Goal: Task Accomplishment & Management: Use online tool/utility

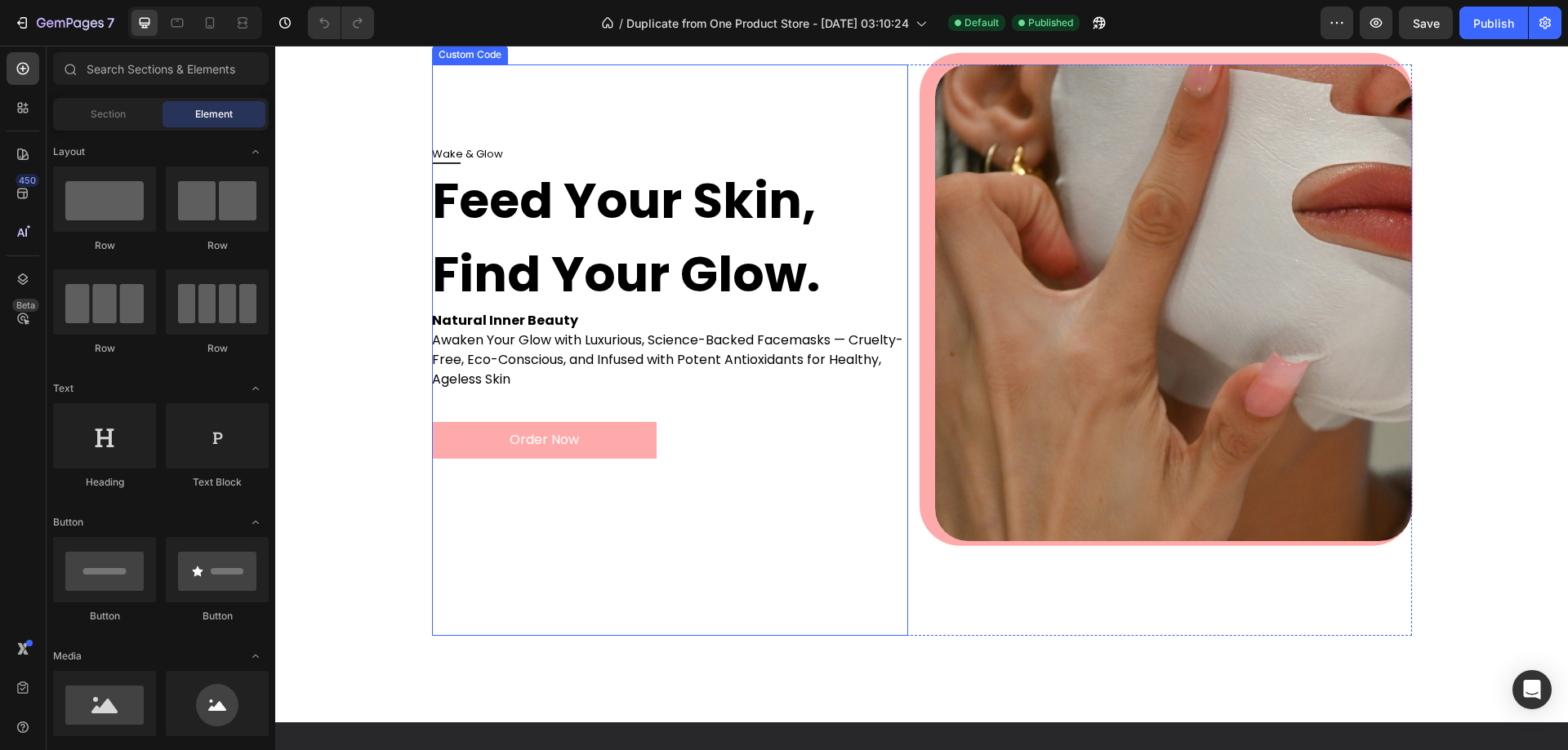
scroll to position [82, 0]
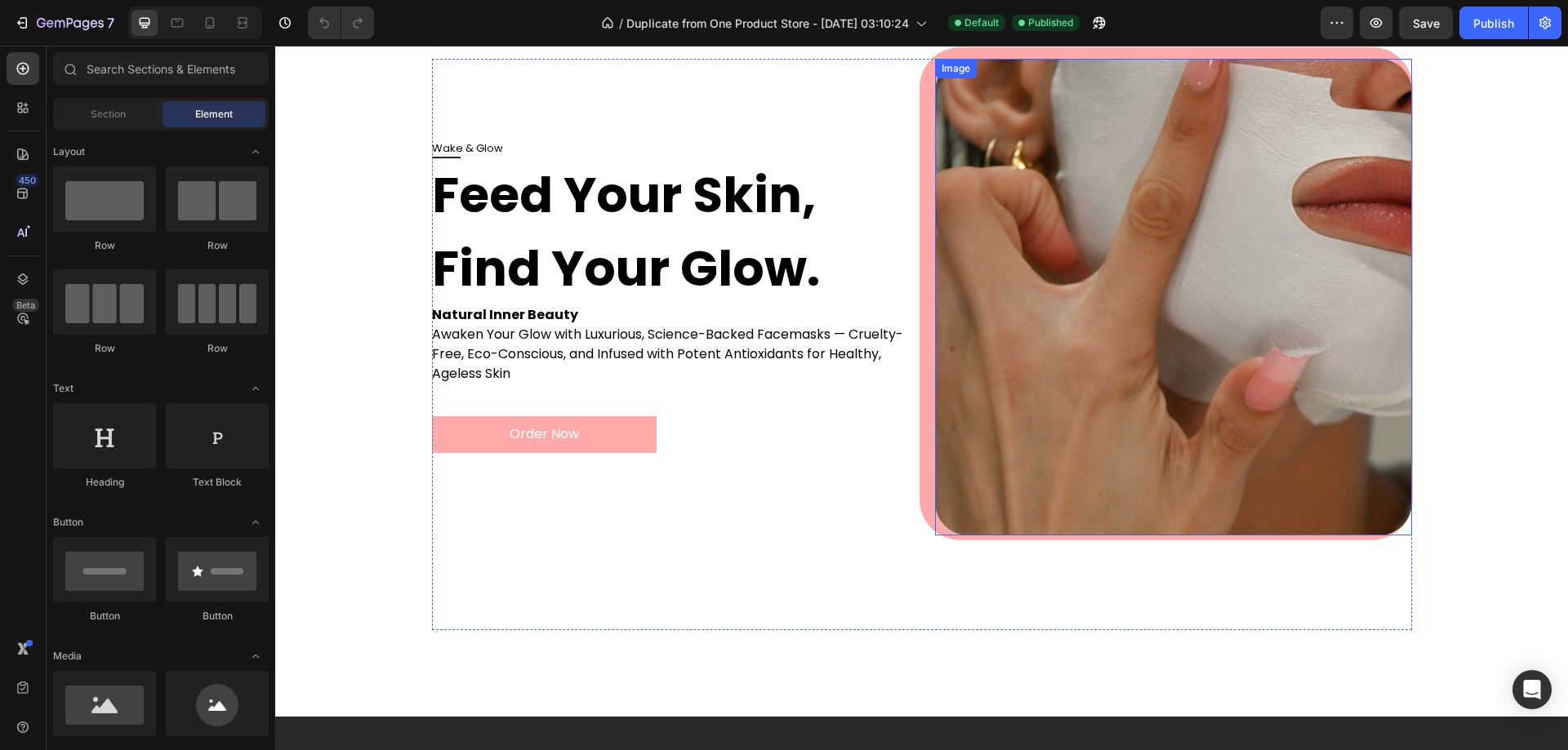
click at [1099, 279] on img at bounding box center [1174, 297] width 477 height 477
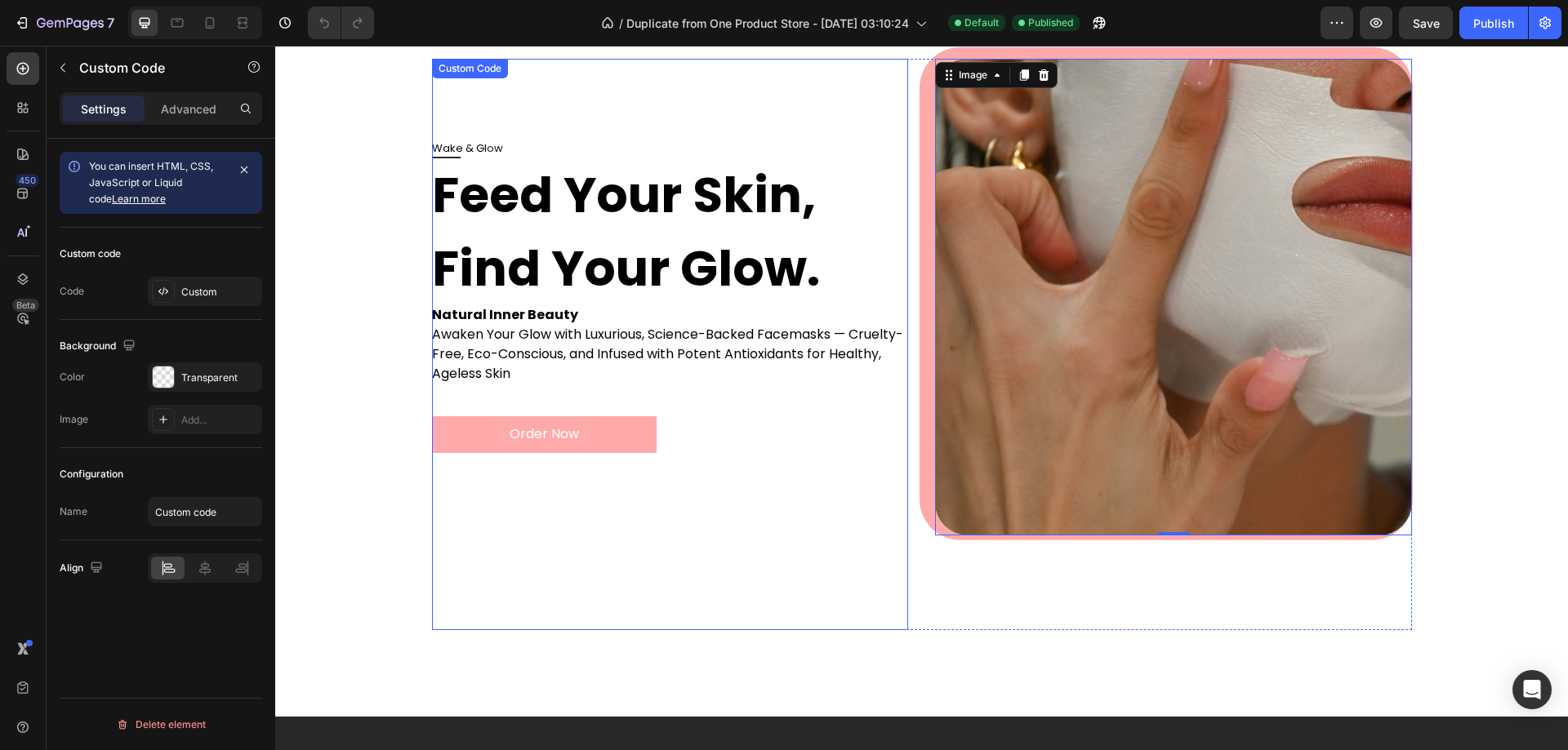
click at [755, 360] on p "Awaken Your Glow with Luxurious, Science-Backed Facemasks — Cruelty-Free, Eco-C…" at bounding box center [671, 355] width 477 height 58
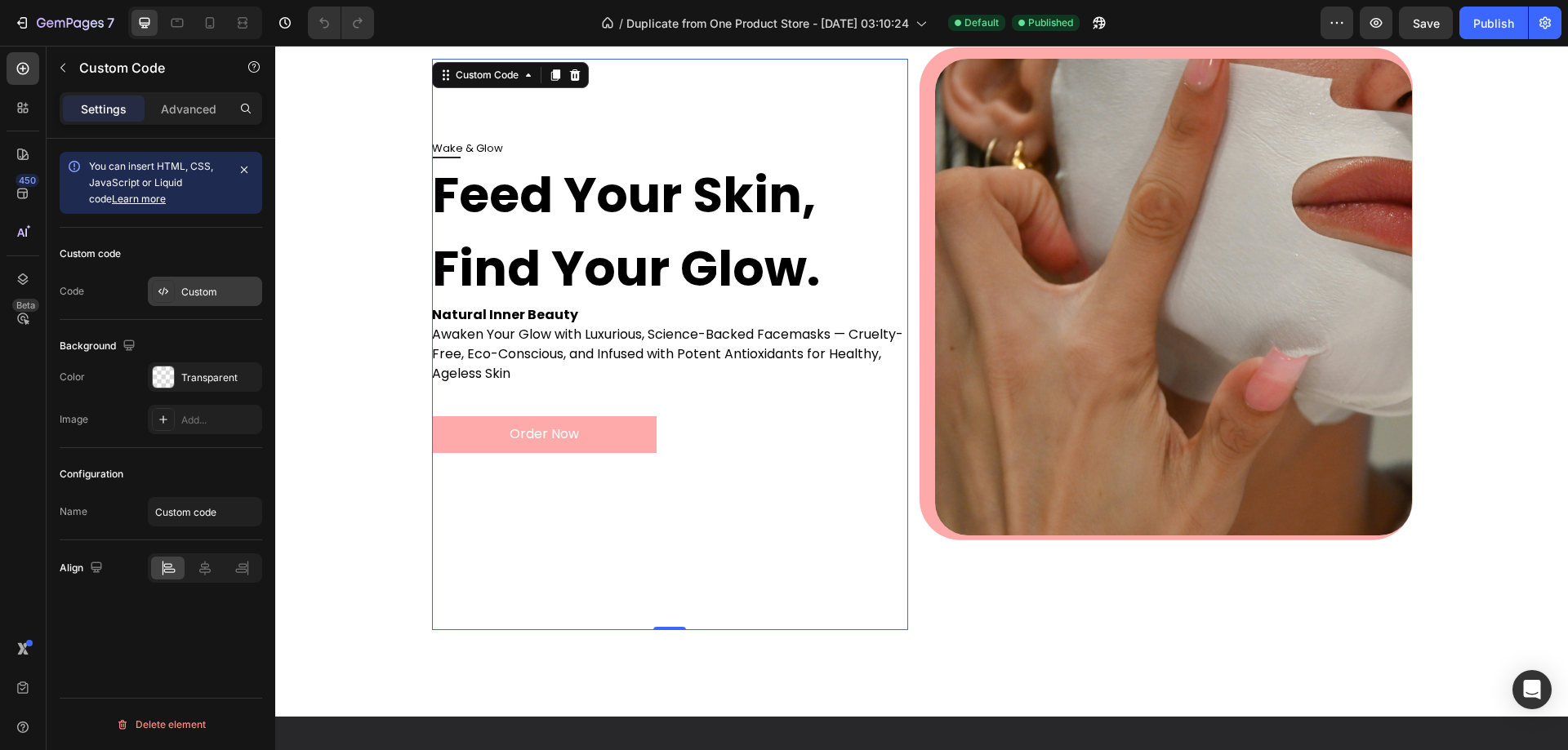
click at [190, 290] on div "Custom" at bounding box center [219, 293] width 77 height 15
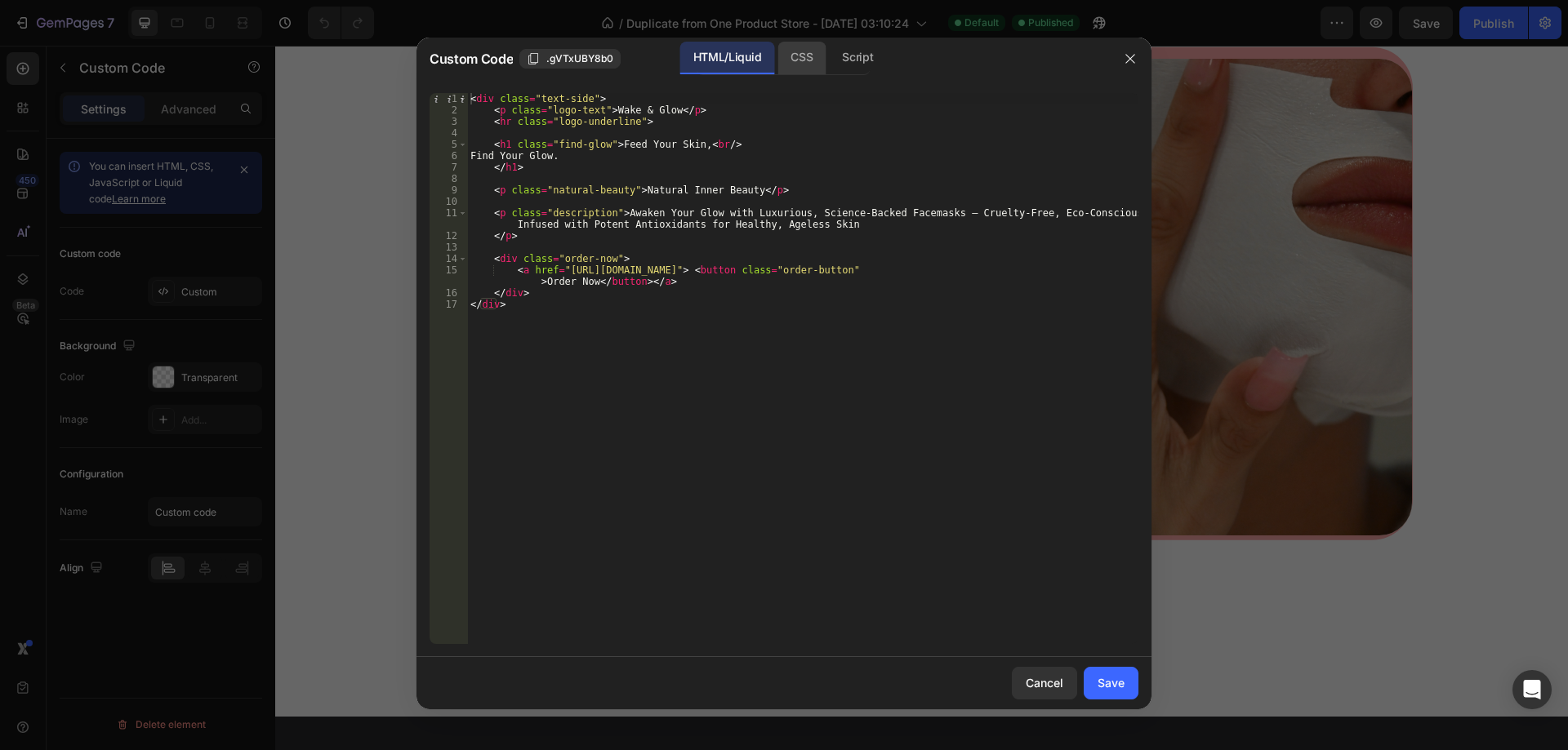
click at [829, 53] on div "CSS" at bounding box center [857, 58] width 58 height 33
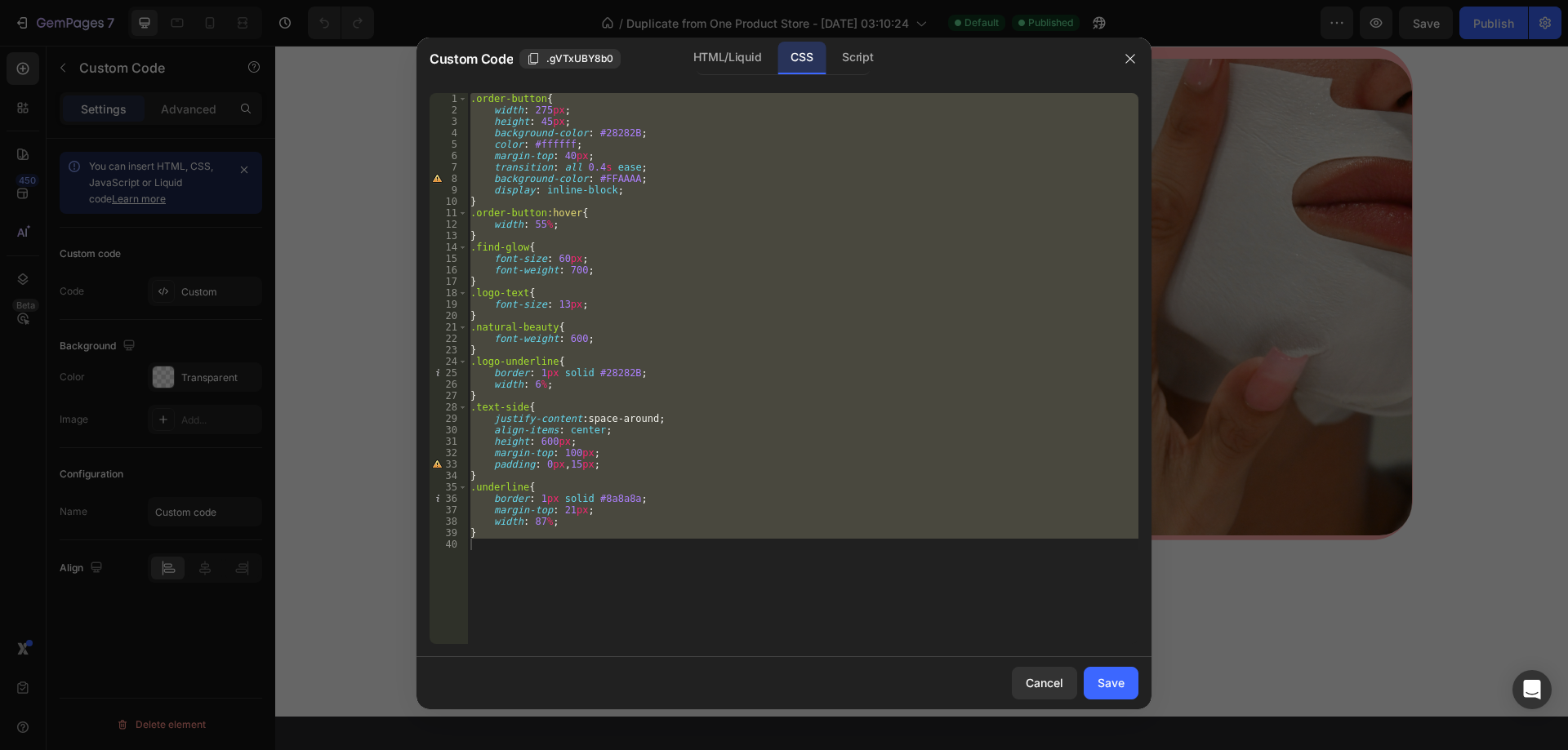
type textarea "}"
click at [740, 585] on div ".order-button { width : 275 px ; height : 45 px ; background-color : #28282B ; …" at bounding box center [803, 369] width 671 height 551
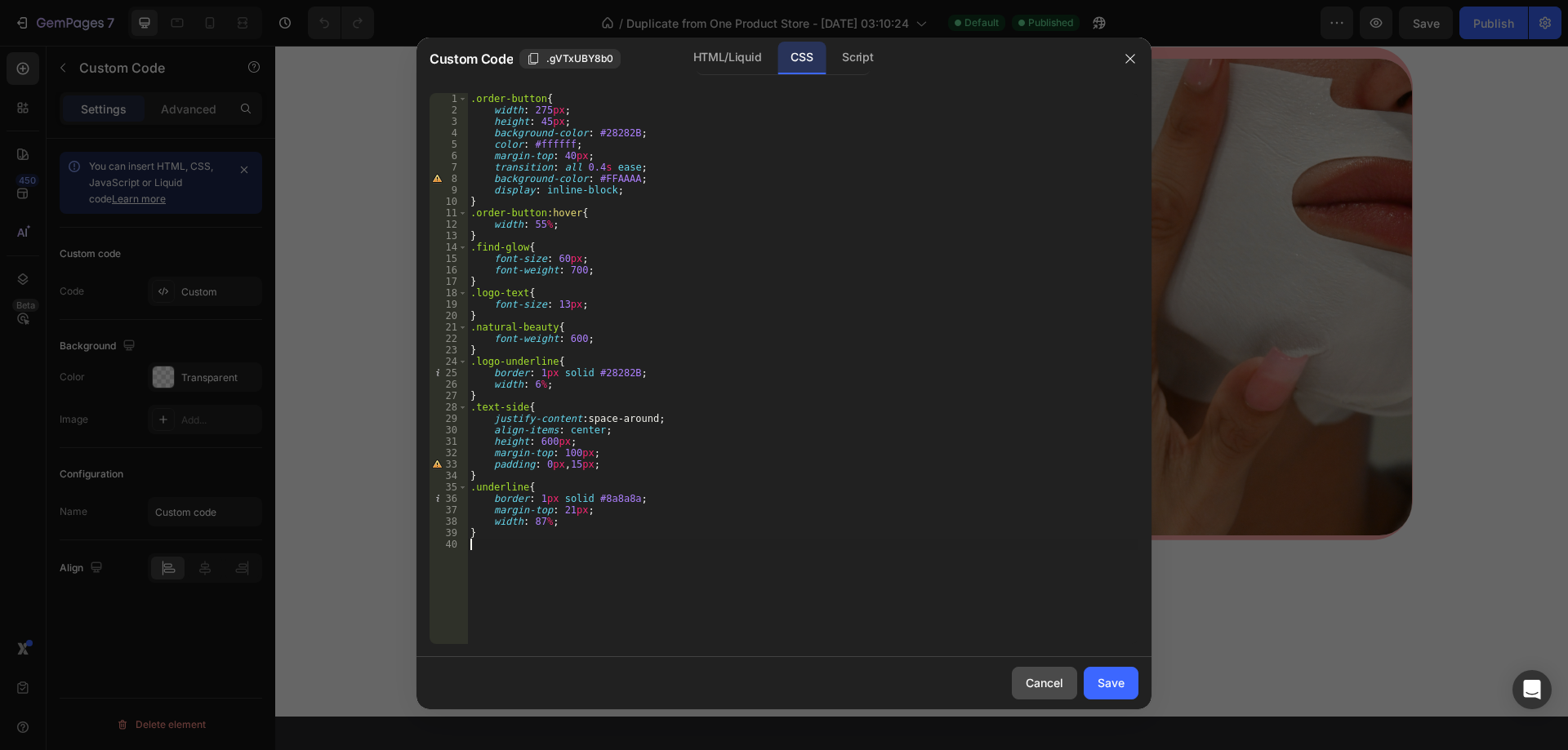
click at [1041, 687] on div "Cancel" at bounding box center [1044, 682] width 38 height 18
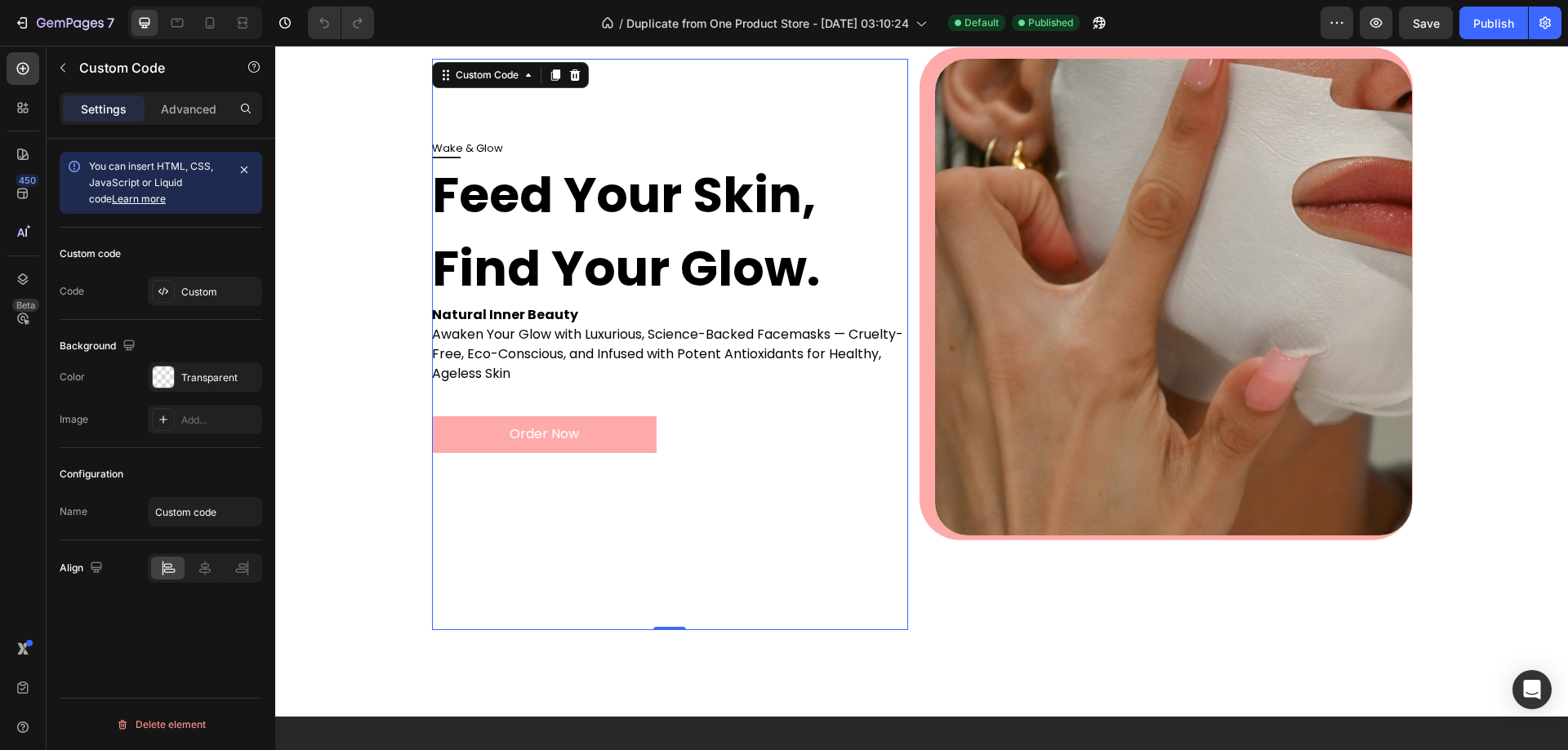
click at [644, 371] on p "Awaken Your Glow with Luxurious, Science-Backed Facemasks — Cruelty-Free, Eco-C…" at bounding box center [671, 355] width 477 height 58
click at [210, 289] on div "Custom" at bounding box center [219, 293] width 77 height 15
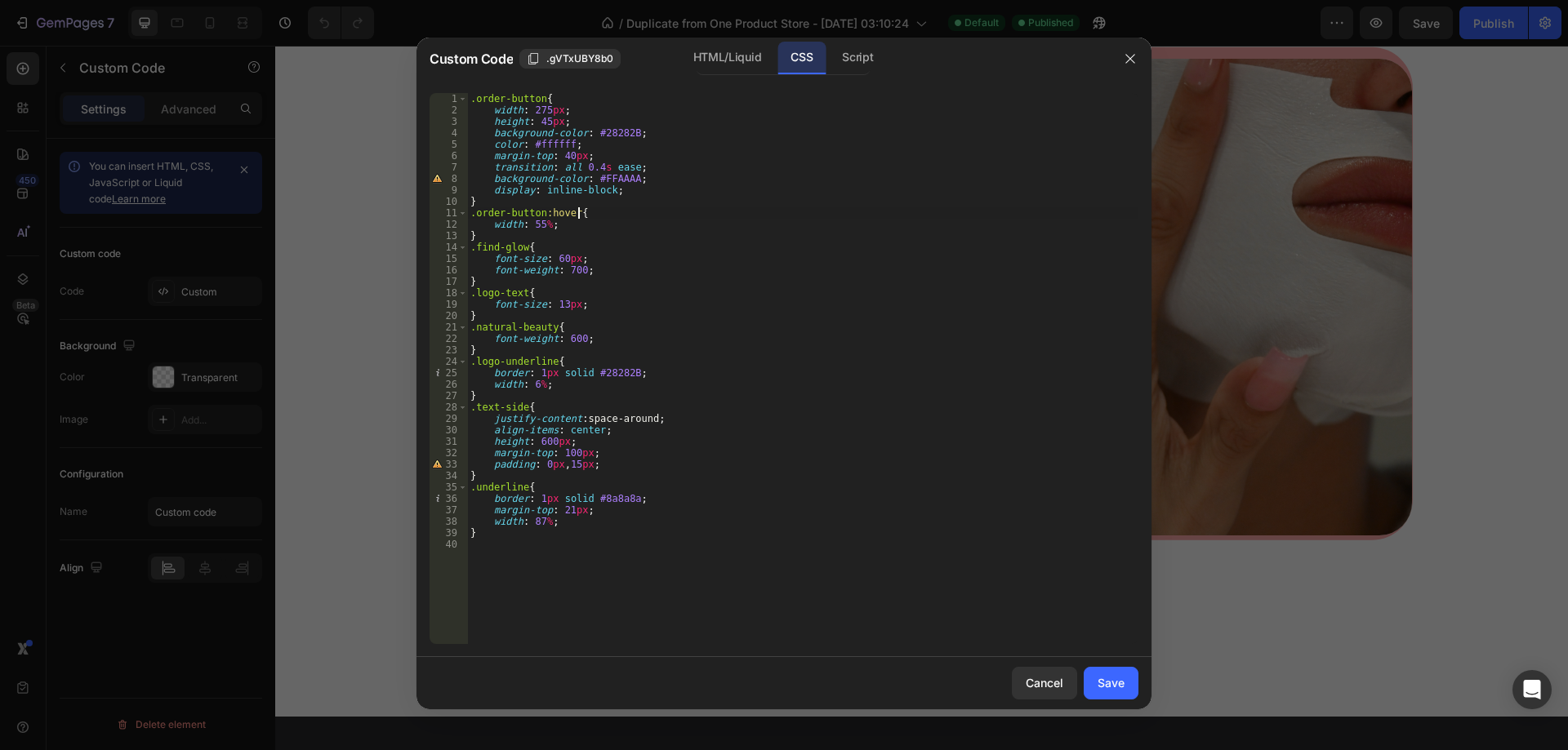
click at [774, 209] on div ".order-button { width : 275 px ; height : 45 px ; background-color : #28282B ; …" at bounding box center [803, 380] width 671 height 574
type textarea "}"
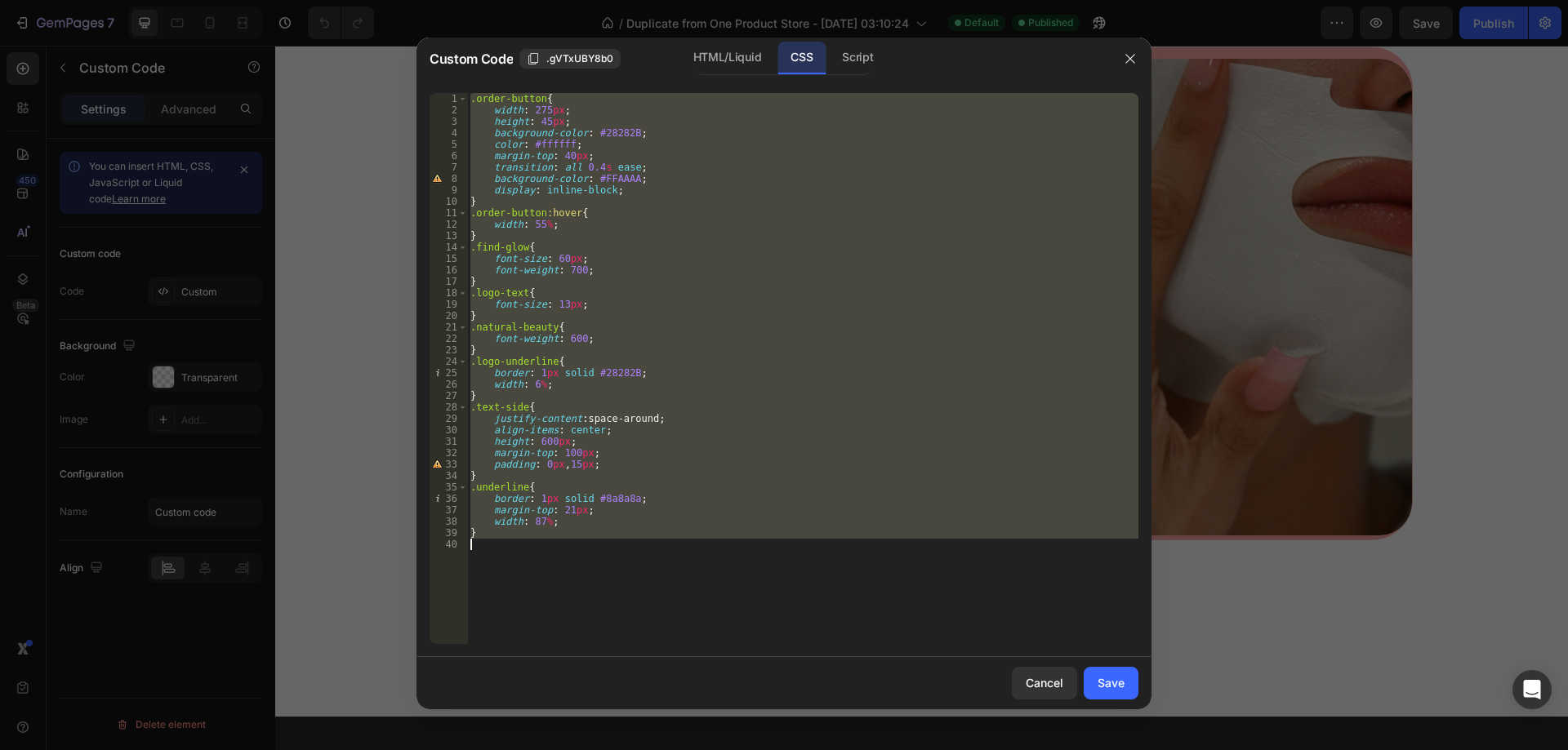
click at [697, 553] on div ".order-button { width : 275 px ; height : 45 px ; background-color : #28282B ; …" at bounding box center [803, 369] width 671 height 551
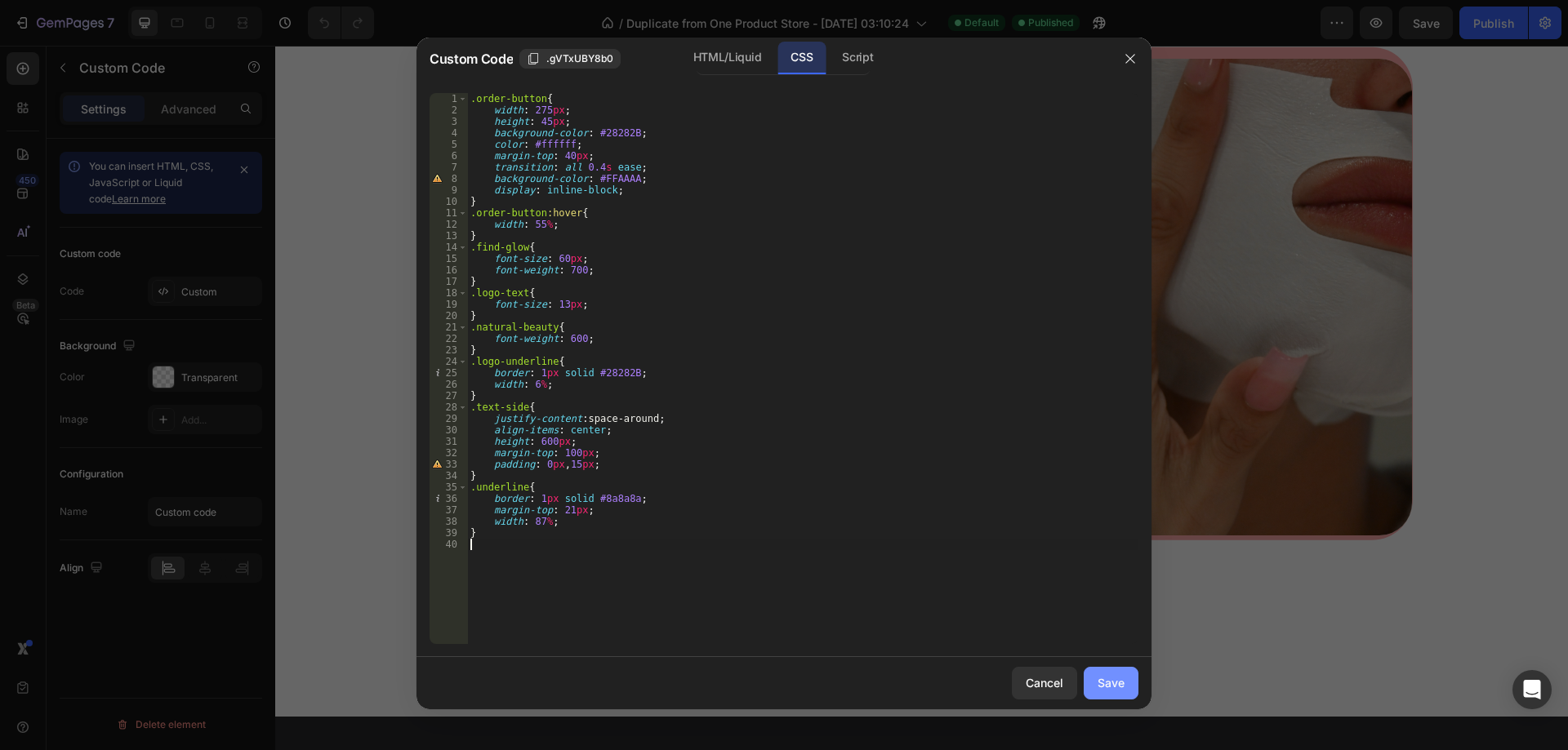
click at [1111, 678] on div "Save" at bounding box center [1111, 682] width 27 height 18
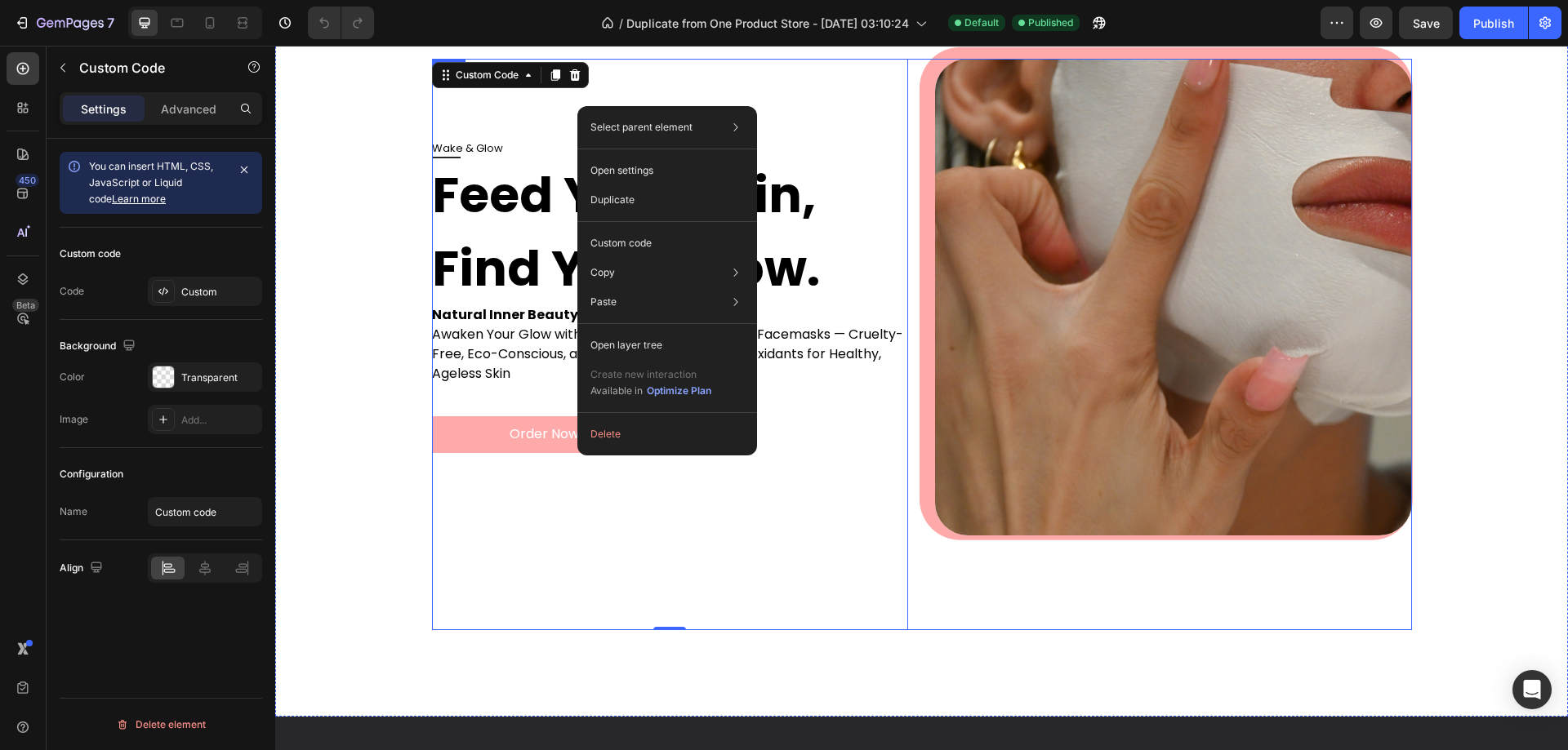
click at [1031, 602] on div "Image" at bounding box center [1174, 344] width 477 height 571
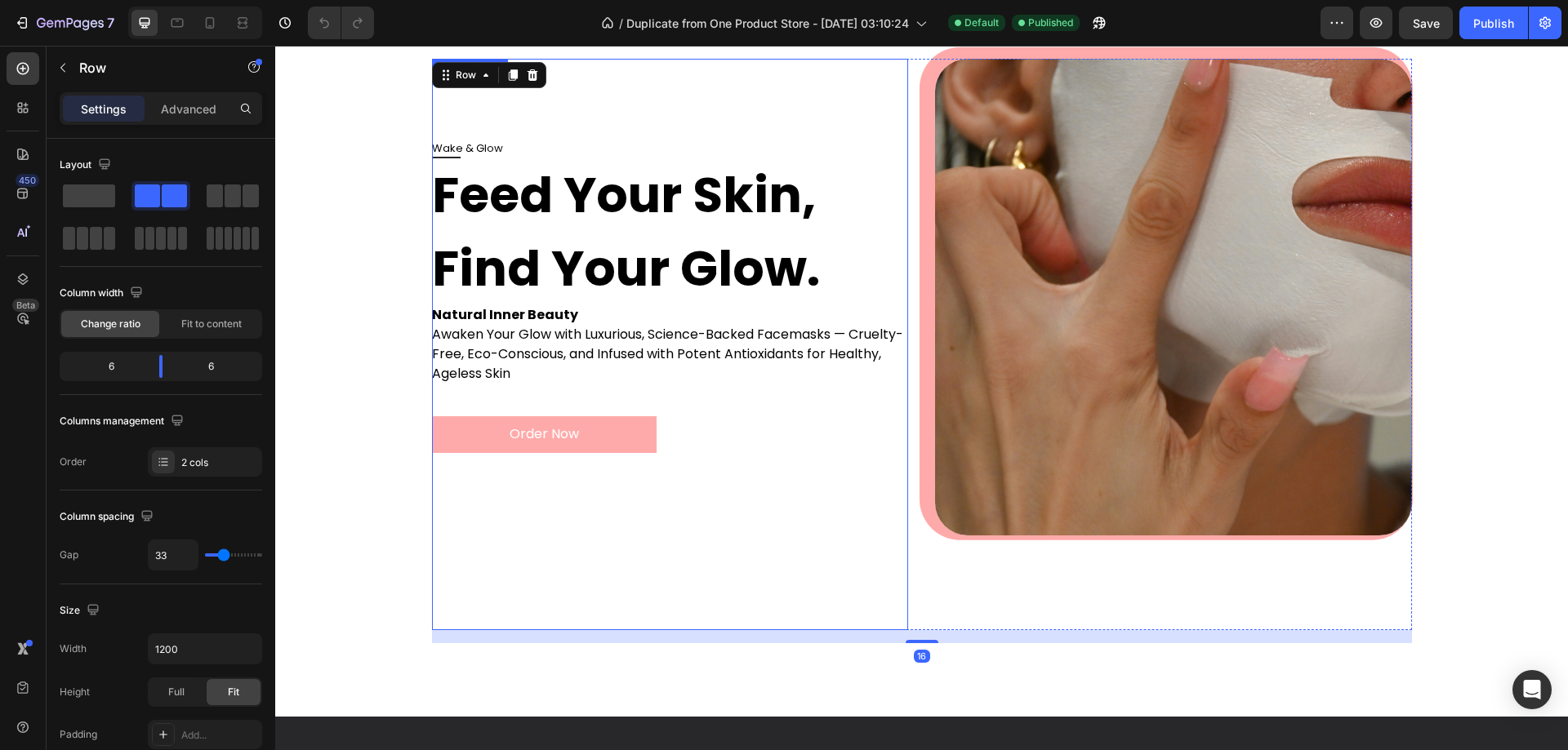
click at [632, 465] on div "Wake & Glow Feed Your Skin, Find Your Glow. Natural Inner Beauty Awaken Your Gl…" at bounding box center [671, 385] width 477 height 490
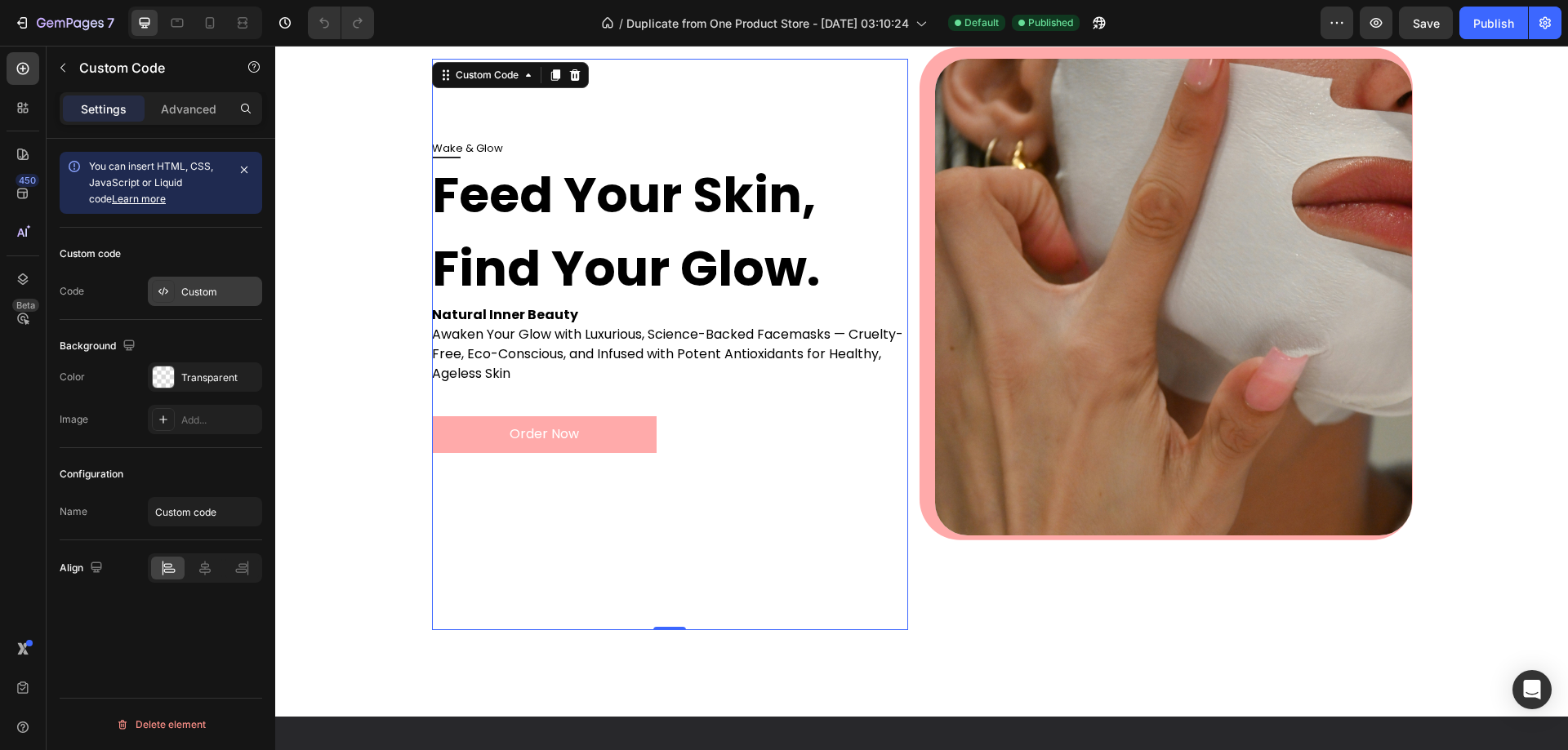
click at [199, 288] on div "Custom" at bounding box center [219, 293] width 77 height 15
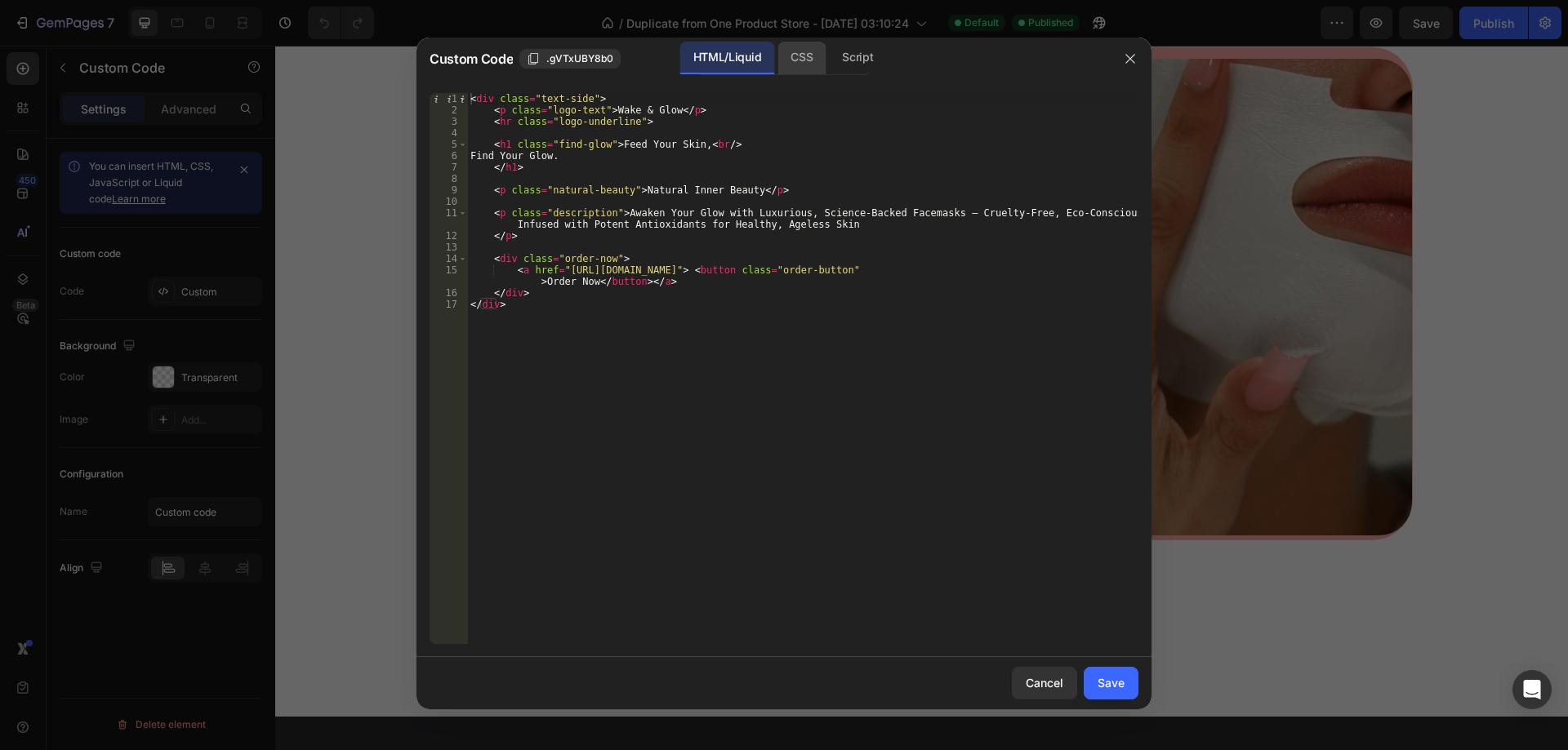
click at [829, 54] on div "CSS" at bounding box center [857, 58] width 58 height 33
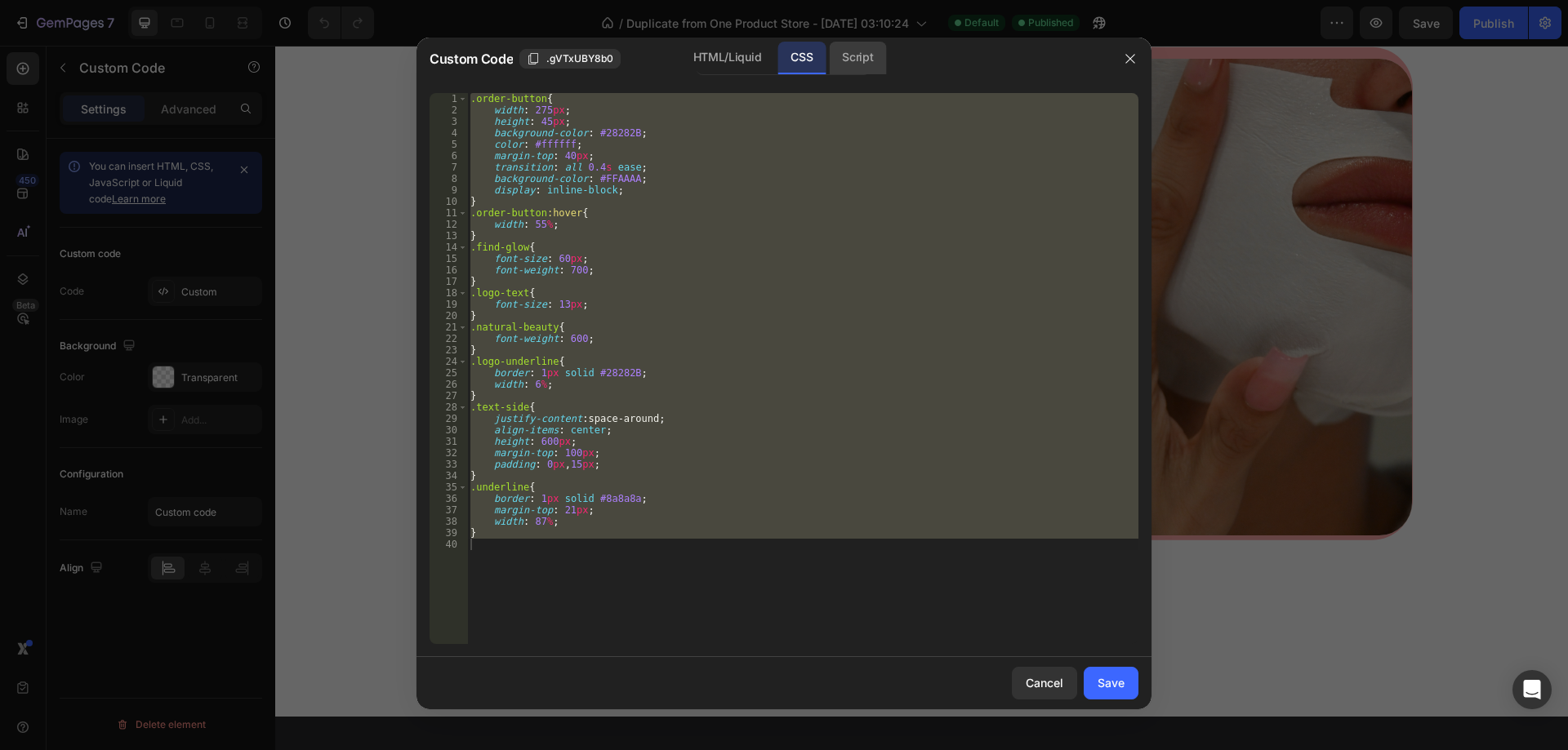
click at [847, 52] on div "Script" at bounding box center [857, 58] width 58 height 33
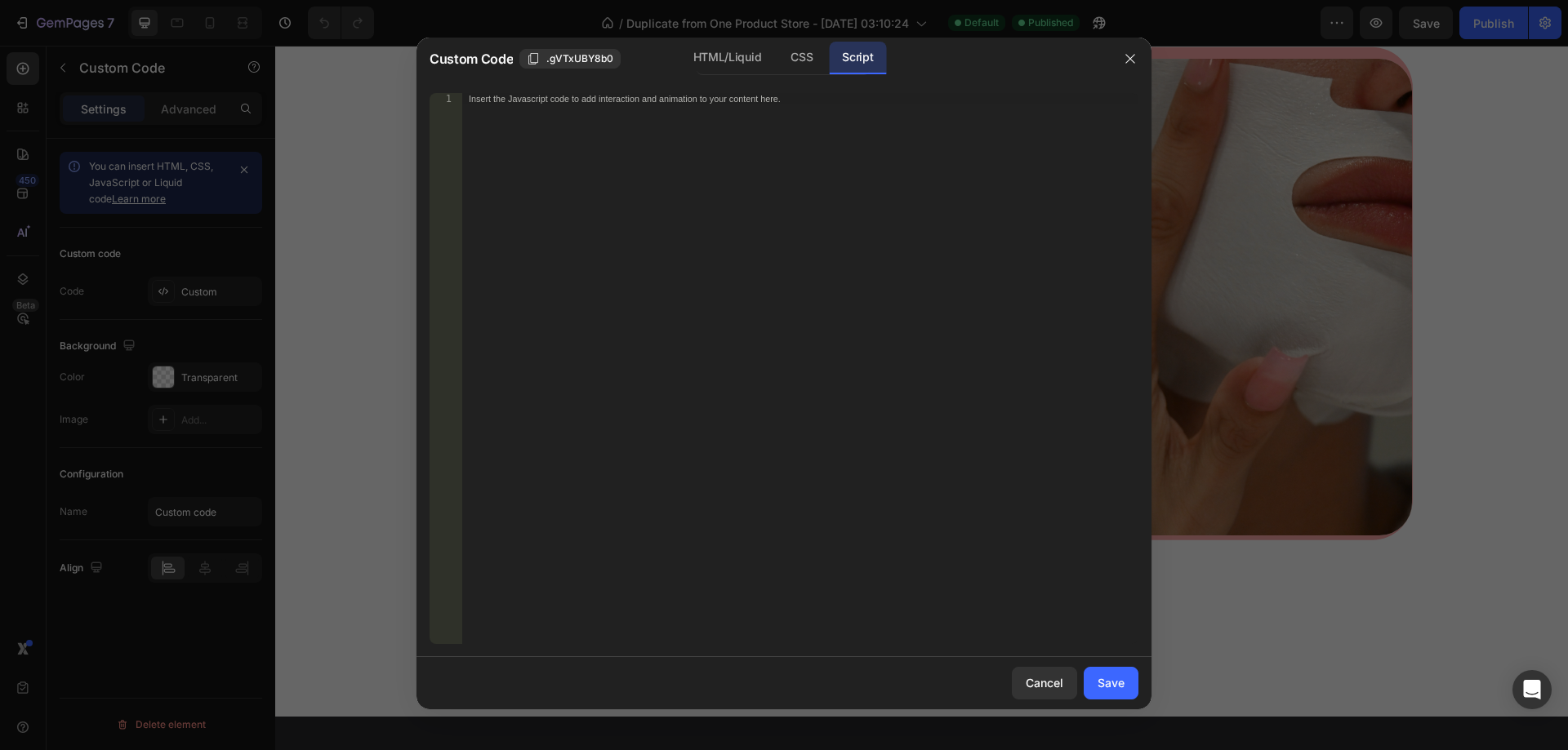
click at [775, 122] on div "Insert the Javascript code to add interaction and animation to your content her…" at bounding box center [800, 380] width 676 height 574
click at [778, 60] on div "HTML/Liquid" at bounding box center [802, 58] width 48 height 33
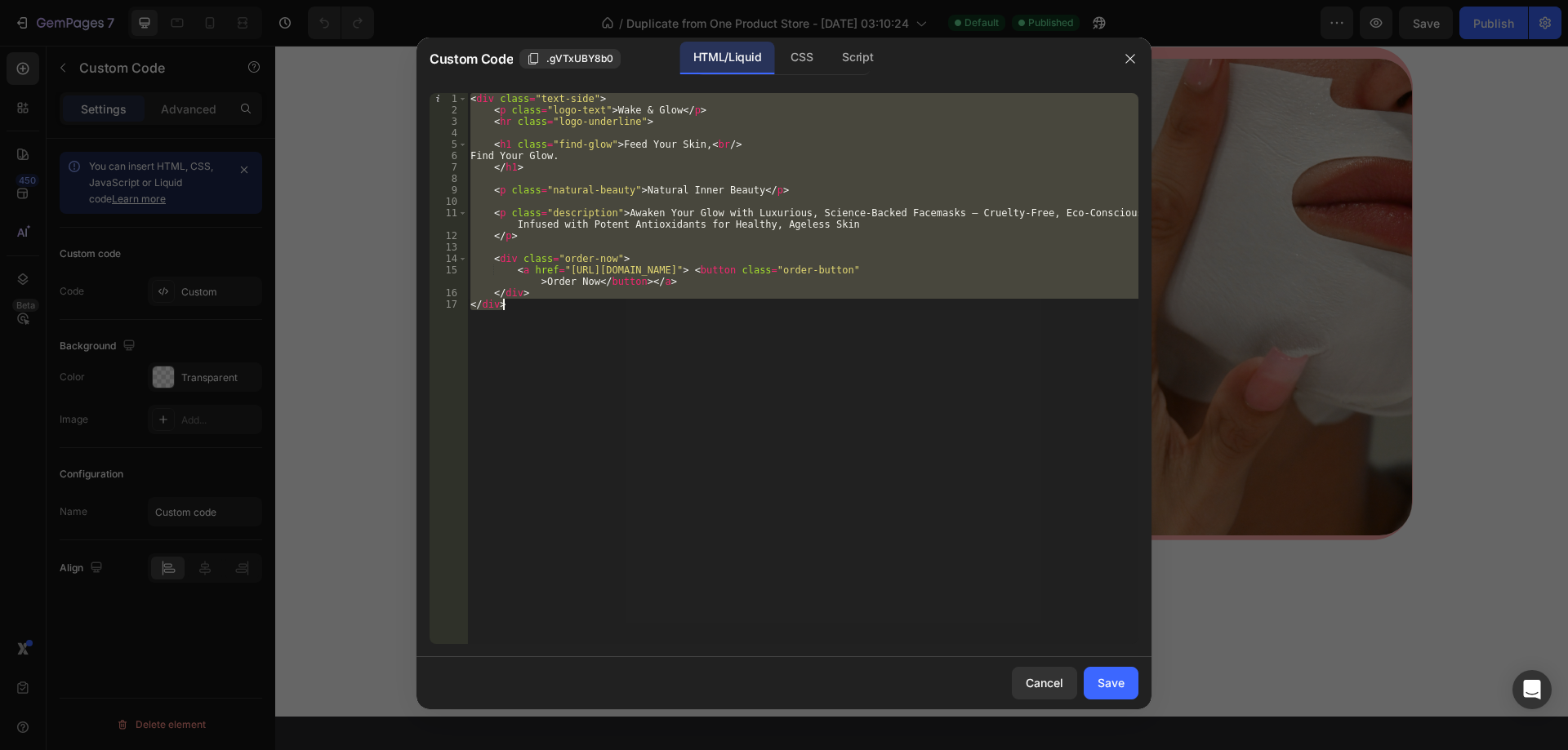
click at [715, 383] on div "< div class = "text-side" > < p class = "logo-text" > Wake & Glow </ p > < hr c…" at bounding box center [803, 369] width 671 height 551
type textarea "</div>"
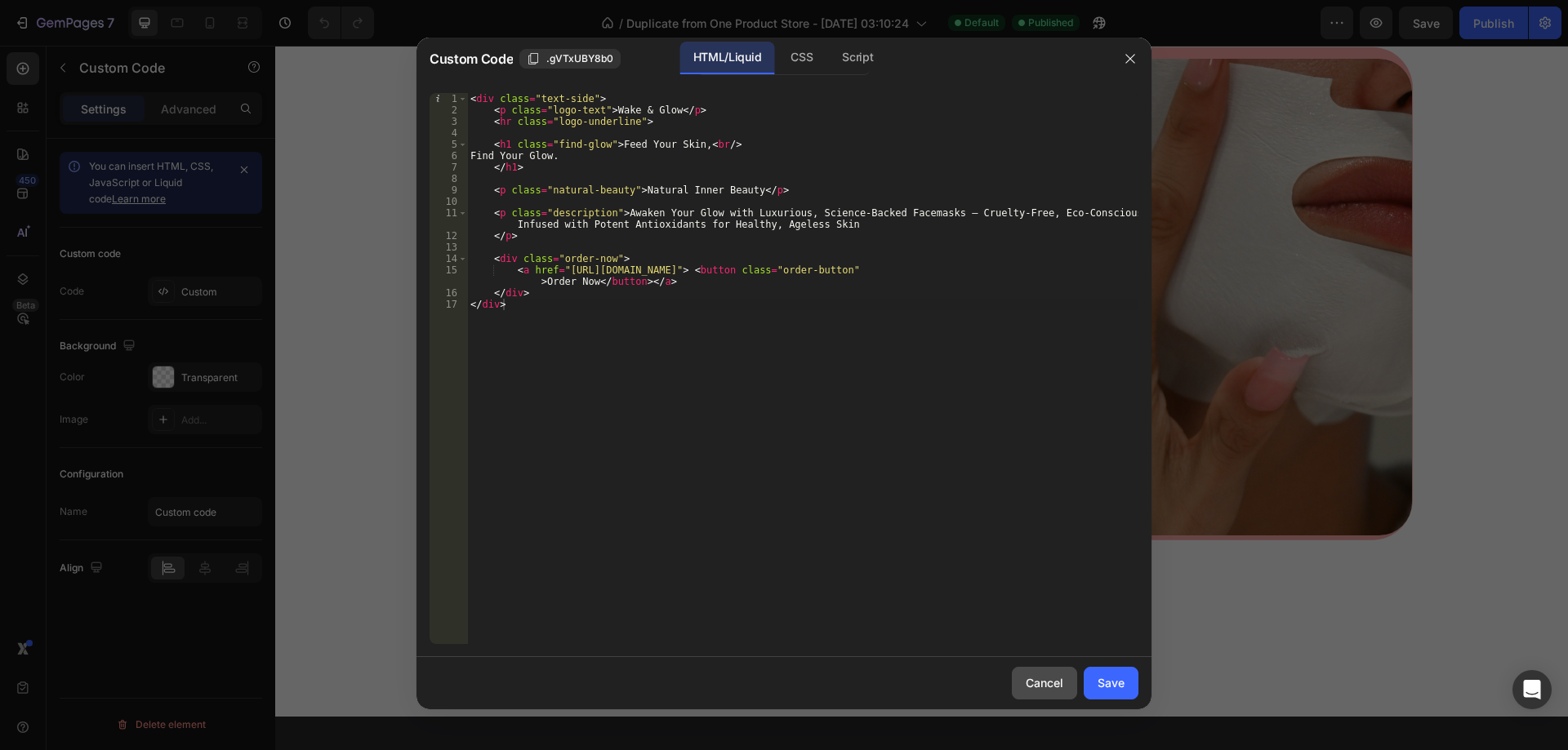
click at [1032, 684] on div "Cancel" at bounding box center [1044, 682] width 38 height 18
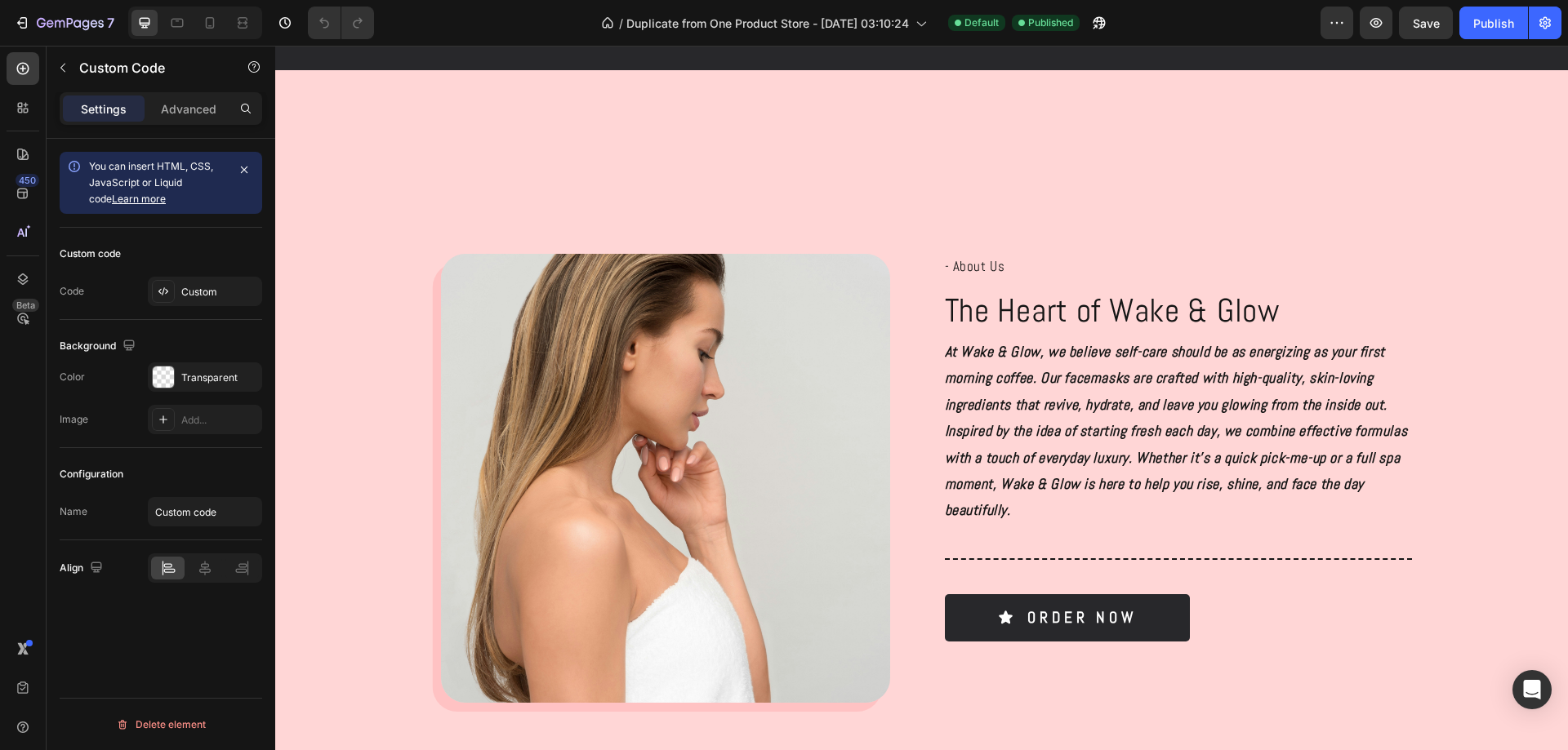
scroll to position [817, 0]
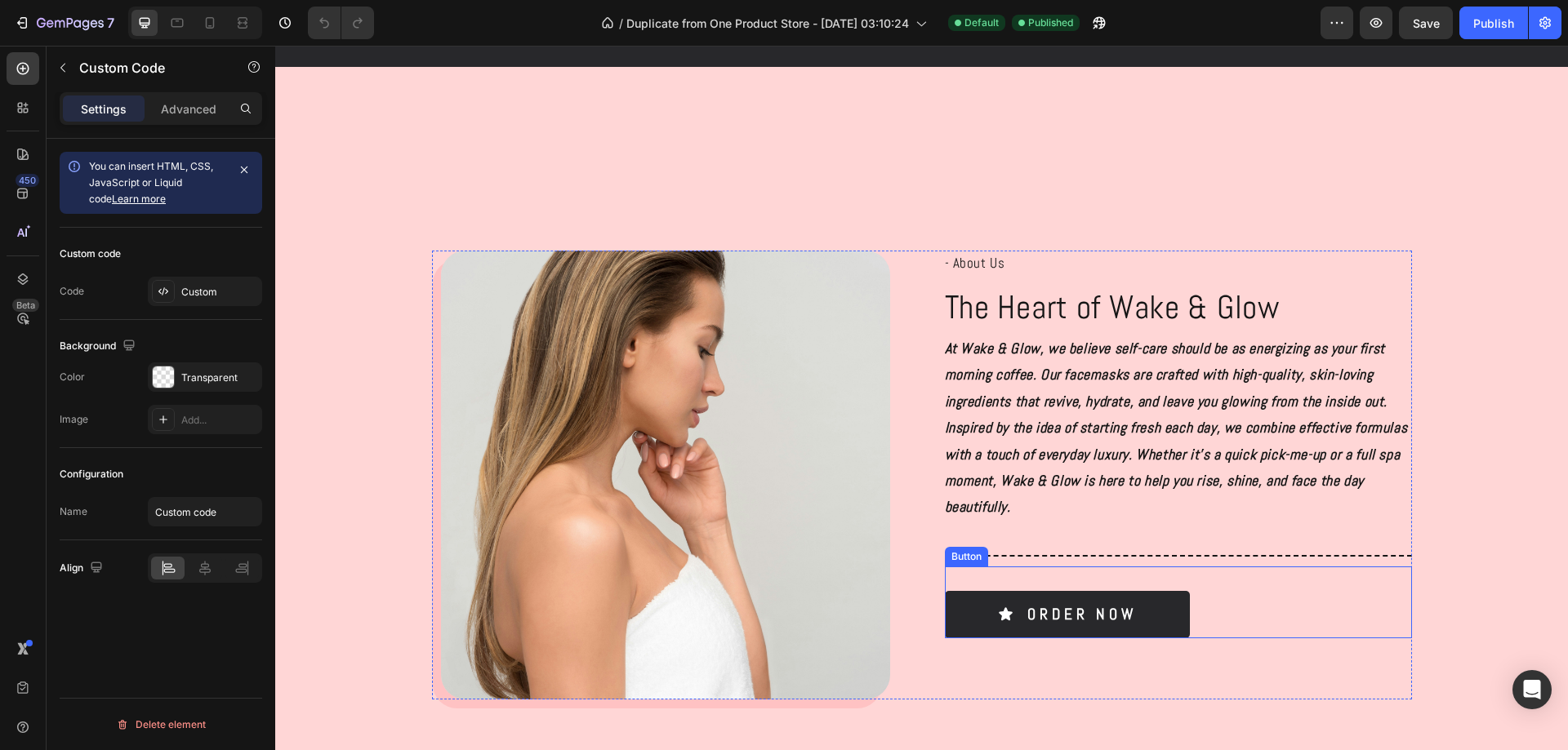
click at [1228, 613] on div "Order Now Button" at bounding box center [1178, 602] width 467 height 72
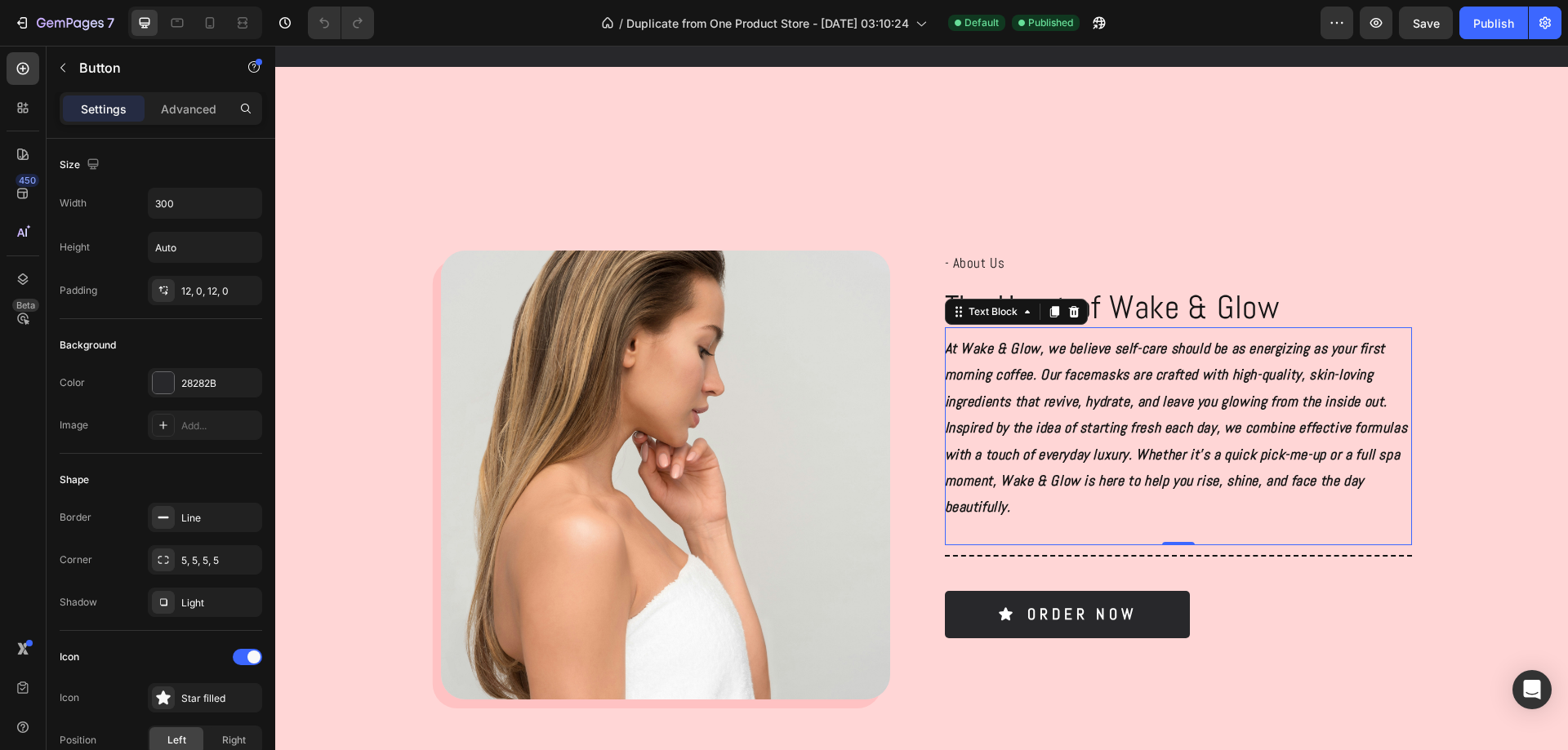
click at [1203, 518] on p "At Wake & Glow, we believe self-care should be as energizing as your first morn…" at bounding box center [1178, 428] width 467 height 185
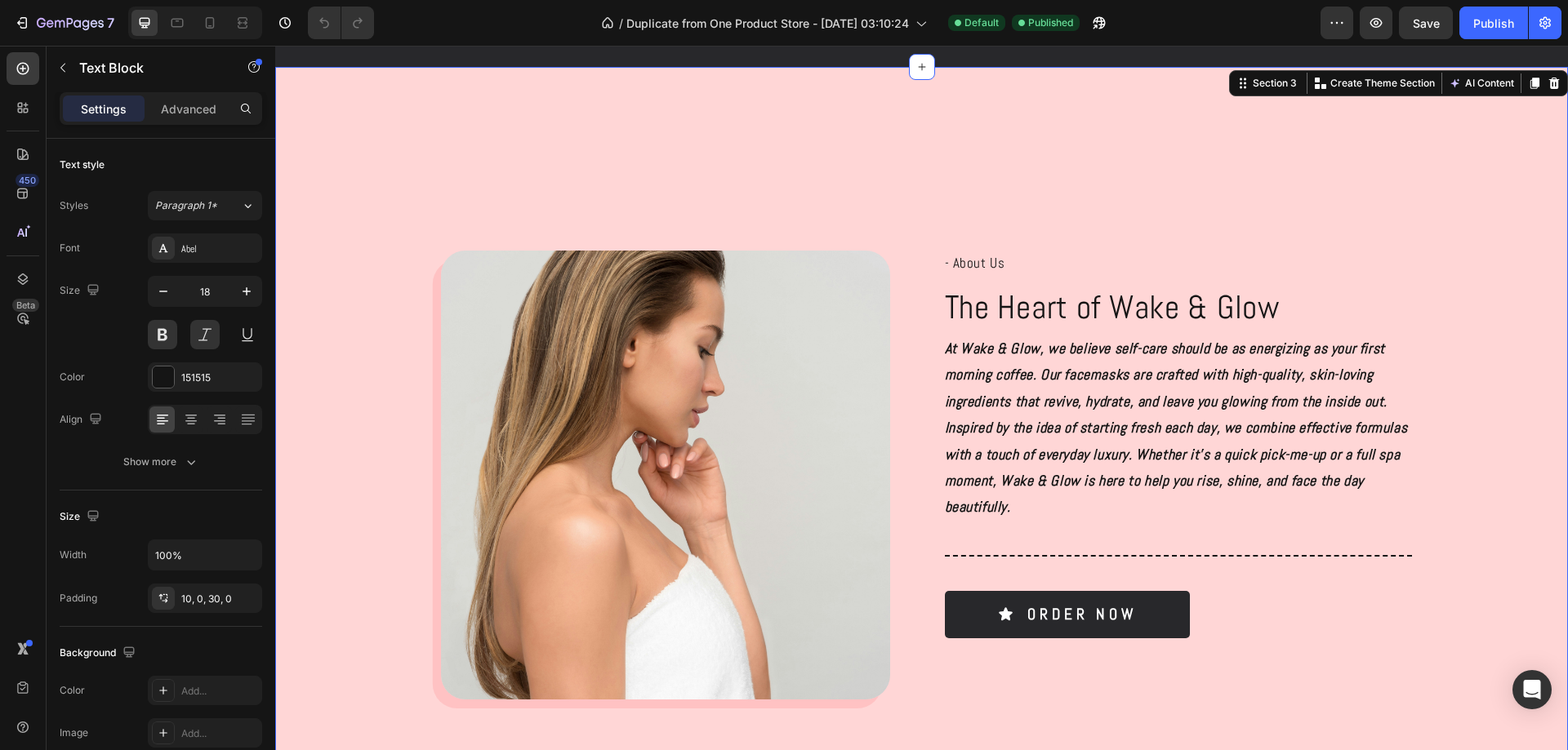
click at [1423, 490] on div "Image - About Us Text Block The Heart of Wake & Glow Heading At Wake & Glow, we…" at bounding box center [921, 481] width 1260 height 462
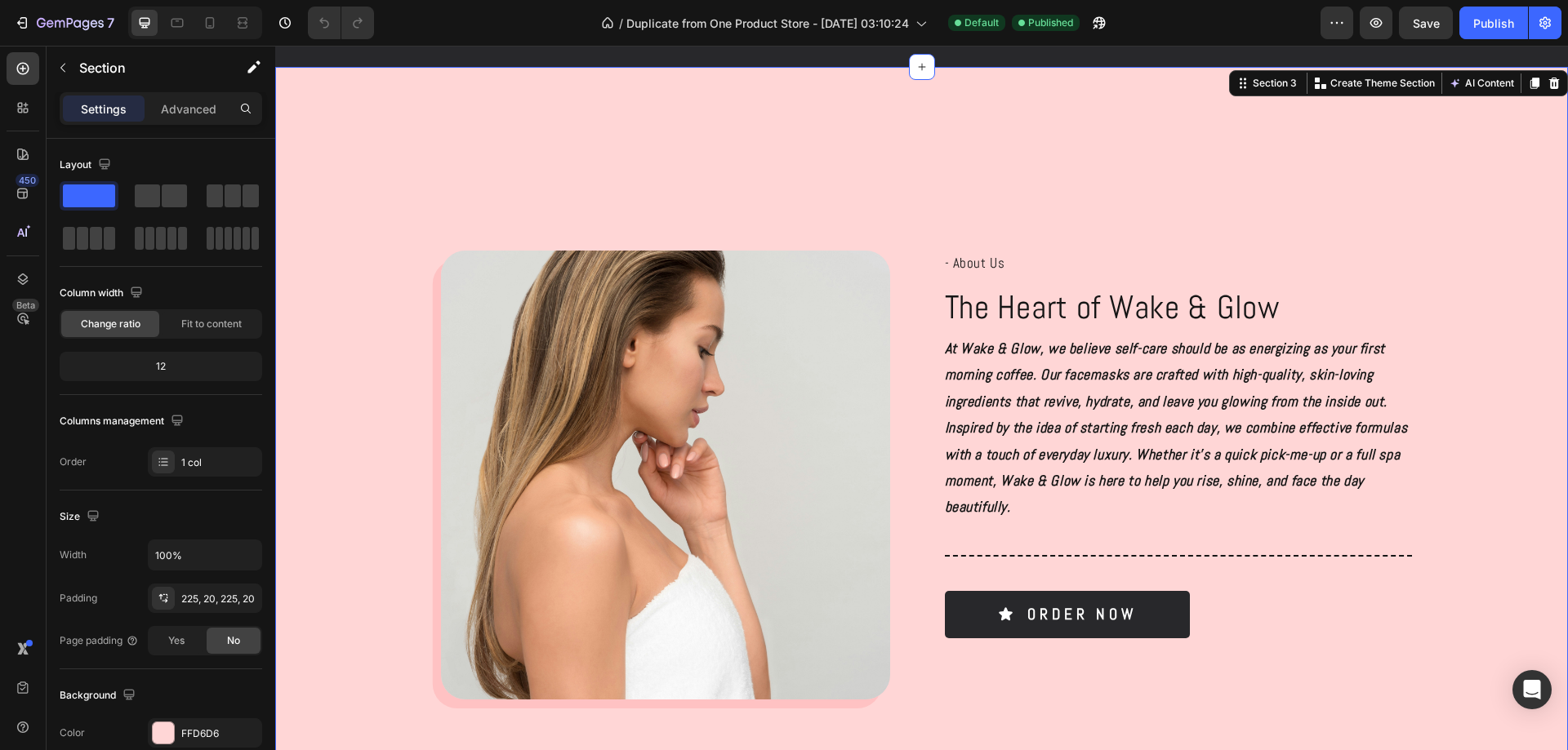
click at [1466, 482] on div "Image - About Us Text Block The Heart of Wake & Glow Heading At Wake & Glow, we…" at bounding box center [921, 481] width 1260 height 462
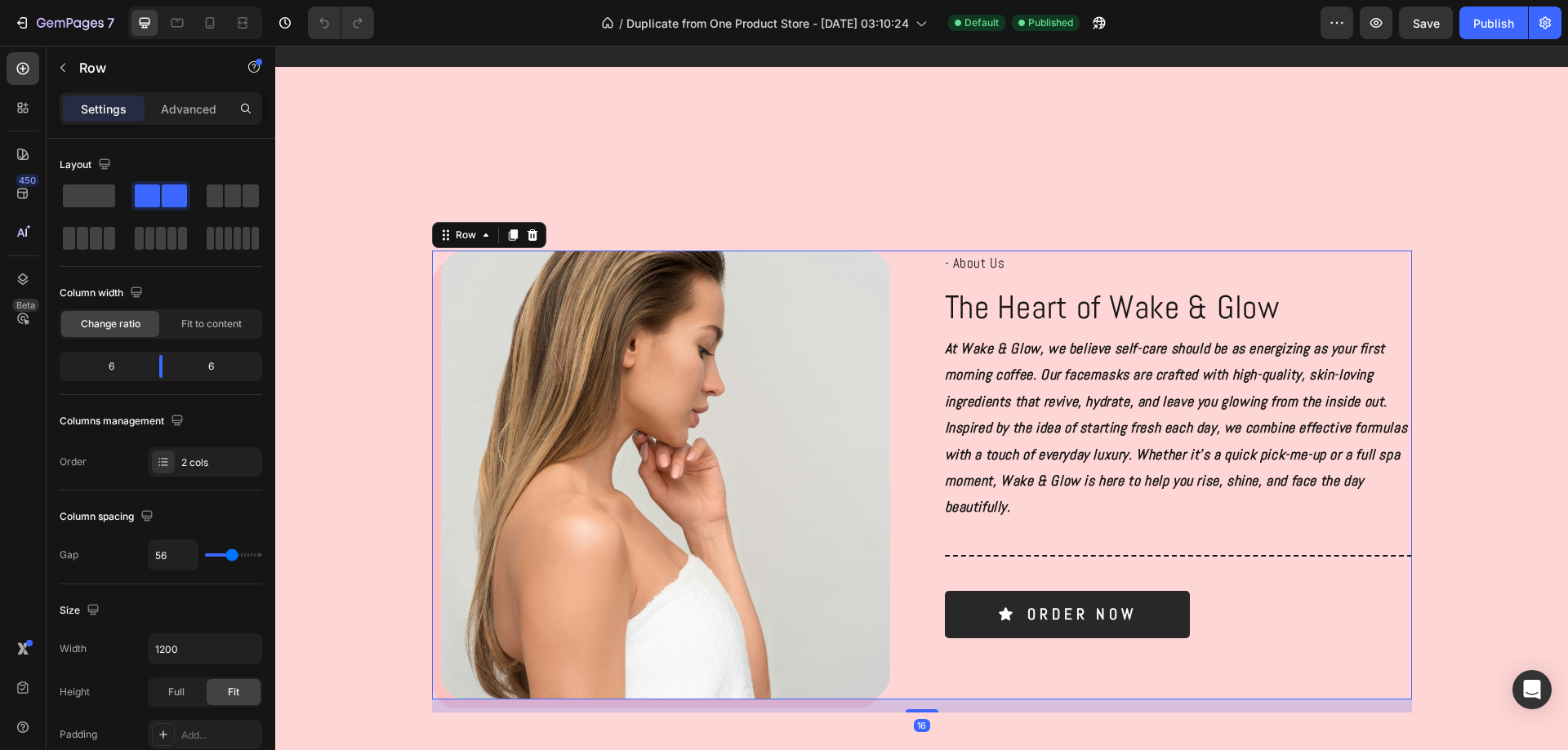
click at [901, 287] on div "Image - About Us Text Block The Heart of Wake & Glow Heading At Wake & Glow, we…" at bounding box center [922, 475] width 980 height 449
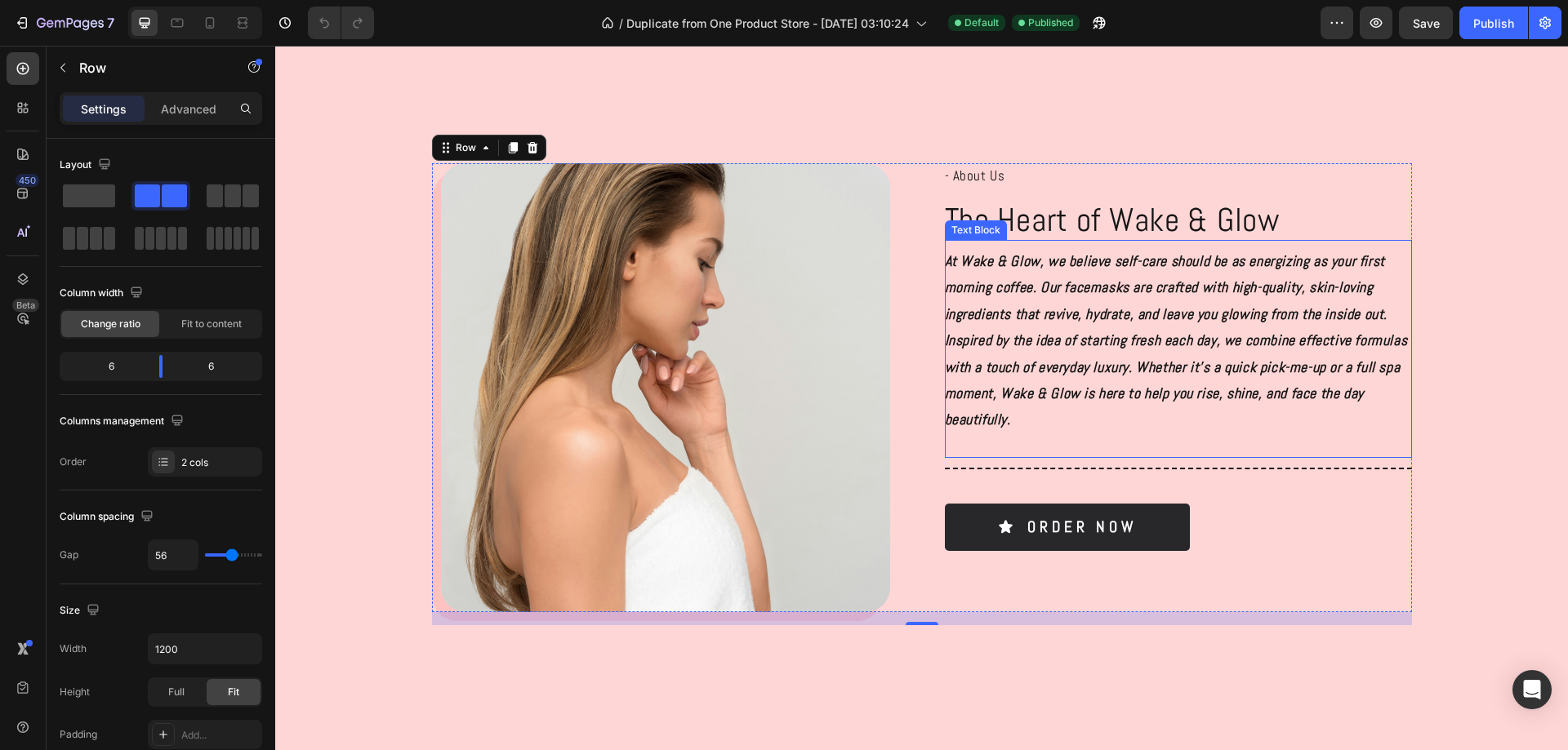
scroll to position [979, 0]
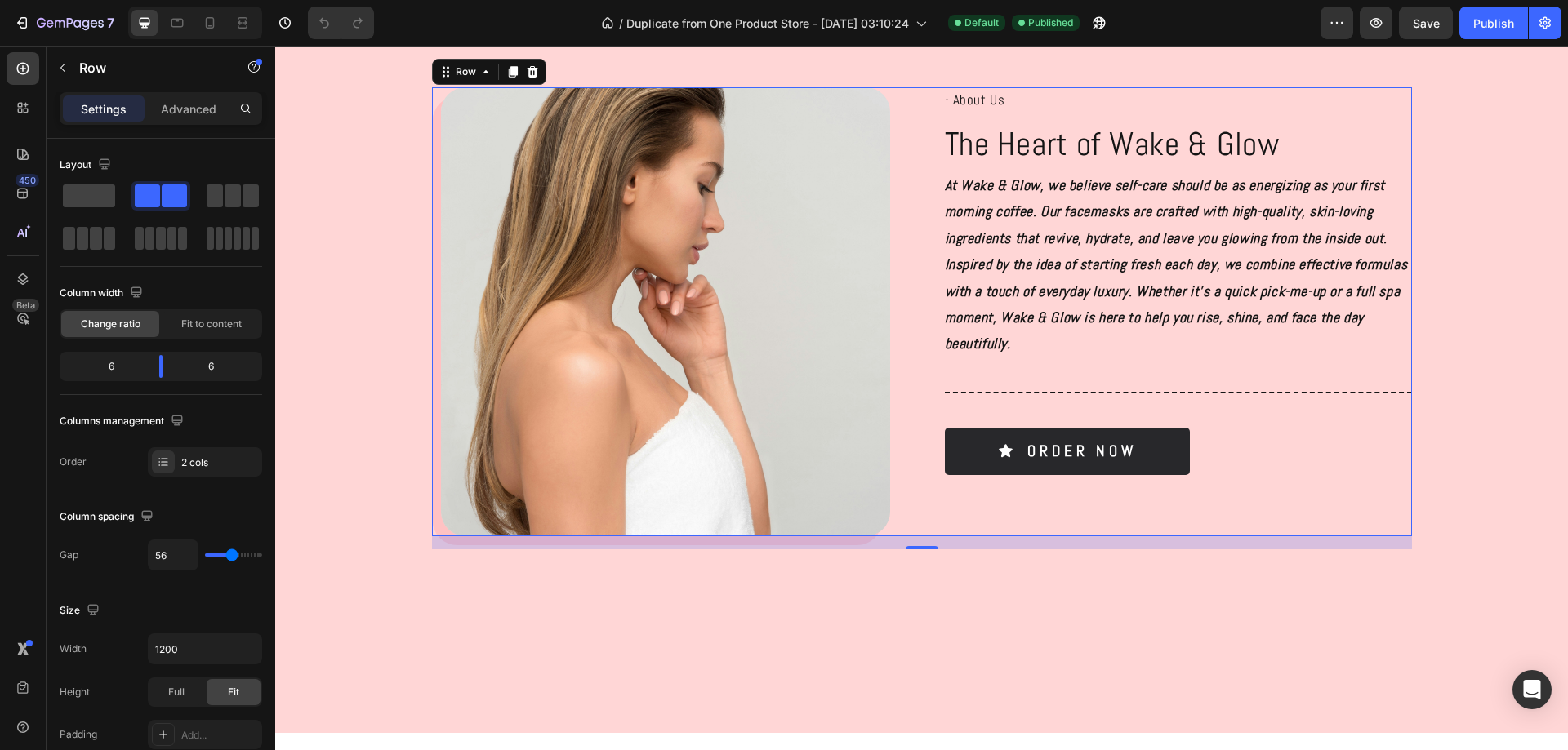
click at [1251, 494] on div "- About Us Text Block The Heart of Wake & Glow Heading At Wake & Glow, we belie…" at bounding box center [1178, 312] width 467 height 449
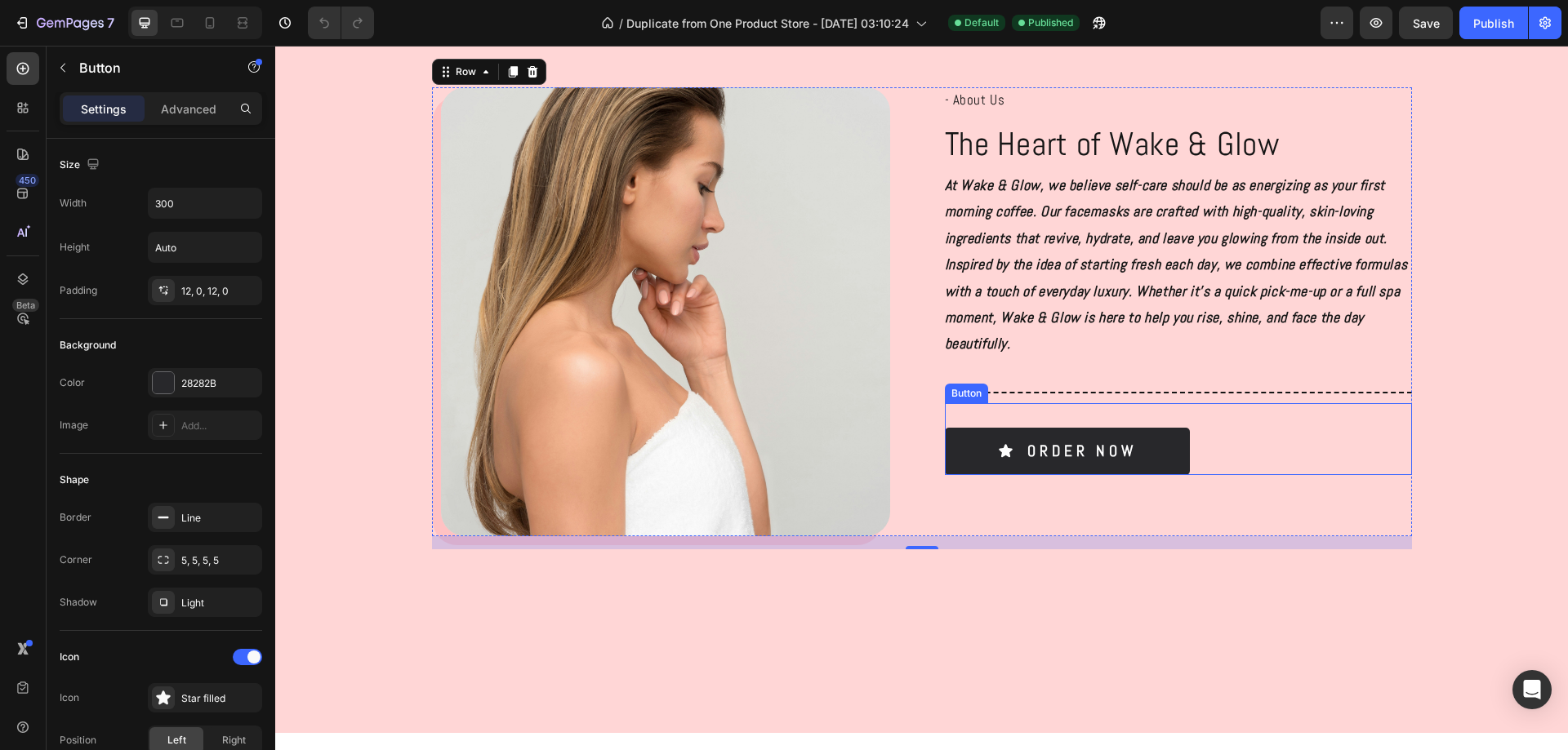
click at [1232, 457] on div "Order Now Button" at bounding box center [1178, 439] width 467 height 72
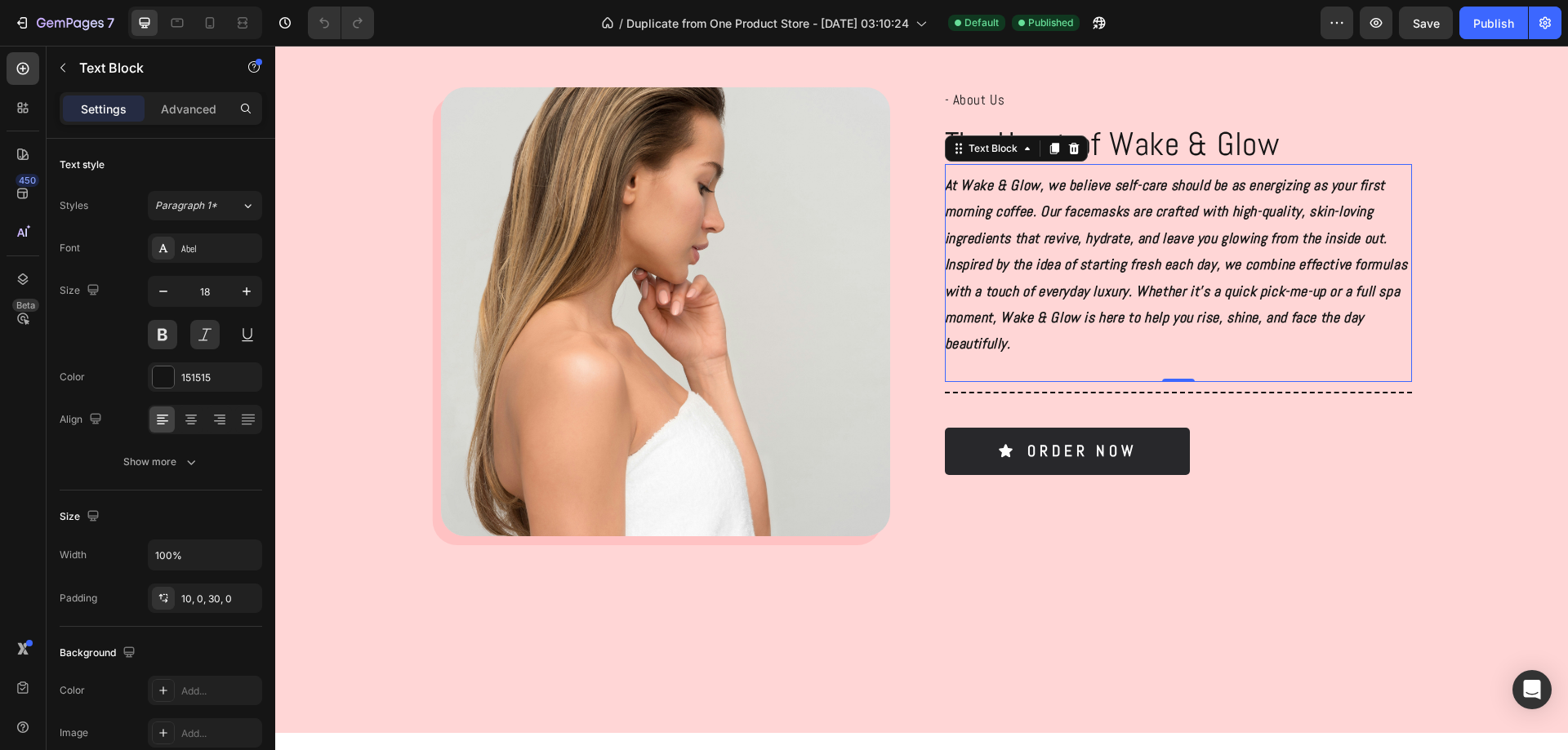
click at [1385, 346] on p "At Wake & Glow, we believe self-care should be as energizing as your first morn…" at bounding box center [1178, 264] width 467 height 185
click at [1374, 100] on p "- About Us" at bounding box center [1178, 100] width 467 height 25
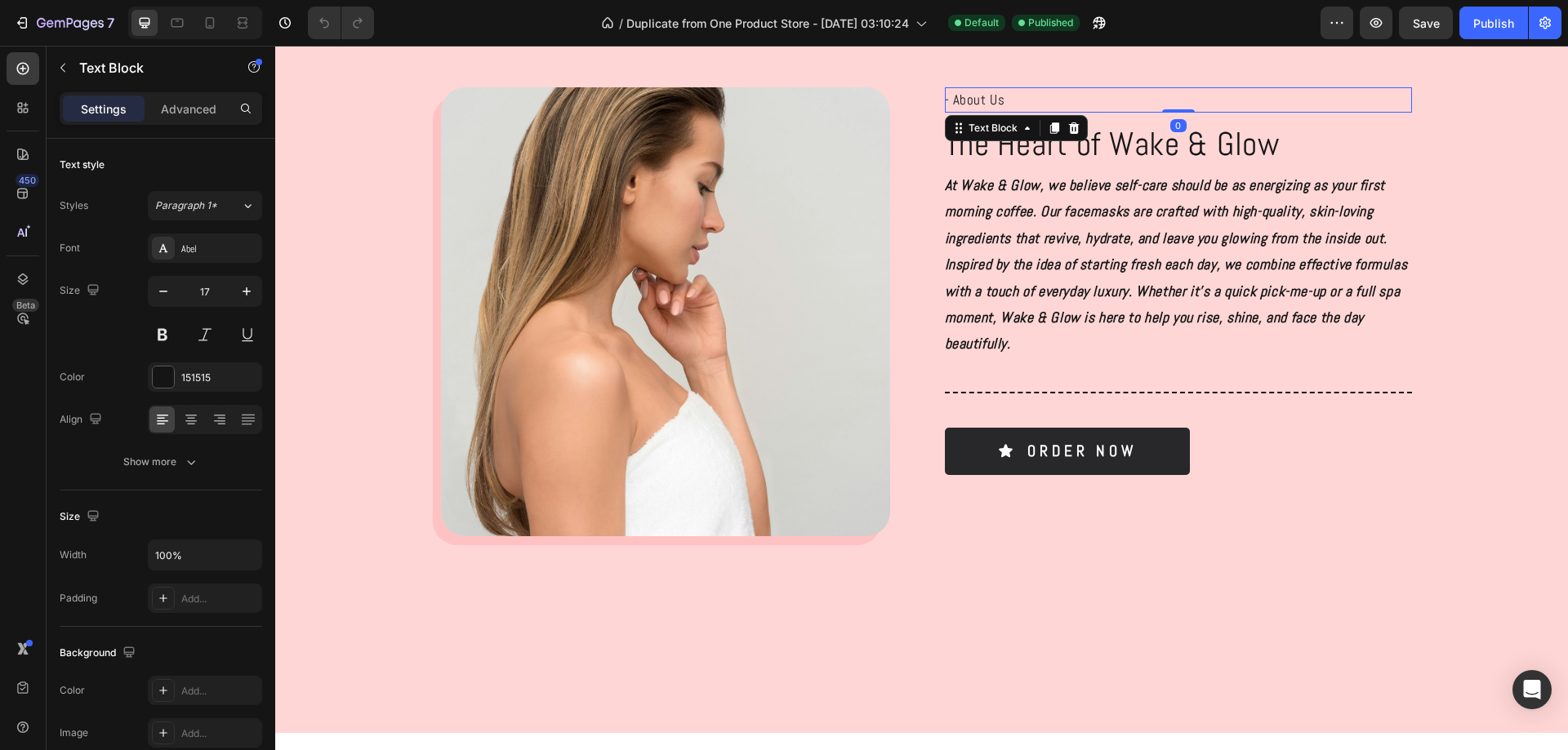
click at [1368, 118] on h1 "The Heart of Wake & Glow" at bounding box center [1178, 138] width 467 height 52
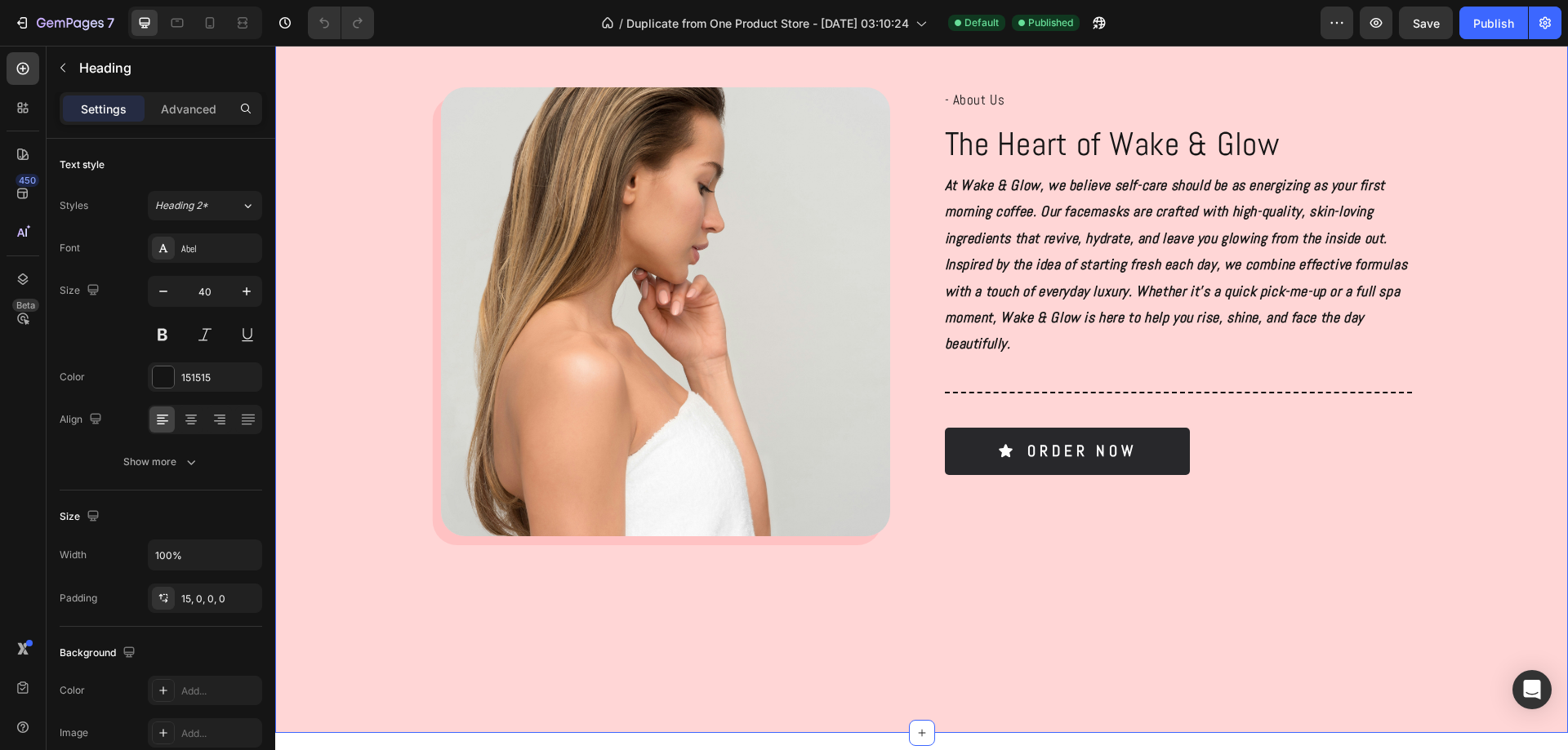
click at [1440, 138] on div "Image - About Us Text Block The Heart of Wake & Glow Heading At Wake & Glow, we…" at bounding box center [921, 319] width 1260 height 462
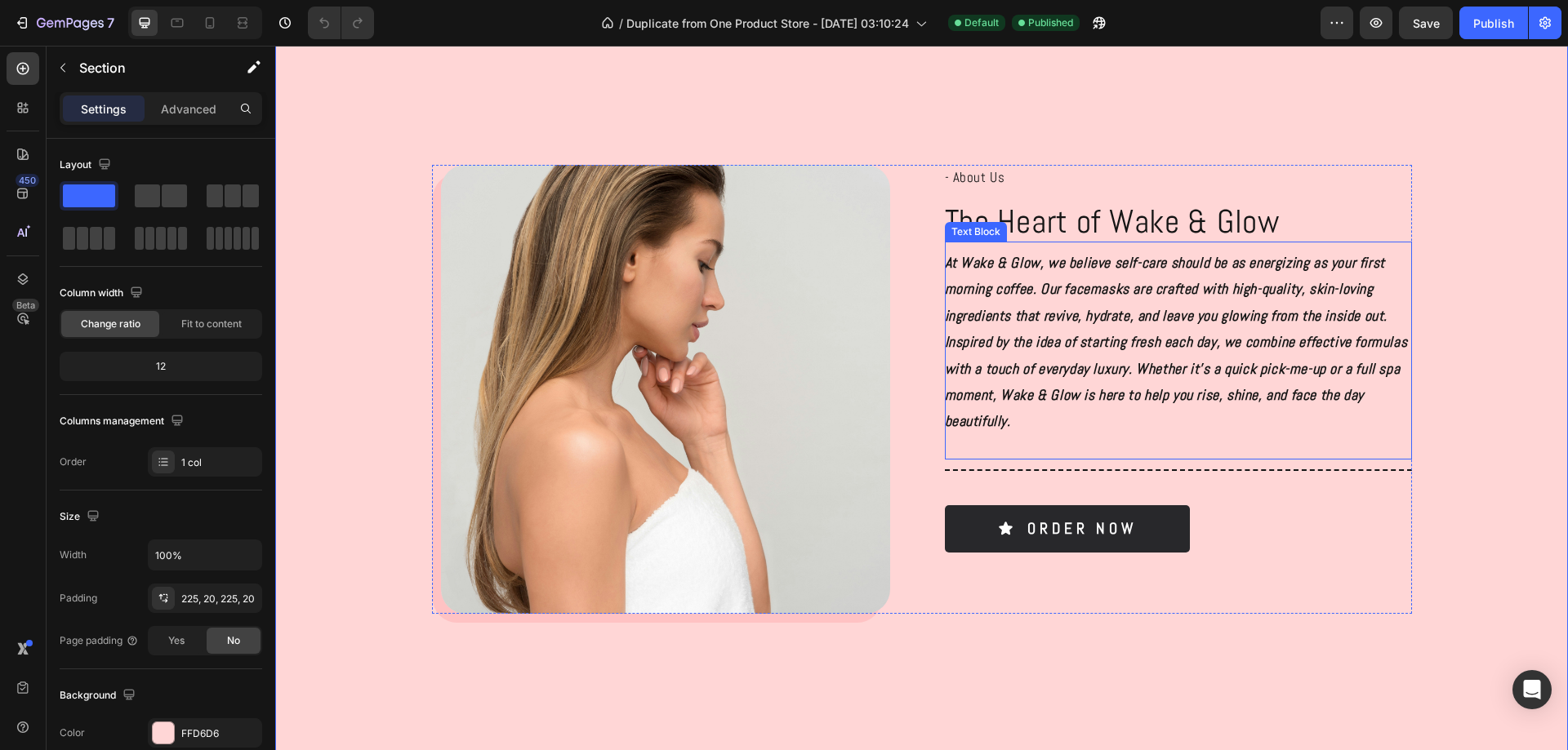
scroll to position [898, 0]
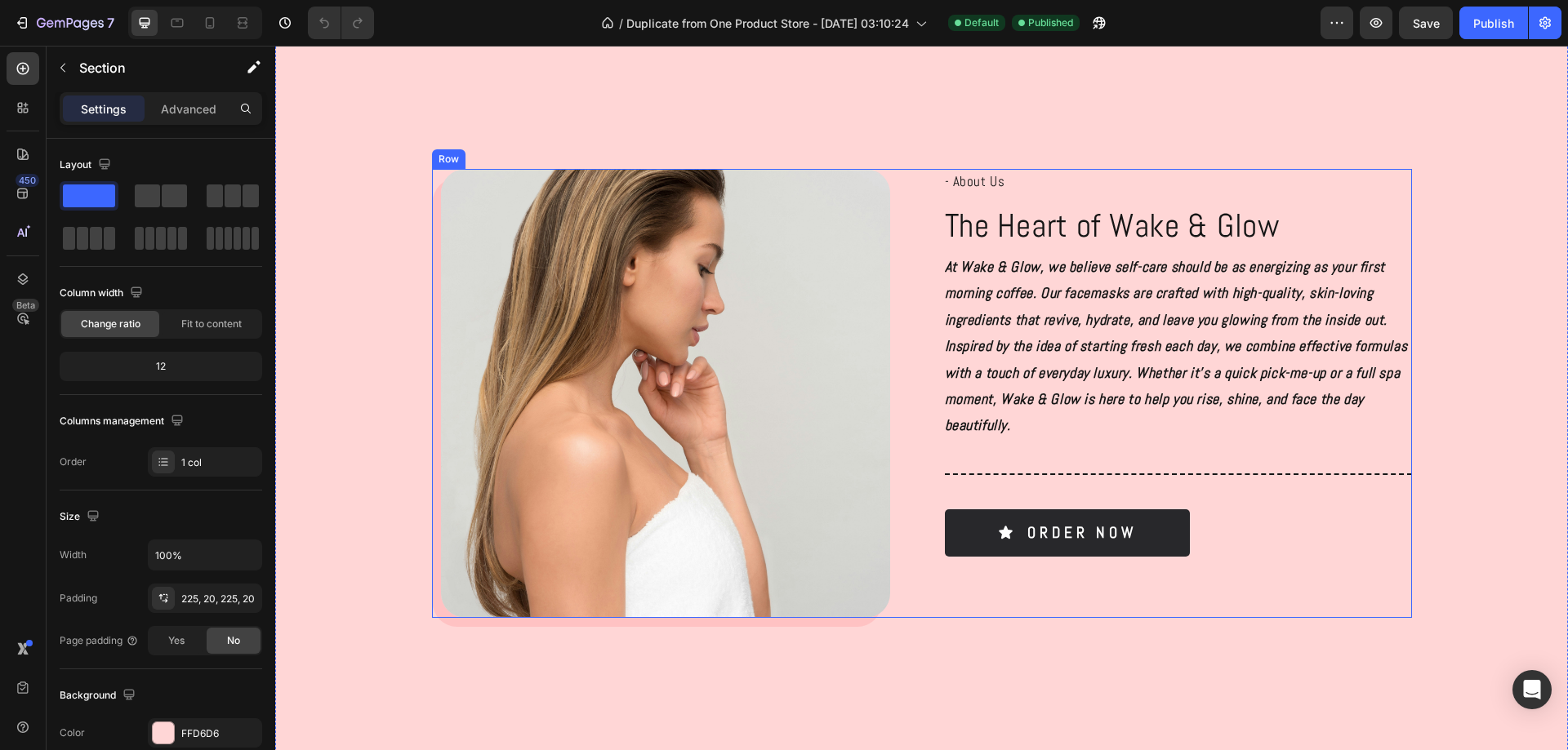
click at [1243, 587] on div "- About Us Text Block The Heart of Wake & Glow Heading At Wake & Glow, we belie…" at bounding box center [1178, 394] width 467 height 449
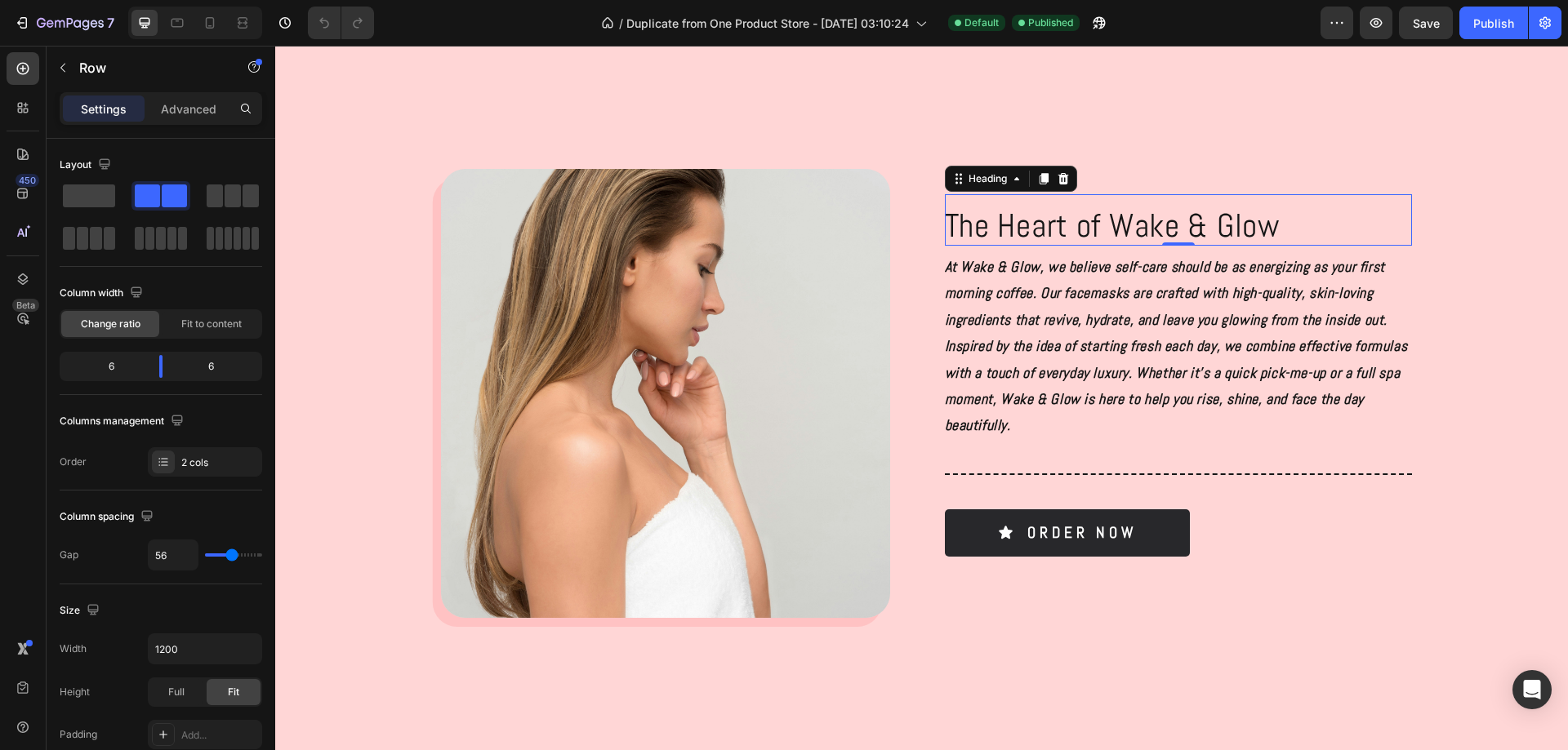
click at [1087, 222] on h1 "The Heart of Wake & Glow" at bounding box center [1178, 220] width 467 height 52
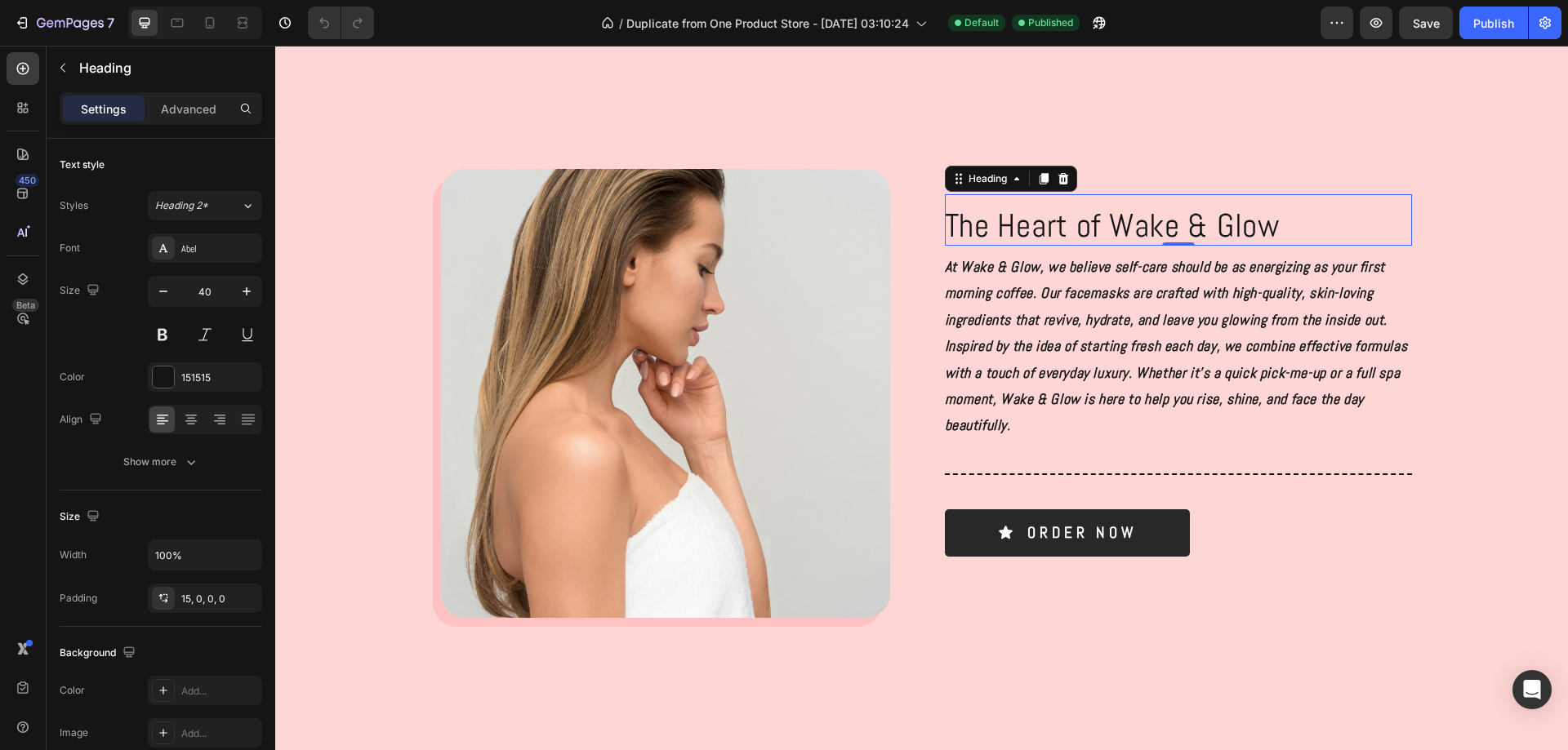
click at [1070, 292] on p "At Wake & Glow, we believe self-care should be as energizing as your first morn…" at bounding box center [1178, 346] width 467 height 185
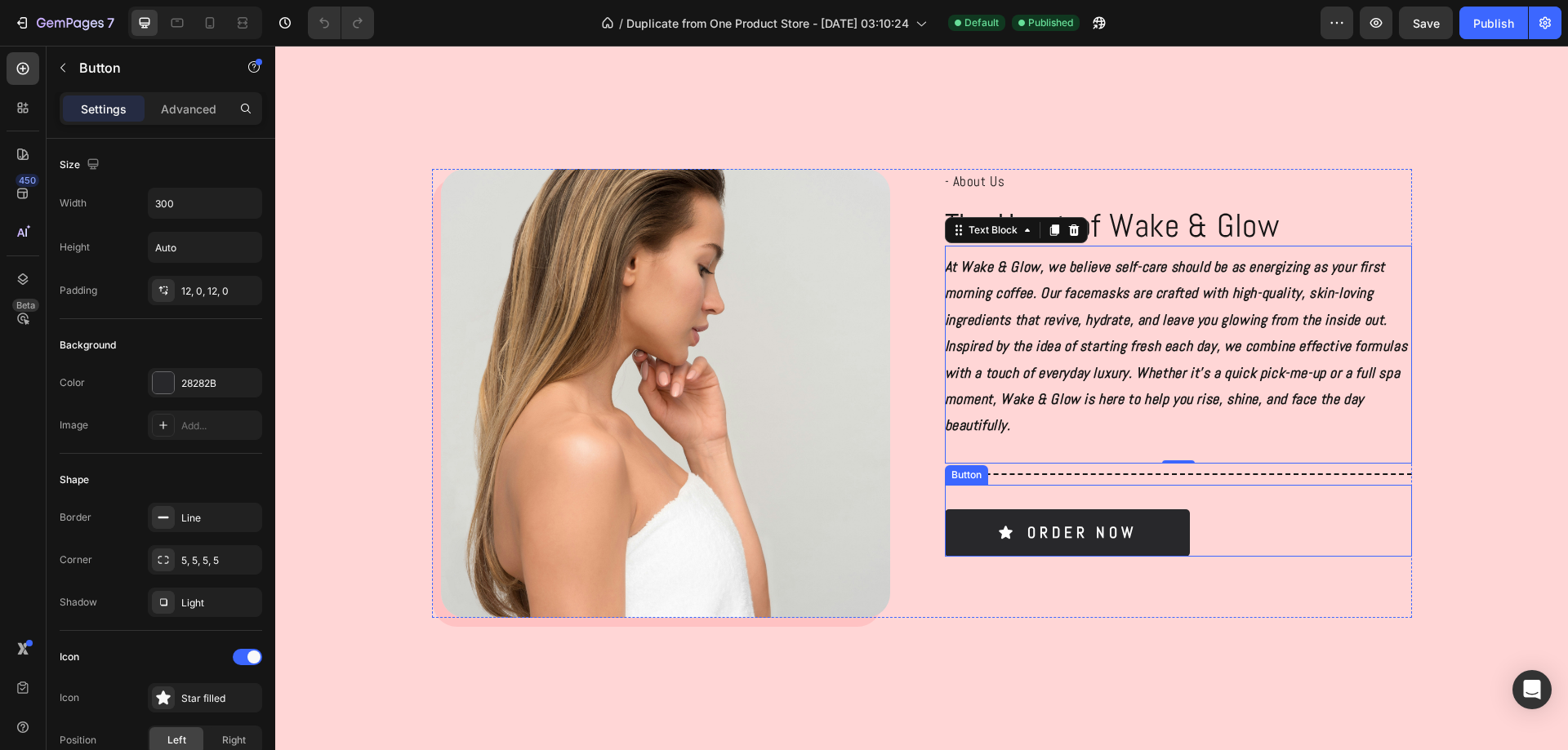
click at [1264, 536] on div "Order Now Button" at bounding box center [1178, 521] width 467 height 72
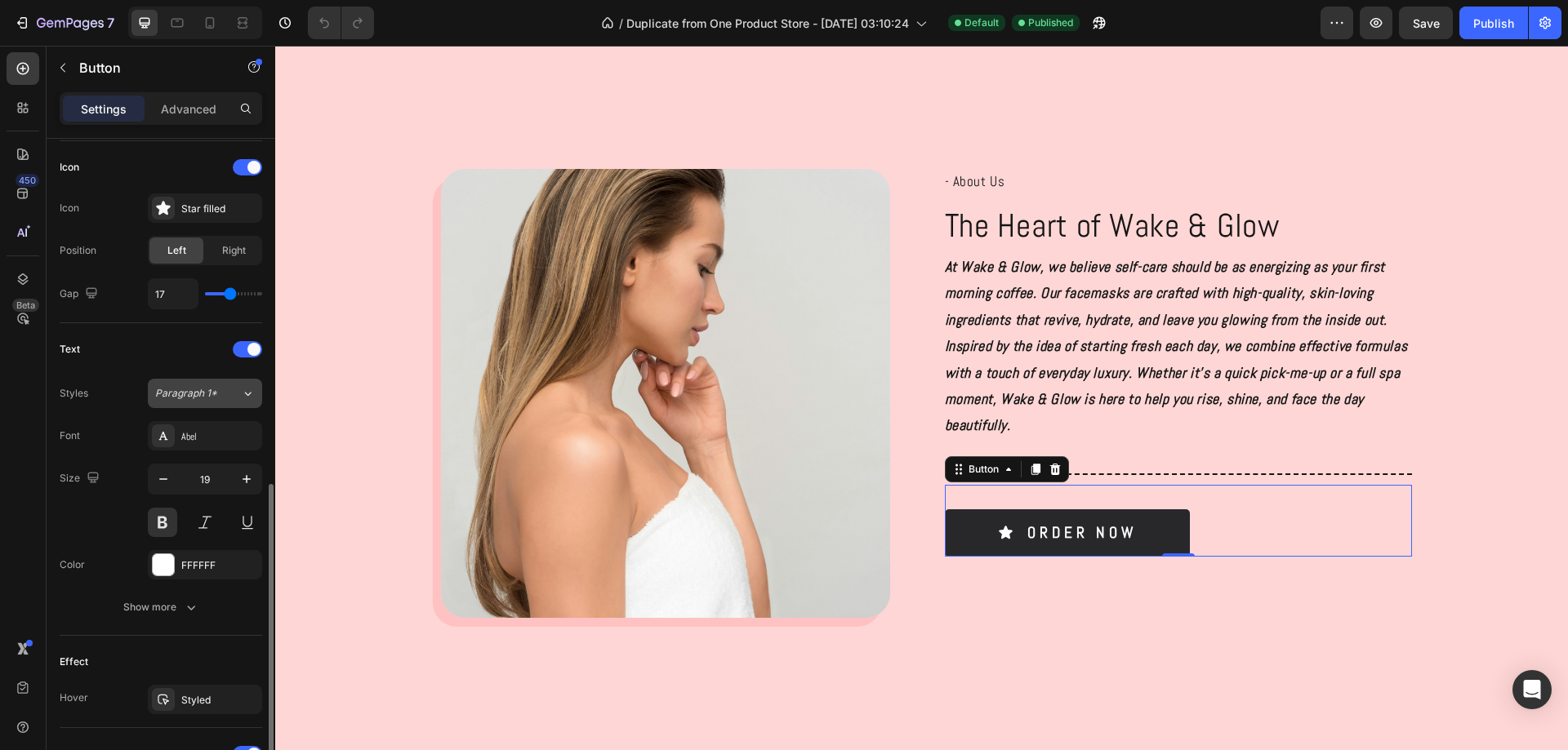
scroll to position [571, 0]
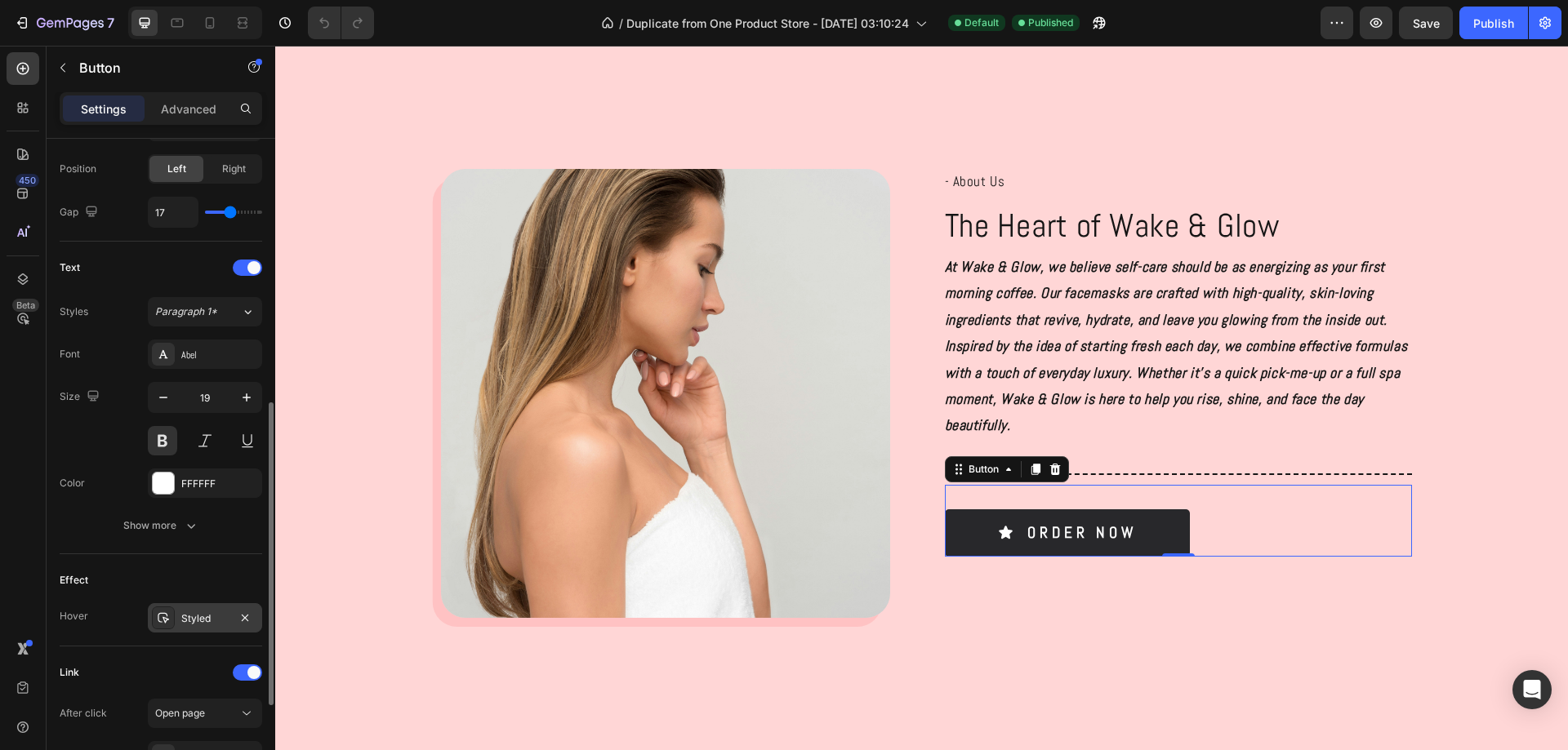
click at [168, 617] on icon at bounding box center [164, 618] width 13 height 13
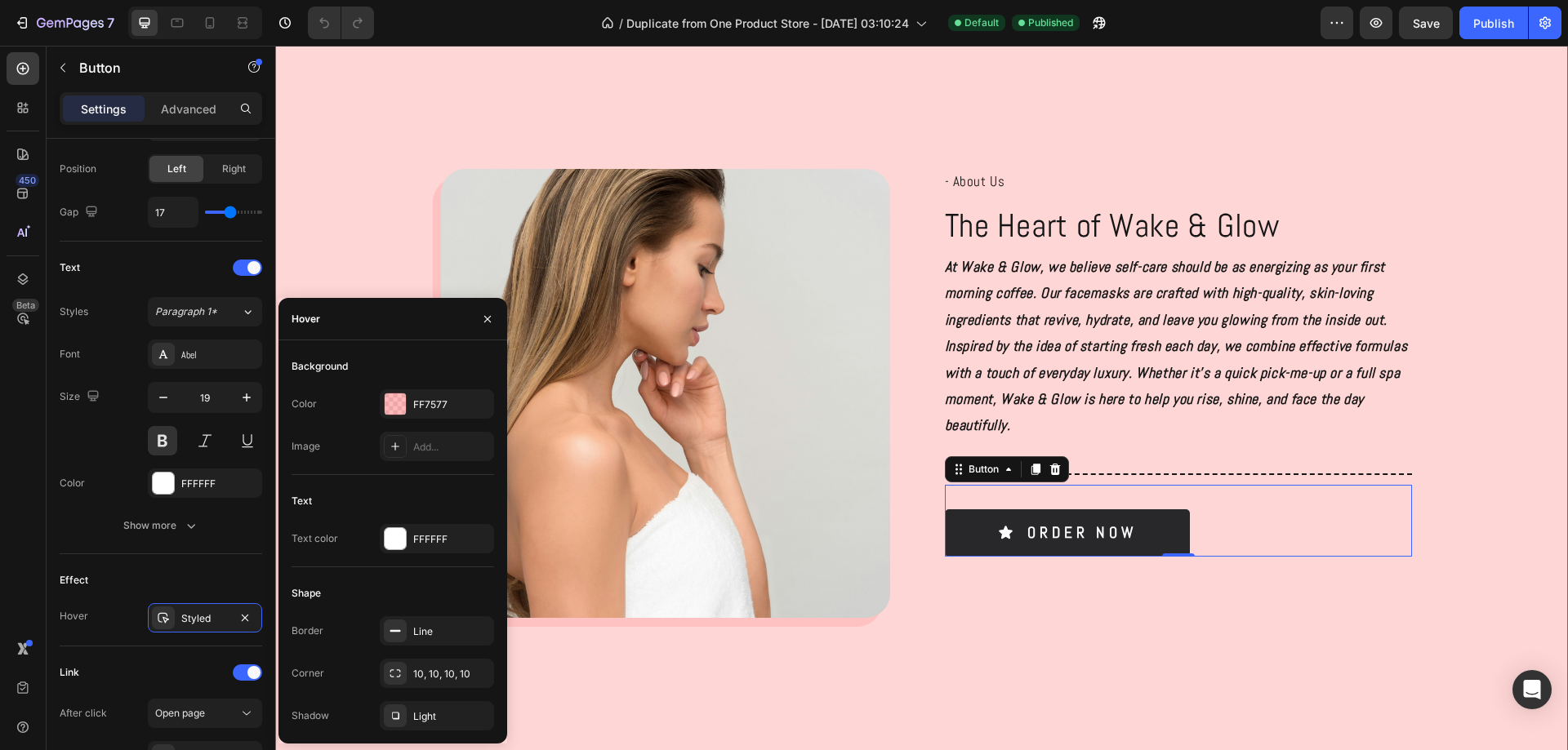
click at [939, 669] on div "Image - About Us Text Block The Heart of Wake & Glow Heading At Wake & Glow, we…" at bounding box center [921, 400] width 1293 height 829
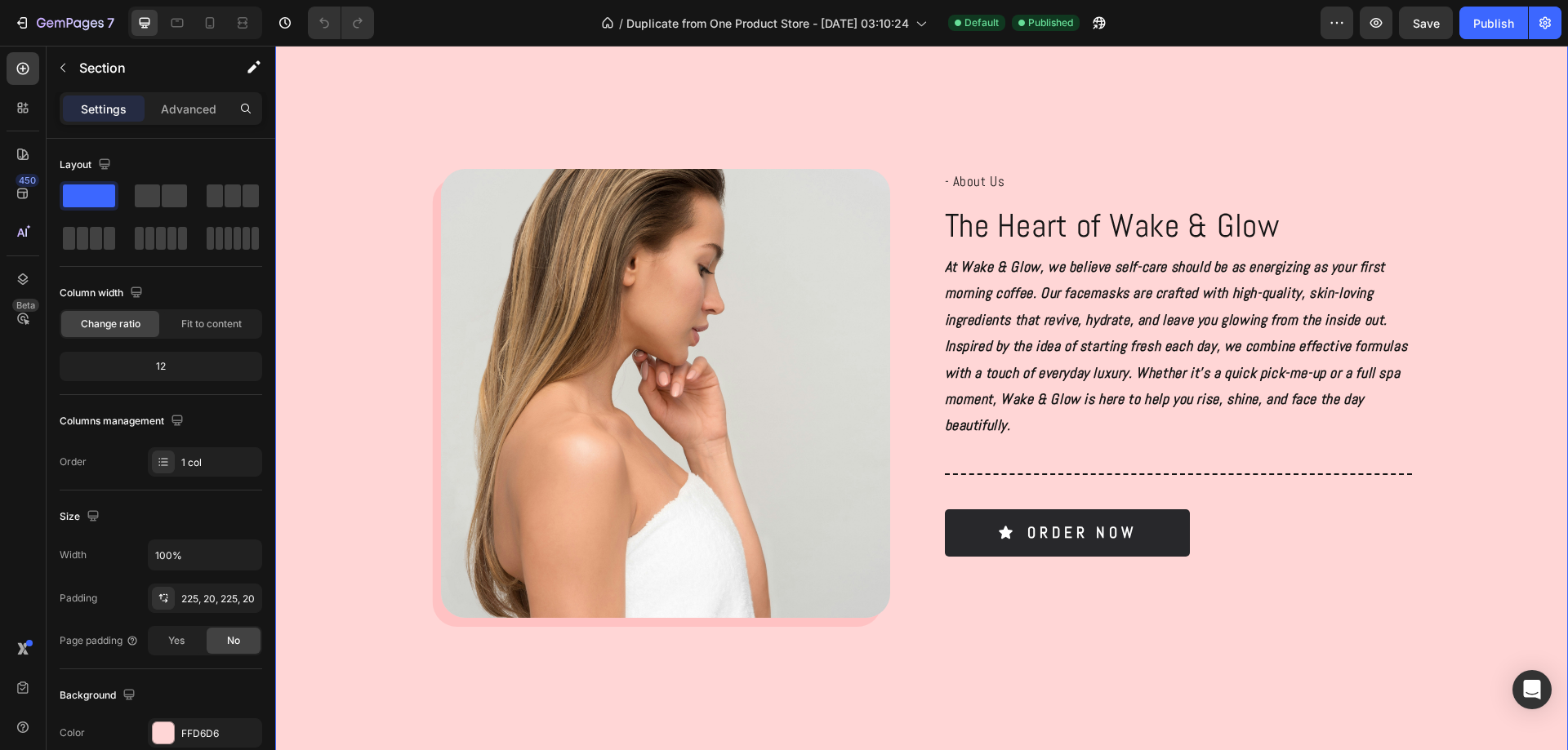
click at [1496, 551] on div "Image - About Us Text Block The Heart of Wake & Glow Heading At Wake & Glow, we…" at bounding box center [921, 400] width 1260 height 462
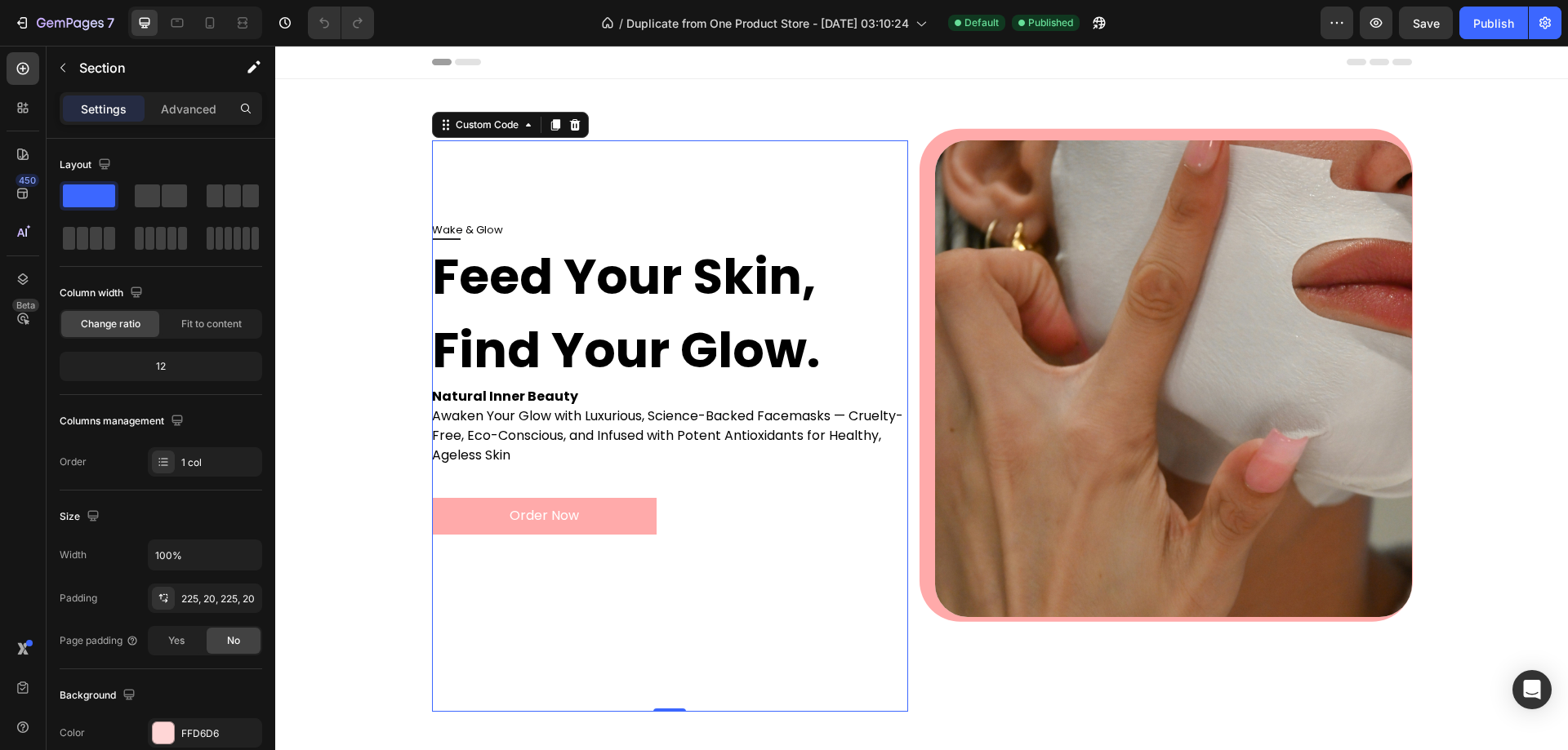
click at [618, 294] on h1 "Feed Your Skin, Find Your Glow." at bounding box center [671, 314] width 477 height 147
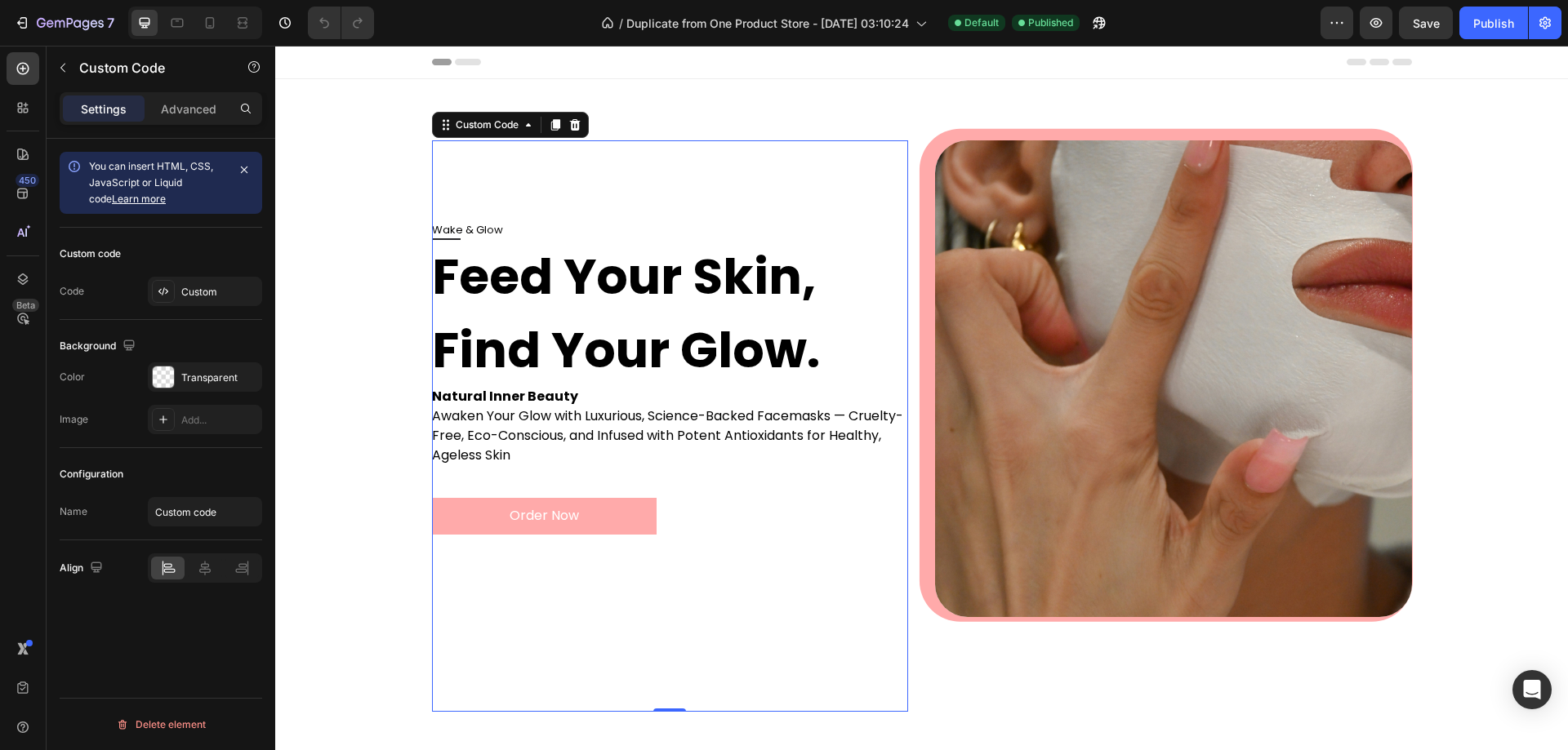
click at [569, 326] on h1 "Feed Your Skin, Find Your Glow." at bounding box center [671, 314] width 477 height 147
click at [228, 298] on div "Custom" at bounding box center [219, 293] width 77 height 15
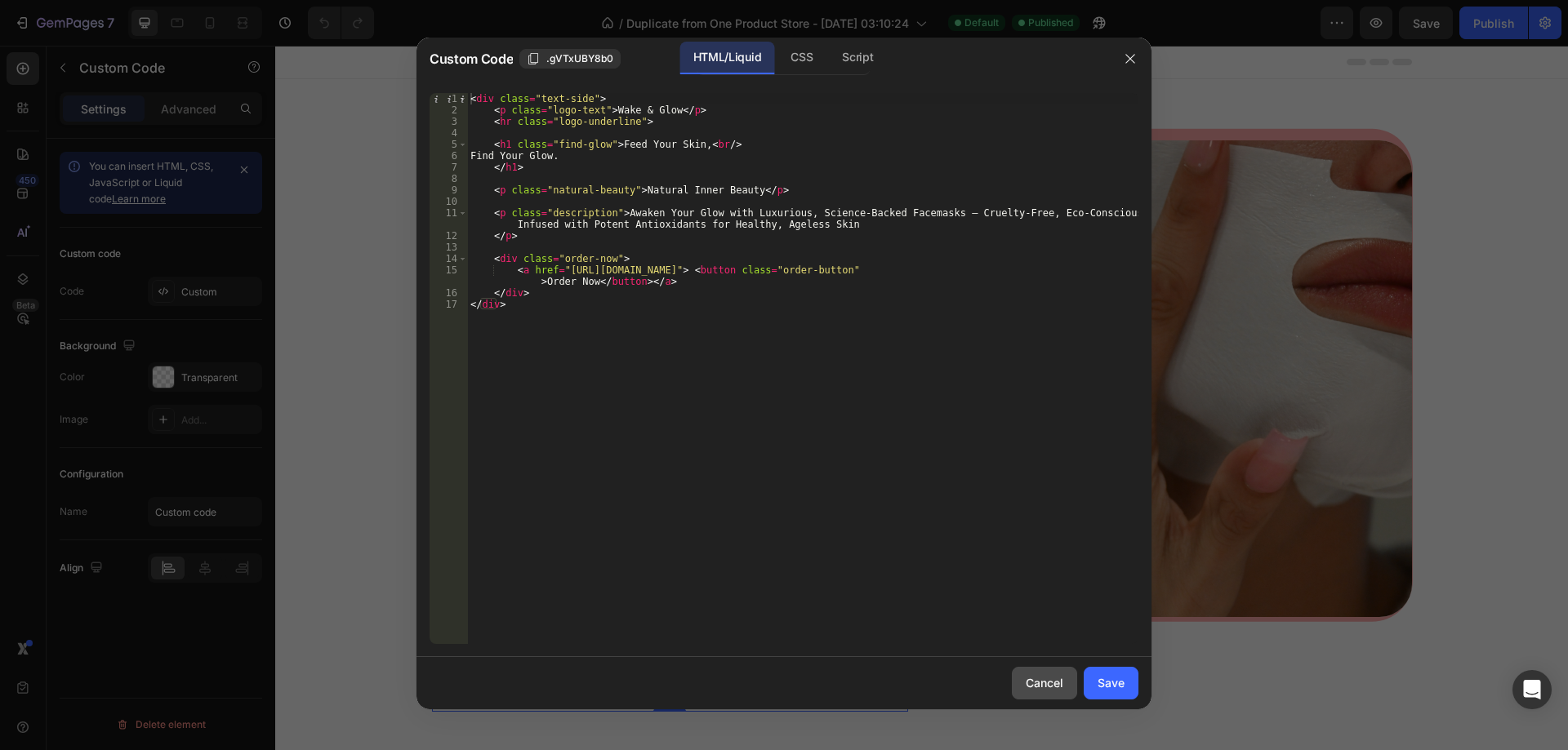
click at [1028, 680] on div "Cancel" at bounding box center [1044, 682] width 38 height 18
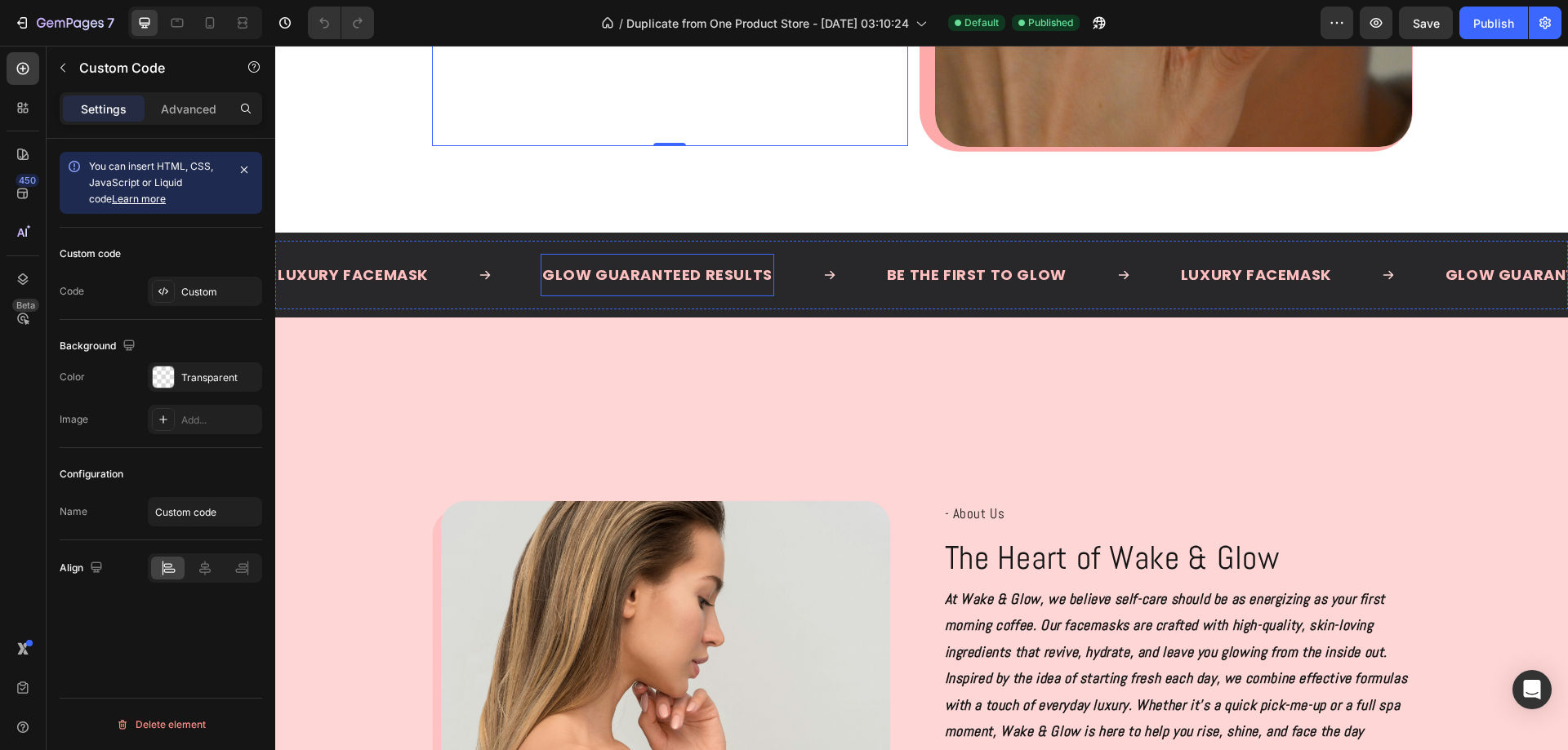
scroll to position [571, 0]
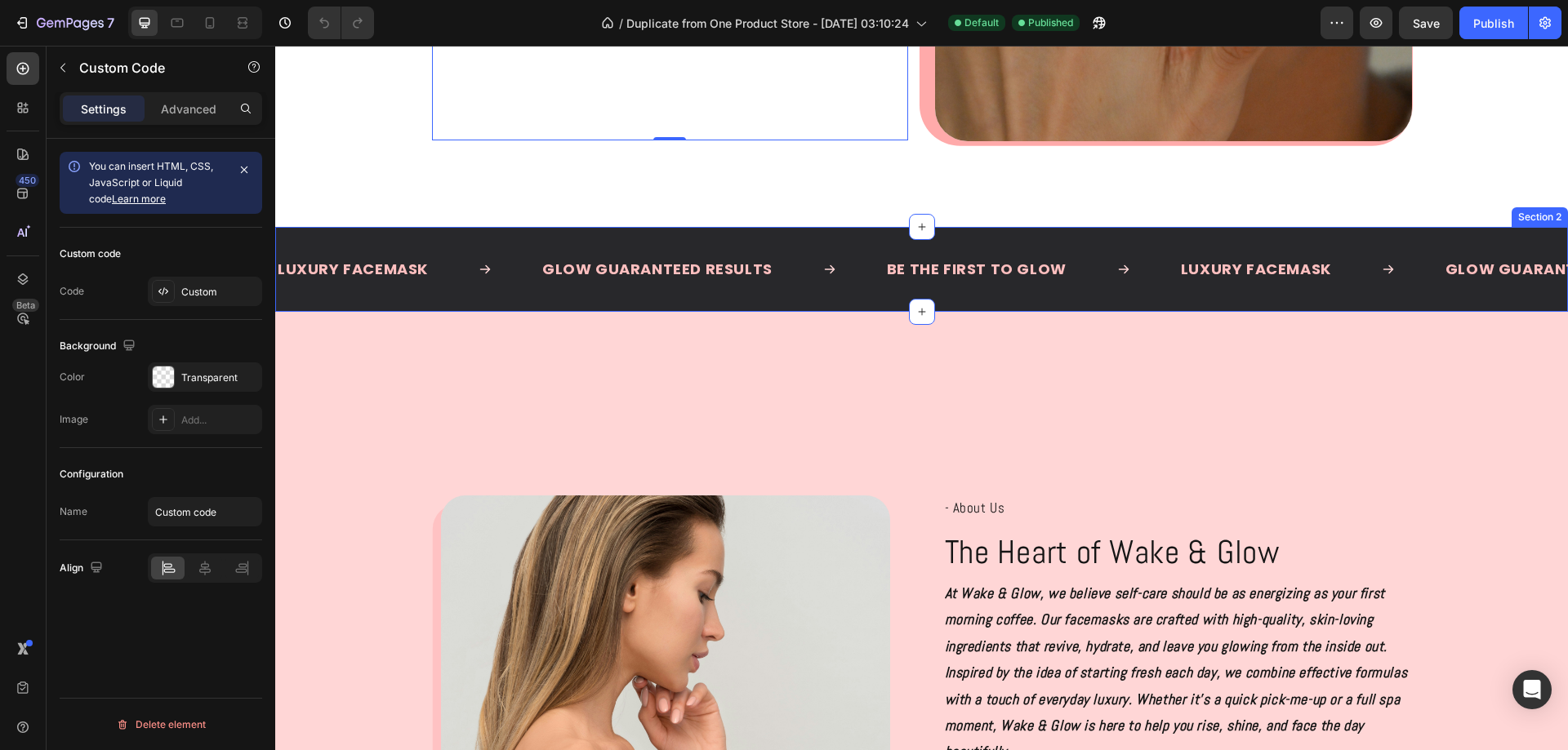
click at [816, 232] on div "Luxury facemask Text Block Glow Guaranteed Results Text Block Be the First to G…" at bounding box center [921, 269] width 1293 height 85
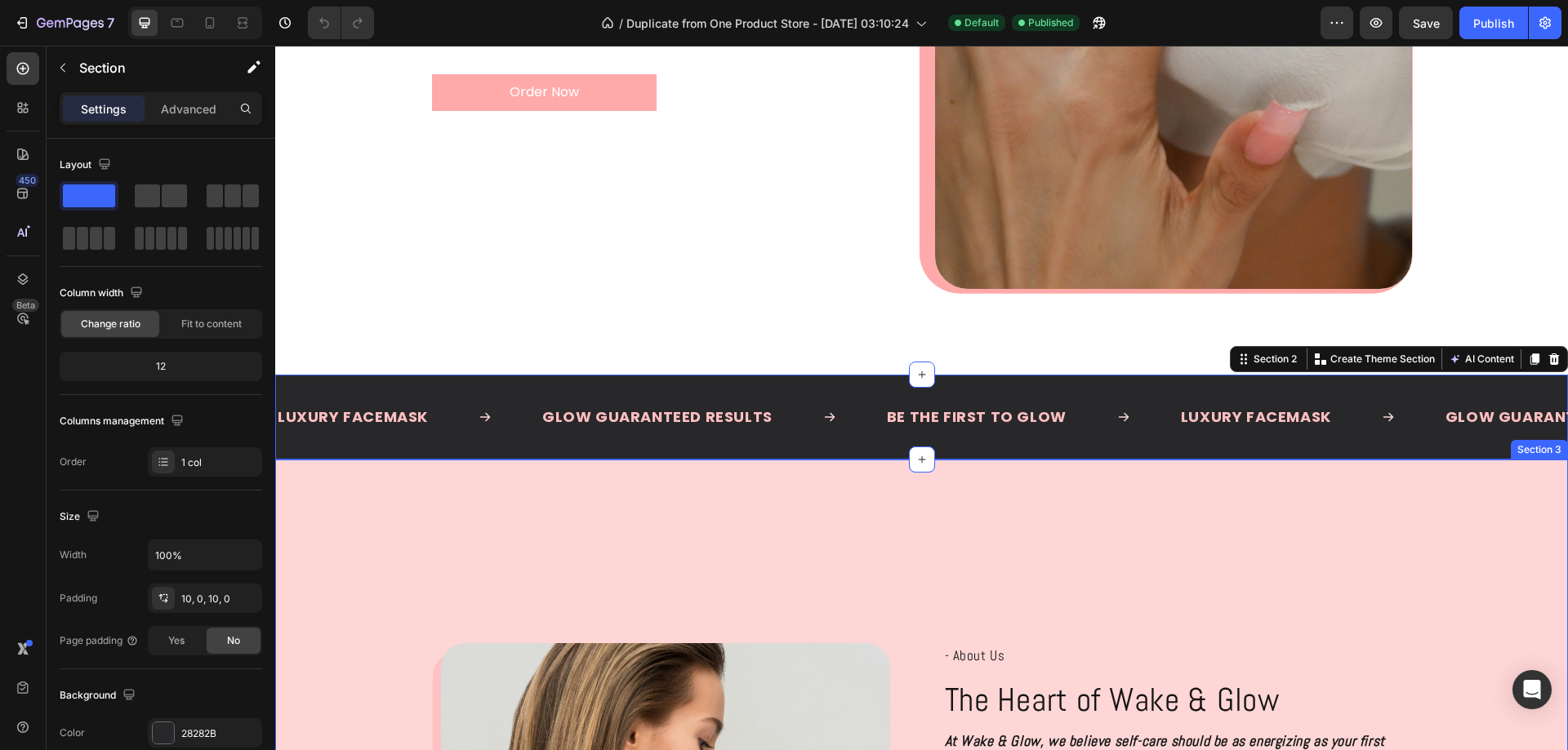
scroll to position [408, 0]
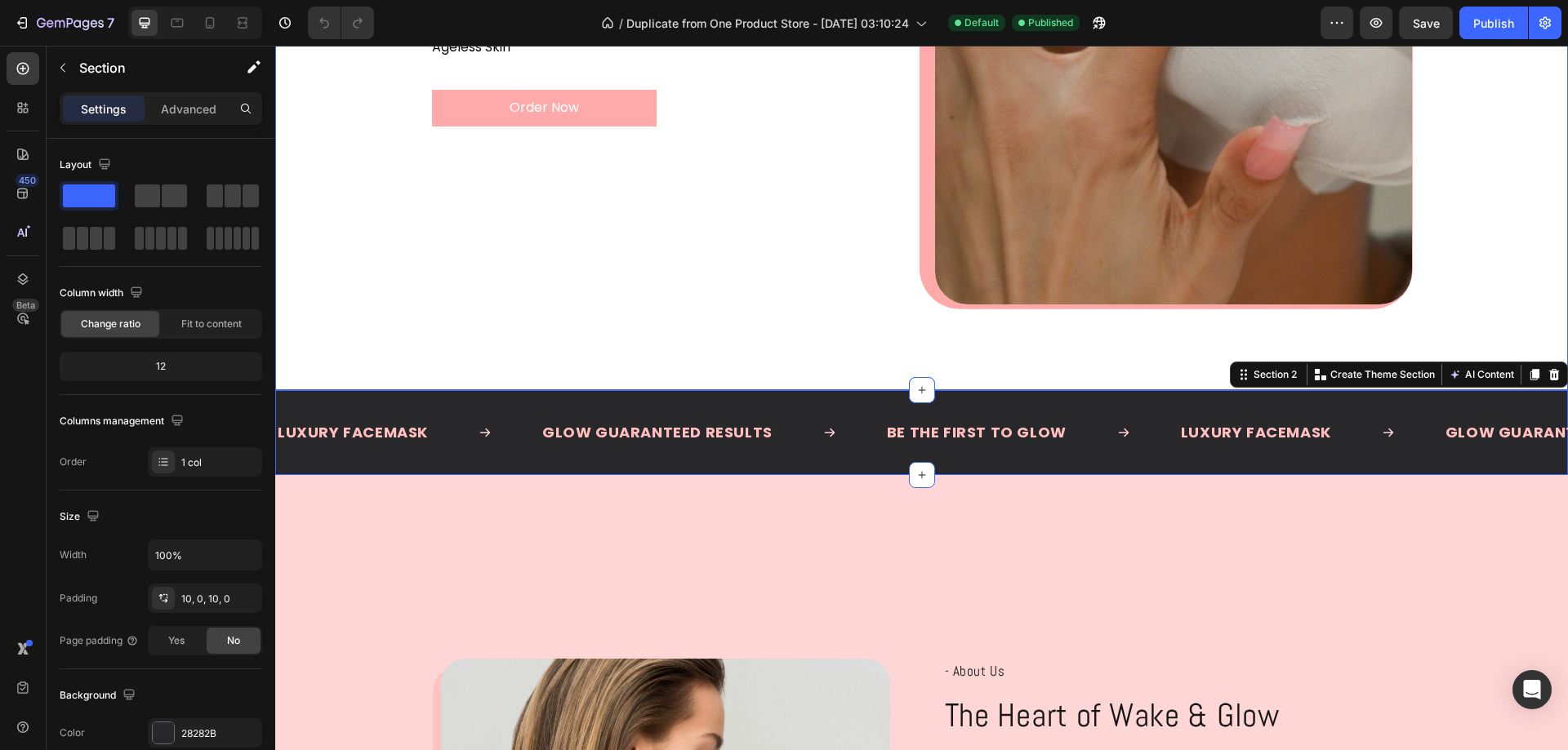
click at [817, 325] on div "Wake & Glow Feed Your Skin, Find Your Glow. Natural Inner Beauty Awaken Your Gl…" at bounding box center [921, 31] width 1293 height 719
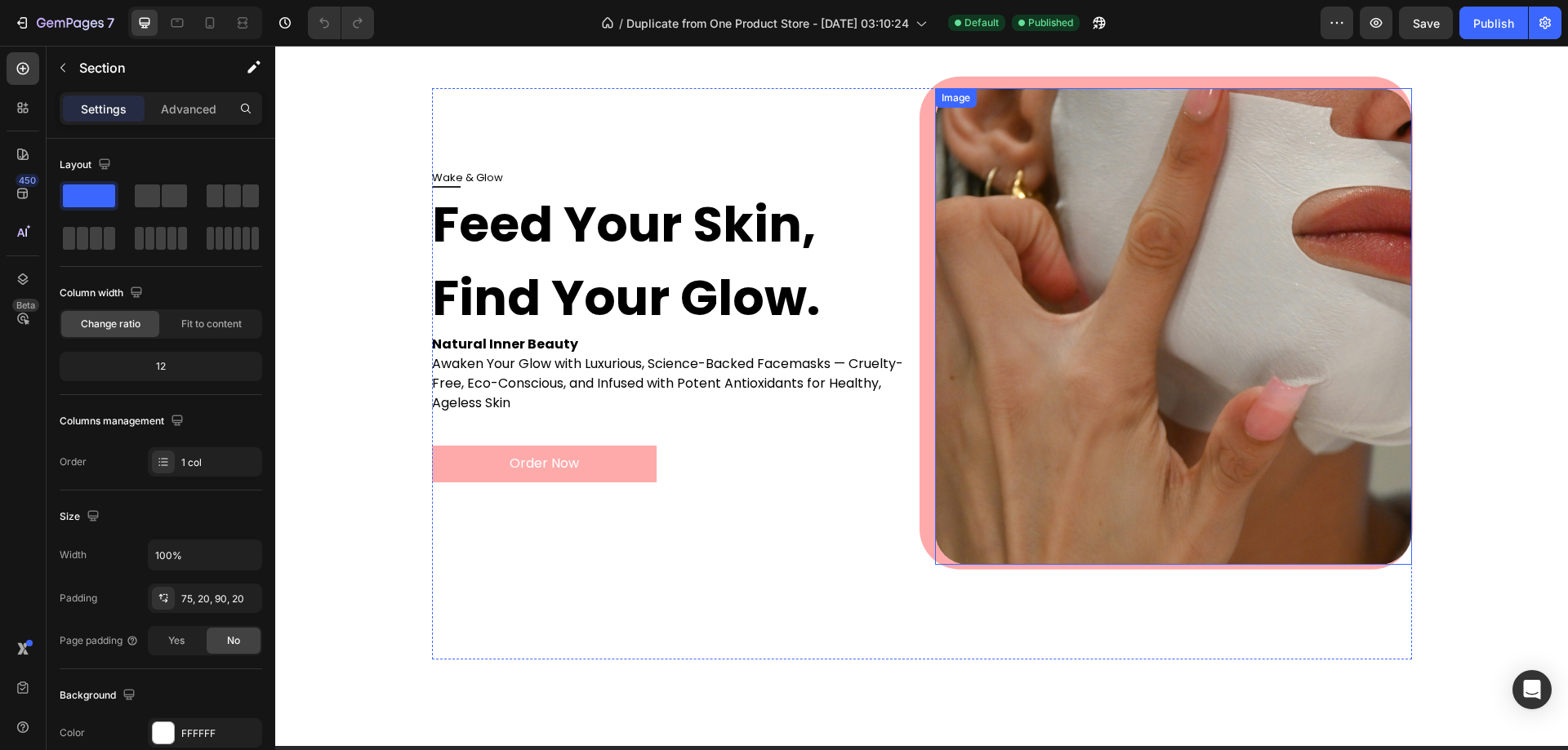
scroll to position [0, 0]
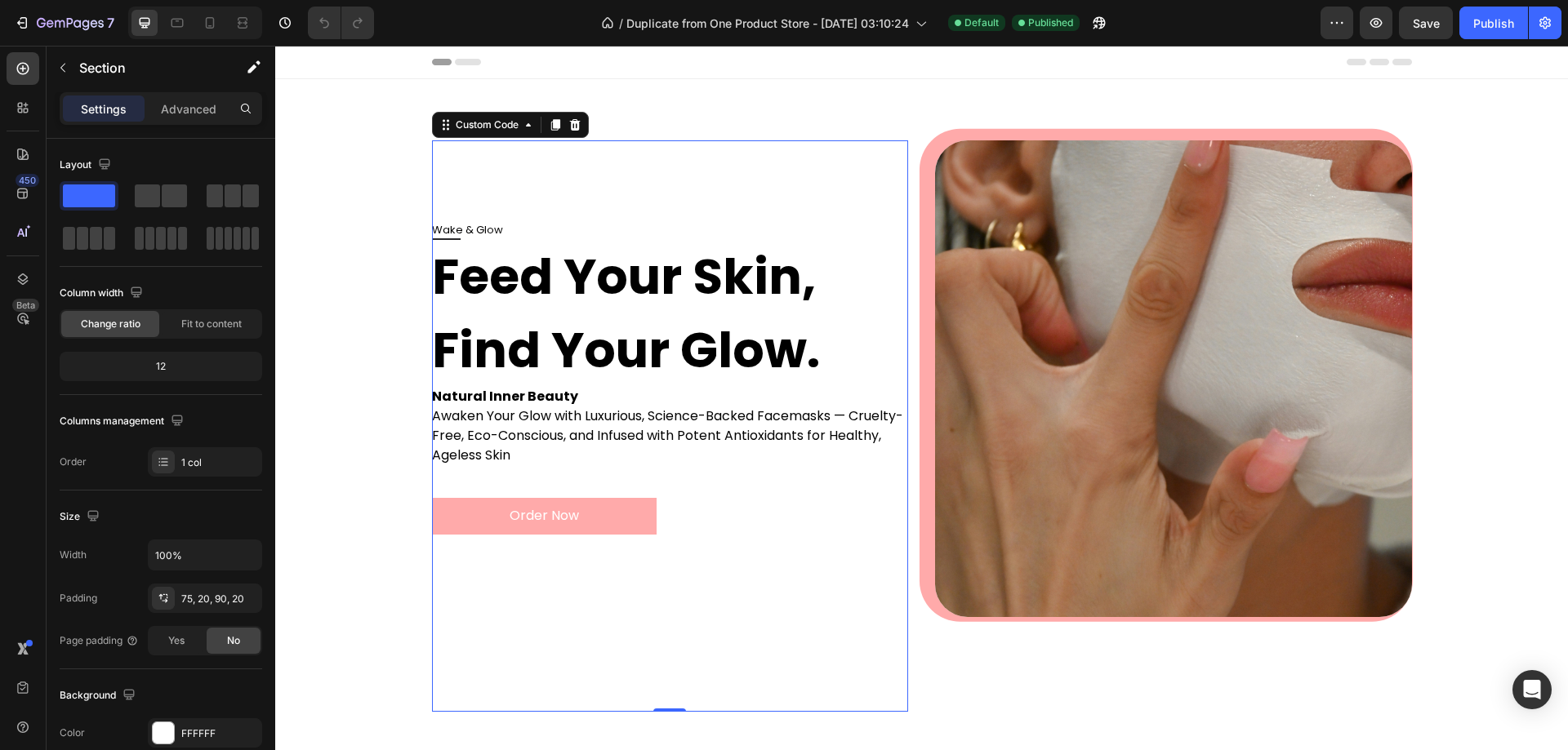
click at [755, 363] on h1 "Feed Your Skin, Find Your Glow." at bounding box center [671, 314] width 477 height 147
click at [1490, 424] on div "Wake & Glow Feed Your Skin, Find Your Glow. Natural Inner Beauty Awaken Your Gl…" at bounding box center [921, 432] width 1260 height 585
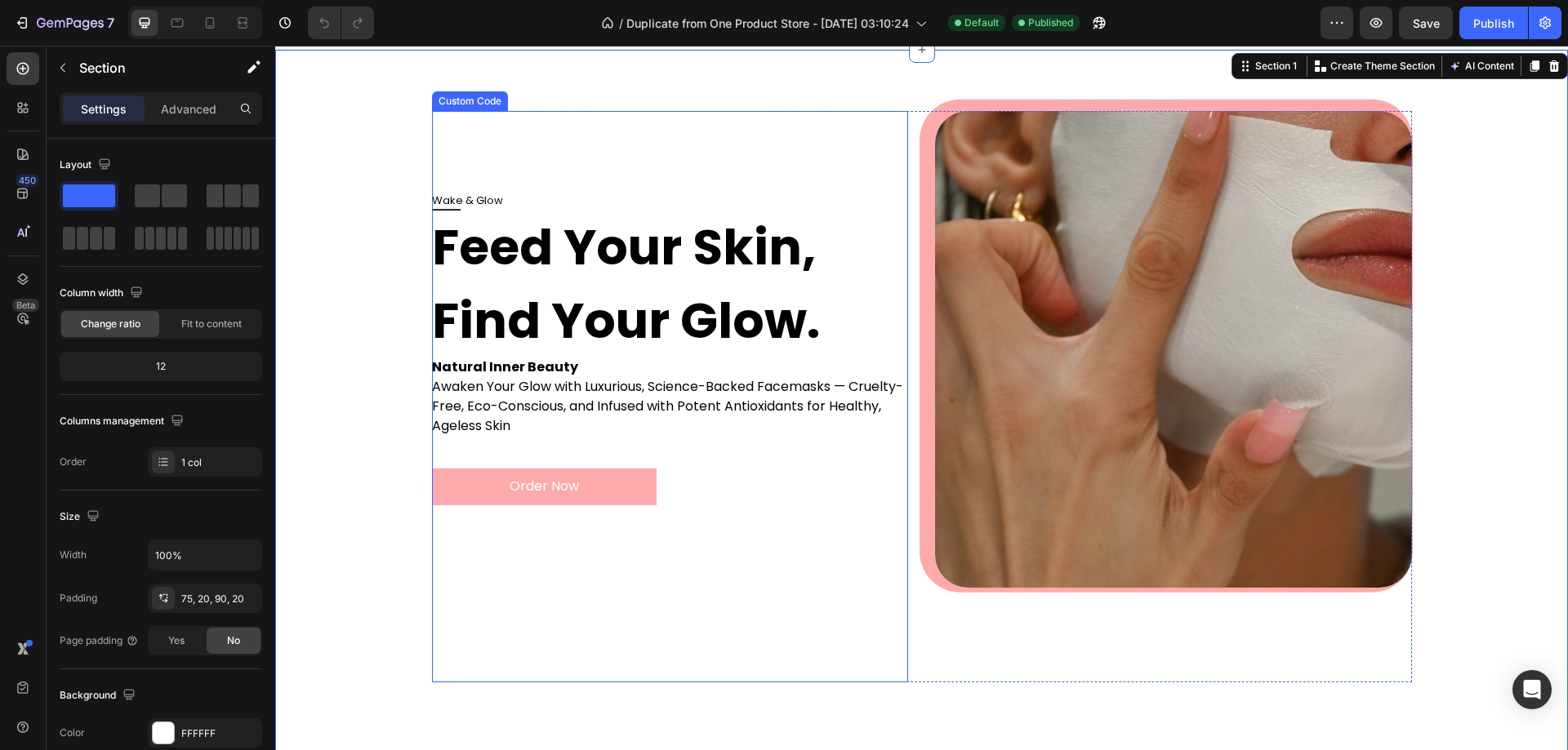
scroll to position [82, 0]
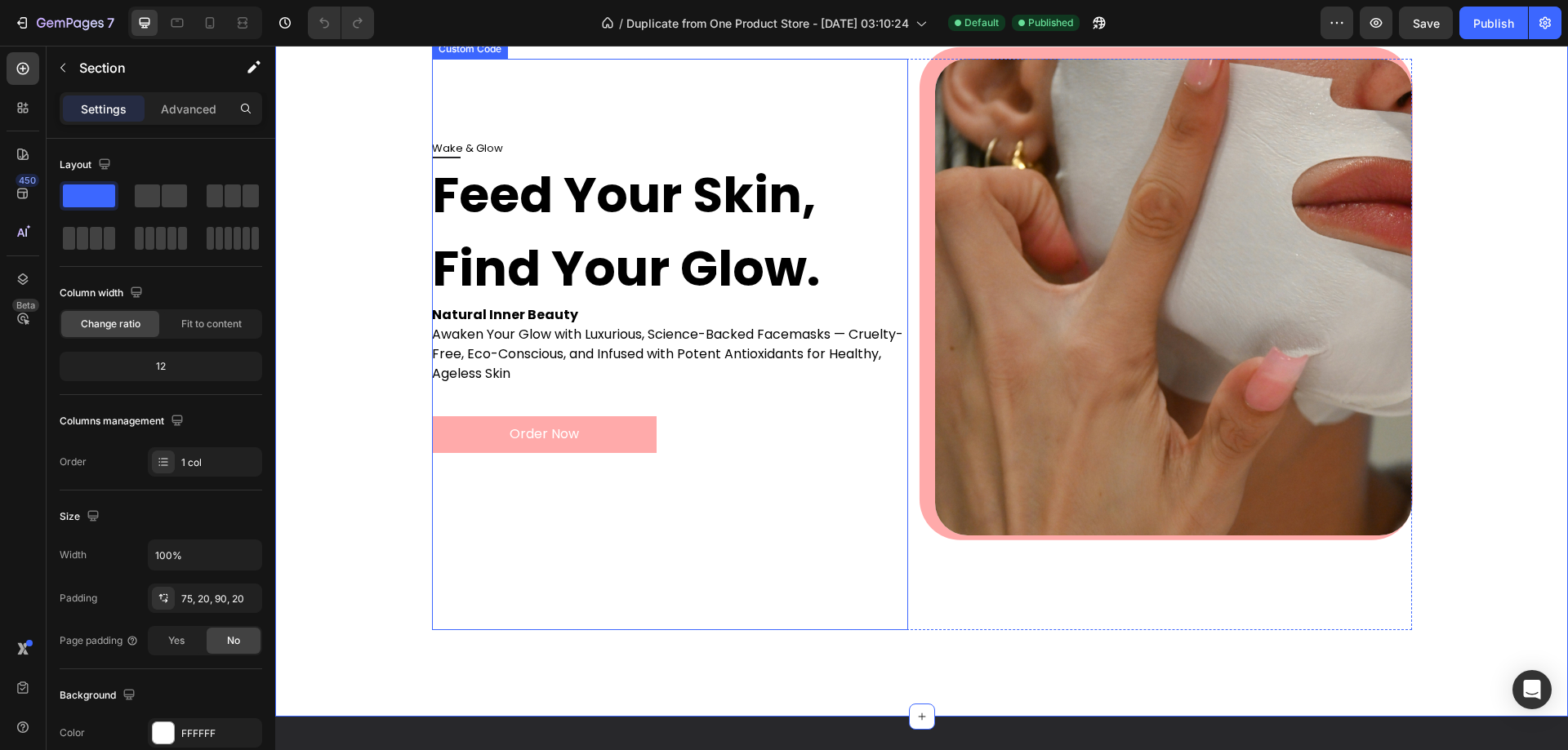
click at [744, 355] on p "Awaken Your Glow with Luxurious, Science-Backed Facemasks — Cruelty-Free, Eco-C…" at bounding box center [671, 355] width 477 height 58
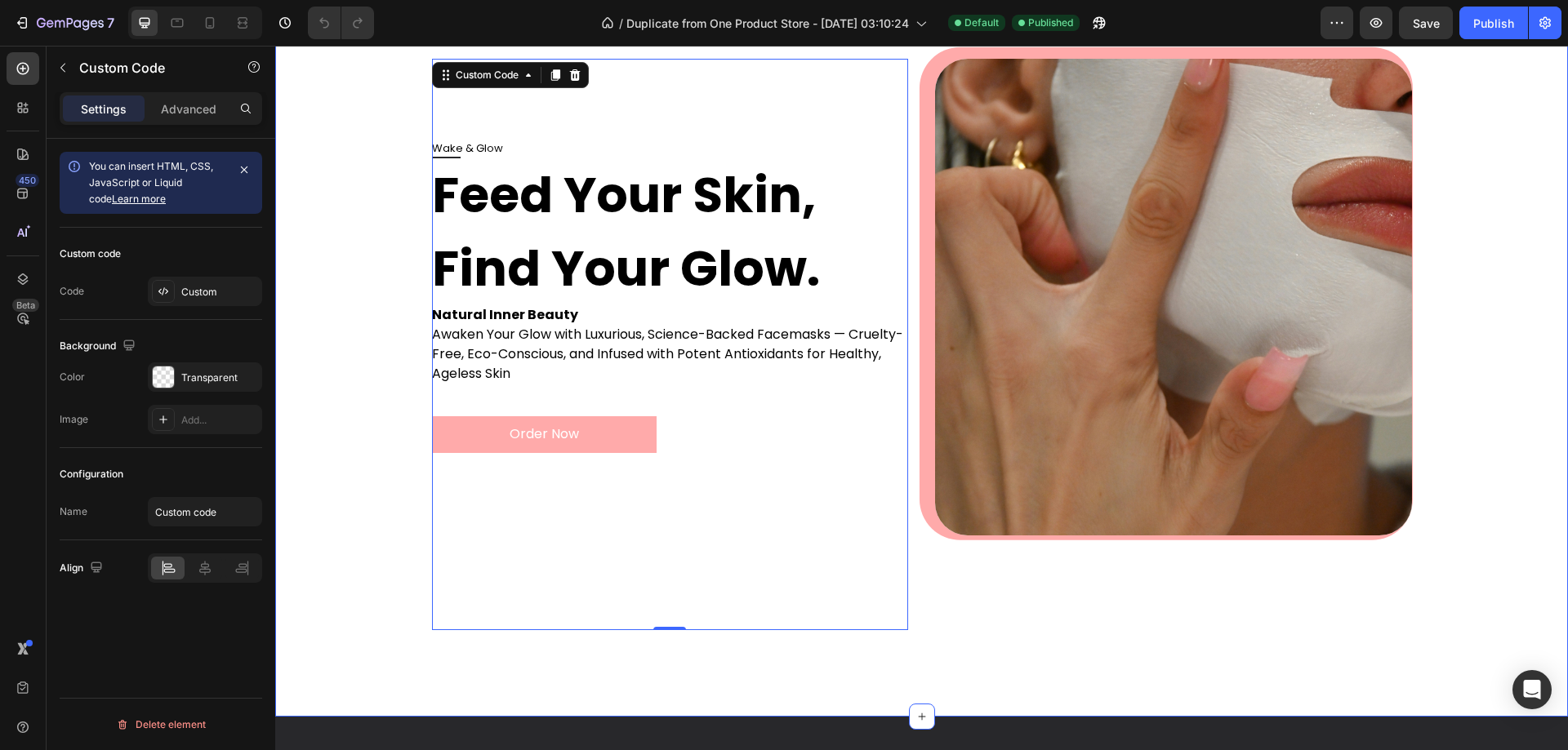
click at [1010, 647] on div "Wake & Glow Feed Your Skin, Find Your Glow. Natural Inner Beauty Awaken Your Gl…" at bounding box center [921, 357] width 1293 height 719
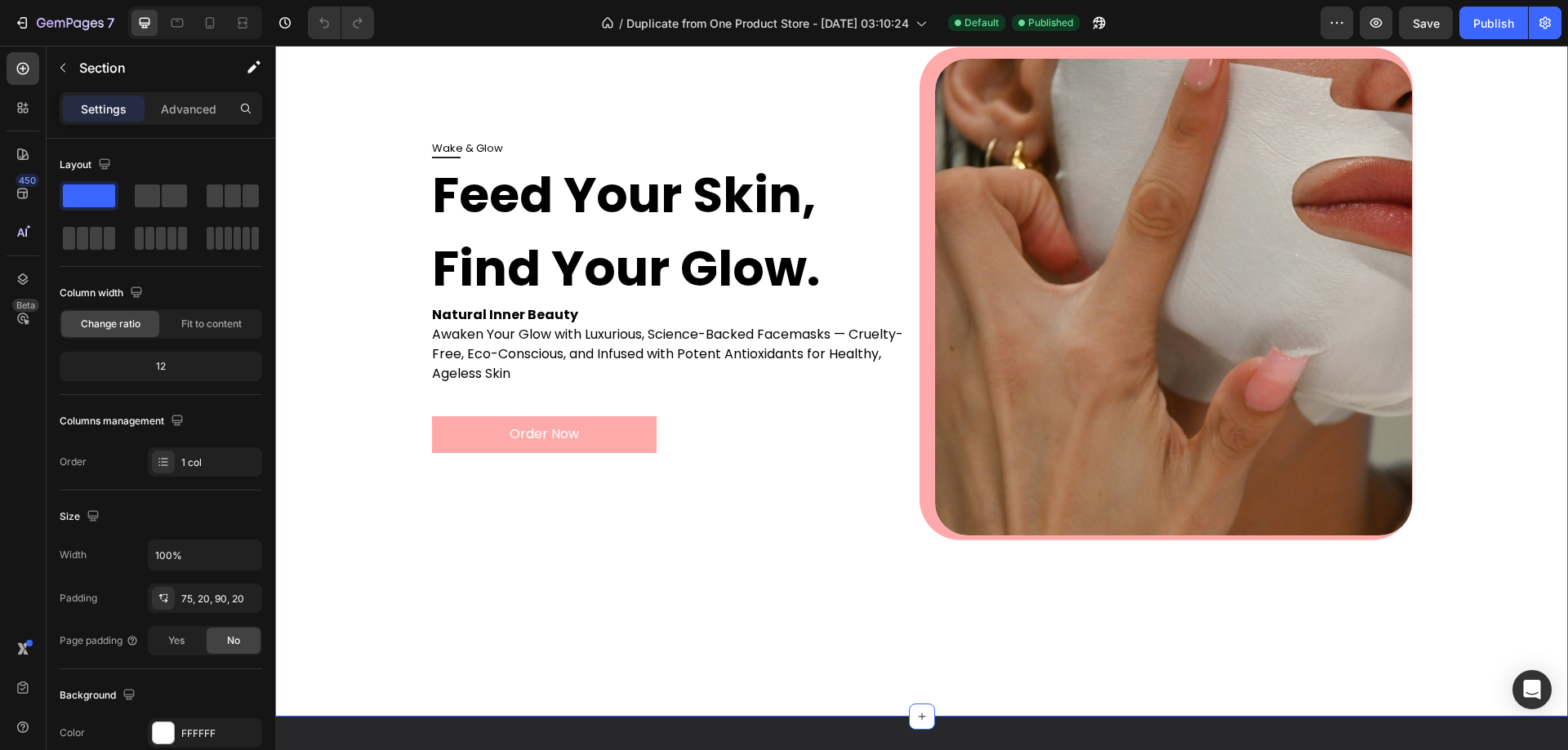
click at [371, 486] on div "Wake & Glow Feed Your Skin, Find Your Glow. Natural Inner Beauty Awaken Your Gl…" at bounding box center [921, 350] width 1260 height 585
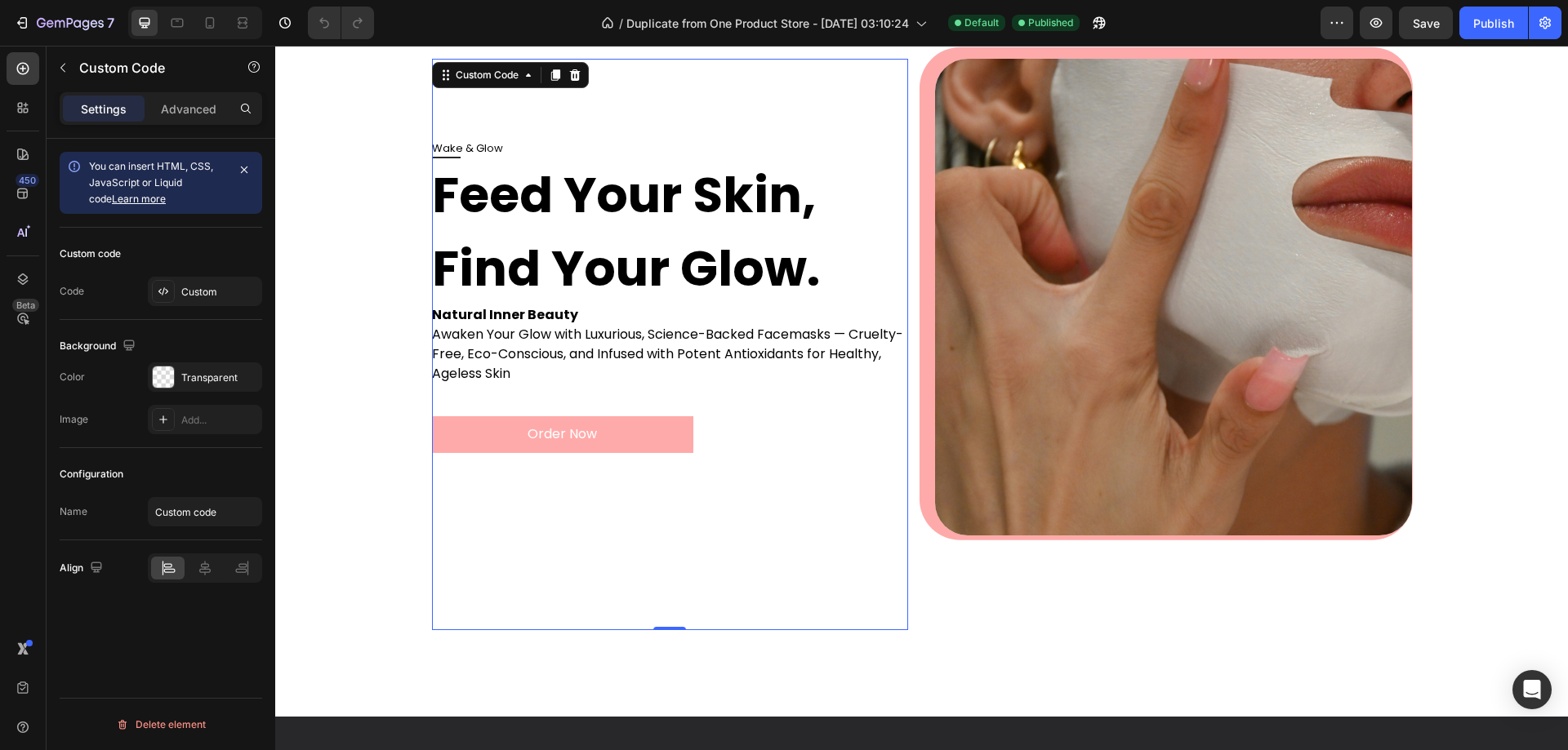
click at [548, 435] on button "Order Now" at bounding box center [563, 435] width 262 height 37
click at [195, 299] on div "Custom" at bounding box center [204, 291] width 114 height 29
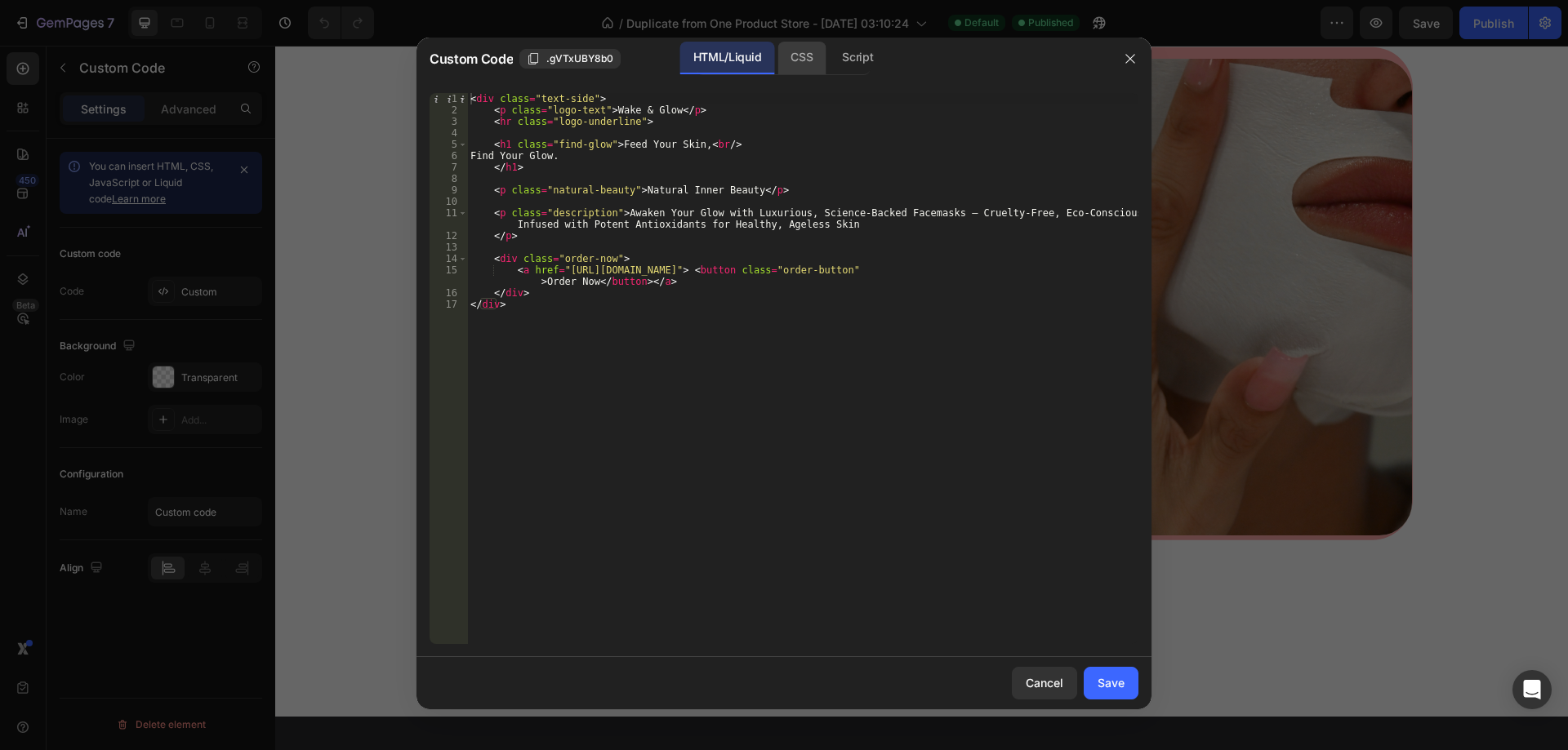
click at [829, 50] on div "CSS" at bounding box center [857, 58] width 58 height 33
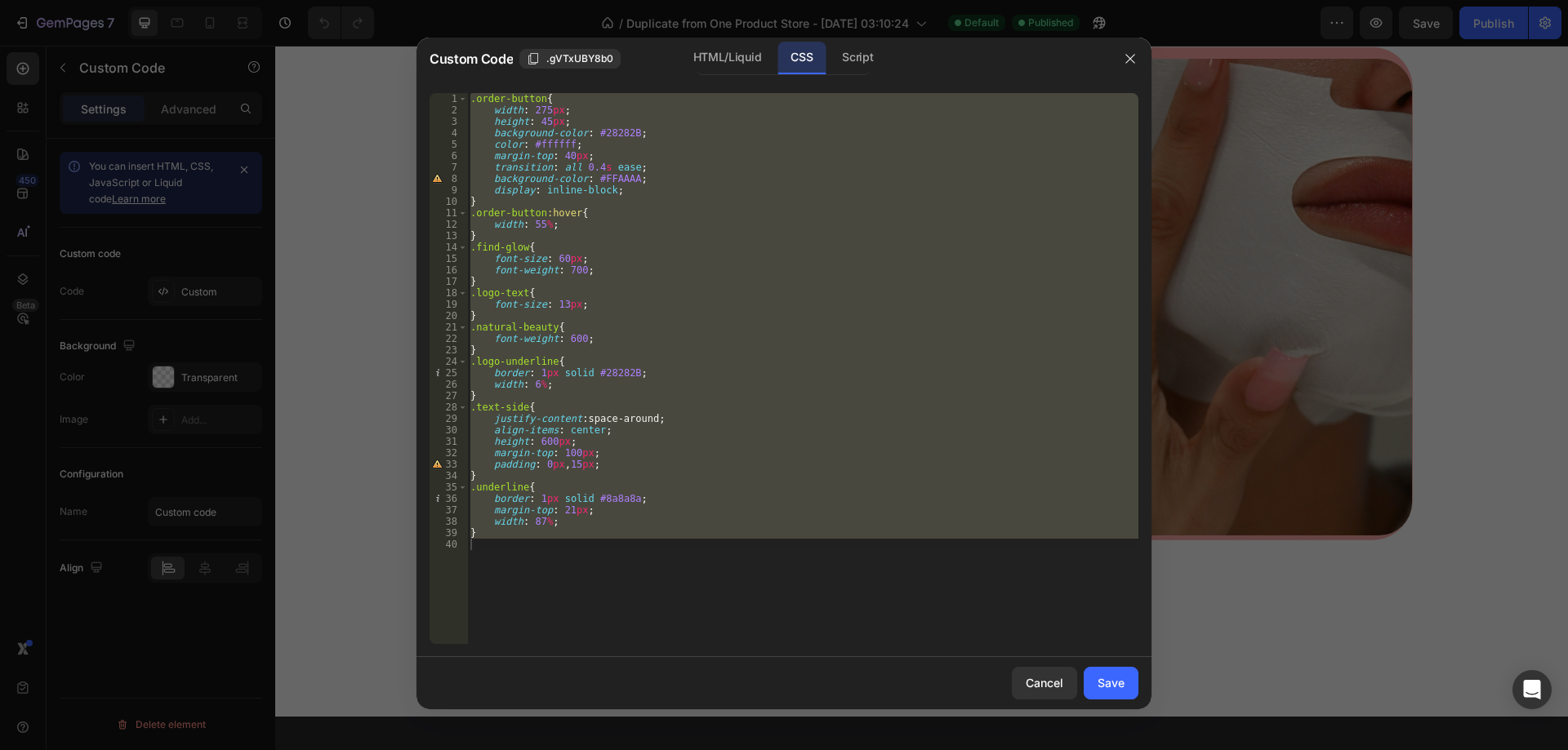
click at [704, 244] on div ".order-button { width : 275 px ; height : 45 px ; background-color : #28282B ; …" at bounding box center [803, 369] width 671 height 551
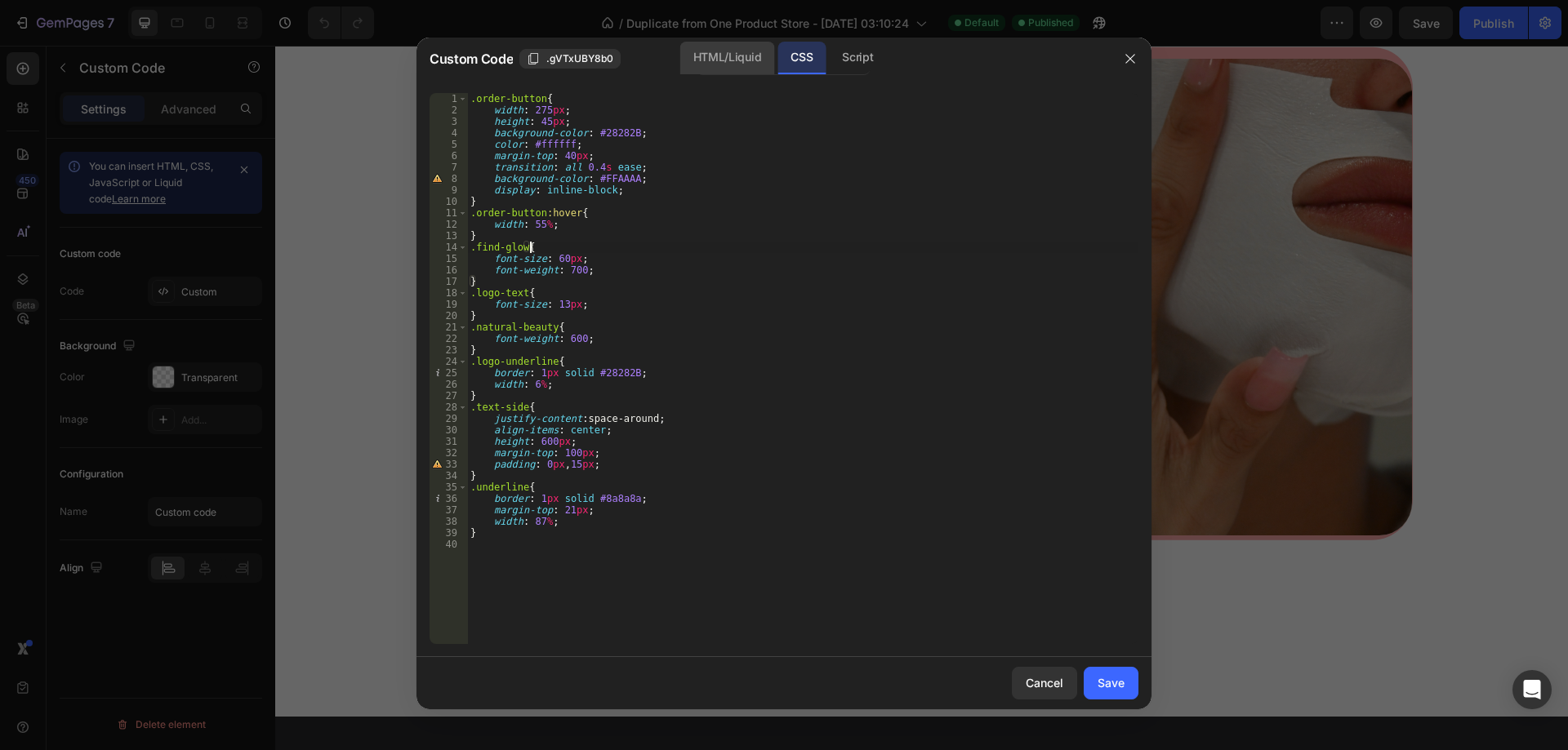
click at [701, 54] on div "HTML/Liquid" at bounding box center [727, 58] width 94 height 33
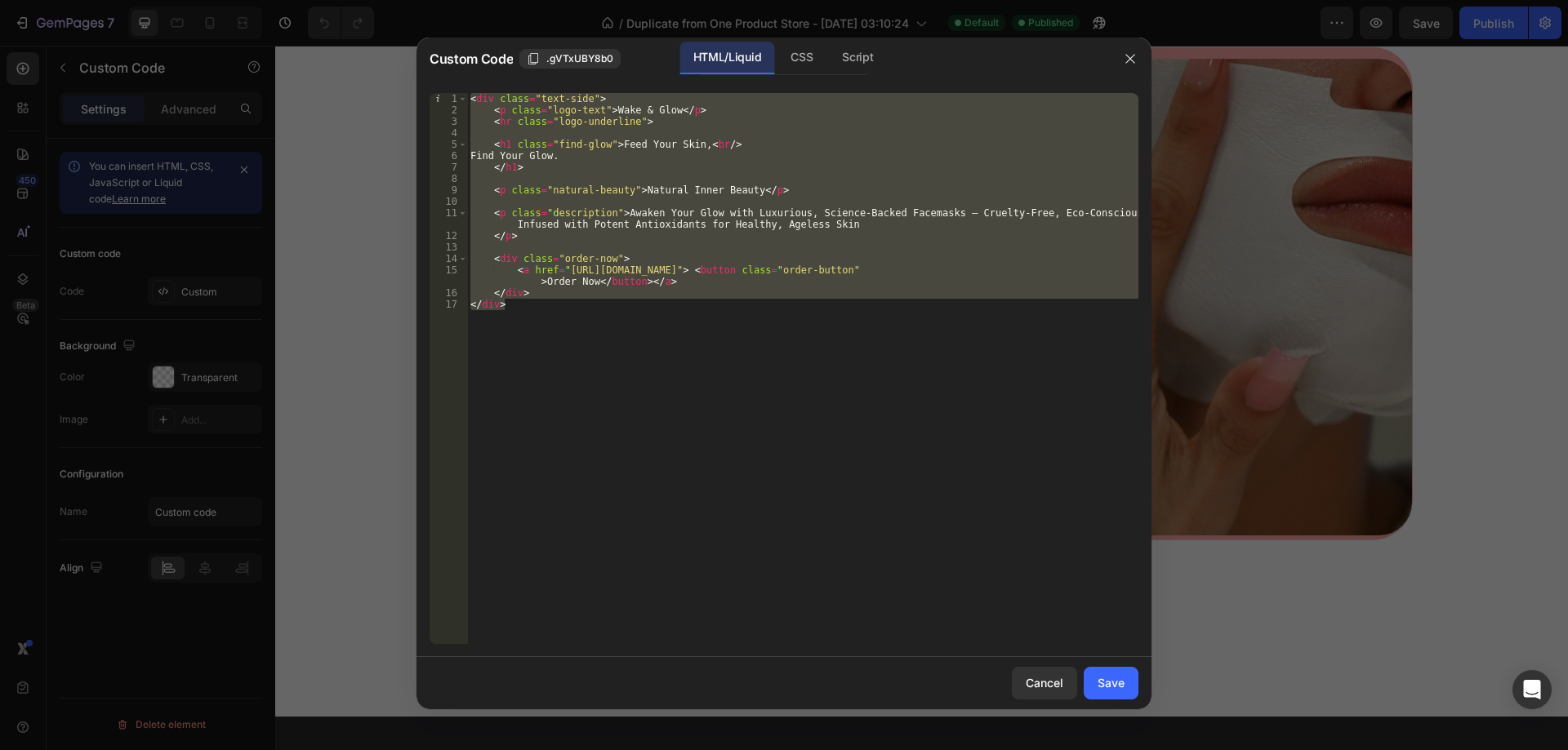
click at [787, 350] on div "< div class = "text-side" > < p class = "logo-text" > Wake & Glow </ p > < hr c…" at bounding box center [803, 369] width 671 height 551
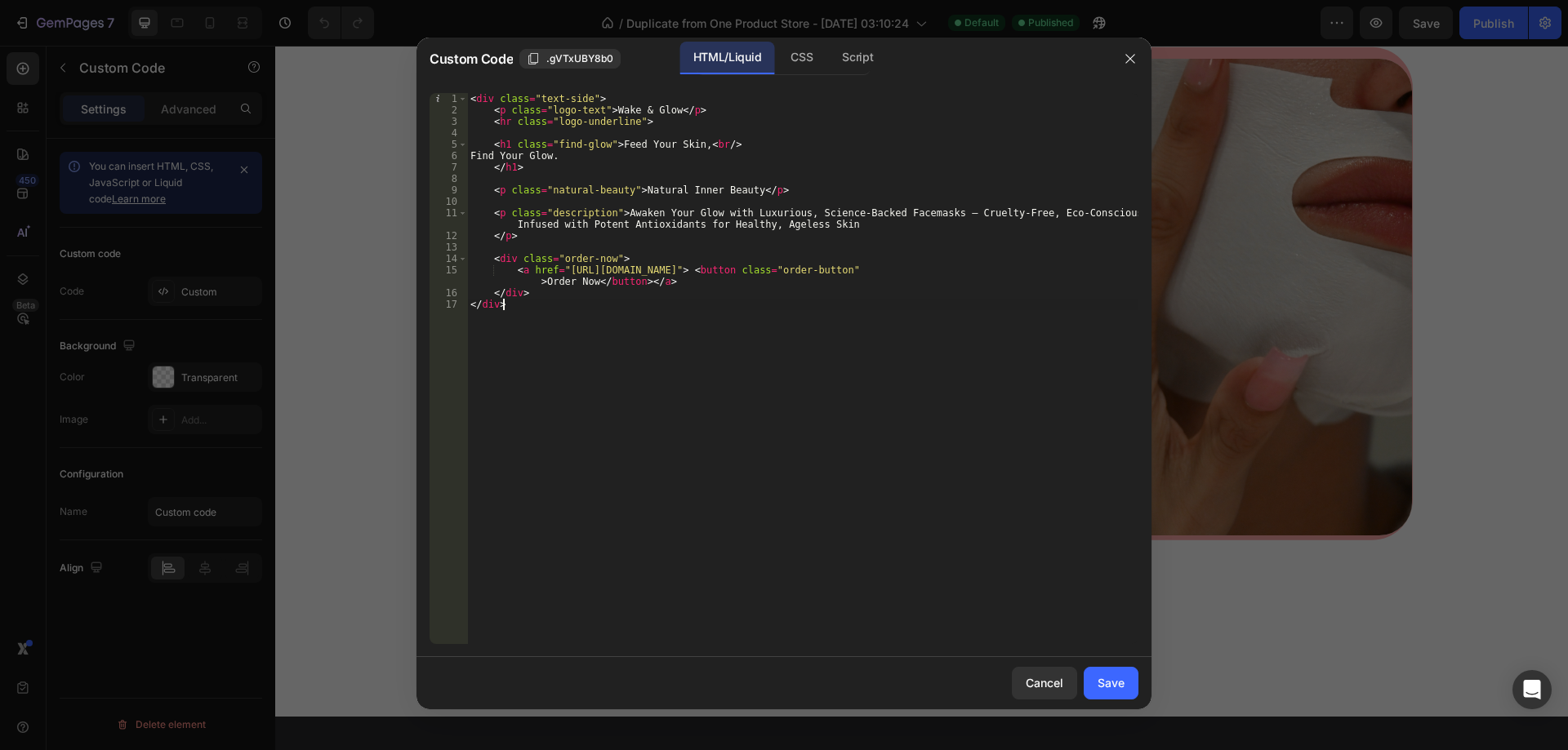
click at [692, 289] on div "< div class = "text-side" > < p class = "logo-text" > Wake & Glow </ p > < hr c…" at bounding box center [803, 380] width 671 height 574
click at [829, 57] on div "CSS" at bounding box center [857, 58] width 58 height 33
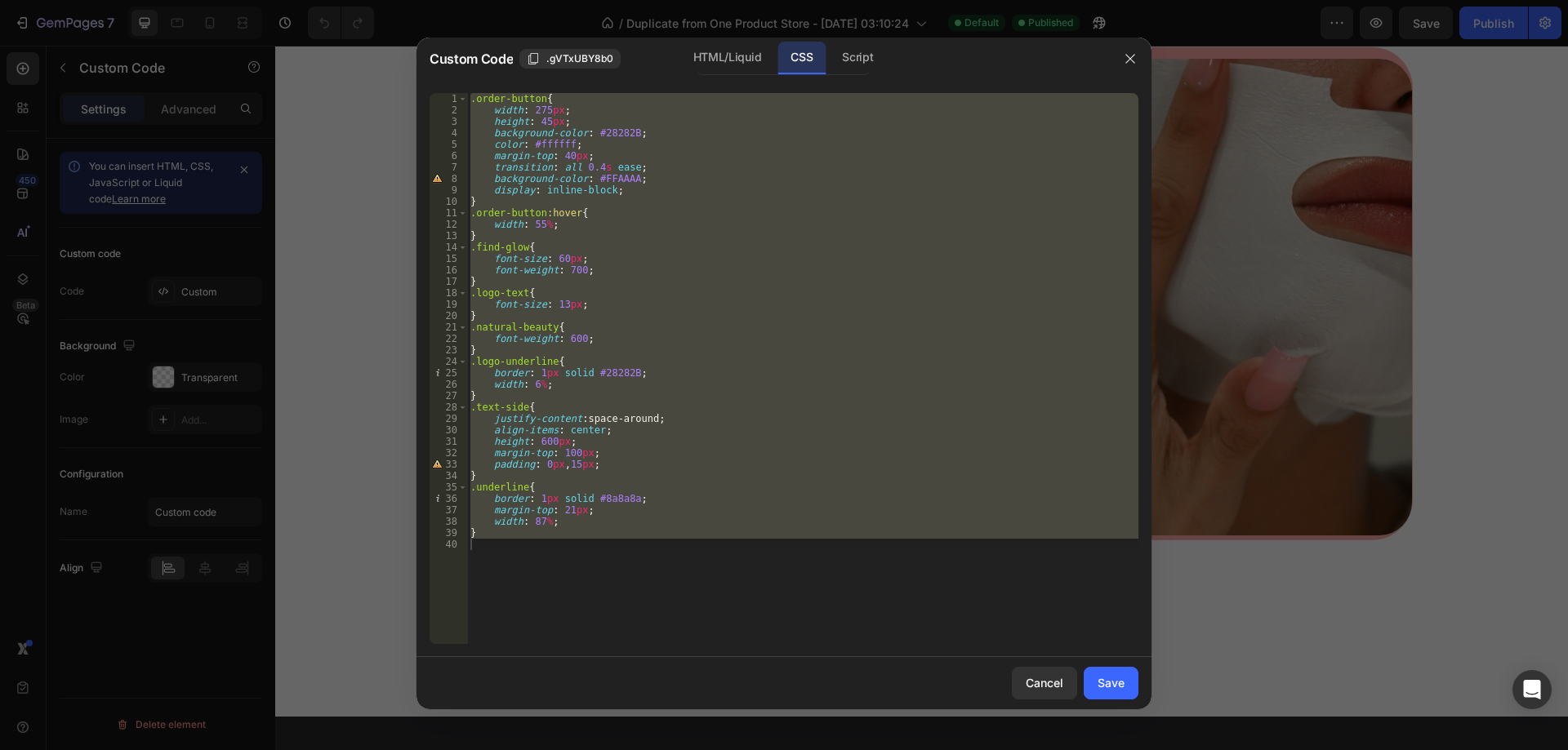
type textarea "}"
click at [814, 581] on div ".order-button { width : 275 px ; height : 45 px ; background-color : #28282B ; …" at bounding box center [803, 369] width 671 height 551
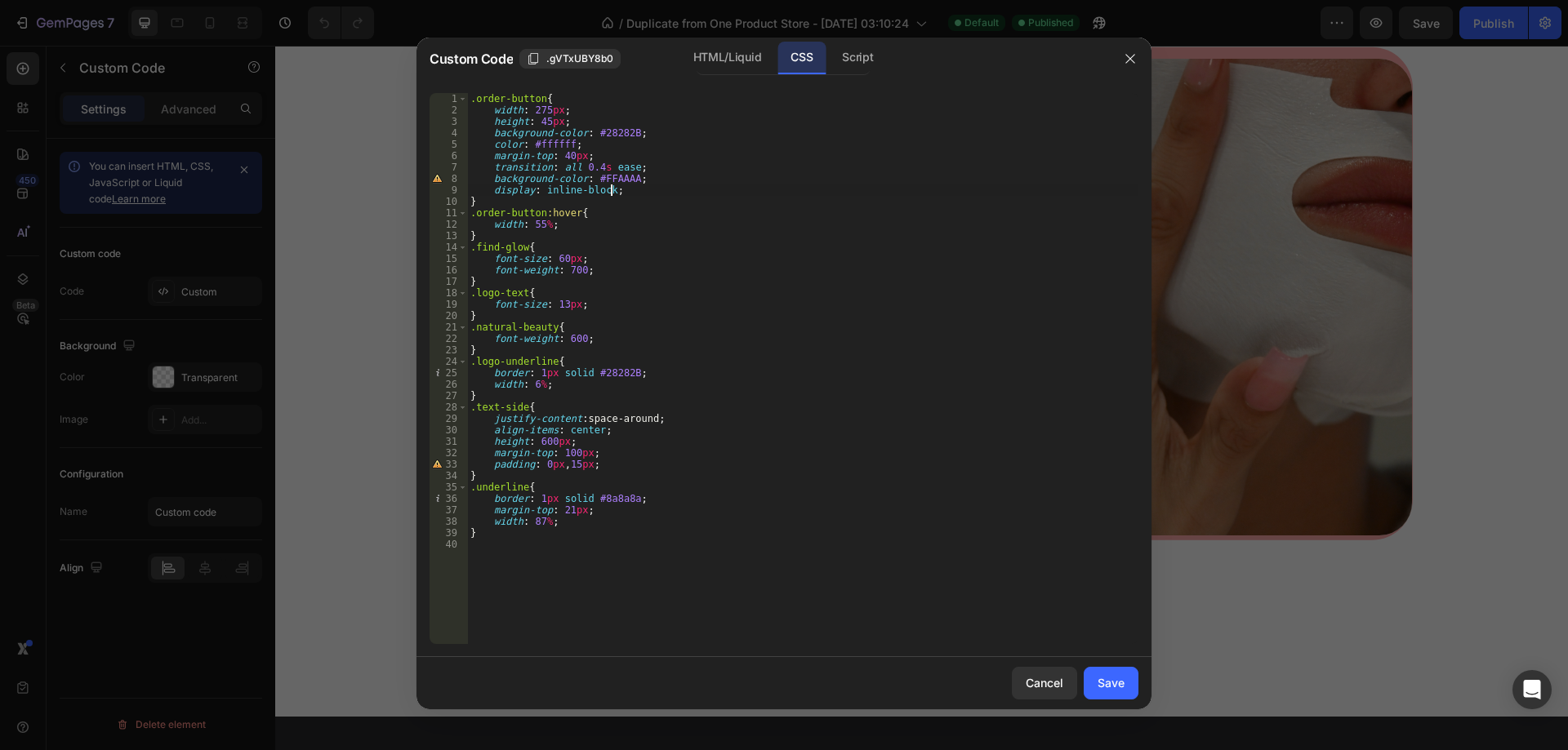
click at [655, 184] on div ".order-button { width : 275 px ; height : 45 px ; background-color : #28282B ; …" at bounding box center [803, 380] width 671 height 574
type textarea "display: inline-block;"
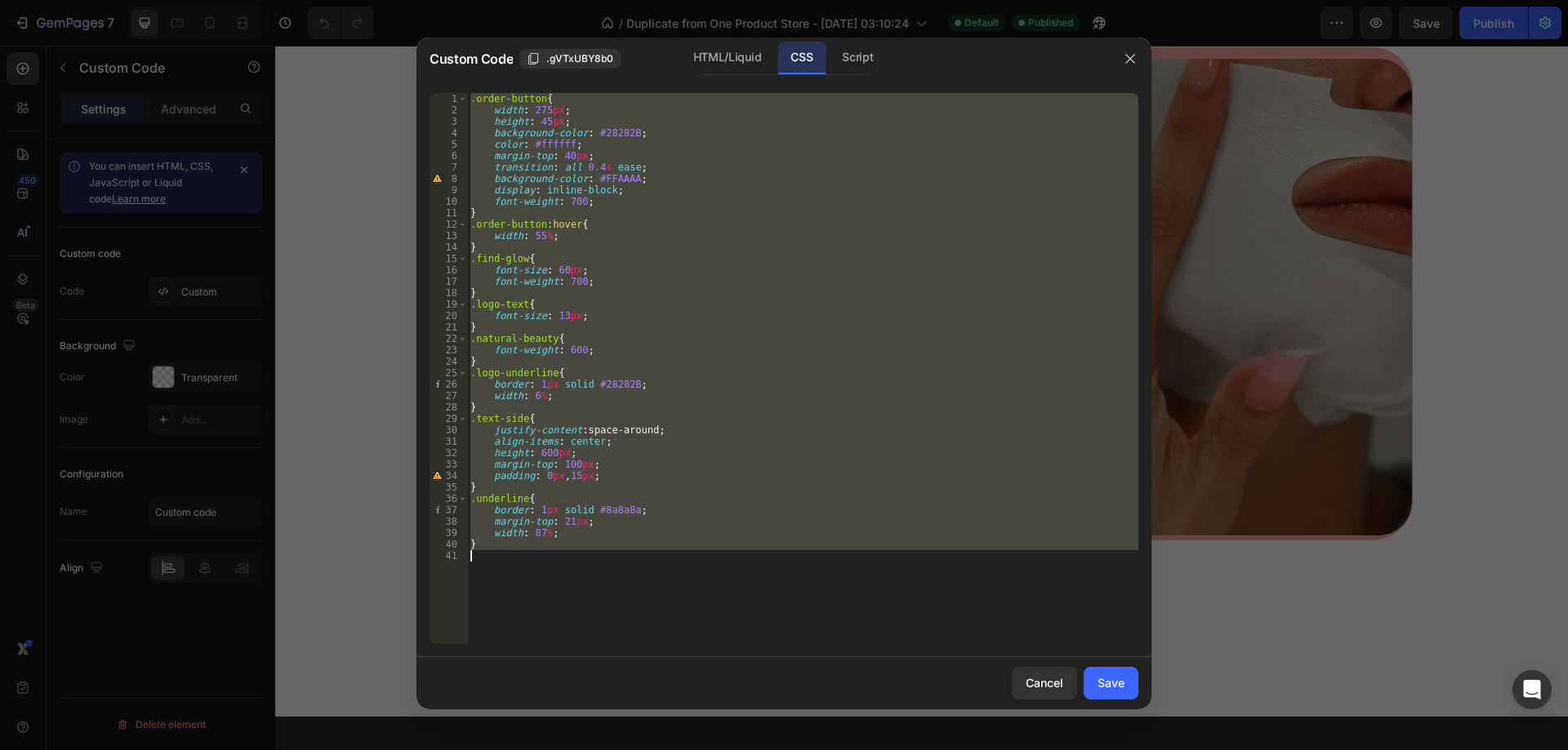
scroll to position [0, 0]
type textarea "}"
click at [1127, 683] on button "Save" at bounding box center [1112, 683] width 55 height 33
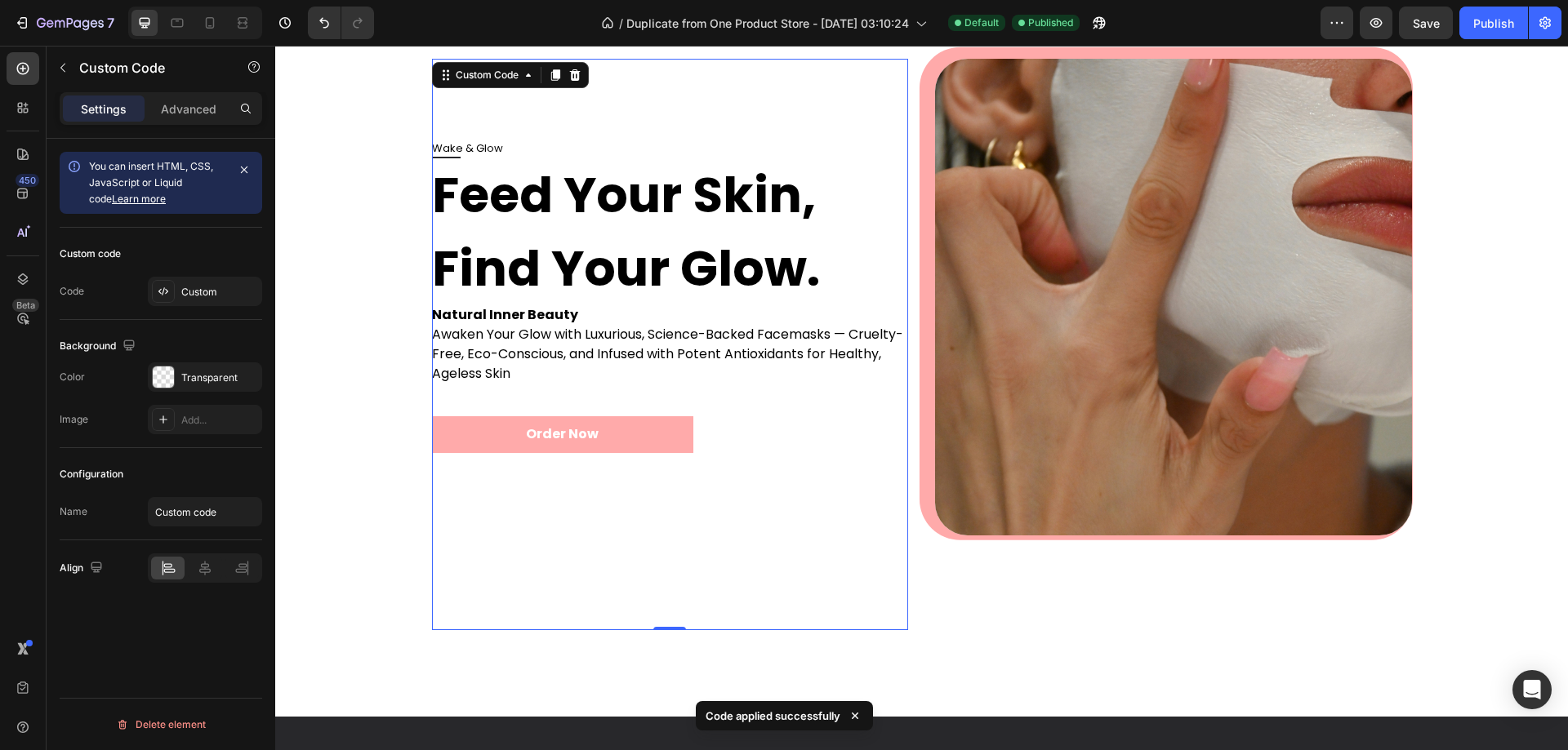
drag, startPoint x: 702, startPoint y: 430, endPoint x: 617, endPoint y: 440, distance: 85.6
click at [702, 430] on div "Order Now" at bounding box center [671, 418] width 477 height 69
click at [556, 432] on button "Order Now" at bounding box center [563, 435] width 262 height 37
click at [219, 300] on div "Custom" at bounding box center [204, 291] width 114 height 29
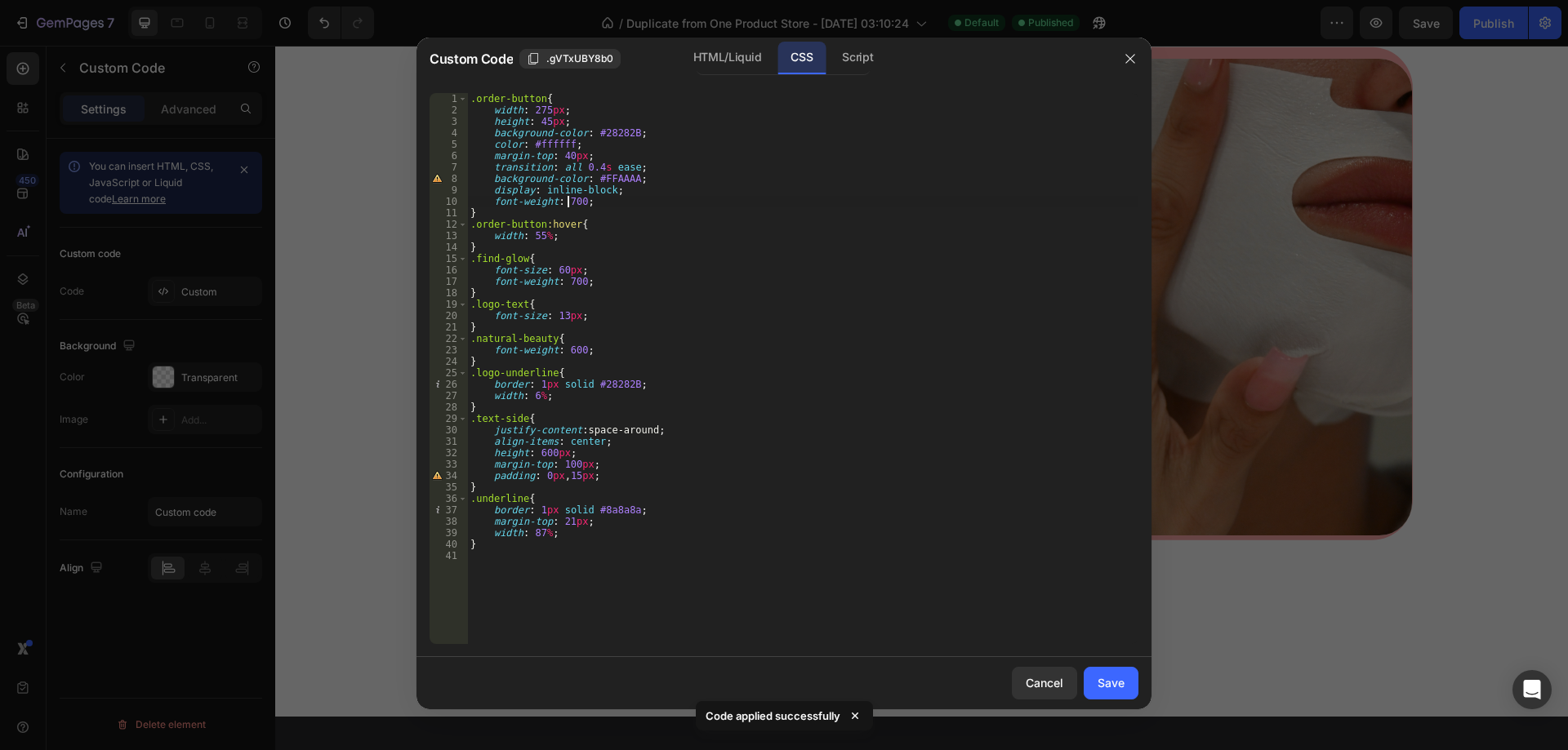
click at [564, 199] on div ".order-button { width : 275 px ; height : 45 px ; background-color : #28282B ; …" at bounding box center [803, 380] width 671 height 574
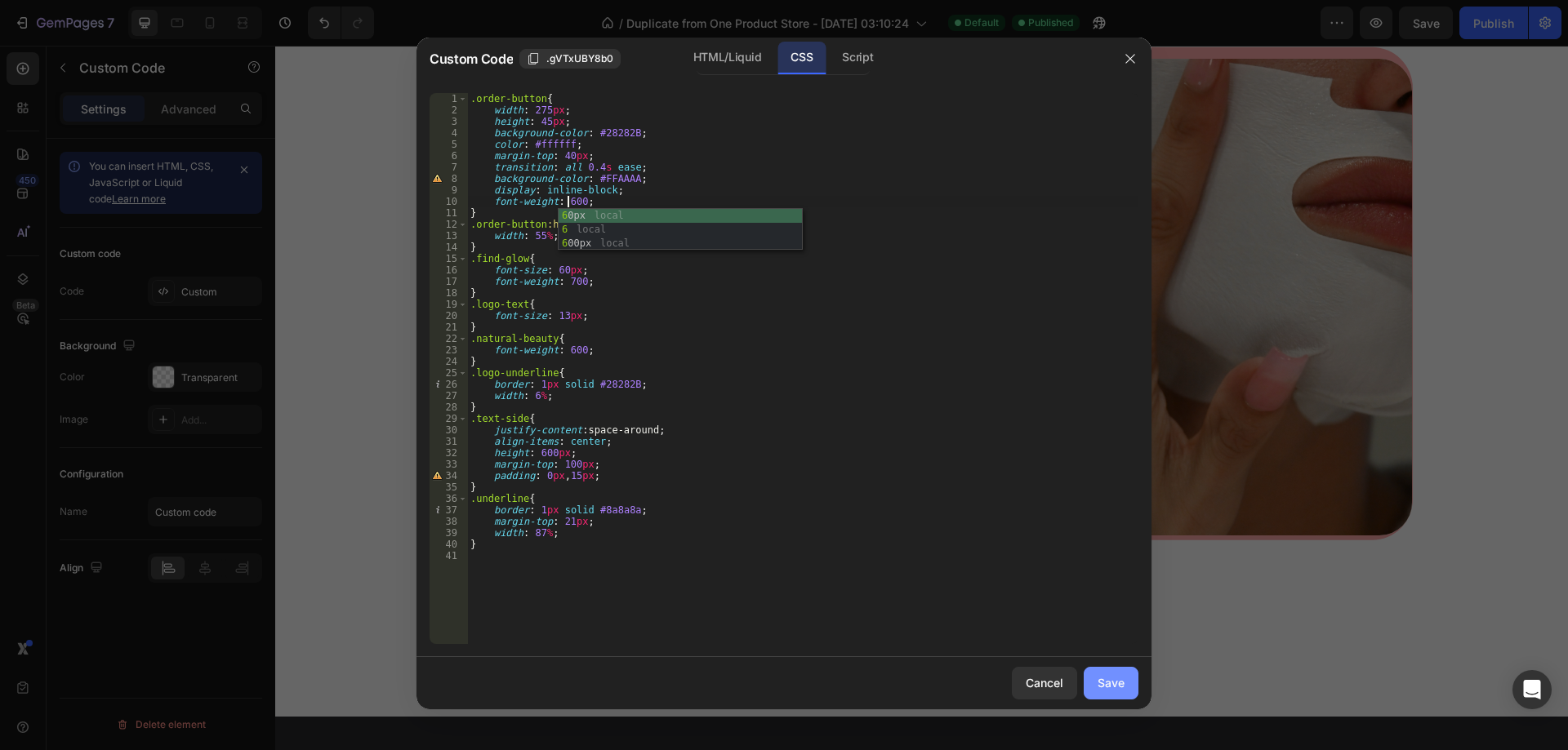
type textarea "font-weight: 600;"
click at [1115, 682] on div "Save" at bounding box center [1111, 682] width 27 height 18
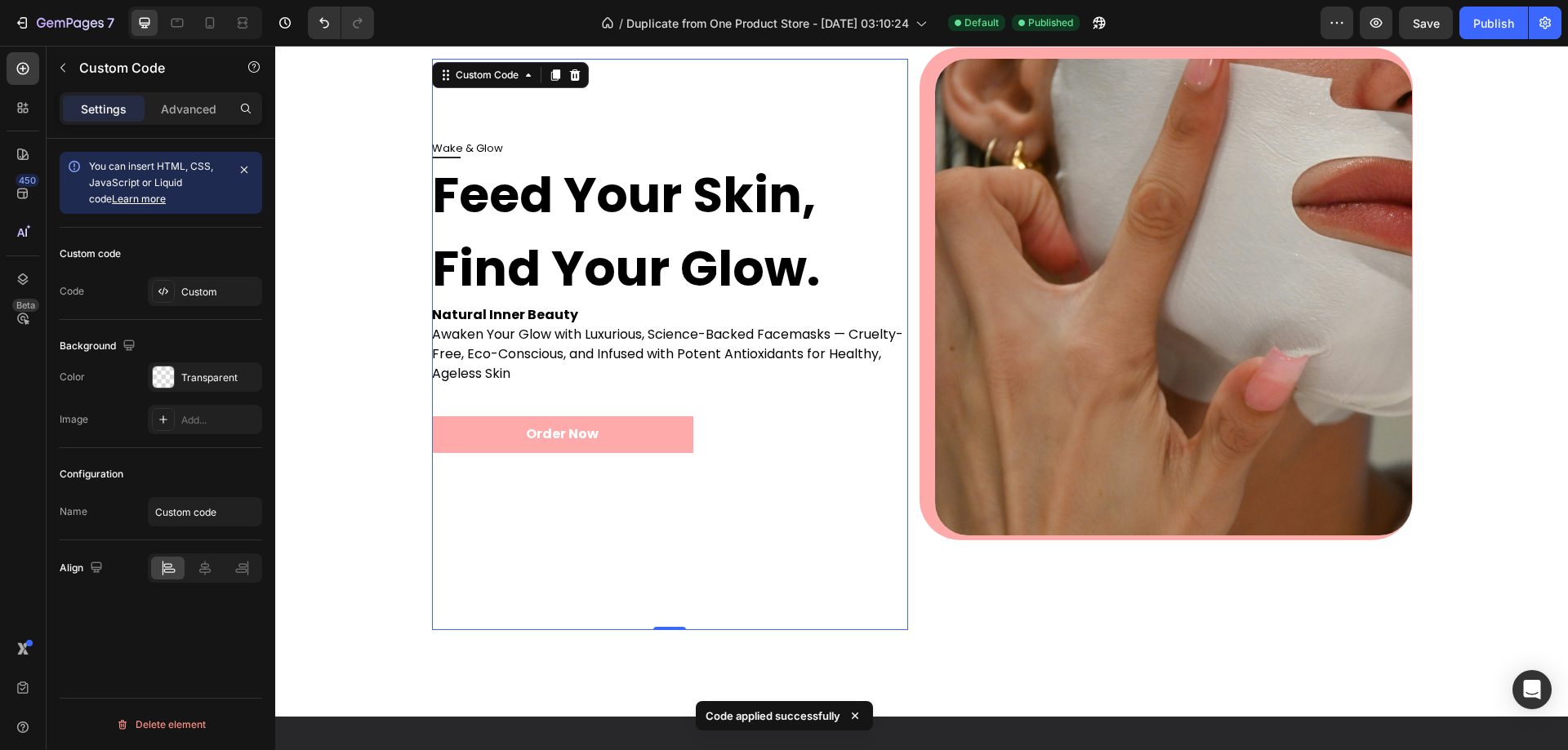
click at [577, 435] on button "Order Now" at bounding box center [563, 435] width 262 height 37
click at [204, 290] on div "Custom" at bounding box center [219, 293] width 77 height 15
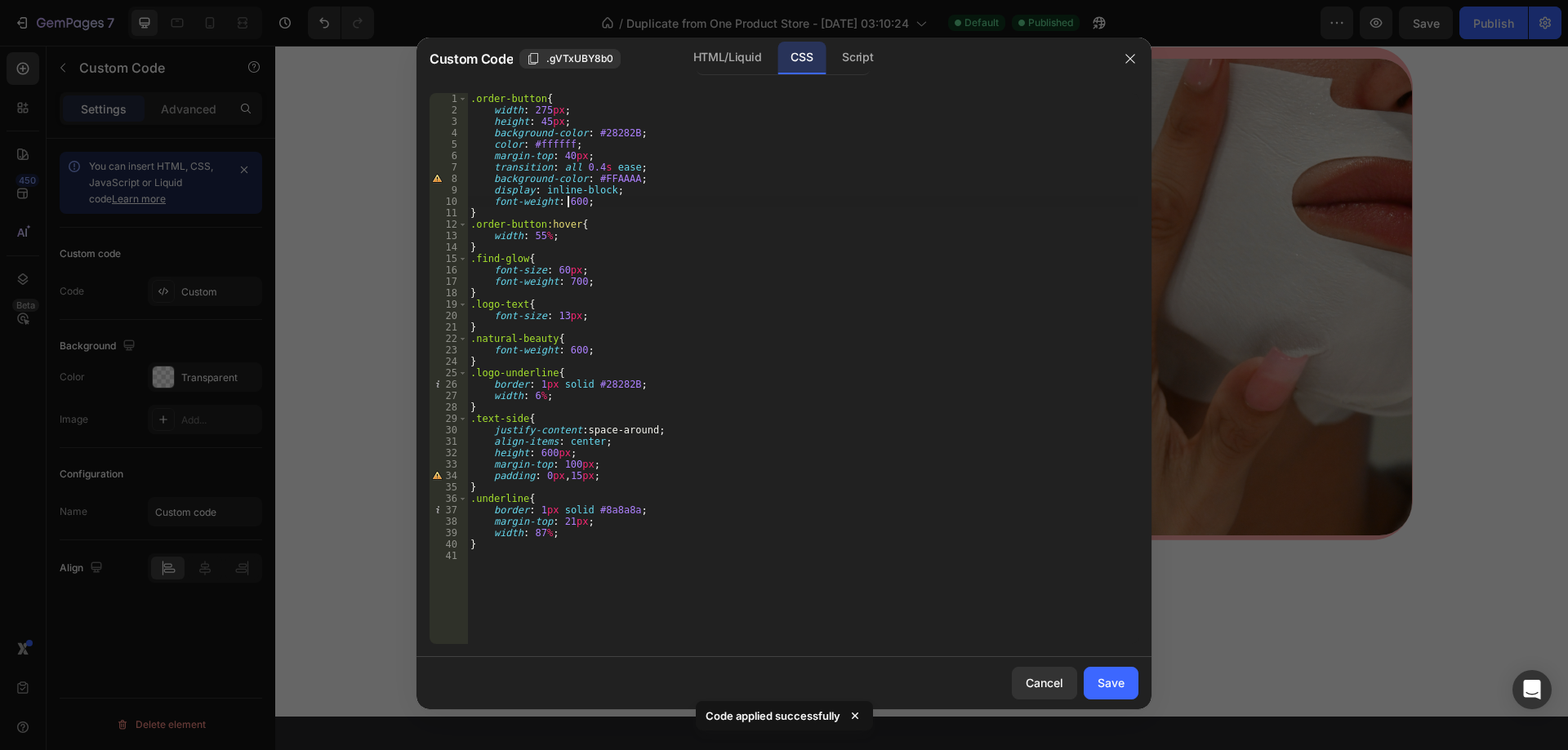
click at [563, 200] on div ".order-button { width : 275 px ; height : 45 px ; background-color : #28282B ; …" at bounding box center [803, 380] width 671 height 574
type textarea "font-weight: 550;"
click at [1126, 687] on button "Save" at bounding box center [1112, 683] width 55 height 33
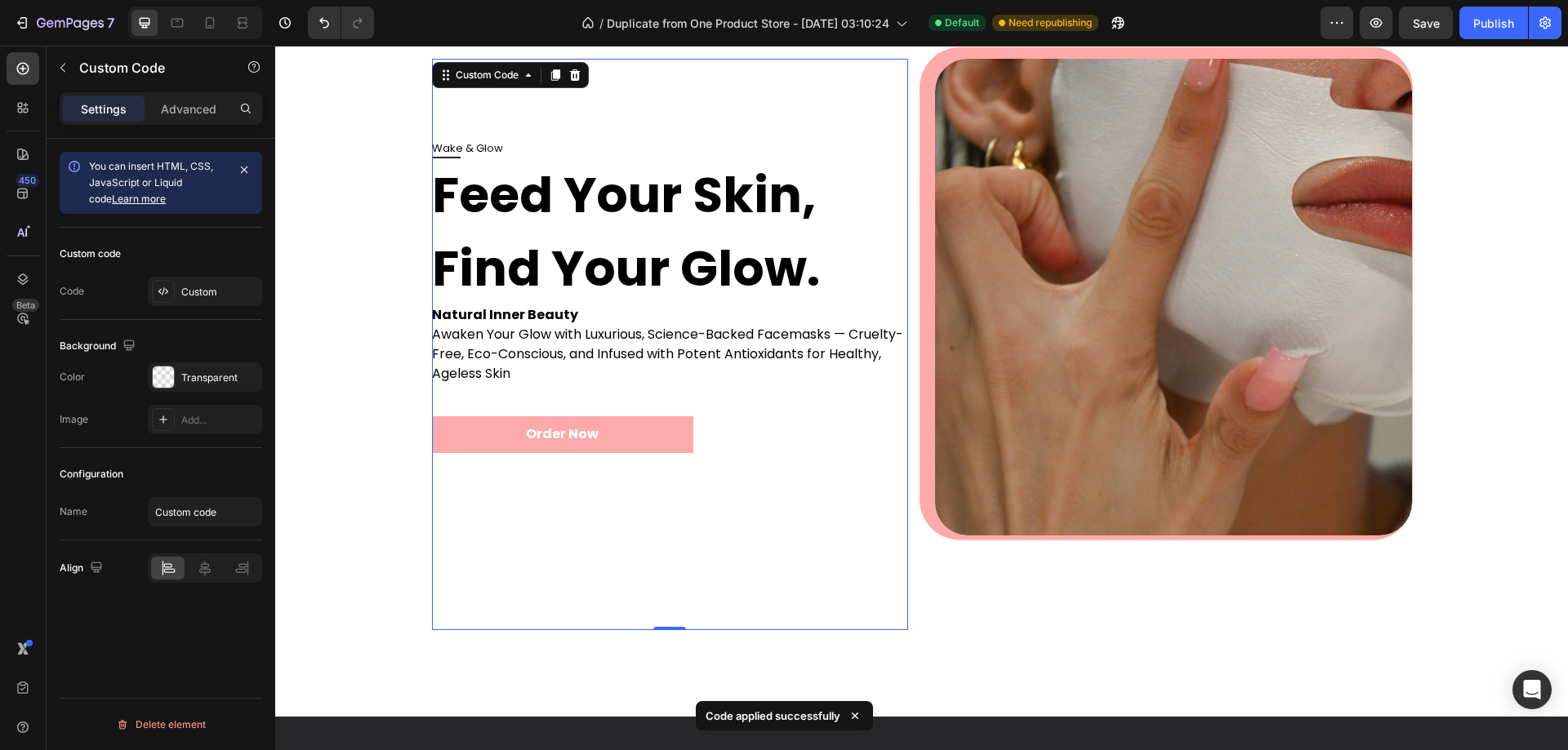
click at [564, 436] on button "Order Now" at bounding box center [563, 435] width 262 height 37
click at [189, 294] on div "Custom" at bounding box center [219, 293] width 77 height 15
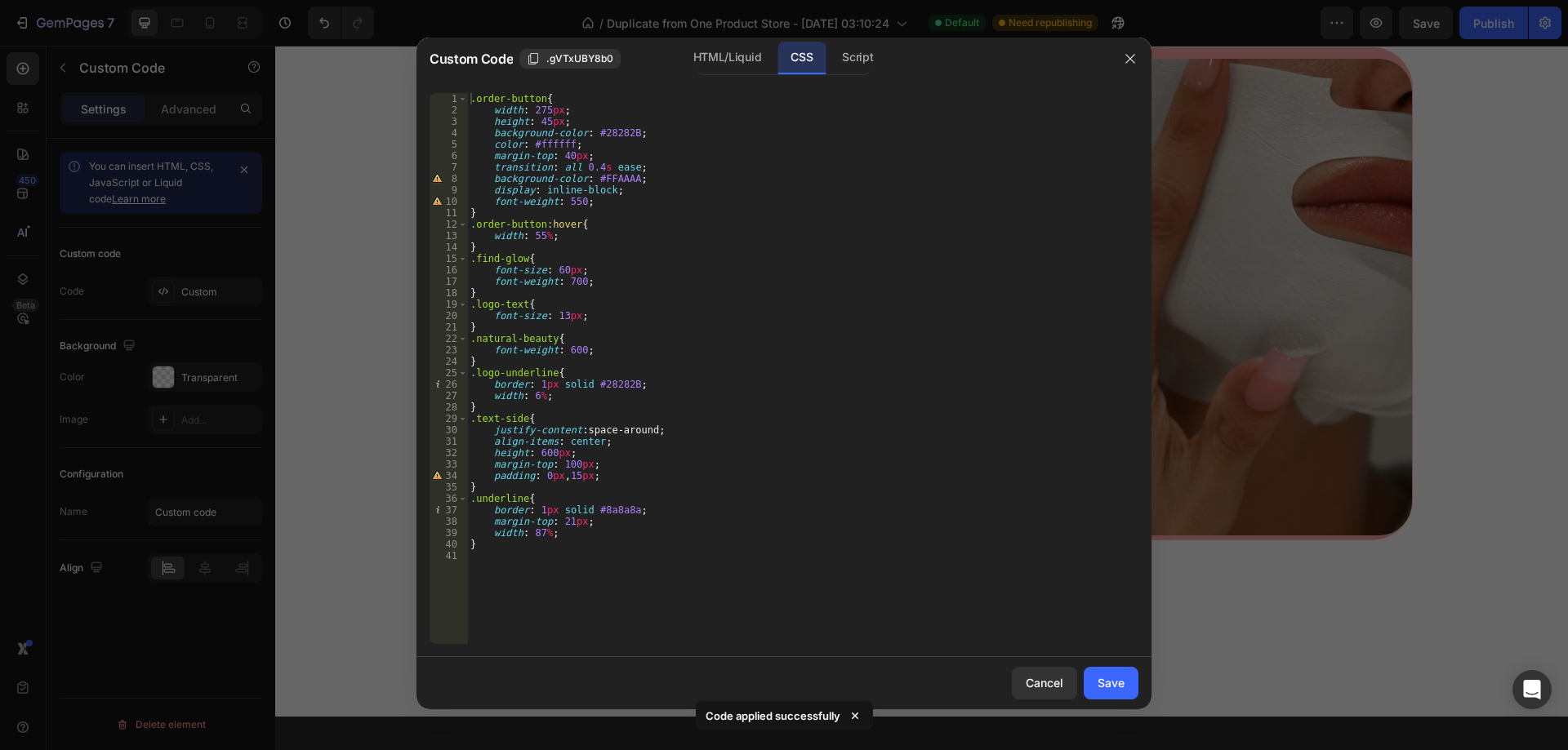
click at [572, 204] on div ".order-button { width : 275 px ; height : 45 px ; background-color : #28282B ; …" at bounding box center [803, 380] width 671 height 574
type textarea "font-weight: 500;"
click at [1121, 693] on button "Save" at bounding box center [1112, 683] width 55 height 33
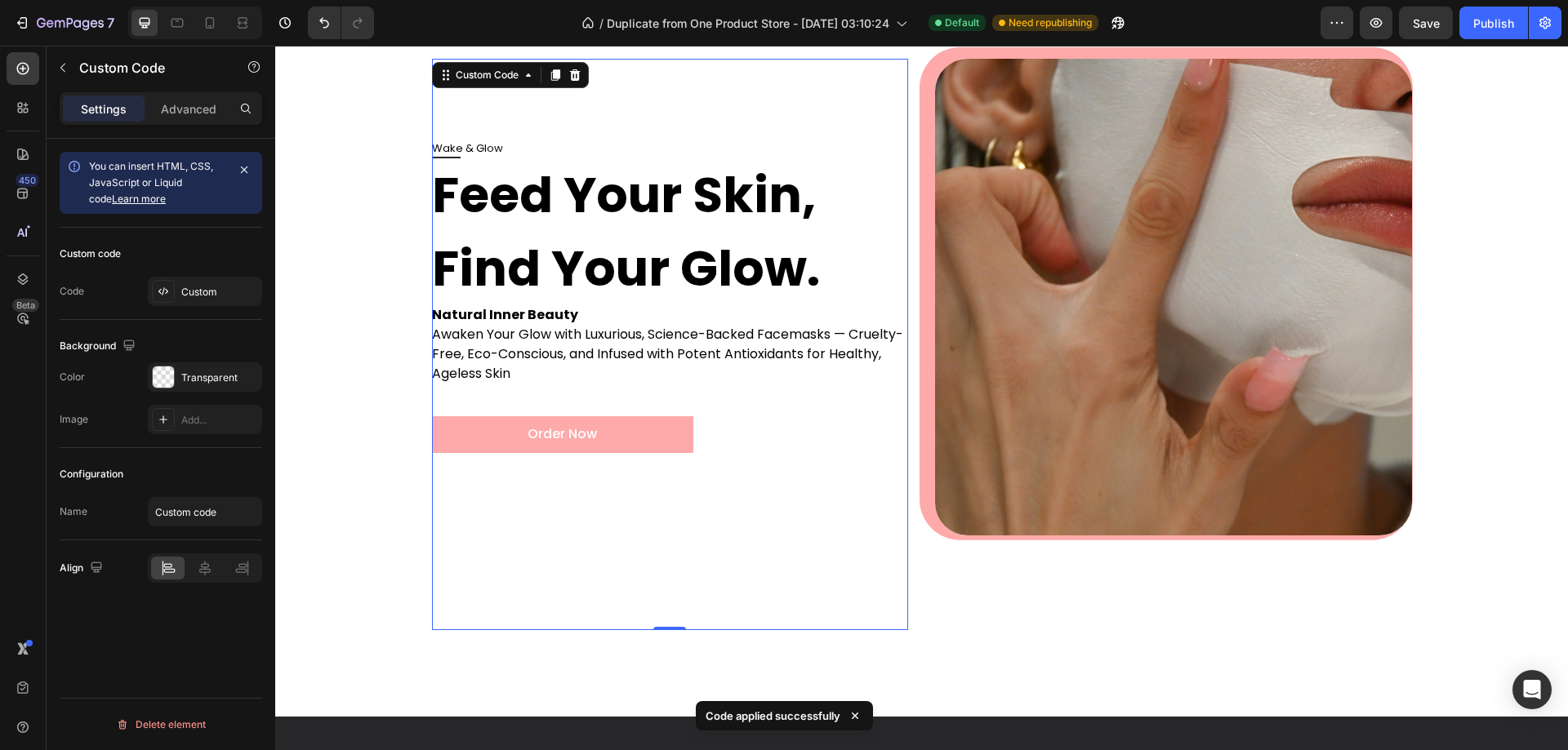
click at [575, 433] on button "Order Now" at bounding box center [563, 435] width 262 height 37
click at [225, 284] on div "Custom" at bounding box center [204, 291] width 114 height 29
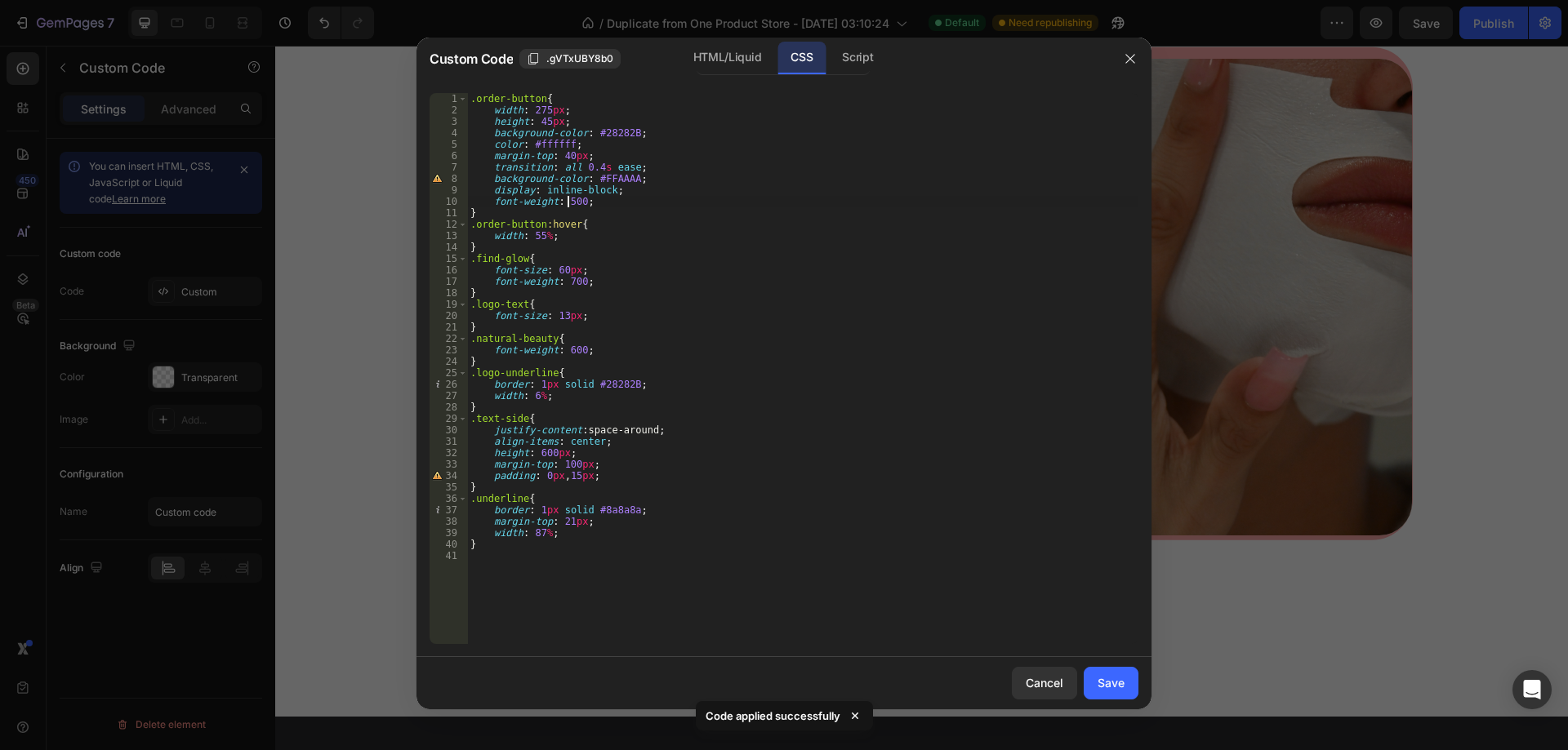
click at [570, 203] on div ".order-button { width : 275 px ; height : 45 px ; background-color : #28282B ; …" at bounding box center [803, 380] width 671 height 574
type textarea "font-weight: 525;"
click at [1095, 689] on button "Save" at bounding box center [1112, 683] width 55 height 33
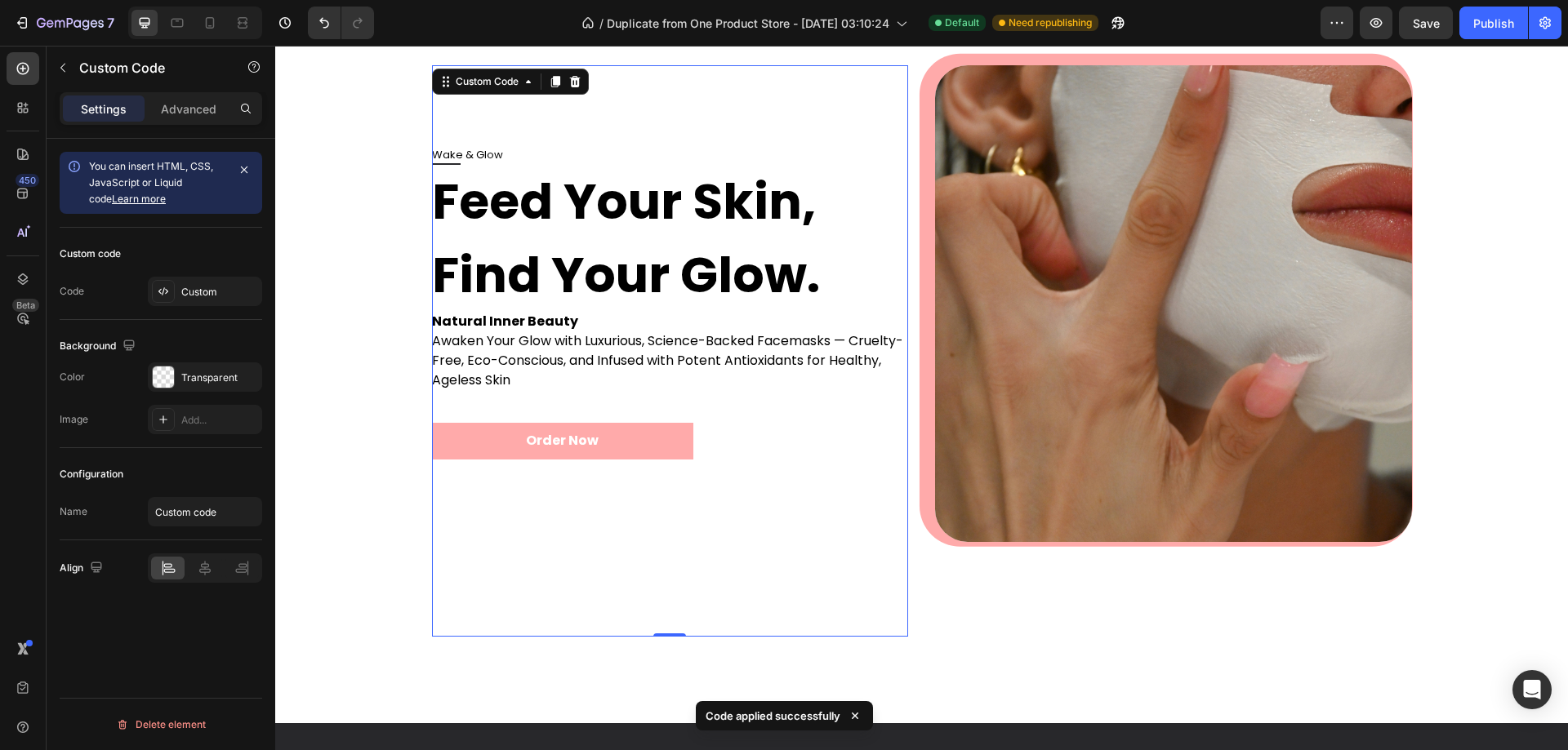
scroll to position [82, 0]
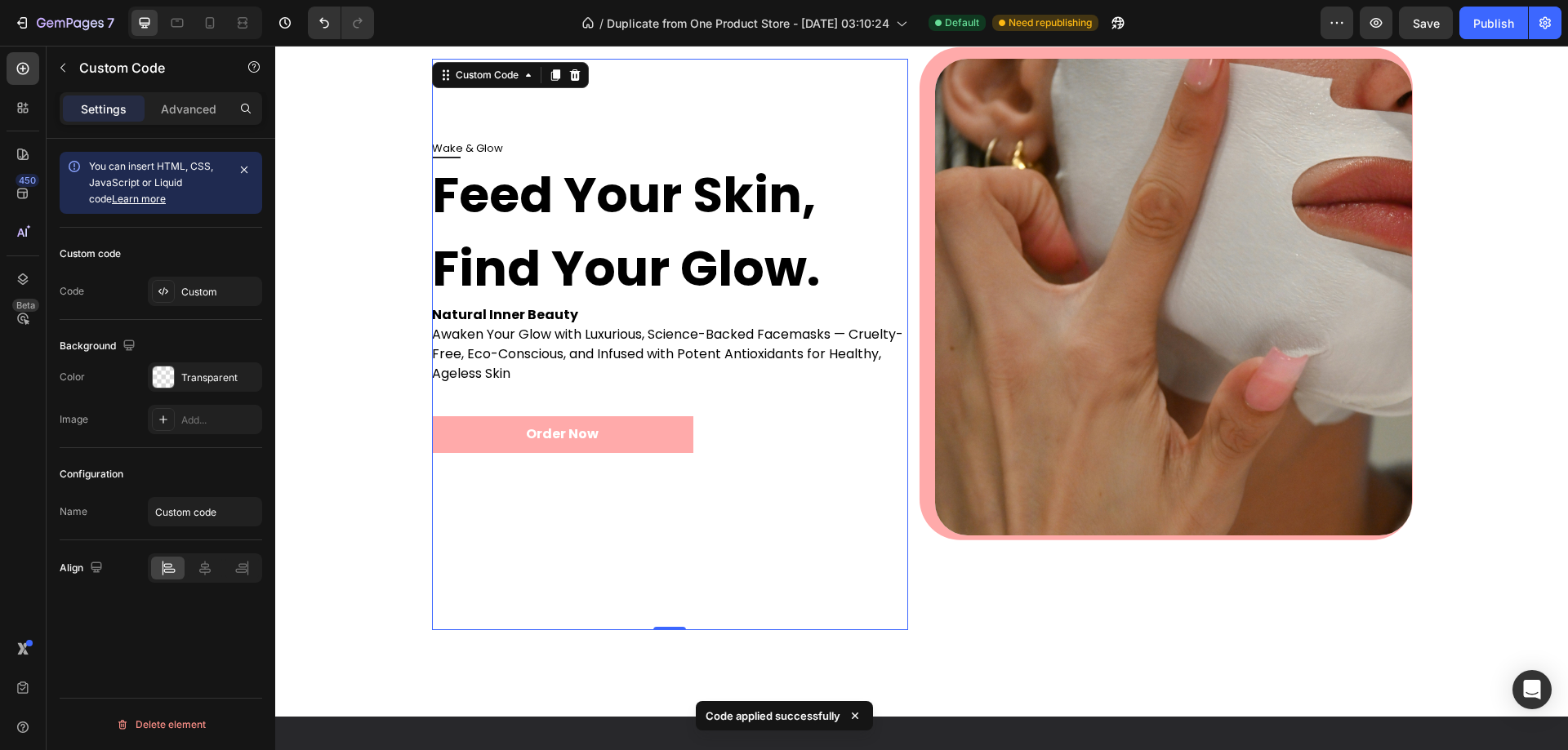
click at [538, 439] on button "Order Now" at bounding box center [563, 435] width 262 height 37
click at [200, 273] on div "Custom code Code Custom" at bounding box center [160, 274] width 203 height 93
click at [195, 275] on div "Custom code Code Custom" at bounding box center [160, 274] width 203 height 93
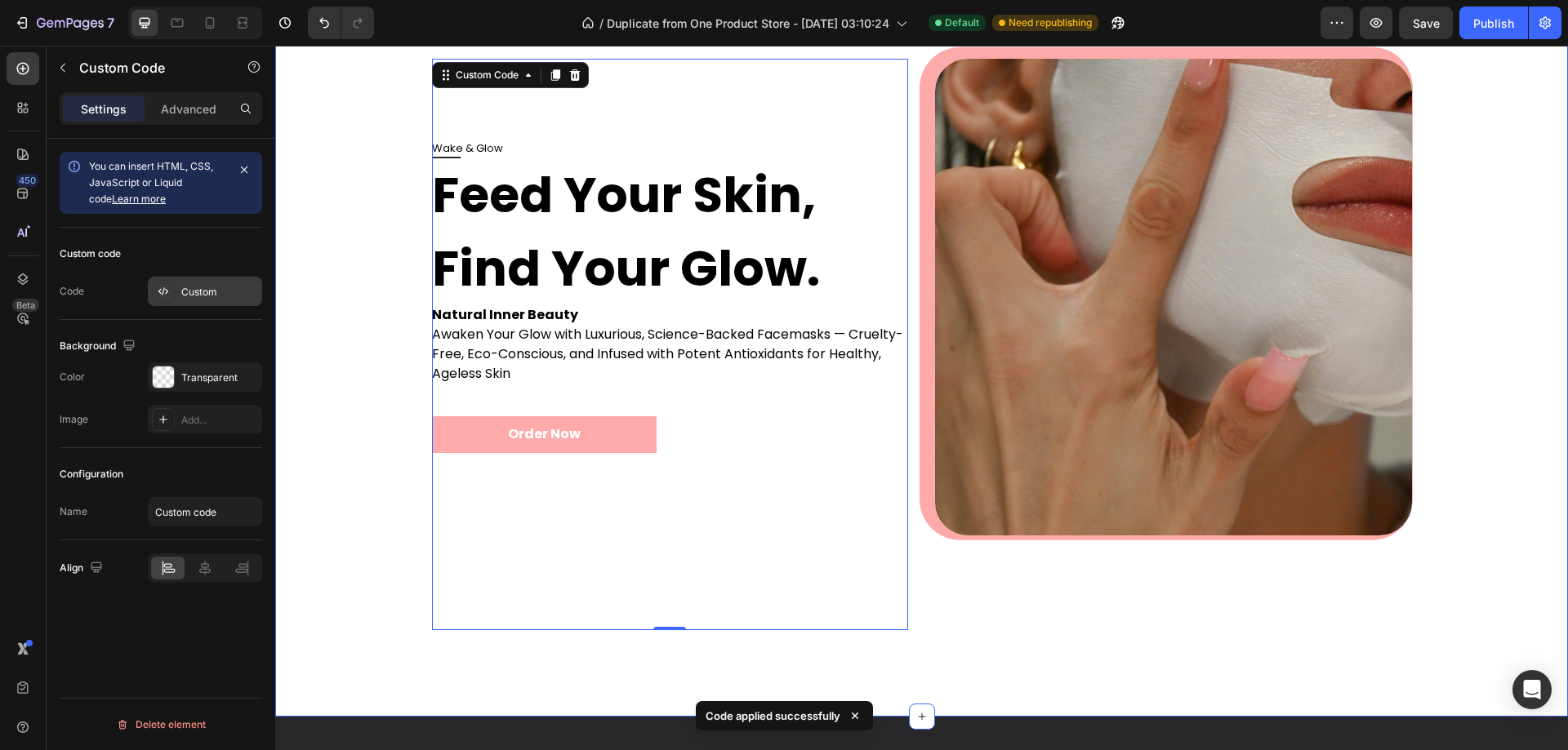
click at [198, 293] on div "Custom" at bounding box center [219, 293] width 77 height 15
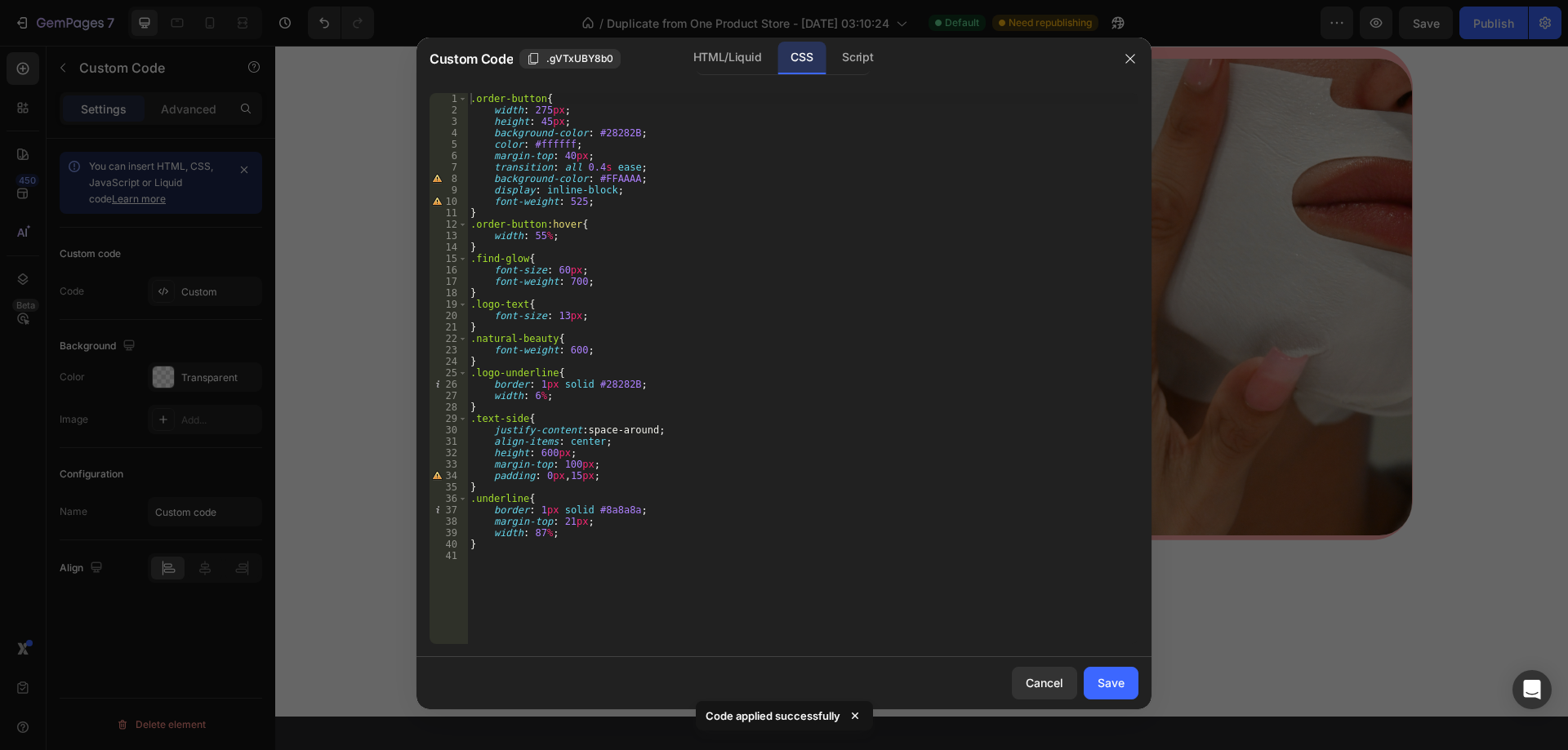
click at [576, 204] on div ".order-button { width : 275 px ; height : 45 px ; background-color : #28282B ; …" at bounding box center [803, 380] width 671 height 574
type textarea "font-weight: 515;"
click at [1122, 692] on button "Save" at bounding box center [1112, 683] width 55 height 33
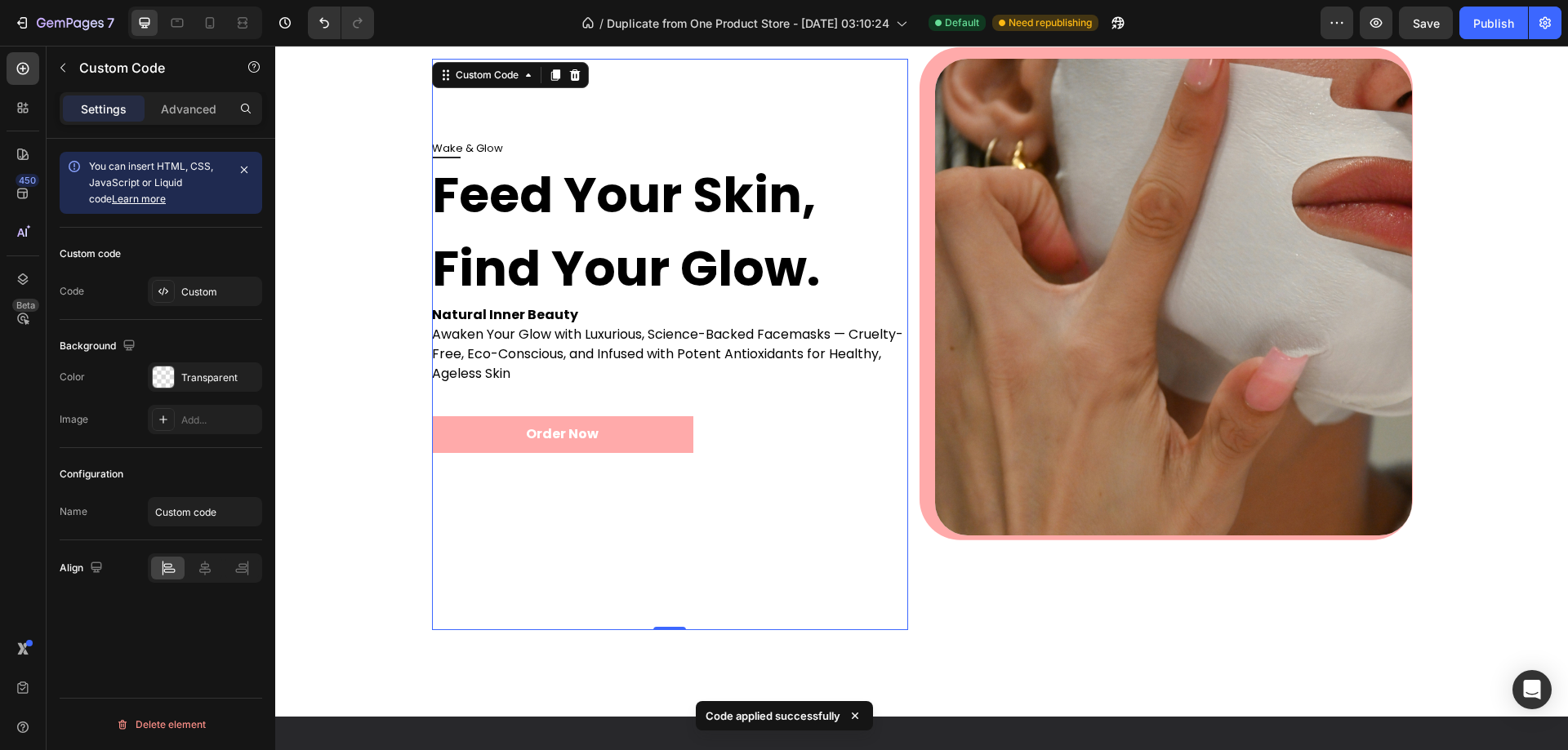
click at [568, 433] on button "Order Now" at bounding box center [563, 435] width 262 height 37
click at [215, 305] on div "Custom" at bounding box center [204, 291] width 114 height 29
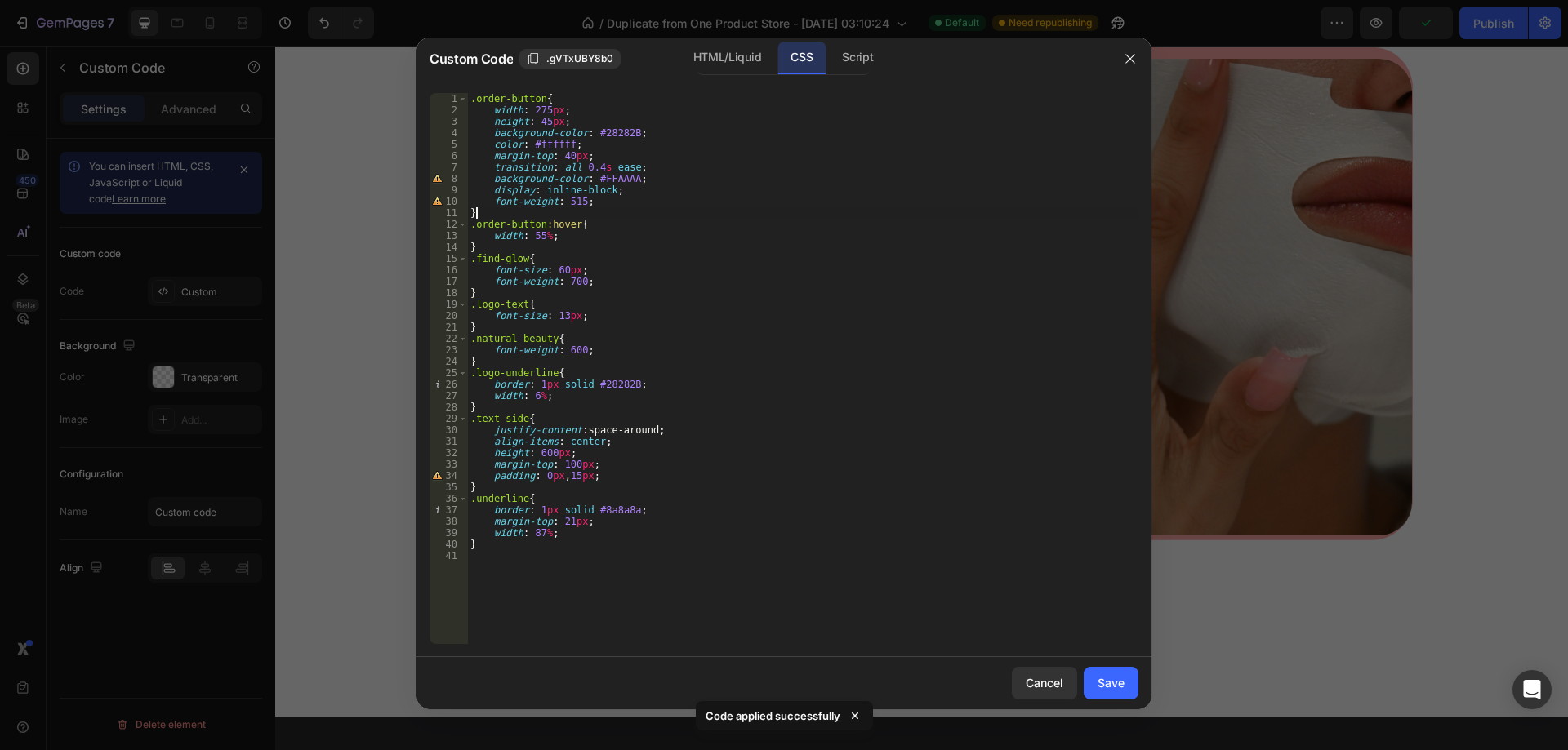
click at [577, 208] on div ".order-button { width : 275 px ; height : 45 px ; background-color : #28282B ; …" at bounding box center [803, 380] width 671 height 574
click at [580, 204] on div ".order-button { width : 275 px ; height : 45 px ; background-color : #28282B ; …" at bounding box center [803, 380] width 671 height 574
type textarea "font-weight: 510;"
click at [1107, 679] on div "Save" at bounding box center [1111, 682] width 27 height 18
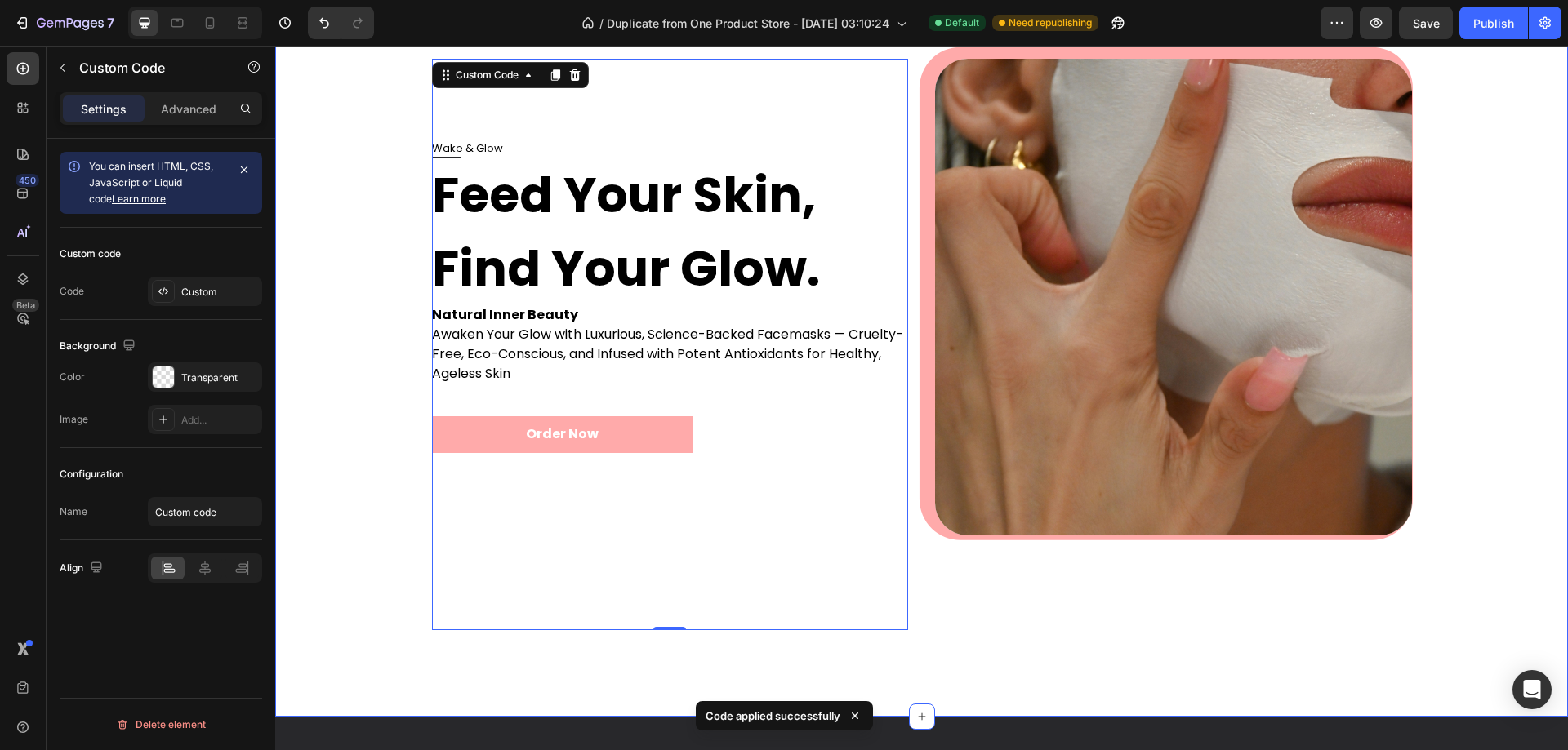
click at [504, 436] on button "Order Now" at bounding box center [563, 435] width 262 height 37
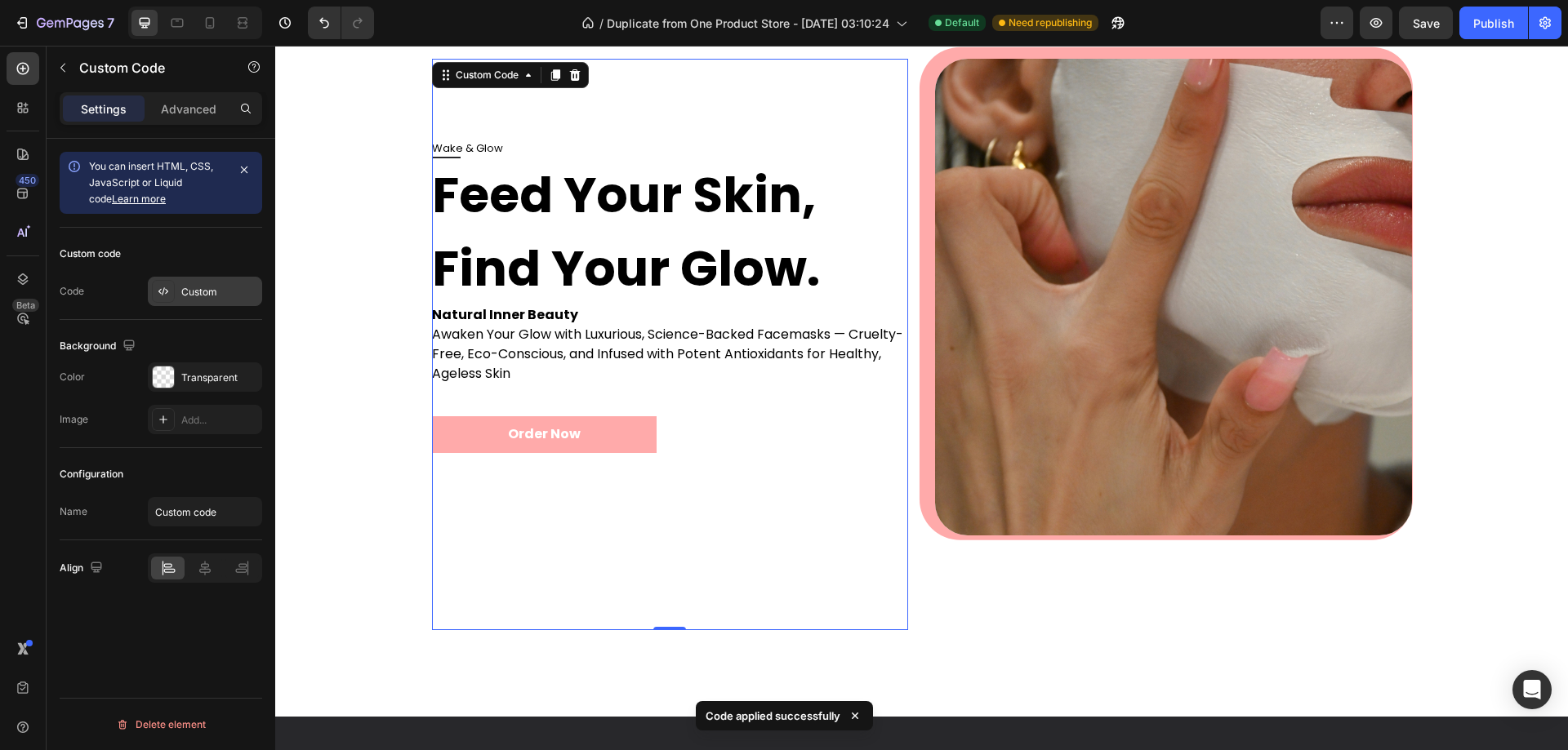
click at [183, 287] on div "Custom" at bounding box center [219, 293] width 77 height 15
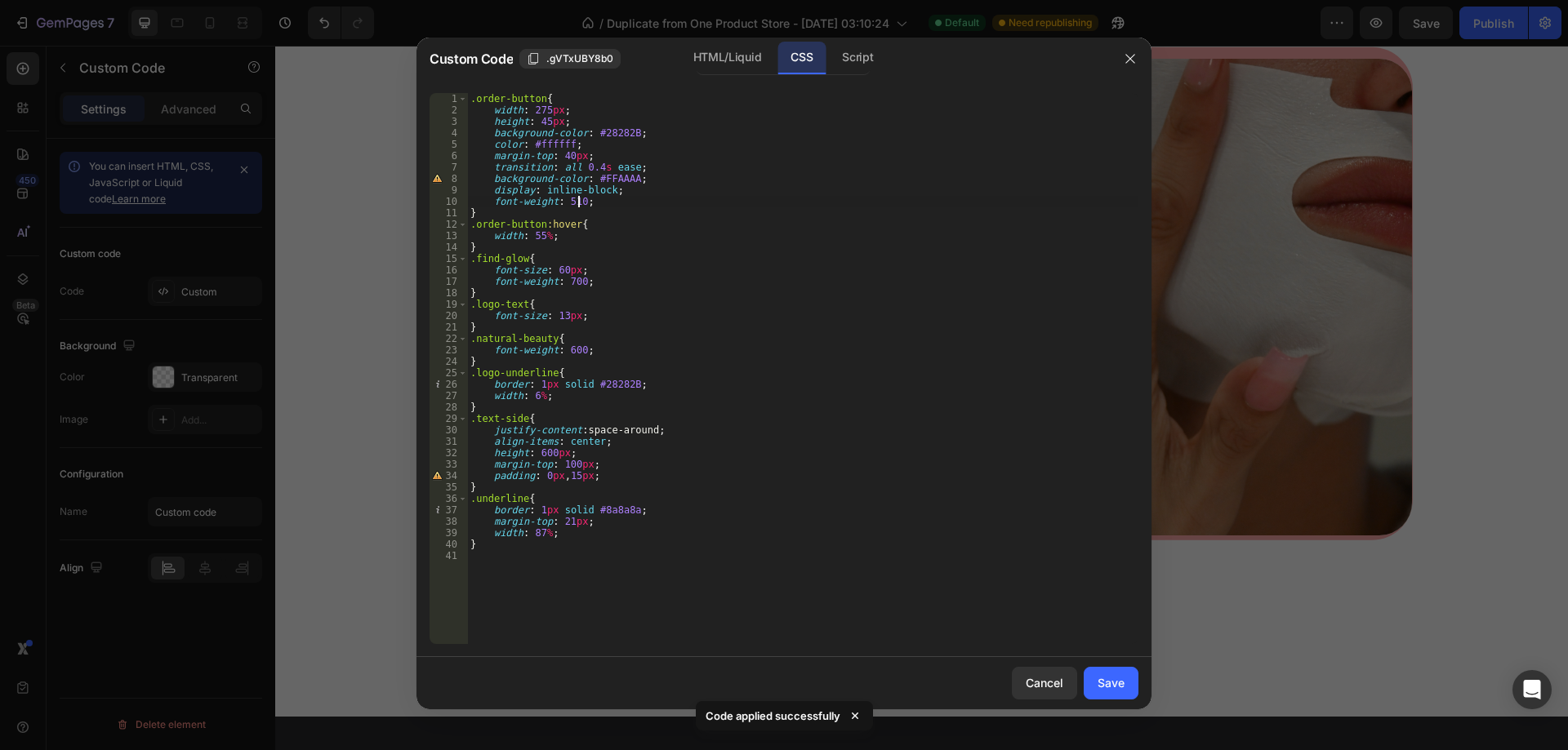
click at [579, 204] on div ".order-button { width : 275 px ; height : 45 px ; background-color : #28282B ; …" at bounding box center [803, 380] width 671 height 574
type textarea "font-weight: 505;"
click at [1097, 683] on div "Save" at bounding box center [1111, 682] width 27 height 18
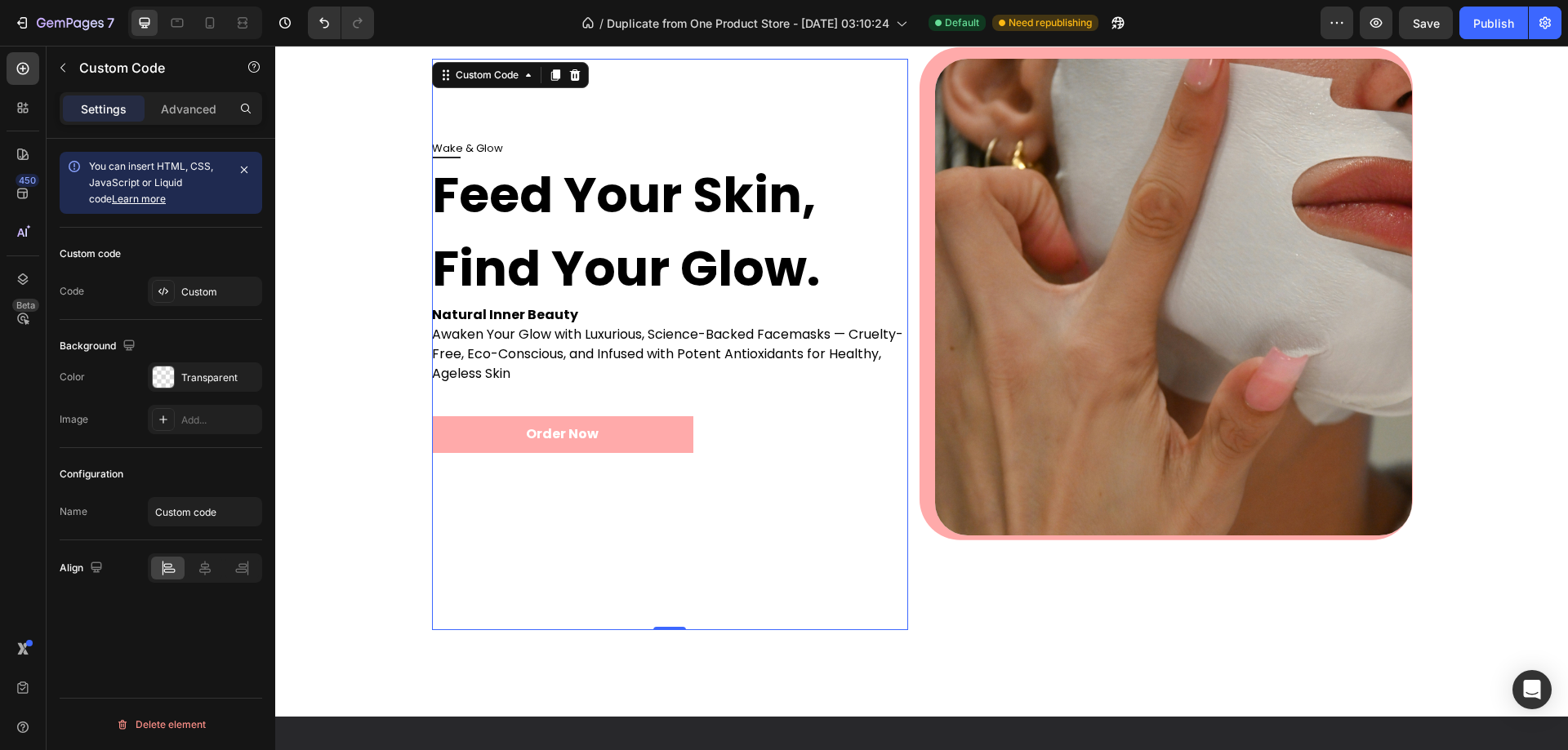
click at [551, 440] on button "Order Now" at bounding box center [563, 435] width 262 height 37
click at [194, 290] on div "Custom" at bounding box center [219, 293] width 77 height 15
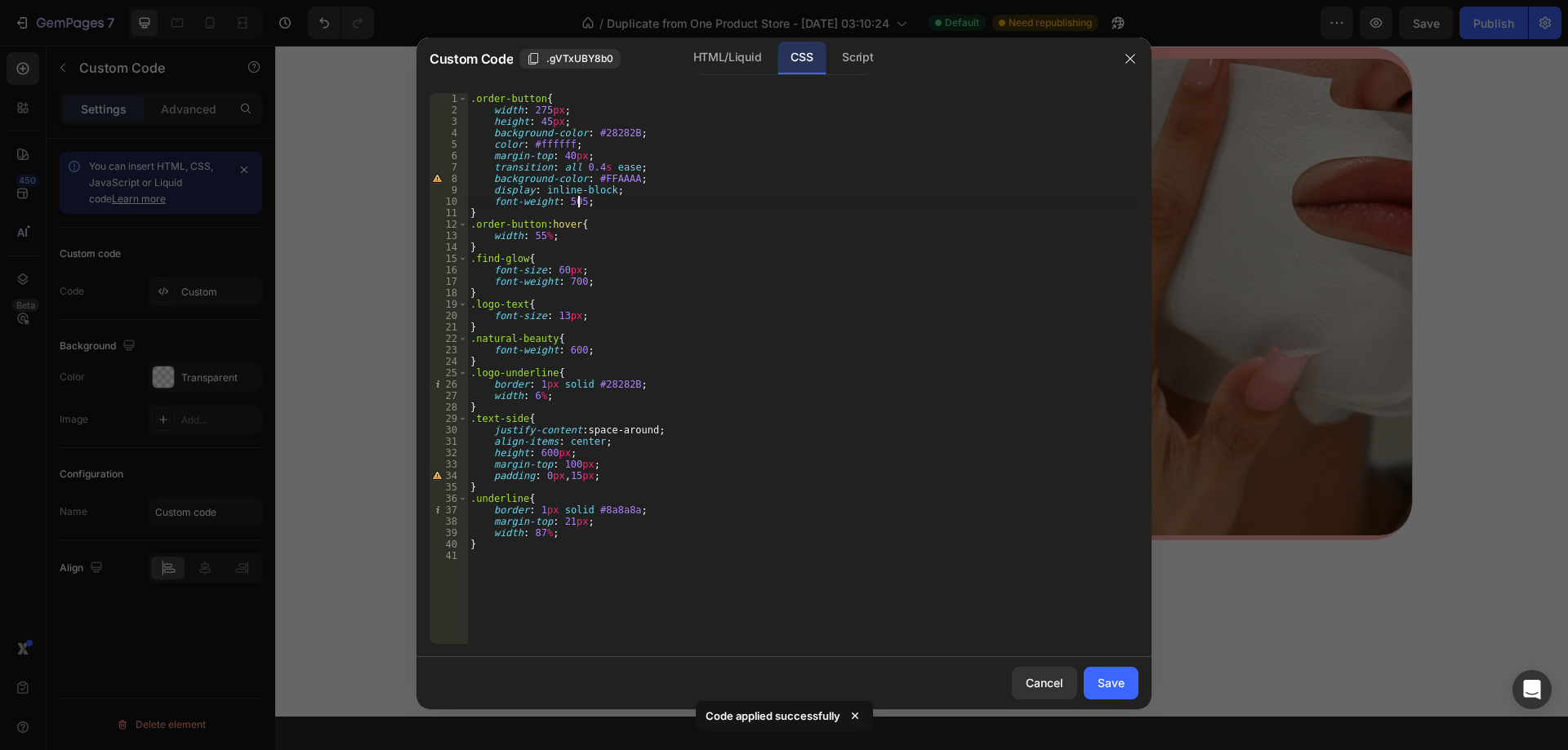
click at [576, 202] on div ".order-button { width : 275 px ; height : 45 px ; background-color : #28282B ; …" at bounding box center [803, 380] width 671 height 574
type textarea "font-weight: 502;"
click at [1113, 693] on button "Save" at bounding box center [1112, 683] width 55 height 33
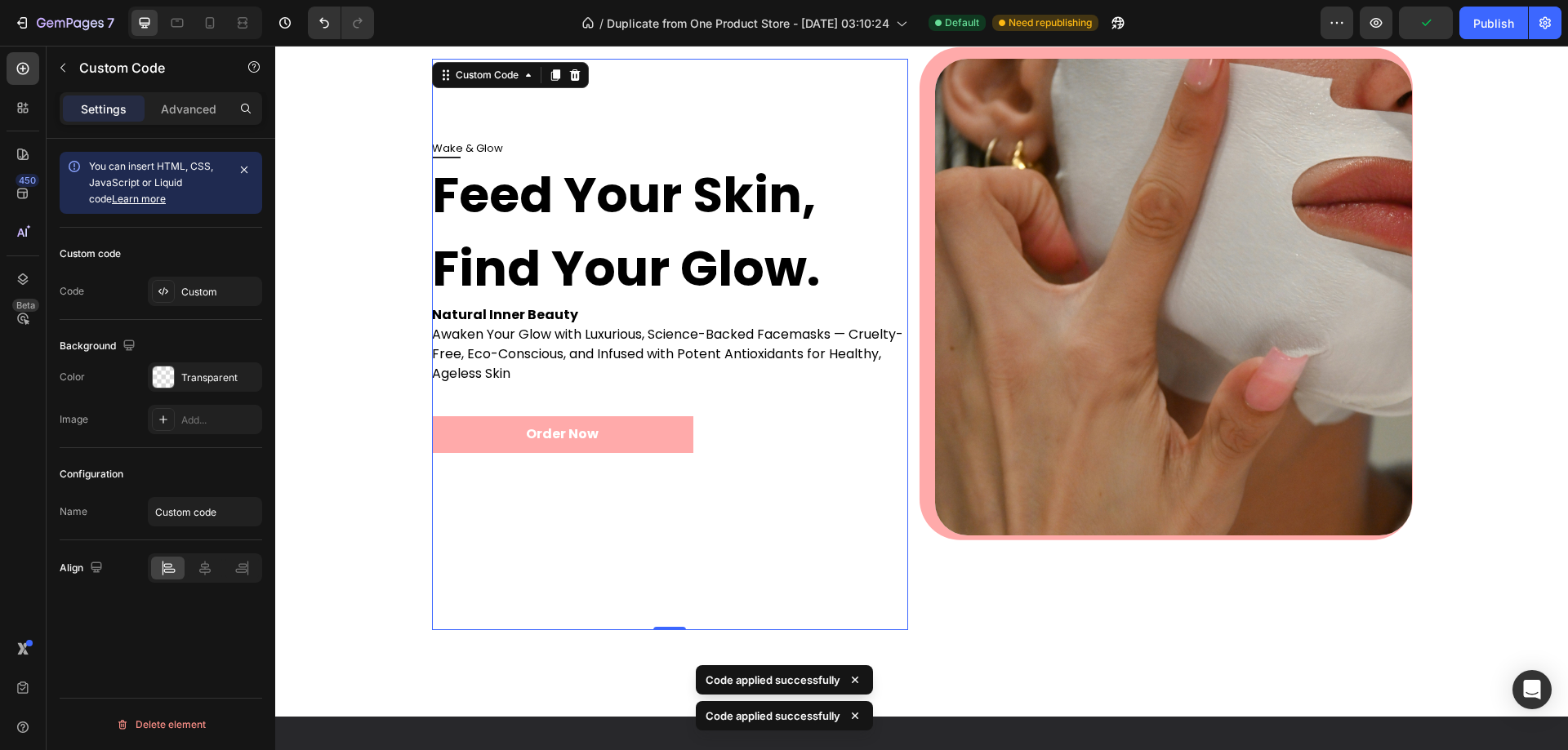
click at [557, 431] on button "Order Now" at bounding box center [563, 435] width 262 height 37
click at [204, 299] on div "Custom" at bounding box center [219, 293] width 77 height 15
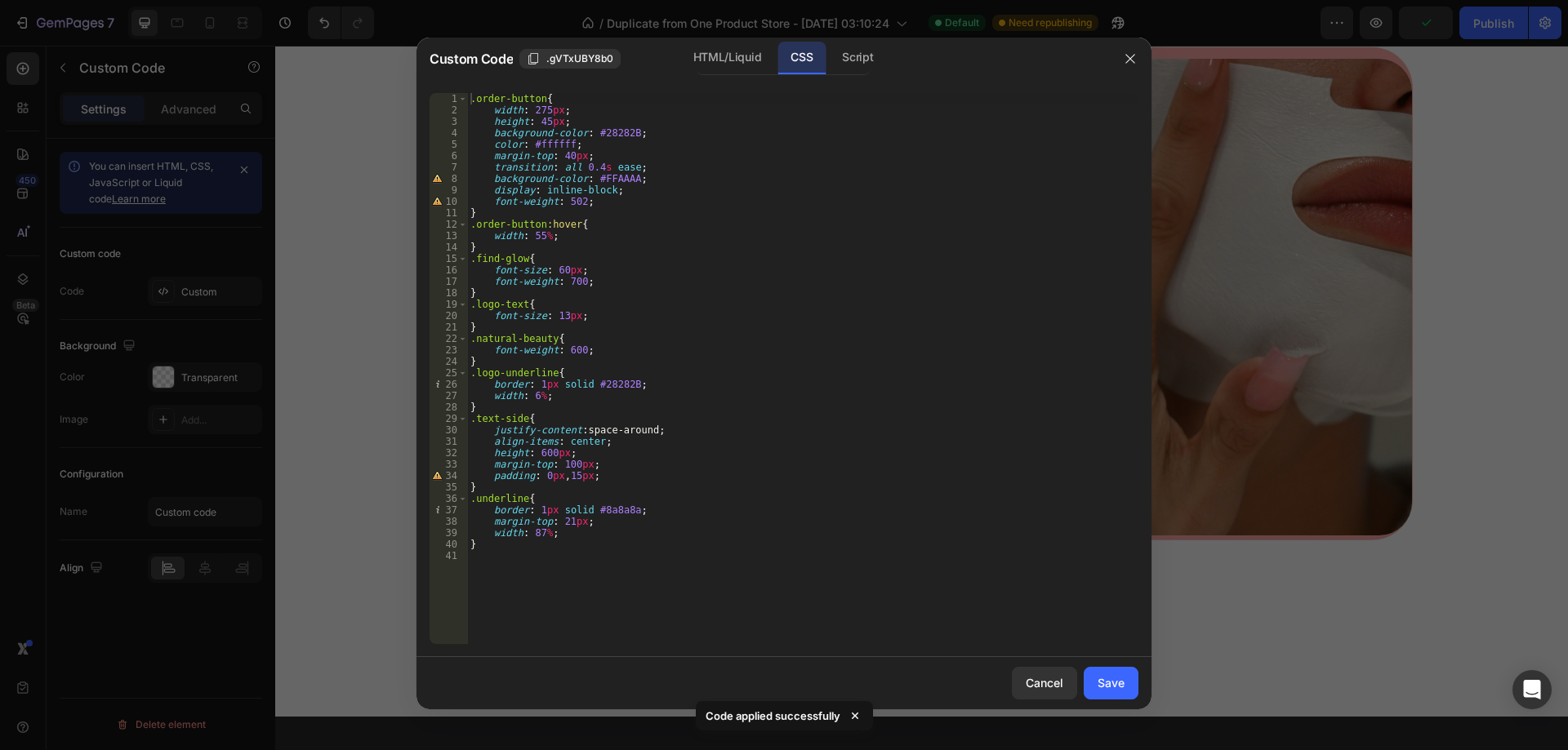
click at [577, 204] on div ".order-button { width : 275 px ; height : 45 px ; background-color : #28282B ; …" at bounding box center [803, 380] width 671 height 574
type textarea "font-weight: 500;"
drag, startPoint x: 602, startPoint y: 196, endPoint x: 492, endPoint y: 204, distance: 110.3
click at [491, 201] on div ".order-button { width : 275 px ; height : 45 px ; background-color : #28282B ; …" at bounding box center [803, 380] width 671 height 574
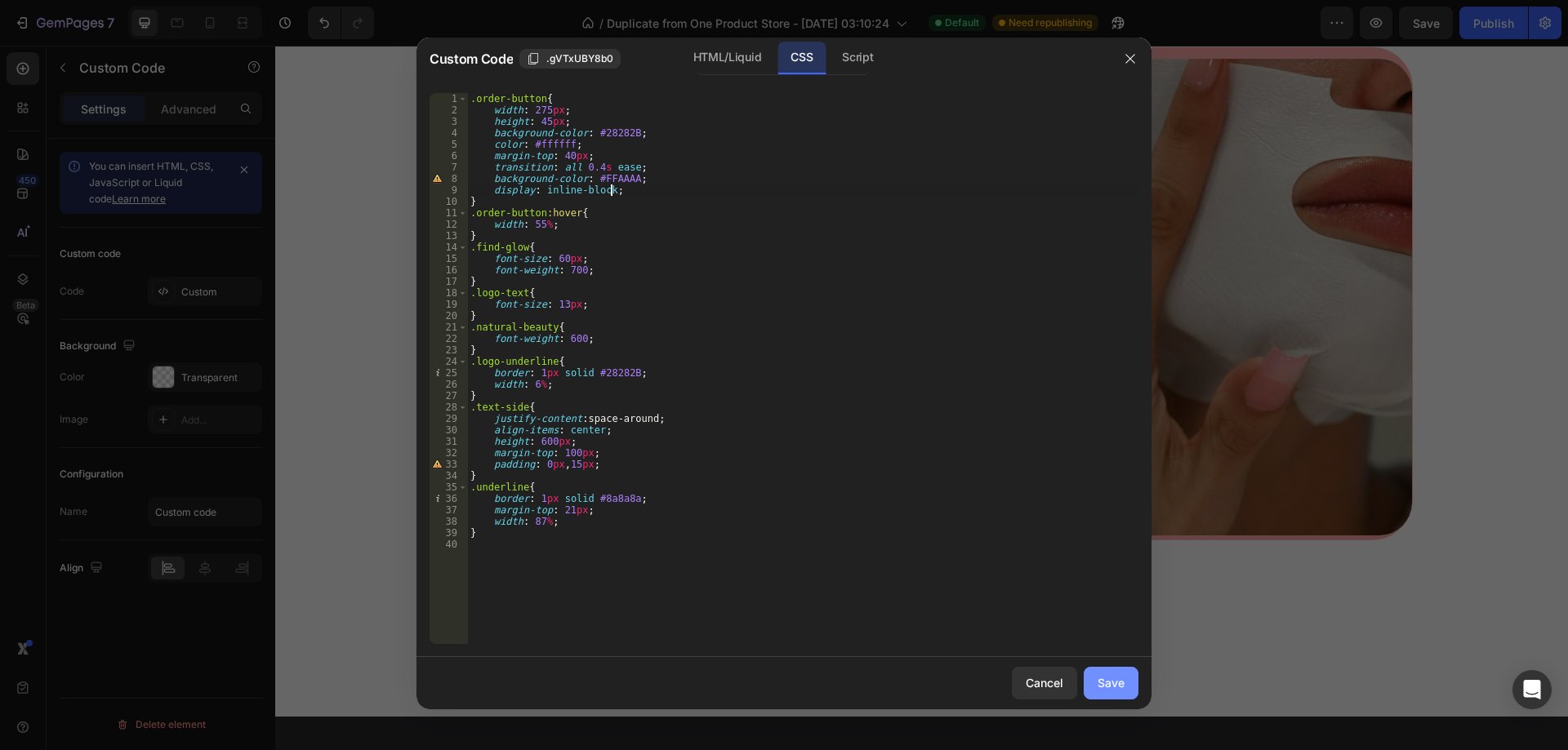
type textarea "display: inline-block;"
click at [1117, 692] on div "Save" at bounding box center [1111, 682] width 27 height 18
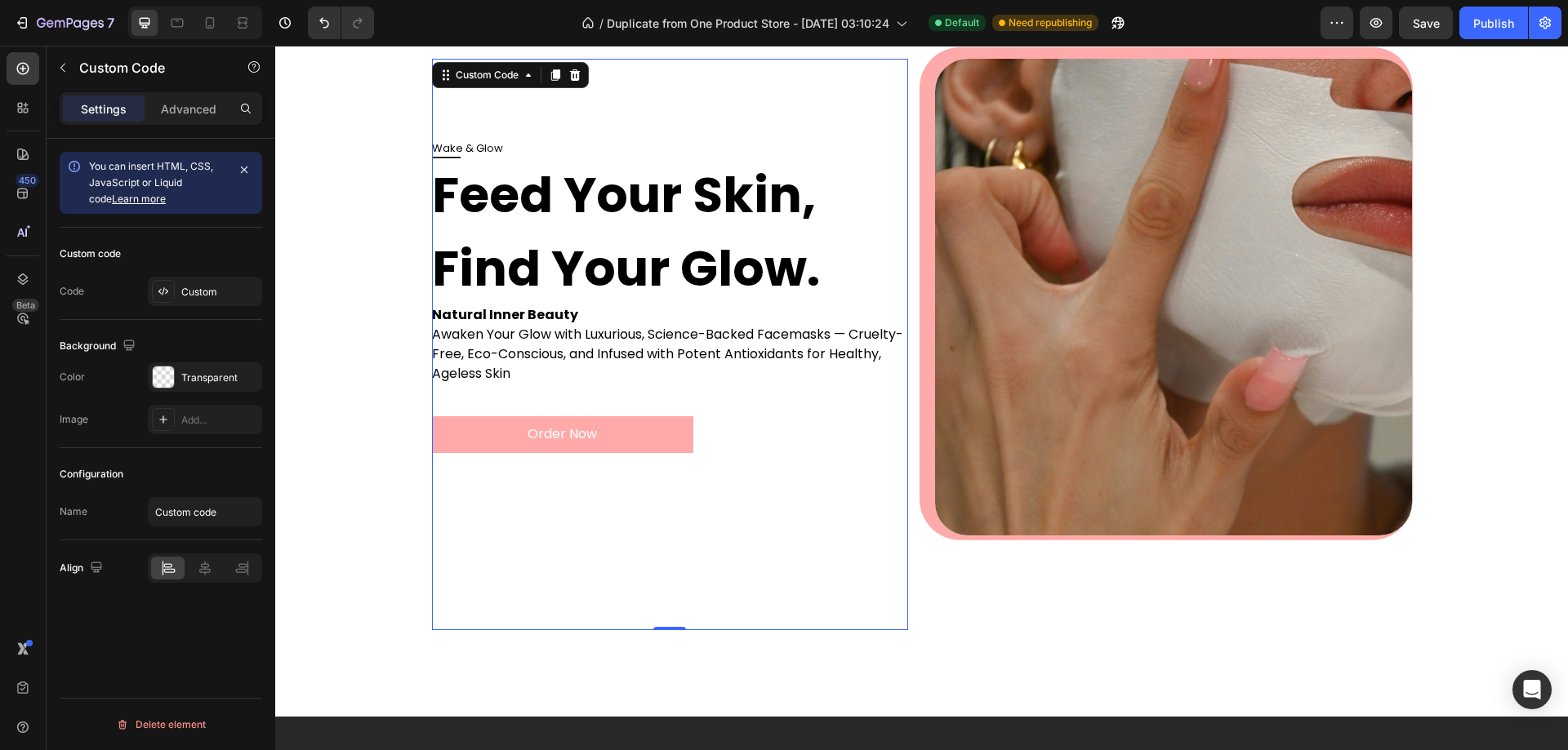
click at [599, 425] on button "Order Now" at bounding box center [563, 435] width 262 height 37
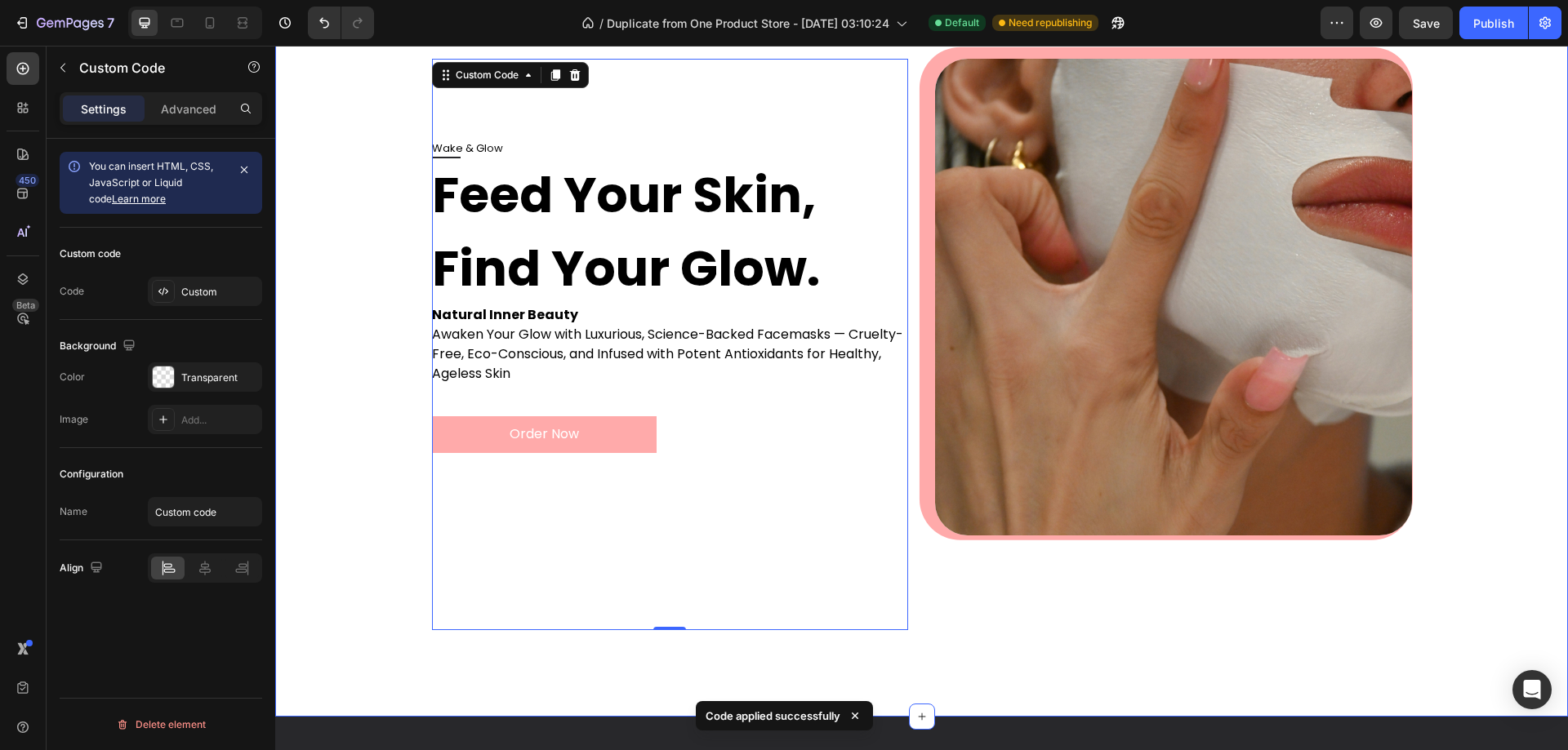
click at [359, 509] on div "Wake & Glow Feed Your Skin, Find Your Glow. Natural Inner Beauty Awaken Your Gl…" at bounding box center [921, 350] width 1260 height 585
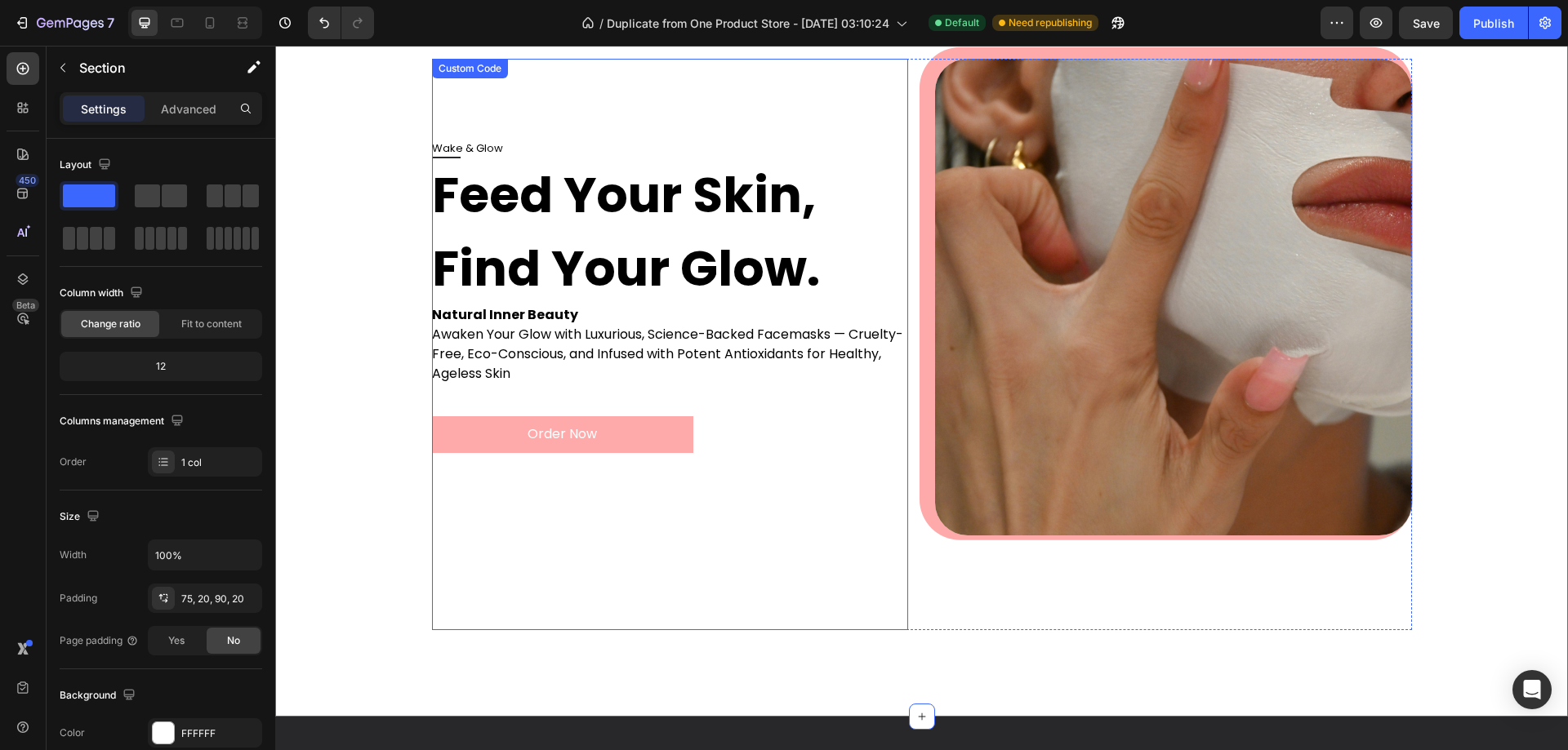
click at [554, 434] on button "Order Now" at bounding box center [563, 435] width 262 height 37
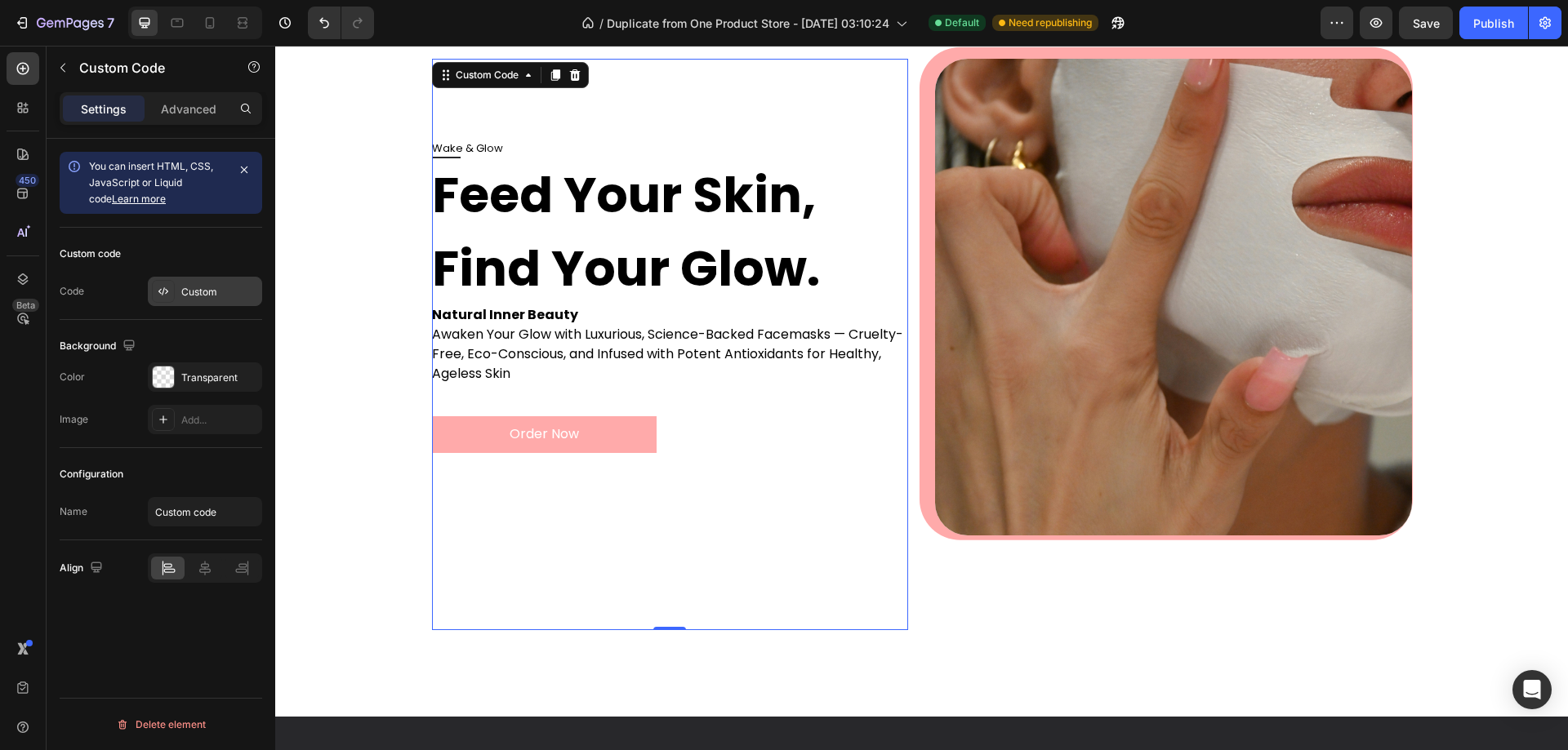
click at [192, 286] on div "Custom" at bounding box center [219, 293] width 77 height 15
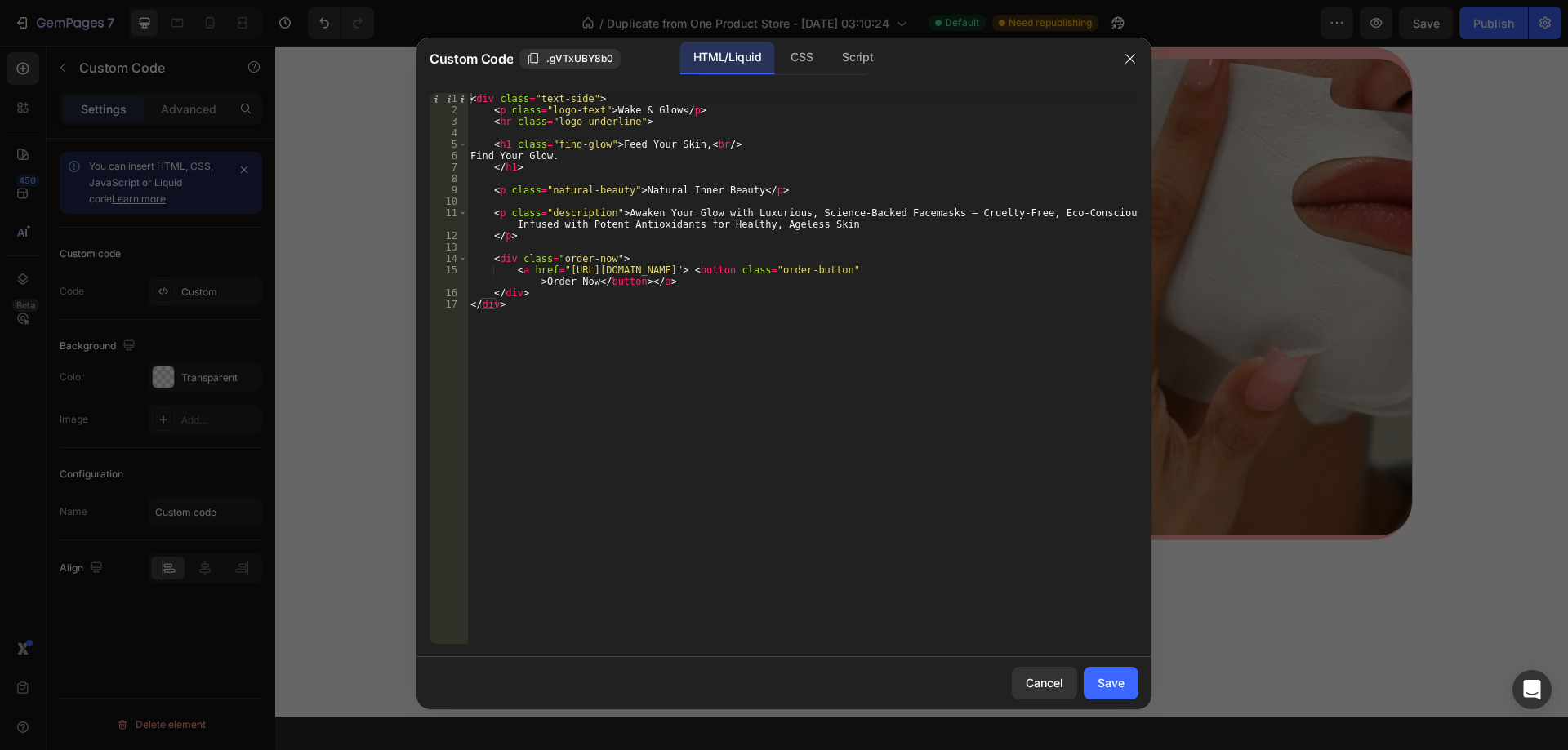
click at [807, 78] on div "Custom Code .gVTxUBY8b0 HTML/Liquid CSS Script" at bounding box center [763, 58] width 693 height 43
click at [829, 68] on div "CSS" at bounding box center [857, 58] width 58 height 33
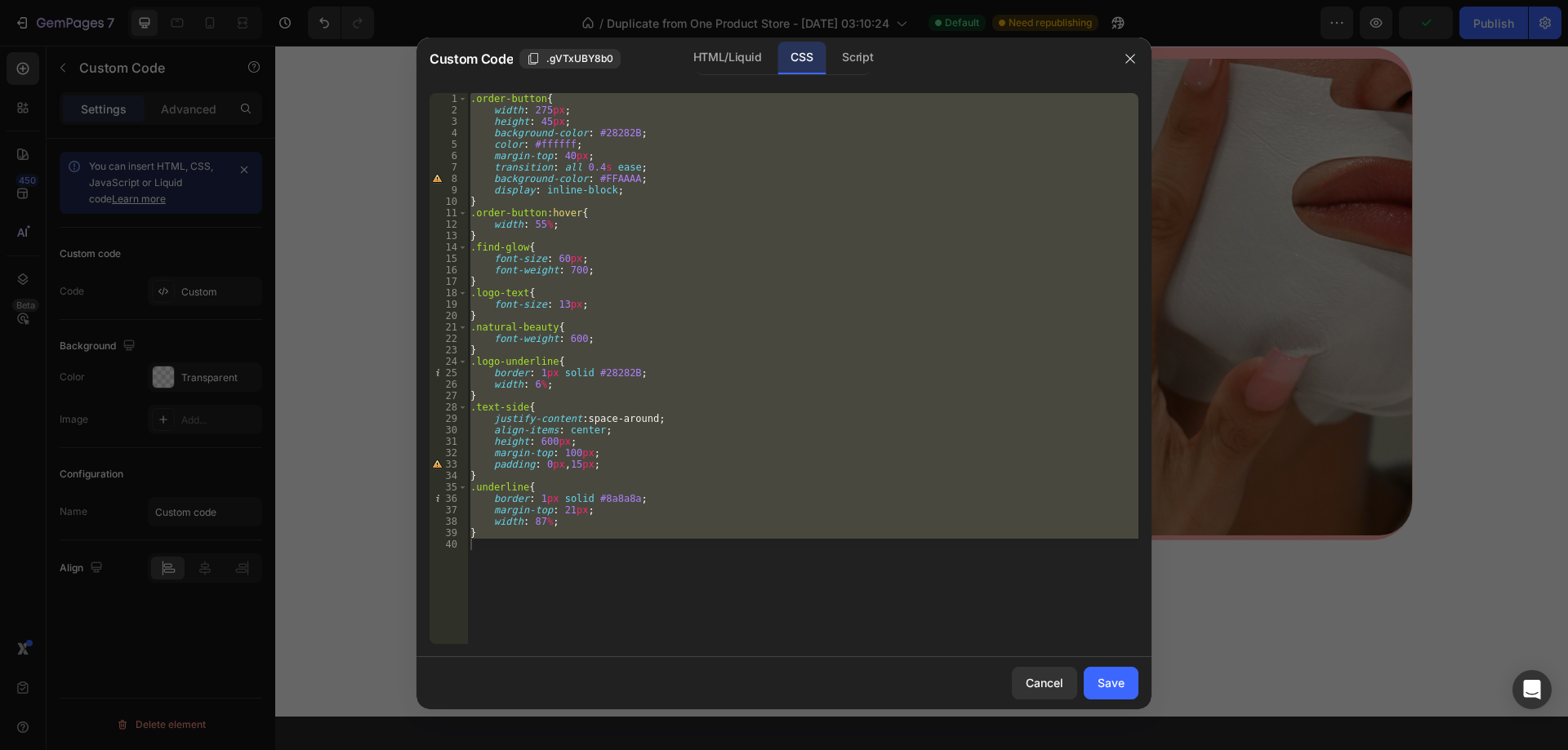
type textarea "}"
click at [789, 571] on div ".order-button { width : 275 px ; height : 45 px ; background-color : #28282B ; …" at bounding box center [803, 369] width 671 height 551
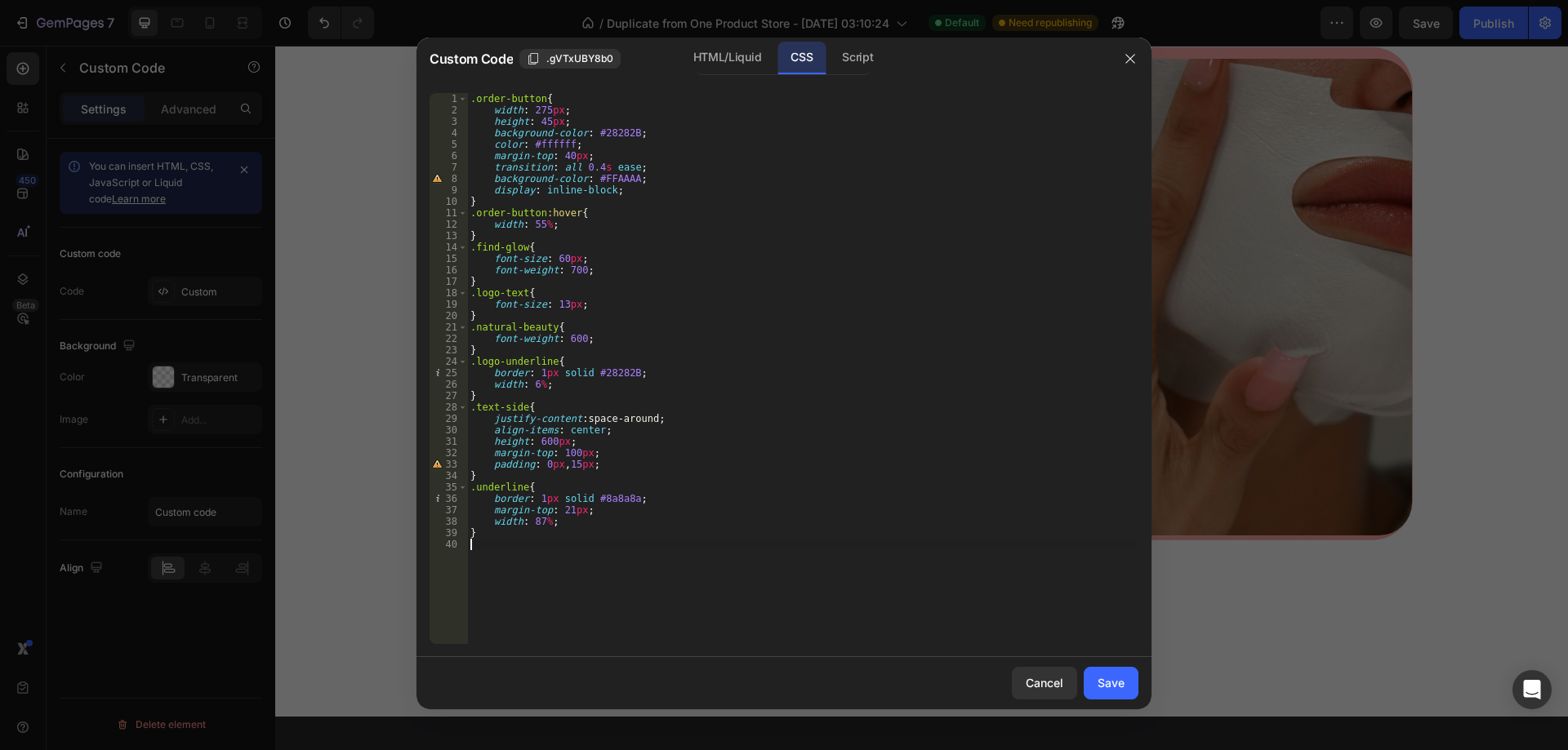
click at [645, 505] on div ".order-button { width : 275 px ; height : 45 px ; background-color : #28282B ; …" at bounding box center [803, 380] width 671 height 574
click at [557, 224] on div ".order-button { width : 275 px ; height : 45 px ; background-color : #28282B ; …" at bounding box center [803, 380] width 671 height 574
type textarea "width: 55%;"
drag, startPoint x: 554, startPoint y: 223, endPoint x: 492, endPoint y: 222, distance: 62.0
click at [492, 223] on div ".order-button { width : 275 px ; height : 45 px ; background-color : #28282B ; …" at bounding box center [803, 380] width 671 height 574
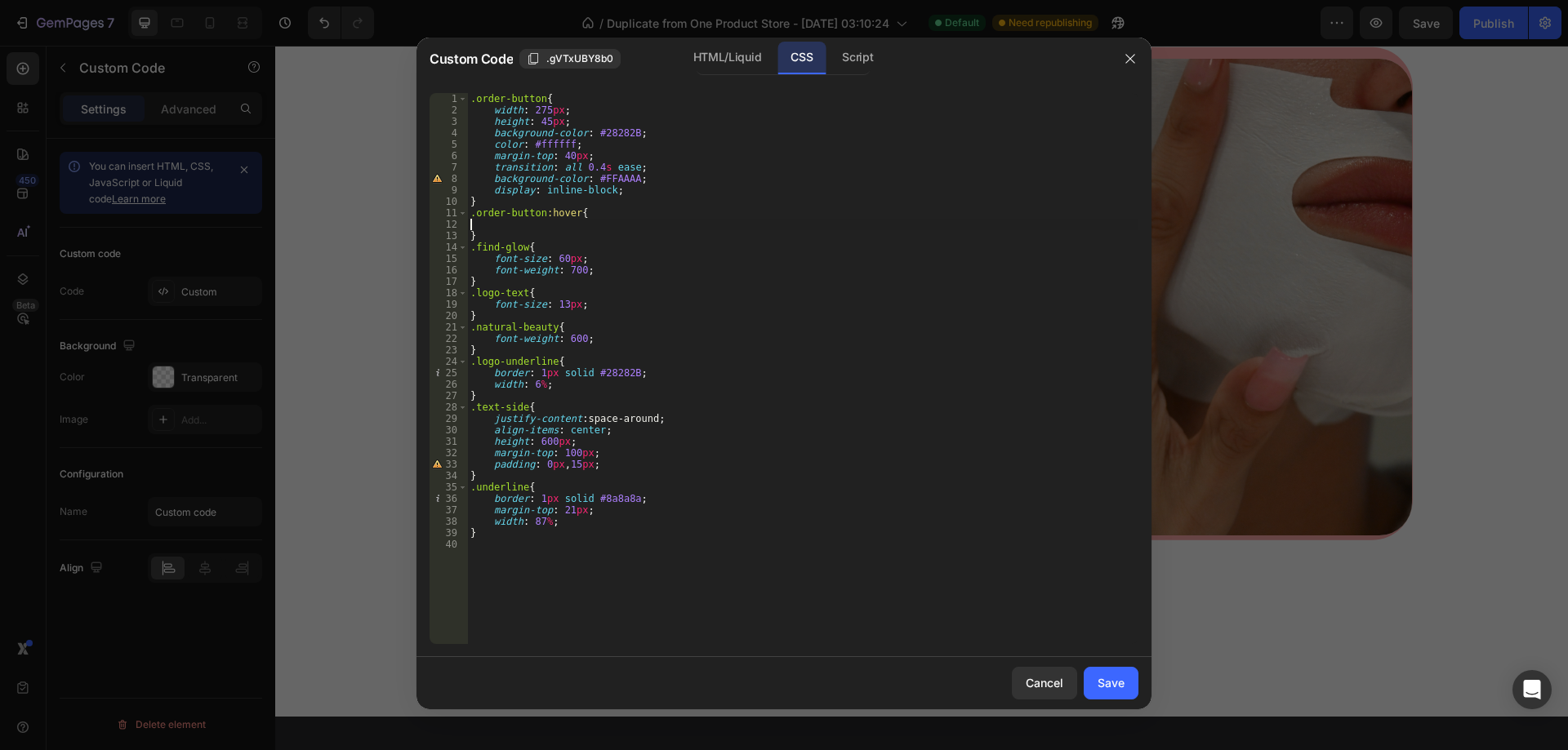
type textarea ".order-button:hover{"
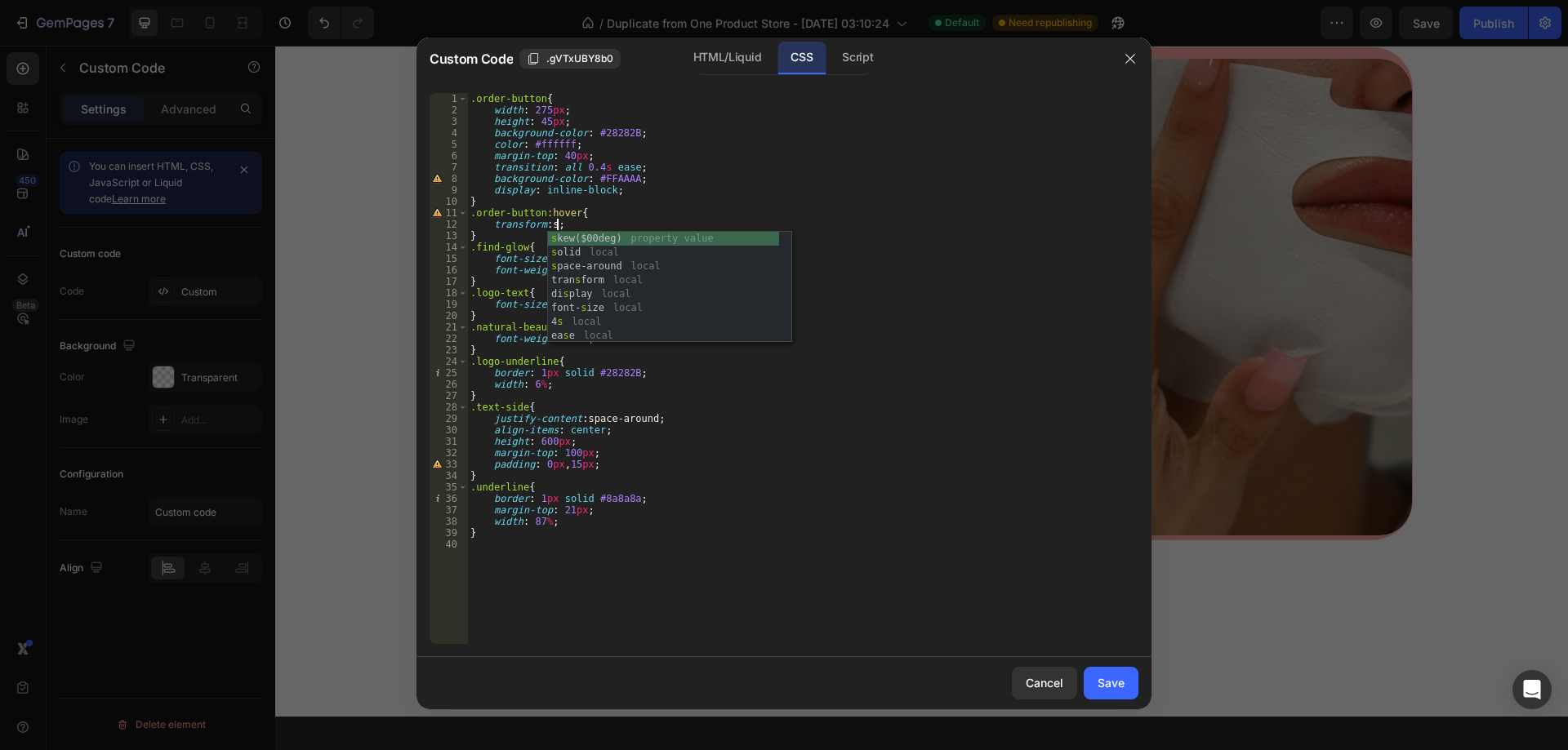
scroll to position [0, 8]
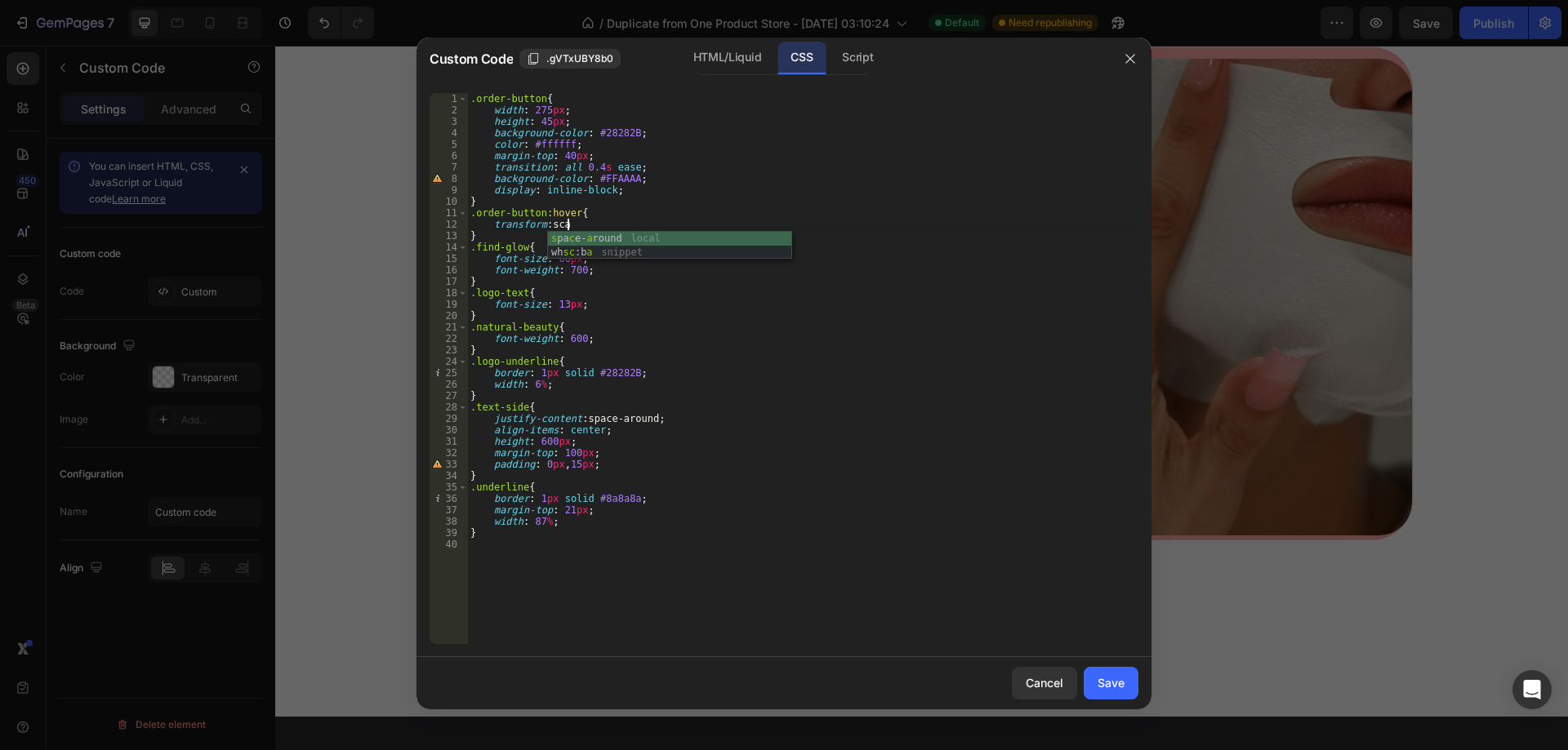
type textarea "transform: scale"
click at [648, 242] on div ".order-button { width : 275 px ; height : 45 px ; background-color : #28282B ; …" at bounding box center [803, 380] width 671 height 574
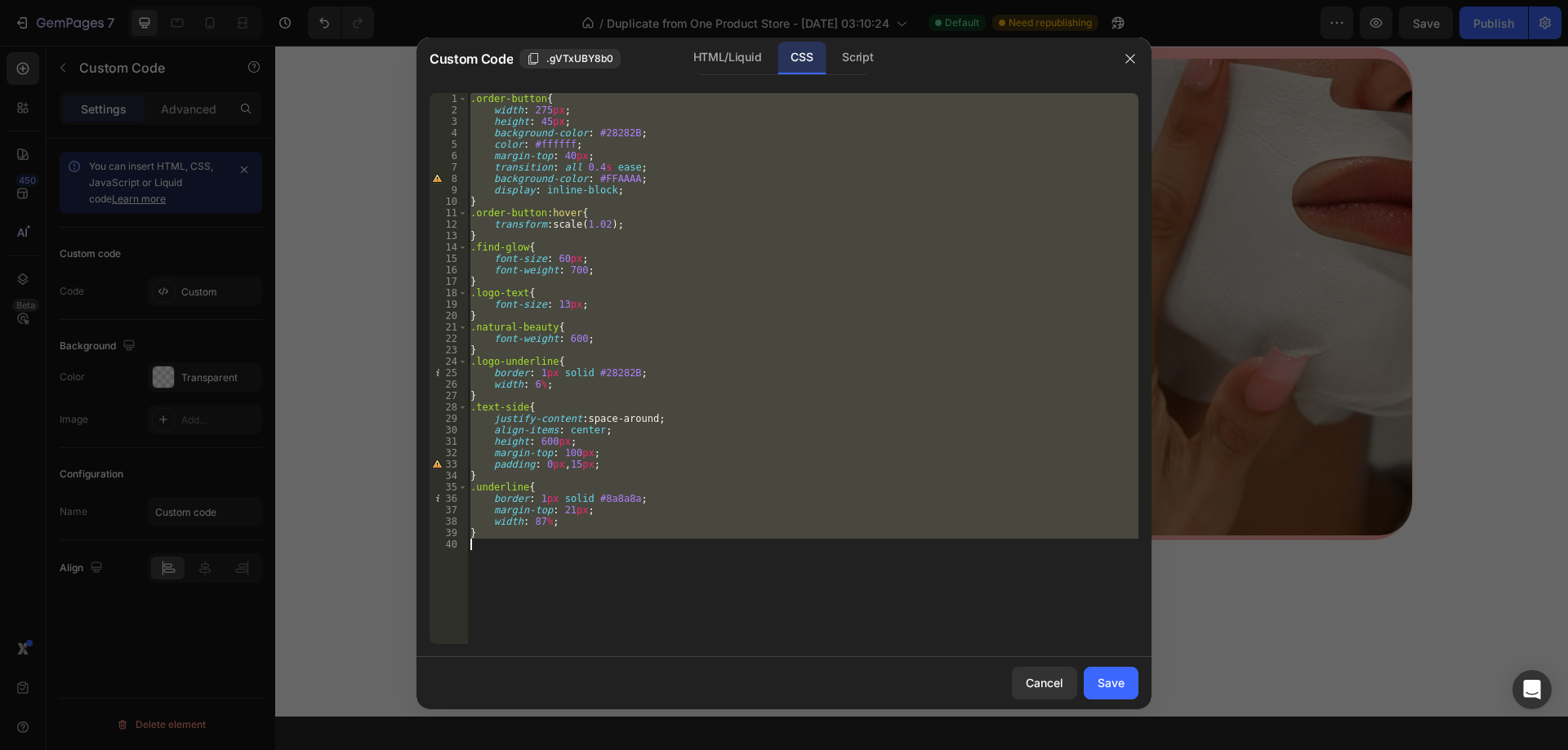
type textarea "}"
click at [870, 585] on div ".order-button { width : 275 px ; height : 45 px ; background-color : #28282B ; …" at bounding box center [803, 369] width 671 height 551
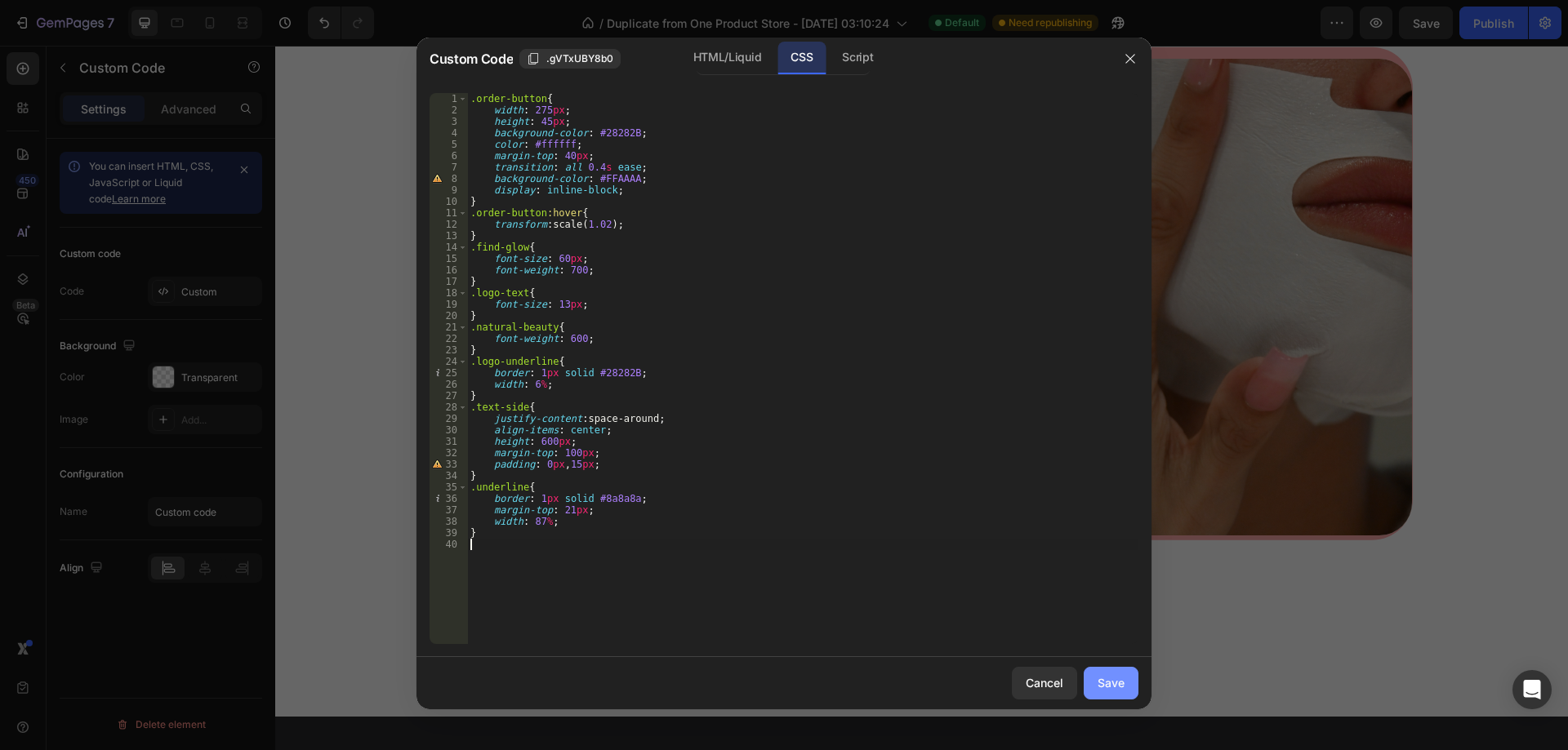
click at [1095, 677] on button "Save" at bounding box center [1112, 683] width 55 height 33
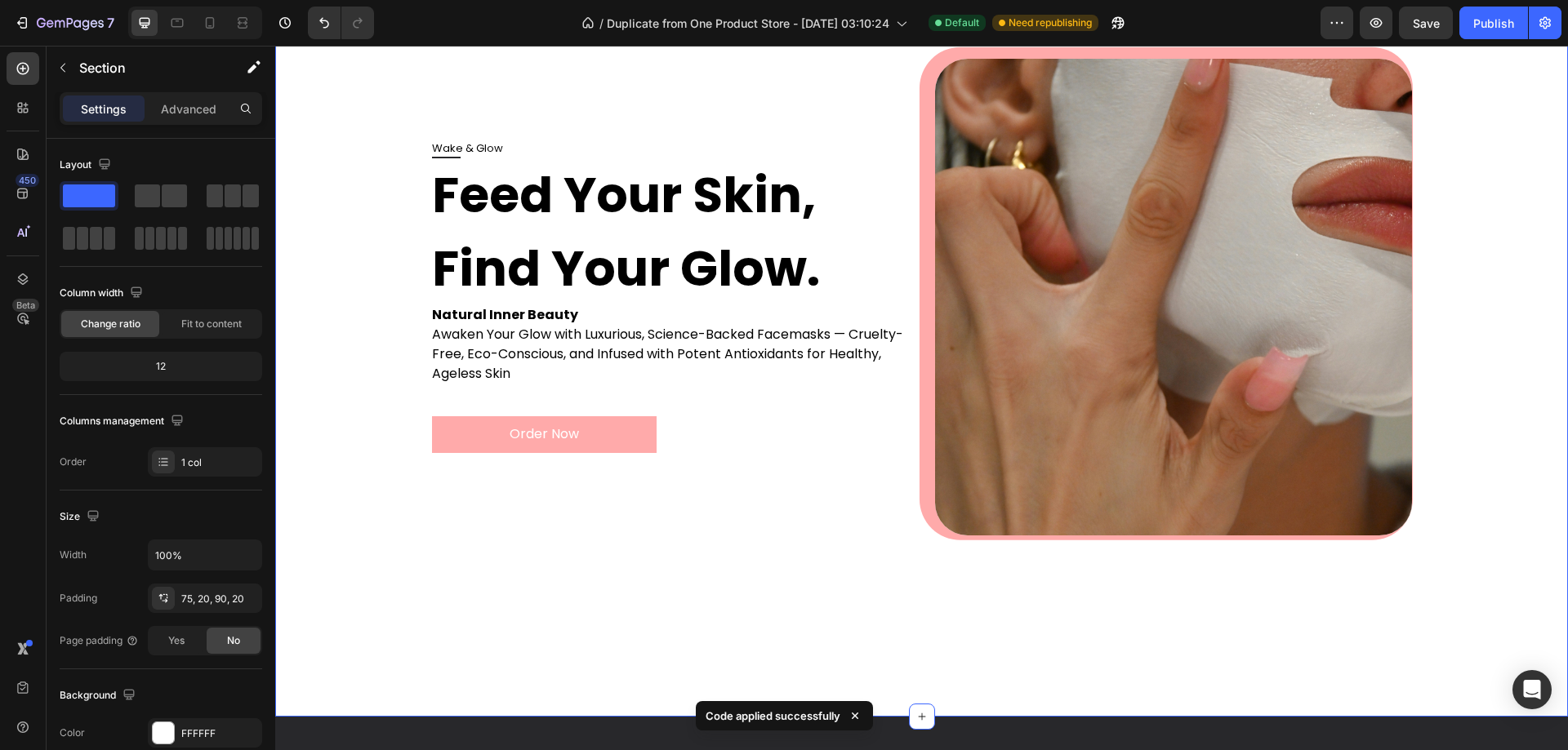
click at [339, 504] on div "Wake & Glow Feed Your Skin, Find Your Glow. Natural Inner Beauty Awaken Your Gl…" at bounding box center [921, 350] width 1260 height 585
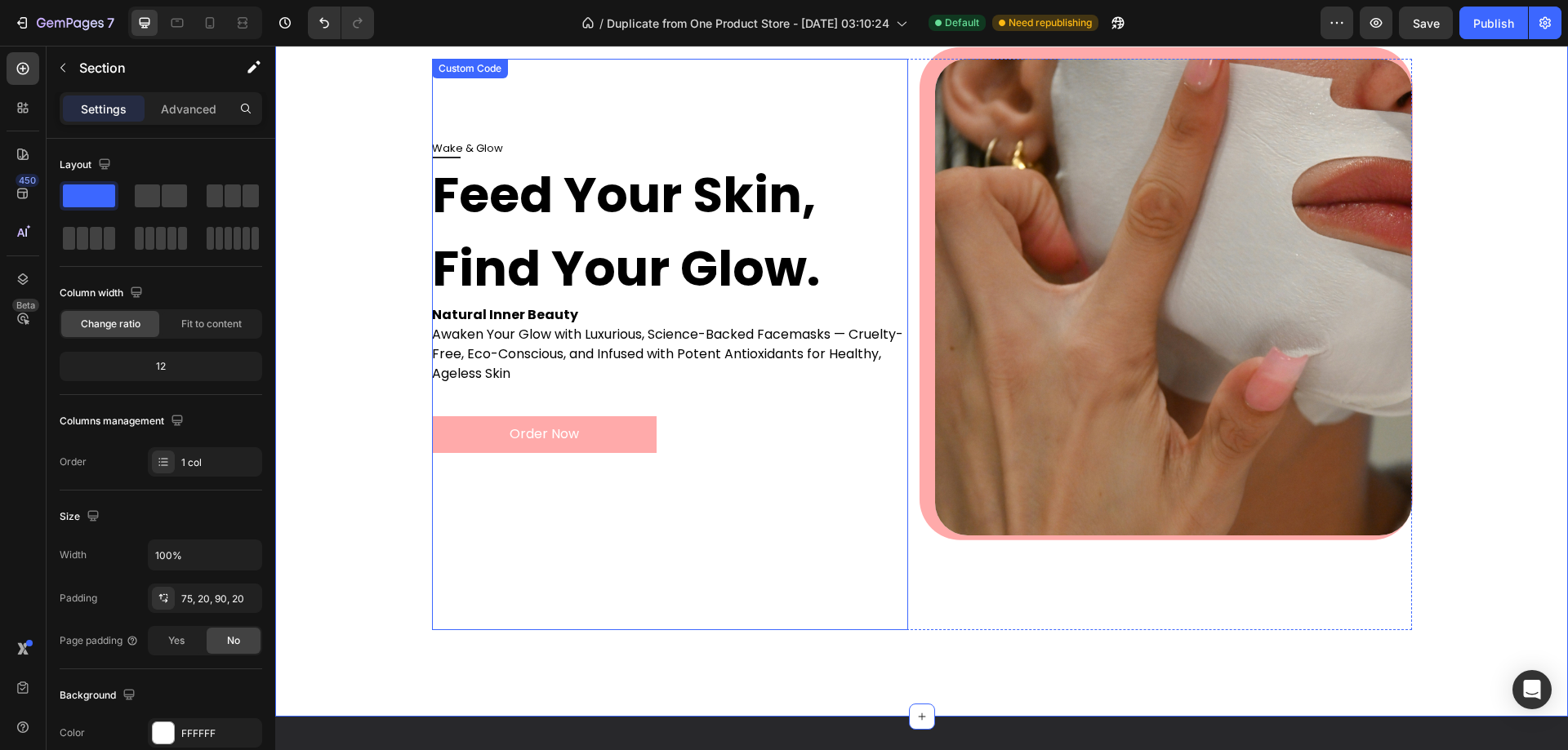
click at [637, 387] on div "Order Now" at bounding box center [671, 418] width 477 height 69
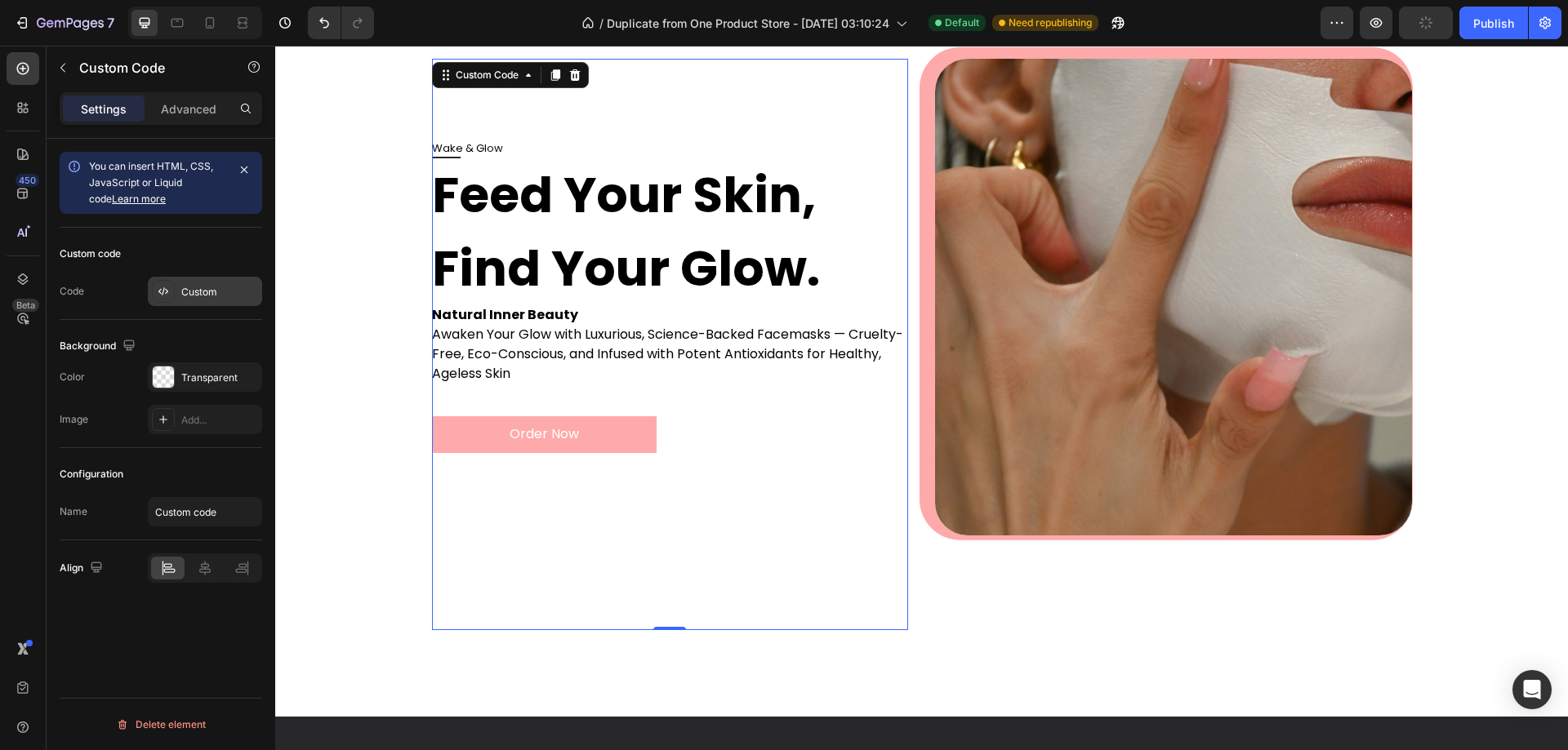
click at [190, 300] on div "Custom" at bounding box center [204, 291] width 114 height 29
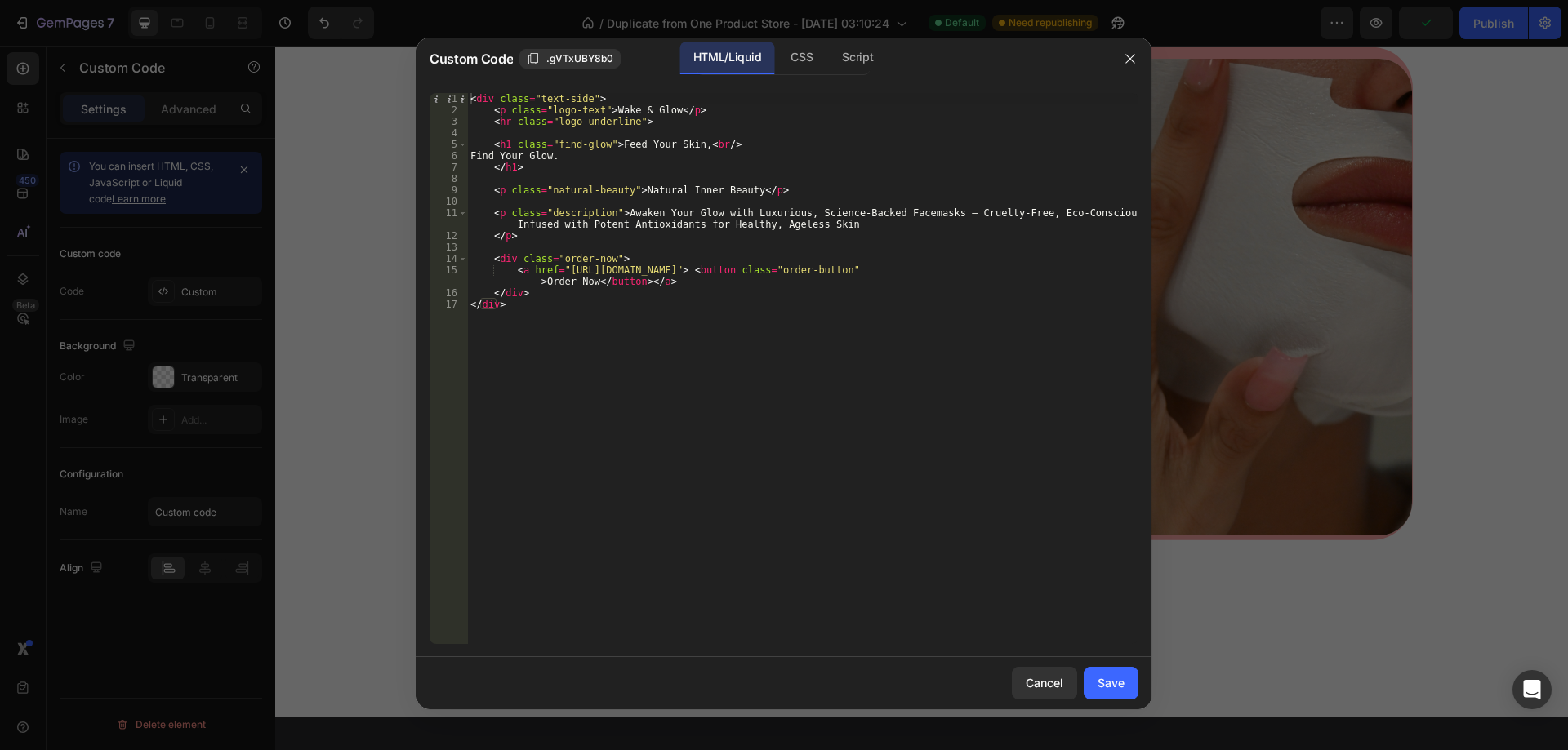
click at [244, 301] on div at bounding box center [784, 375] width 1568 height 750
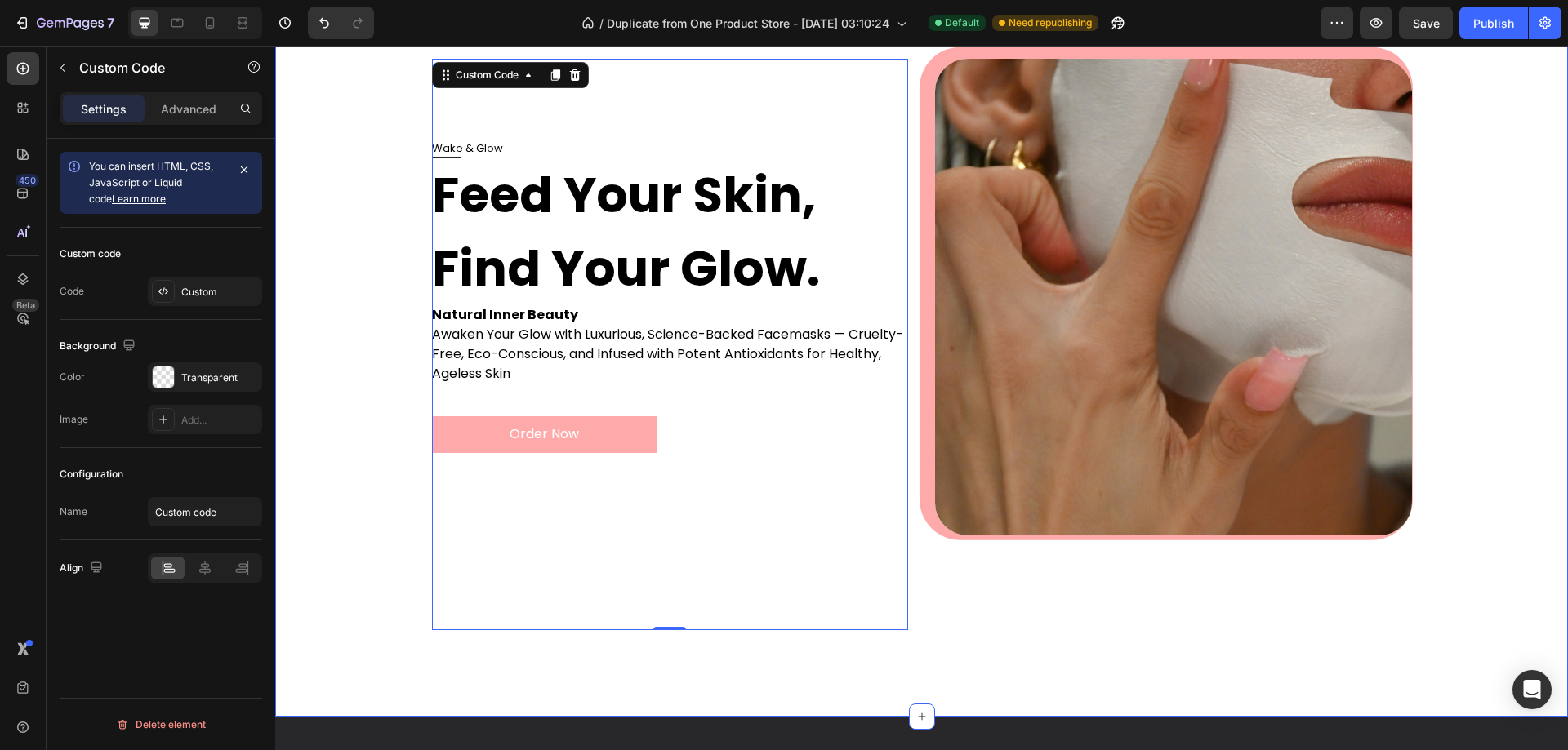
click at [310, 450] on div "Wake & Glow Feed Your Skin, Find Your Glow. Natural Inner Beauty Awaken Your Gl…" at bounding box center [921, 350] width 1260 height 585
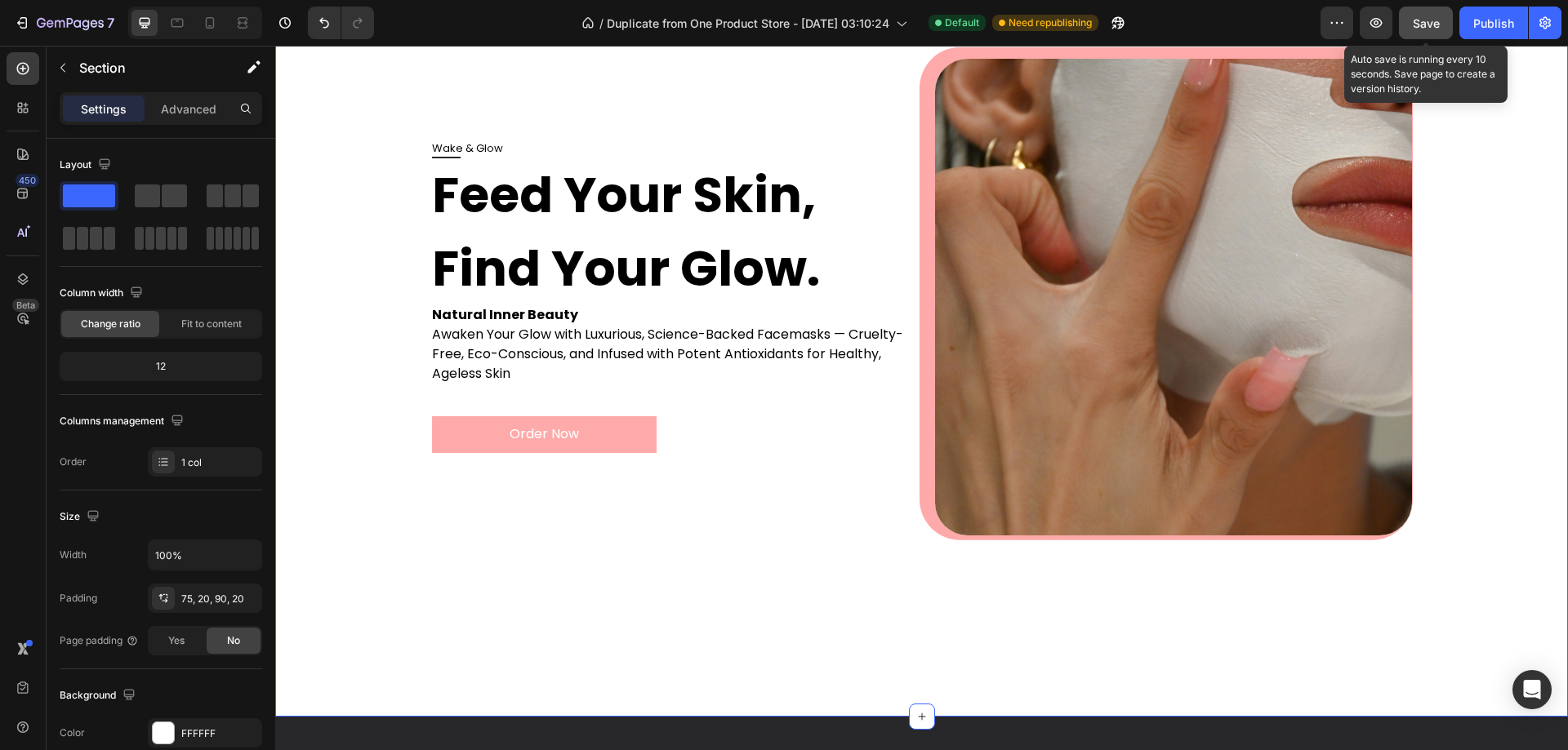
click at [1425, 15] on div "Save" at bounding box center [1426, 23] width 27 height 18
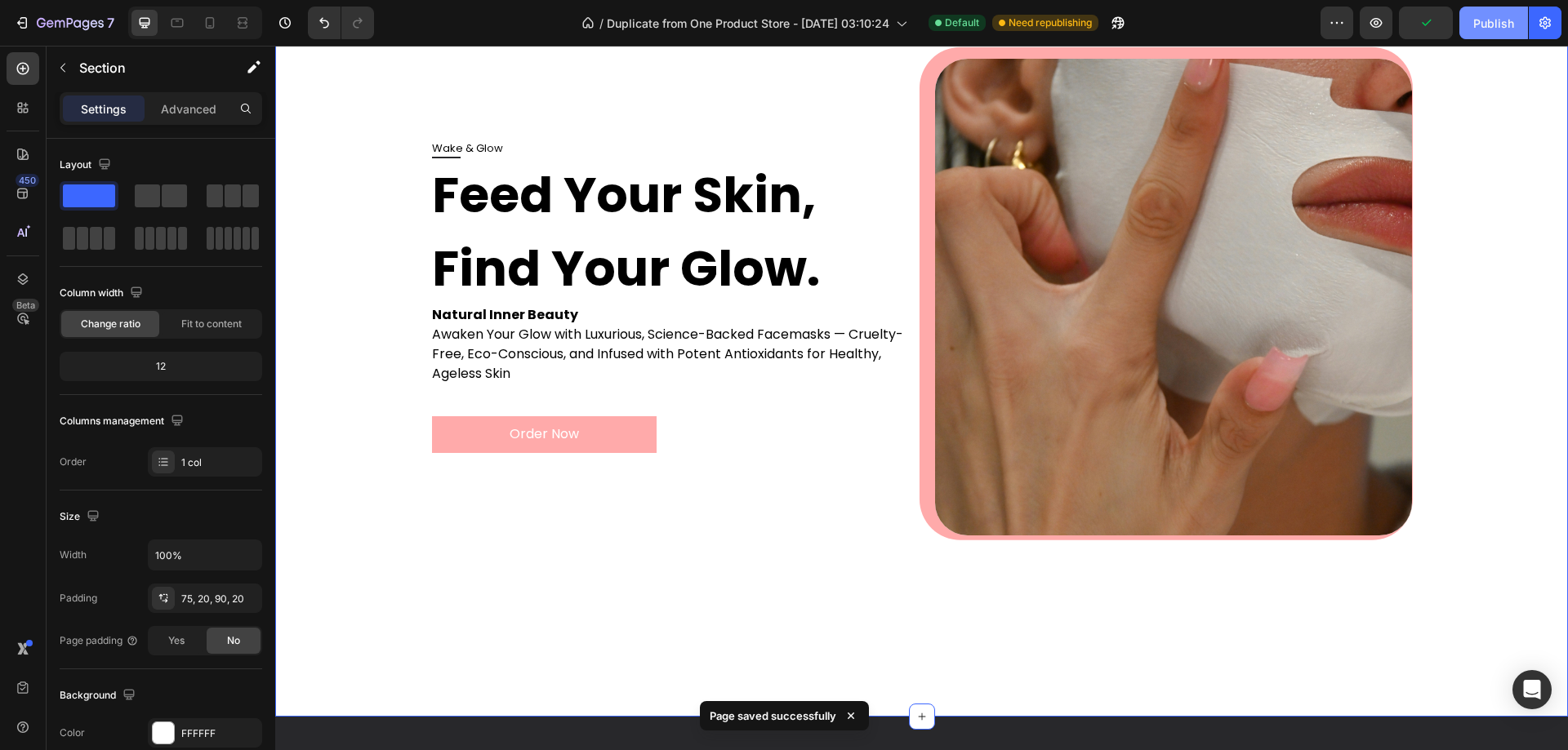
drag, startPoint x: 1485, startPoint y: 20, endPoint x: 1116, endPoint y: 67, distance: 372.0
click at [1485, 20] on div "Publish" at bounding box center [1493, 23] width 41 height 18
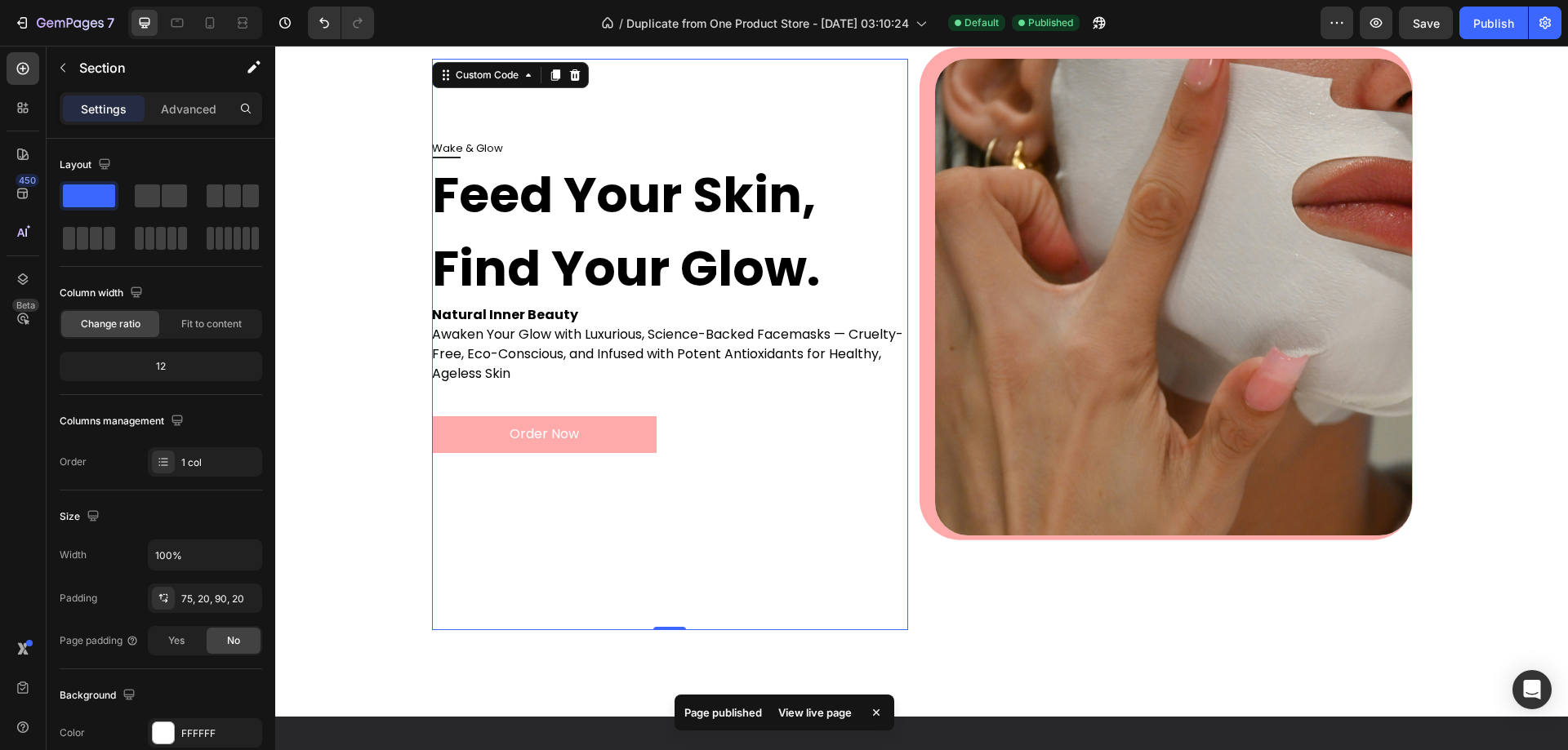
drag, startPoint x: 502, startPoint y: 401, endPoint x: 419, endPoint y: 399, distance: 83.0
click at [502, 400] on div "Order Now" at bounding box center [671, 418] width 477 height 69
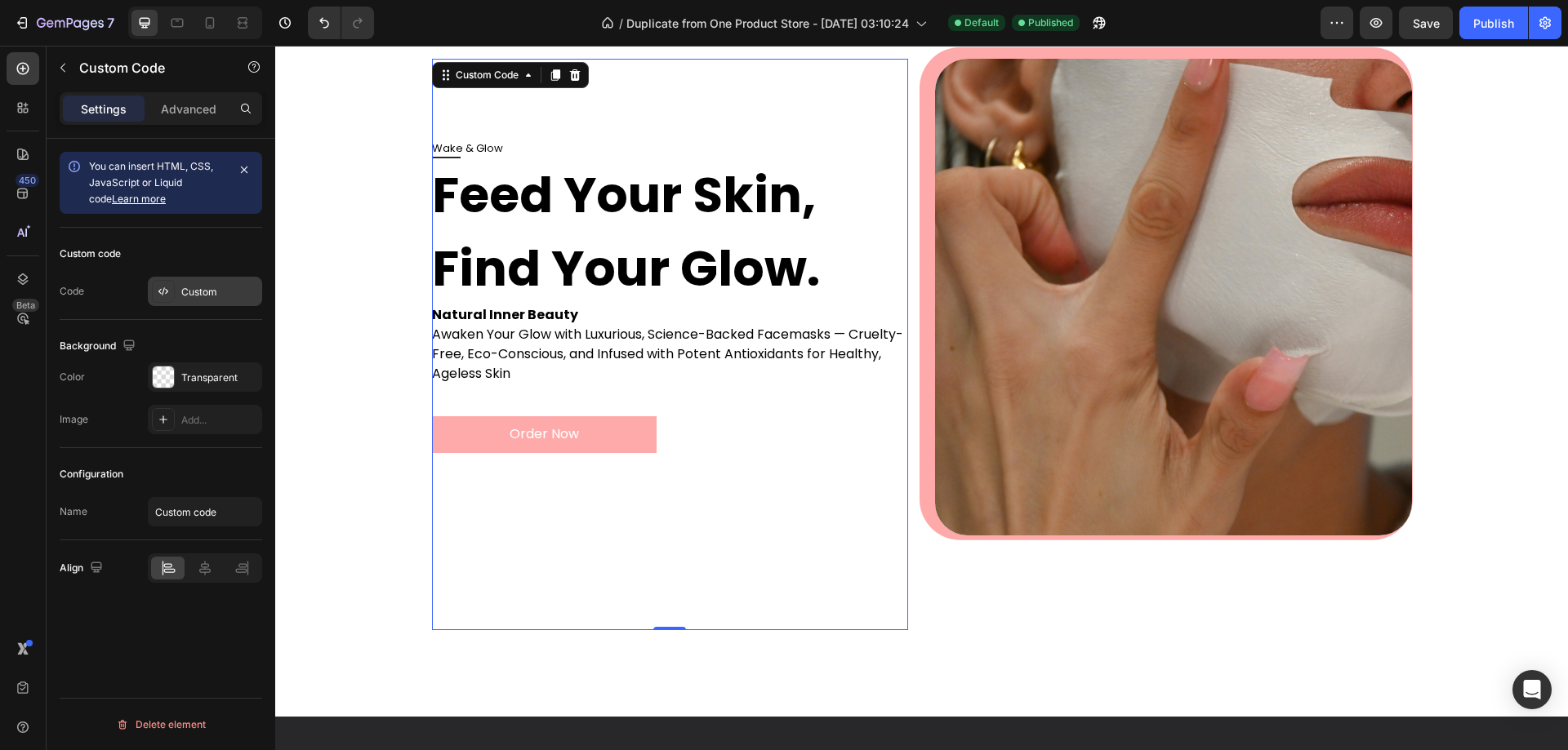
click at [180, 288] on div "Custom" at bounding box center [204, 291] width 114 height 29
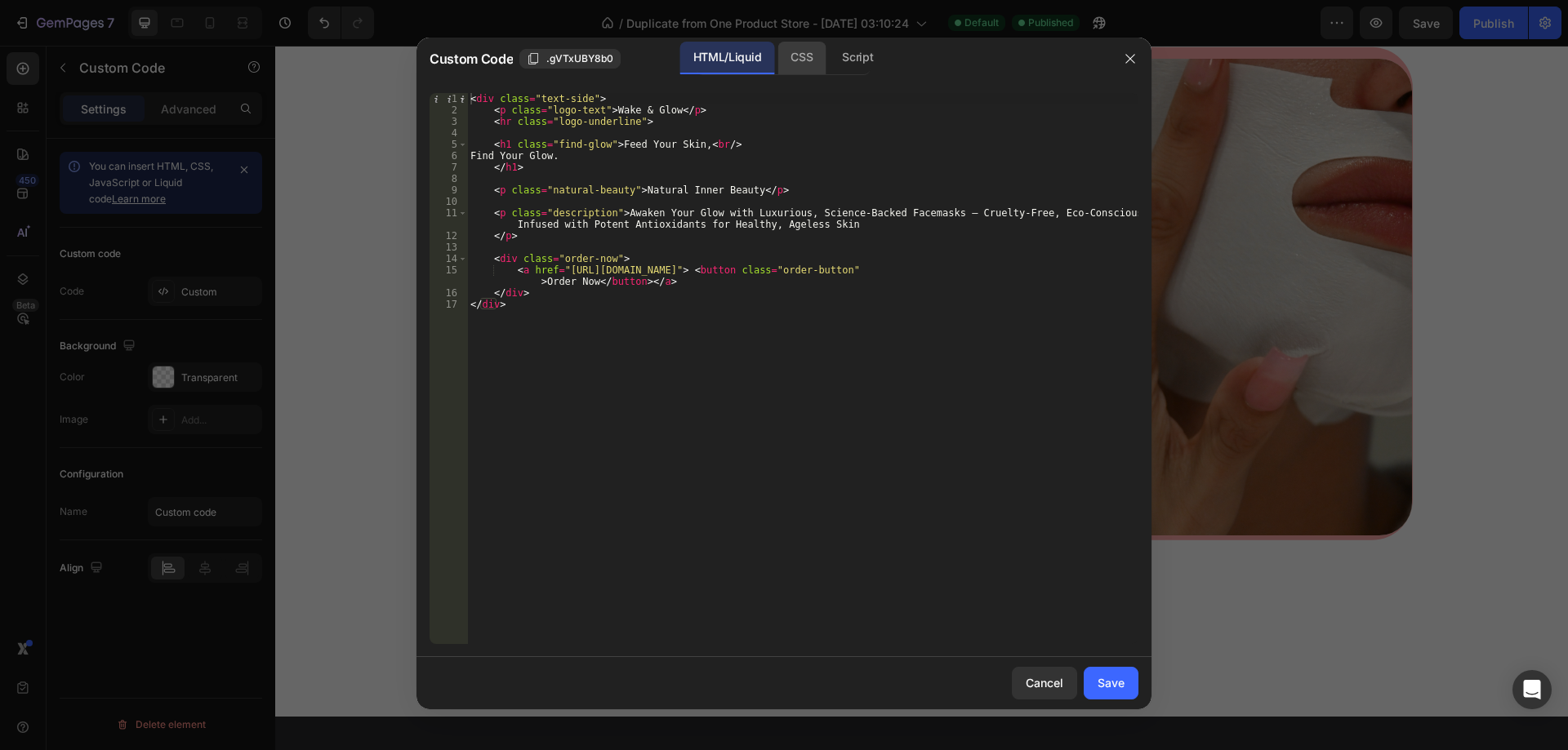
click at [829, 56] on div "CSS" at bounding box center [857, 58] width 58 height 33
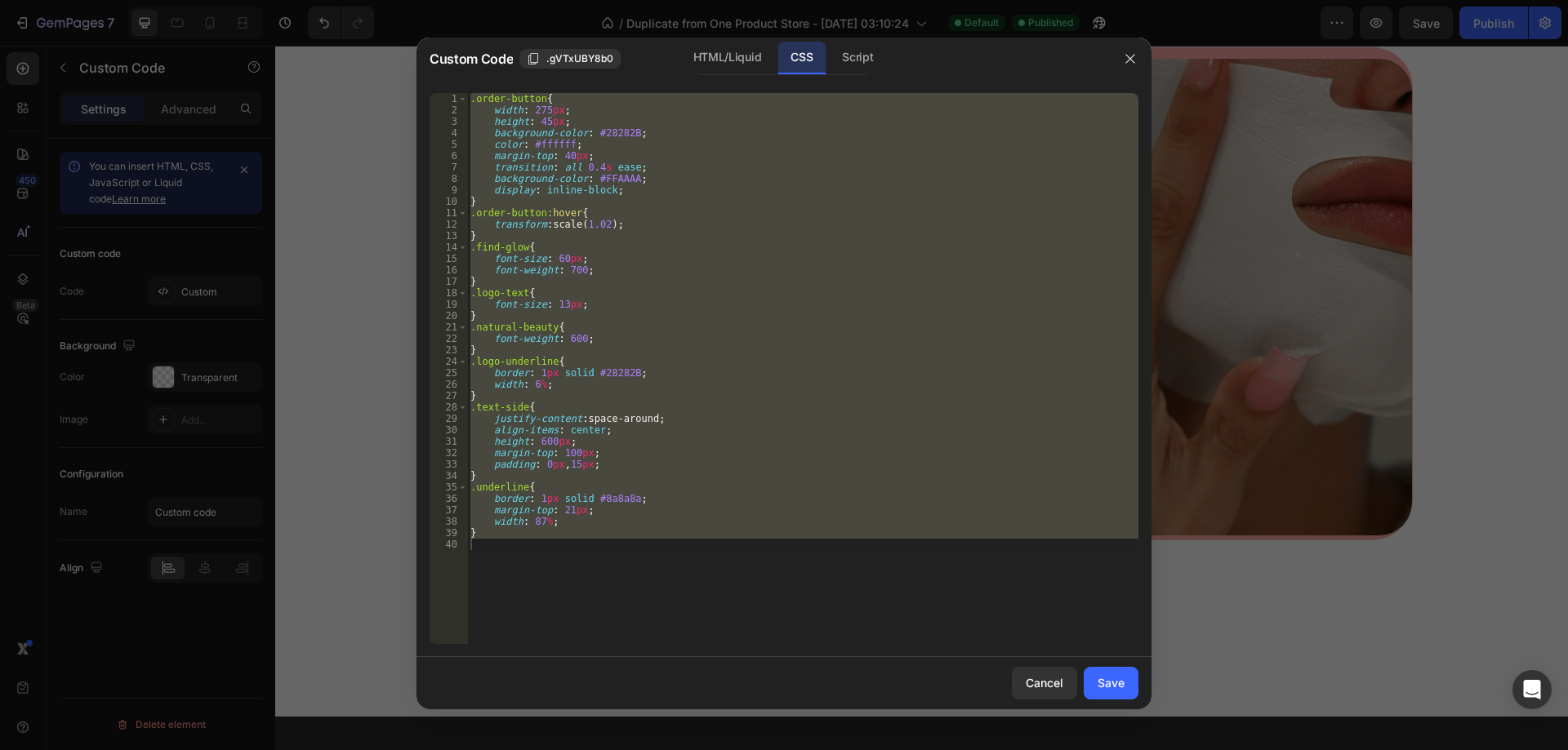
click at [643, 225] on div ".order-button { width : 275 px ; height : 45 px ; background-color : #28282B ; …" at bounding box center [803, 369] width 671 height 551
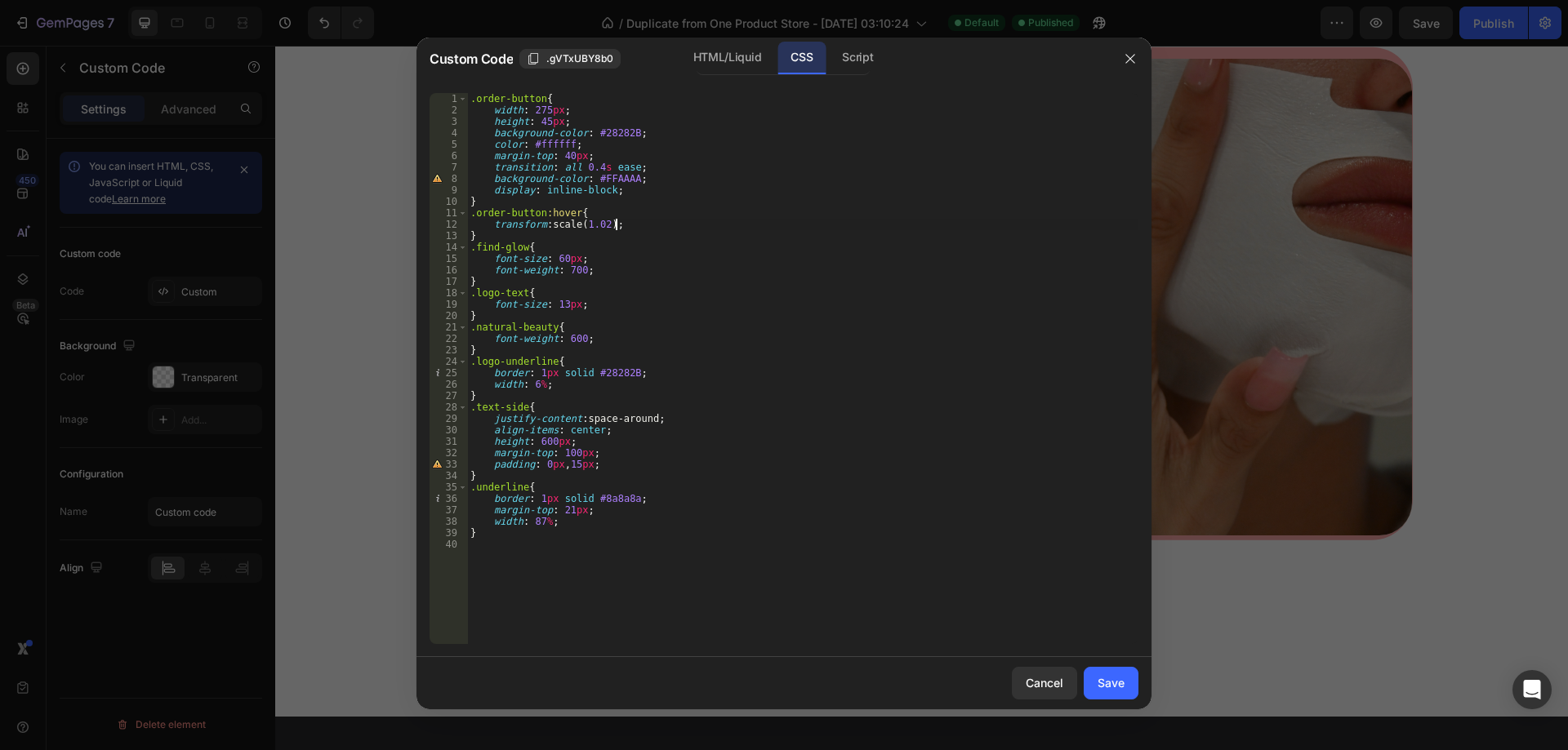
click at [605, 224] on div ".order-button { width : 275 px ; height : 45 px ; background-color : #28282B ; …" at bounding box center [803, 380] width 671 height 574
type textarea "transform: scale(1.05);"
click at [1127, 687] on button "Save" at bounding box center [1112, 683] width 55 height 33
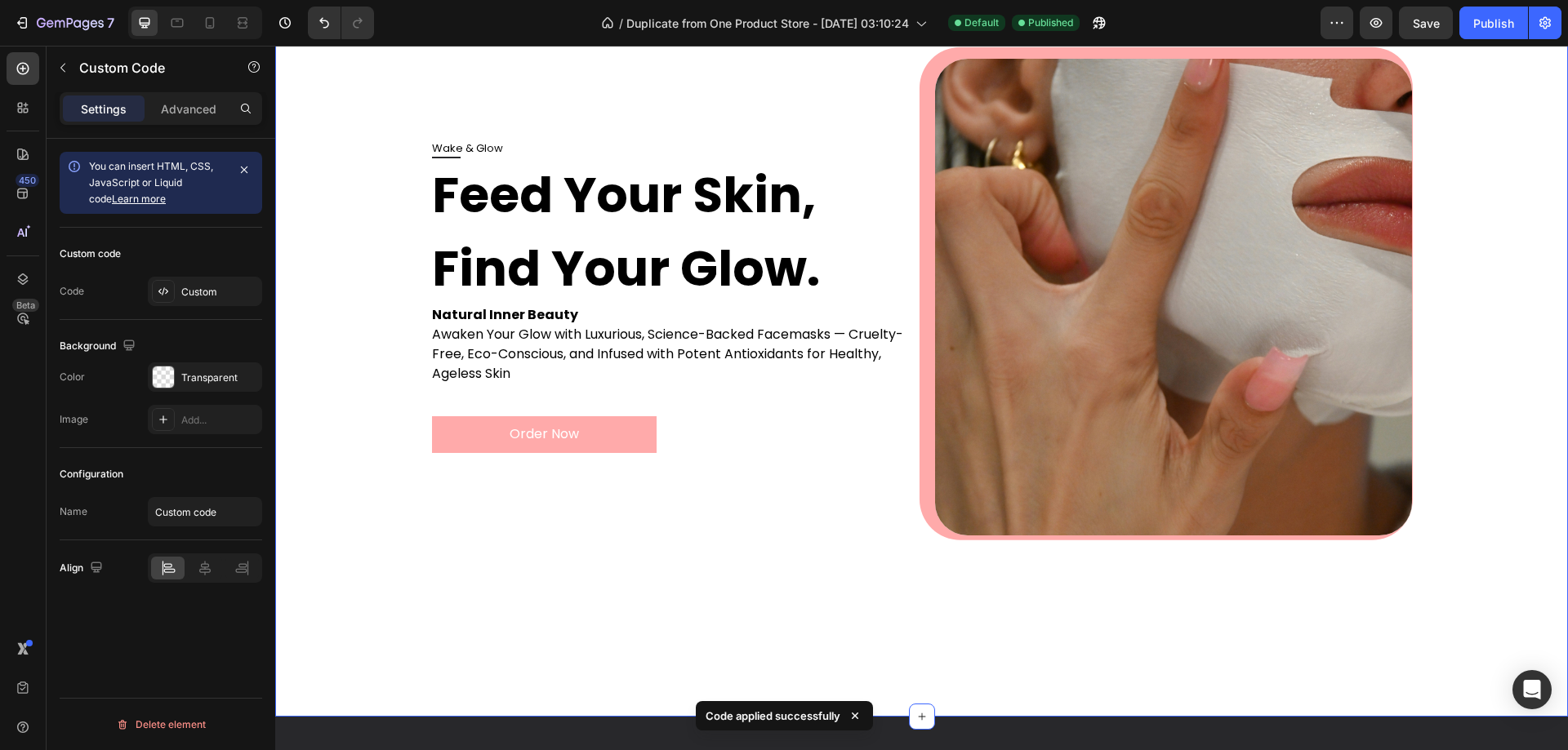
click at [364, 430] on div "Wake & Glow Feed Your Skin, Find Your Glow. Natural Inner Beauty Awaken Your Gl…" at bounding box center [921, 350] width 1260 height 585
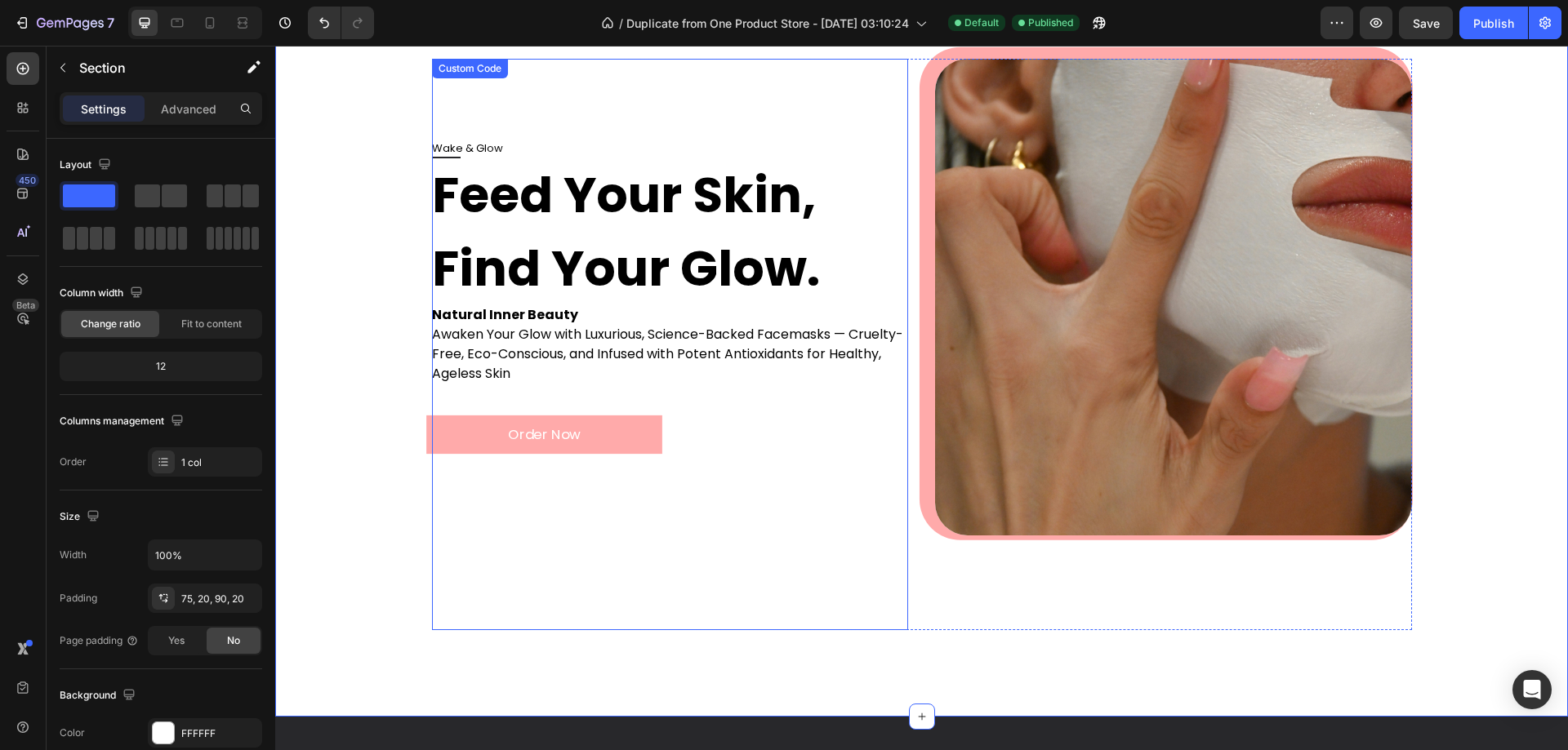
click at [462, 430] on button "Order Now" at bounding box center [544, 434] width 236 height 38
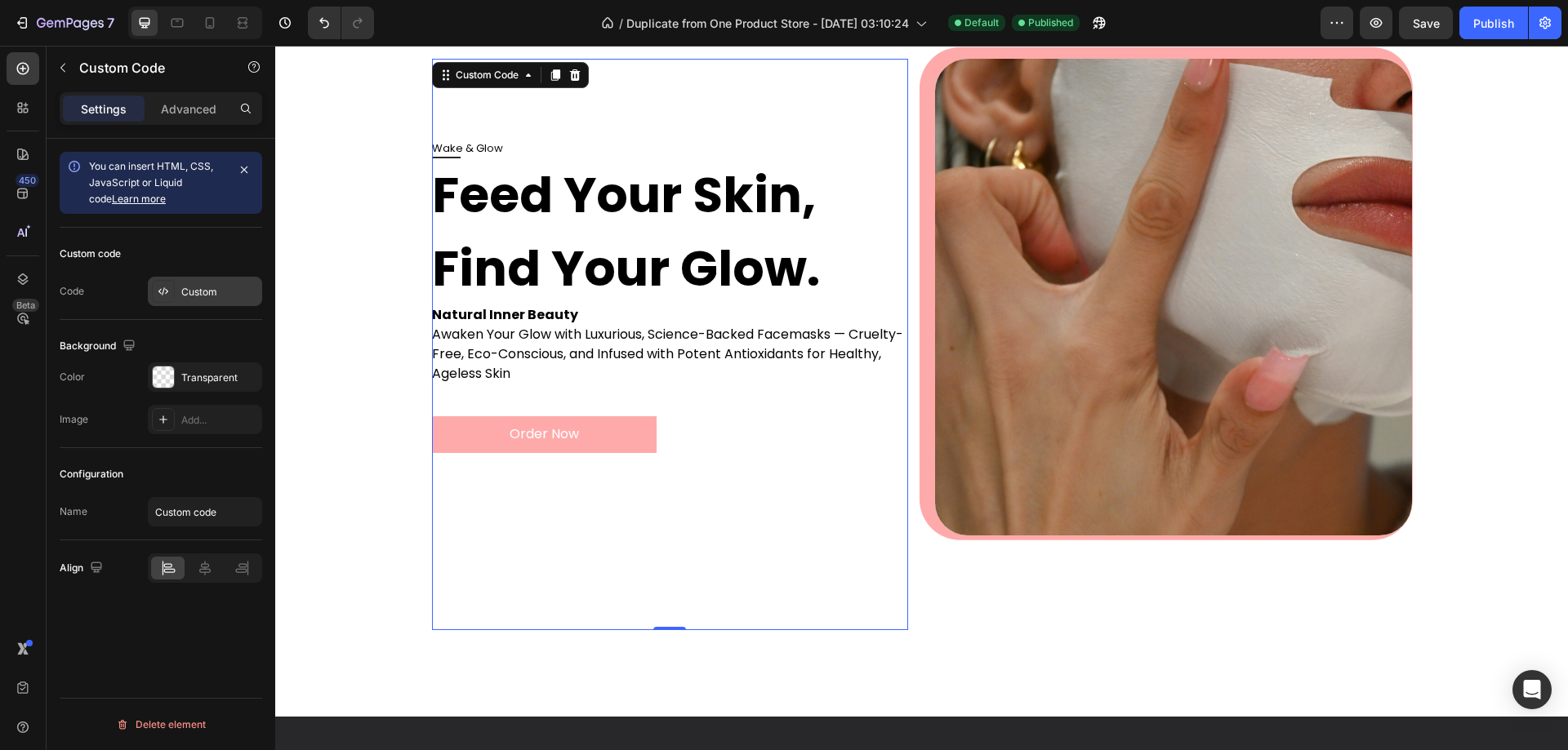
click at [210, 283] on div "Custom" at bounding box center [204, 291] width 114 height 29
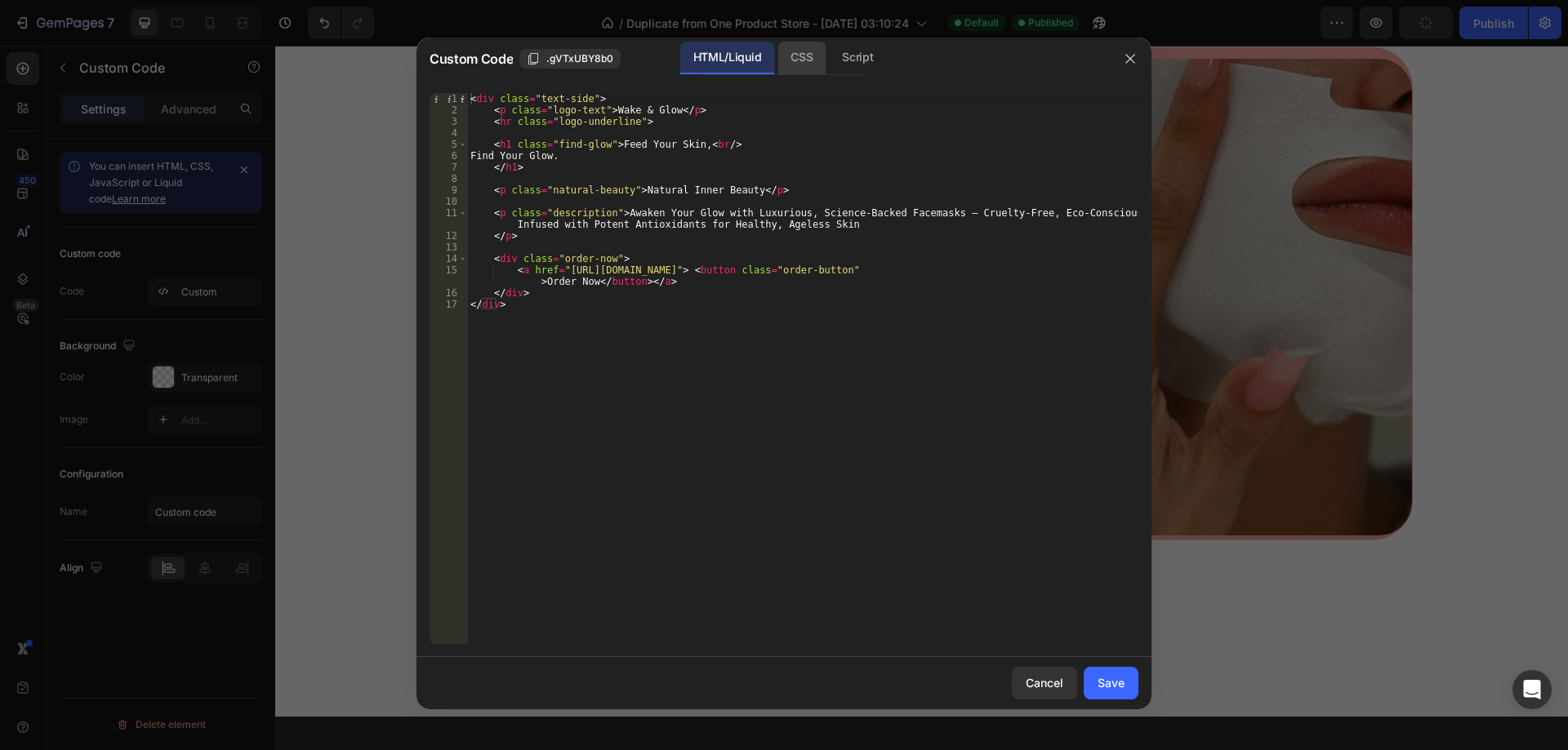
click at [829, 63] on div "CSS" at bounding box center [857, 58] width 58 height 33
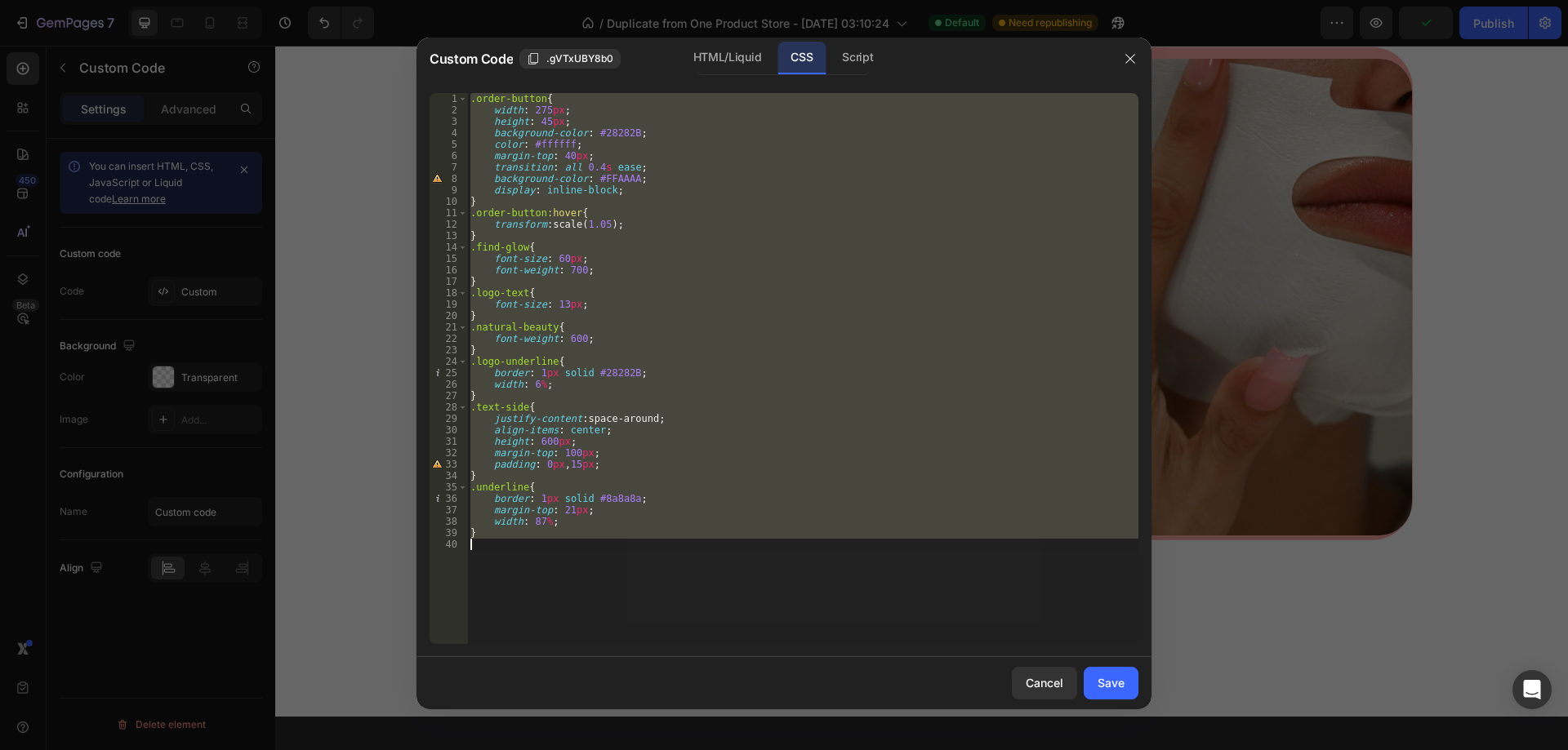
click at [634, 229] on div ".order-button { width : 275 px ; height : 45 px ; background-color : #28282B ; …" at bounding box center [803, 369] width 671 height 551
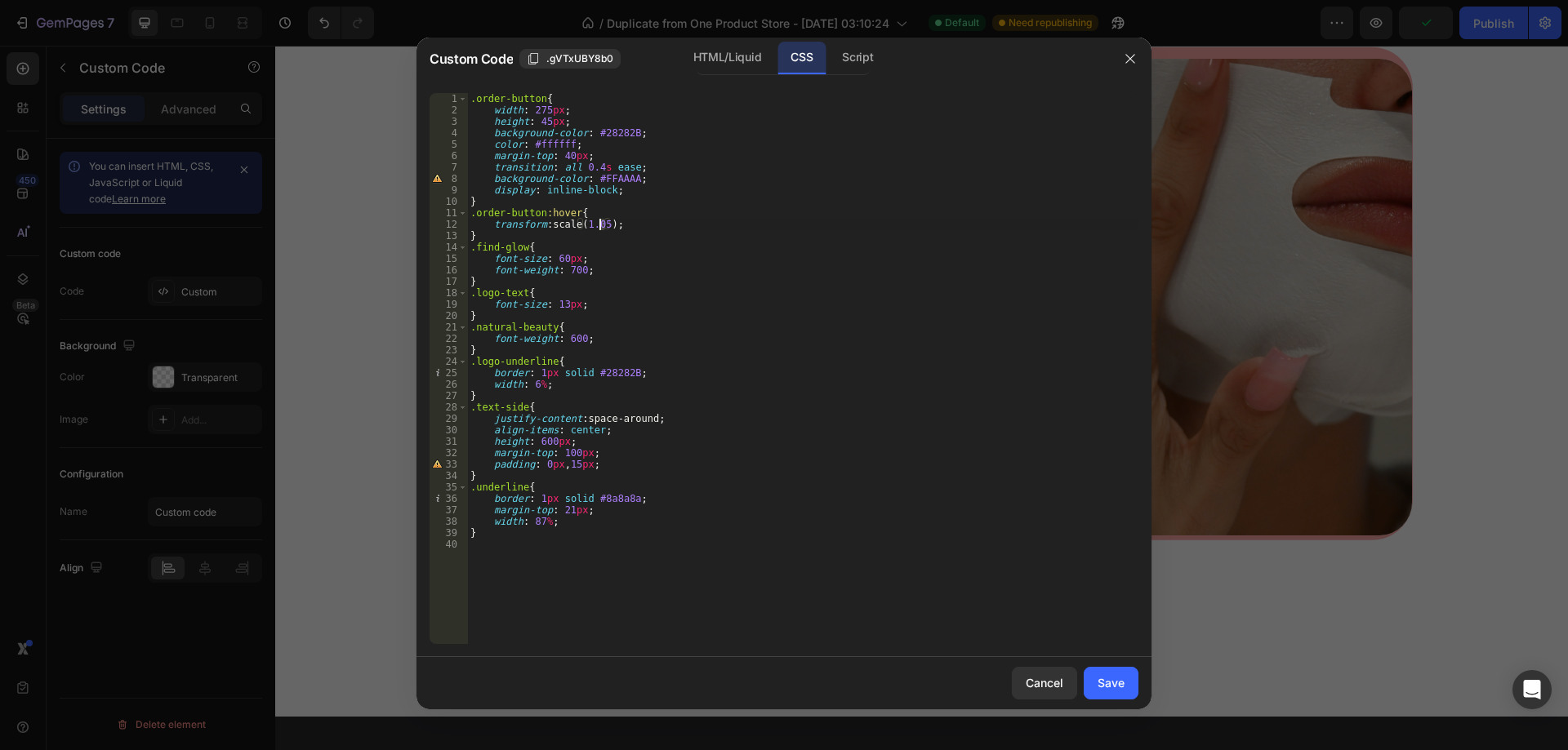
click at [601, 227] on div ".order-button { width : 275 px ; height : 45 px ; background-color : #28282B ; …" at bounding box center [803, 380] width 671 height 574
type textarea "transform: scale(1.035);"
click at [1114, 684] on div "Save" at bounding box center [1111, 682] width 27 height 18
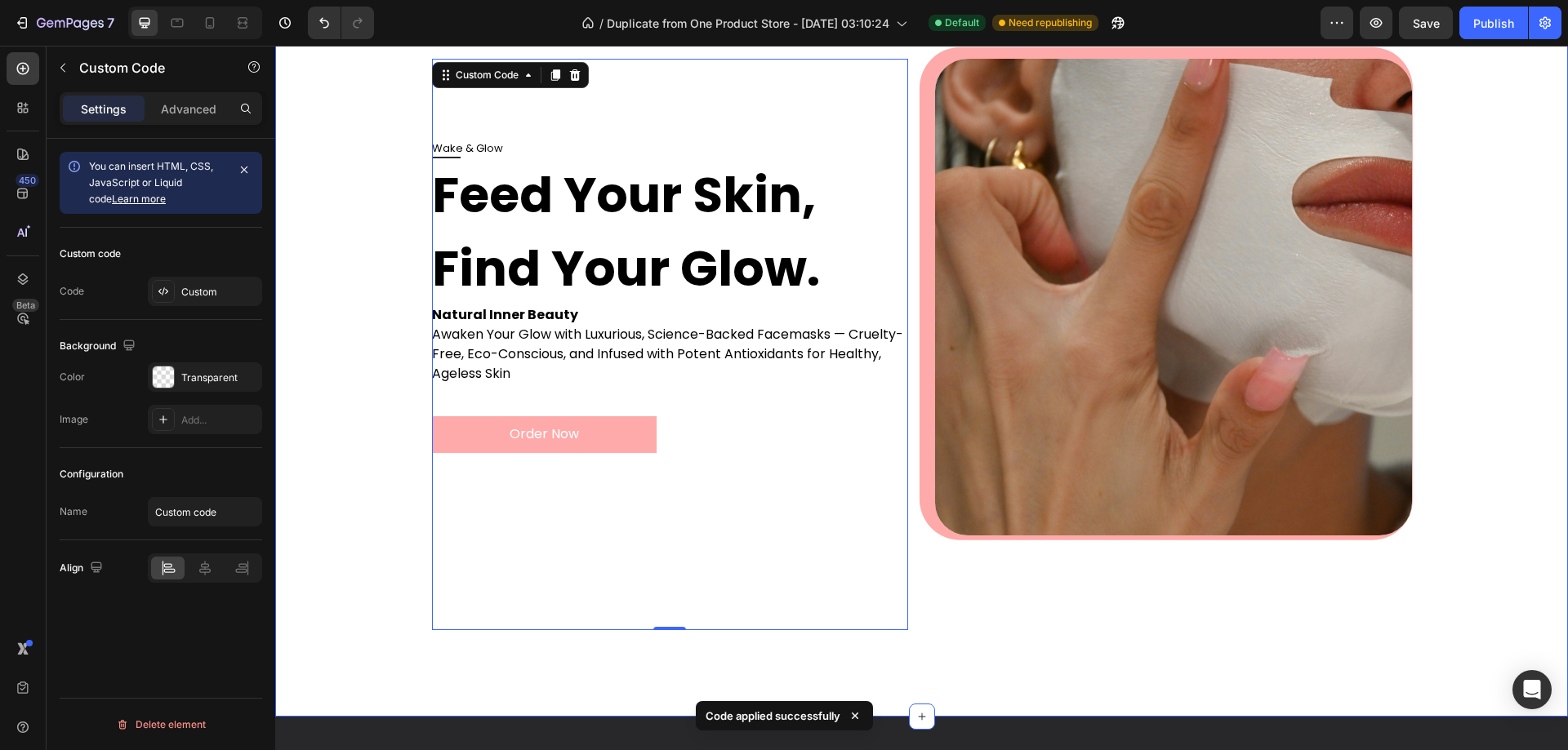
click at [366, 503] on div "Wake & Glow Feed Your Skin, Find Your Glow. Natural Inner Beauty Awaken Your Gl…" at bounding box center [921, 350] width 1260 height 585
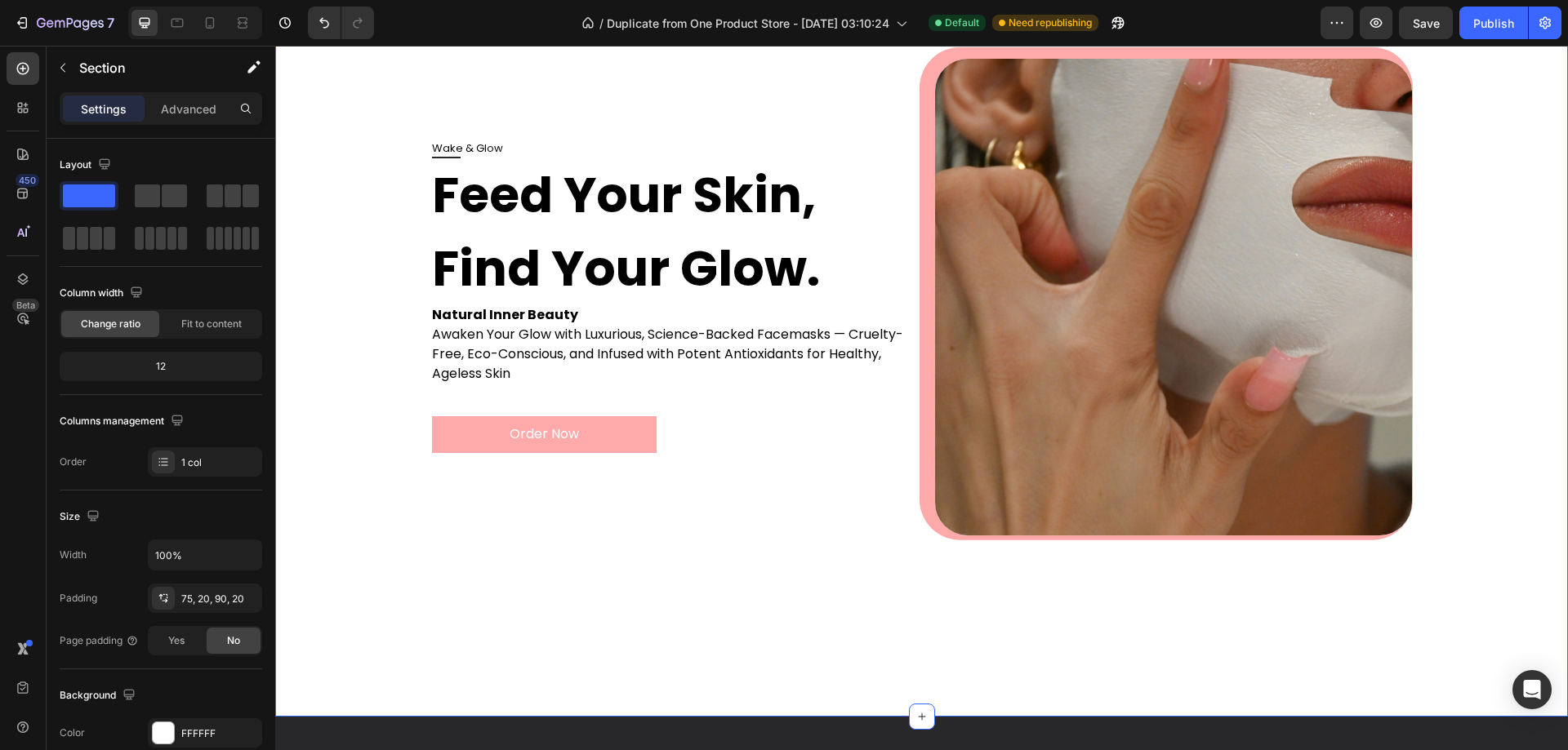
click at [348, 497] on div "Wake & Glow Feed Your Skin, Find Your Glow. Natural Inner Beauty Awaken Your Gl…" at bounding box center [921, 350] width 1260 height 585
click at [495, 433] on button "Order Now" at bounding box center [544, 435] width 233 height 38
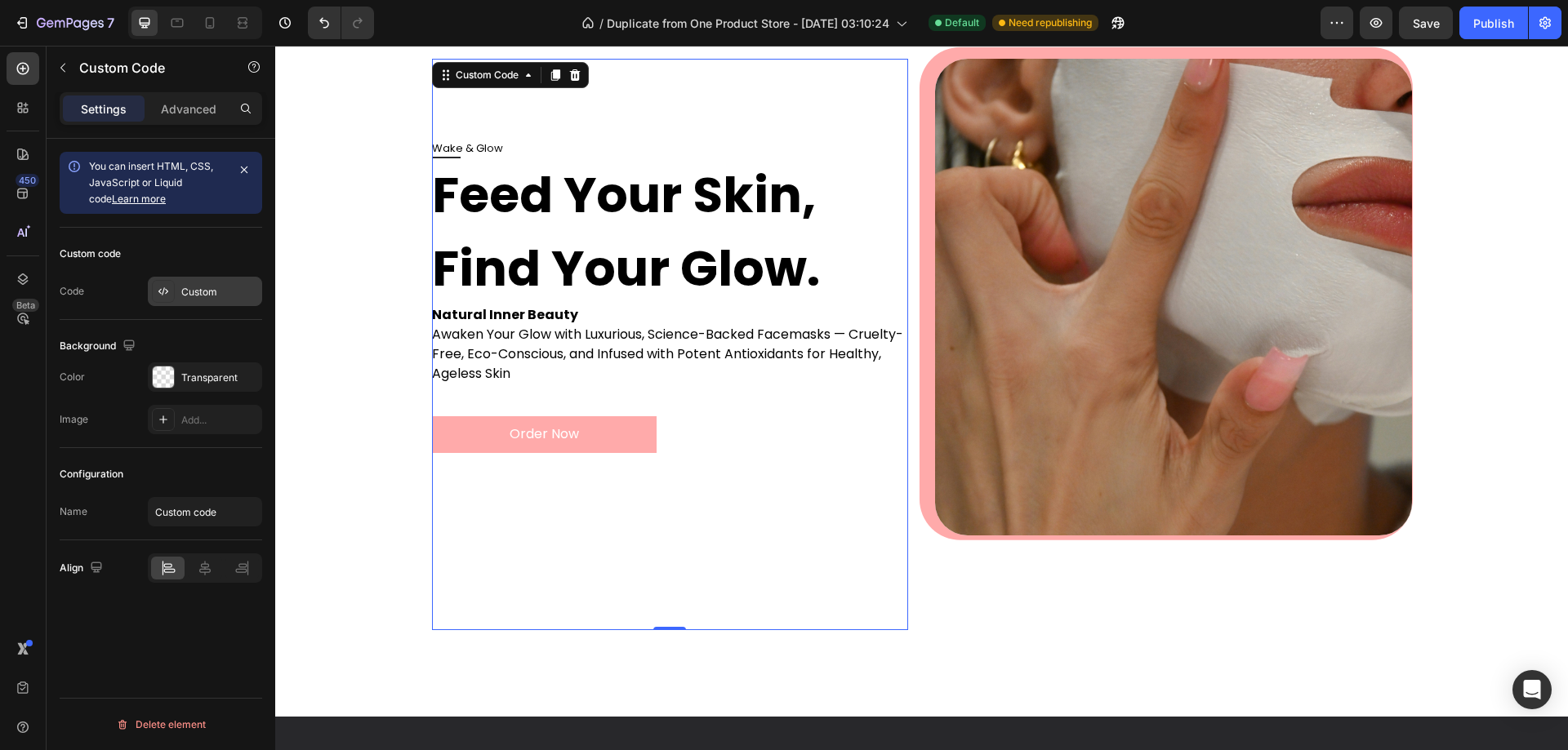
click at [212, 287] on div "Custom" at bounding box center [219, 293] width 77 height 15
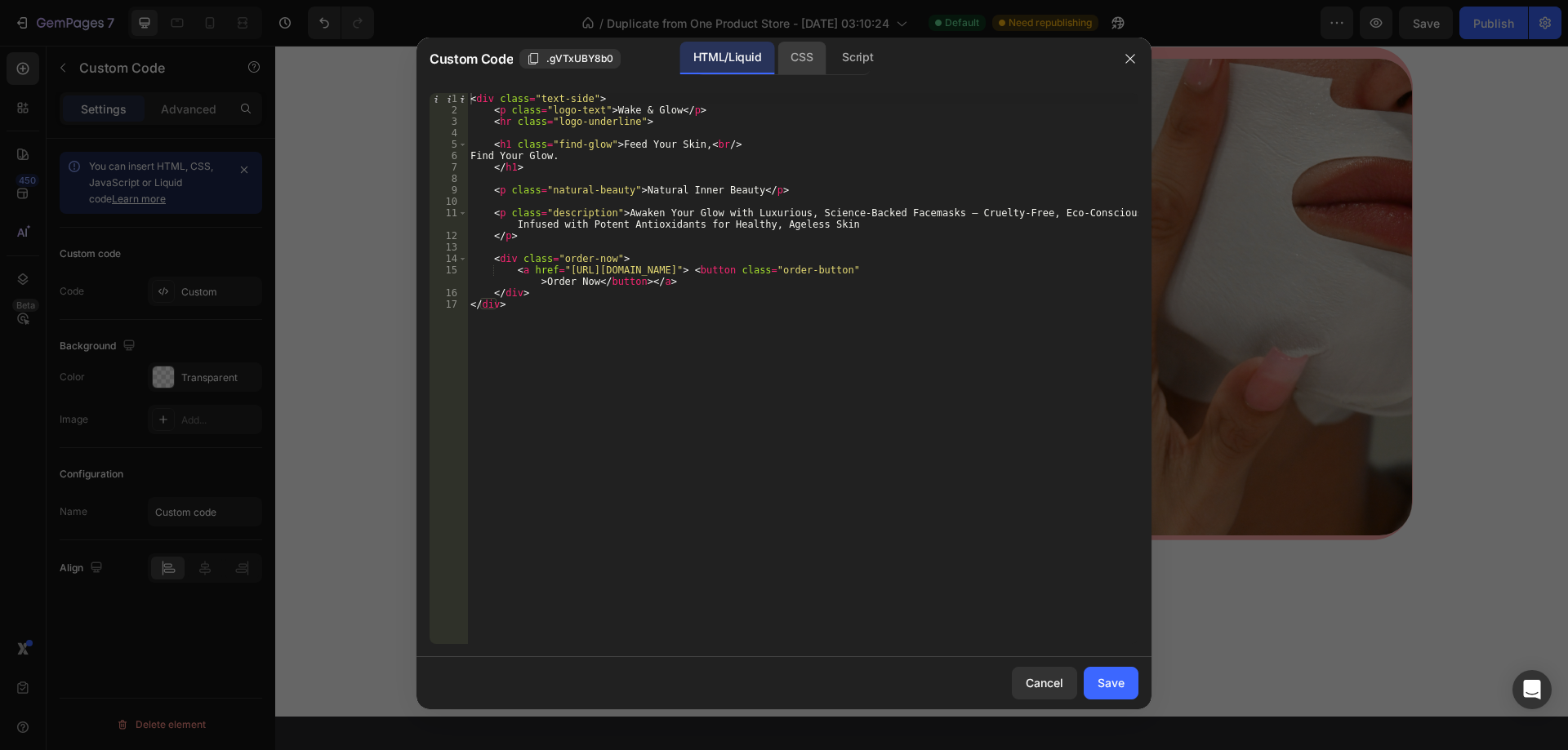
click at [829, 57] on div "CSS" at bounding box center [857, 58] width 58 height 33
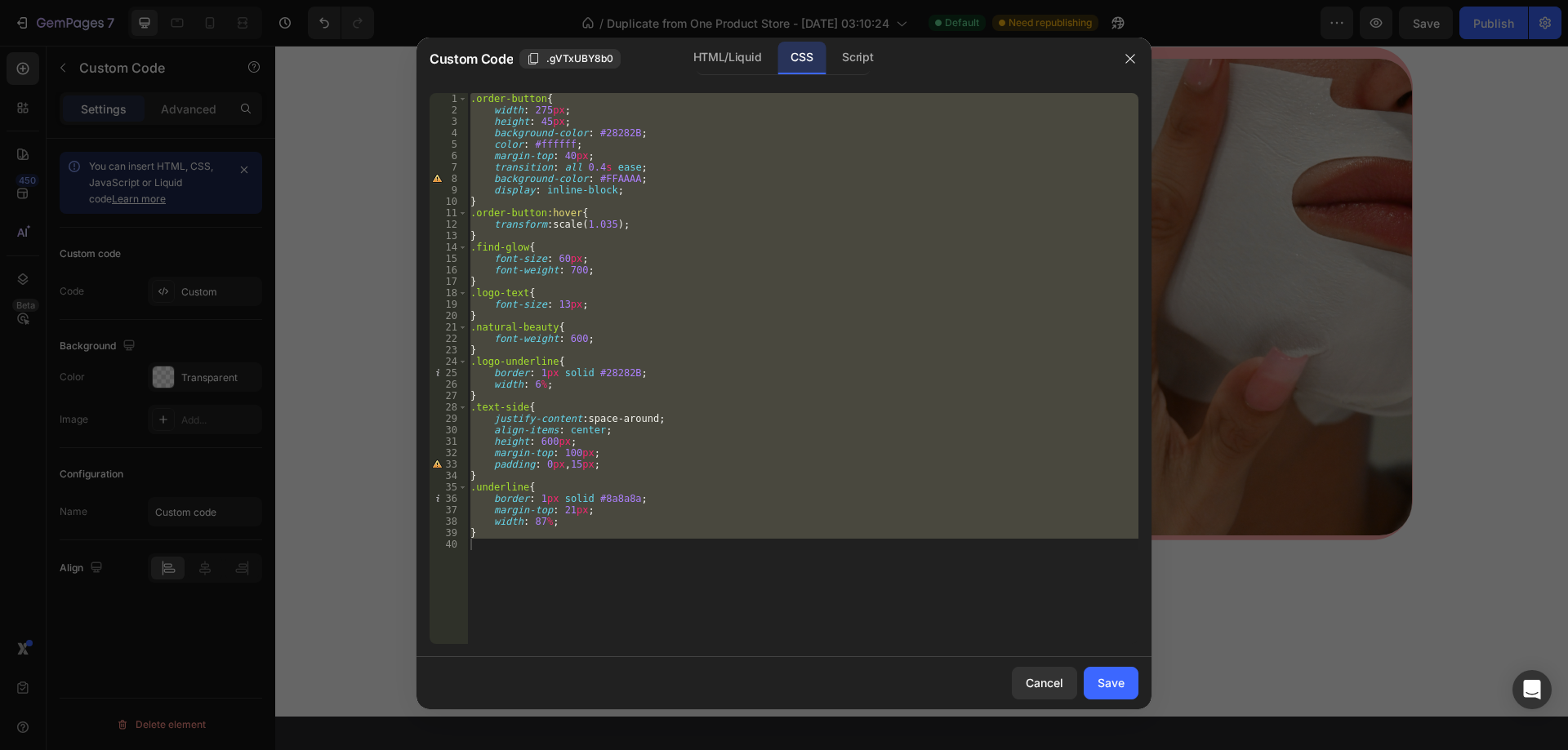
click at [783, 404] on div ".order-button { width : 275 px ; height : 45 px ; background-color : #28282B ; …" at bounding box center [803, 369] width 671 height 551
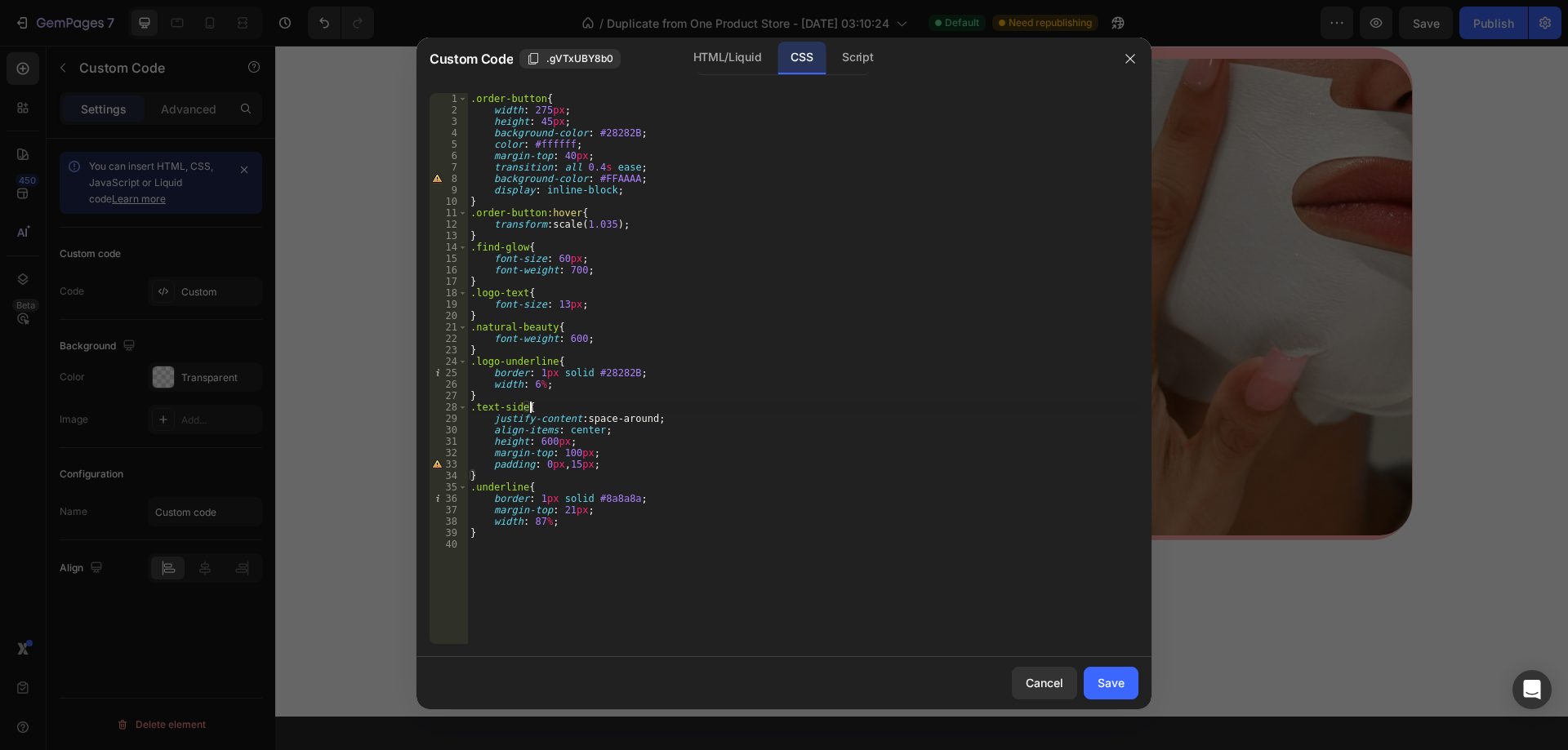
click at [642, 184] on div ".order-button { width : 275 px ; height : 45 px ; background-color : #28282B ; …" at bounding box center [803, 380] width 671 height 574
type textarea "display: inline-block;"
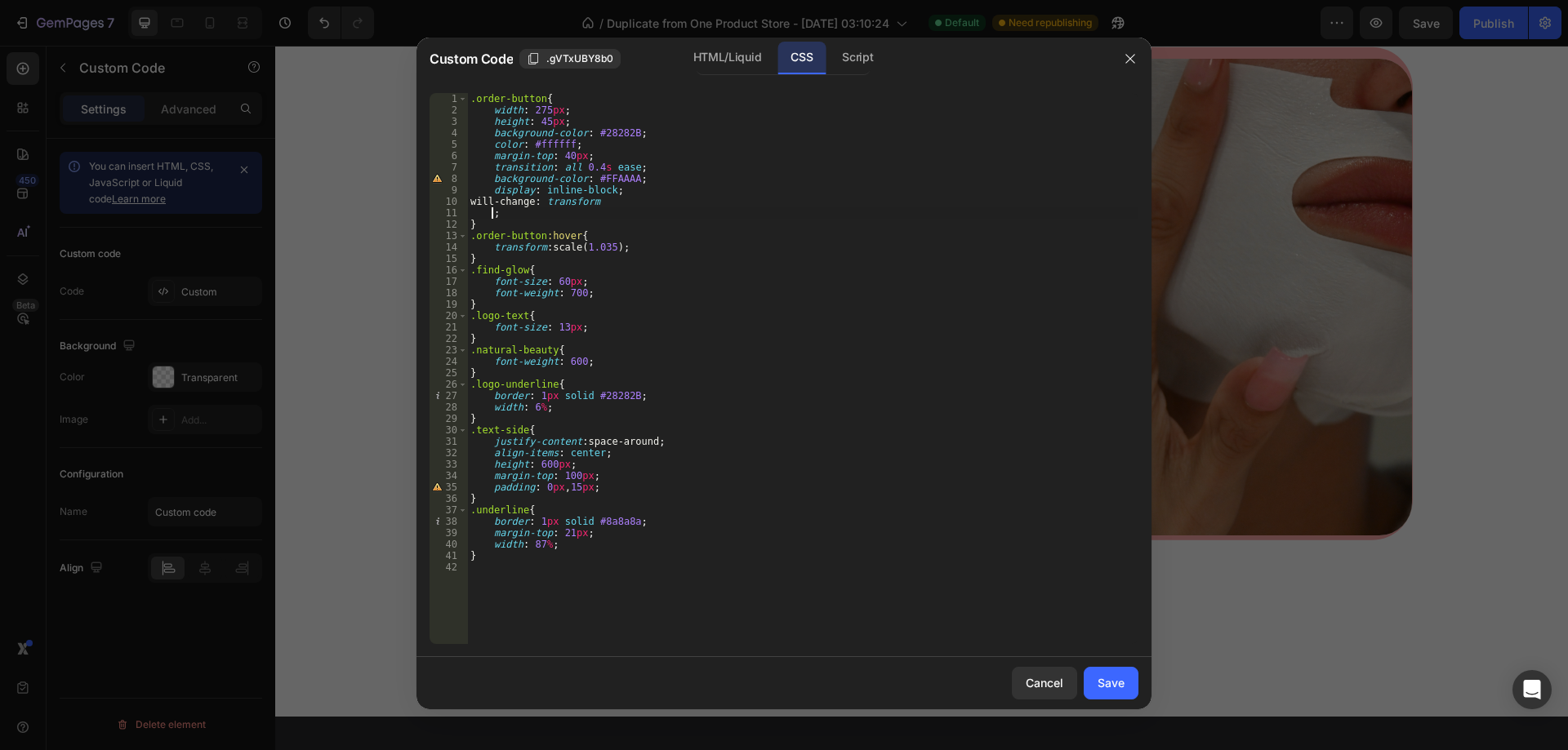
scroll to position [0, 0]
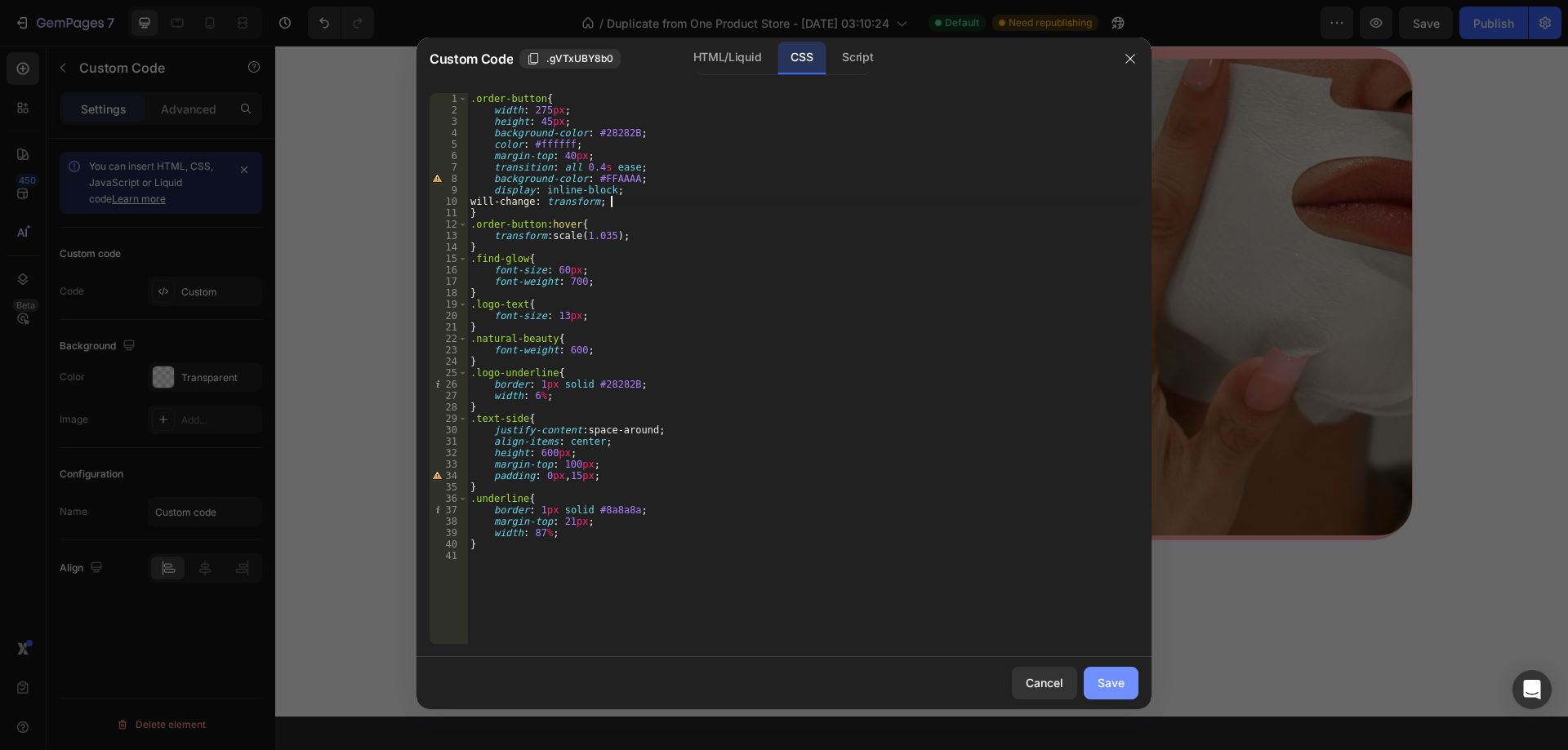
type textarea "will-change: transform;"
click at [1116, 677] on div "Save" at bounding box center [1111, 682] width 27 height 18
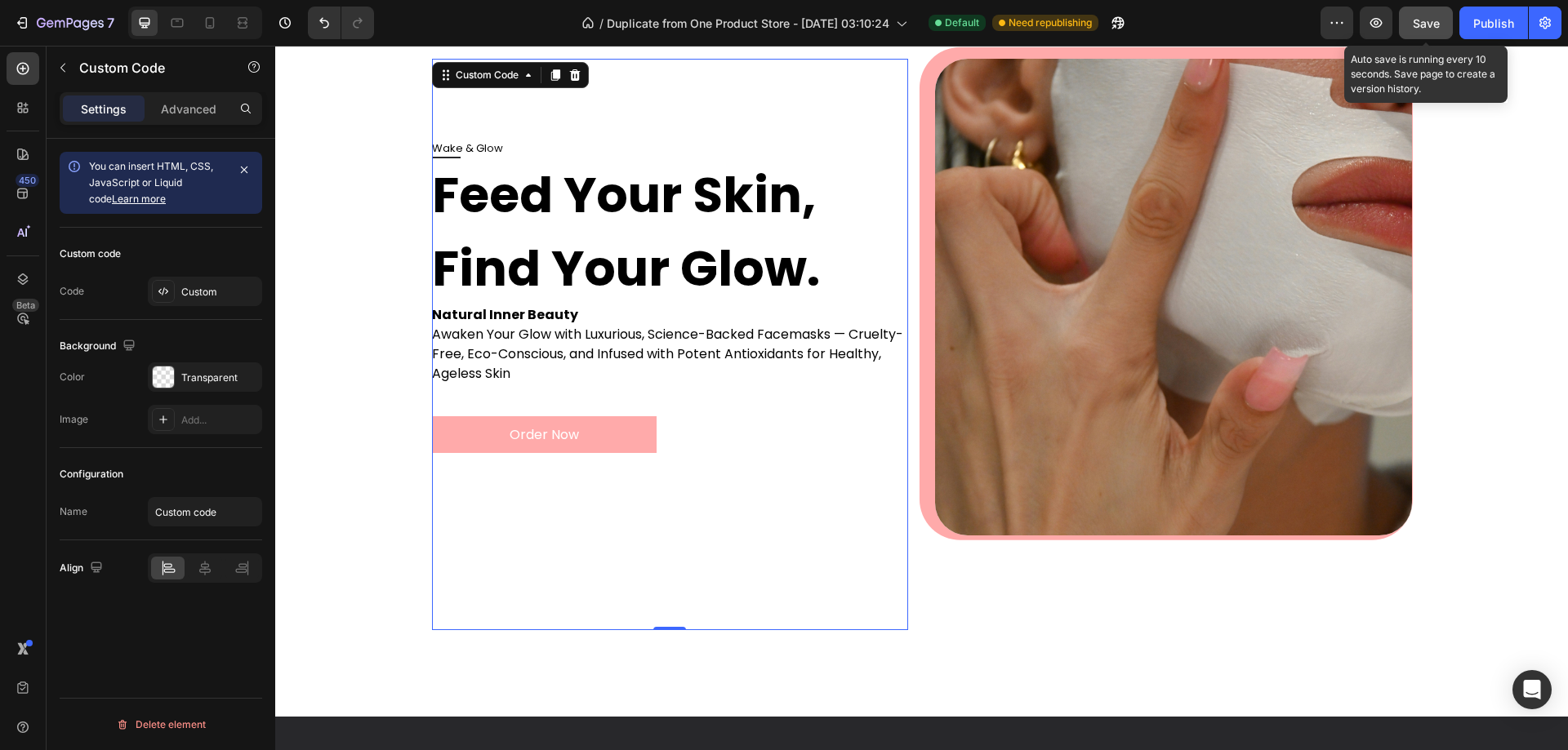
click at [1422, 10] on button "Save" at bounding box center [1425, 23] width 54 height 33
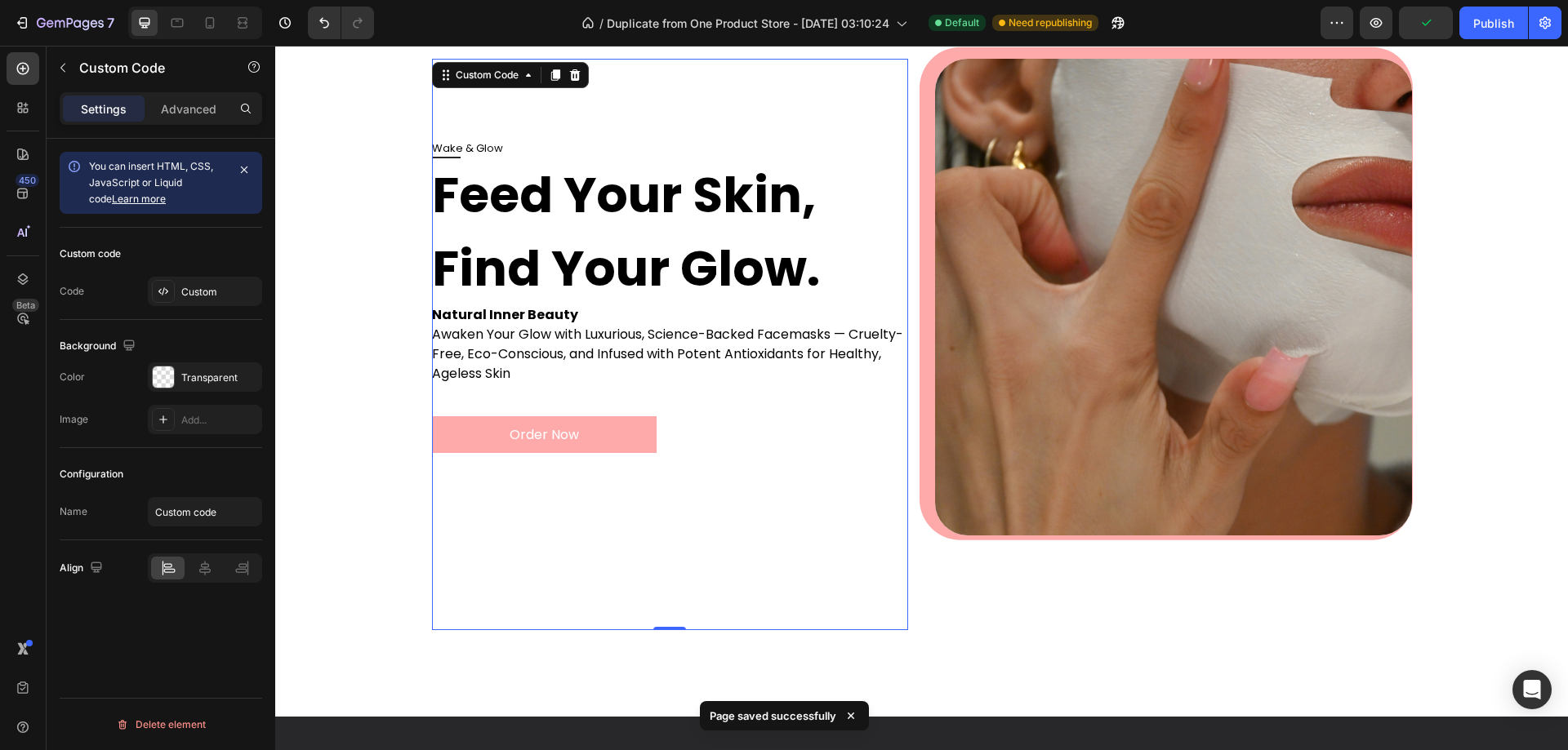
drag, startPoint x: 1491, startPoint y: 37, endPoint x: 1480, endPoint y: 44, distance: 13.0
click at [1491, 36] on button "Publish" at bounding box center [1494, 23] width 68 height 33
click at [696, 430] on div "Order Now" at bounding box center [671, 418] width 477 height 69
click at [224, 290] on div "Custom" at bounding box center [219, 293] width 77 height 15
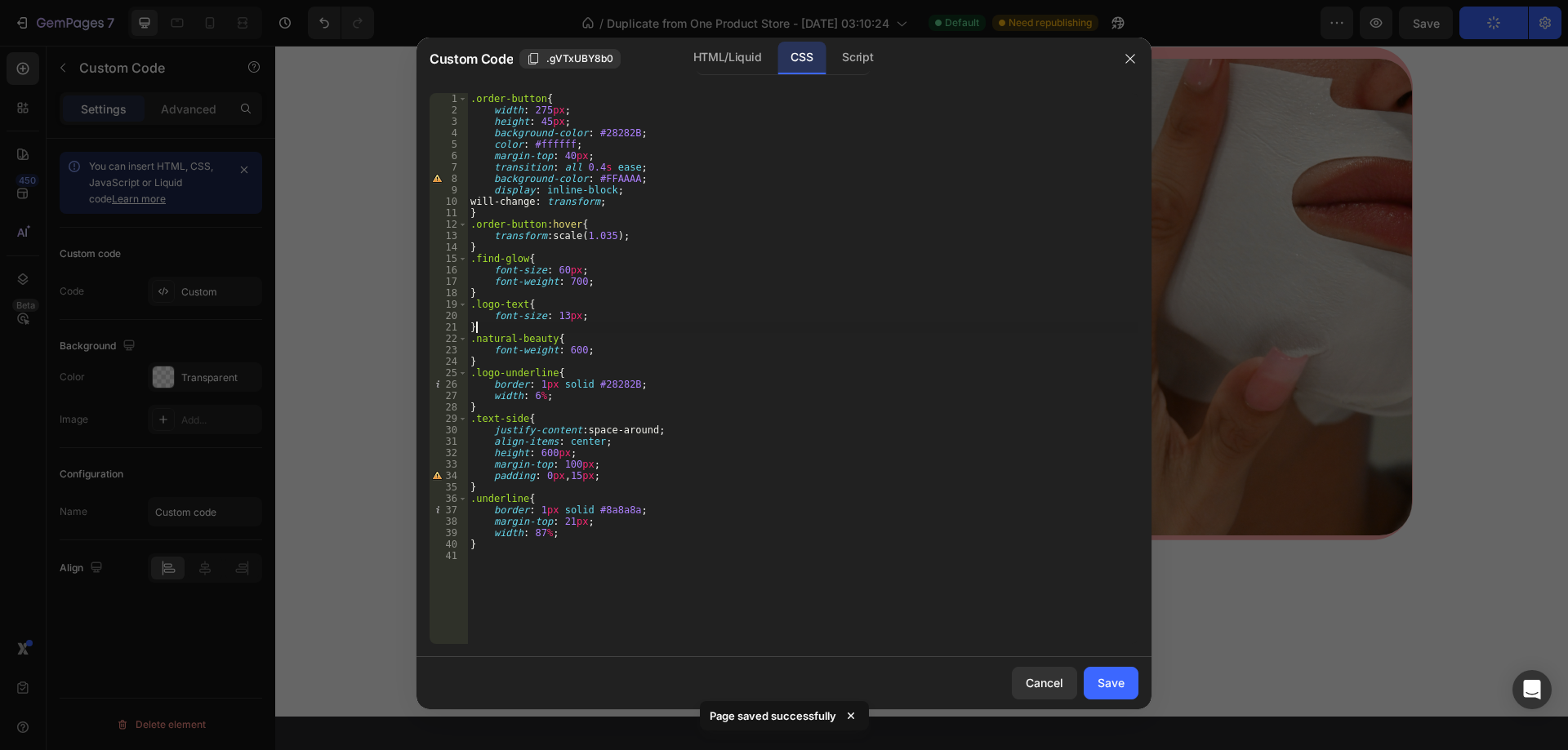
click at [781, 322] on div ".order-button { width : 275 px ; height : 45 px ; background-color : #28282B ; …" at bounding box center [803, 380] width 671 height 574
type textarea "}"
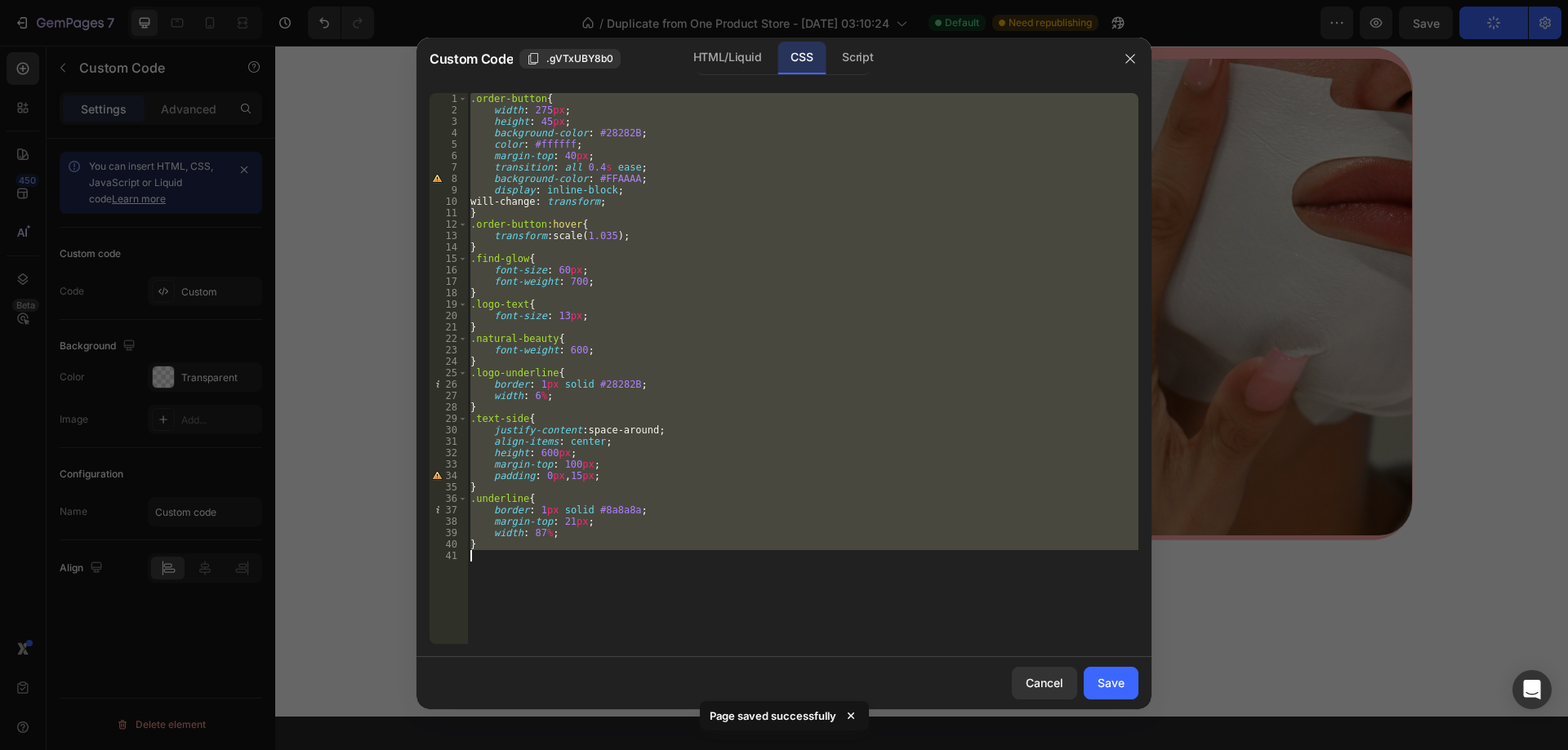
click at [769, 572] on div ".order-button { width : 275 px ; height : 45 px ; background-color : #28282B ; …" at bounding box center [803, 369] width 671 height 551
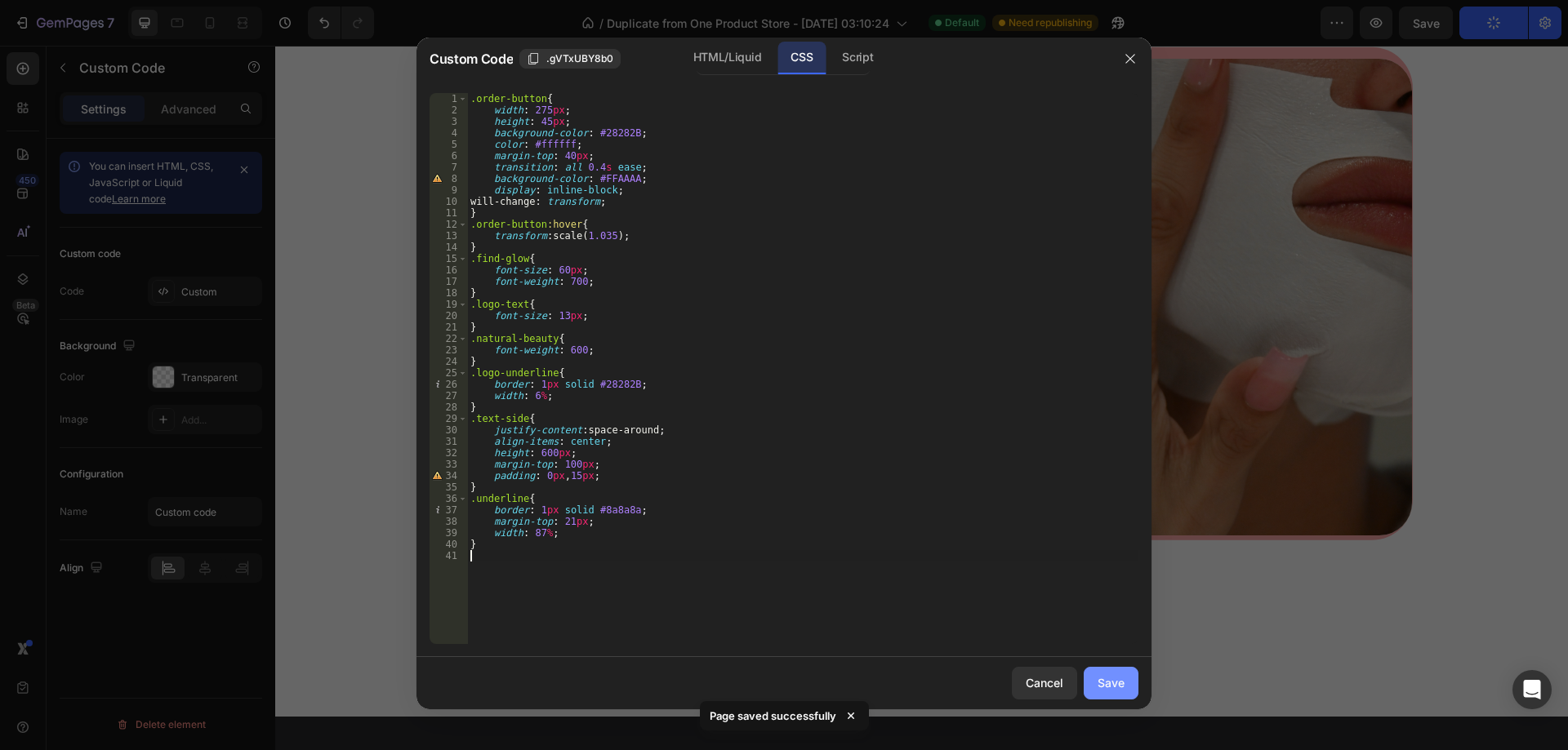
click at [1124, 682] on div "Save" at bounding box center [1111, 682] width 27 height 18
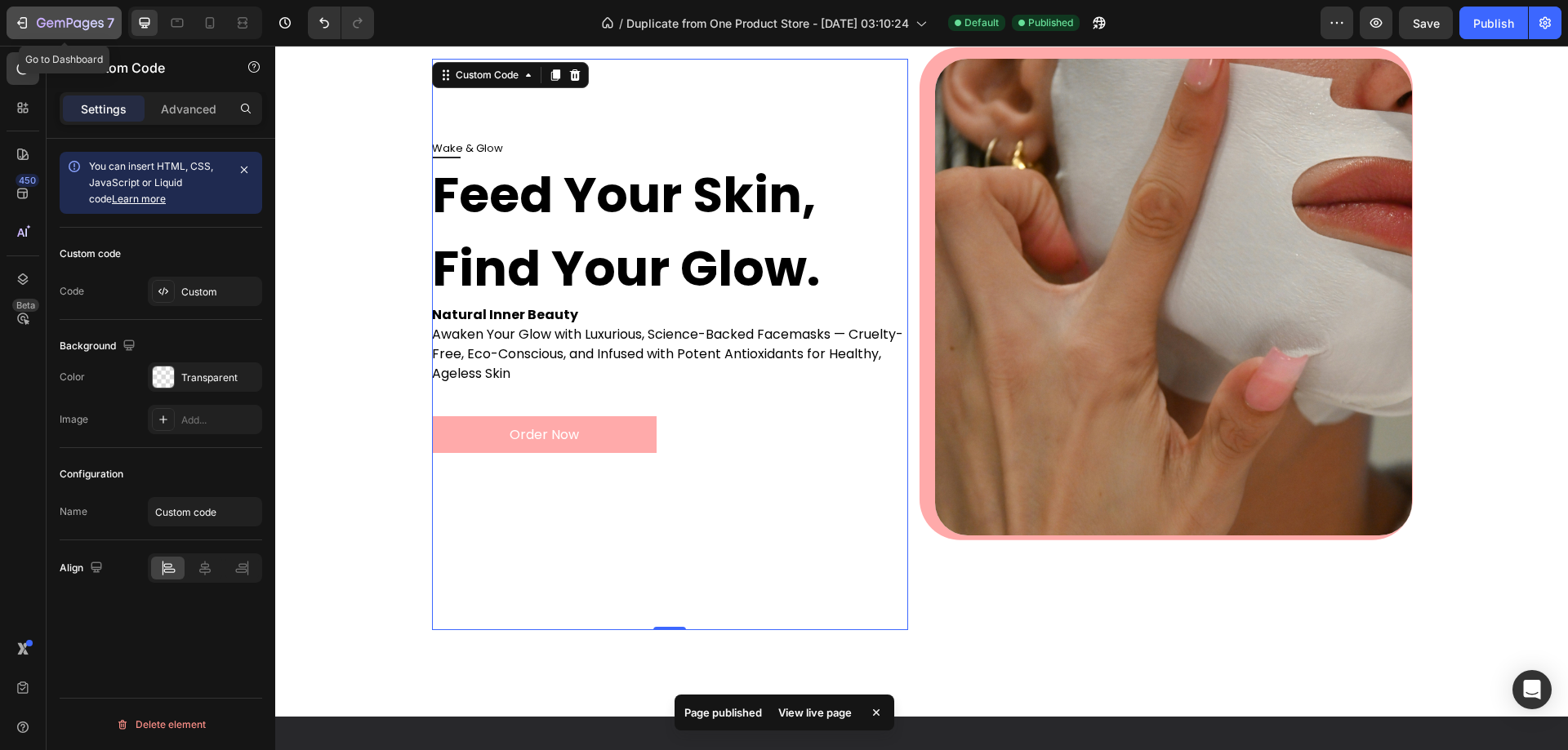
click at [50, 17] on div "7" at bounding box center [75, 23] width 78 height 19
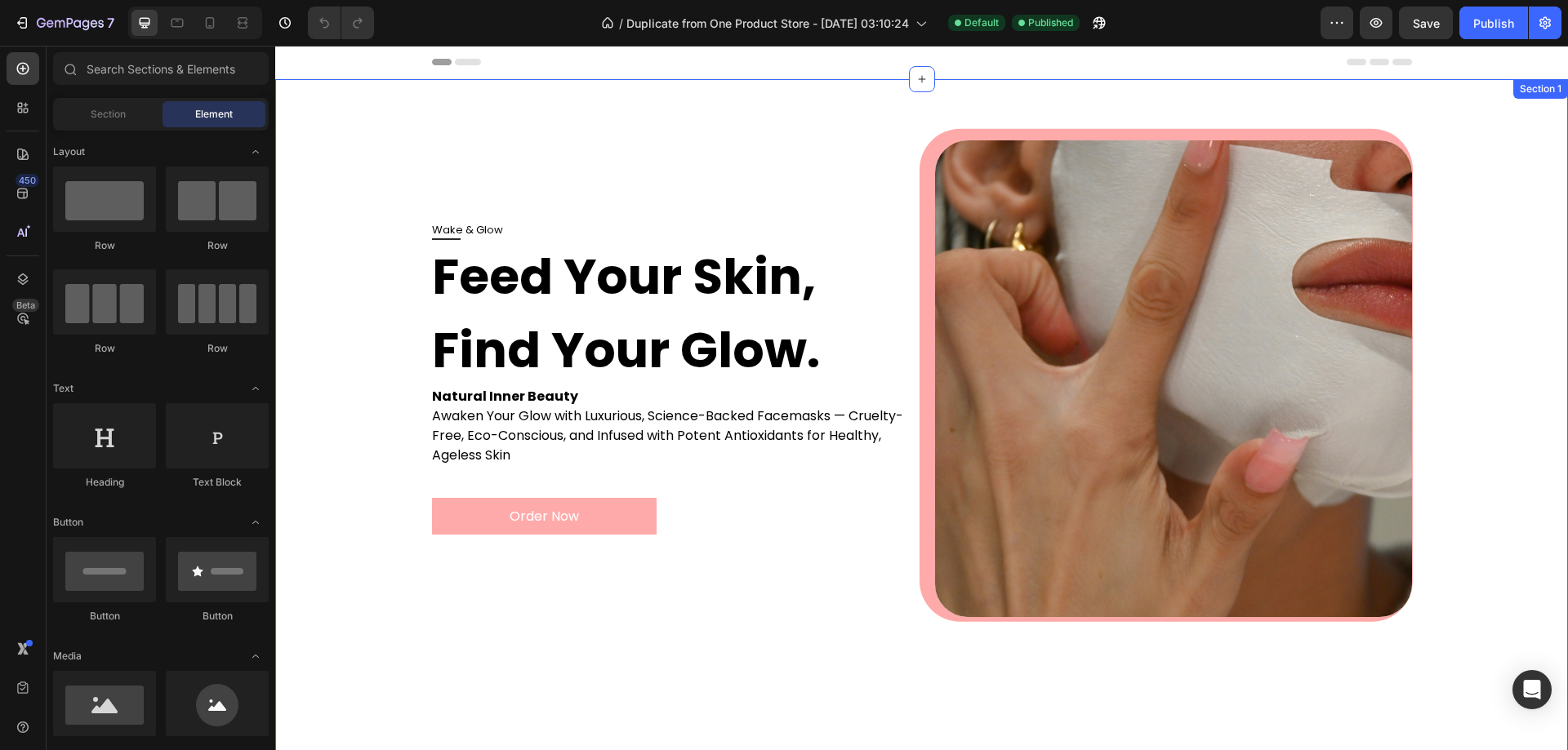
click at [333, 460] on div "Wake & Glow Feed Your Skin, Find Your Glow. Natural Inner Beauty Awaken Your Gl…" at bounding box center [921, 432] width 1260 height 585
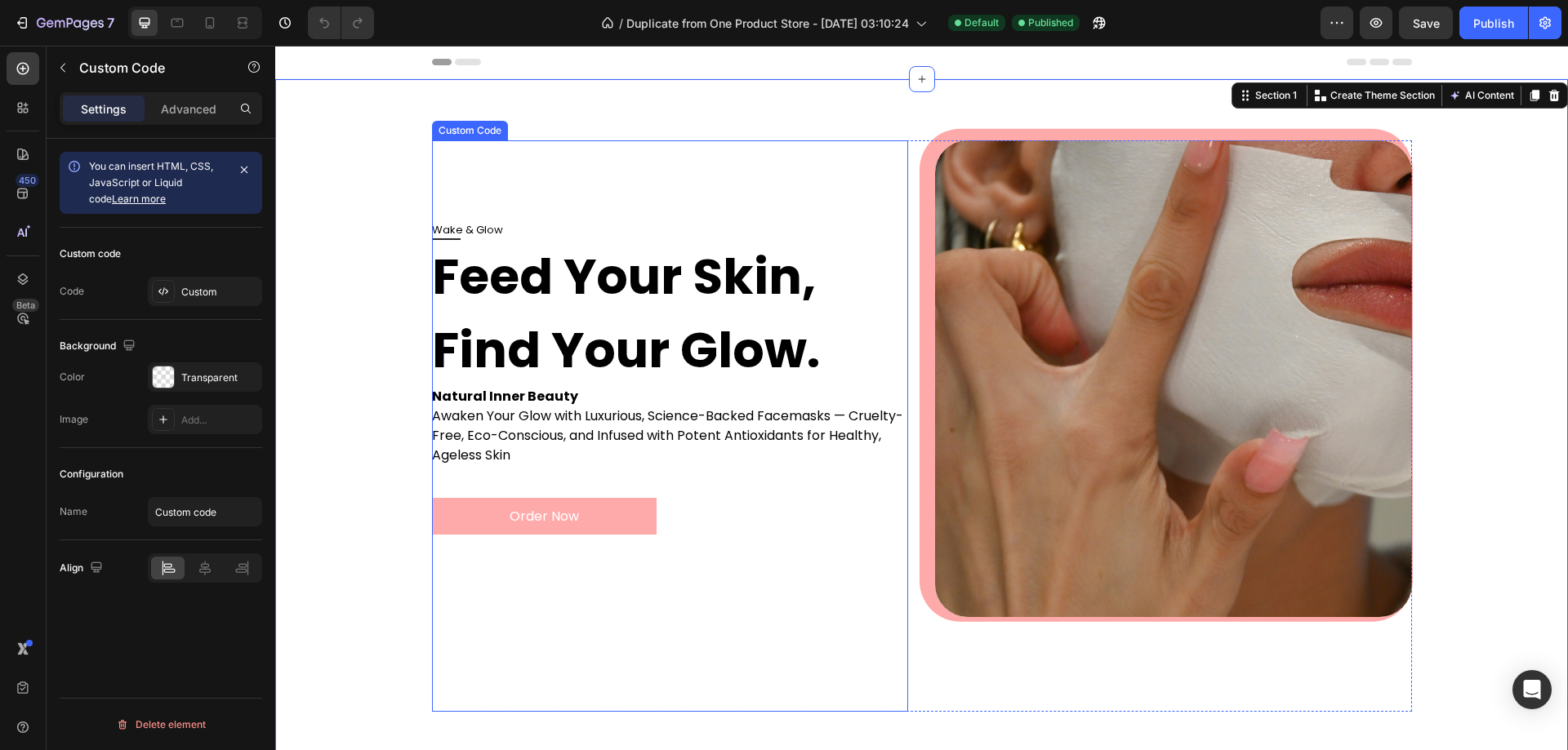
click at [534, 396] on p "Natural Inner Beauty" at bounding box center [671, 396] width 477 height 19
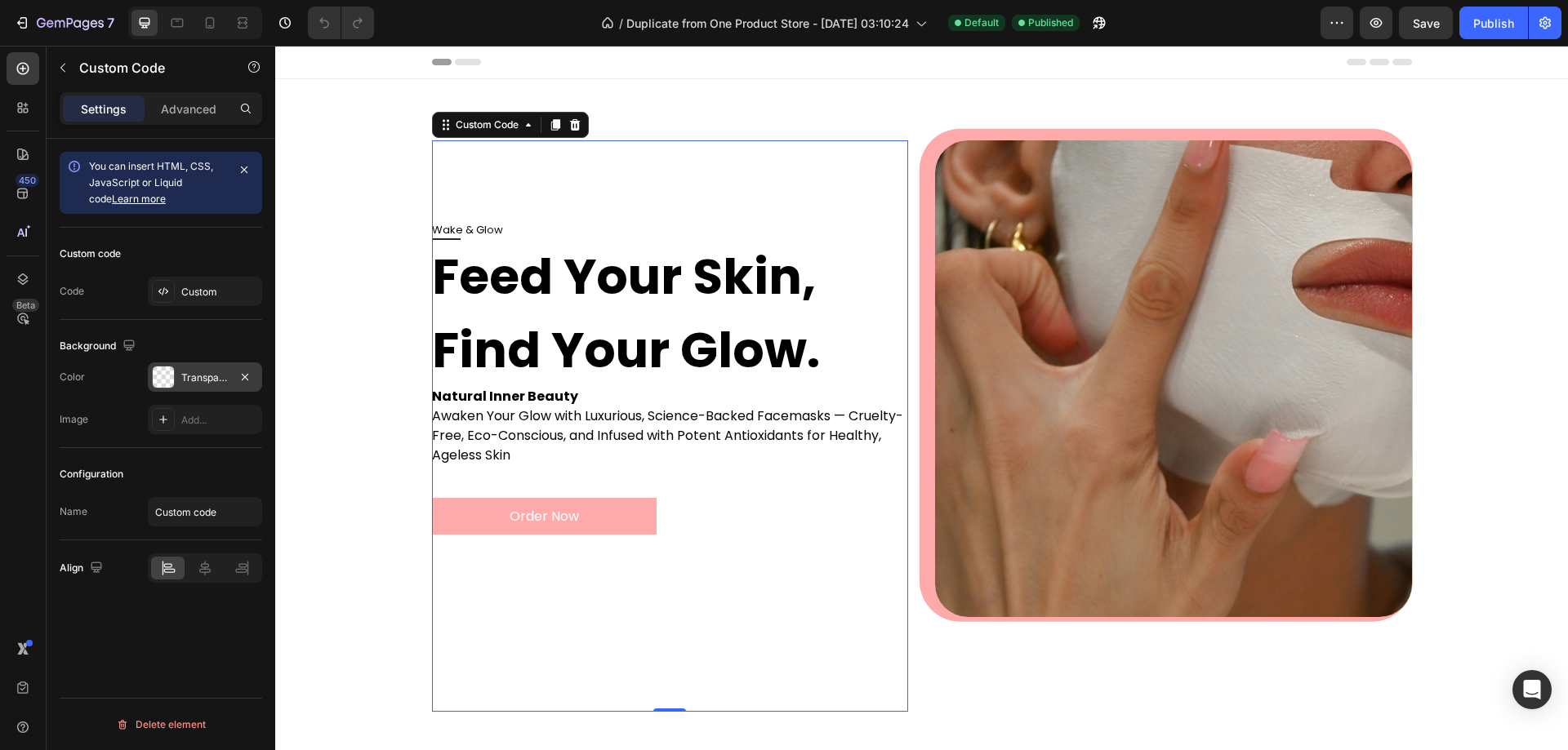
click at [175, 363] on div "Transparent" at bounding box center [204, 377] width 114 height 29
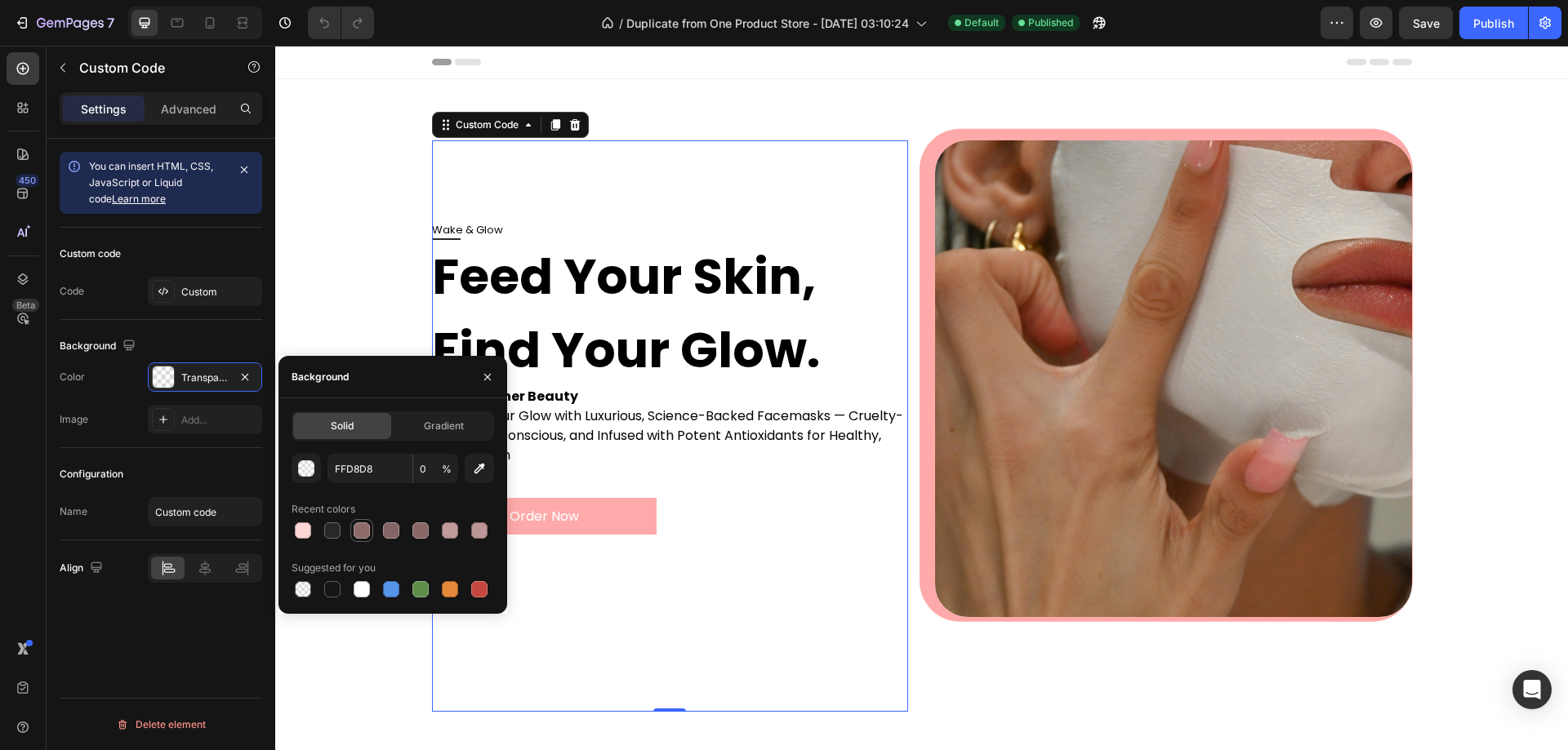
click at [359, 526] on div at bounding box center [362, 531] width 17 height 17
type input "8E6B6B"
type input "100"
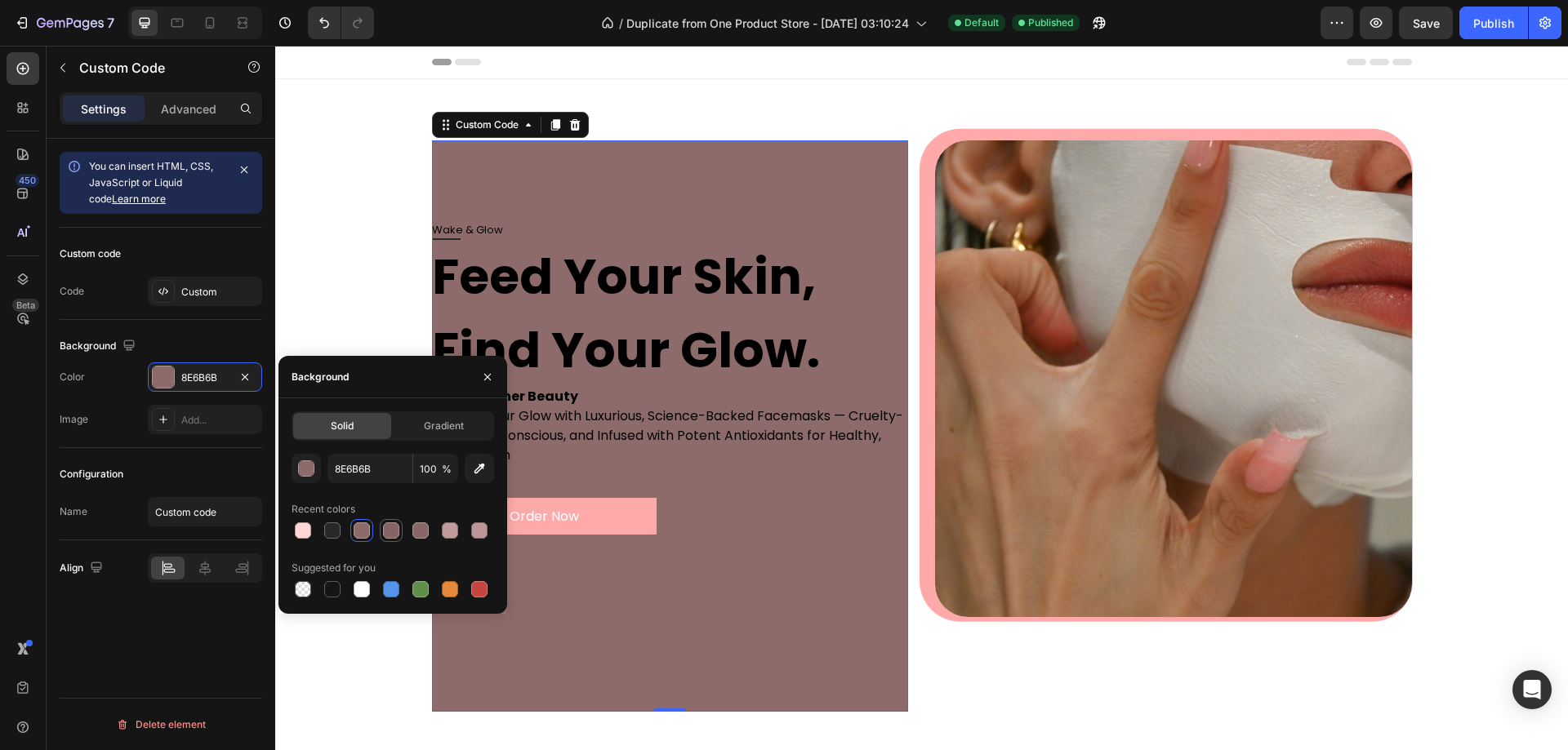
click at [381, 532] on div at bounding box center [391, 530] width 19 height 19
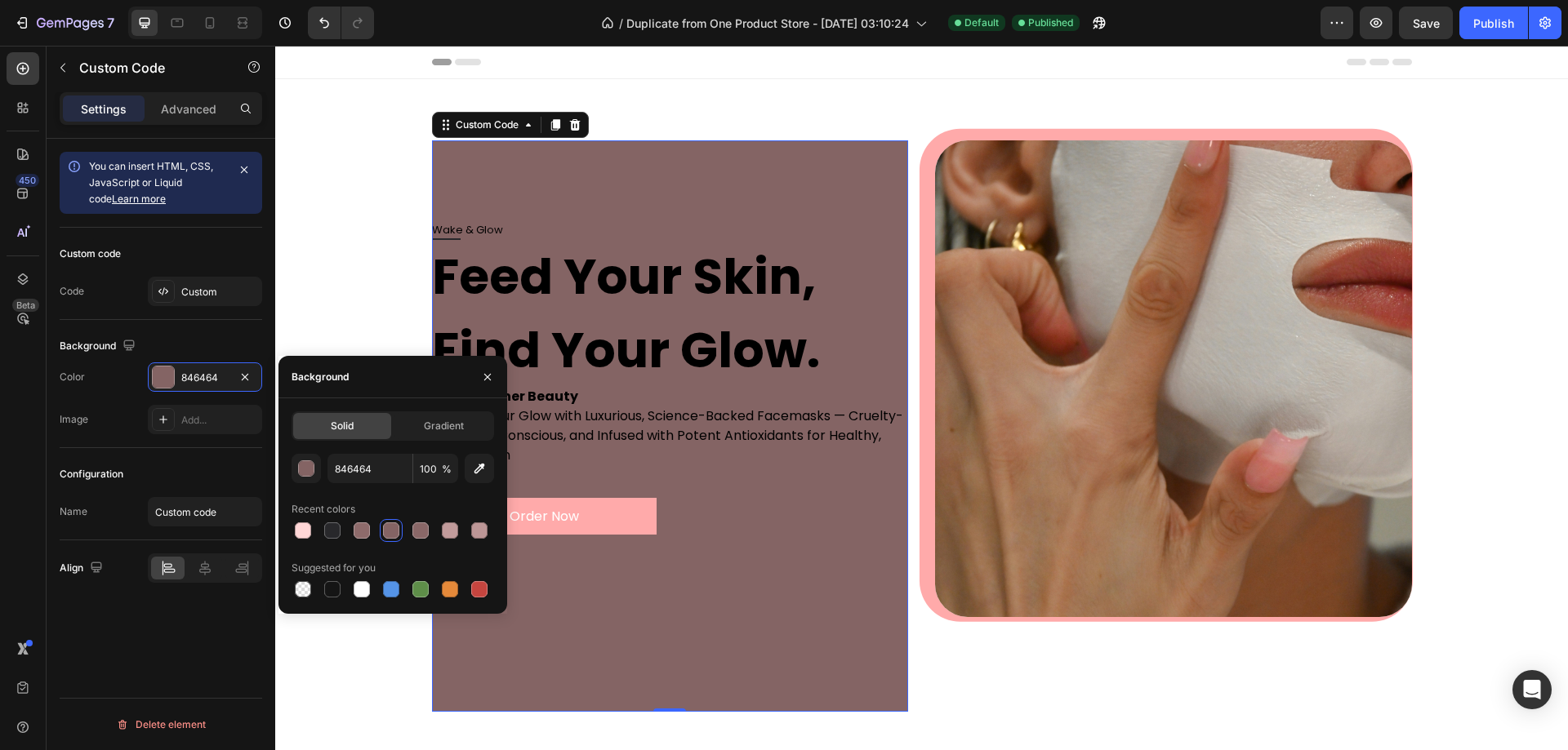
click at [400, 533] on div at bounding box center [391, 530] width 19 height 19
click at [432, 533] on div at bounding box center [392, 530] width 203 height 23
click at [450, 533] on div at bounding box center [450, 531] width 17 height 17
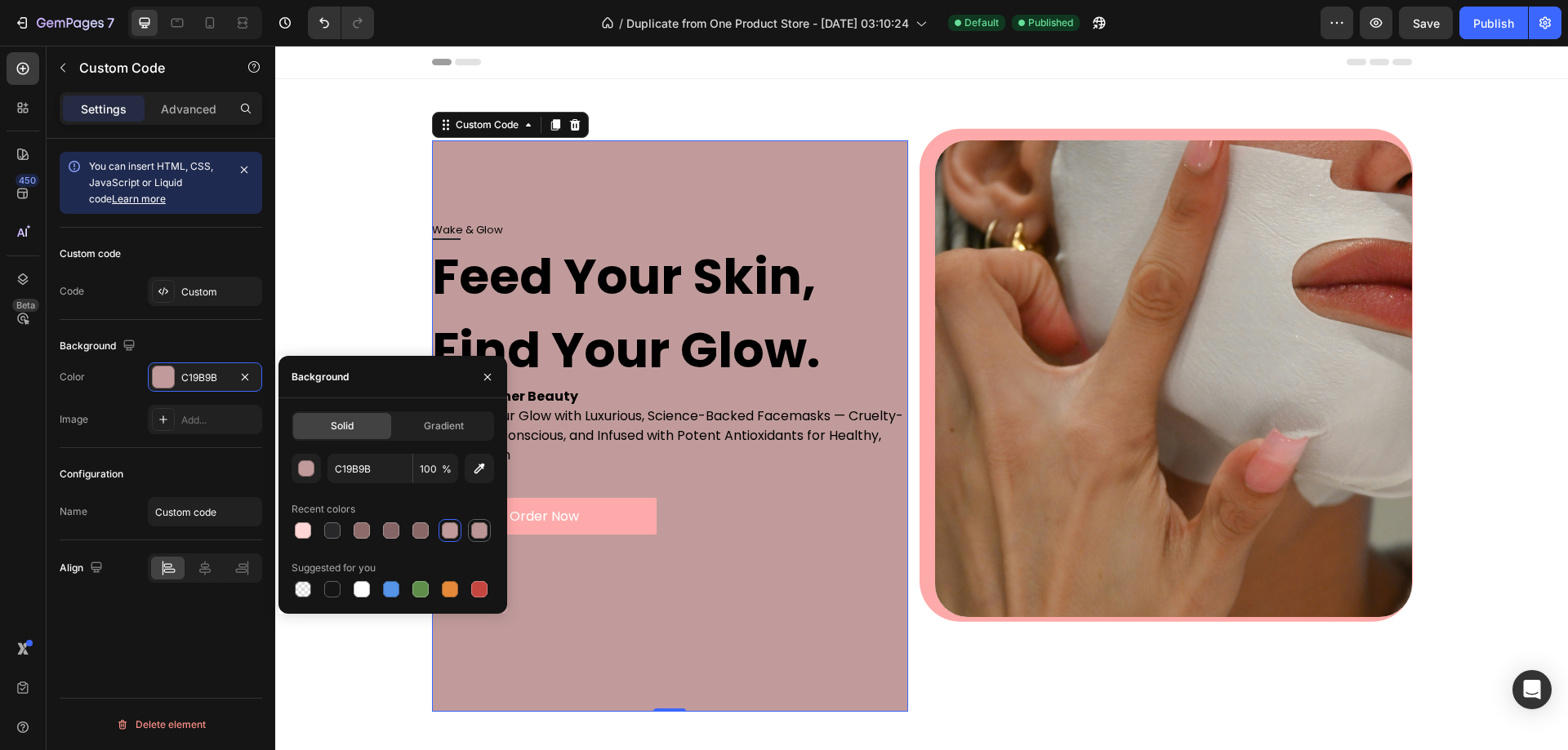
click at [480, 531] on div at bounding box center [480, 531] width 17 height 17
click at [305, 536] on div at bounding box center [303, 531] width 17 height 17
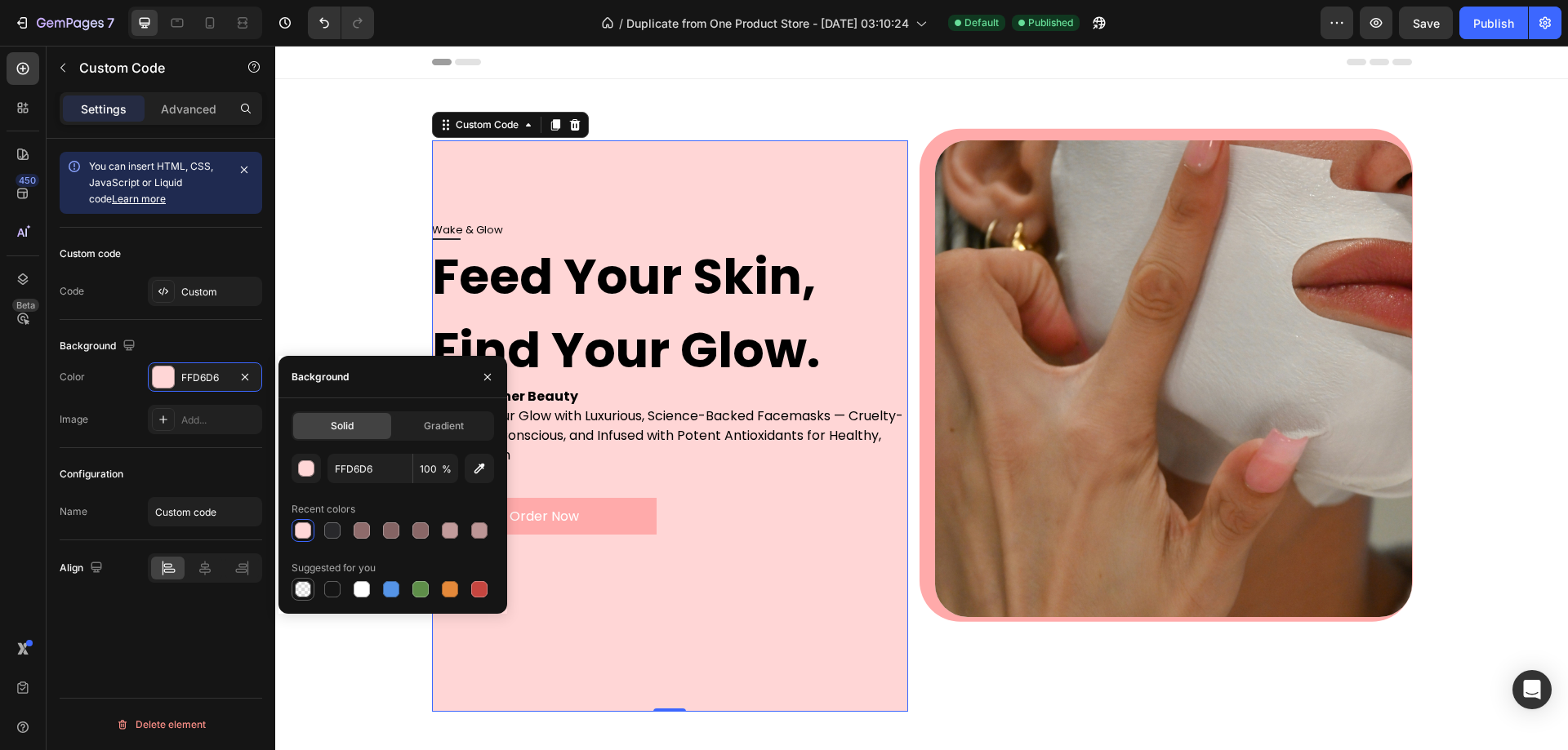
click at [305, 586] on div at bounding box center [303, 590] width 17 height 17
type input "000000"
type input "0"
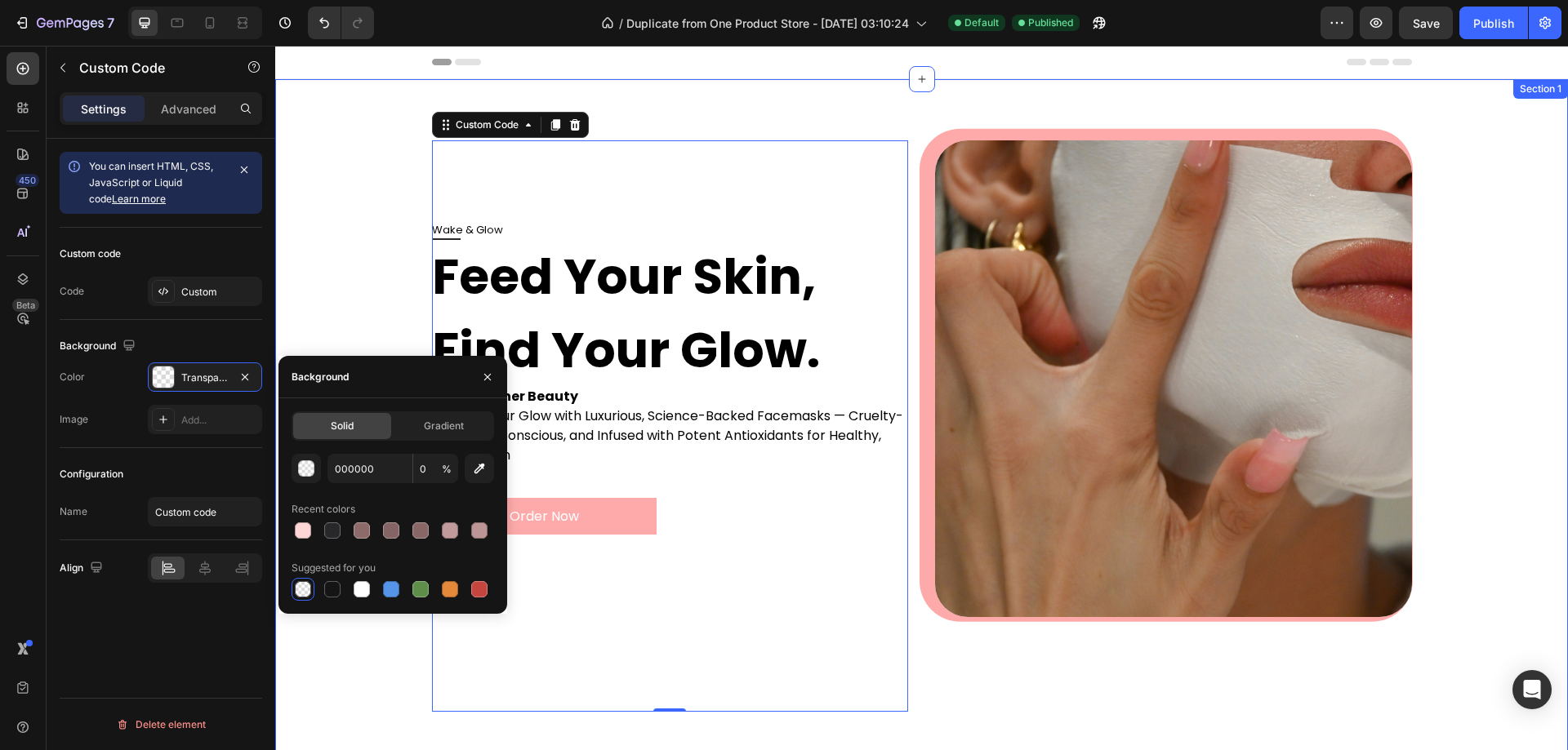
click at [325, 314] on div "Wake & Glow Feed Your Skin, Find Your Glow. Natural Inner Beauty Awaken Your Gl…" at bounding box center [921, 432] width 1260 height 585
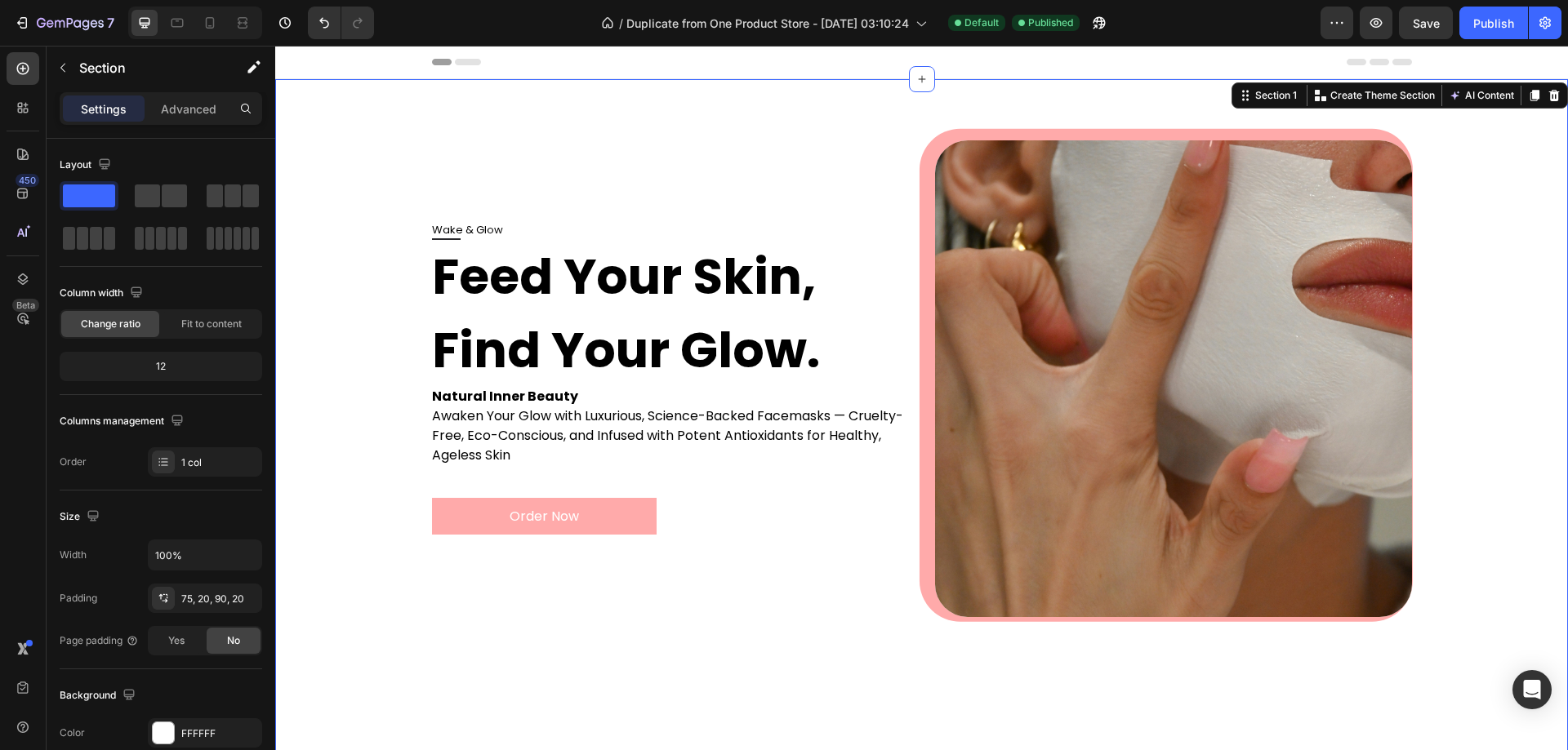
click at [1540, 223] on div "Wake & Glow Feed Your Skin, Find Your Glow. Natural Inner Beauty Awaken Your Gl…" at bounding box center [921, 439] width 1293 height 719
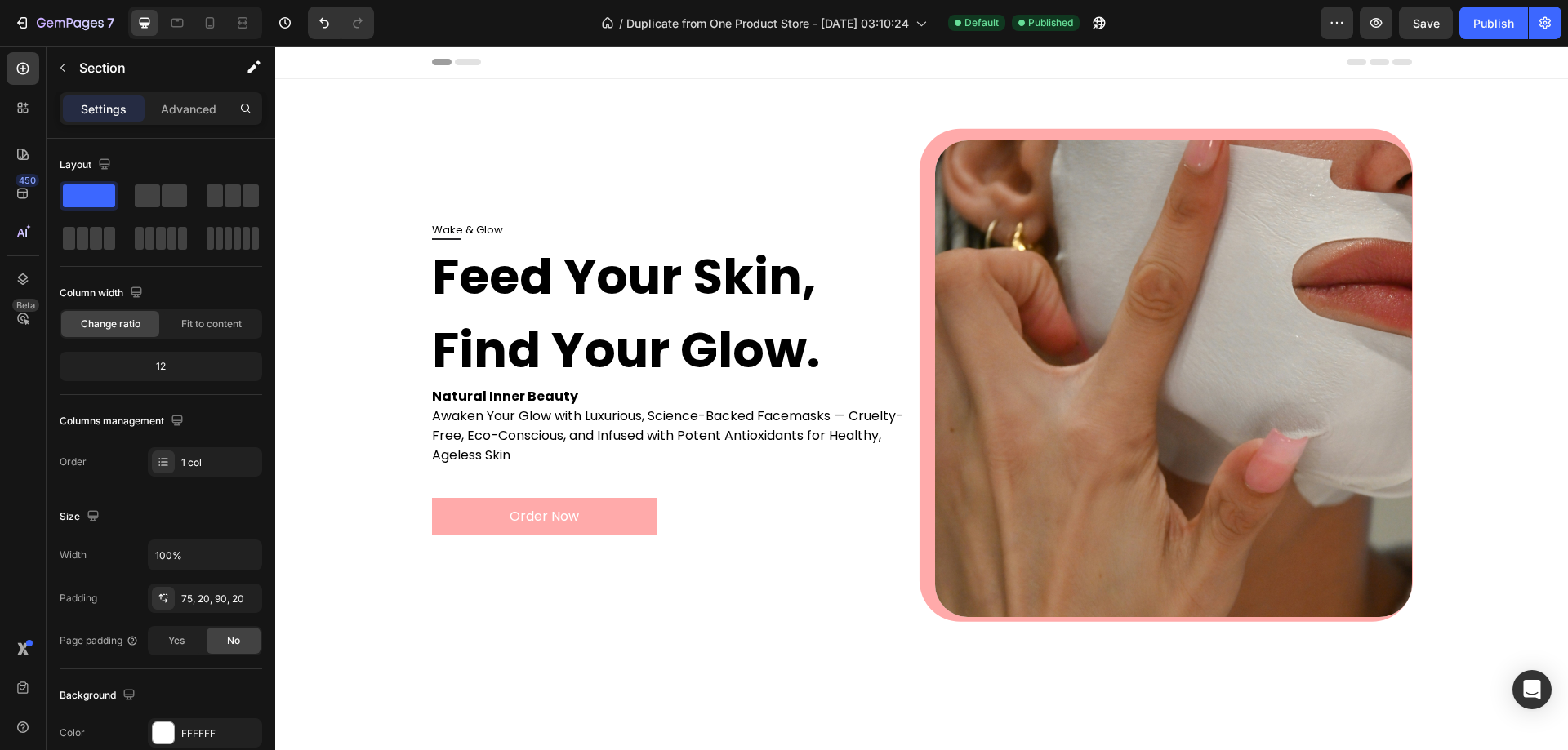
click at [983, 68] on div "Header" at bounding box center [922, 62] width 980 height 33
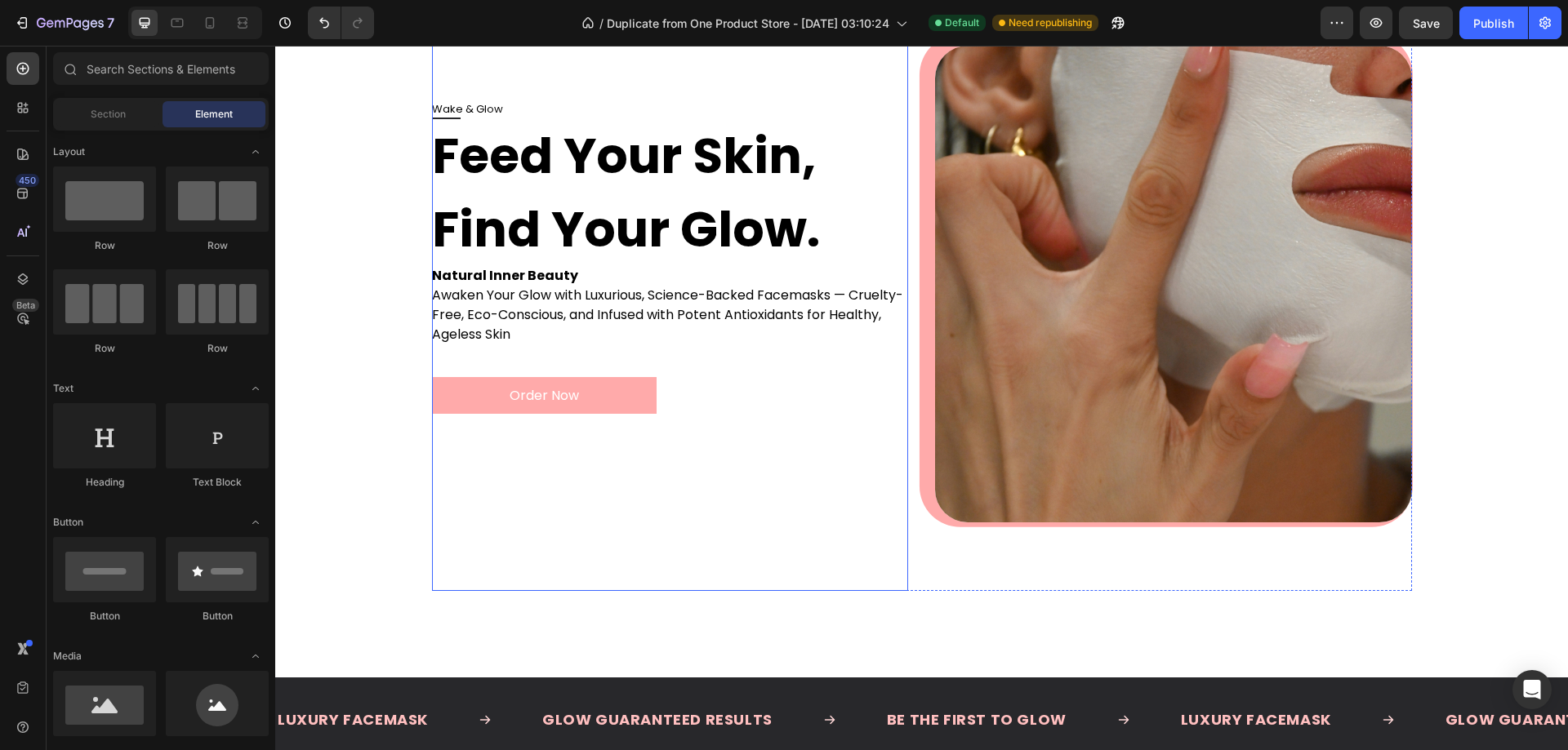
scroll to position [164, 0]
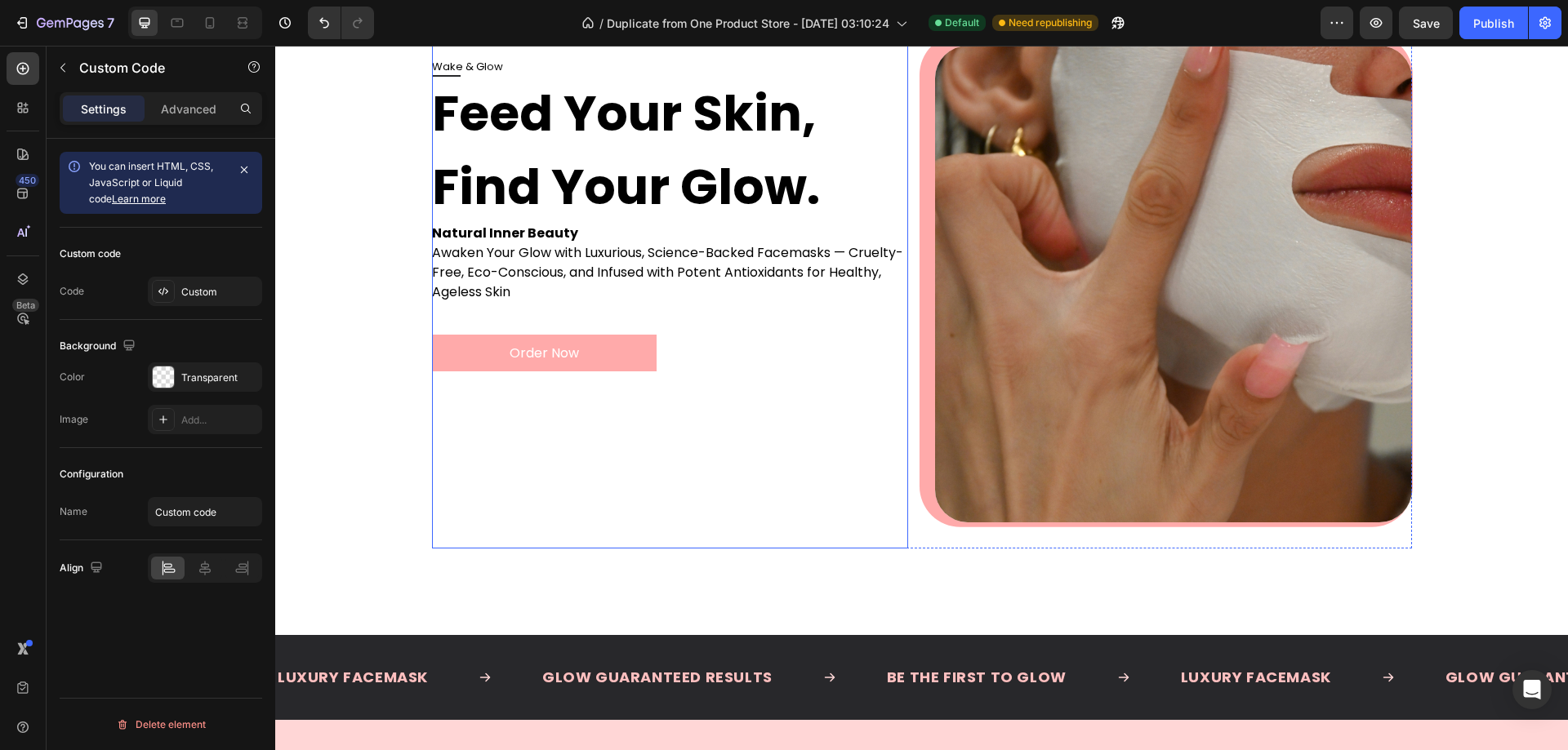
click at [713, 348] on div "Order Now" at bounding box center [671, 336] width 477 height 69
click at [679, 345] on div "Order Now" at bounding box center [671, 336] width 477 height 69
click at [175, 302] on div "Custom" at bounding box center [204, 291] width 114 height 29
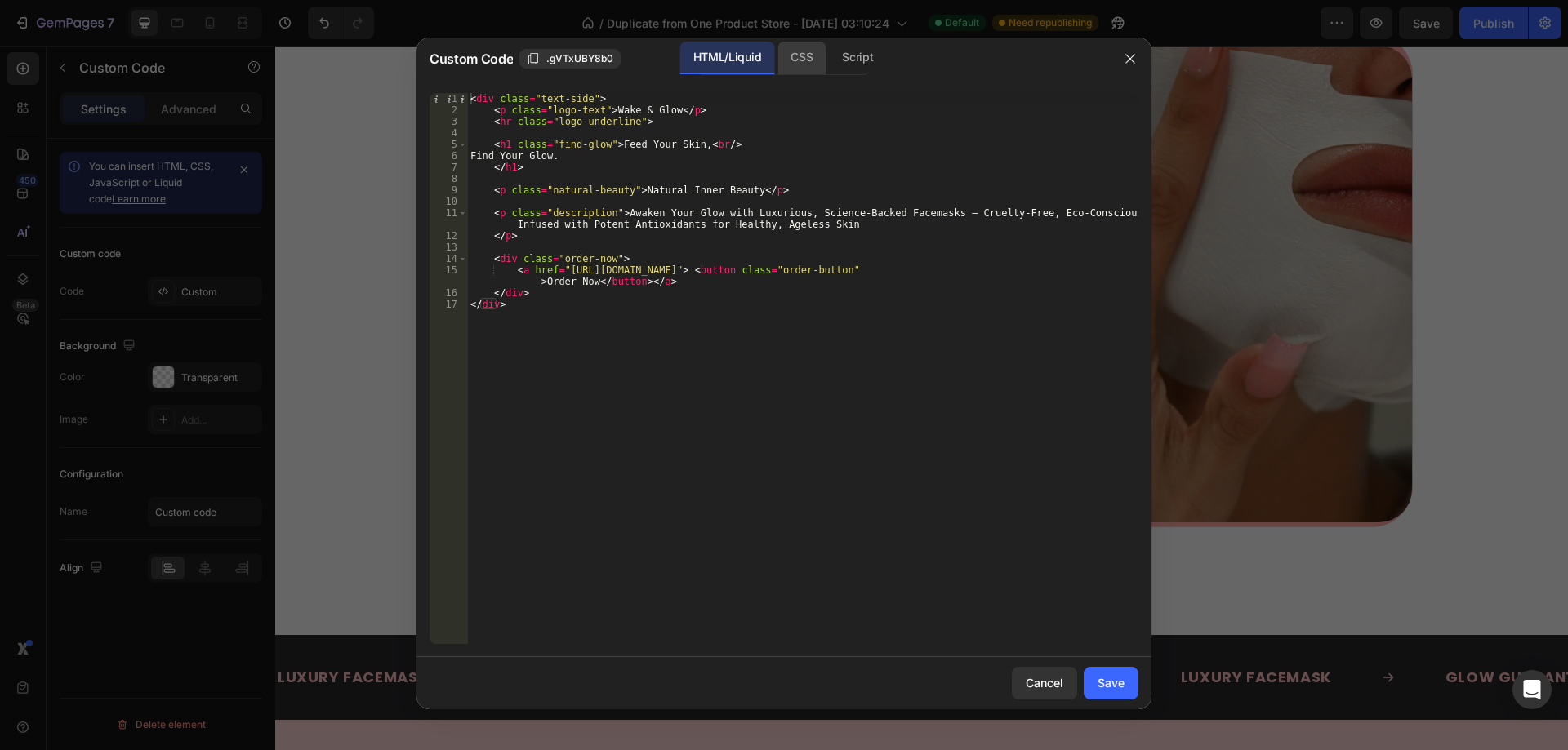
click at [829, 55] on div "CSS" at bounding box center [857, 58] width 58 height 33
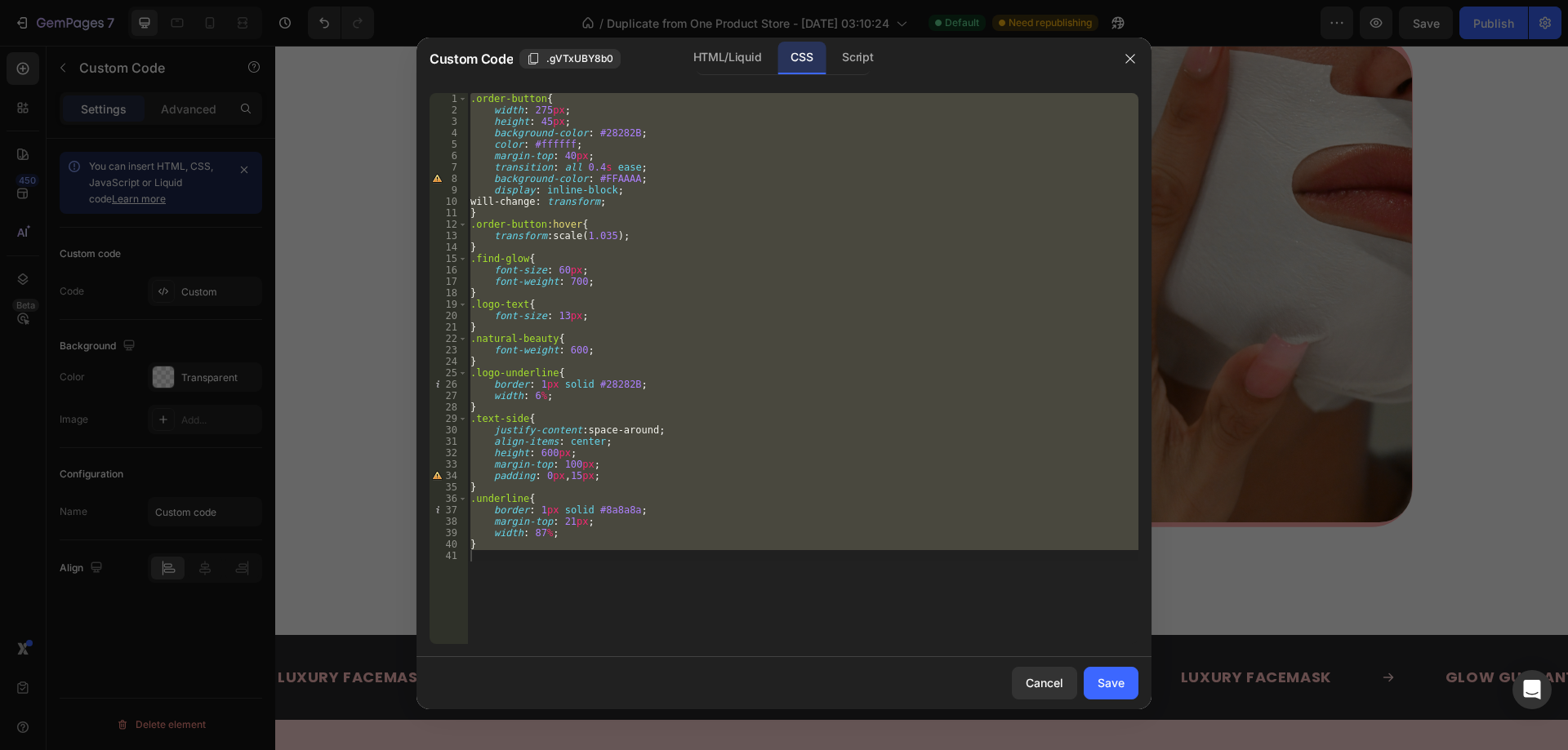
click at [719, 417] on div ".order-button { width : 275 px ; height : 45 px ; background-color : #28282B ; …" at bounding box center [803, 369] width 671 height 551
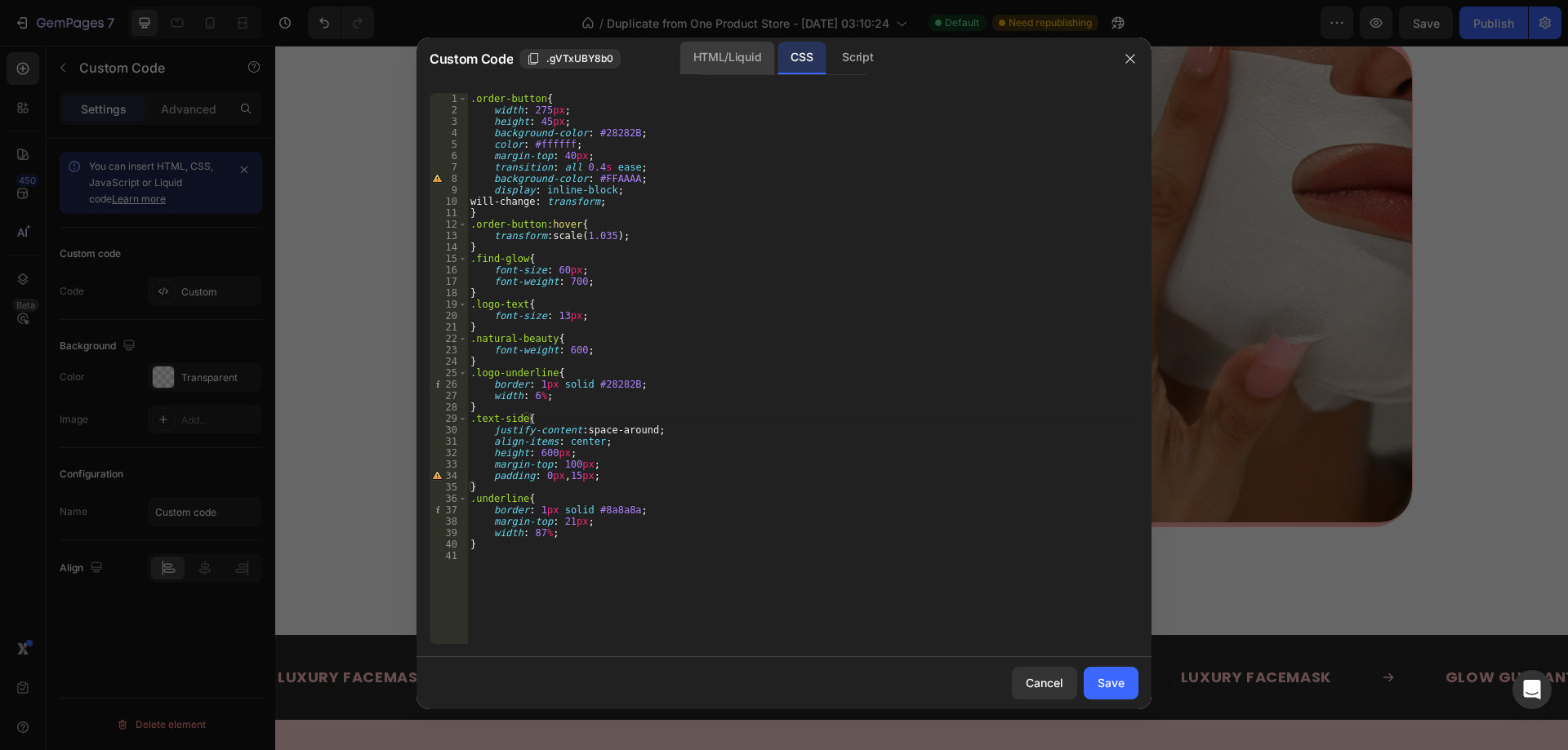
click at [722, 60] on div "HTML/Liquid" at bounding box center [727, 58] width 94 height 33
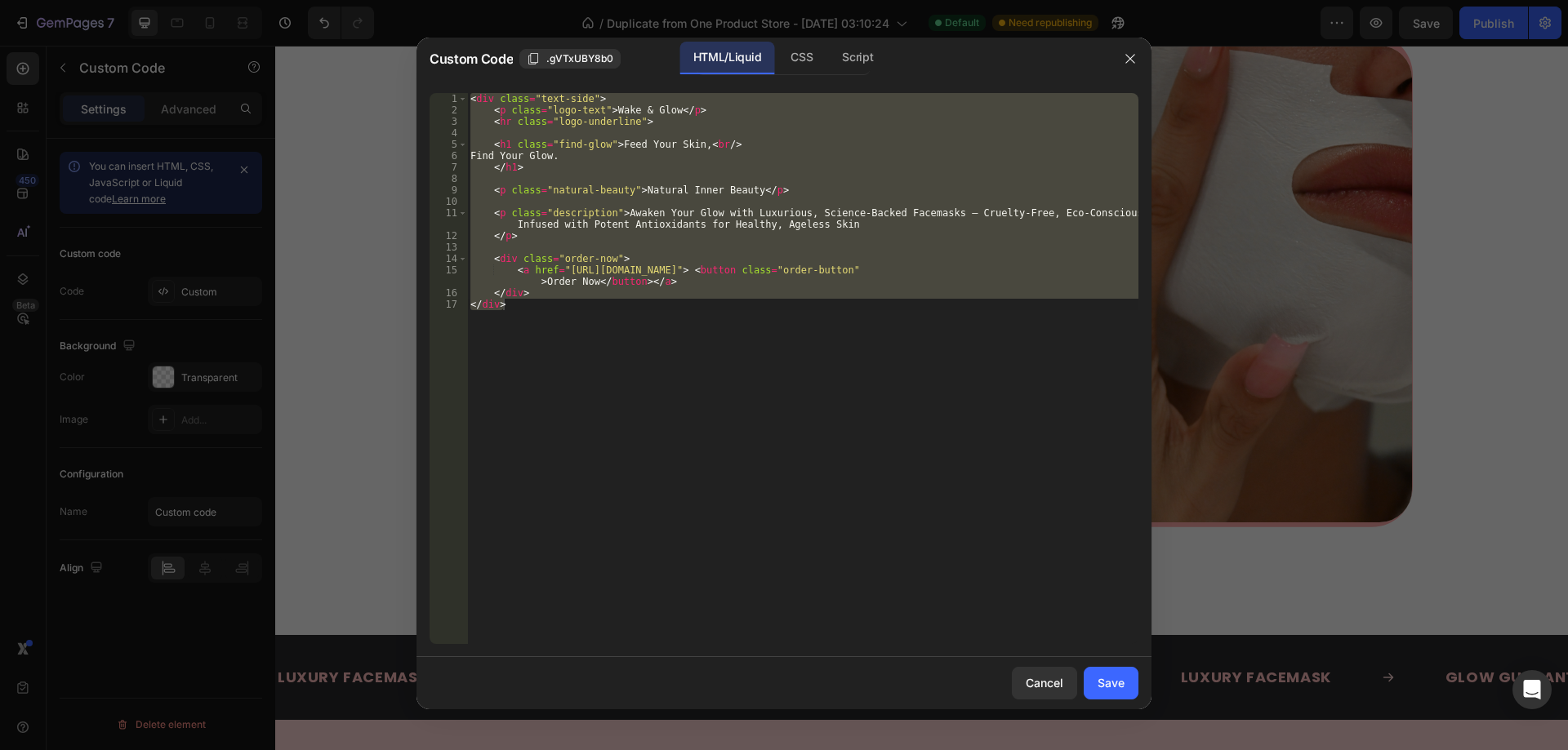
click at [899, 401] on div "< div class = "text-side" > < p class = "logo-text" > Wake & Glow </ p > < hr c…" at bounding box center [803, 369] width 671 height 551
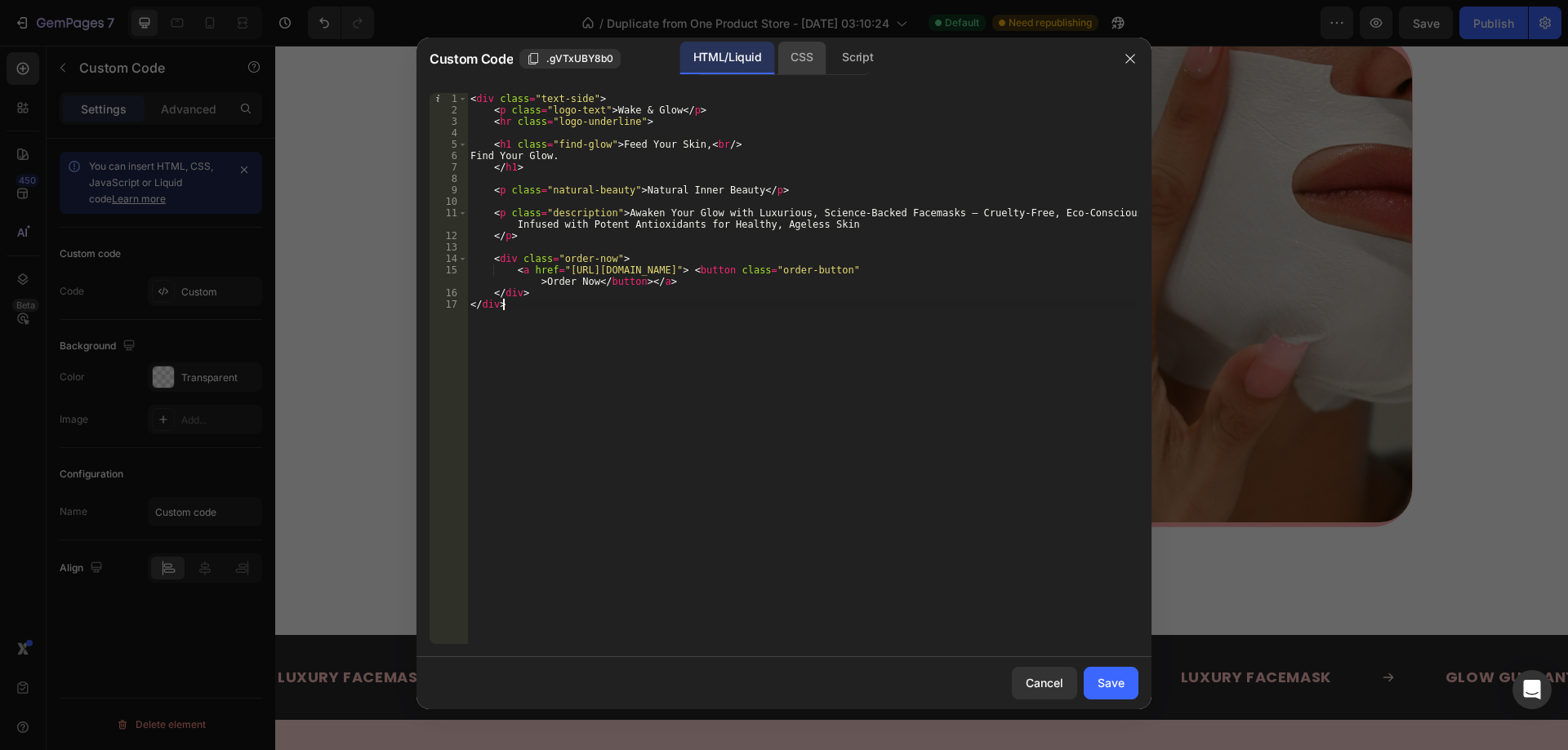
click at [829, 69] on div "CSS" at bounding box center [857, 58] width 58 height 33
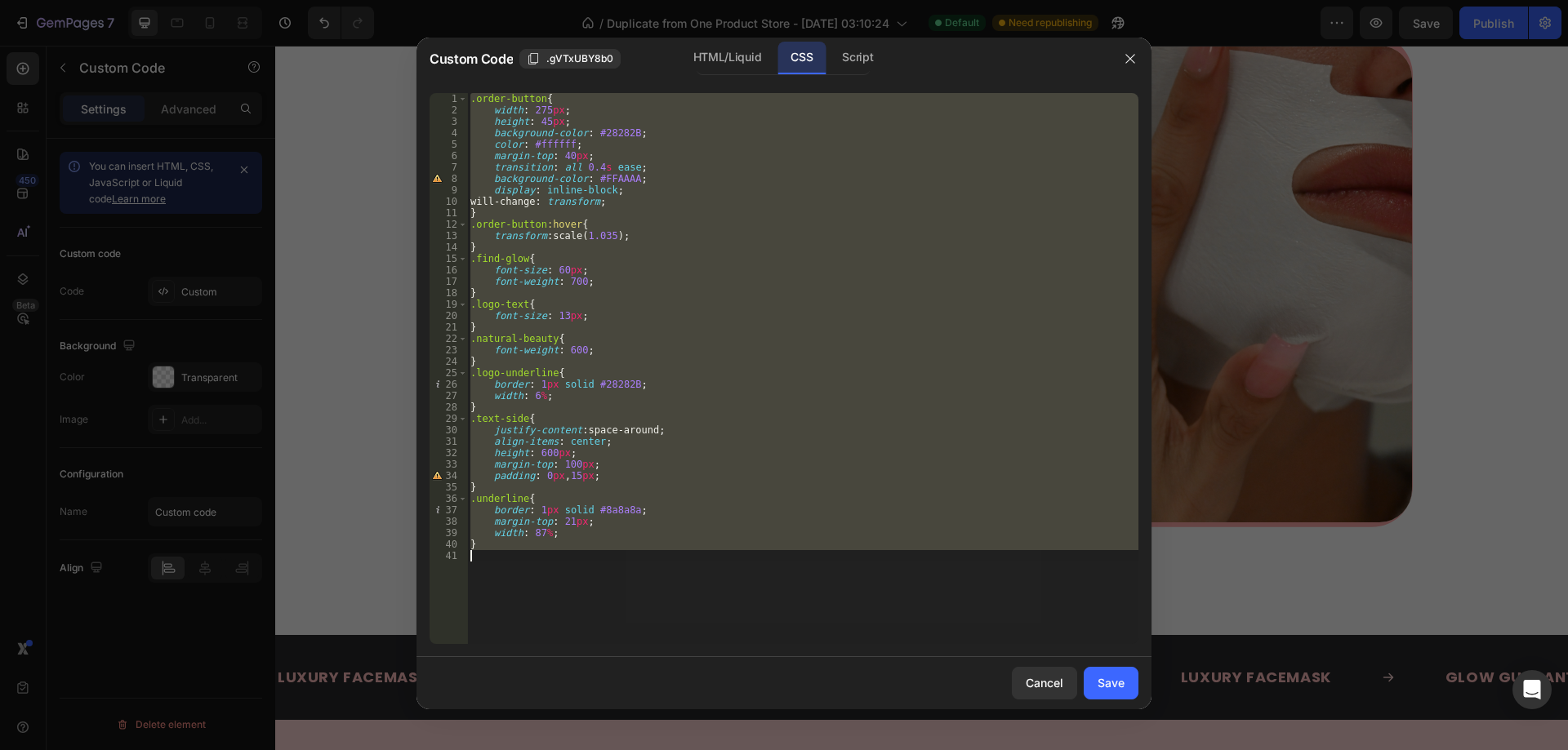
click at [773, 387] on div ".order-button { width : 275 px ; height : 45 px ; background-color : #28282B ; …" at bounding box center [803, 369] width 671 height 551
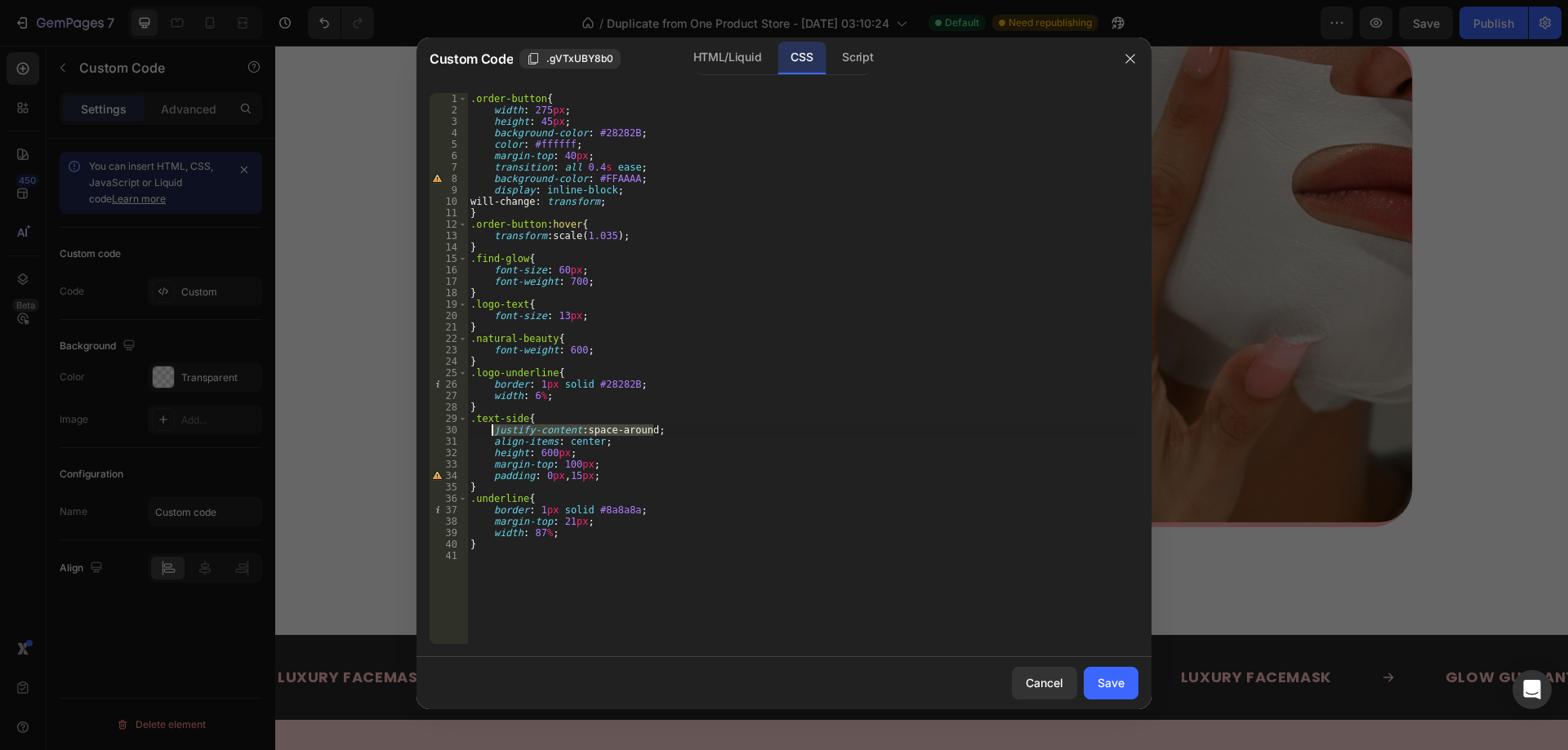
drag, startPoint x: 678, startPoint y: 427, endPoint x: 491, endPoint y: 425, distance: 187.0
click at [491, 425] on div ".order-button { width : 275 px ; height : 45 px ; background-color : #28282B ; …" at bounding box center [803, 380] width 671 height 574
type textarea "justify-content: space-around;"
type textarea ".text-side{"
click at [1111, 681] on div "Save" at bounding box center [1111, 682] width 27 height 18
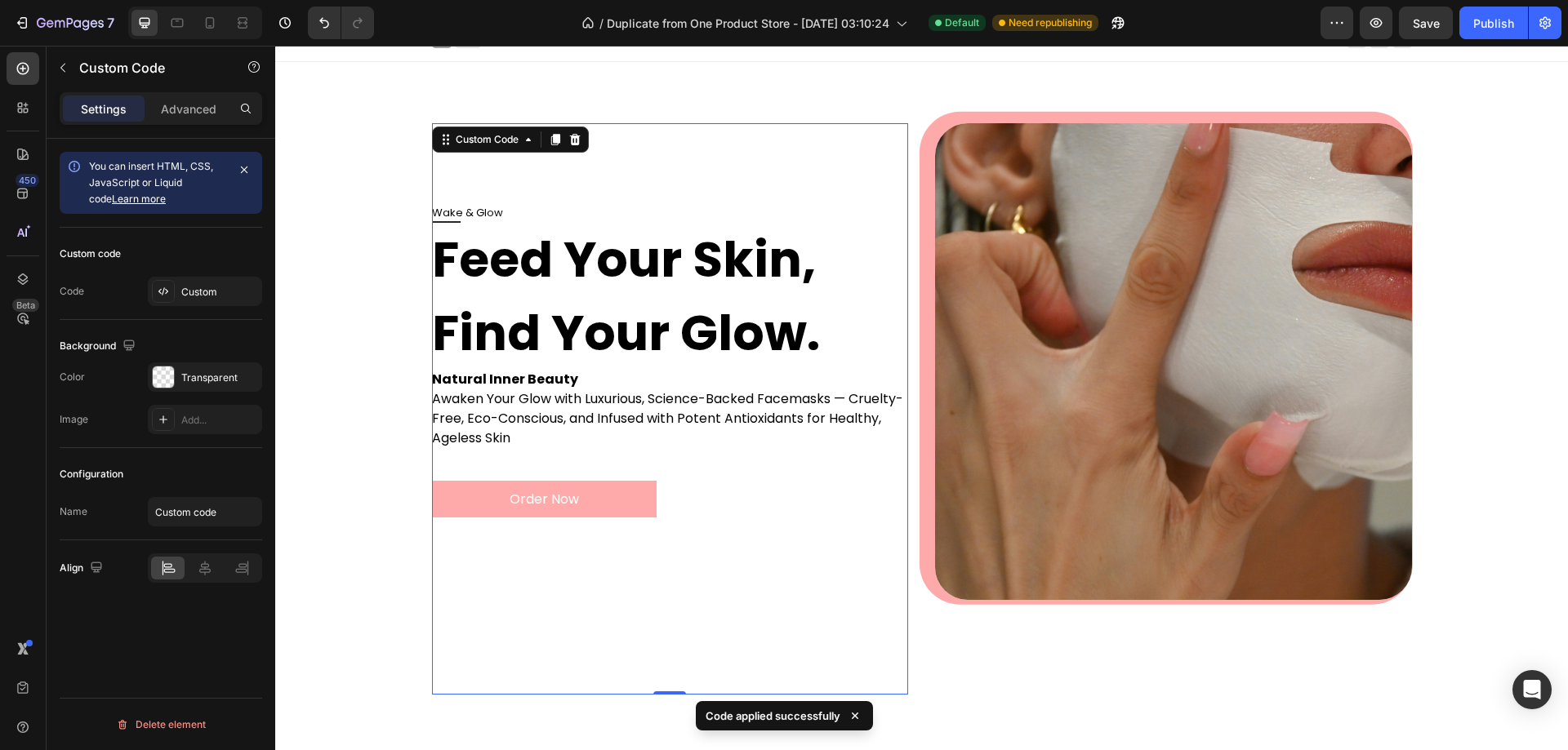
scroll to position [0, 0]
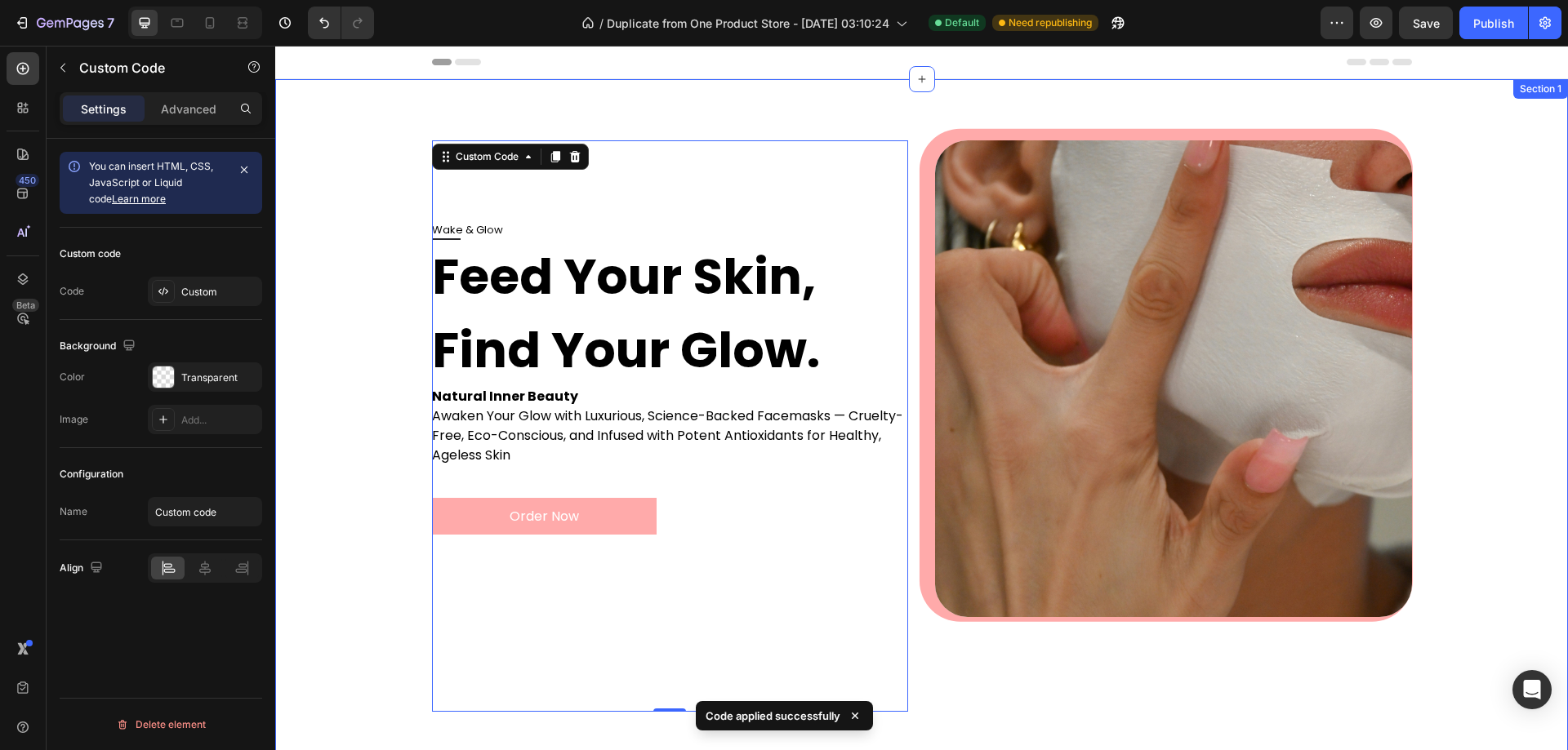
click at [1469, 606] on div "Wake & Glow Feed Your Skin, Find Your Glow. Natural Inner Beauty Awaken Your Gl…" at bounding box center [921, 432] width 1260 height 585
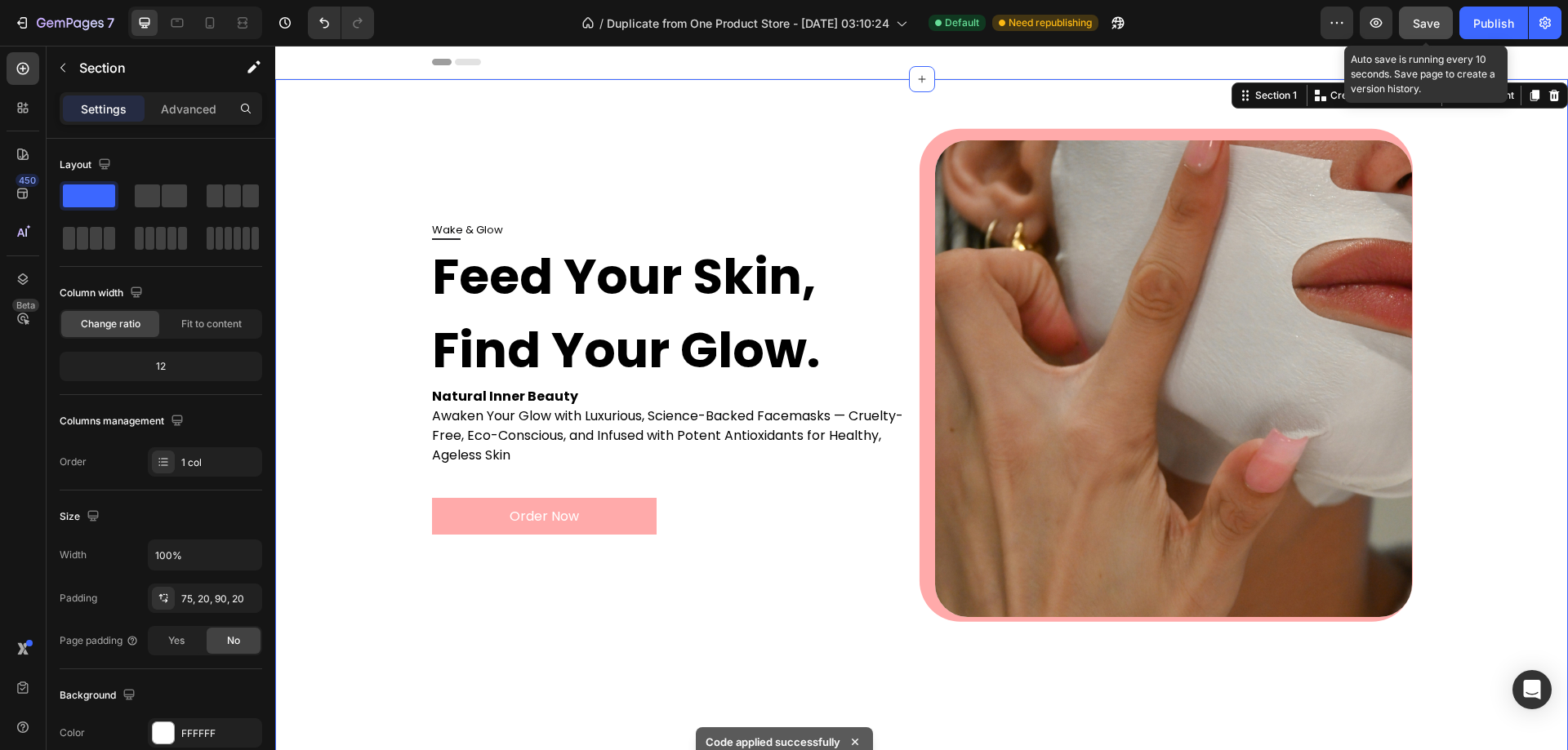
click at [1425, 34] on button "Save" at bounding box center [1425, 23] width 54 height 33
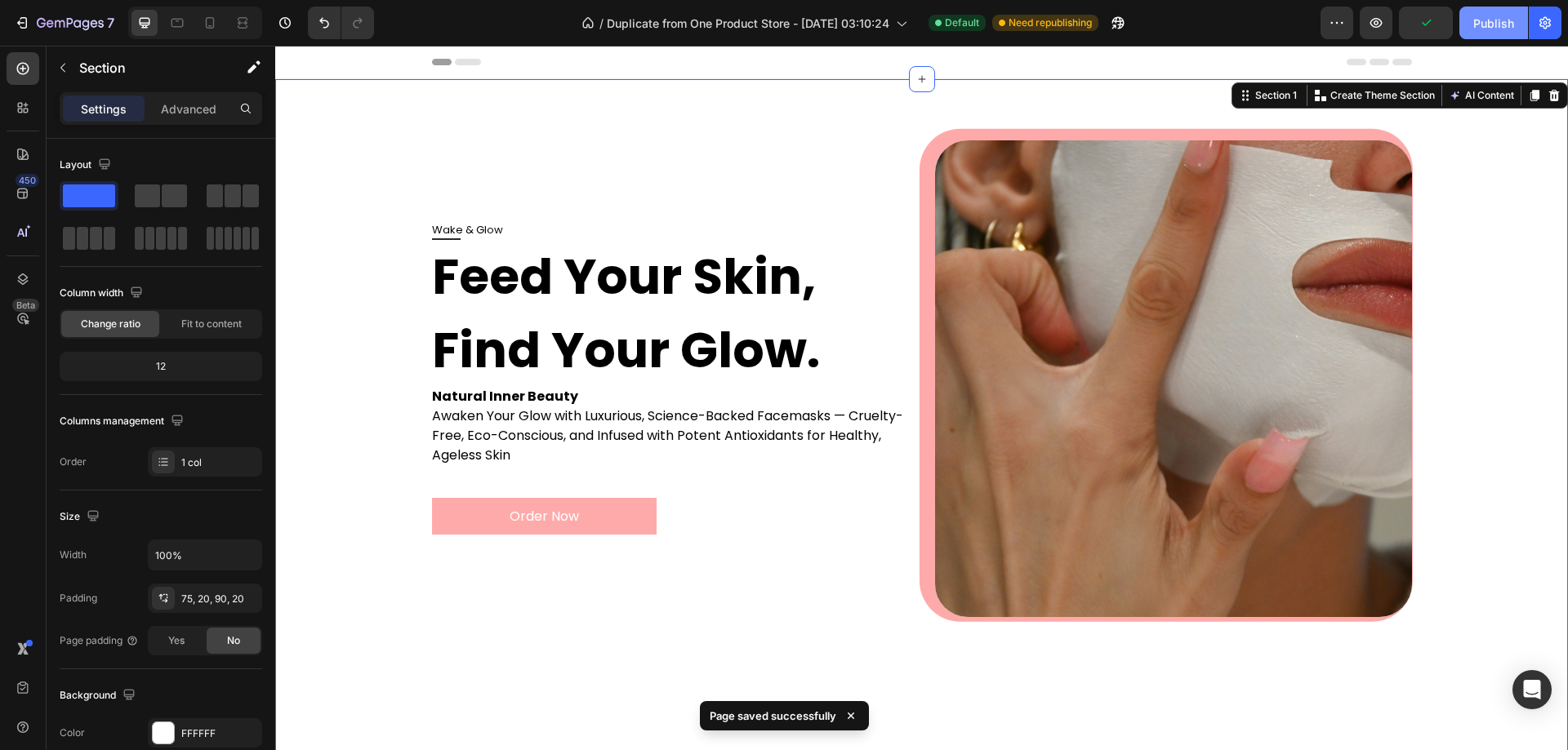
click at [1470, 29] on button "Publish" at bounding box center [1494, 23] width 68 height 33
click at [542, 390] on p "Natural Inner Beauty" at bounding box center [671, 396] width 477 height 19
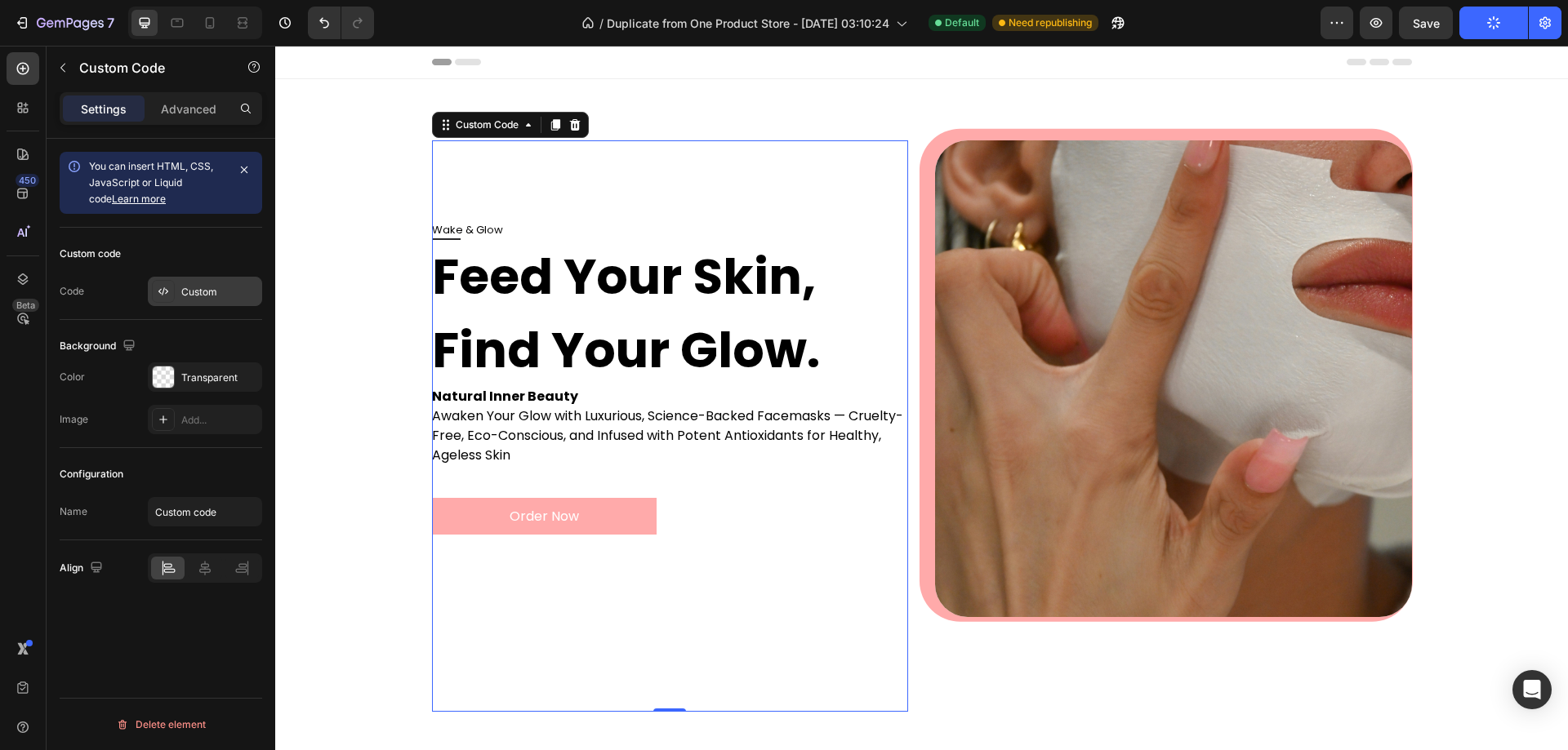
click at [176, 296] on div "Custom" at bounding box center [204, 291] width 114 height 29
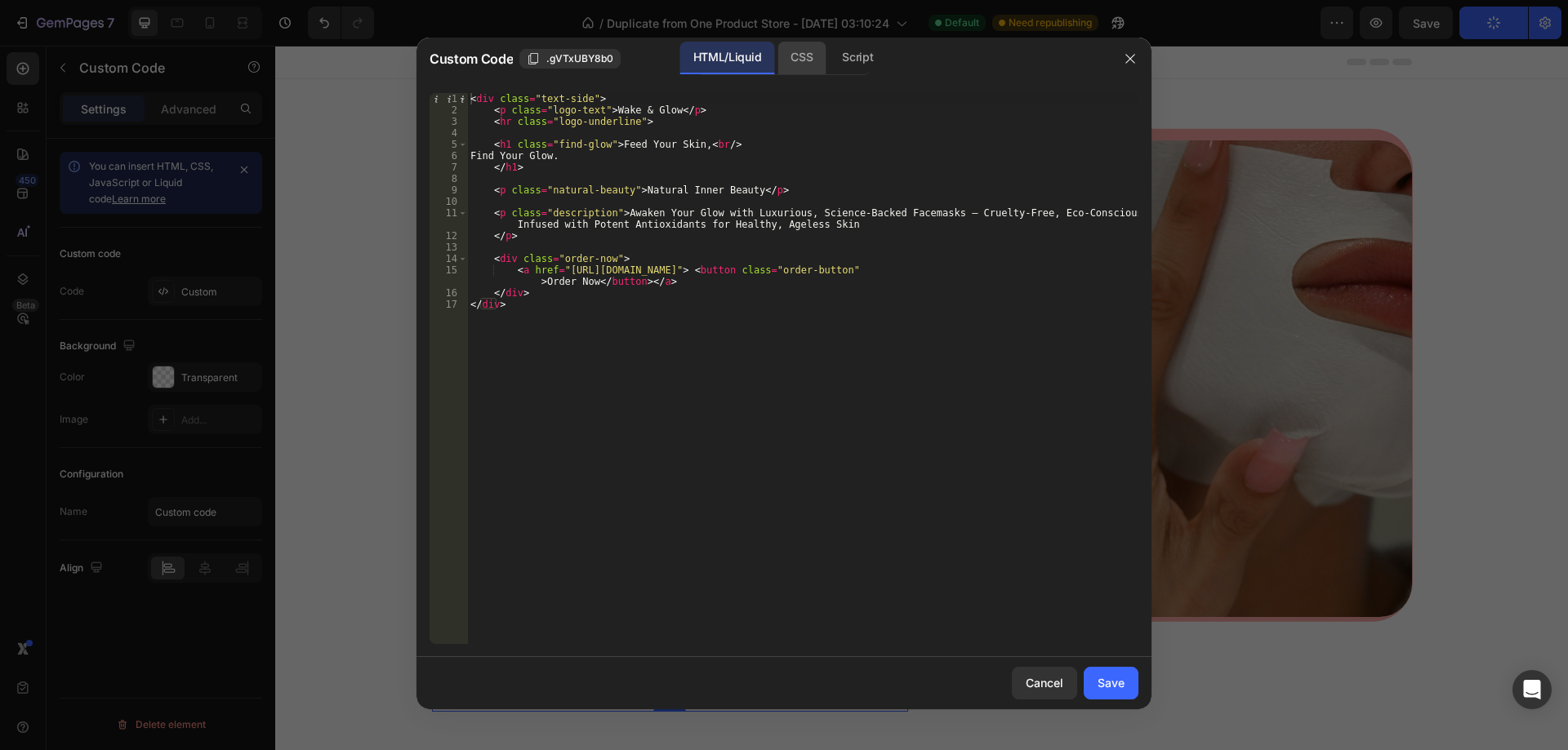
click at [829, 62] on div "CSS" at bounding box center [857, 58] width 58 height 33
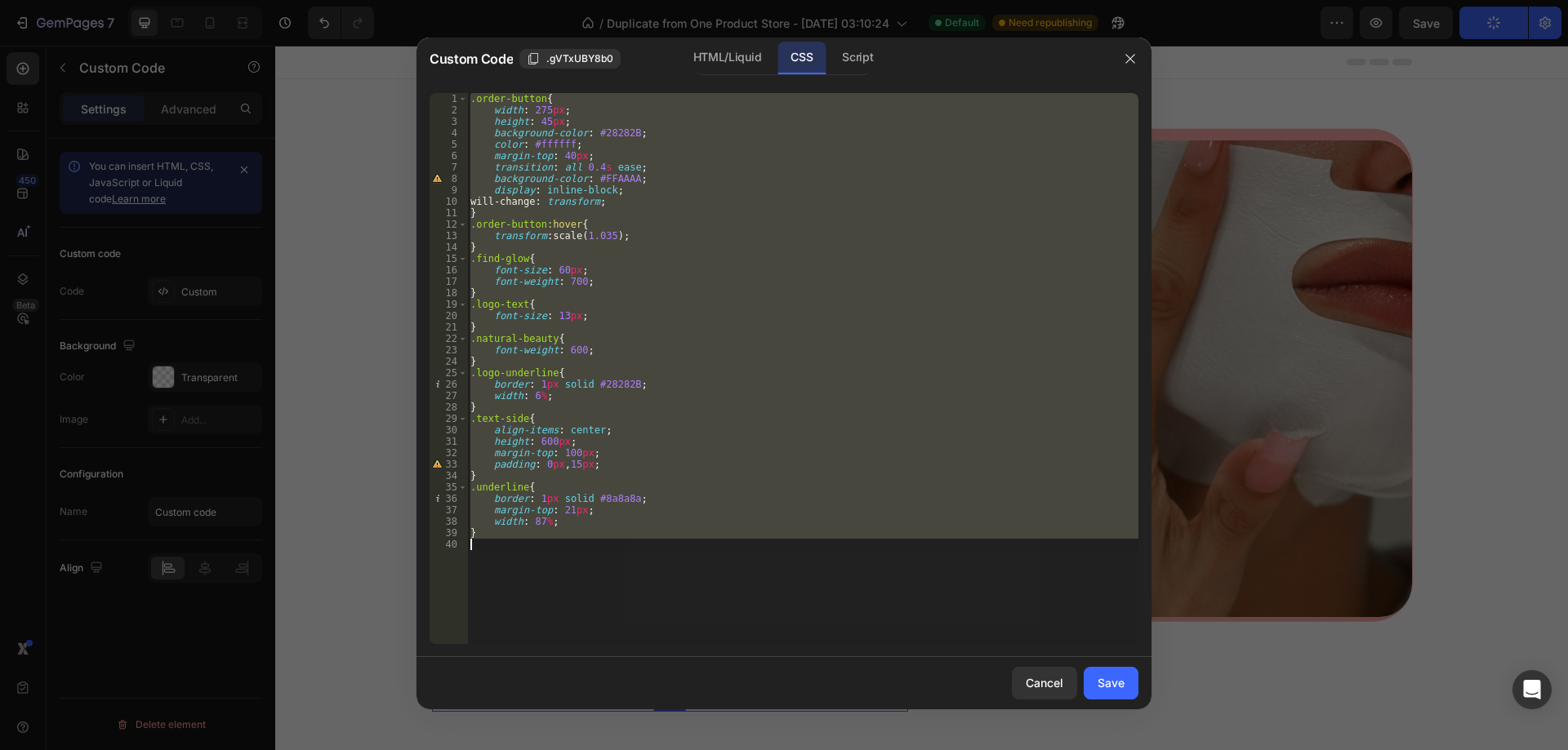
click at [772, 365] on div ".order-button { width : 275 px ; height : 45 px ; background-color : #28282B ; …" at bounding box center [803, 369] width 671 height 551
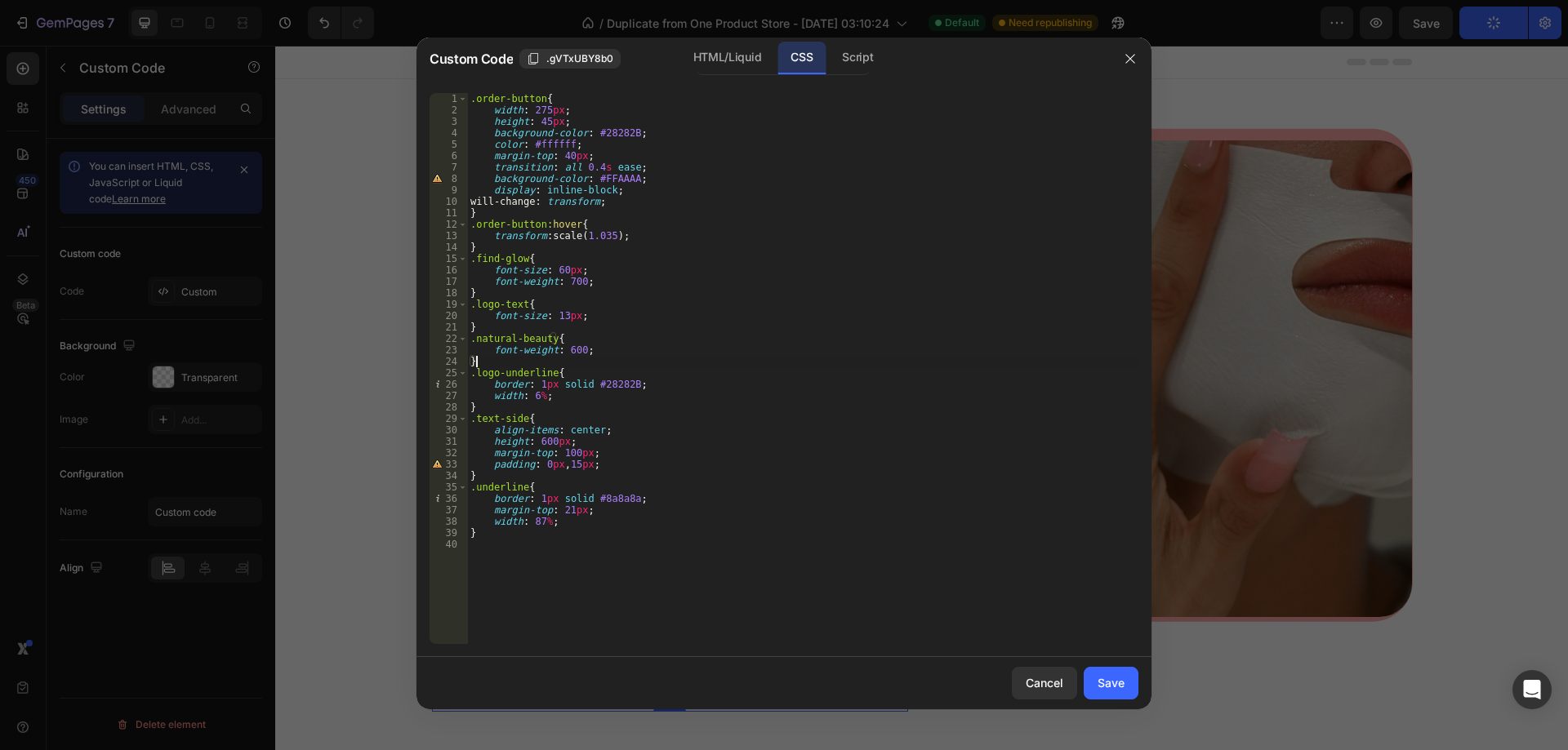
type textarea "}"
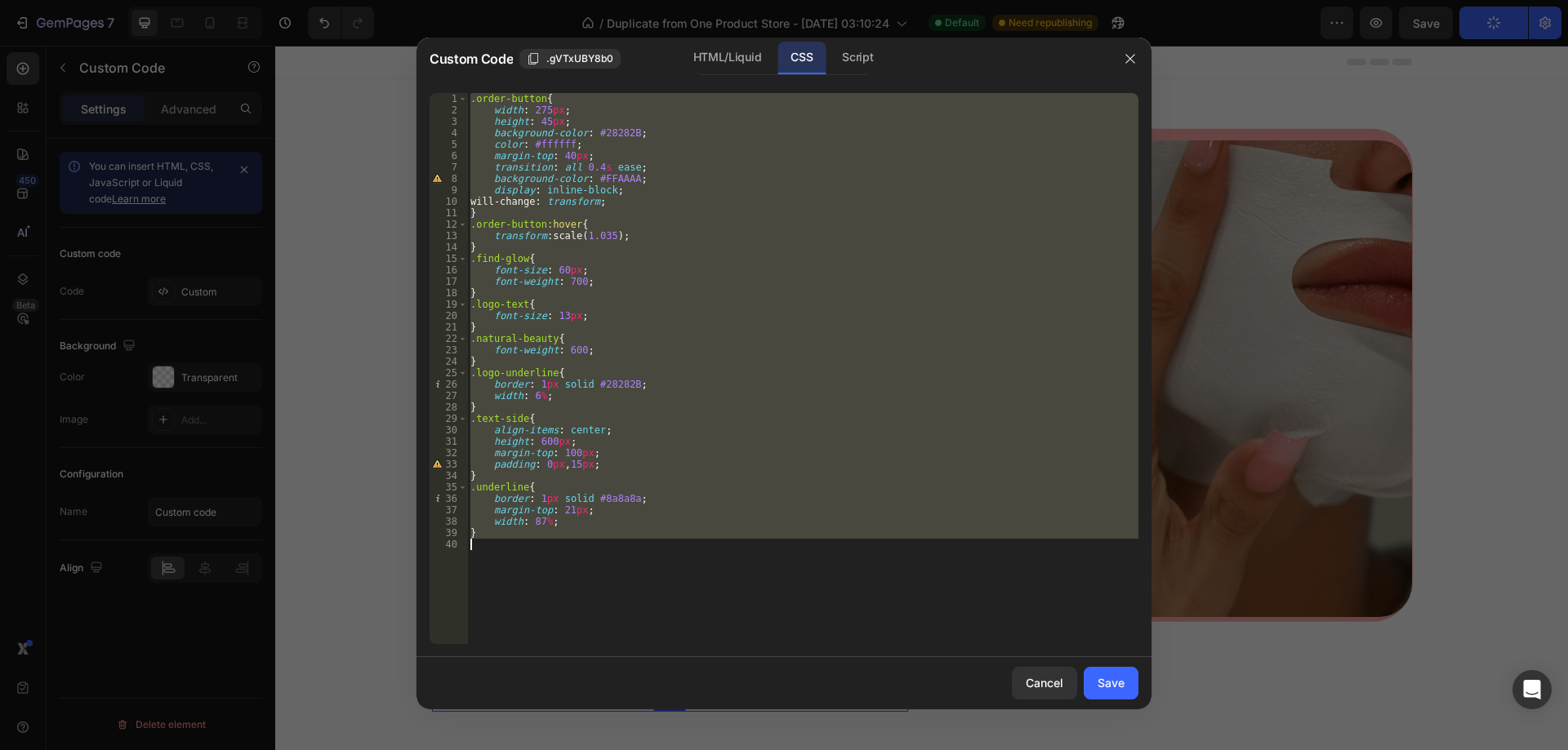
click at [944, 586] on div ".order-button { width : 275 px ; height : 45 px ; background-color : #28282B ; …" at bounding box center [803, 369] width 671 height 551
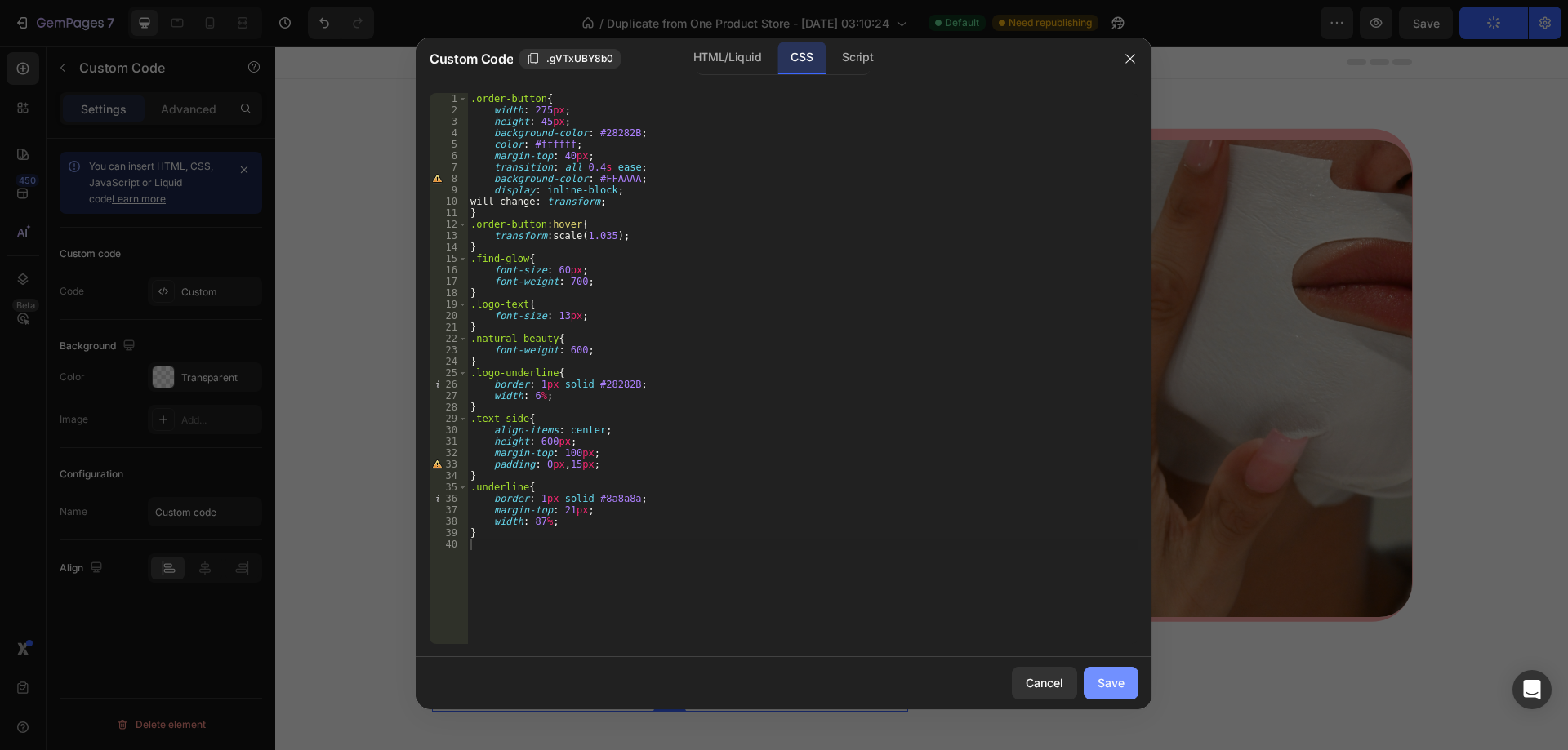
click at [1095, 683] on button "Save" at bounding box center [1112, 683] width 55 height 33
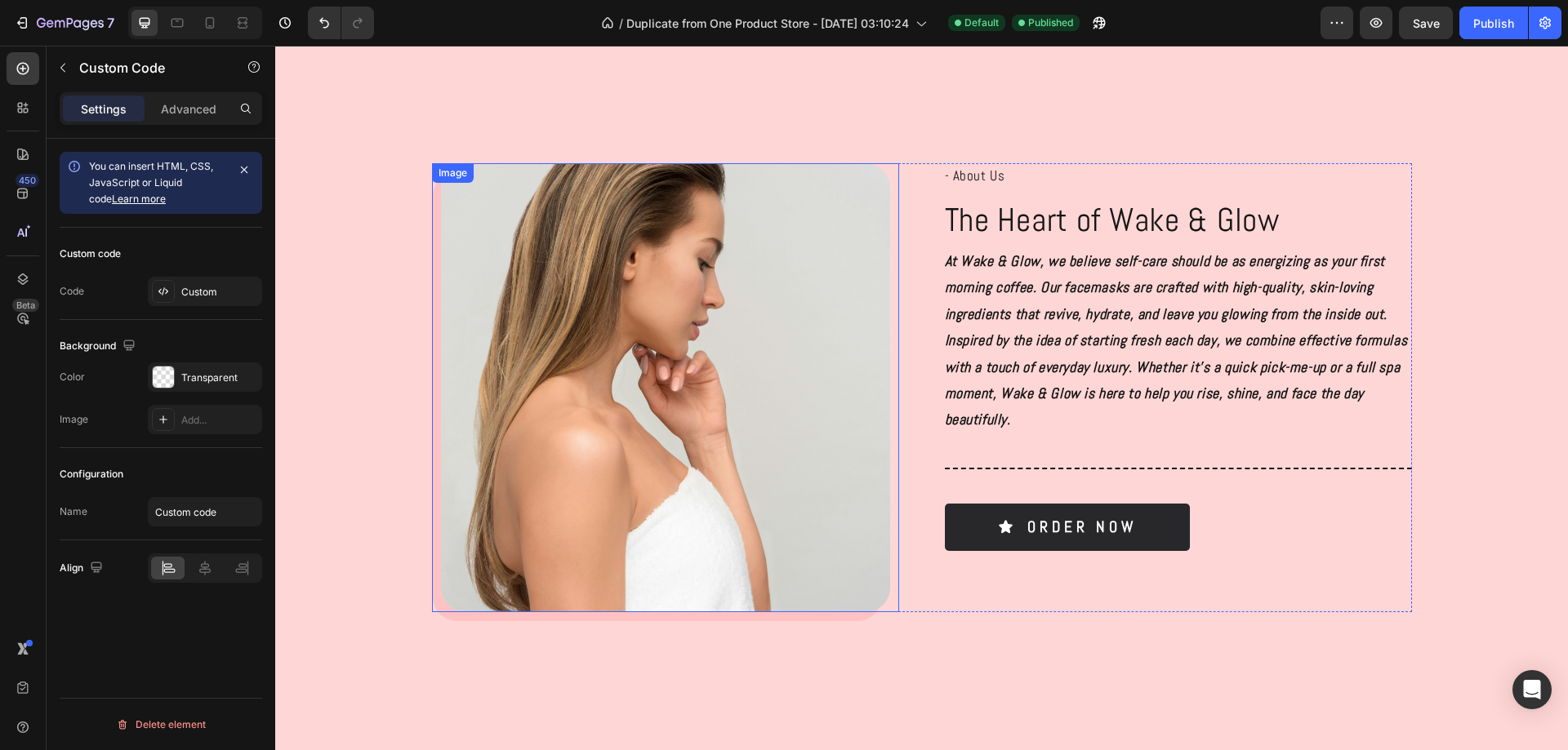
scroll to position [853, 0]
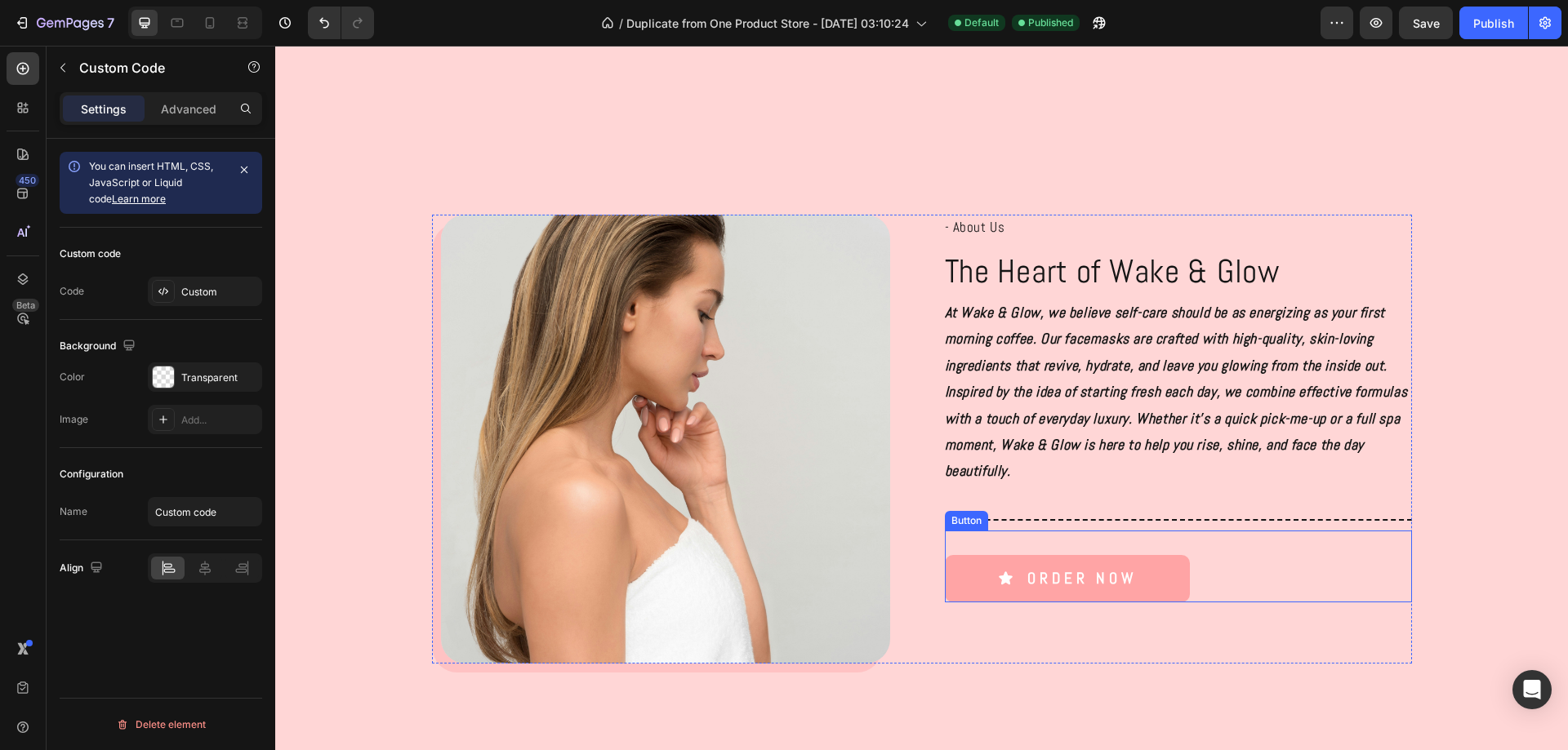
click at [1001, 578] on icon at bounding box center [1006, 579] width 14 height 13
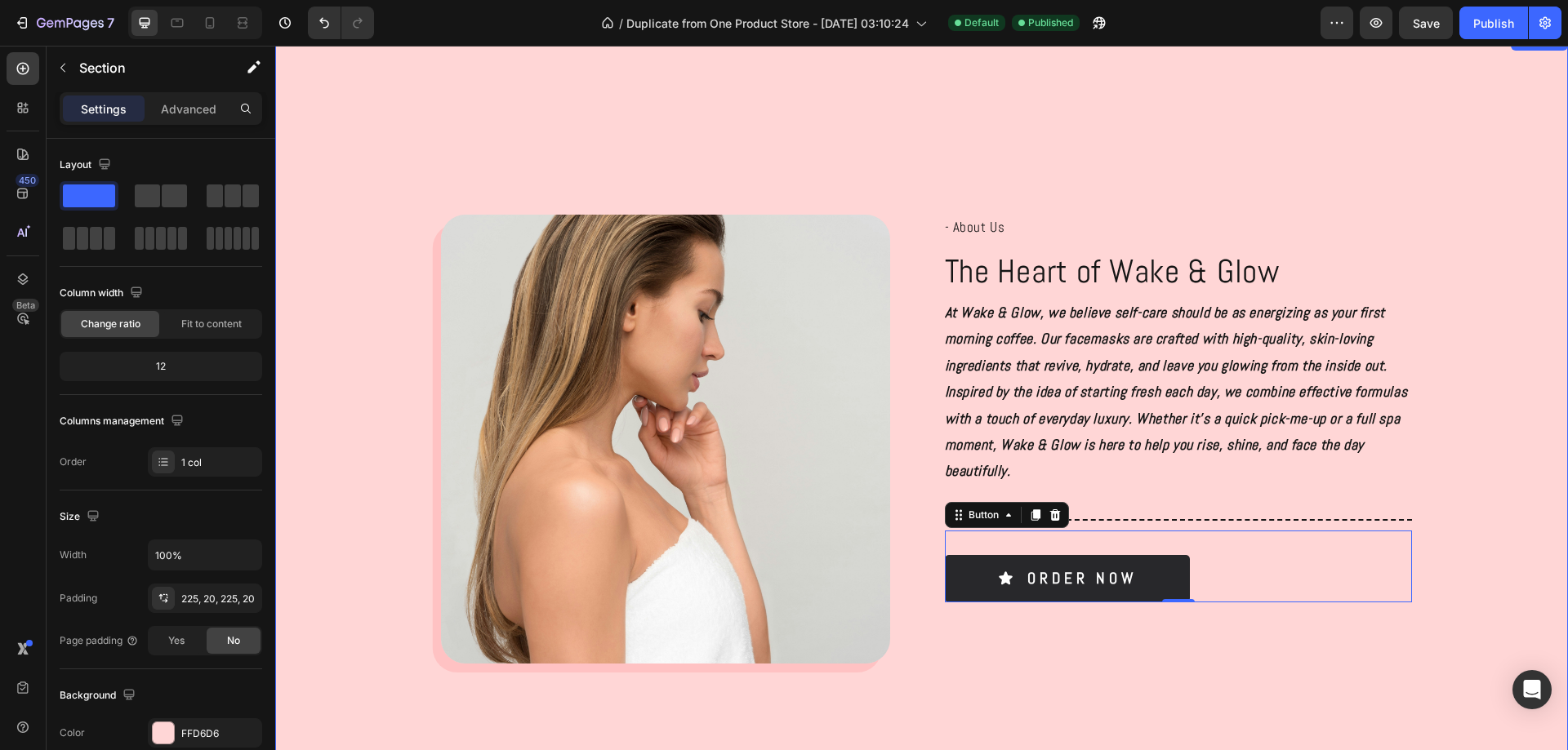
click at [1500, 485] on div "Image - About Us Text Block The Heart of Wake & Glow Heading At Wake & Glow, we…" at bounding box center [921, 445] width 1260 height 462
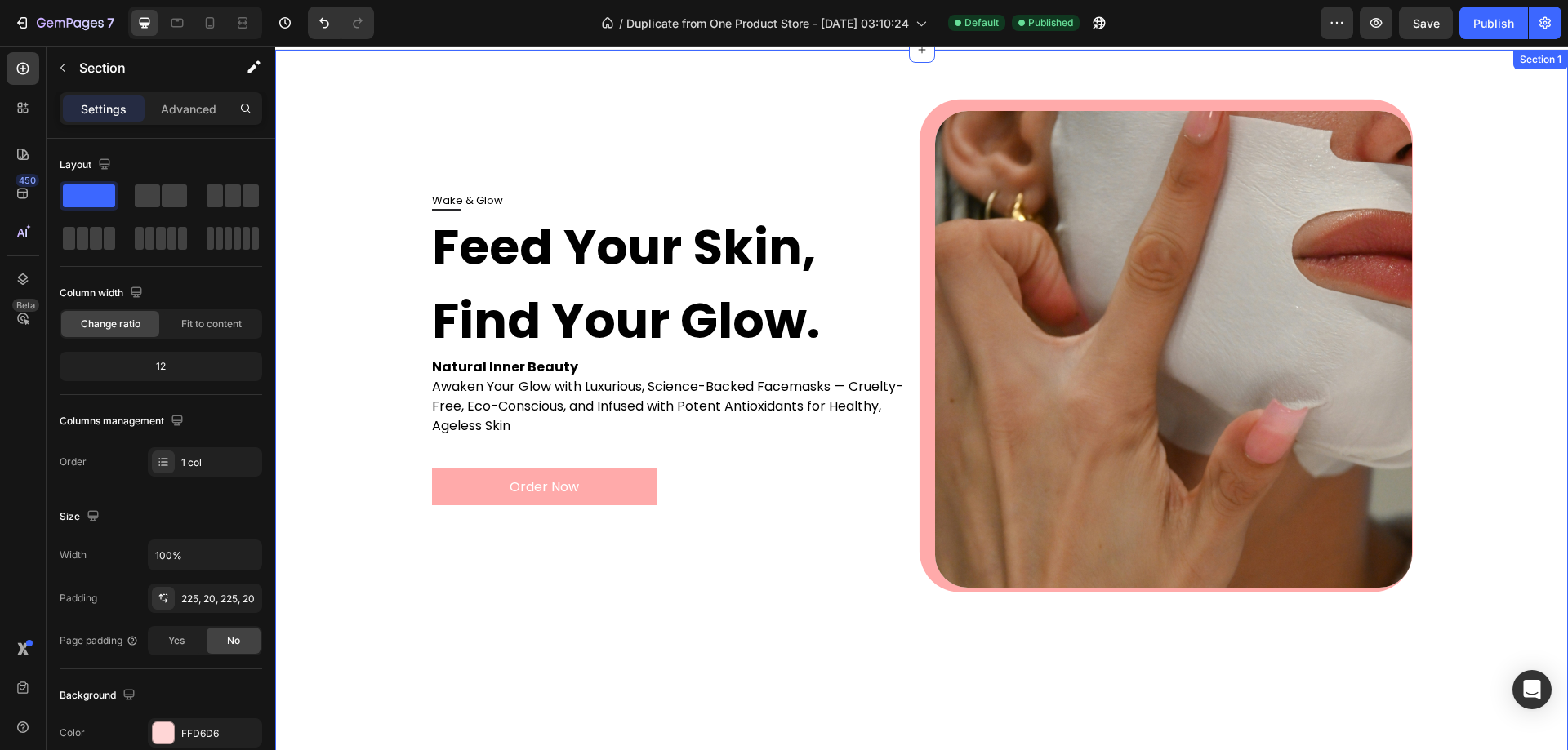
scroll to position [0, 0]
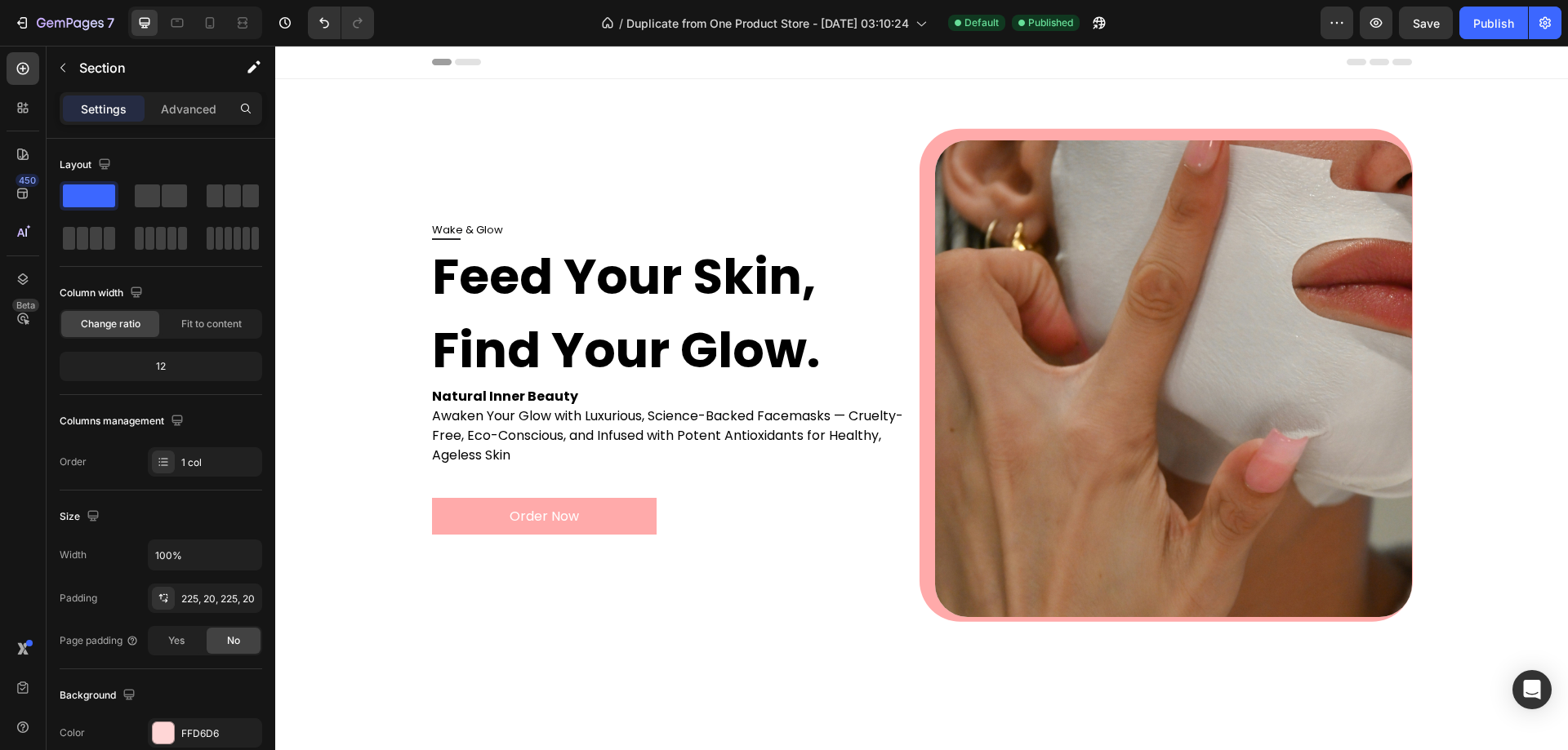
click at [1439, 40] on div "7 Version history / Duplicate from One Product Store - Aug 15, 03:10:24 Default…" at bounding box center [784, 23] width 1568 height 47
click at [1439, 26] on span "Save" at bounding box center [1426, 23] width 27 height 14
drag, startPoint x: 1479, startPoint y: 18, endPoint x: 1195, endPoint y: 28, distance: 284.2
click at [1479, 18] on div "Publish" at bounding box center [1493, 23] width 41 height 18
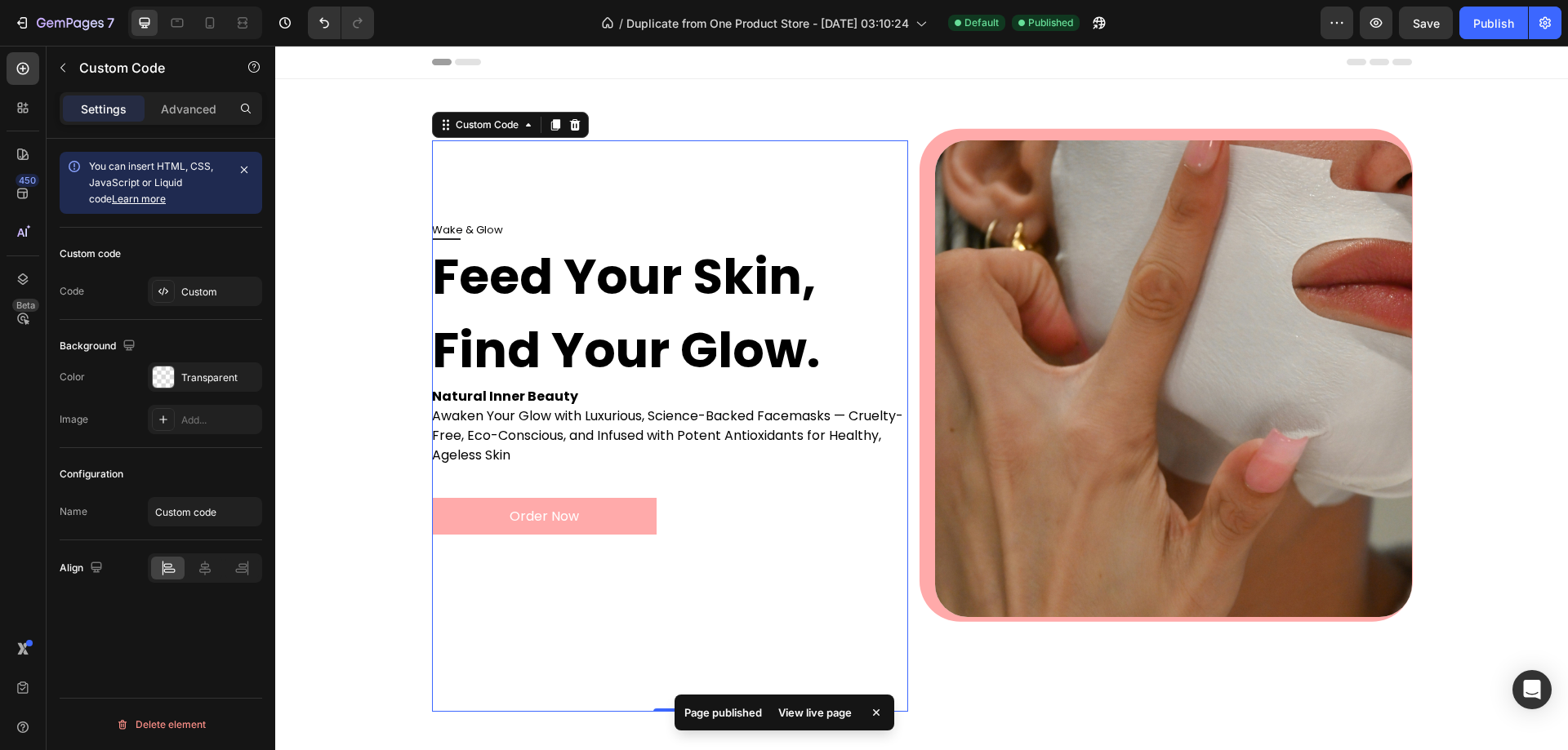
click at [556, 591] on div "Wake & Glow Feed Your Skin, Find Your Glow. Natural Inner Beauty Awaken Your Gl…" at bounding box center [671, 466] width 477 height 490
click at [527, 380] on h1 "Feed Your Skin, Find Your Glow." at bounding box center [671, 314] width 477 height 147
click at [206, 307] on div "Custom code Code Custom" at bounding box center [160, 274] width 203 height 93
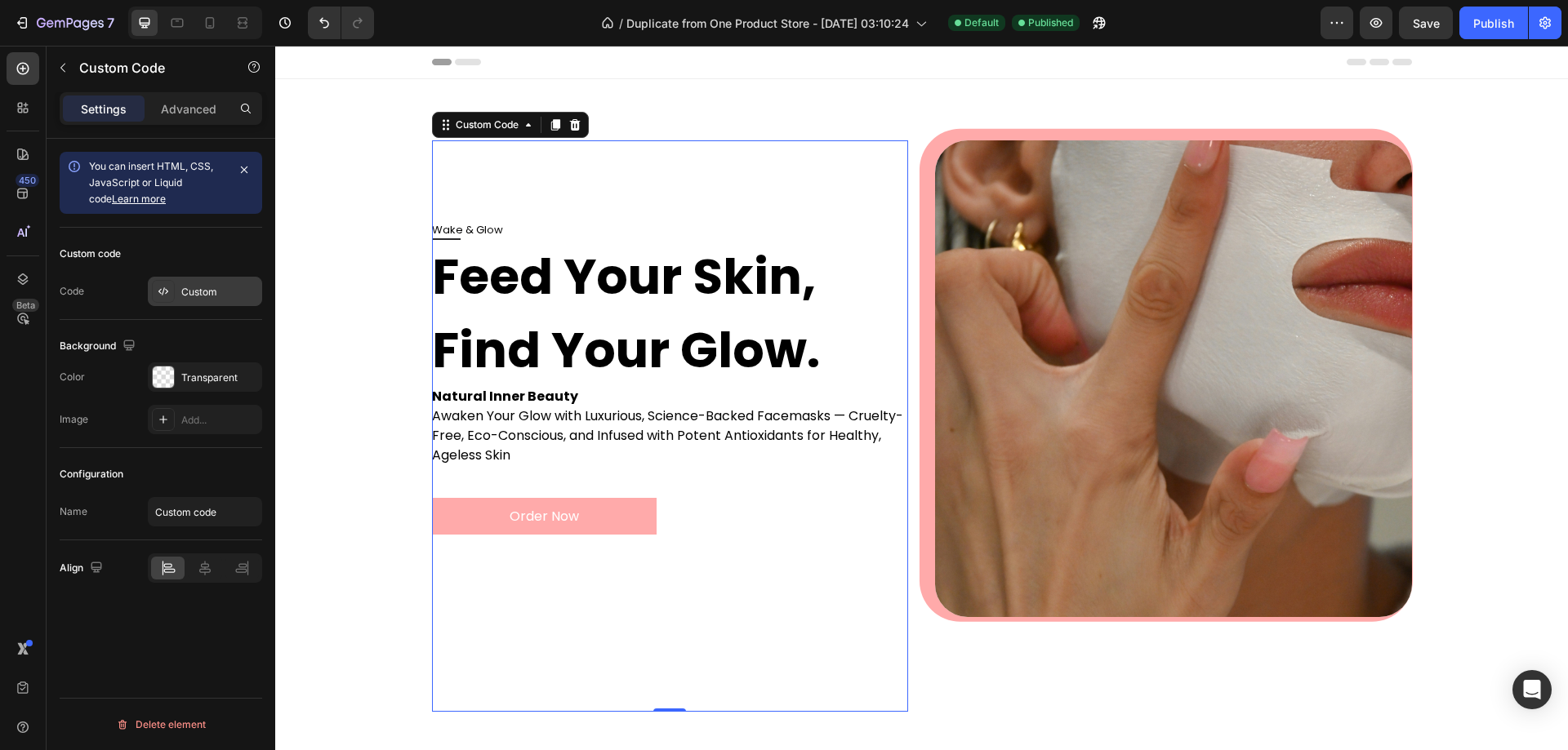
click at [208, 295] on div "Custom" at bounding box center [219, 293] width 77 height 15
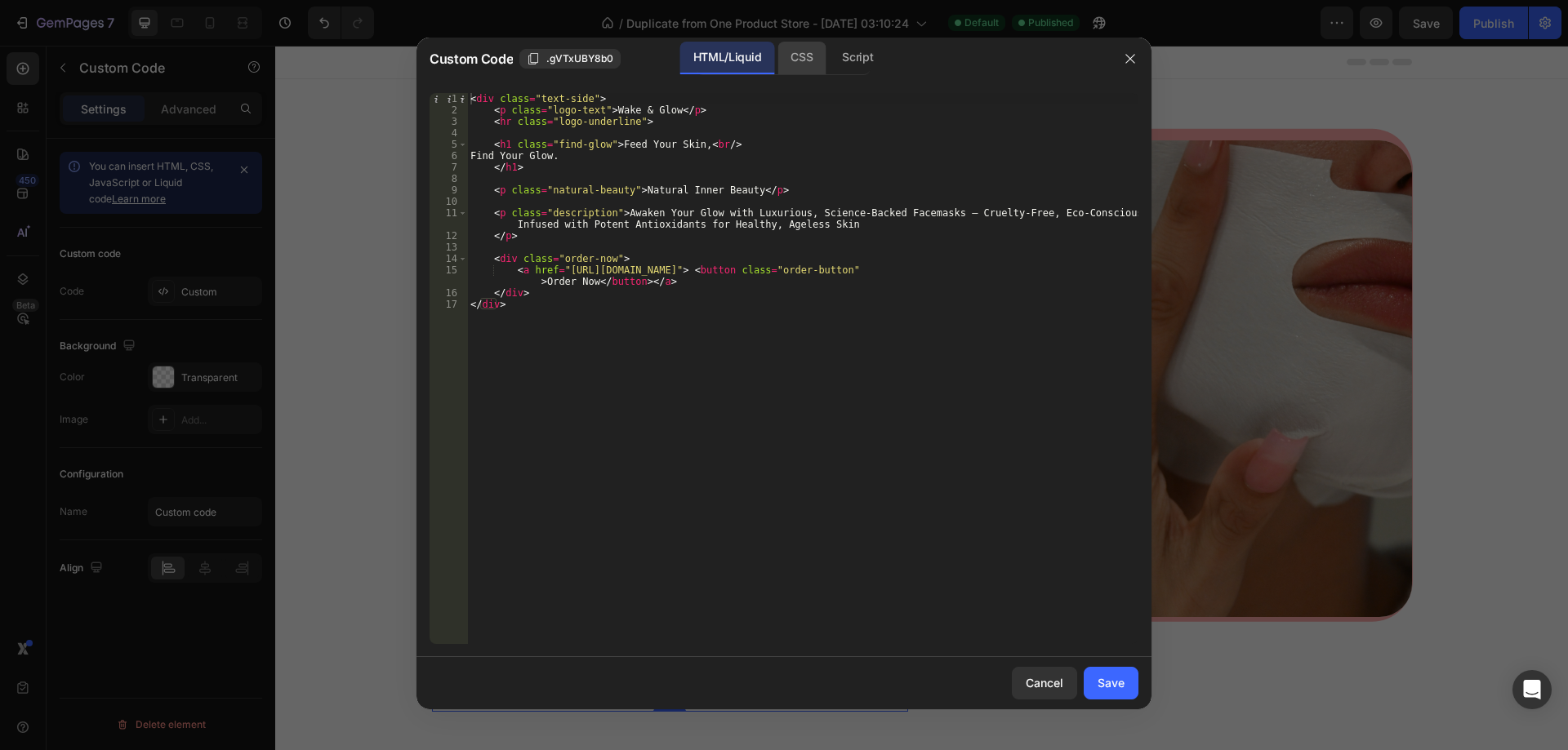
click at [829, 52] on div "CSS" at bounding box center [857, 58] width 58 height 33
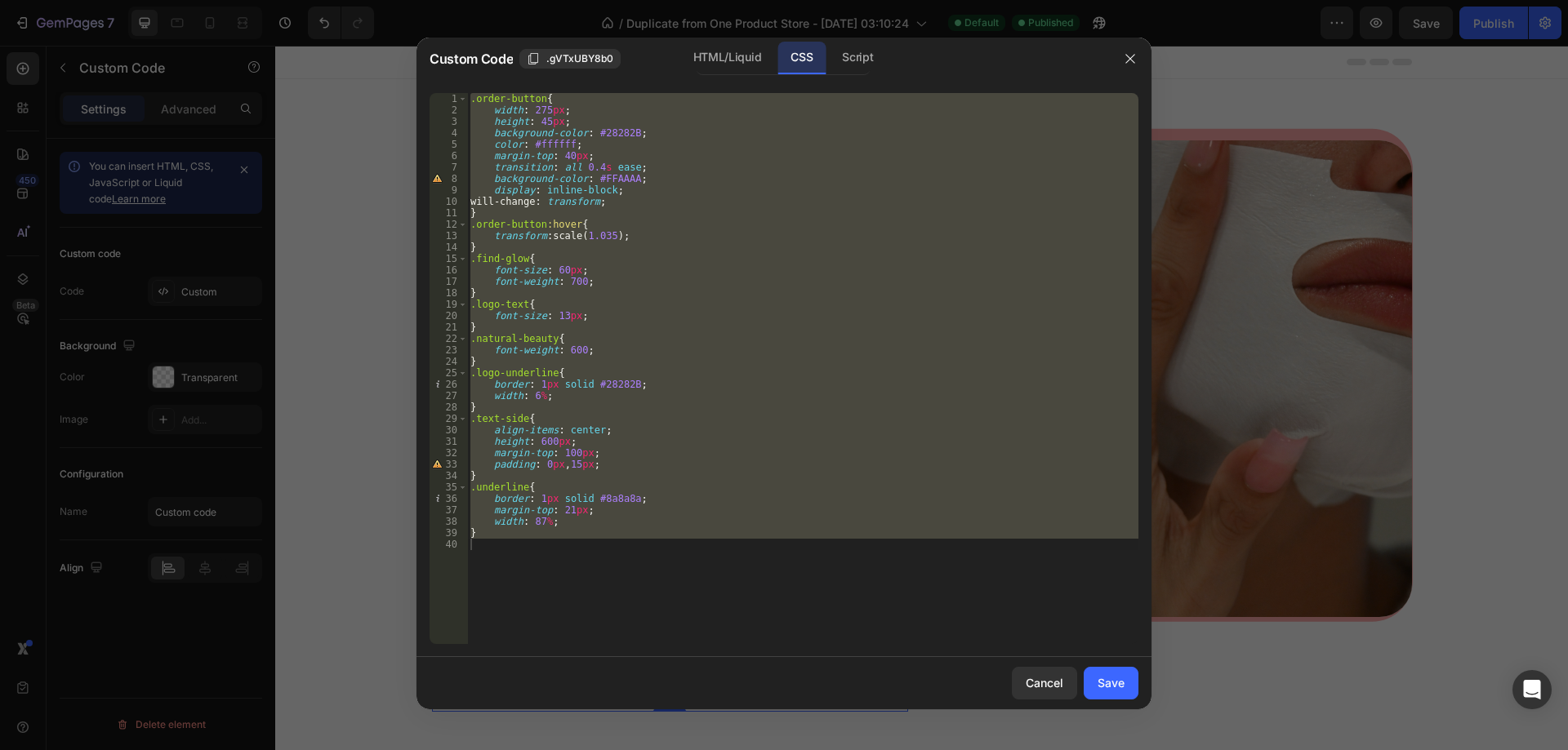
type textarea "}"
click at [950, 592] on div ".order-button { width : 275 px ; height : 45 px ; background-color : #28282B ; …" at bounding box center [803, 369] width 671 height 551
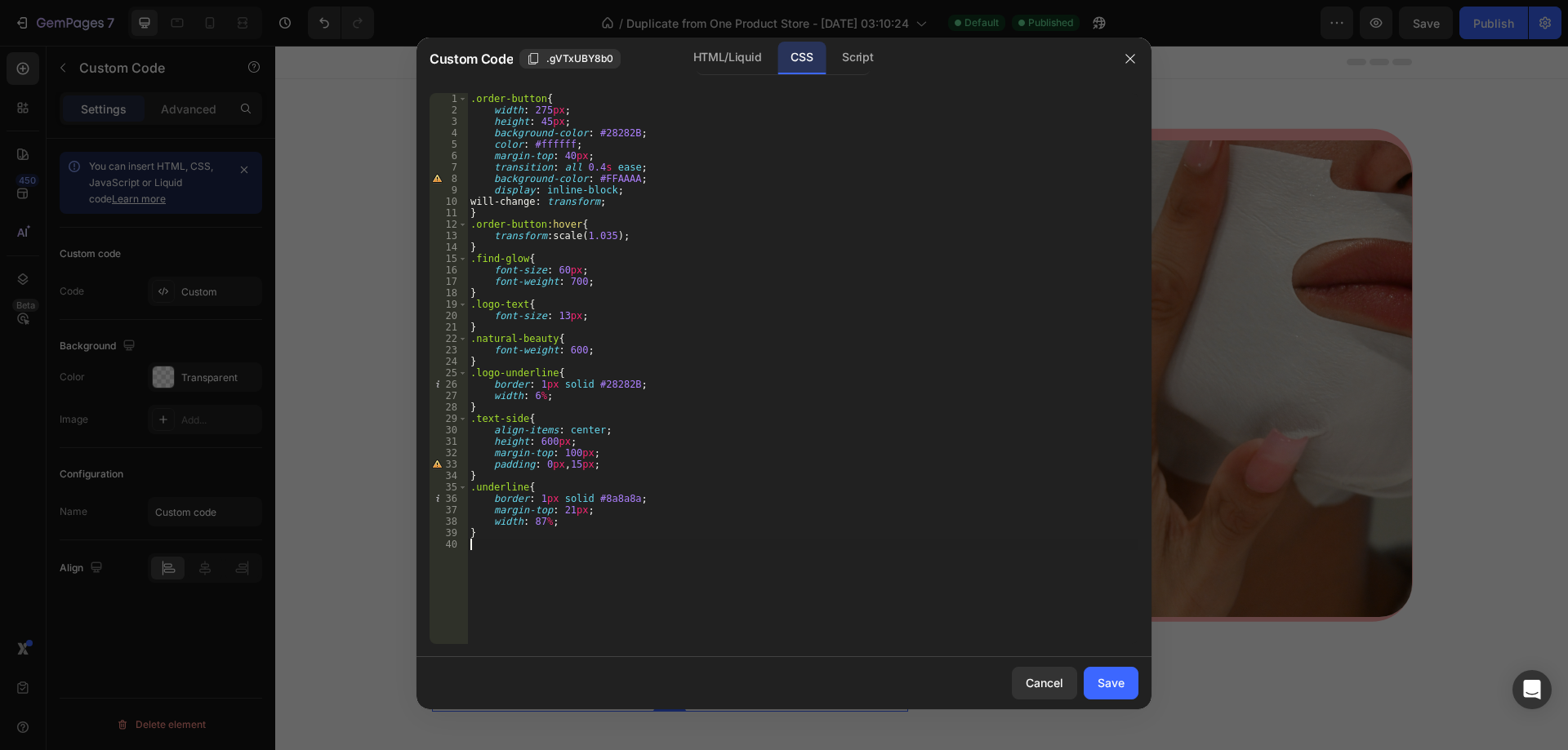
click at [955, 555] on div ".order-button { width : 275 px ; height : 45 px ; background-color : #28282B ; …" at bounding box center [803, 380] width 671 height 574
click at [948, 545] on div ".order-button { width : 275 px ; height : 45 px ; background-color : #28282B ; …" at bounding box center [803, 380] width 671 height 574
click at [1050, 674] on div "Cancel" at bounding box center [1044, 682] width 38 height 18
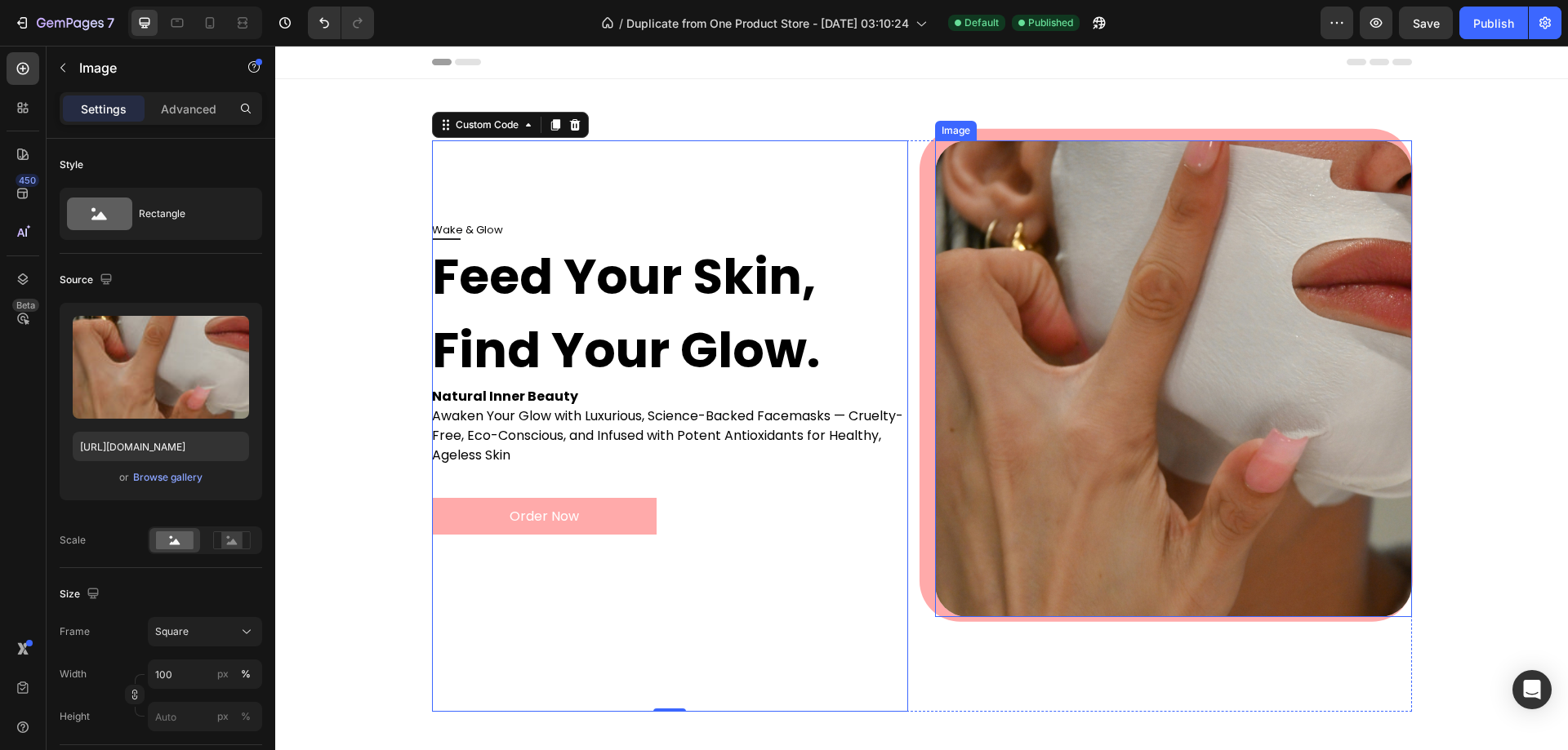
click at [1057, 410] on img at bounding box center [1174, 379] width 477 height 477
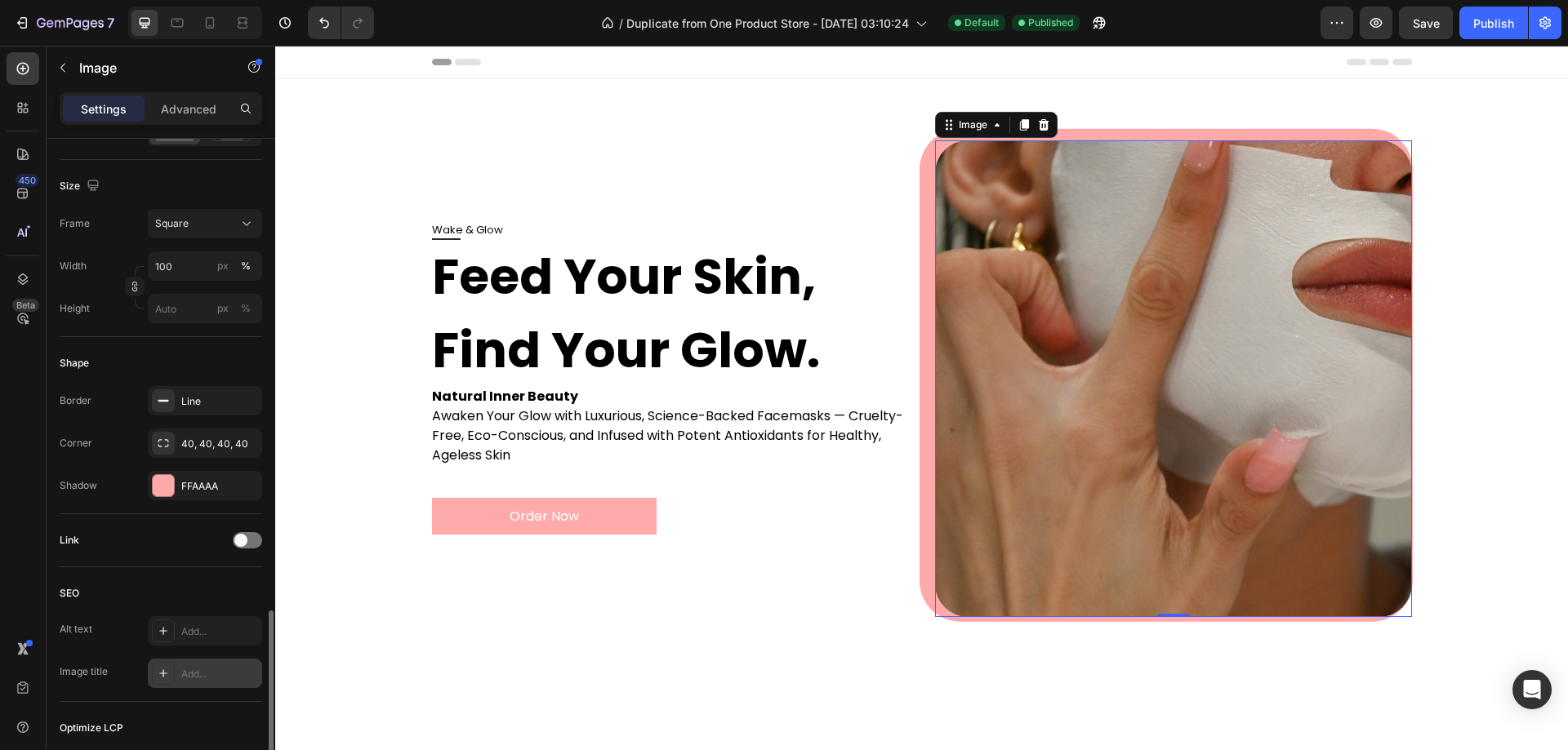
scroll to position [573, 0]
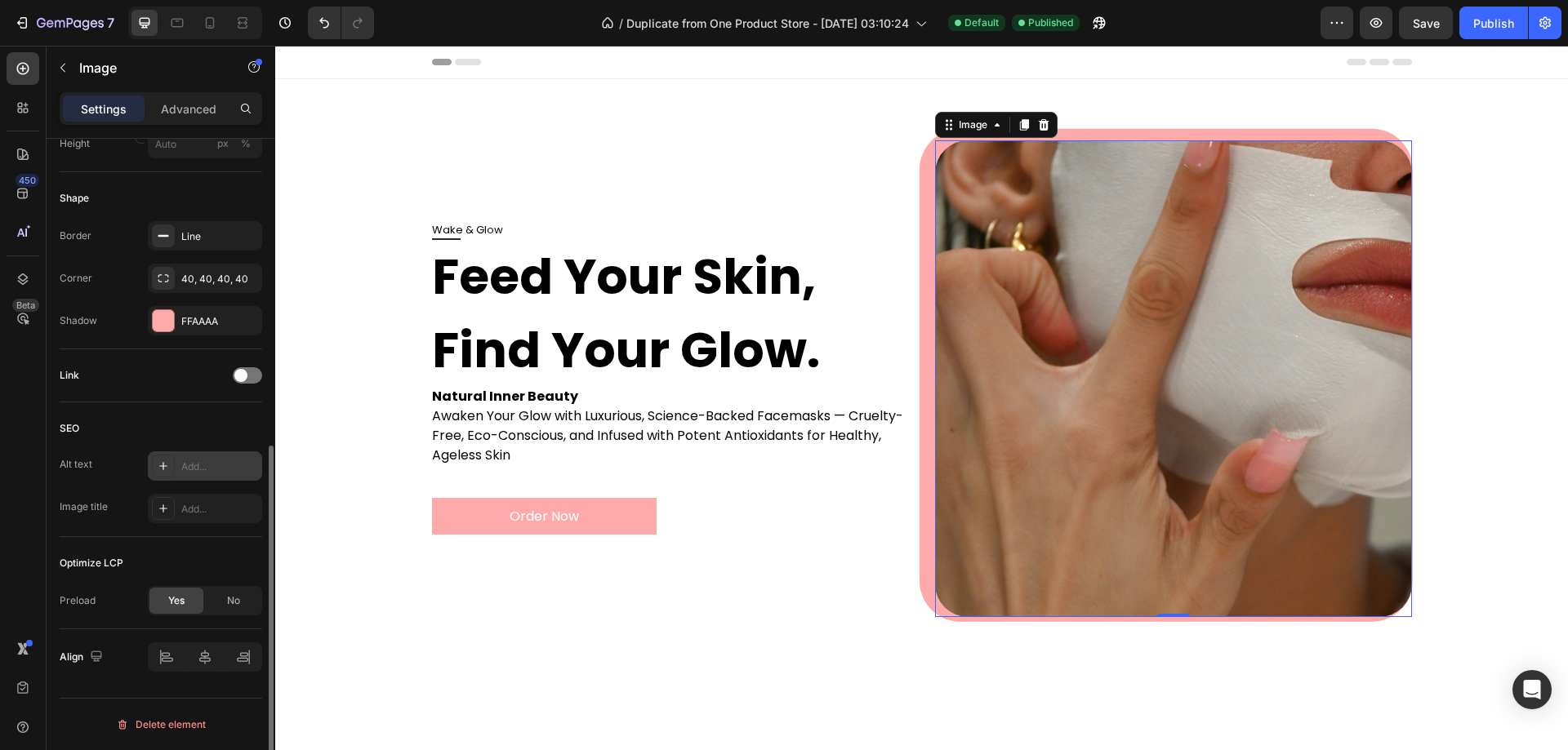
click at [204, 473] on div "Add..." at bounding box center [219, 467] width 77 height 15
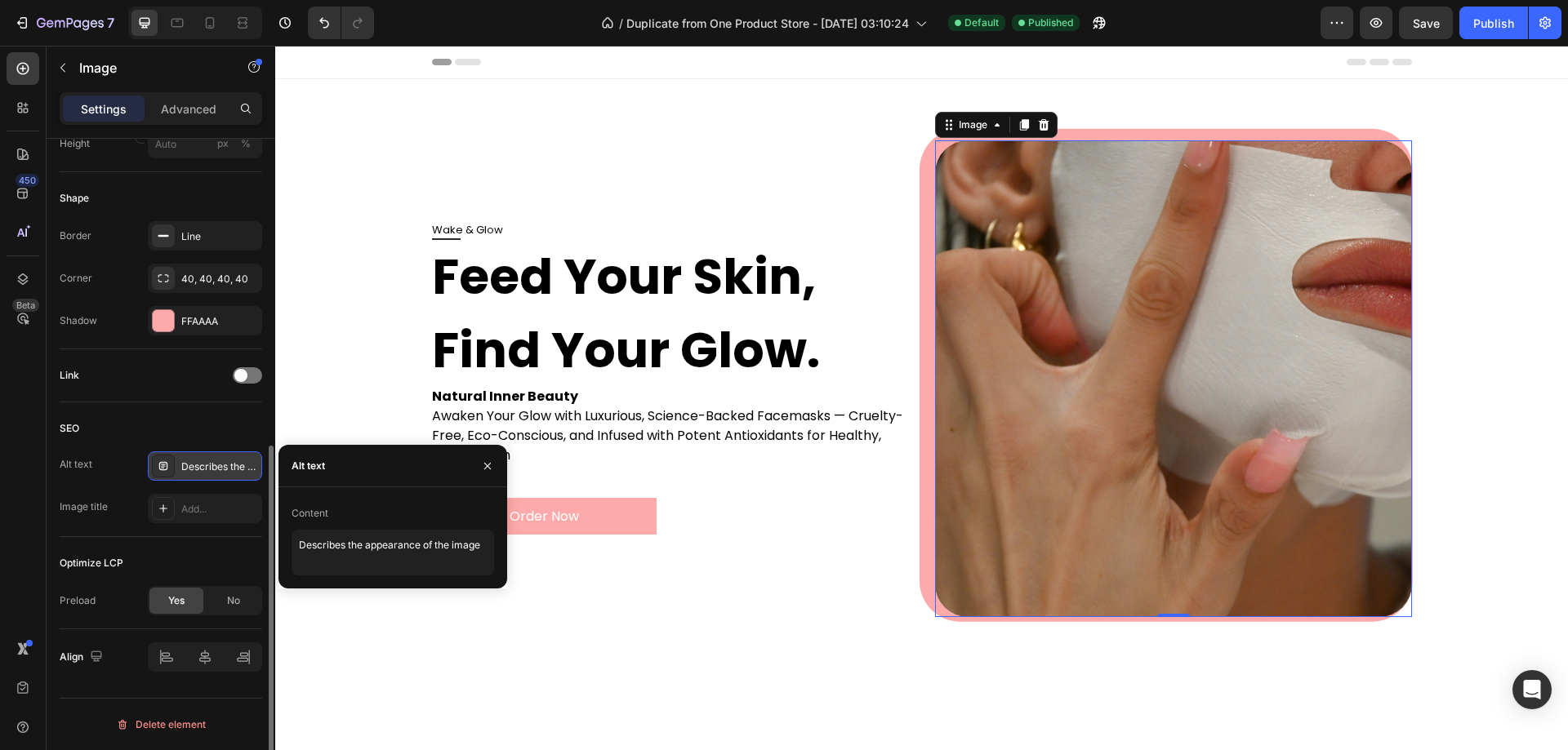
click at [159, 418] on div "SEO" at bounding box center [160, 428] width 203 height 26
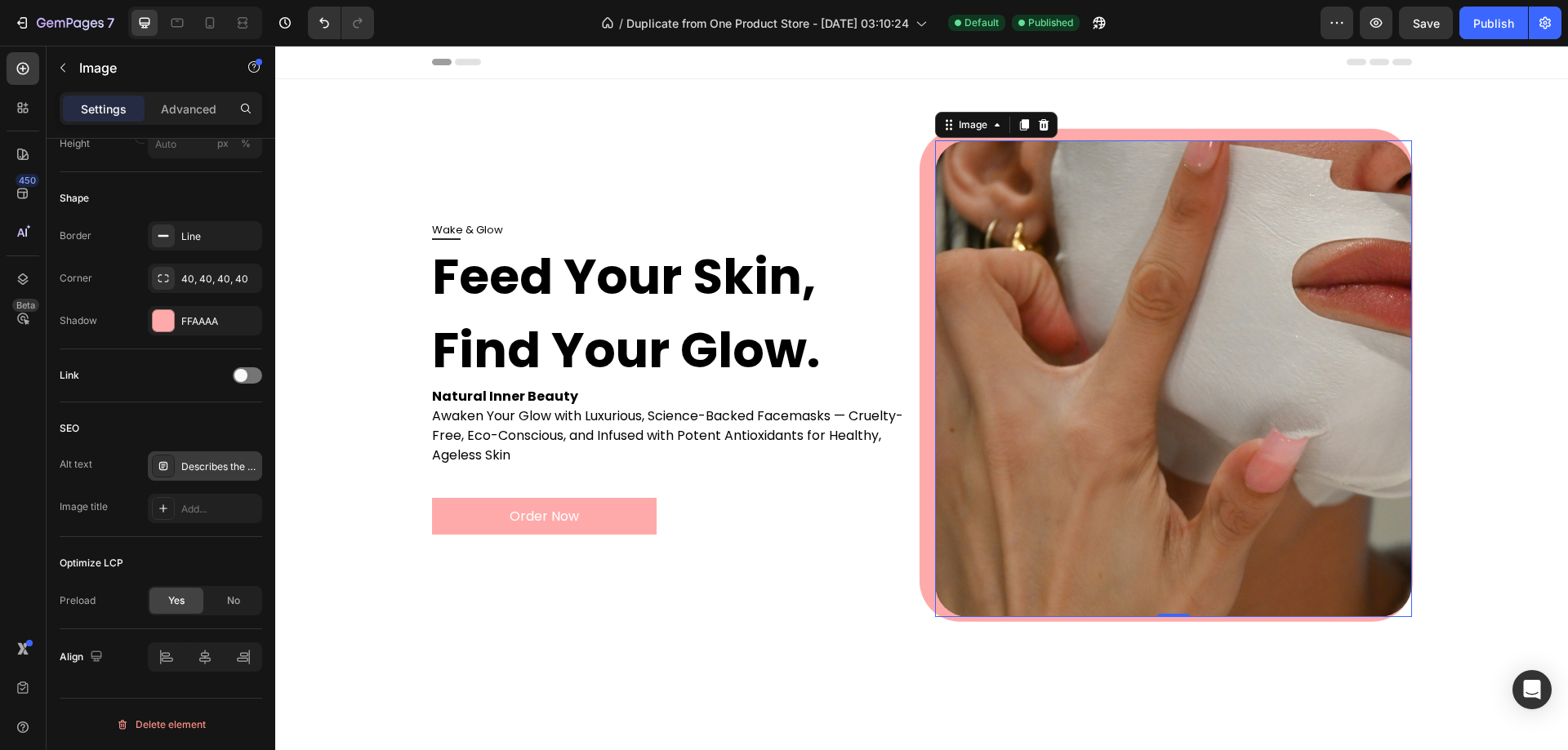
click at [231, 471] on div "Describes the appearance of the image" at bounding box center [219, 467] width 77 height 15
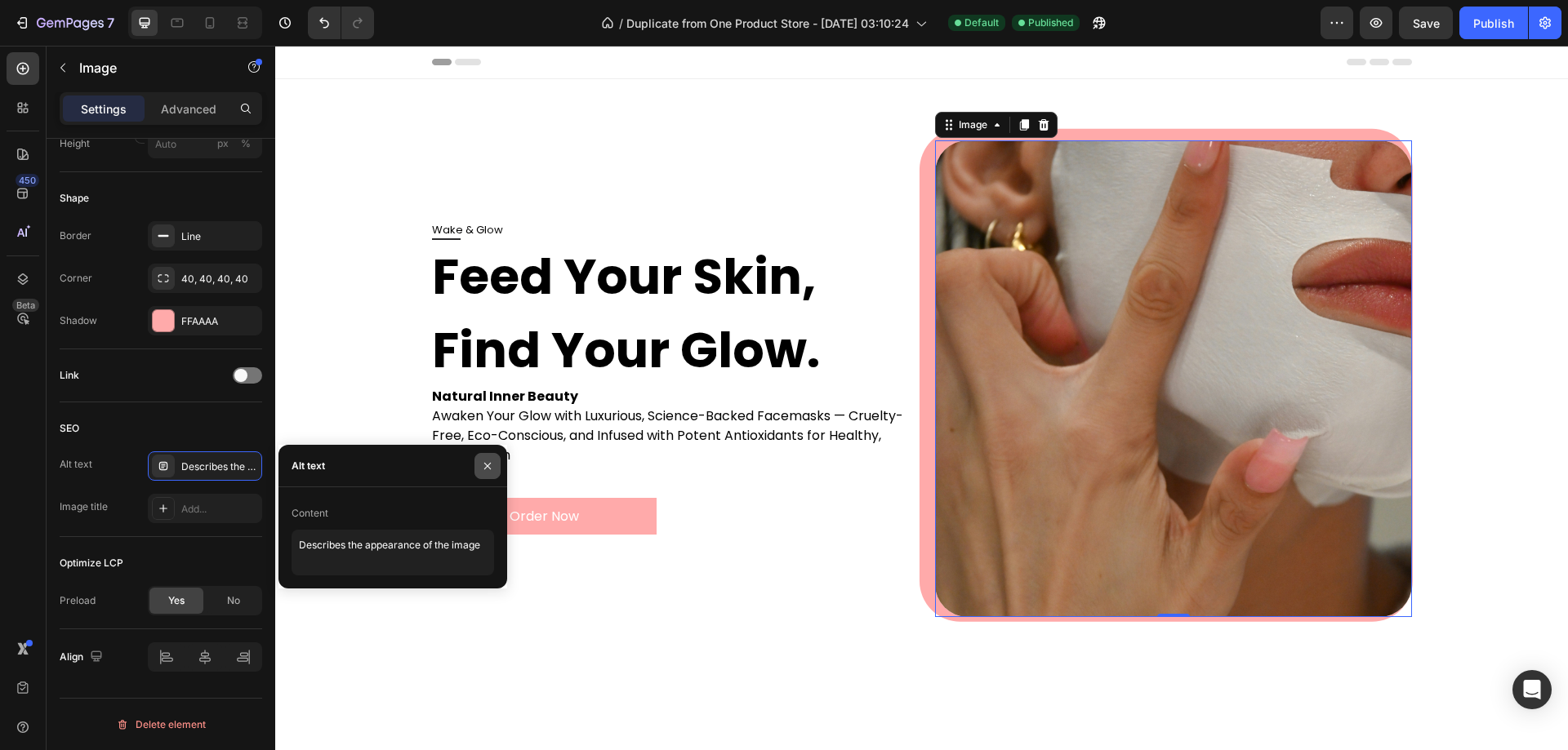
click at [483, 469] on icon "button" at bounding box center [487, 466] width 13 height 13
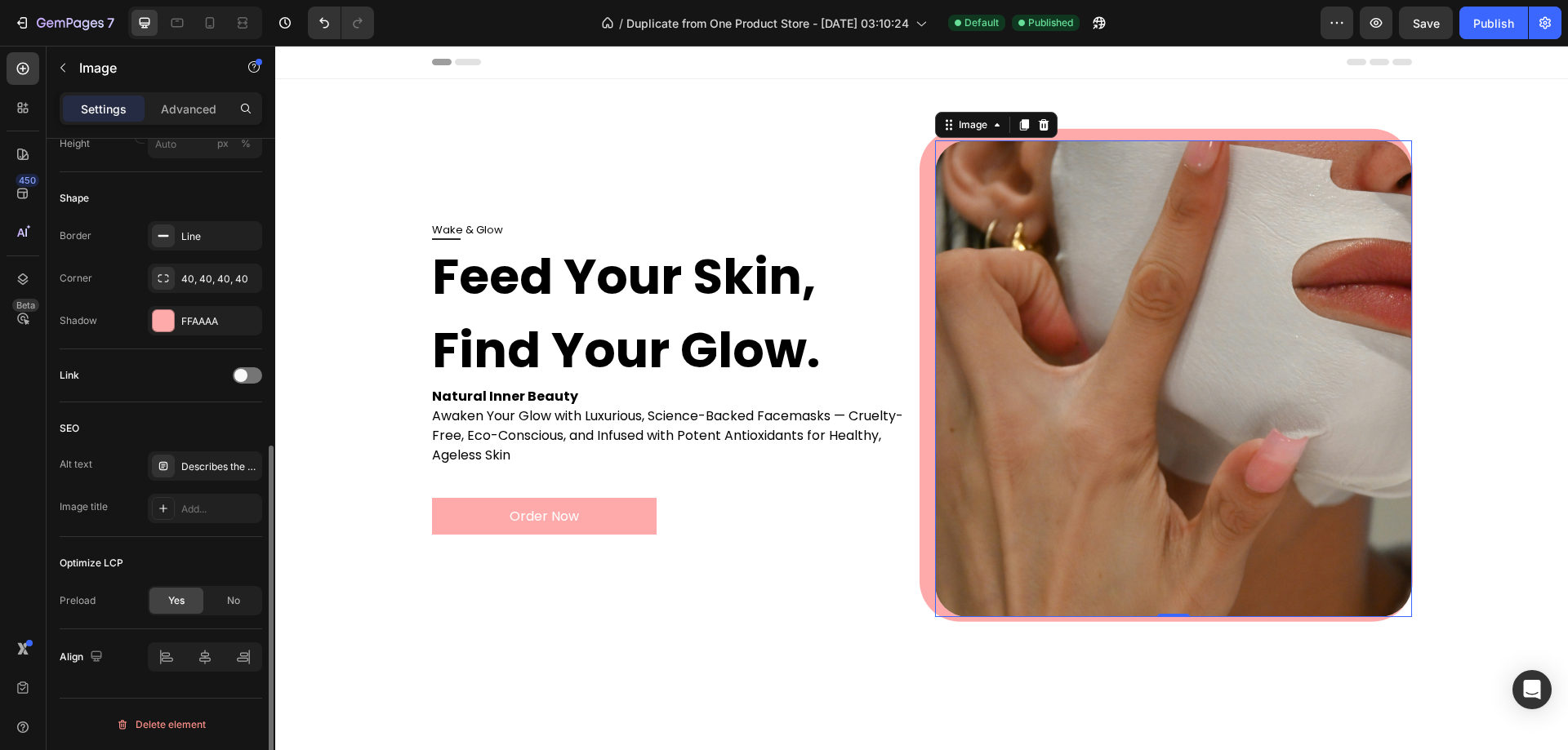
click at [228, 421] on div "SEO" at bounding box center [160, 428] width 203 height 26
click at [204, 472] on div "Describes the appearance of the image" at bounding box center [219, 467] width 77 height 15
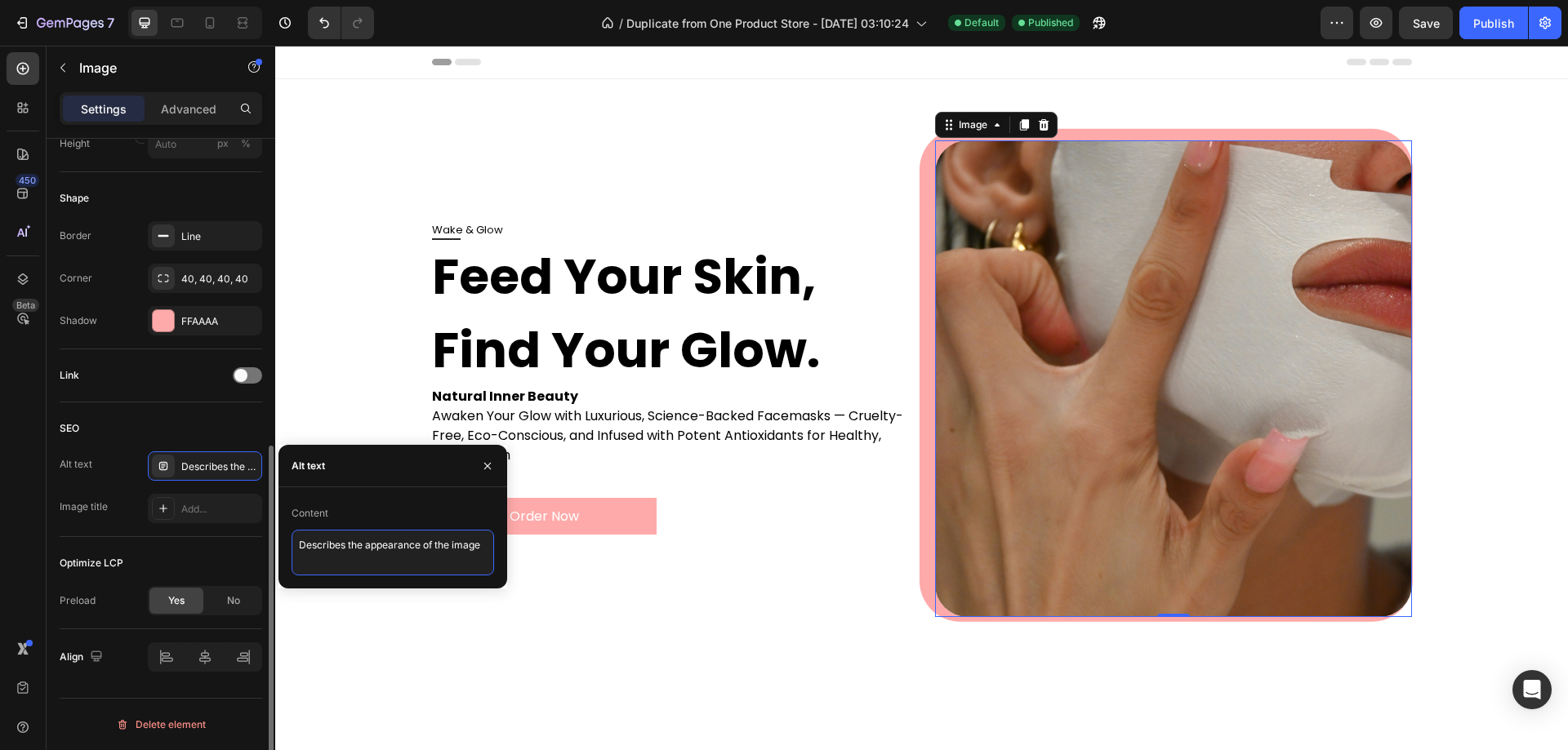
drag, startPoint x: 488, startPoint y: 550, endPoint x: 250, endPoint y: 541, distance: 238.2
click at [250, 541] on div "450 Beta Sections(18) Elements(83) Section Element Hero Section Product Detail …" at bounding box center [138, 398] width 275 height 705
click at [171, 554] on div "Optimize LCP" at bounding box center [160, 563] width 203 height 26
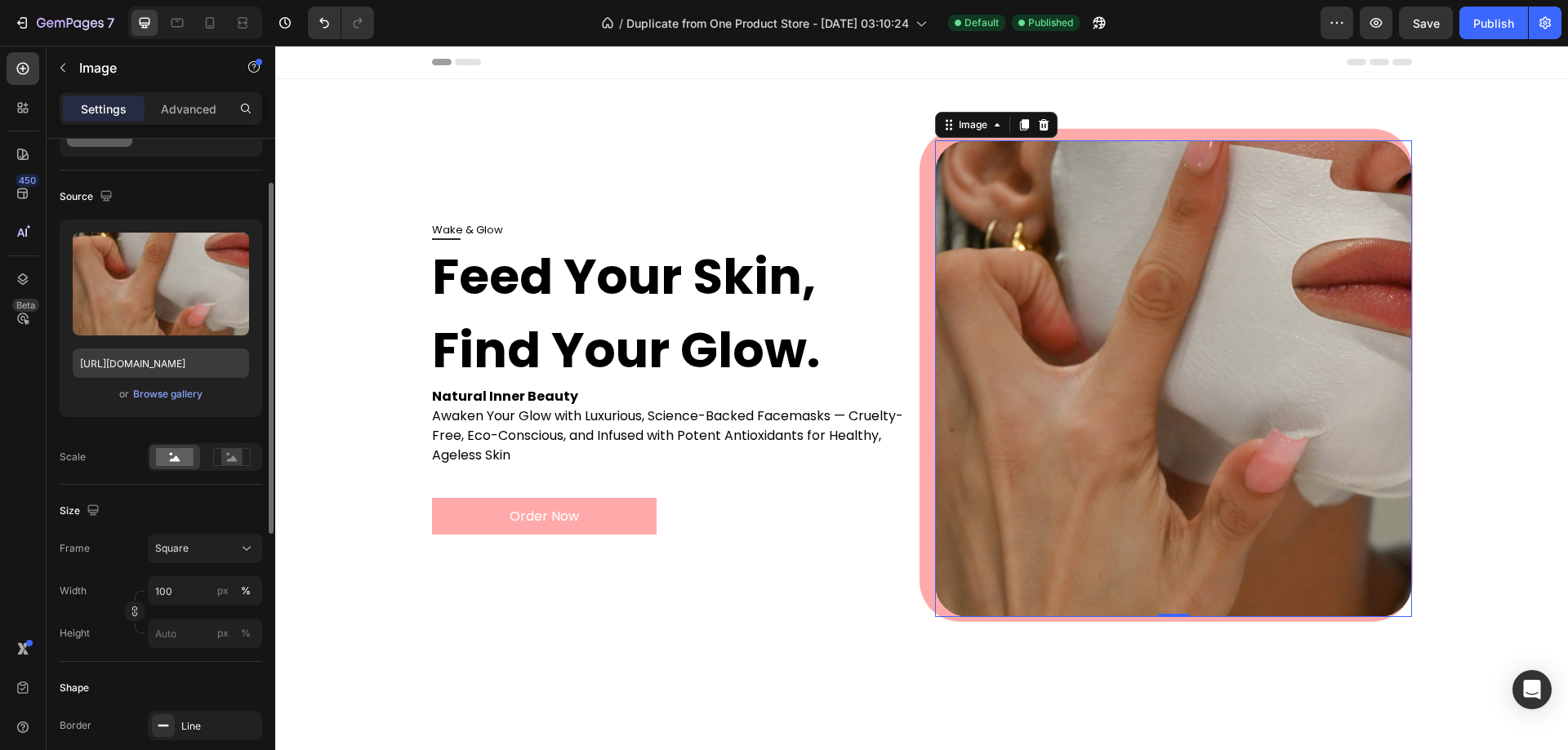
scroll to position [0, 0]
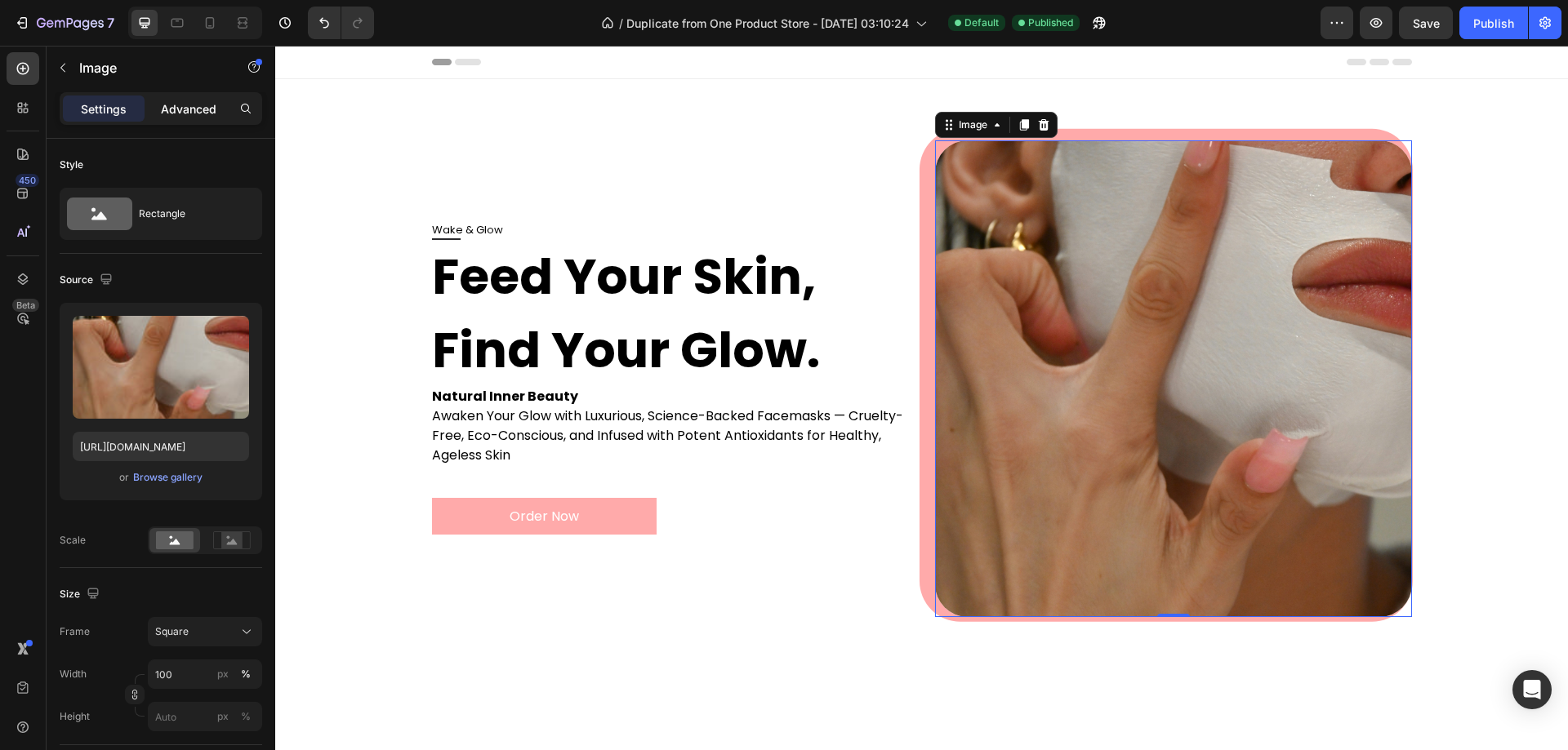
click at [174, 118] on div "Advanced" at bounding box center [189, 108] width 82 height 26
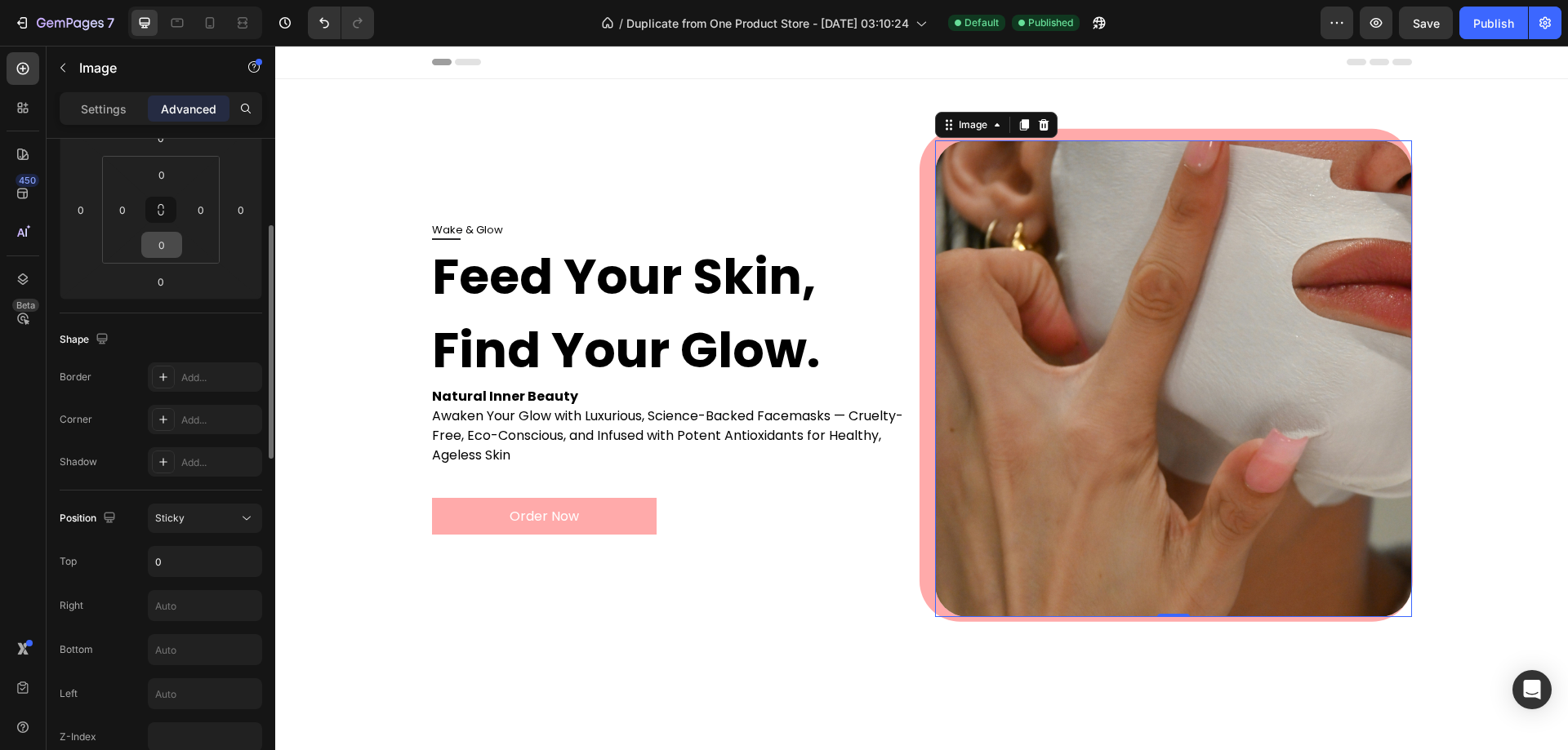
scroll to position [326, 0]
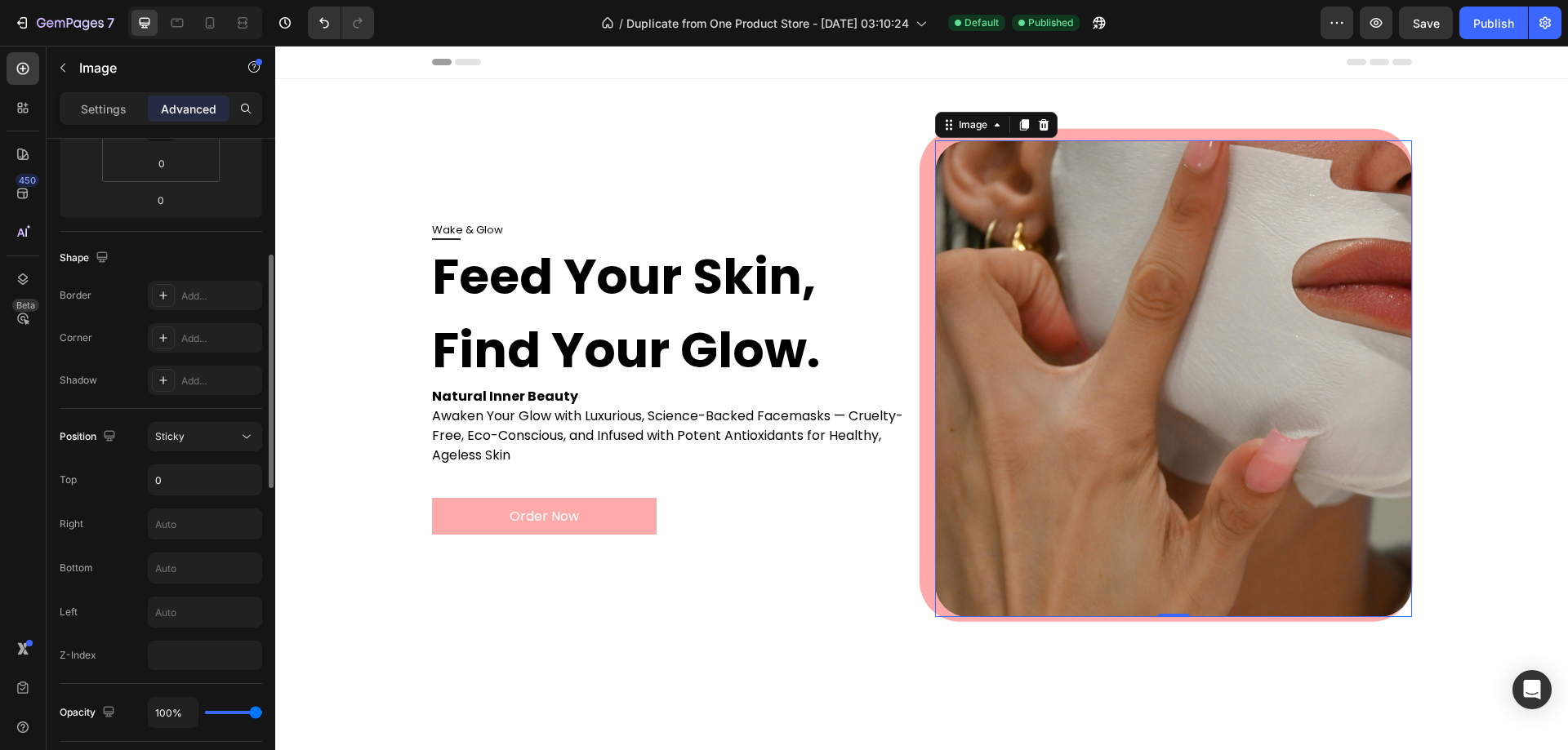
click at [1028, 379] on img at bounding box center [1174, 379] width 477 height 477
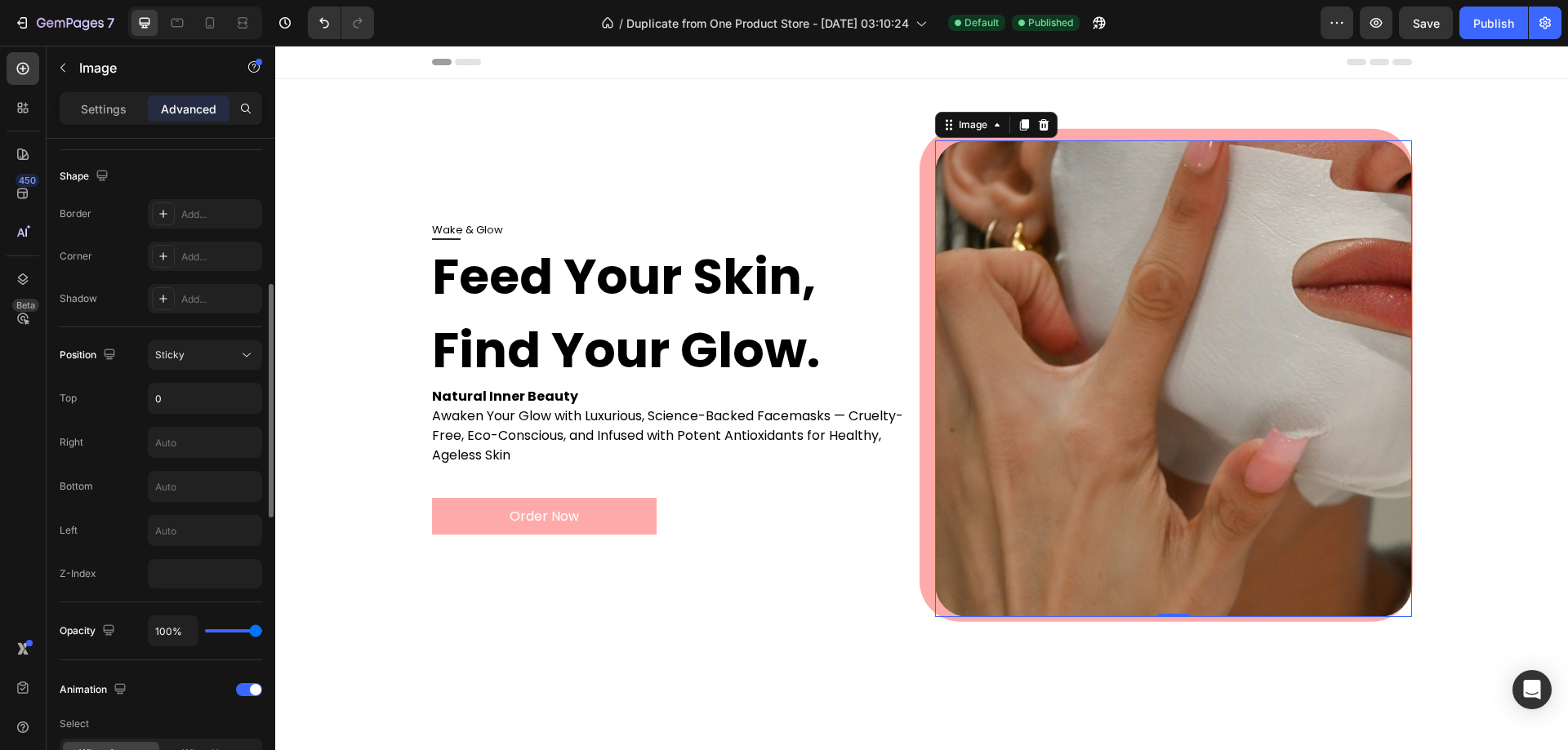
type input "98%"
type input "98"
type input "96%"
type input "96"
type input "94%"
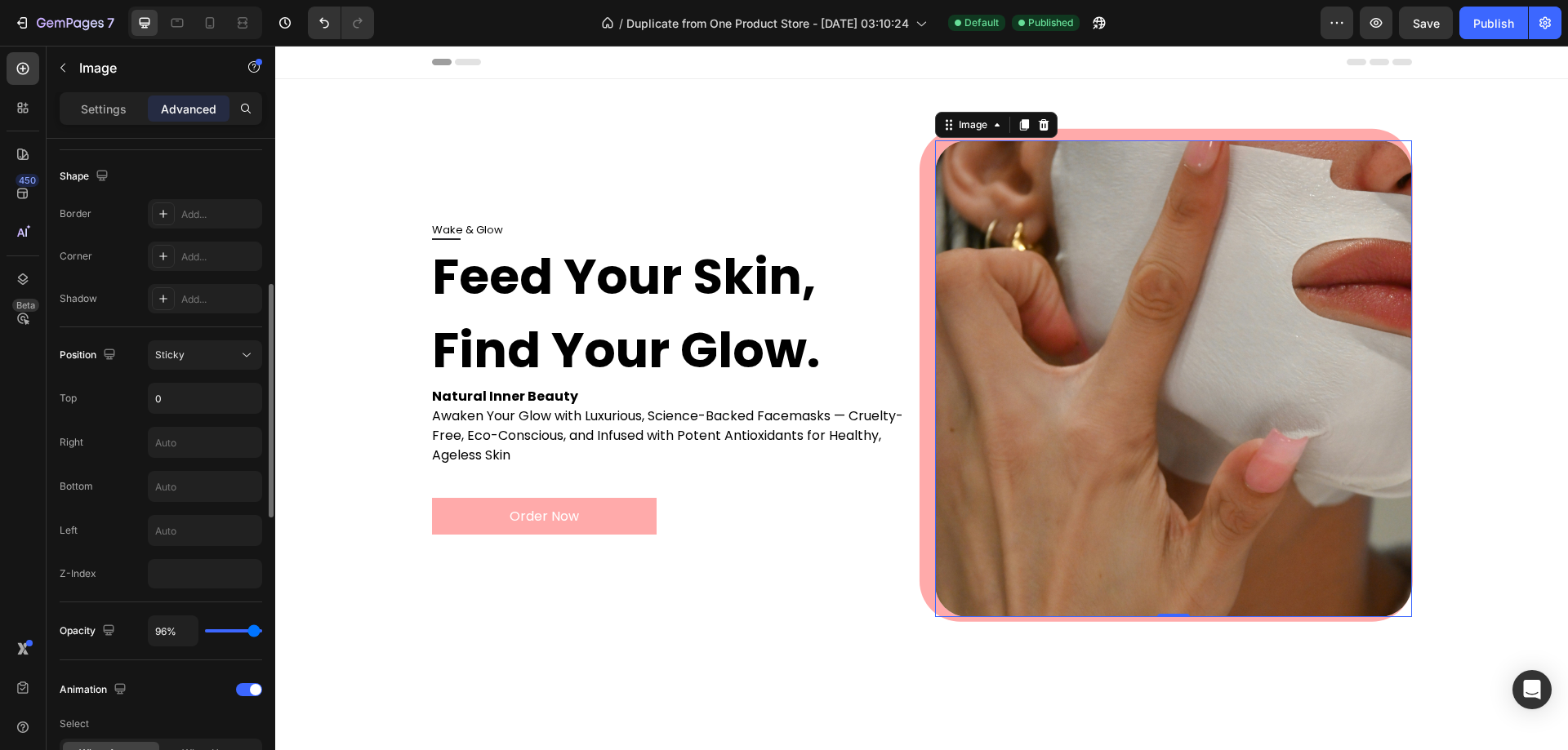
type input "94"
type input "93%"
type input "93"
type input "91%"
type input "91"
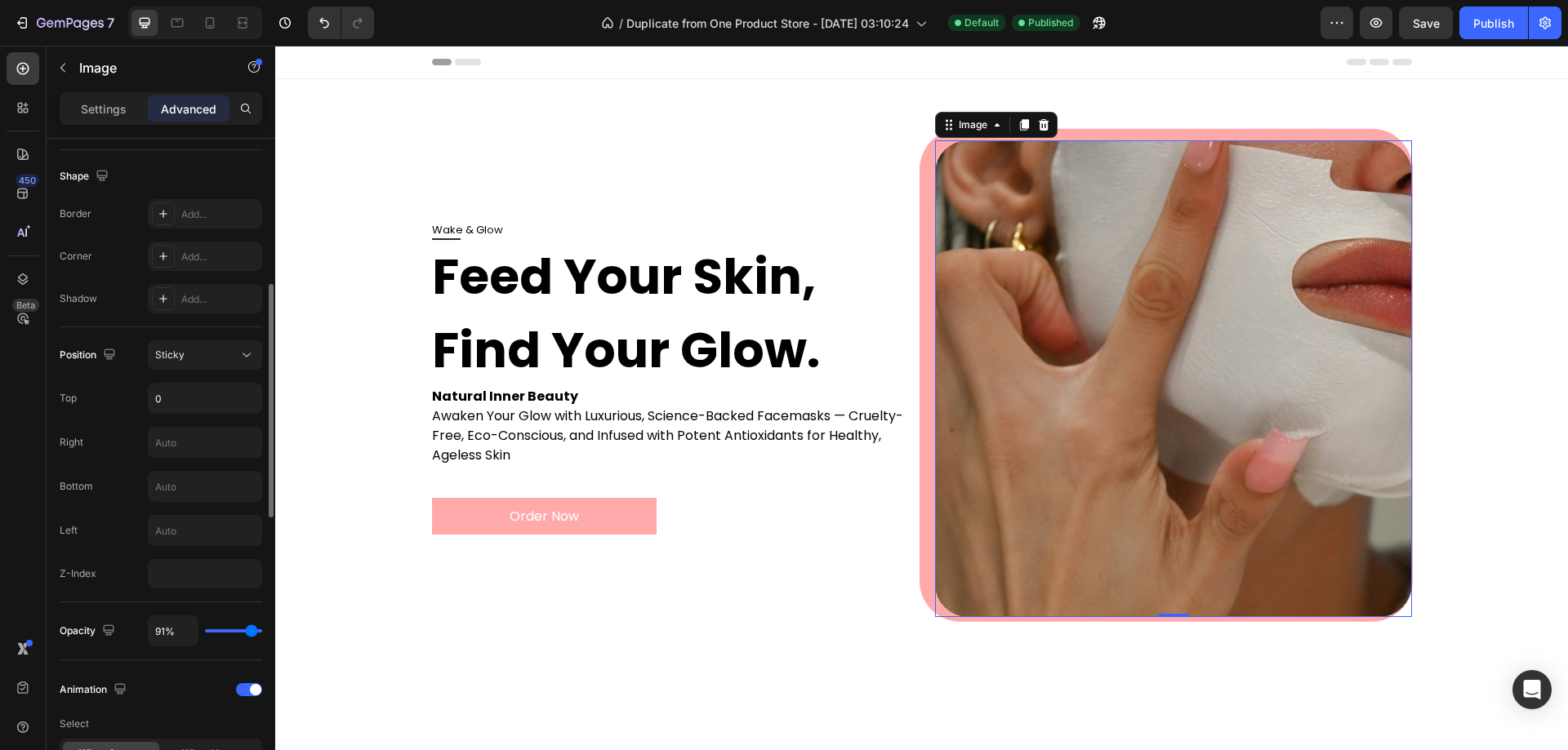
type input "89%"
type input "89"
type input "87%"
type input "87"
type input "85%"
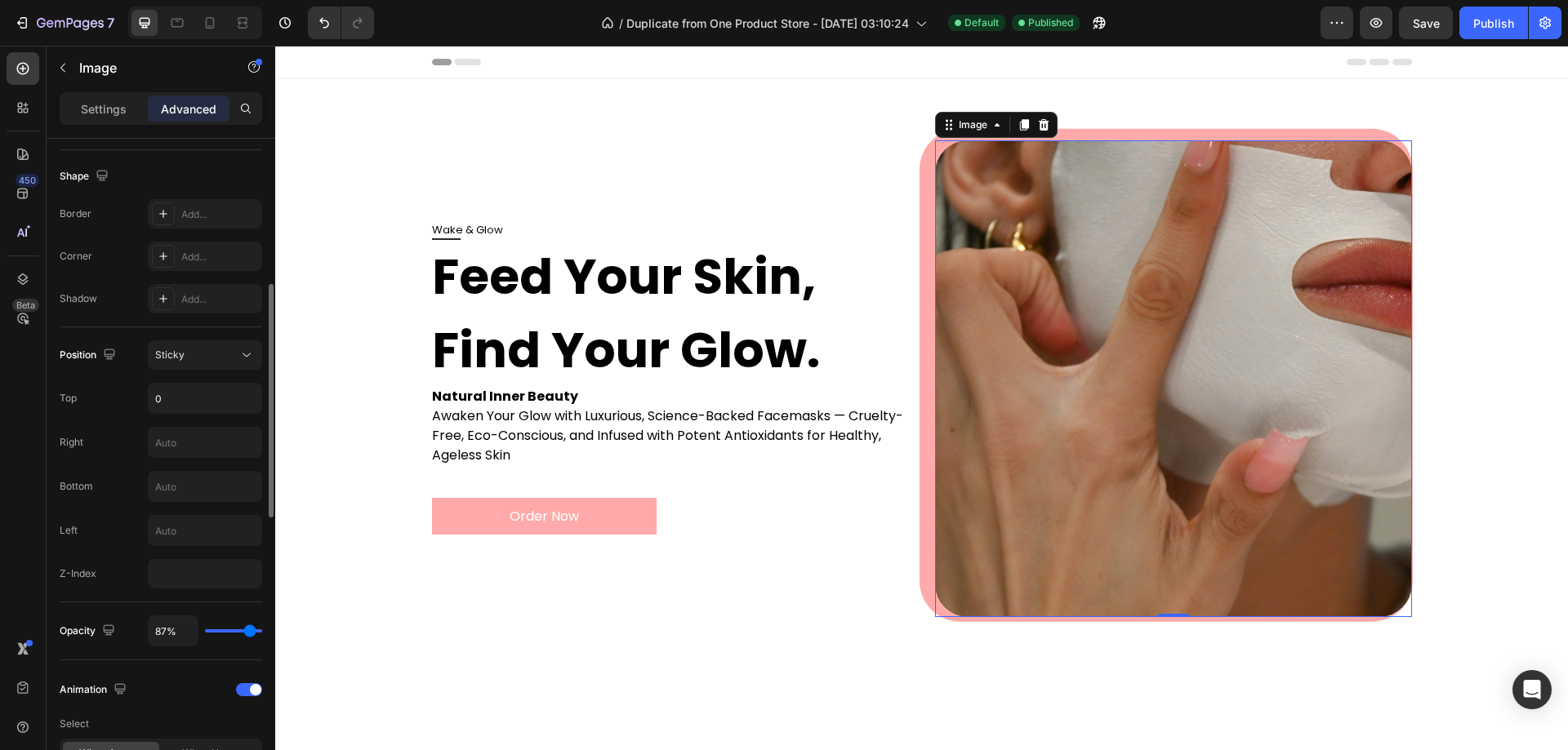
type input "85"
type input "83%"
type input "83"
type input "81%"
type input "81"
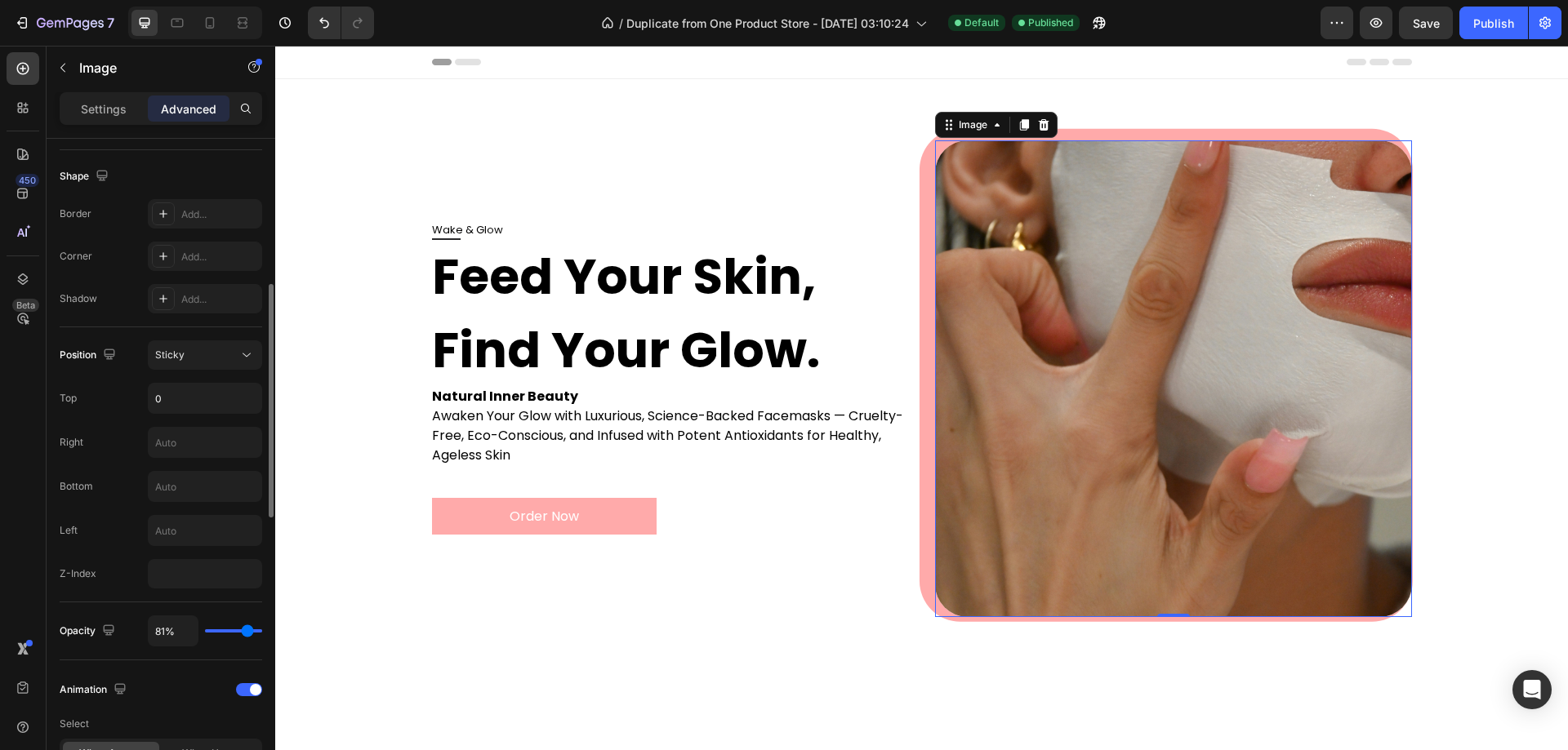
type input "78%"
type input "78"
type input "76%"
type input "76"
type input "74%"
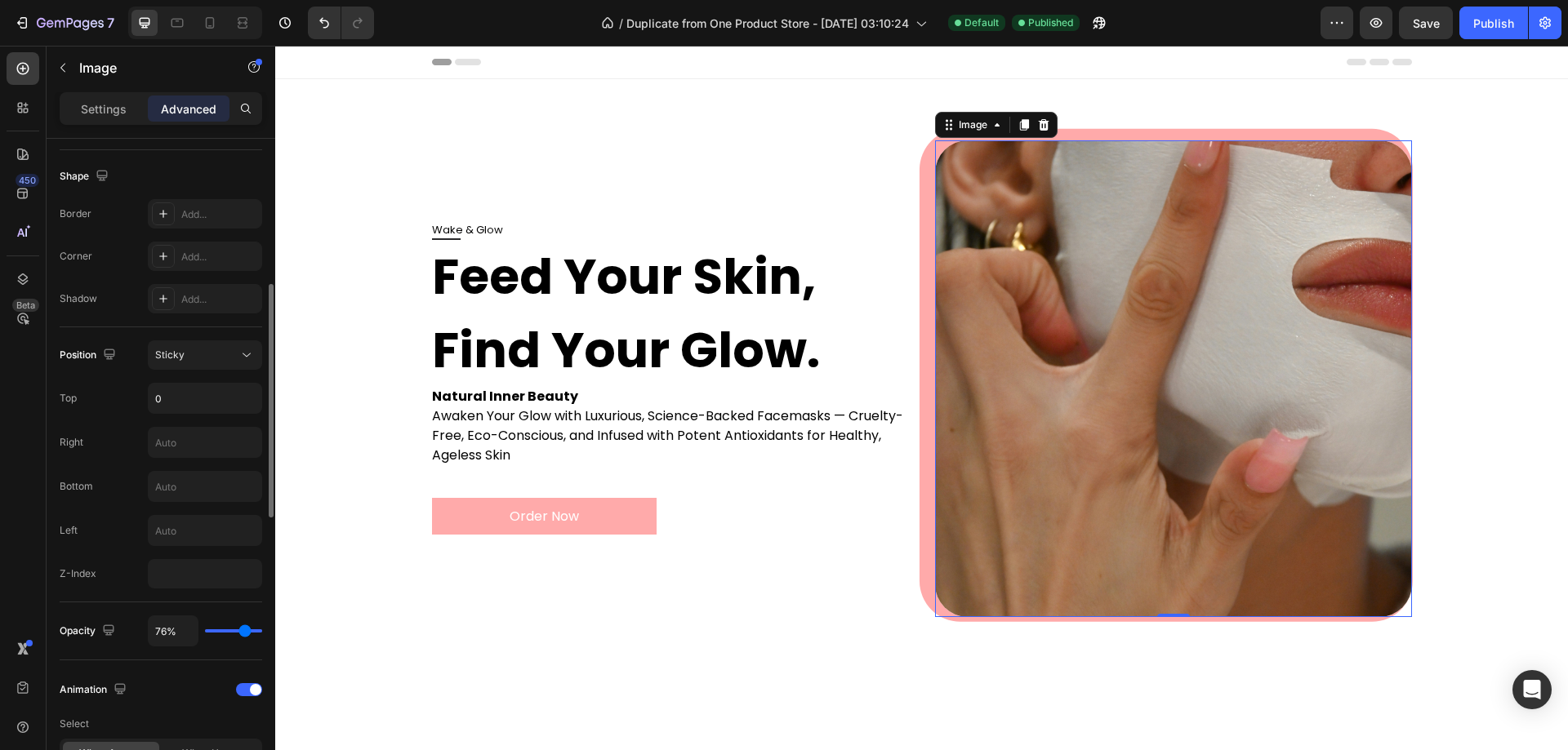
type input "74"
type input "63%"
type input "63"
type input "50%"
type input "50"
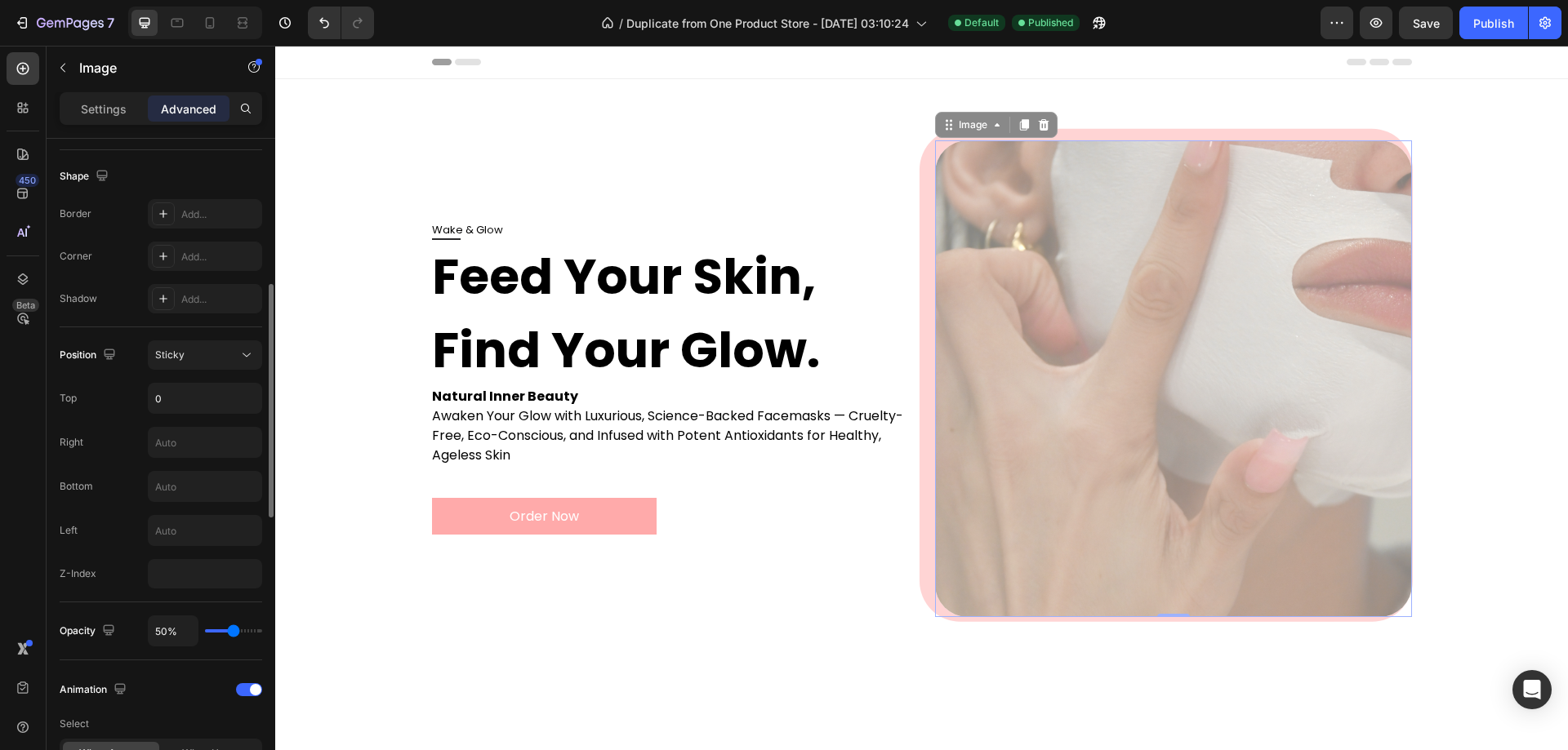
type input "48%"
type input "48"
type input "46%"
type input "46"
type input "44%"
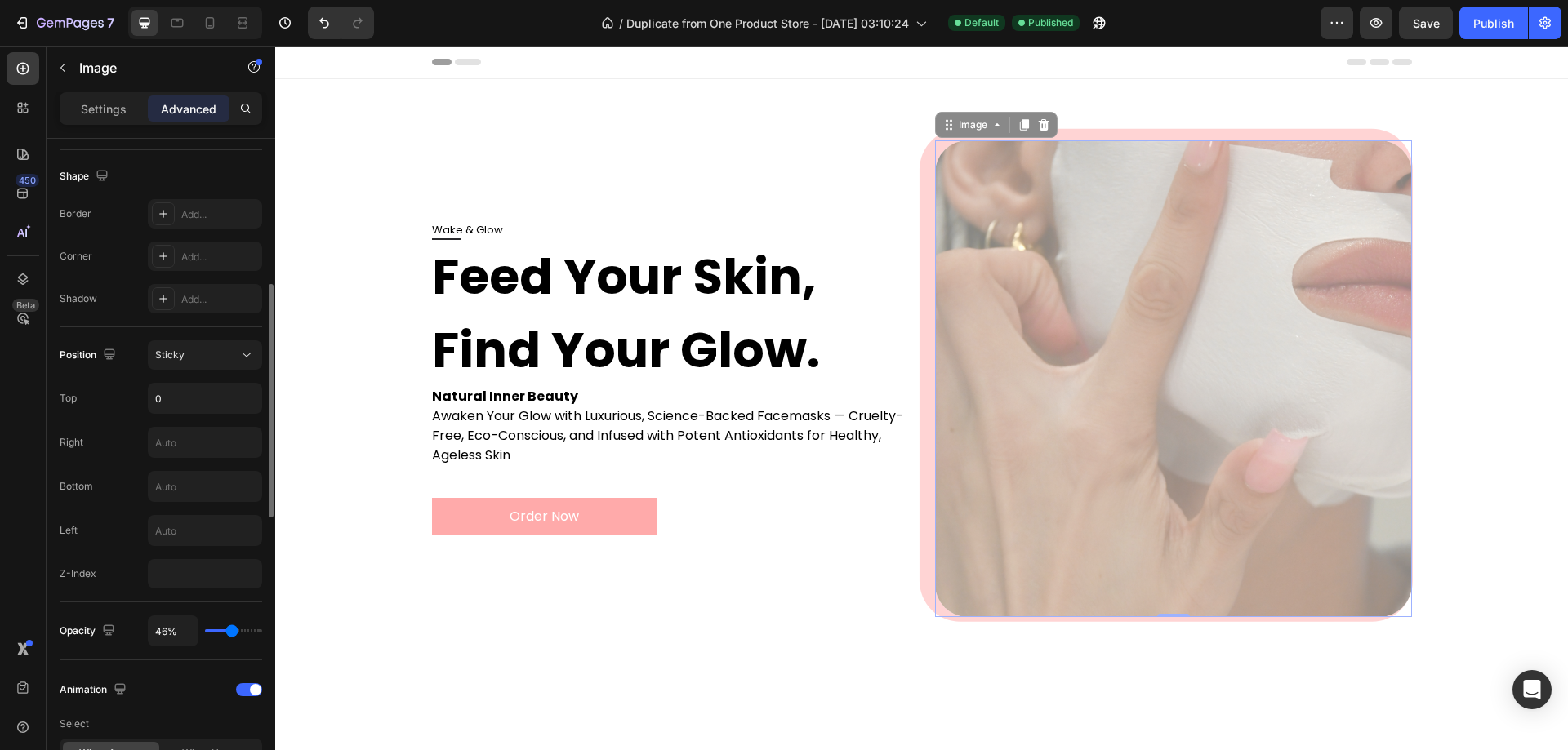
type input "44"
type input "46%"
type input "46"
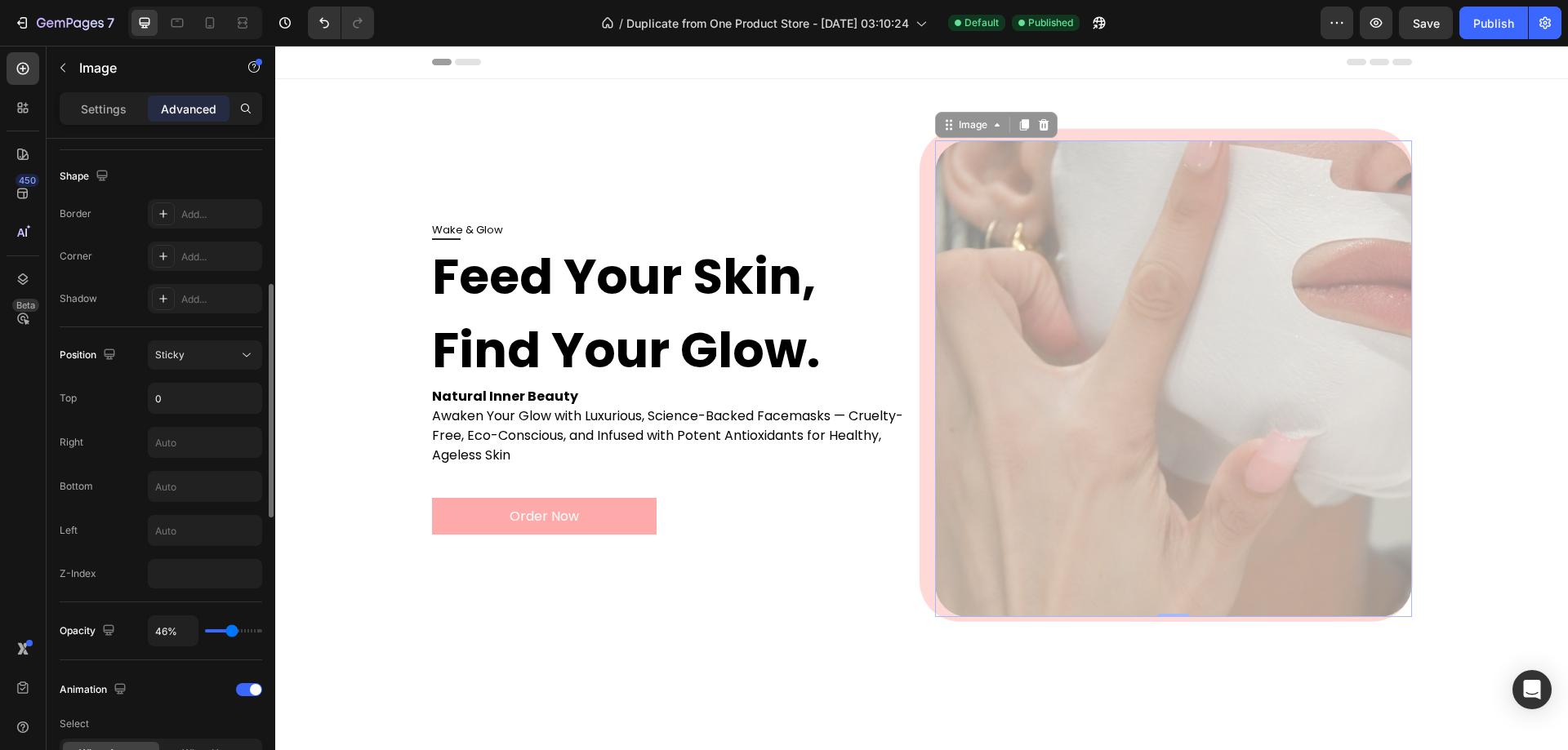
type input "48%"
type input "48"
type input "50%"
type input "50"
type input "52%"
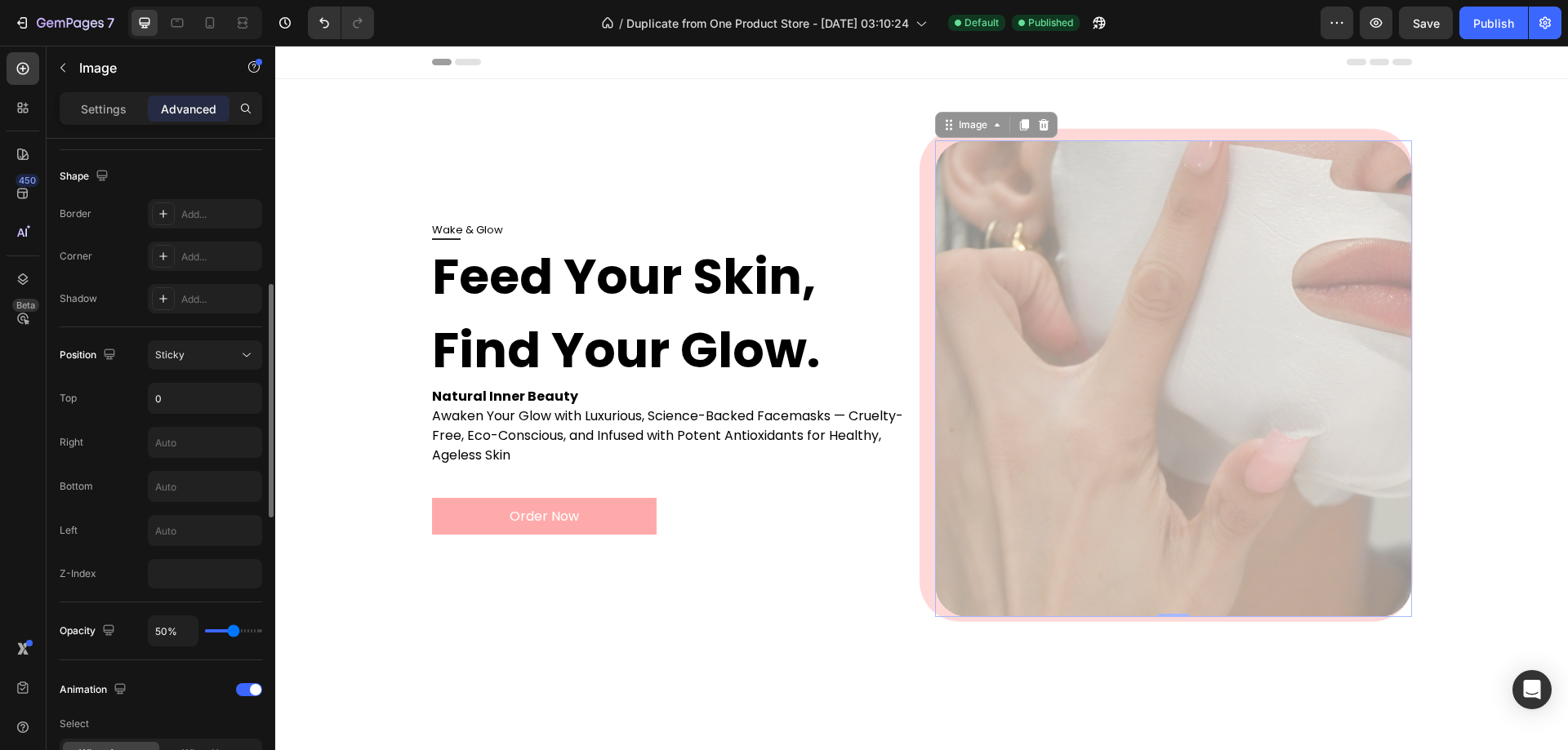
type input "52"
type input "54%"
type input "54"
type input "56%"
type input "56"
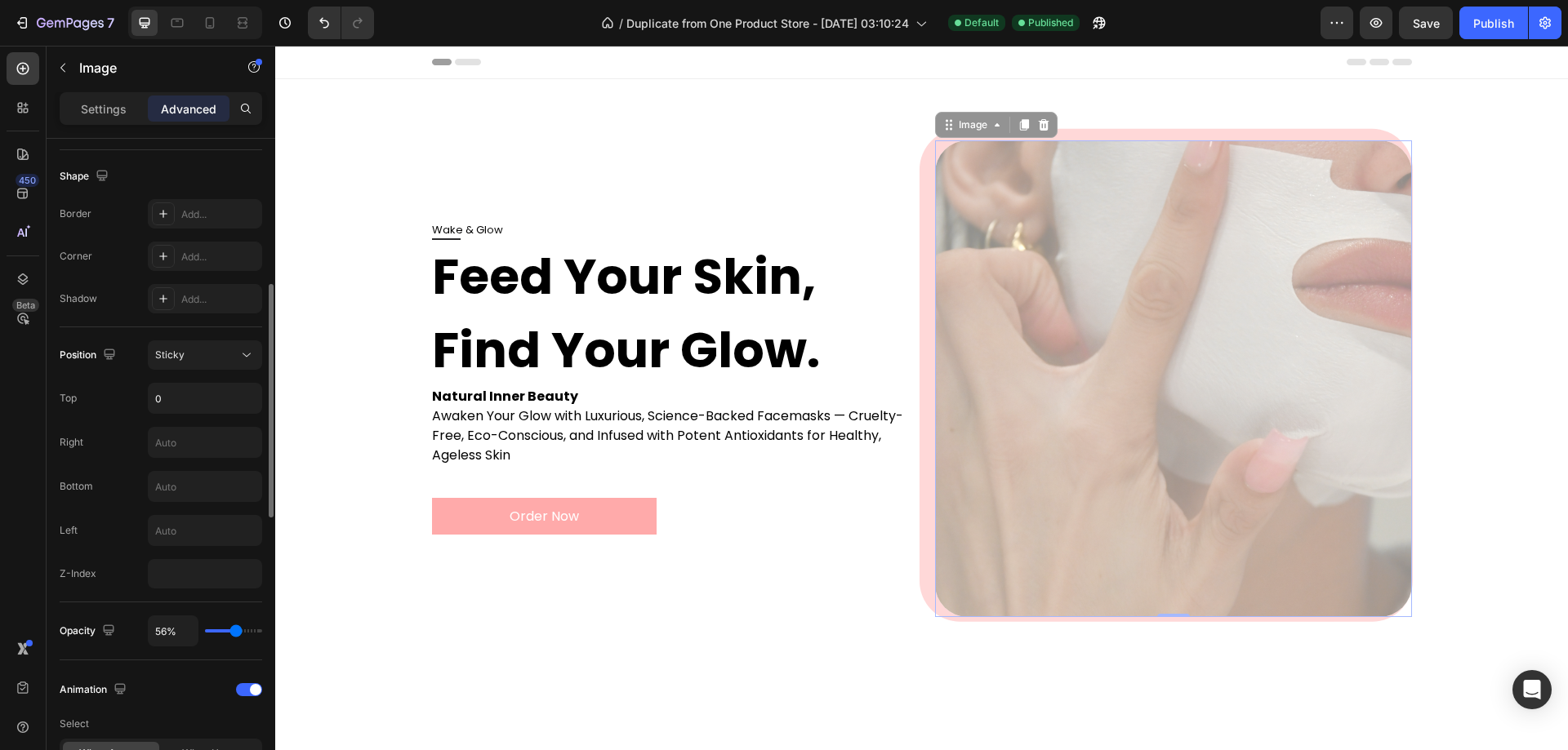
type input "57%"
type input "57"
type input "59%"
type input "59"
type input "61%"
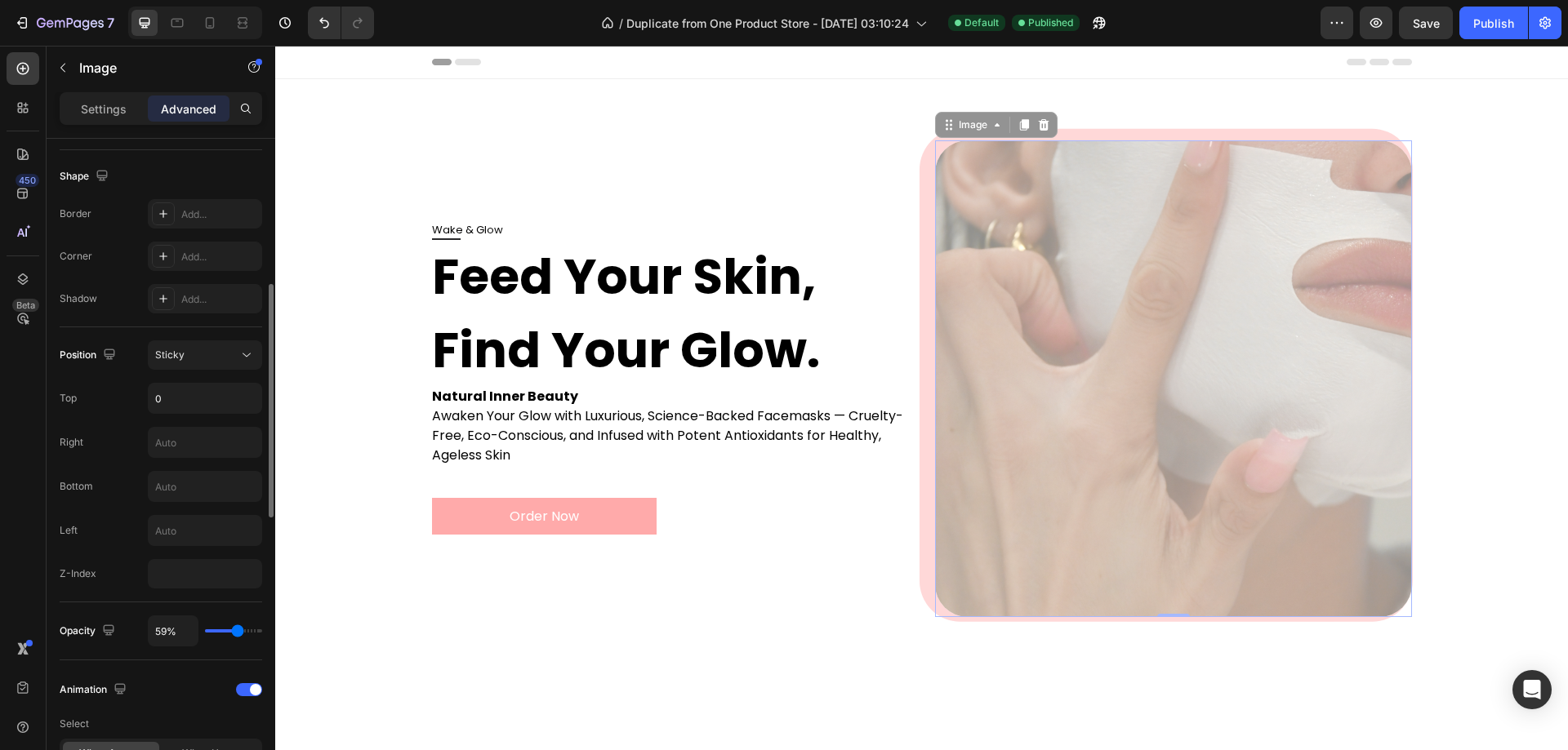
type input "61"
type input "63%"
type input "63"
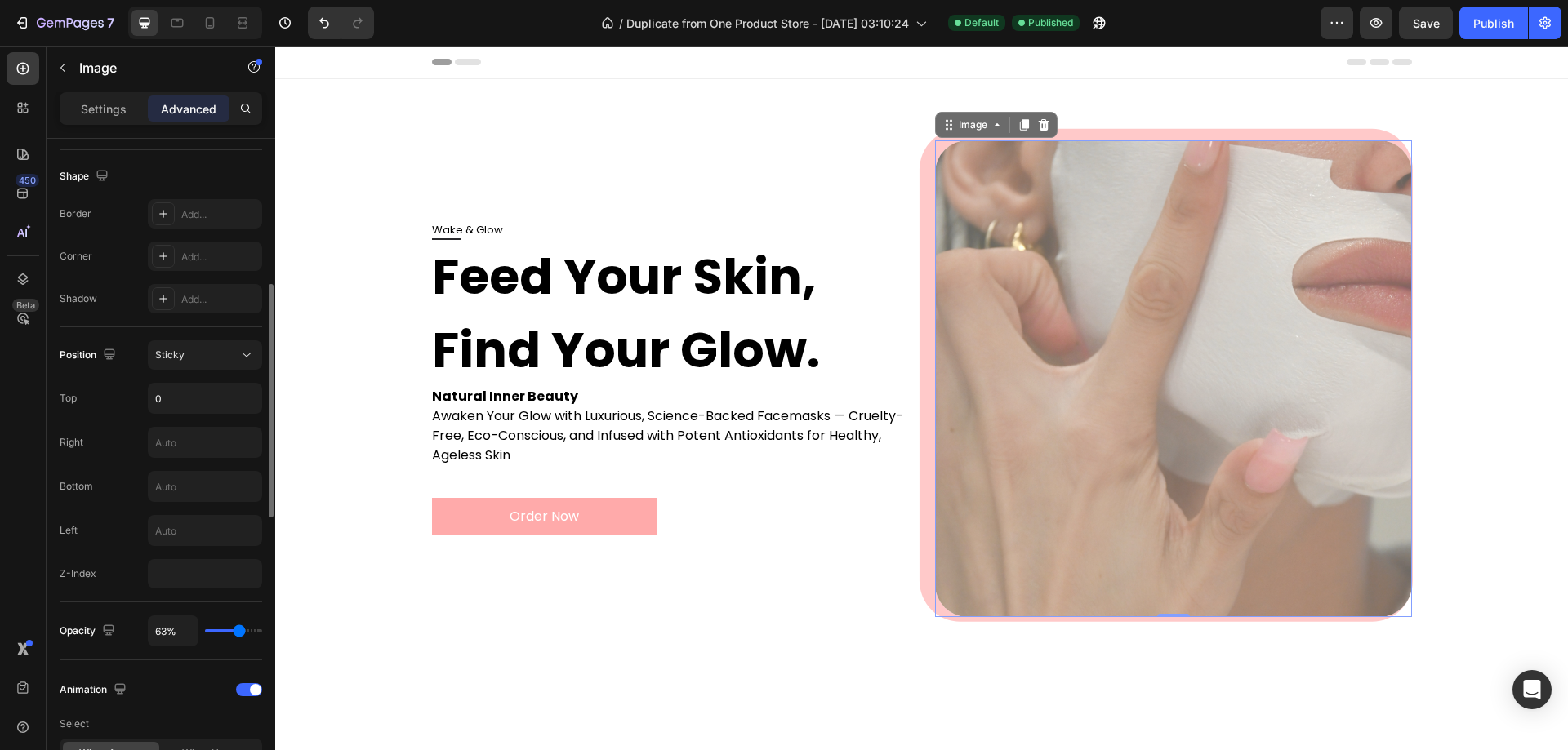
type input "65%"
type input "65"
type input "67%"
type input "67"
type input "69%"
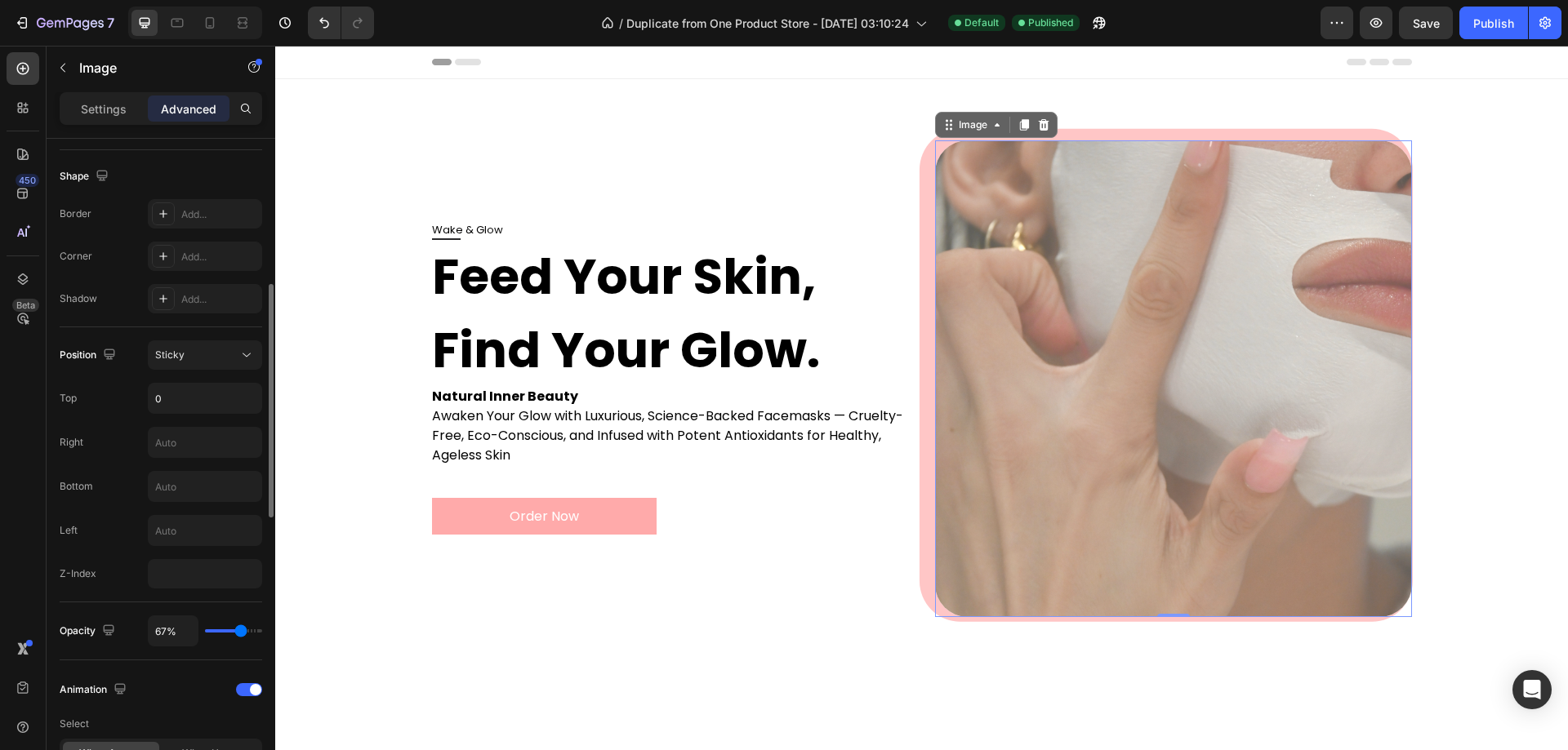
type input "69"
type input "70%"
type input "70"
type input "72%"
type input "72"
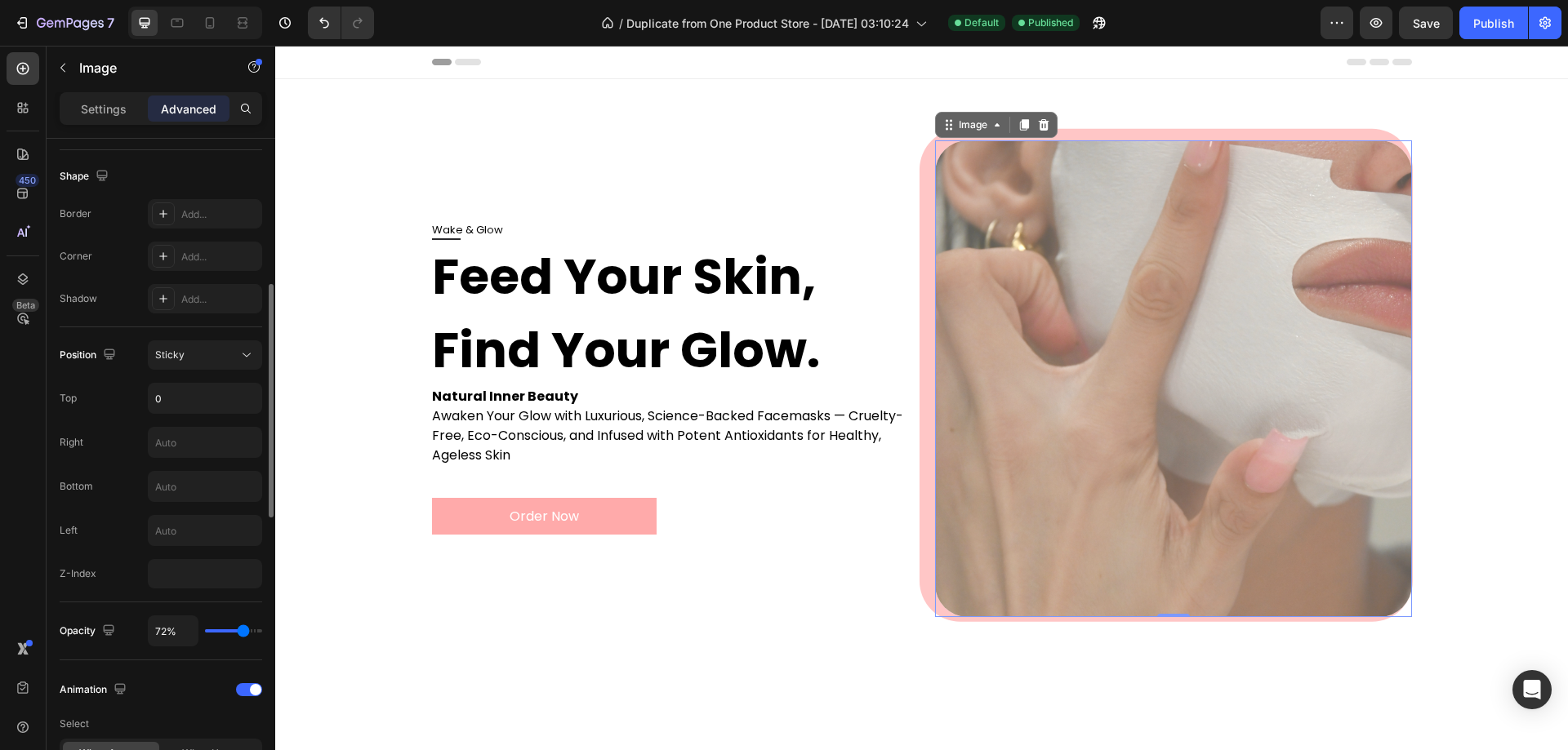
type input "74%"
type input "74"
type input "76%"
type input "76"
type input "78%"
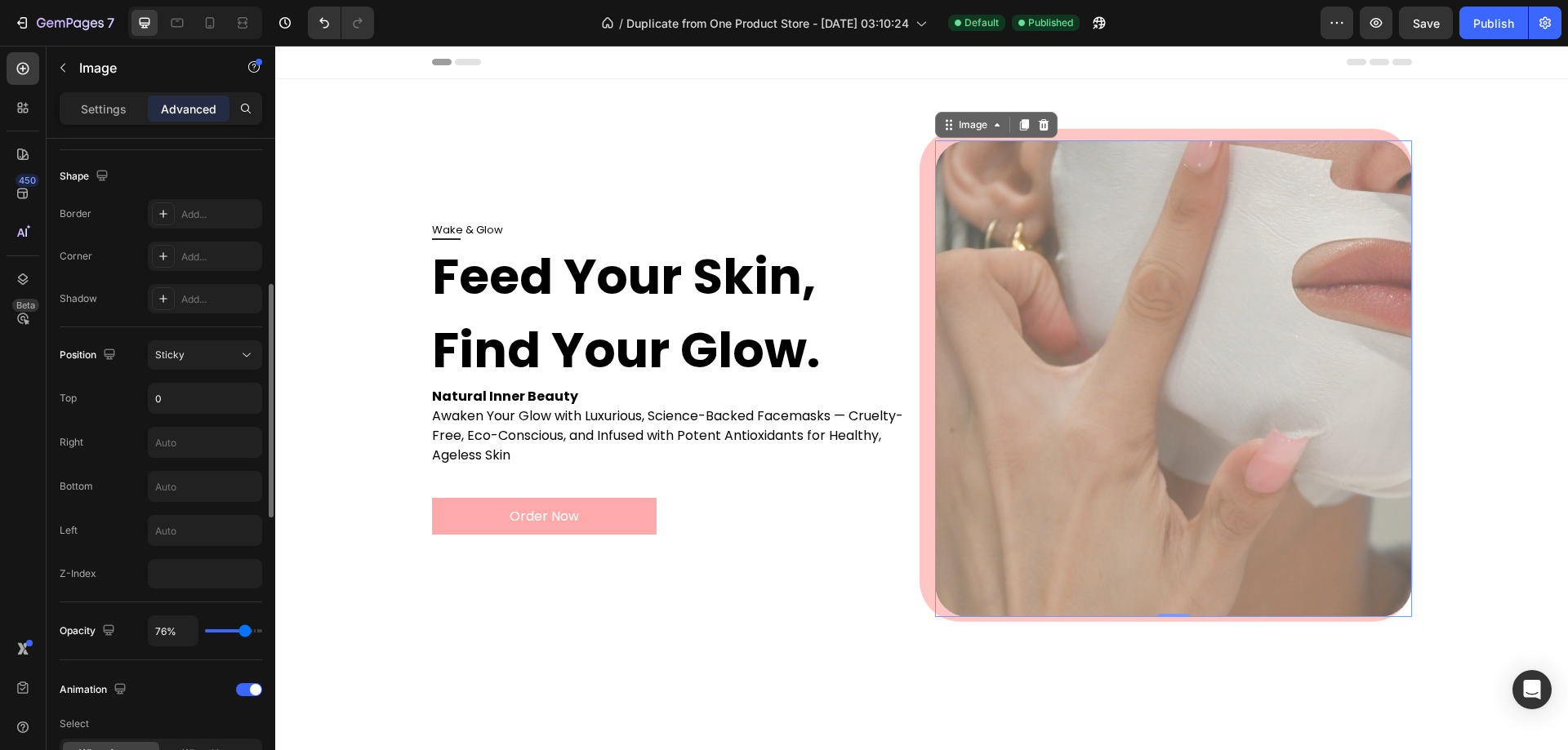
type input "78"
type input "80%"
type input "80"
type input "81%"
type input "81"
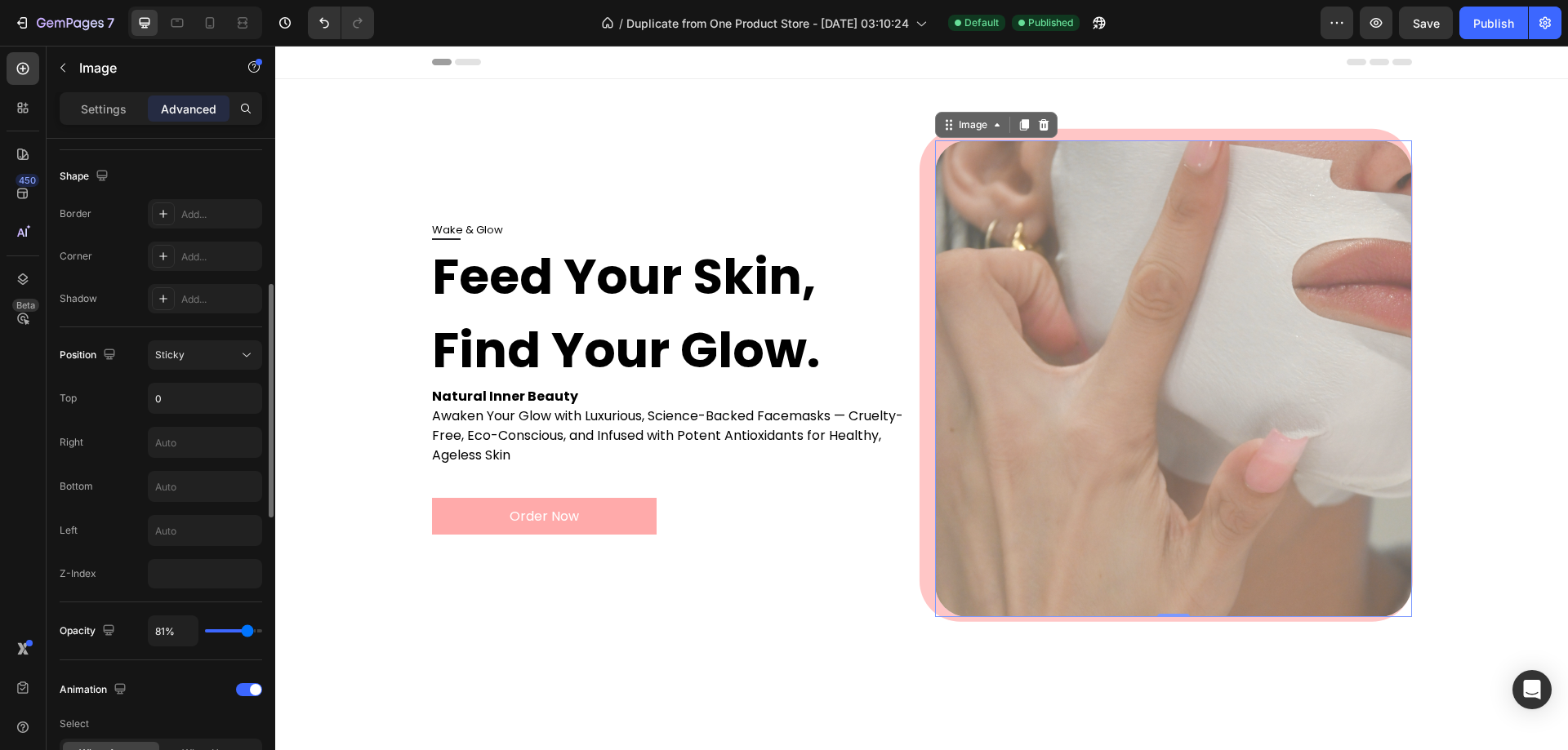
type input "83%"
type input "83"
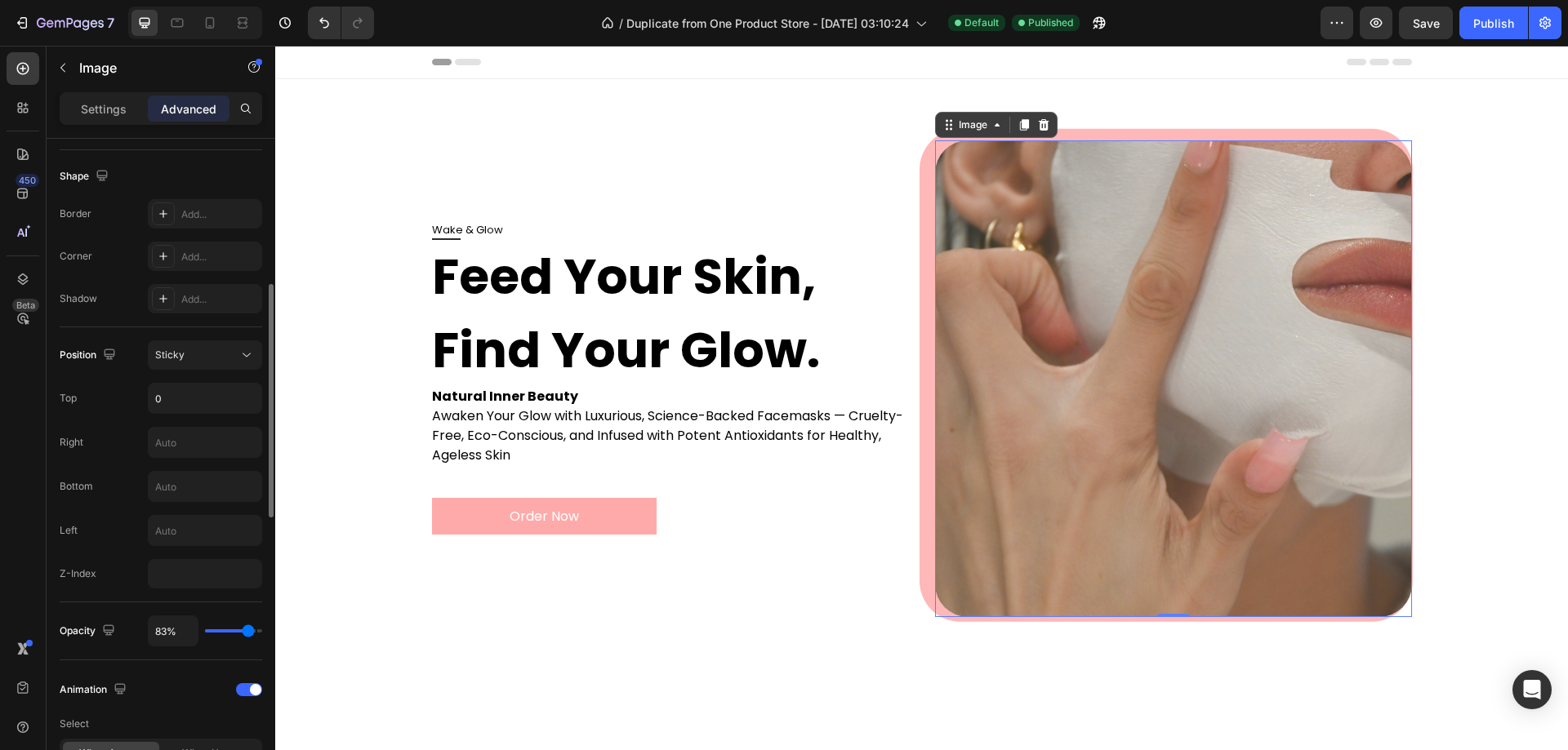
type input "85%"
type input "85"
type input "87%"
type input "87"
type input "89%"
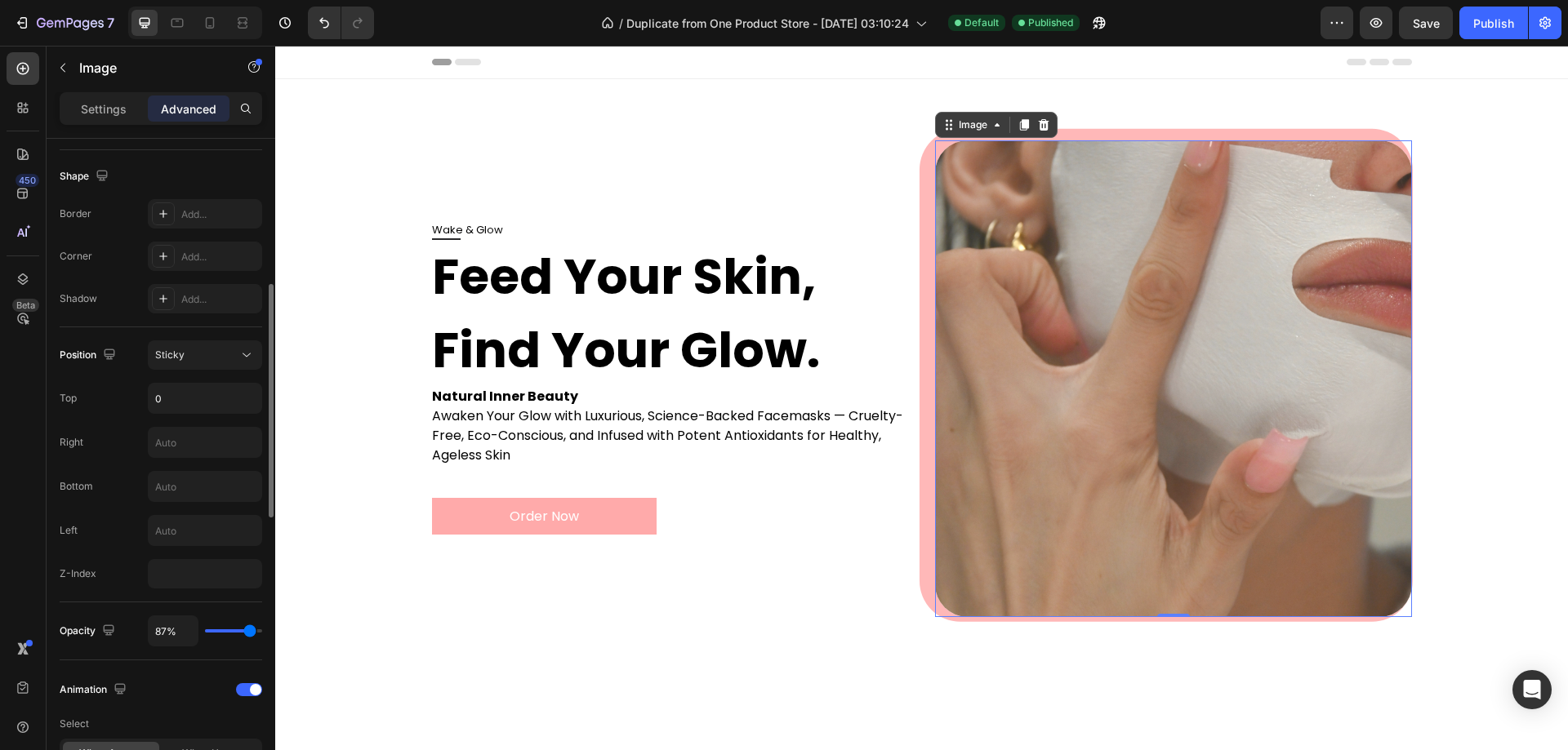
type input "89"
type input "91%"
type input "91"
type input "93%"
type input "93"
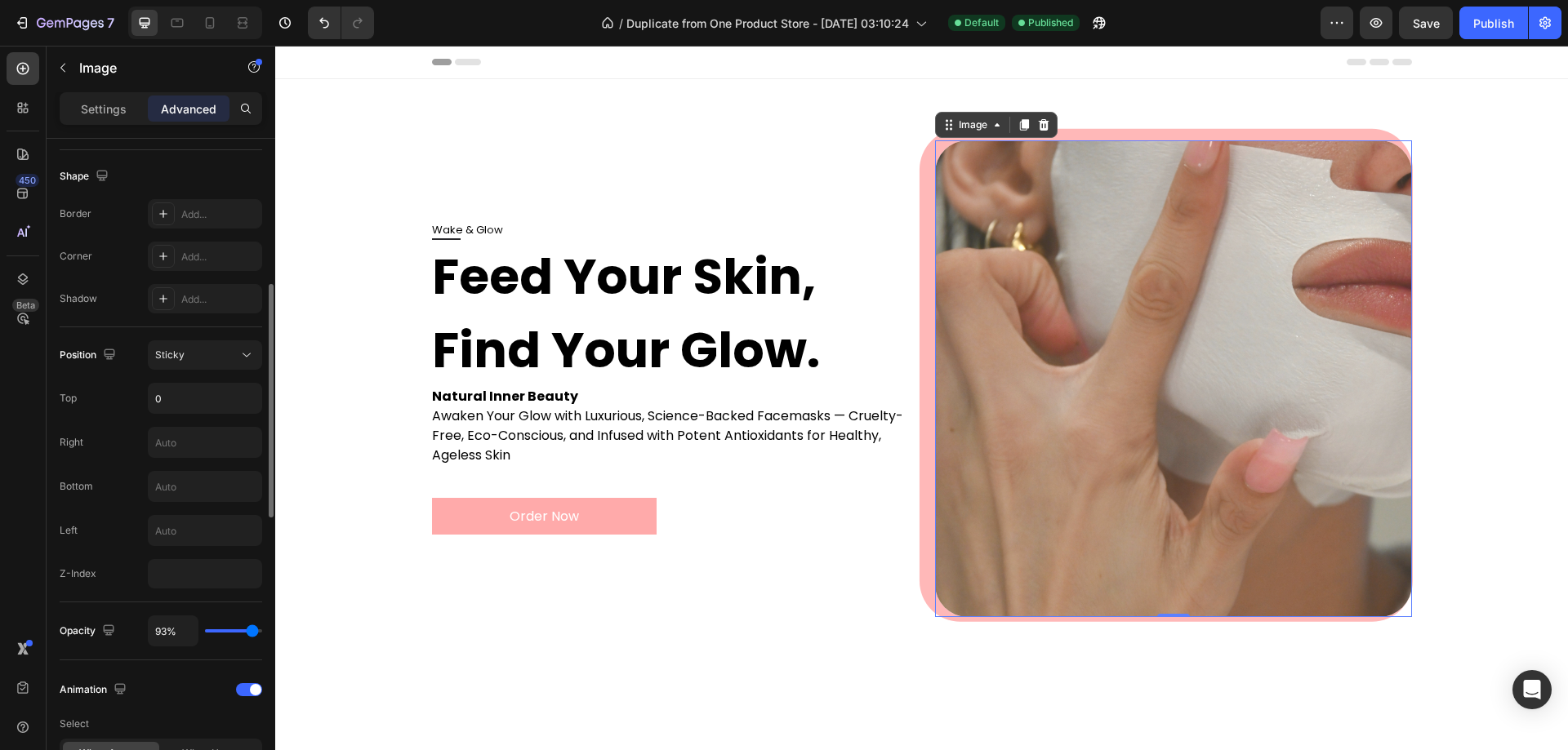
type input "94%"
type input "94"
type input "96%"
type input "96"
type input "98%"
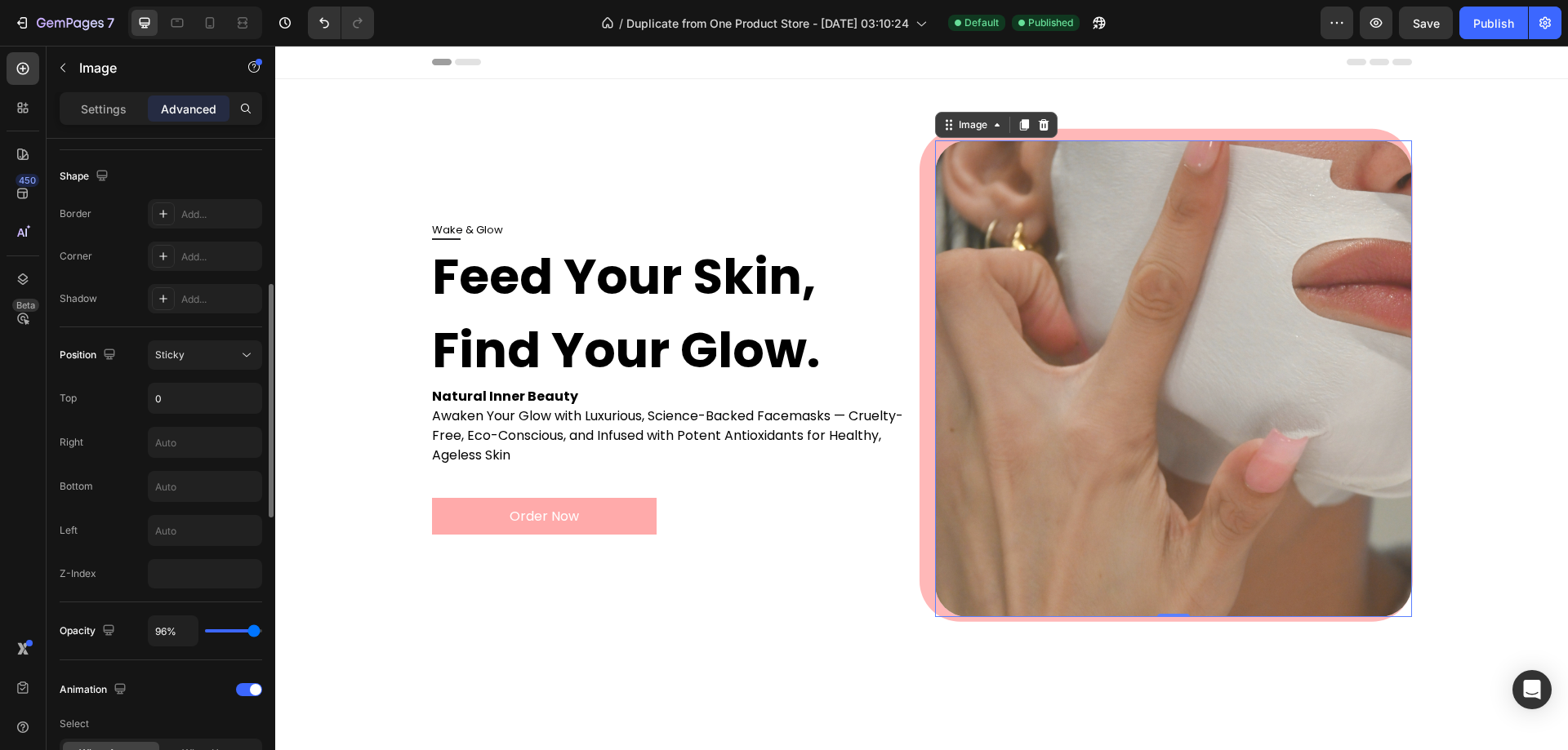
type input "98"
type input "100%"
type input "100"
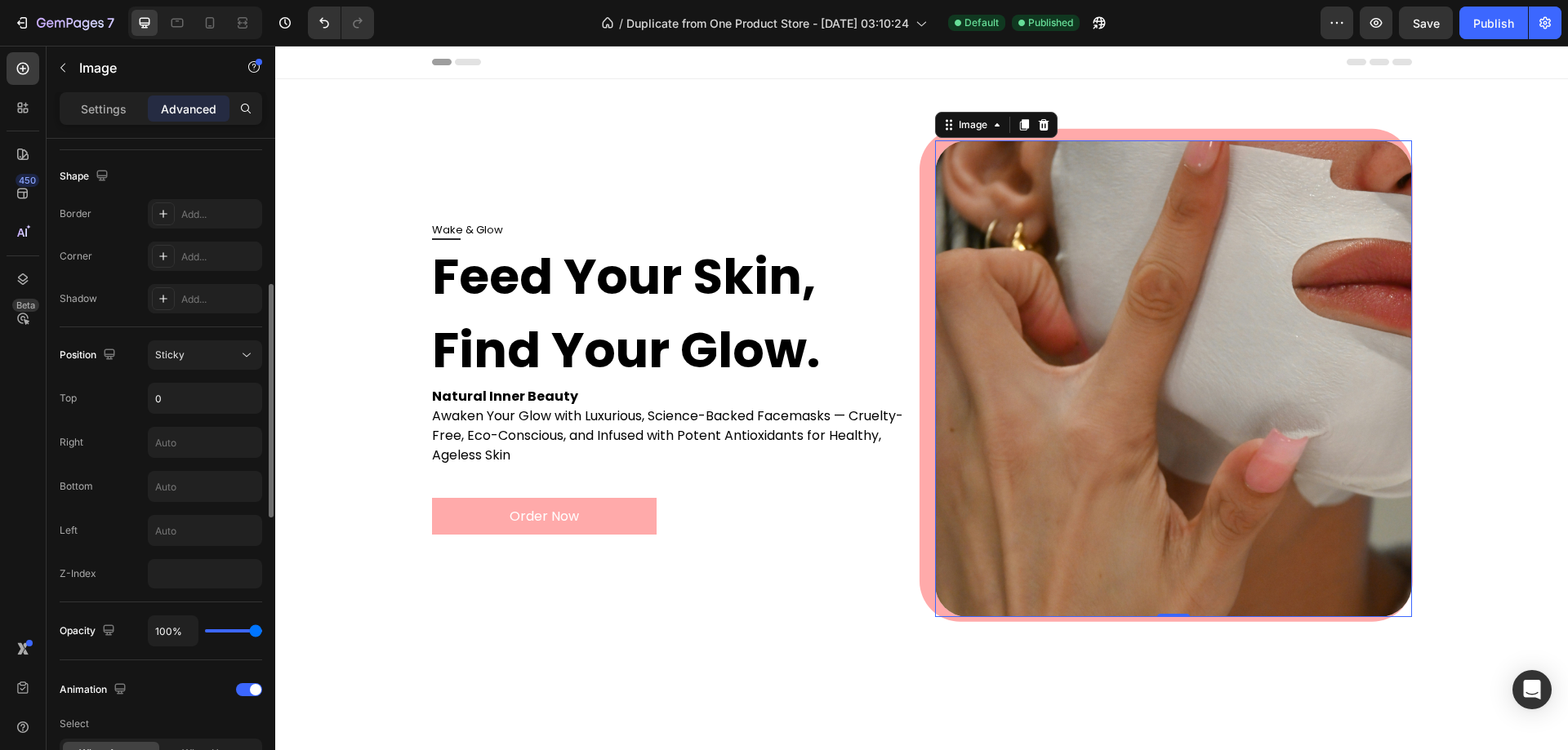
drag, startPoint x: 259, startPoint y: 632, endPoint x: 5, endPoint y: 586, distance: 258.1
click at [262, 631] on input "range" at bounding box center [234, 632] width 58 height 3
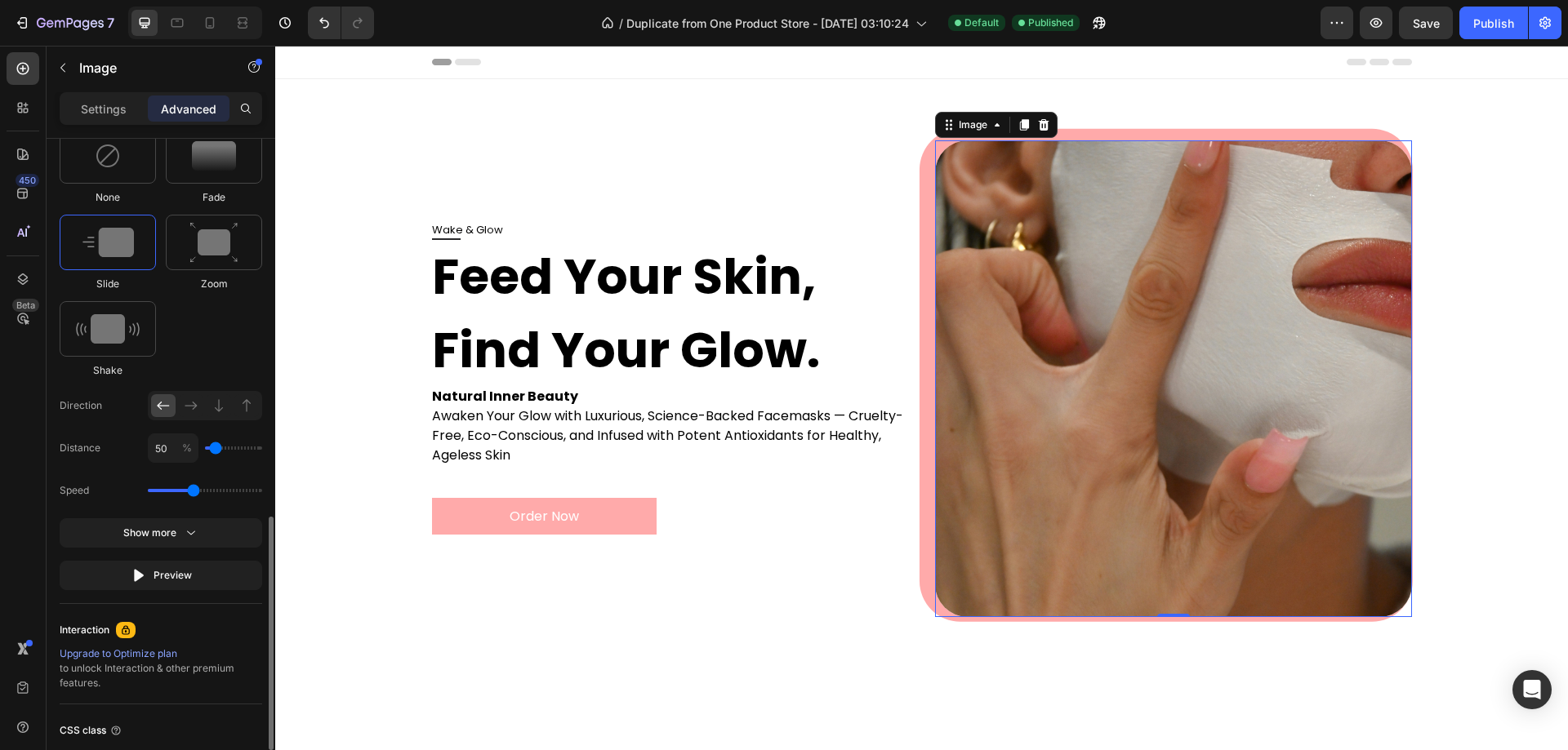
scroll to position [1143, 0]
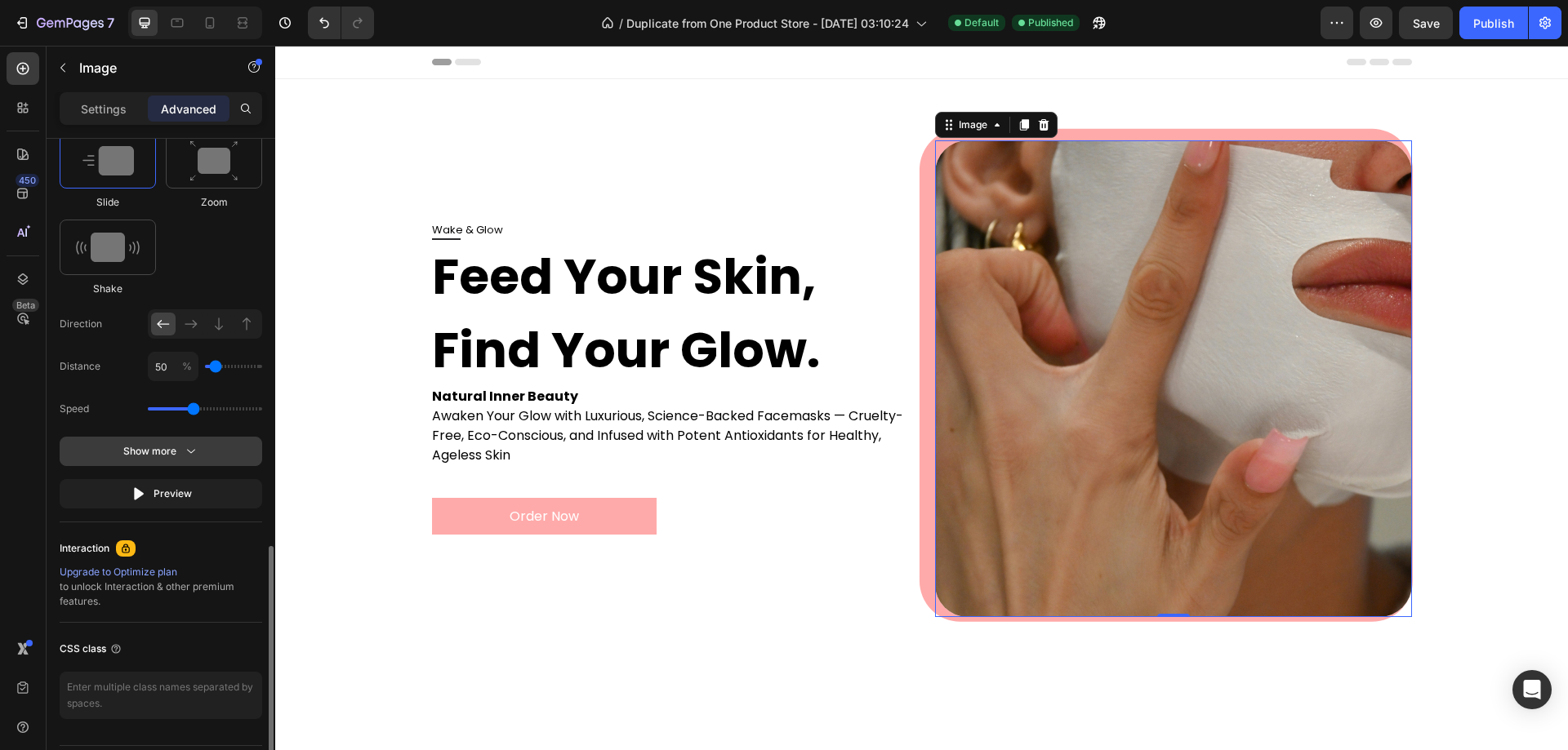
click at [202, 479] on button "Show more" at bounding box center [160, 493] width 203 height 29
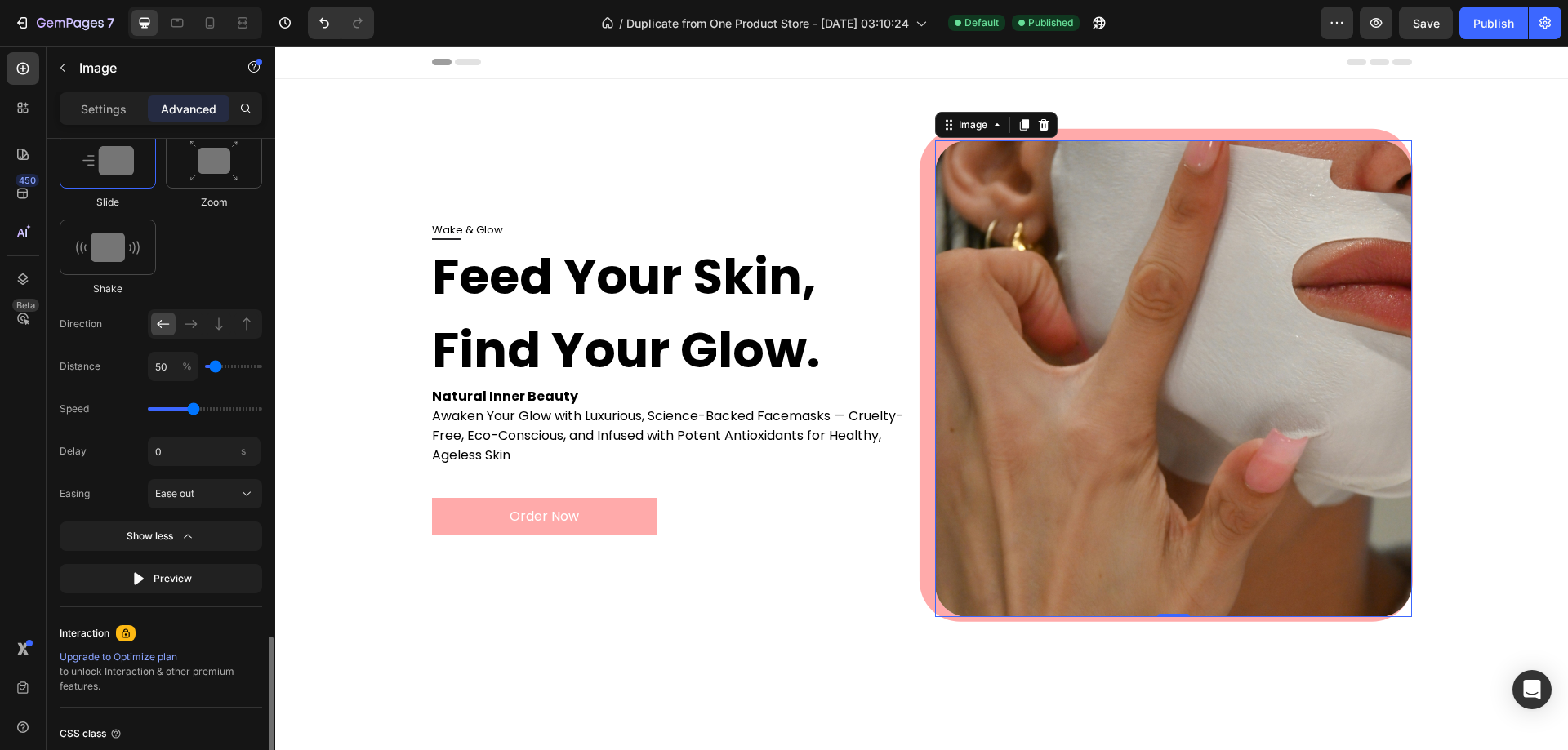
scroll to position [1225, 0]
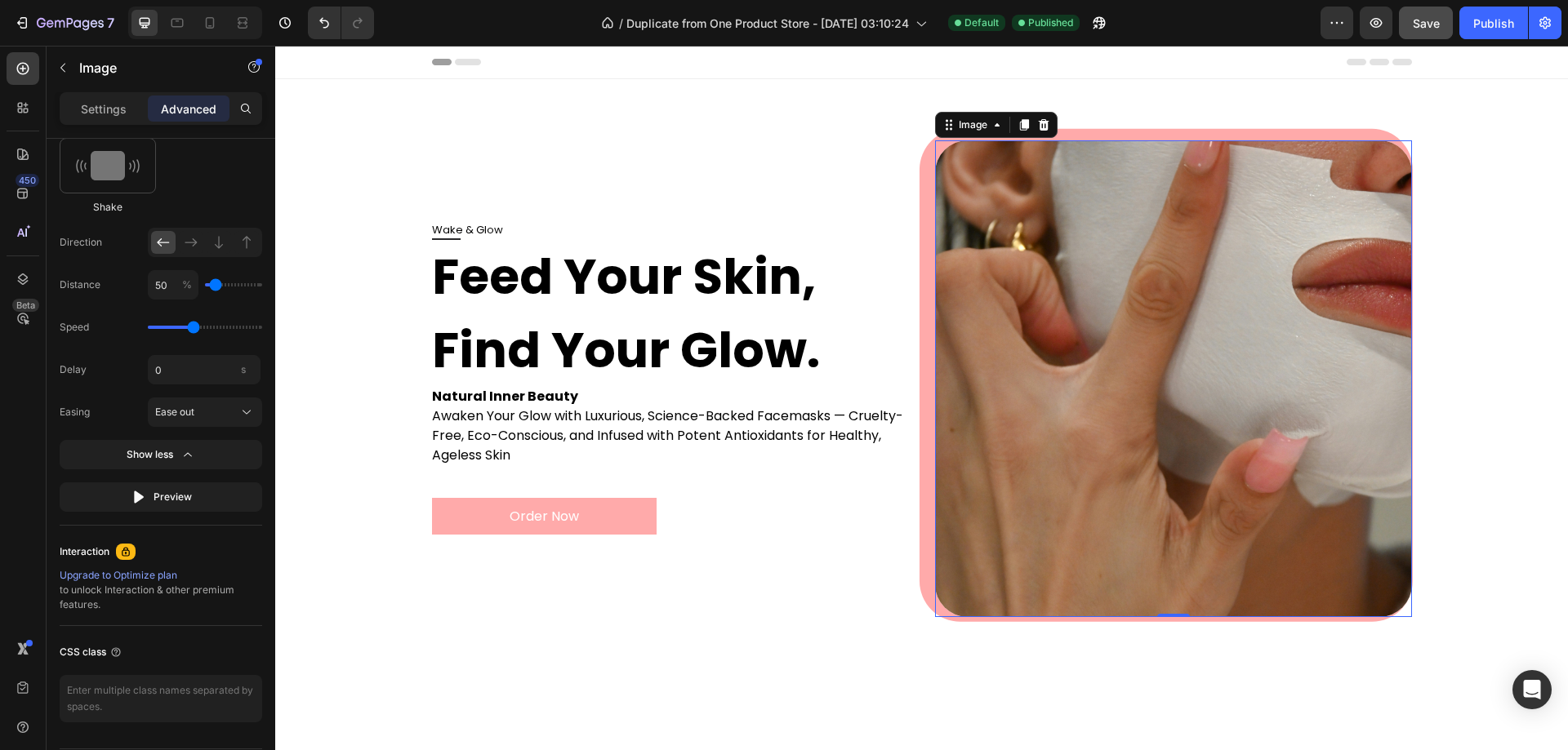
click at [1435, 20] on span "Save" at bounding box center [1426, 23] width 27 height 14
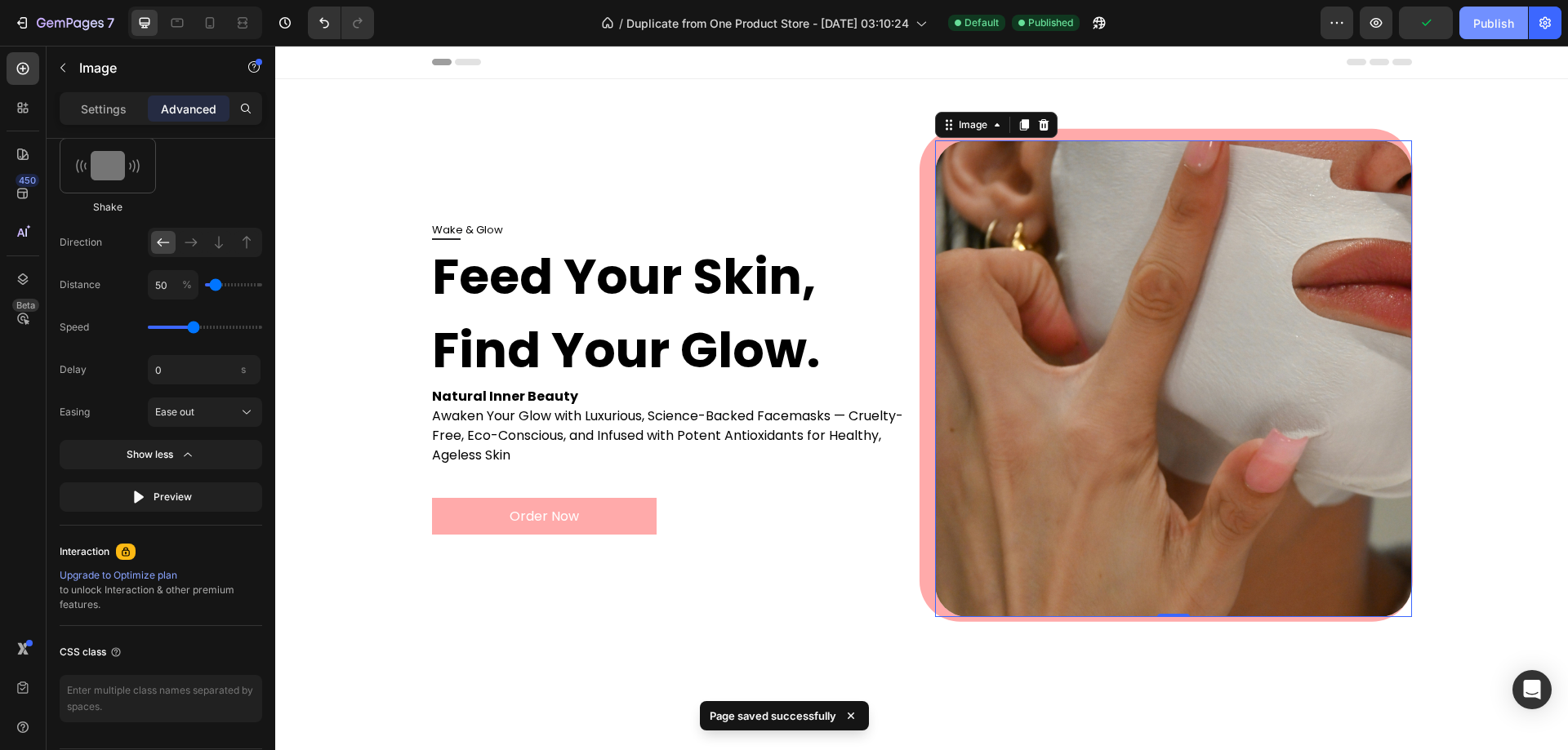
click at [1475, 20] on div "Publish" at bounding box center [1493, 23] width 41 height 18
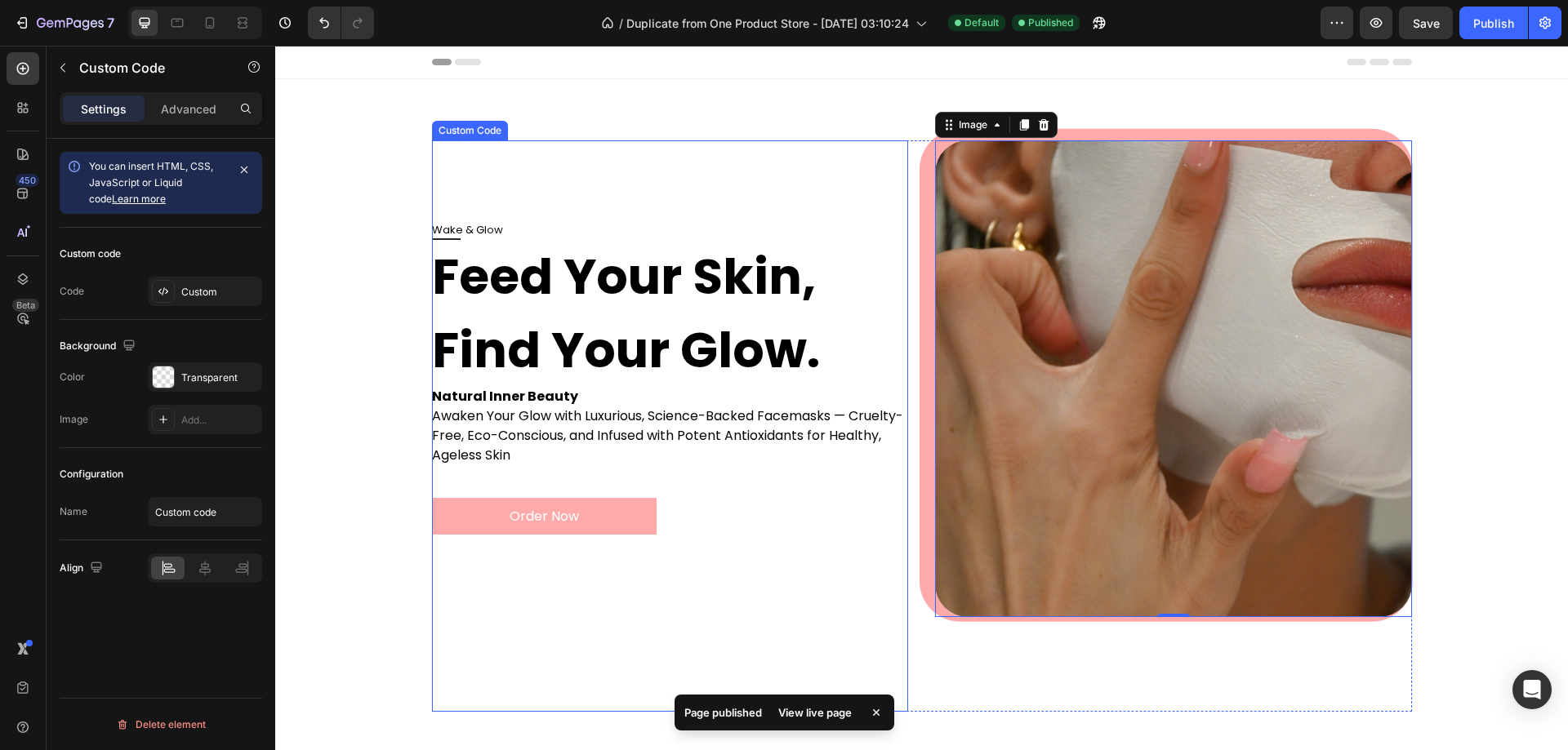
click at [495, 355] on h1 "Feed Your Skin, Find Your Glow." at bounding box center [671, 314] width 477 height 147
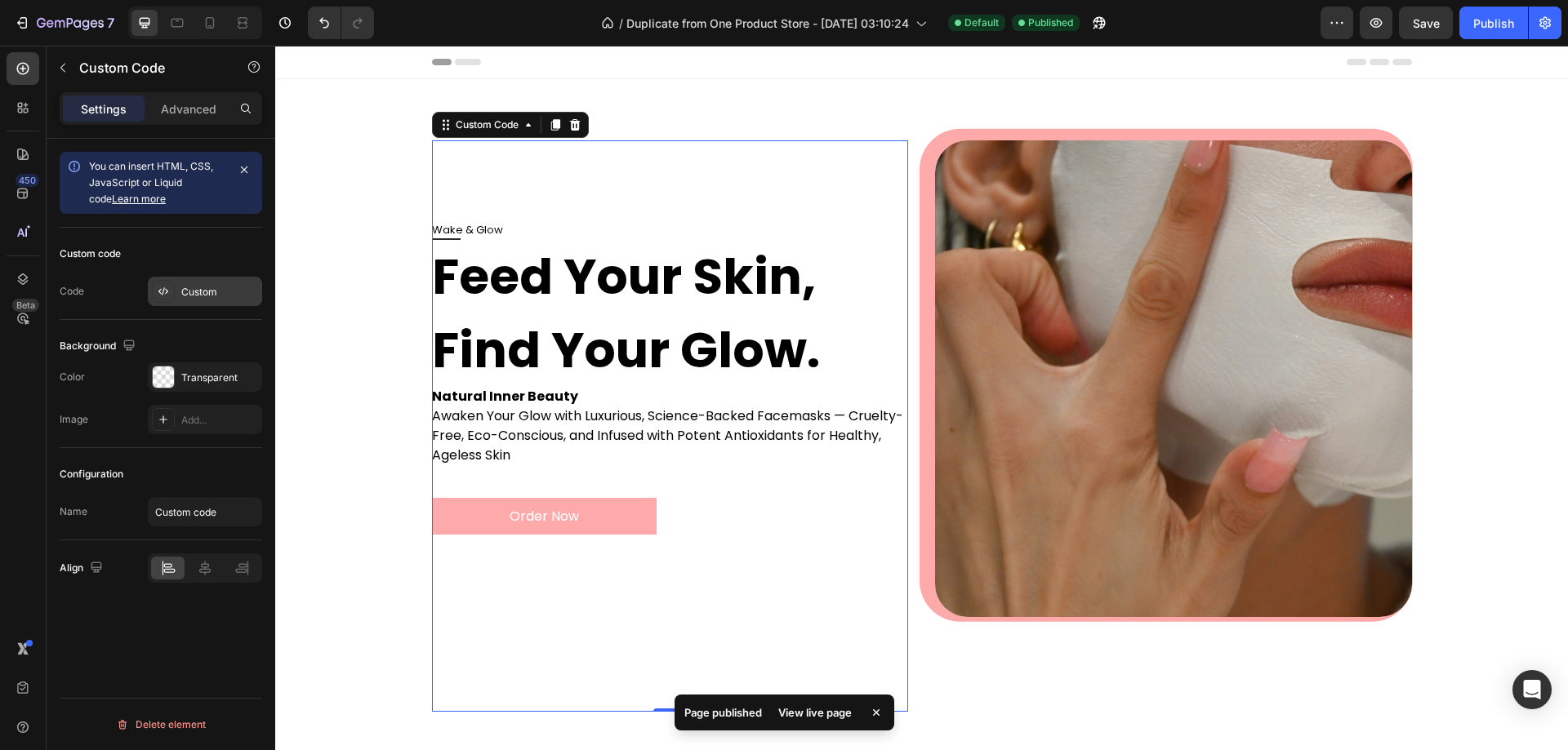
click at [191, 297] on div "Custom" at bounding box center [219, 293] width 77 height 15
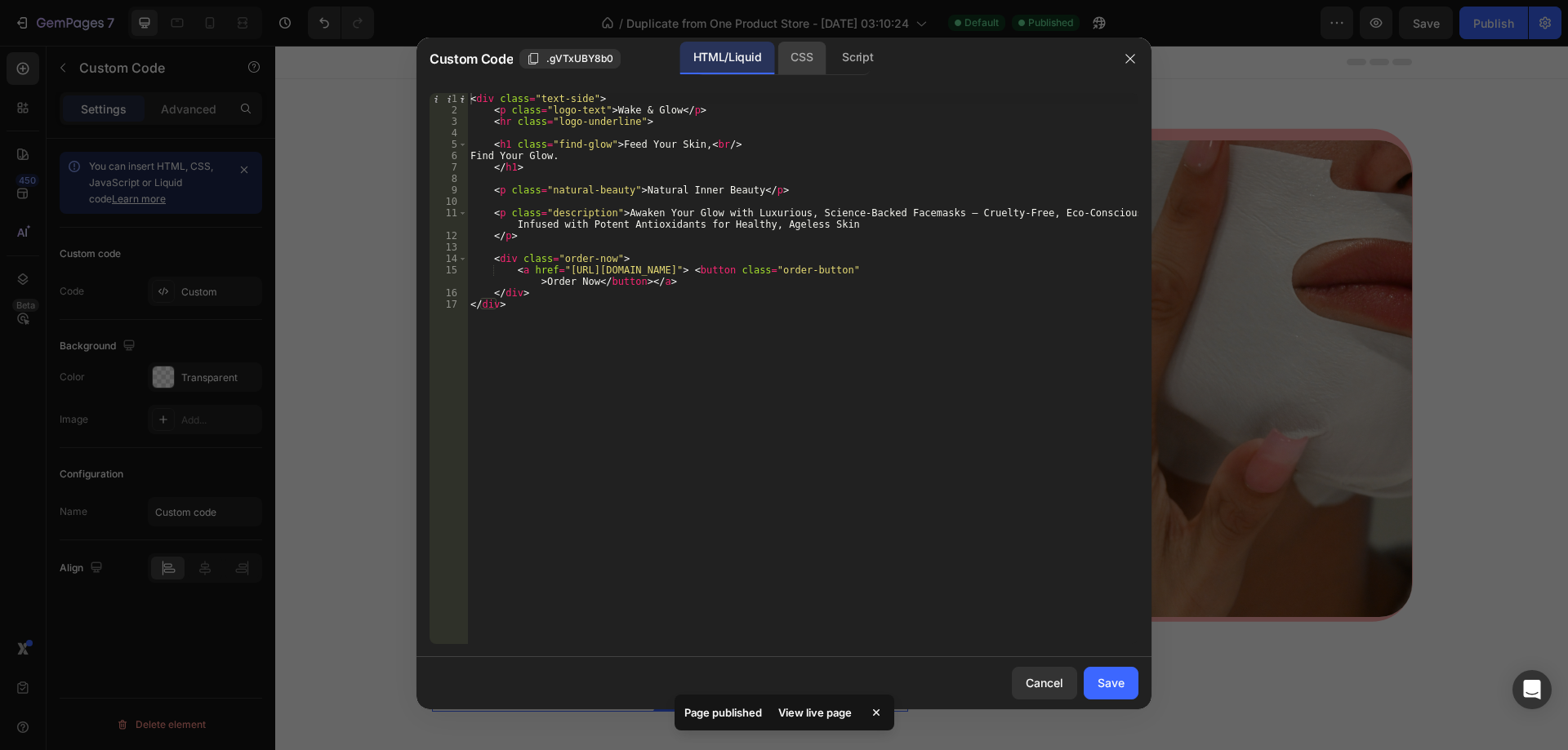
click at [829, 67] on div "CSS" at bounding box center [857, 58] width 58 height 33
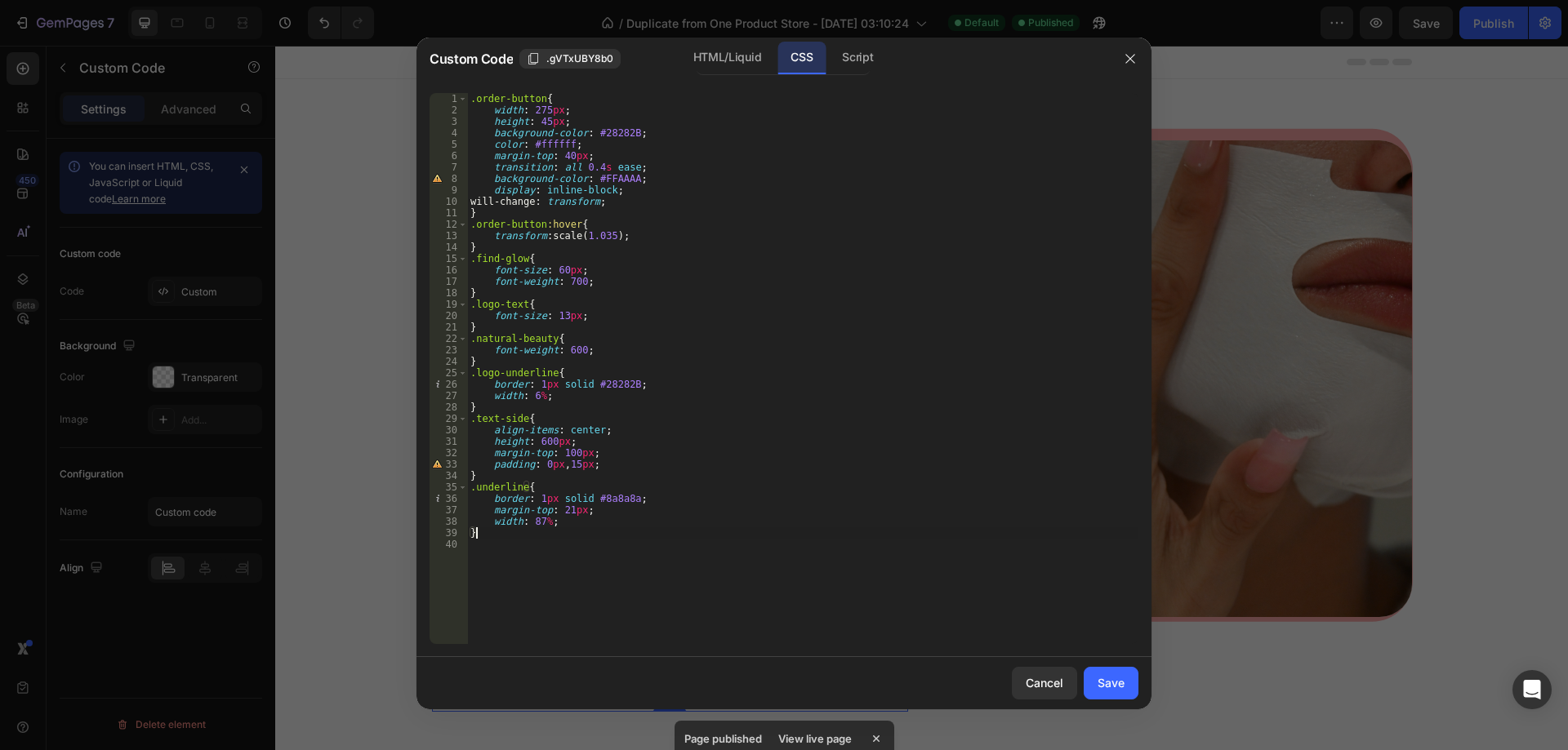
click at [629, 535] on div ".order-button { width : 275 px ; height : 45 px ; background-color : #28282B ; …" at bounding box center [803, 380] width 671 height 574
click at [624, 237] on div ".order-button { width : 275 px ; height : 45 px ; background-color : #28282B ; …" at bounding box center [803, 380] width 671 height 574
click at [637, 194] on div ".order-button { width : 275 px ; height : 45 px ; background-color : #28282B ; …" at bounding box center [803, 380] width 671 height 574
click at [638, 201] on div ".order-button { width : 275 px ; height : 45 px ; background-color : #28282B ; …" at bounding box center [803, 380] width 671 height 574
type textarea "will-change: transform;"
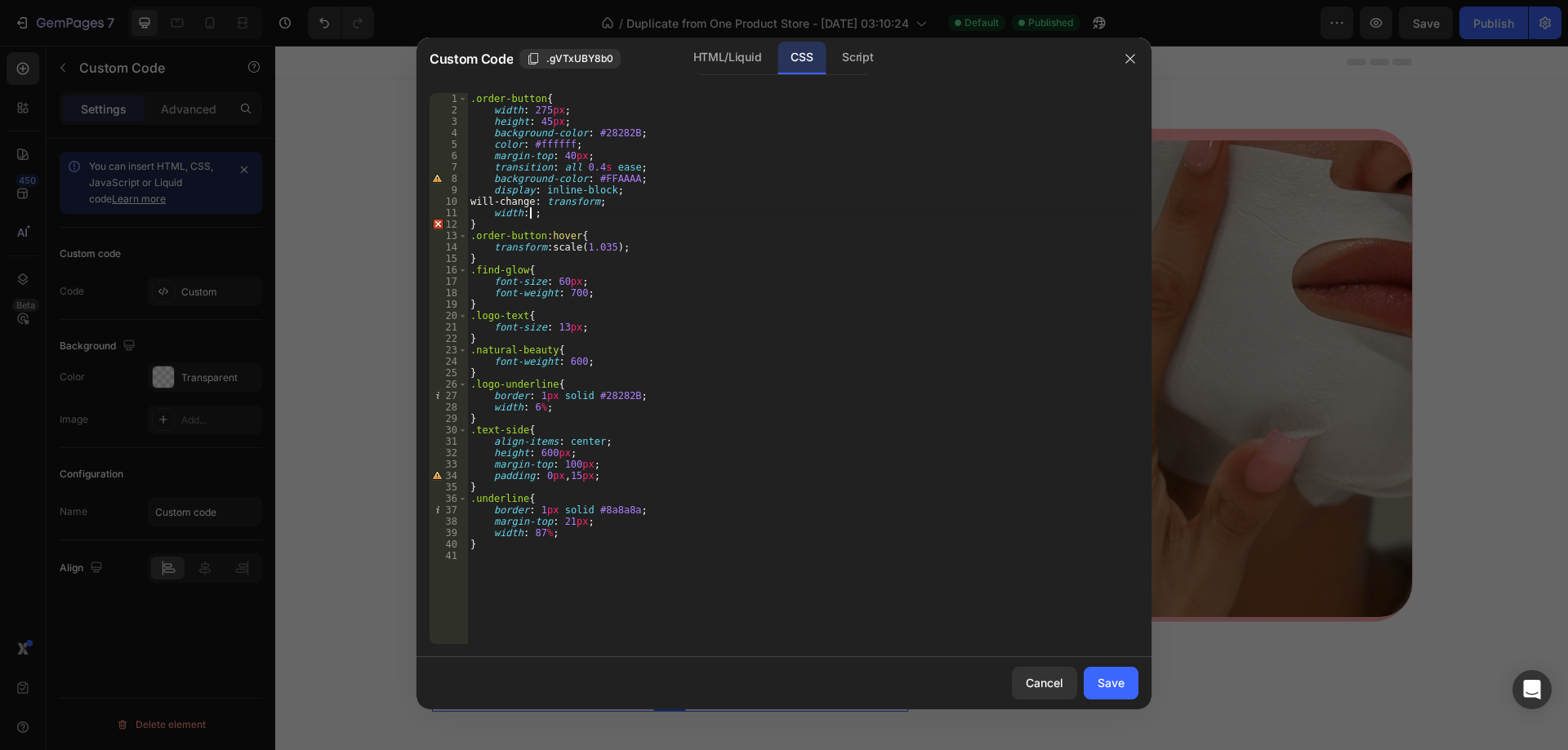
scroll to position [0, 5]
type textarea "width: 0% 100%;"
click at [619, 211] on div ".order-button { width : 275 px ; height : 45 px ; background-color : #28282B ; …" at bounding box center [803, 380] width 671 height 574
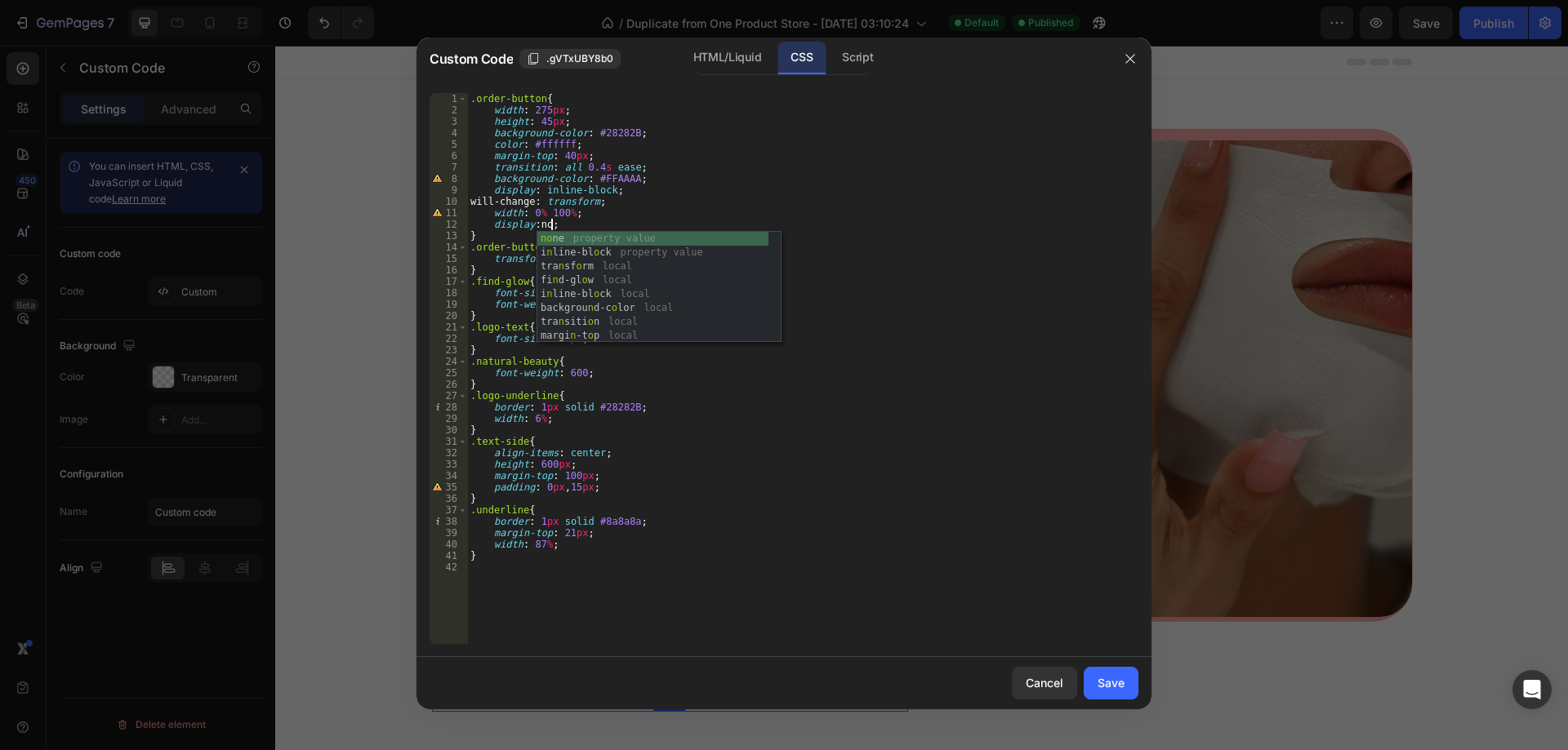
scroll to position [0, 7]
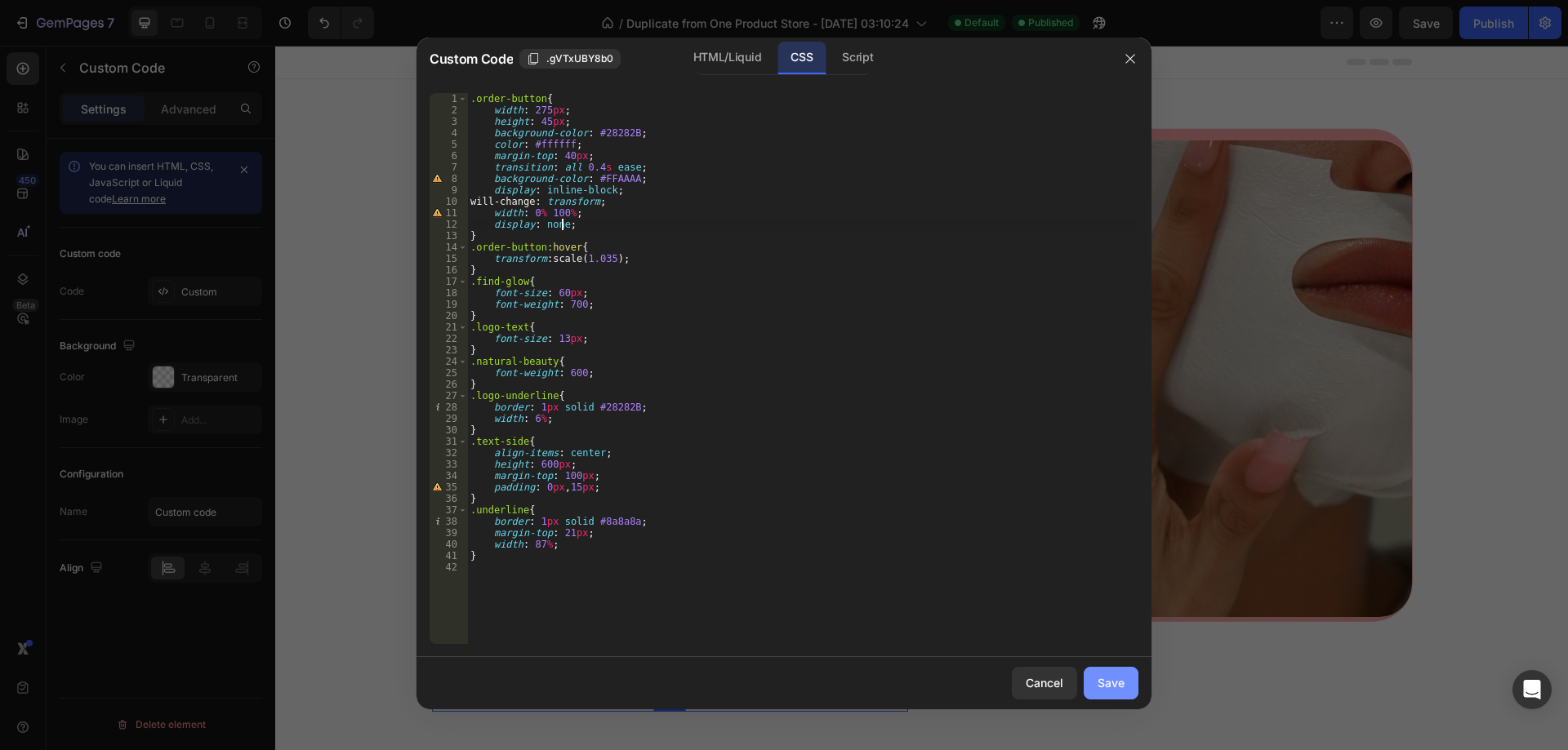
type textarea "display: none;"
click at [1122, 677] on div "Save" at bounding box center [1111, 682] width 27 height 18
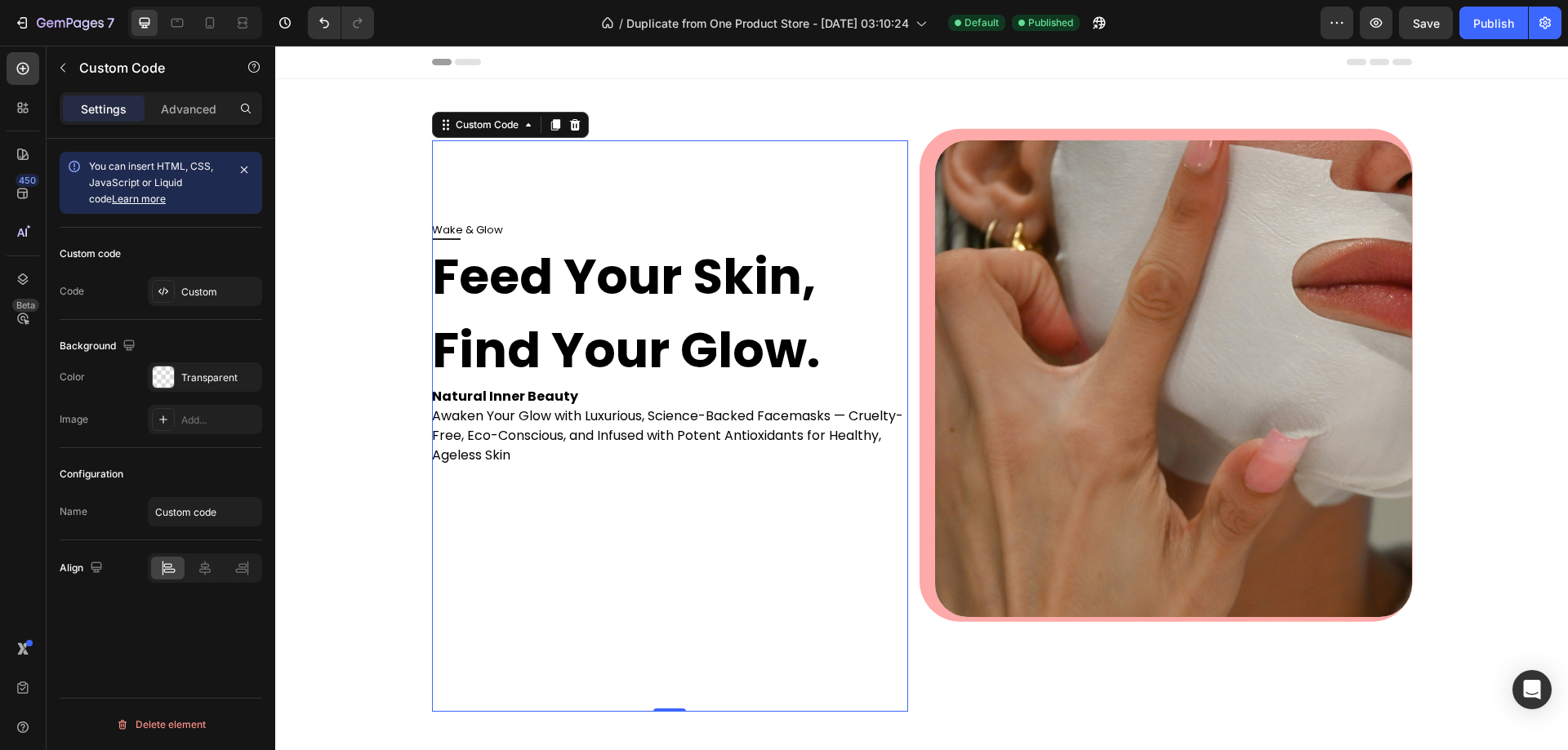
click at [585, 516] on div "Wake & Glow Feed Your Skin, Find Your Glow. Natural Inner Beauty Awaken Your Gl…" at bounding box center [671, 466] width 477 height 490
click at [226, 289] on div "Custom" at bounding box center [219, 293] width 77 height 15
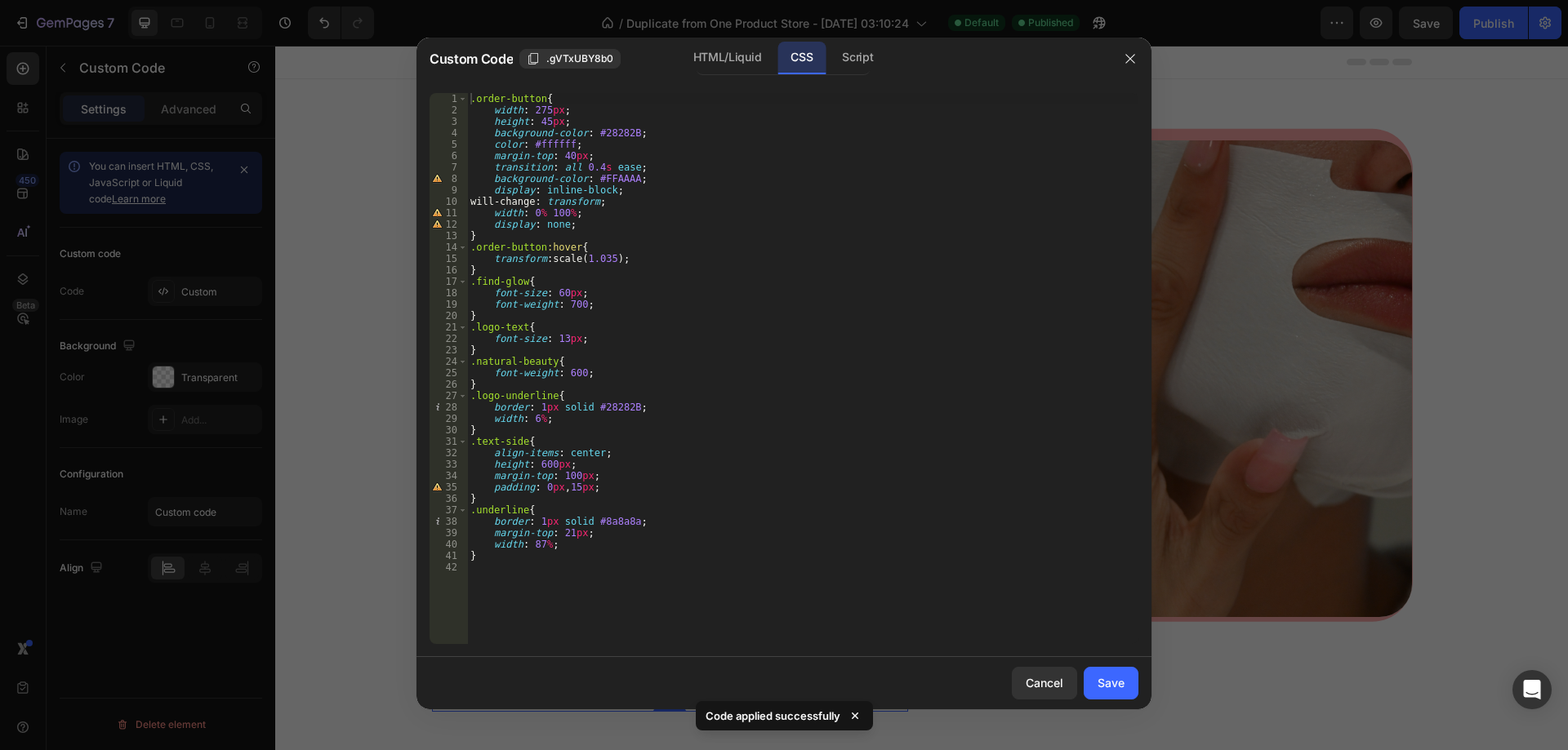
type textarea "display: none;"
drag, startPoint x: 589, startPoint y: 226, endPoint x: 492, endPoint y: 221, distance: 97.1
click at [492, 221] on div ".order-button { width : 275 px ; height : 45 px ; background-color : #28282B ; …" at bounding box center [803, 380] width 671 height 574
type textarea "width: 0% 100%;"
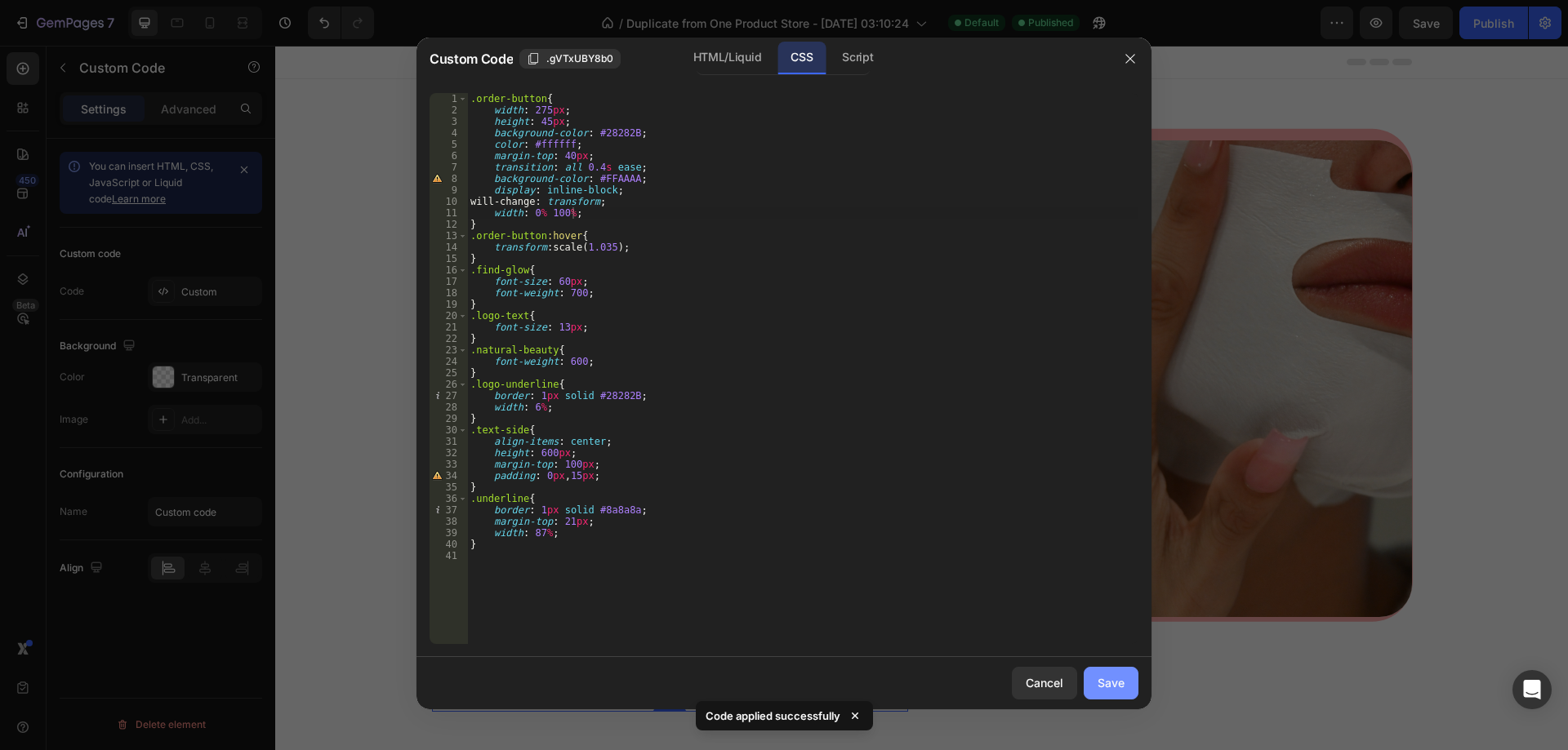
click at [1117, 691] on div "Save" at bounding box center [1111, 682] width 27 height 18
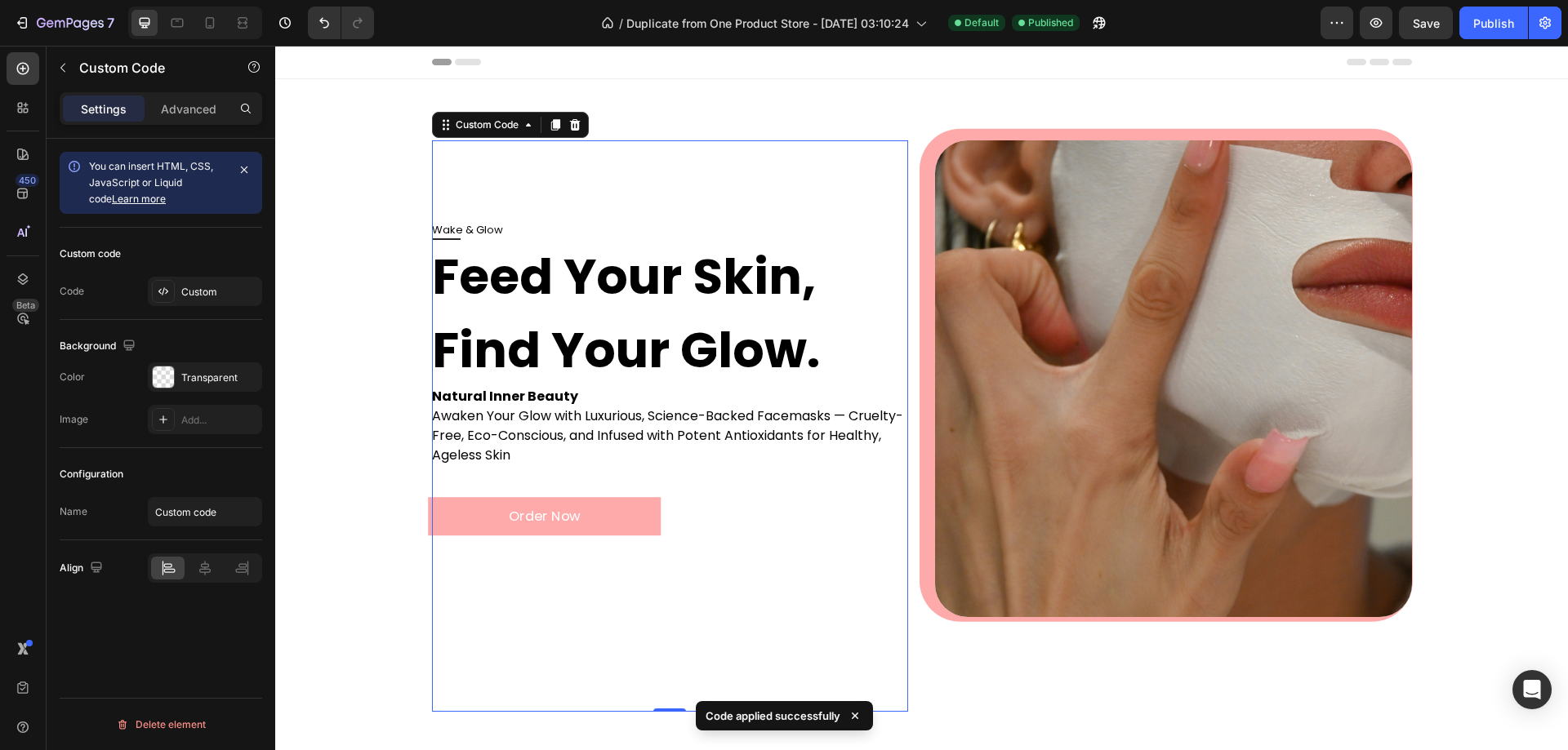
click at [557, 518] on button "Order Now" at bounding box center [544, 516] width 233 height 38
click at [697, 488] on div "Order Now" at bounding box center [671, 500] width 477 height 69
click at [201, 297] on div "Custom" at bounding box center [219, 293] width 77 height 15
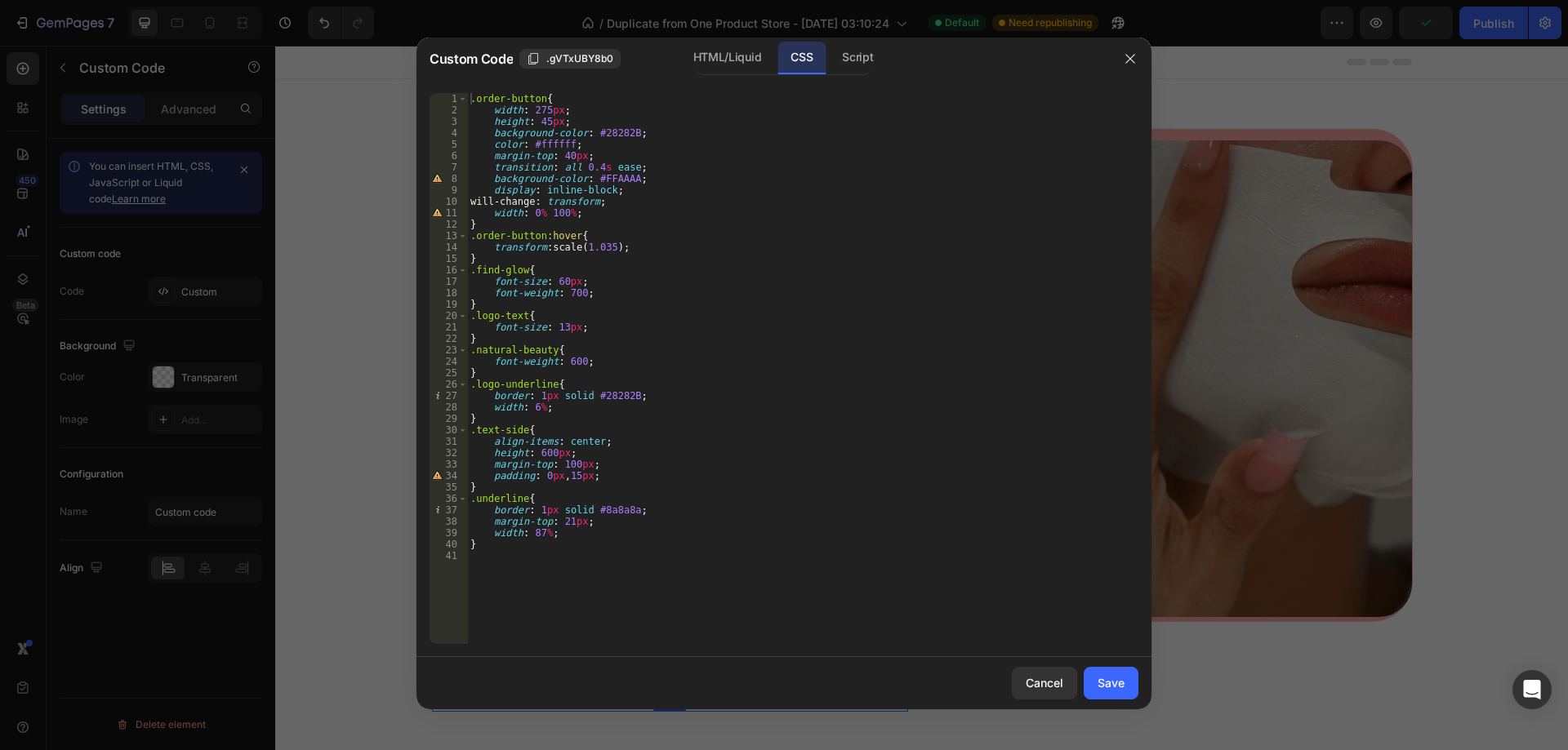
type textarea "width: 0% 100%;"
click at [618, 214] on div ".order-button { width : 275 px ; height : 45 px ; background-color : #28282B ; …" at bounding box center [803, 380] width 671 height 574
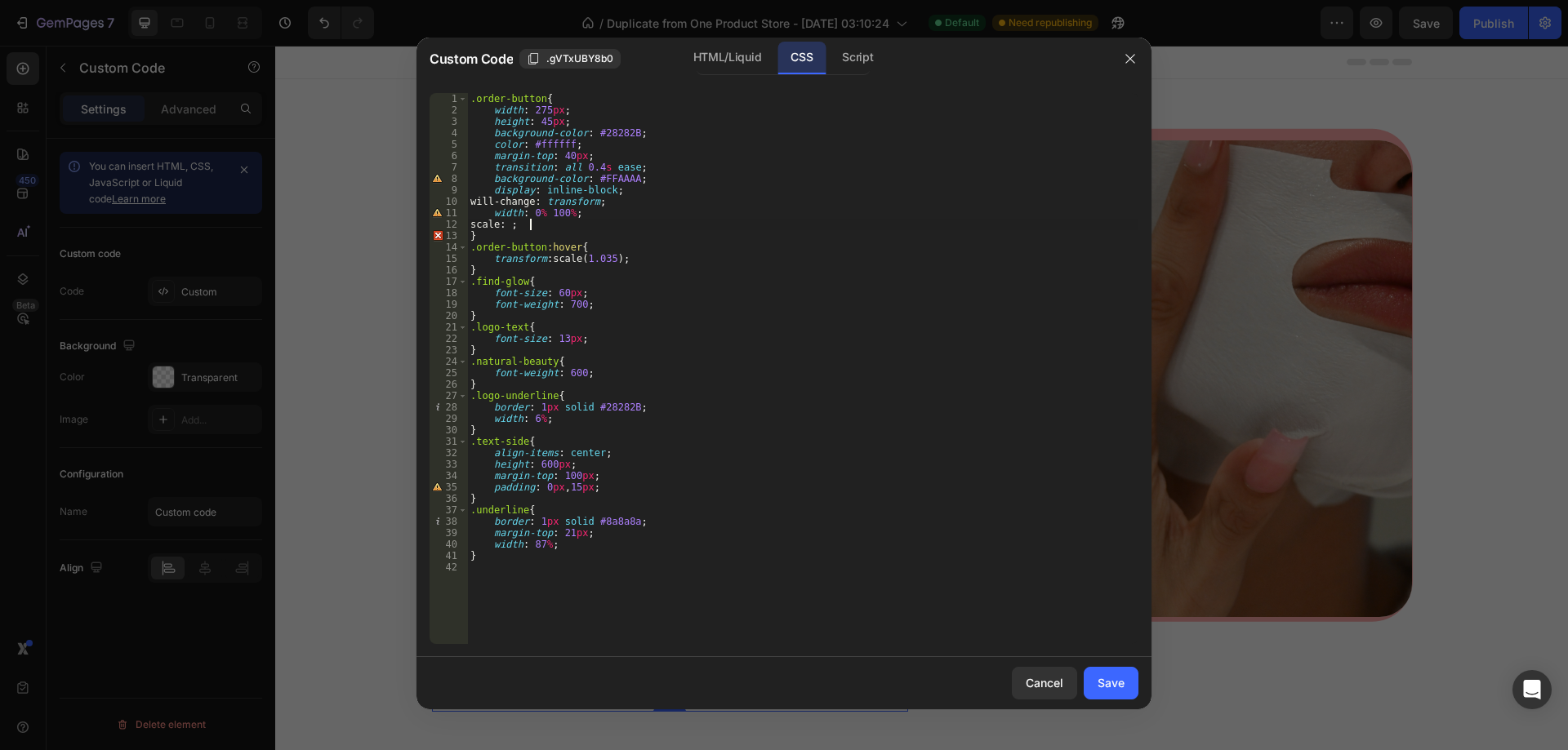
scroll to position [0, 5]
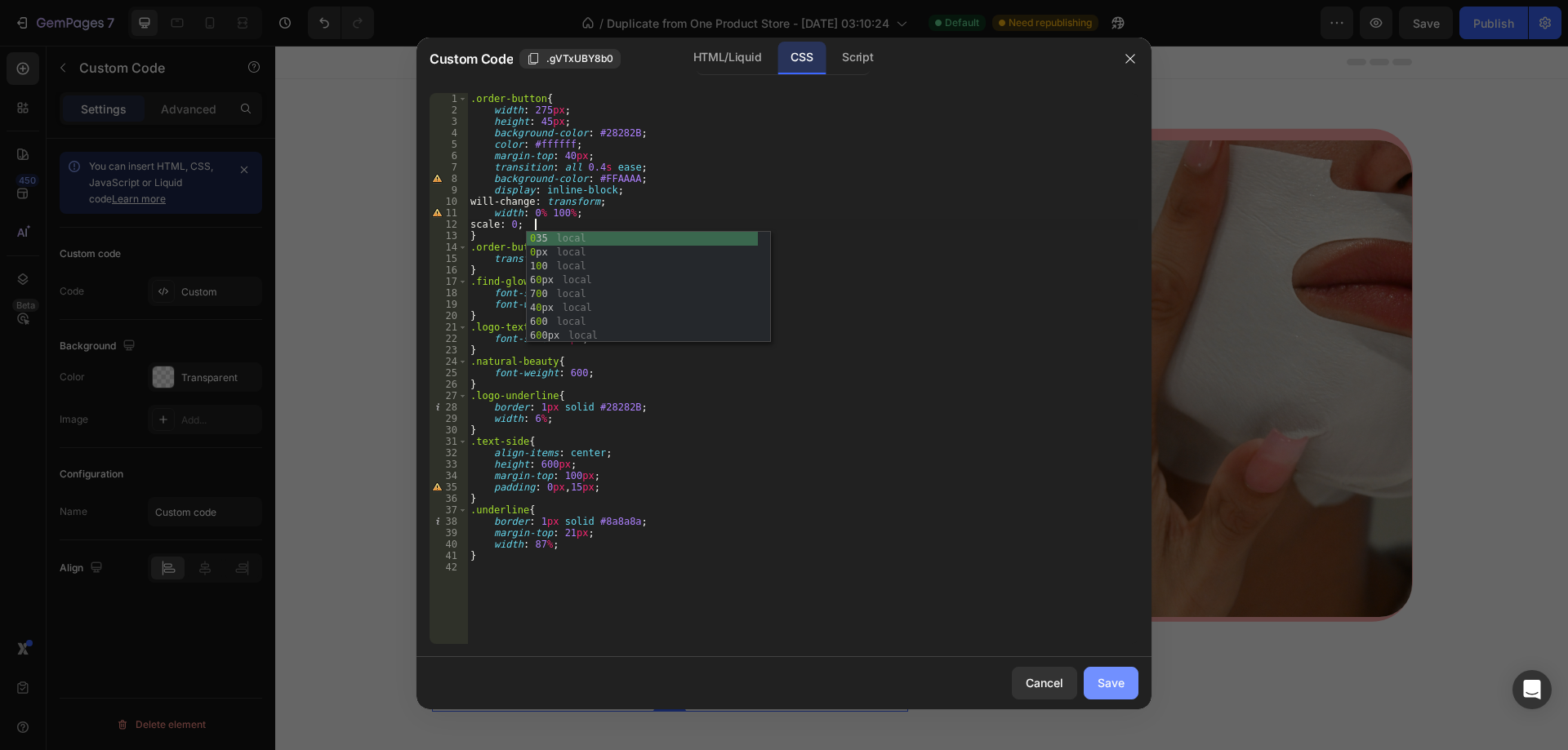
type textarea "scale: 0;"
click at [1090, 681] on button "Save" at bounding box center [1112, 683] width 55 height 33
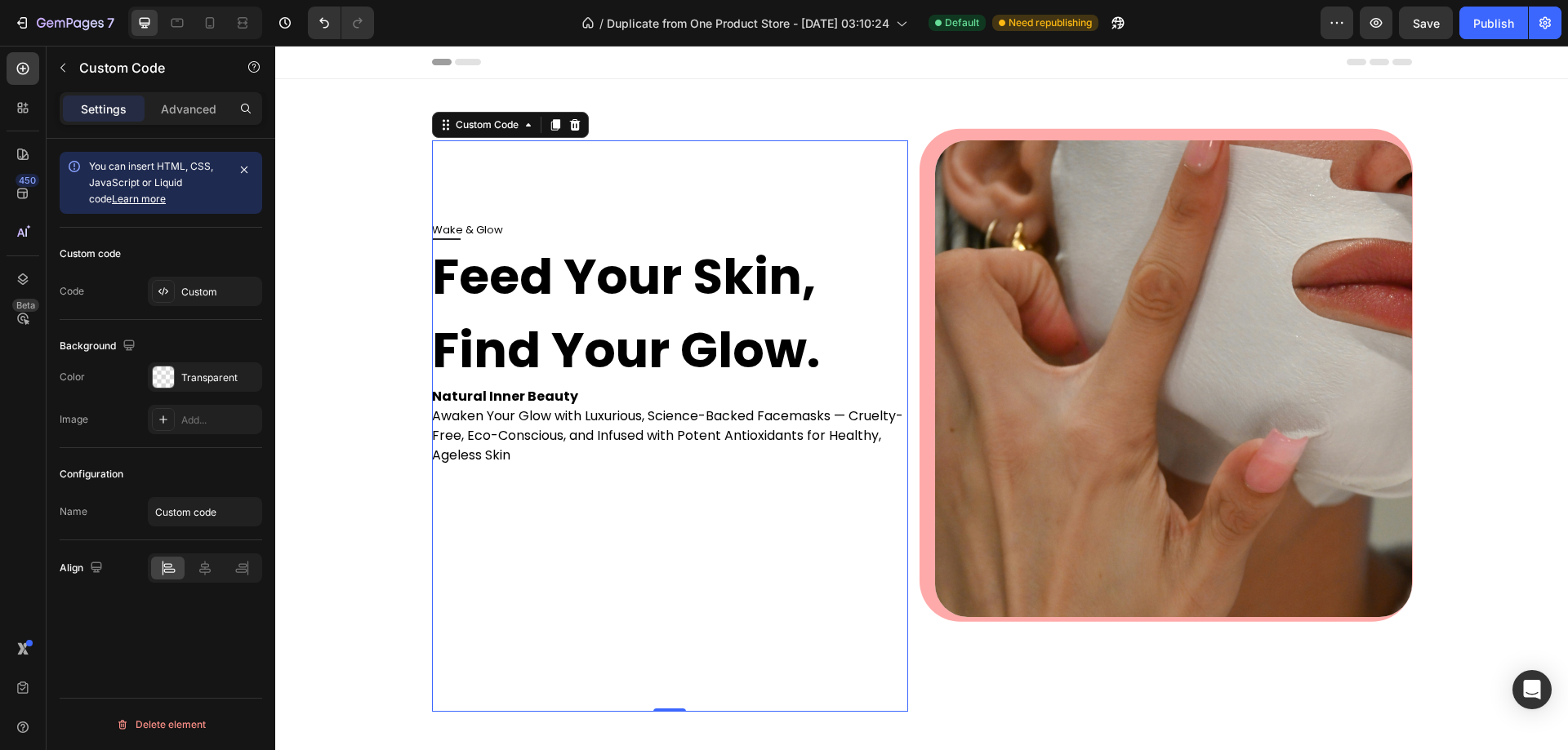
click at [592, 517] on link "Order Now" at bounding box center [544, 516] width 224 height 19
click at [188, 287] on div "Custom" at bounding box center [219, 293] width 77 height 15
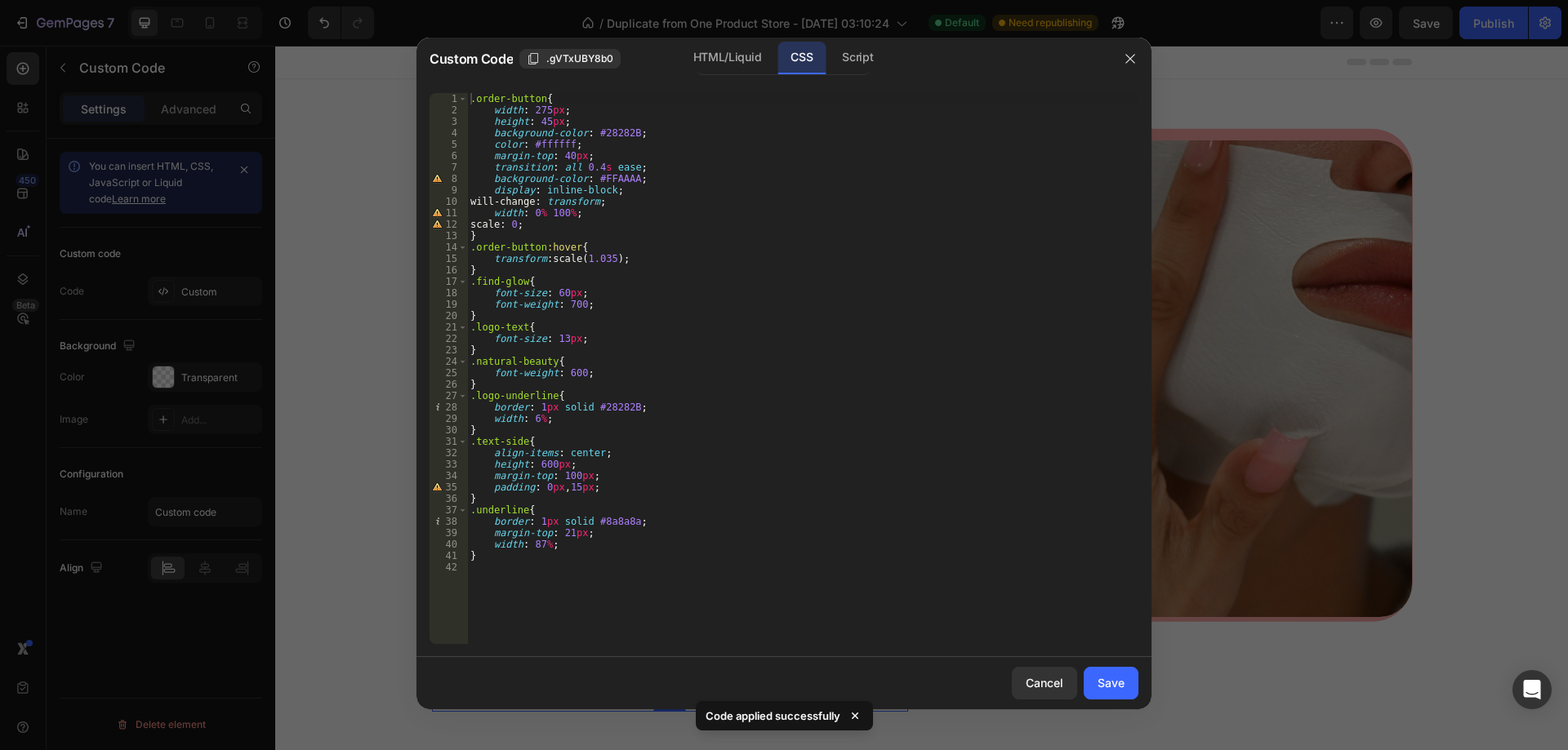
type textarea "scale: 0;"
click at [533, 224] on div ".order-button { width : 275 px ; height : 45 px ; background-color : #28282B ; …" at bounding box center [803, 380] width 671 height 574
drag, startPoint x: 544, startPoint y: 228, endPoint x: 491, endPoint y: 227, distance: 53.0
click at [491, 227] on div ".order-button { width : 275 px ; height : 45 px ; background-color : #28282B ; …" at bounding box center [803, 380] width 671 height 574
type textarea "width: 0% 100%;"
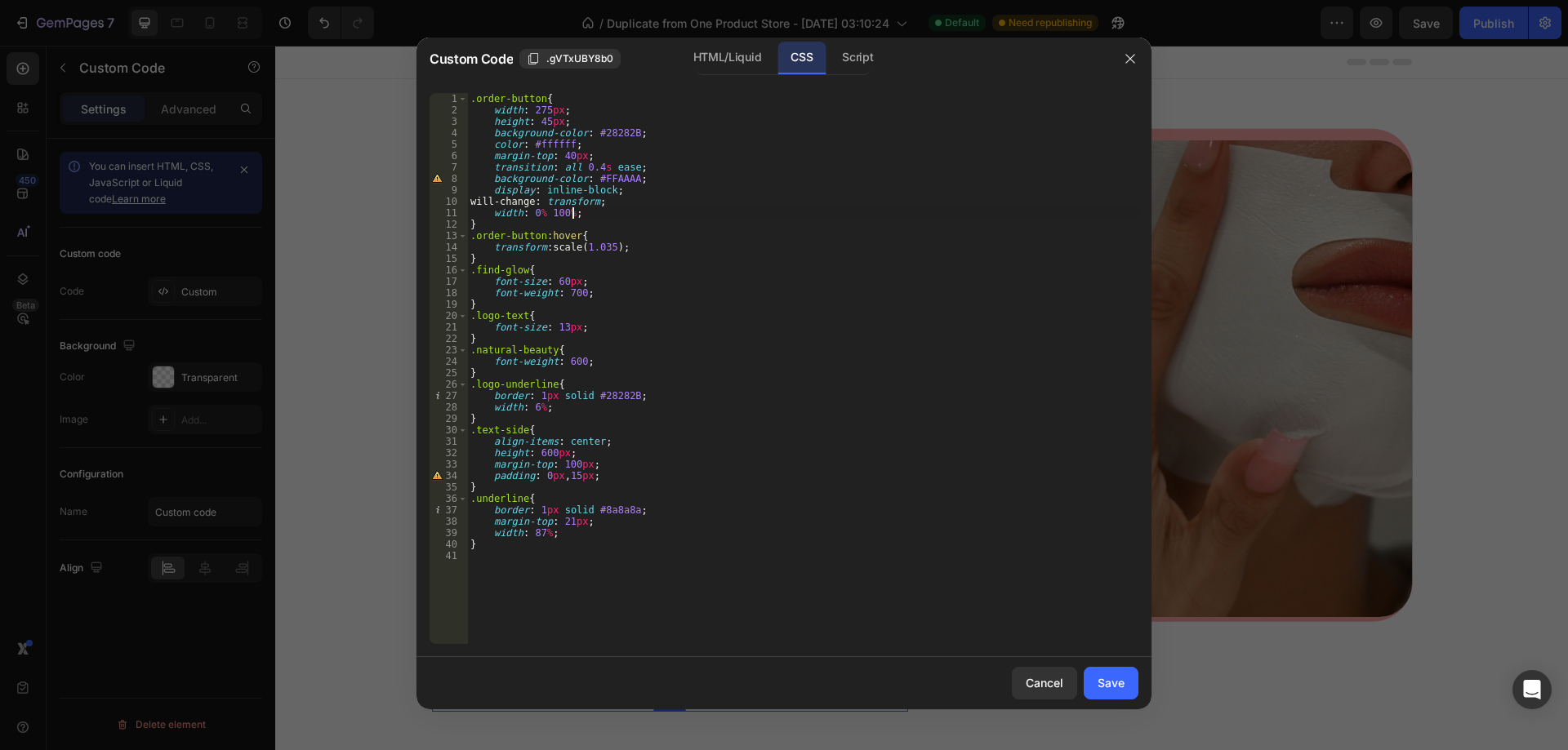
click at [1113, 703] on div "Cancel Save" at bounding box center [784, 683] width 735 height 53
click at [1107, 689] on div "Save" at bounding box center [1111, 682] width 27 height 18
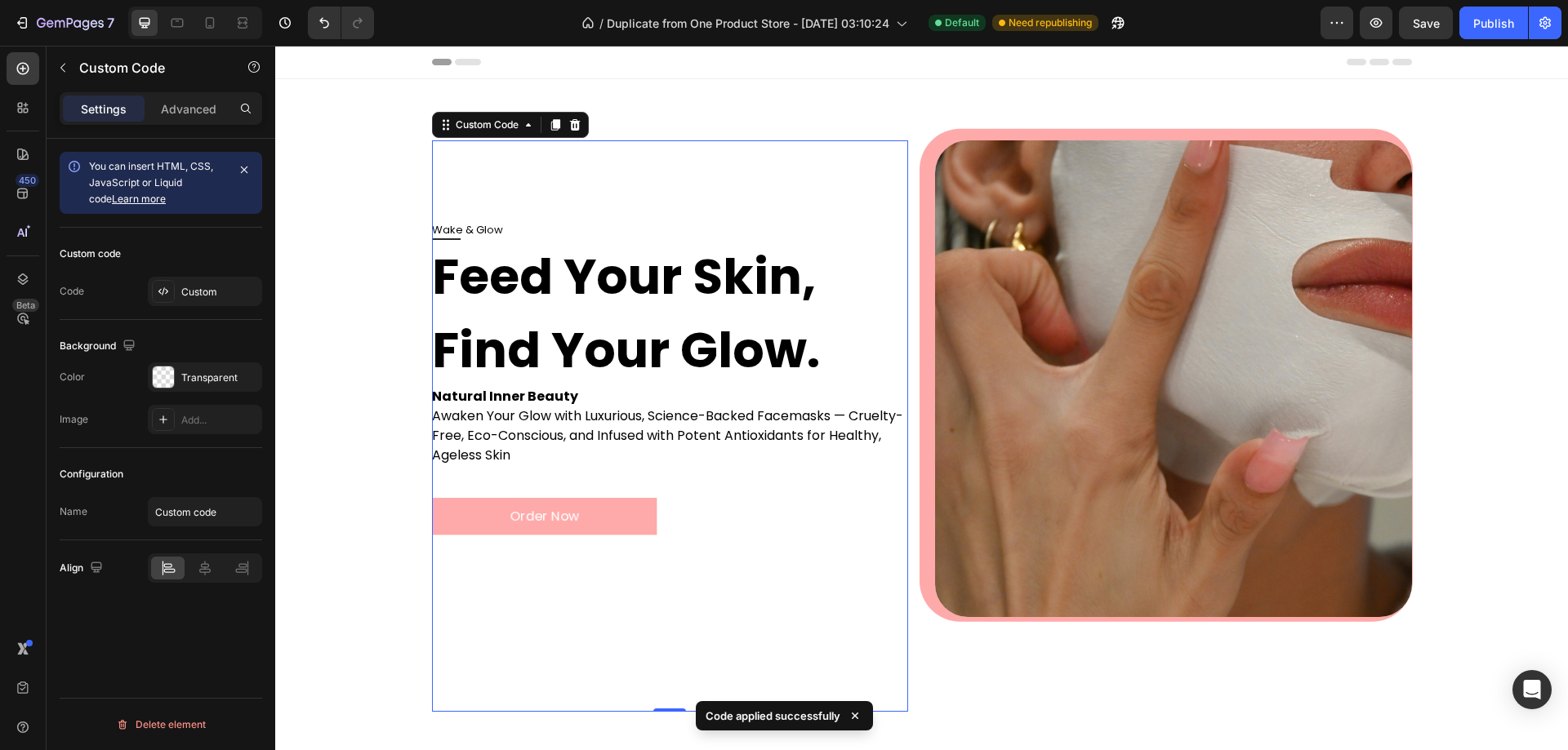
click at [673, 514] on div "Order Now" at bounding box center [671, 500] width 477 height 69
click at [742, 568] on div "Wake & Glow Feed Your Skin, Find Your Glow. Natural Inner Beauty Awaken Your Gl…" at bounding box center [671, 466] width 477 height 490
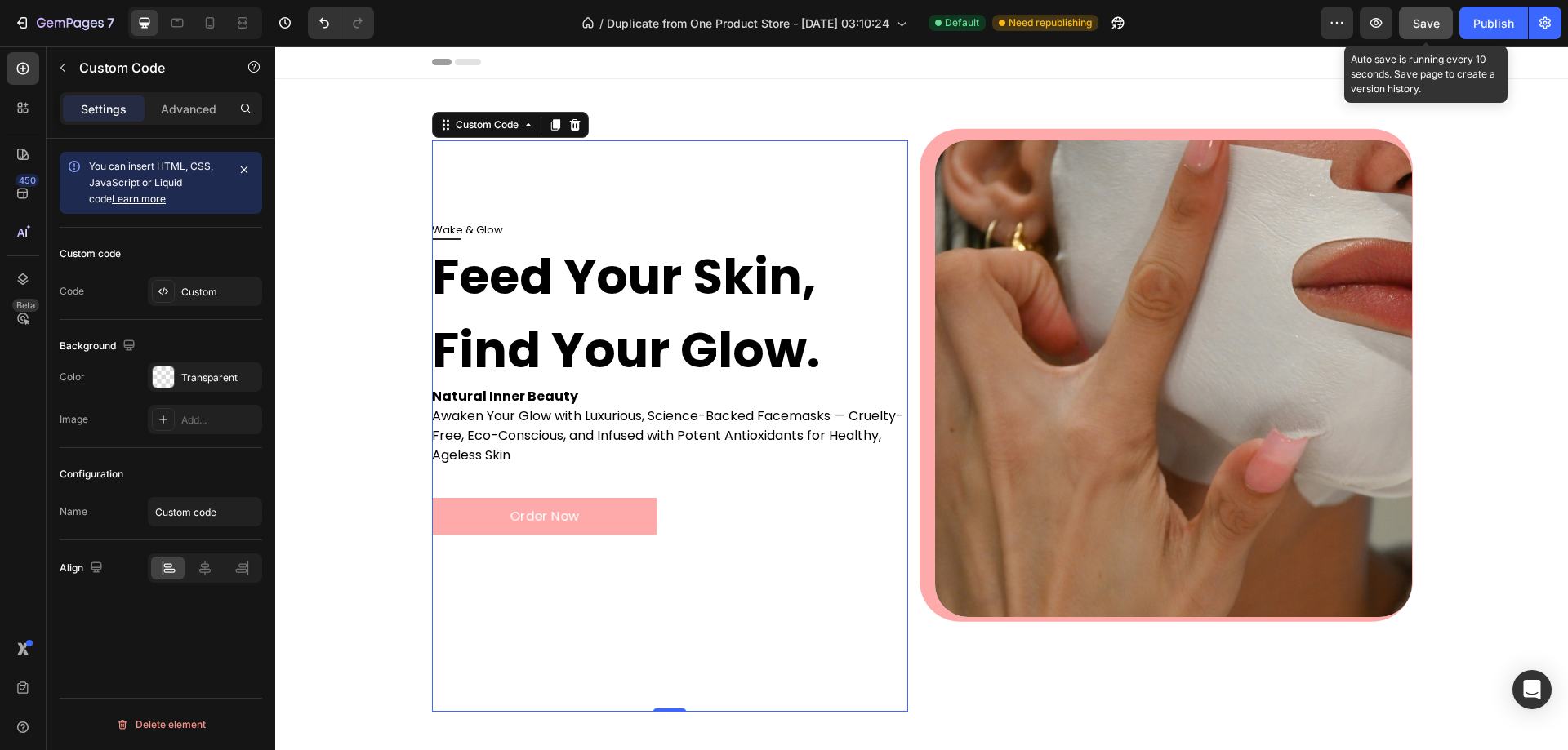
click at [1408, 32] on button "Save" at bounding box center [1425, 23] width 54 height 33
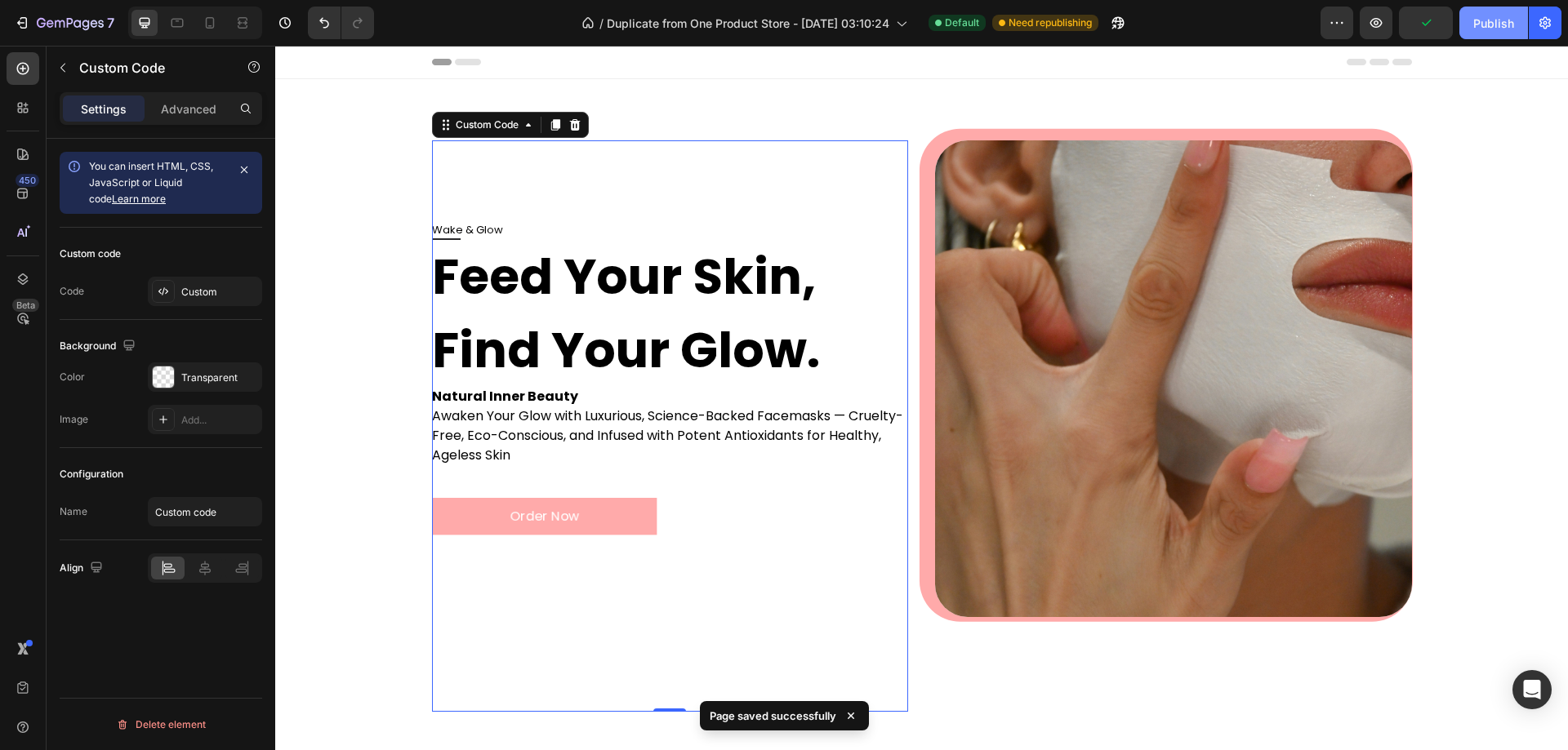
click at [1466, 13] on button "Publish" at bounding box center [1494, 23] width 68 height 33
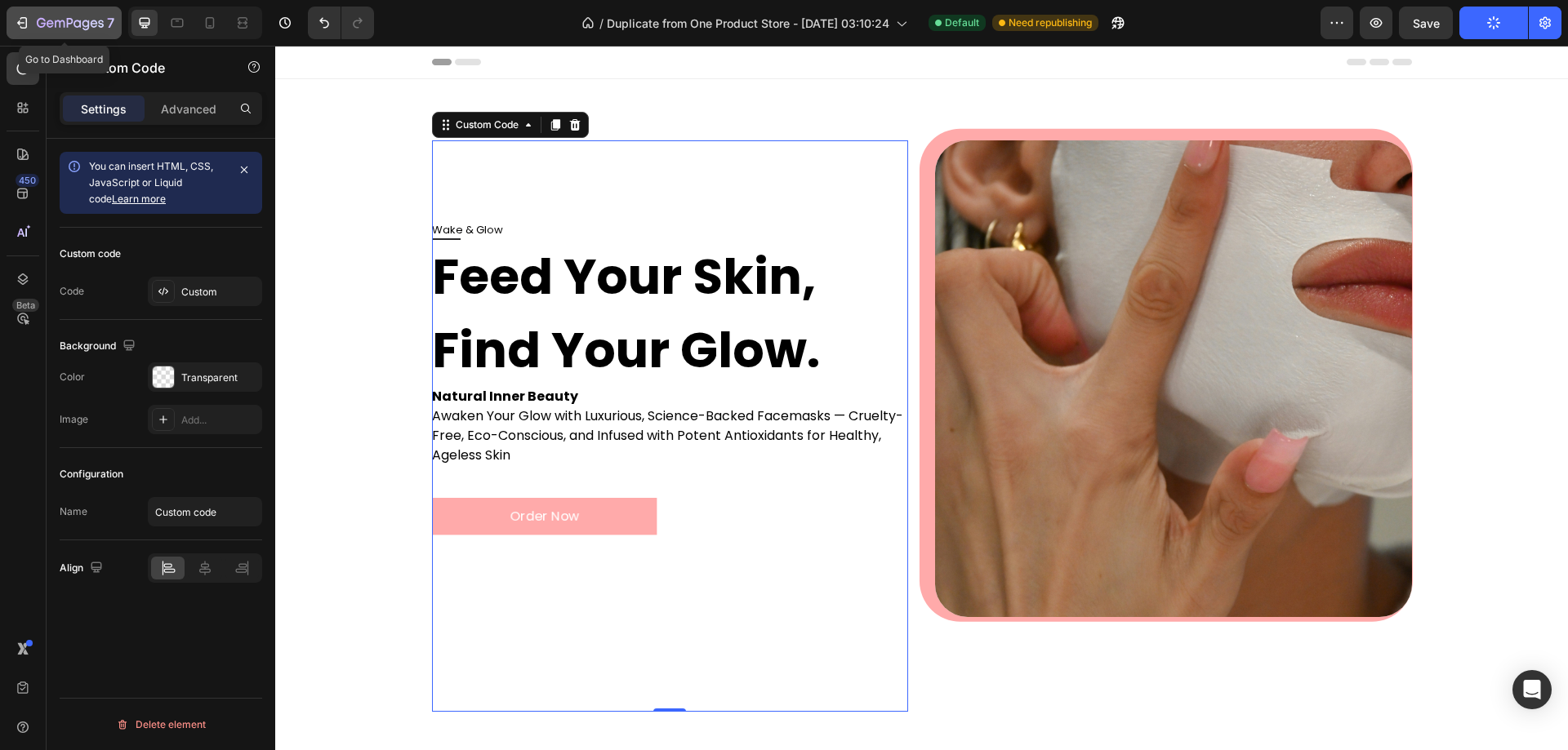
click at [73, 19] on icon "button" at bounding box center [70, 24] width 67 height 14
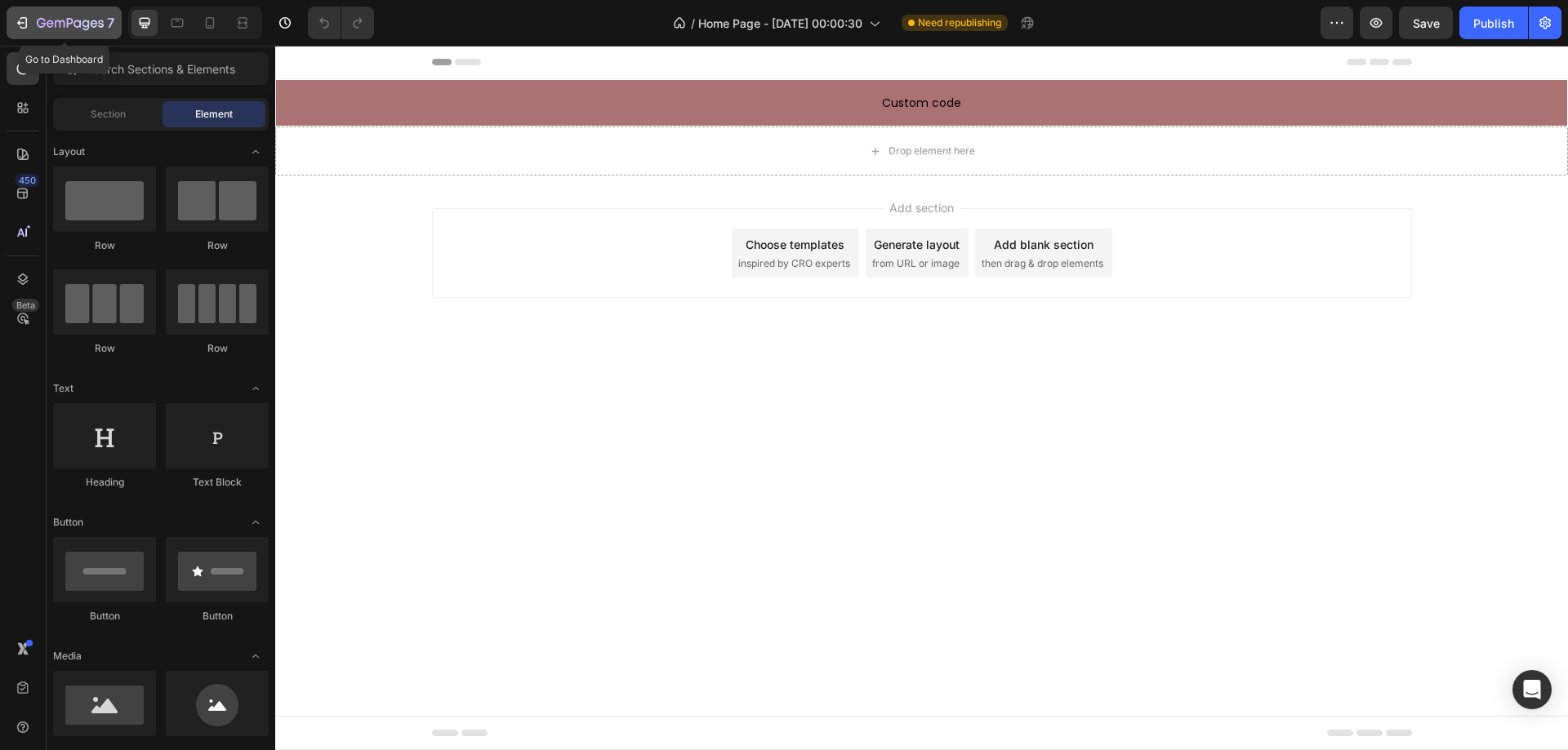
click at [60, 15] on div "7" at bounding box center [75, 23] width 78 height 19
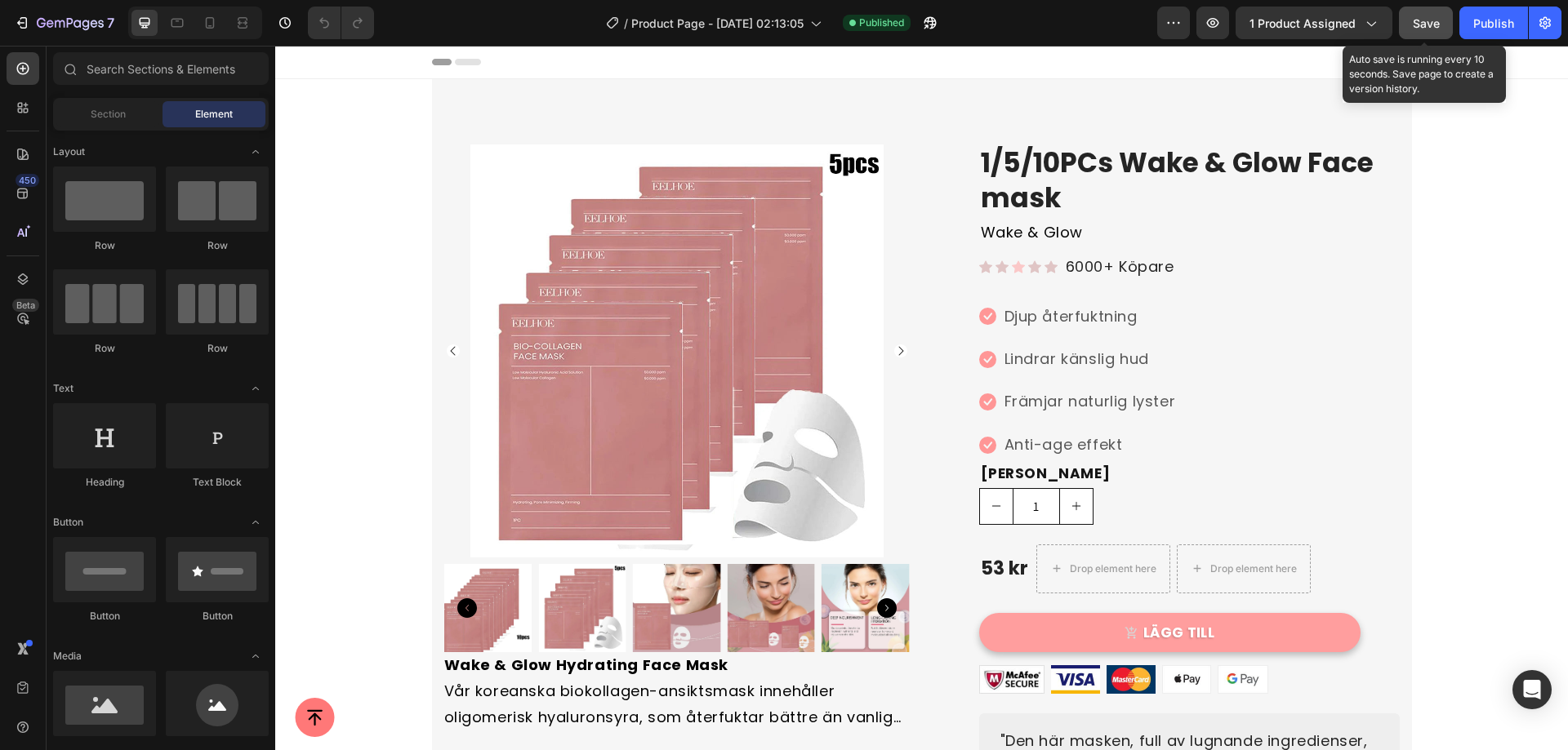
click at [1426, 18] on span "Save" at bounding box center [1426, 23] width 27 height 14
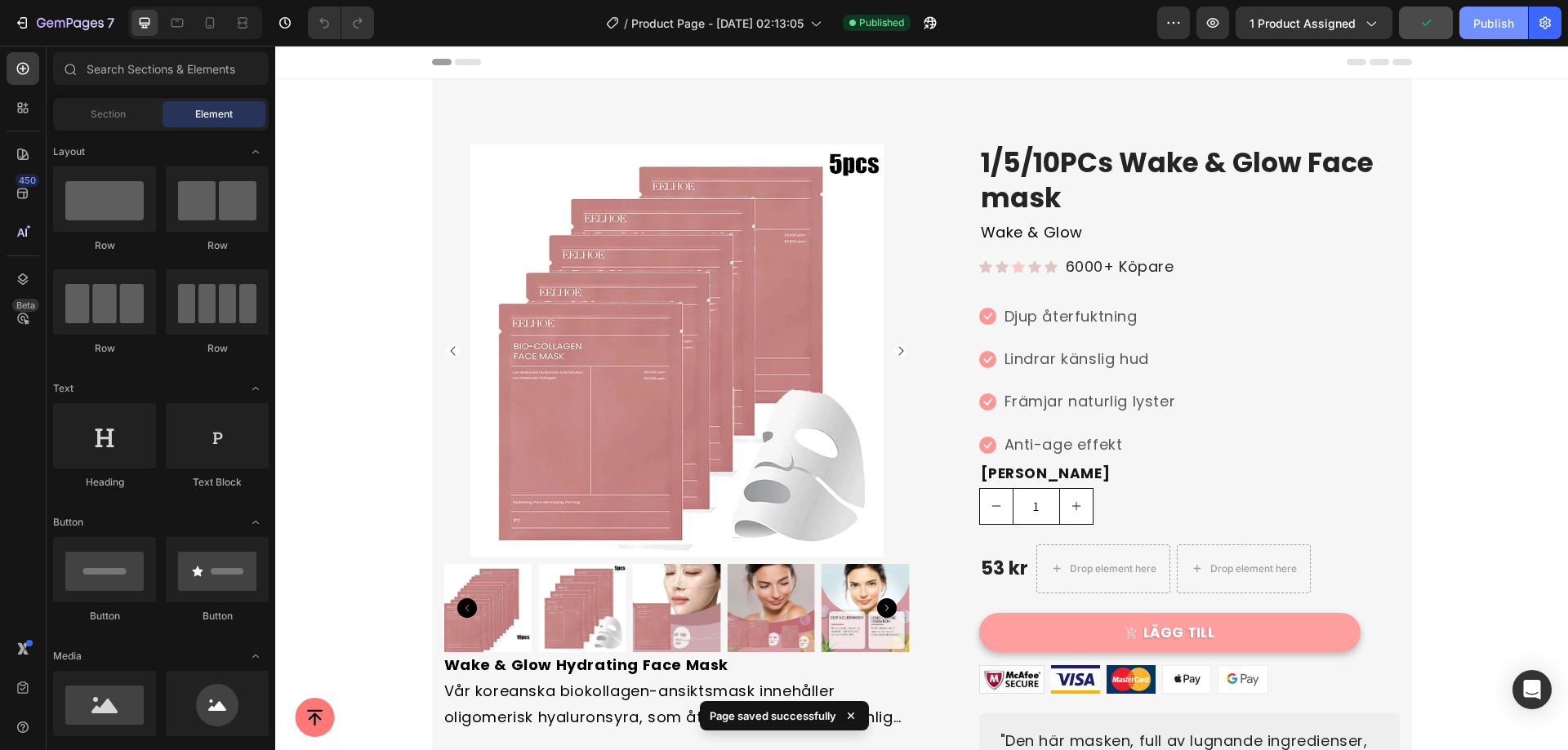
click at [1490, 23] on div "Publish" at bounding box center [1493, 23] width 41 height 18
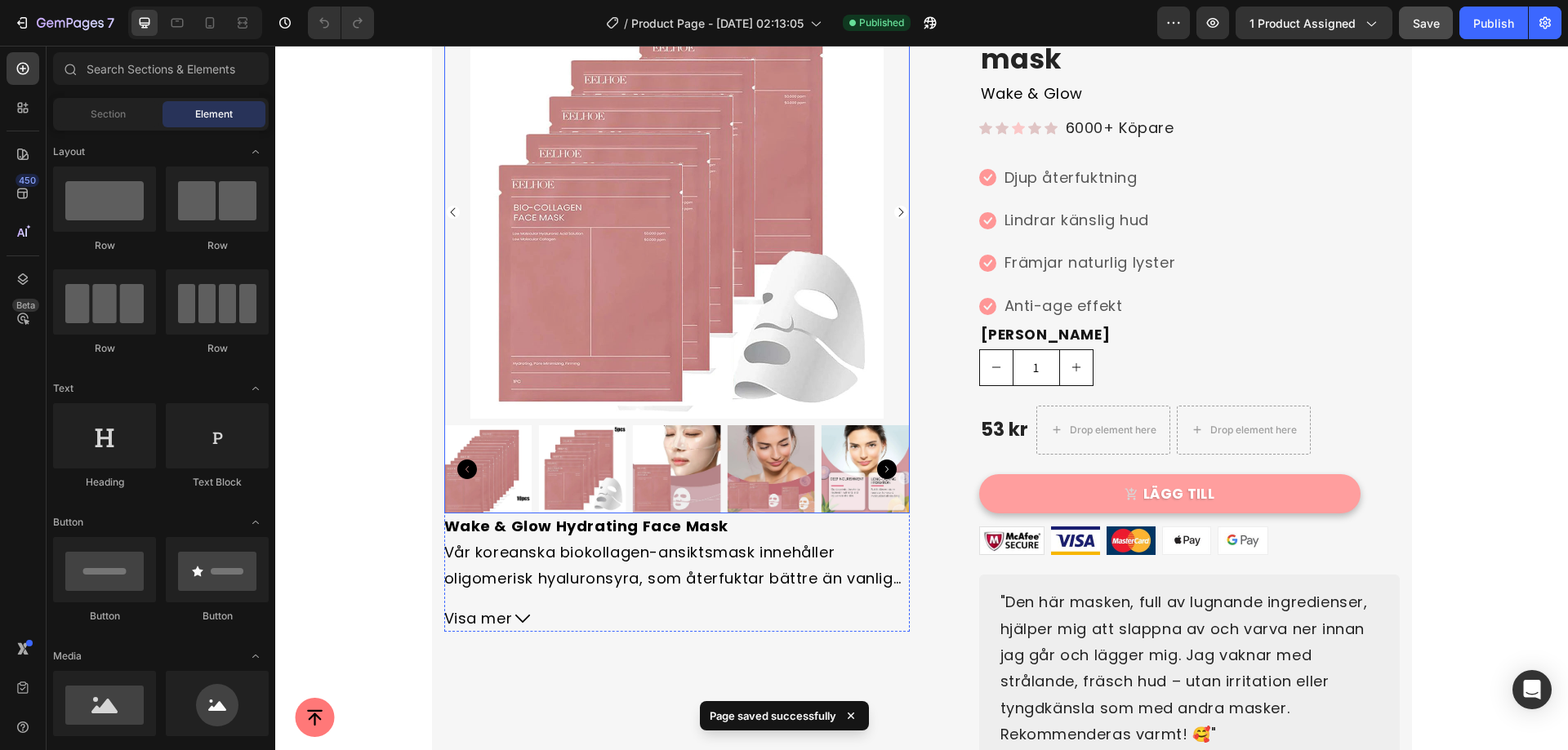
scroll to position [164, 0]
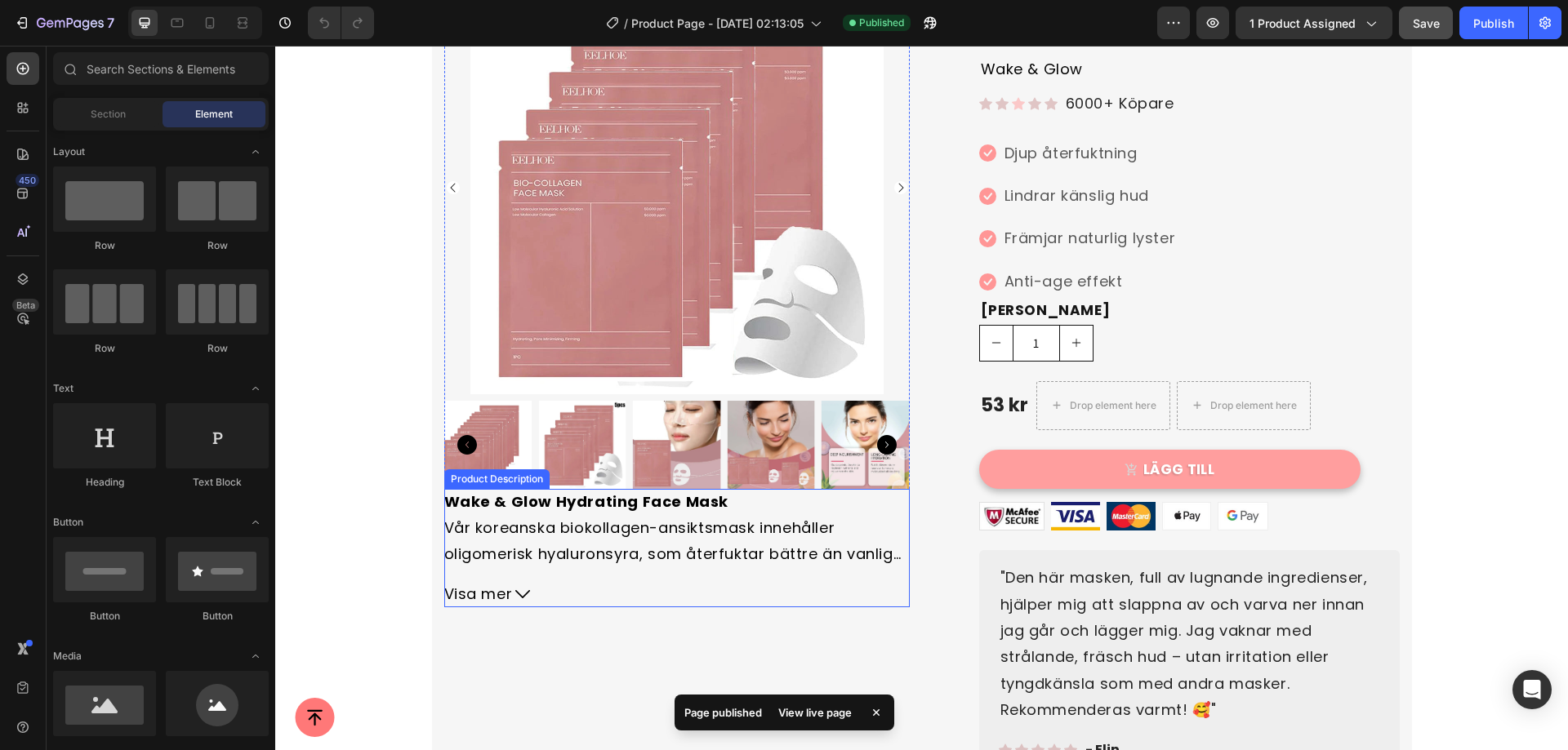
click at [811, 505] on div "Wake & Glow Hydrating Face Mask Vår koreanska biokollagen-ansiktsmask innehålle…" at bounding box center [677, 528] width 466 height 79
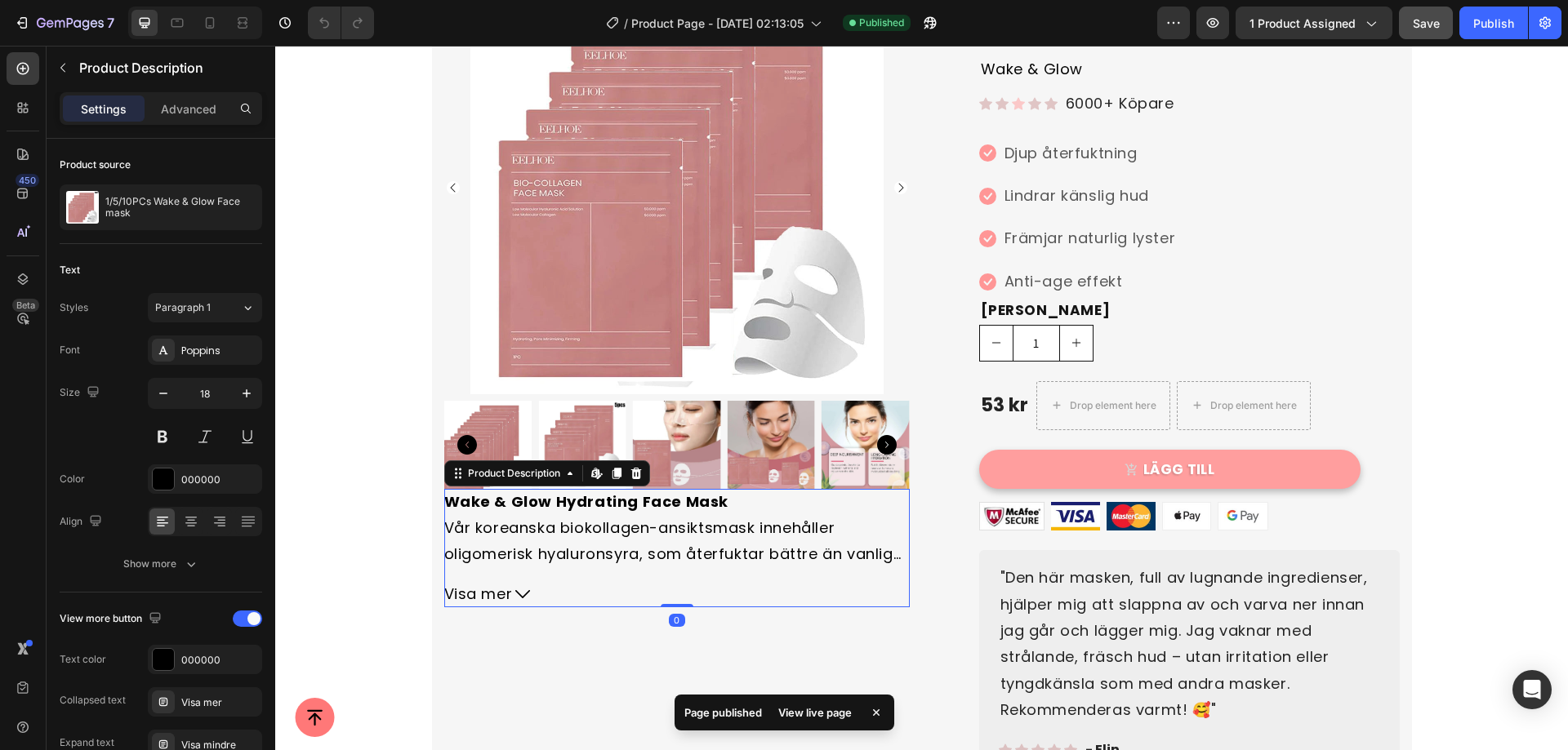
click at [177, 124] on div "Settings Advanced" at bounding box center [160, 108] width 203 height 33
click at [179, 113] on p "Advanced" at bounding box center [189, 108] width 56 height 18
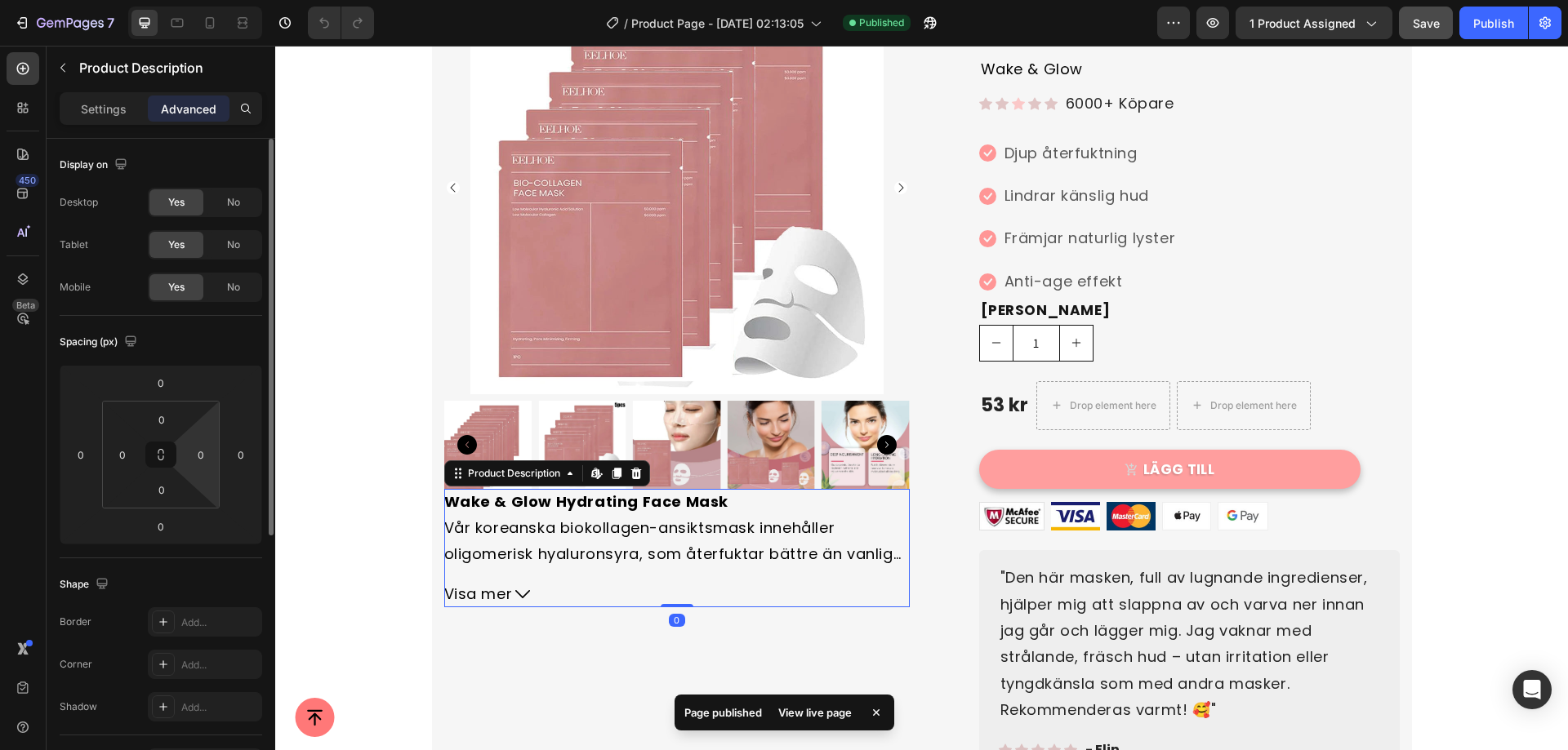
scroll to position [82, 0]
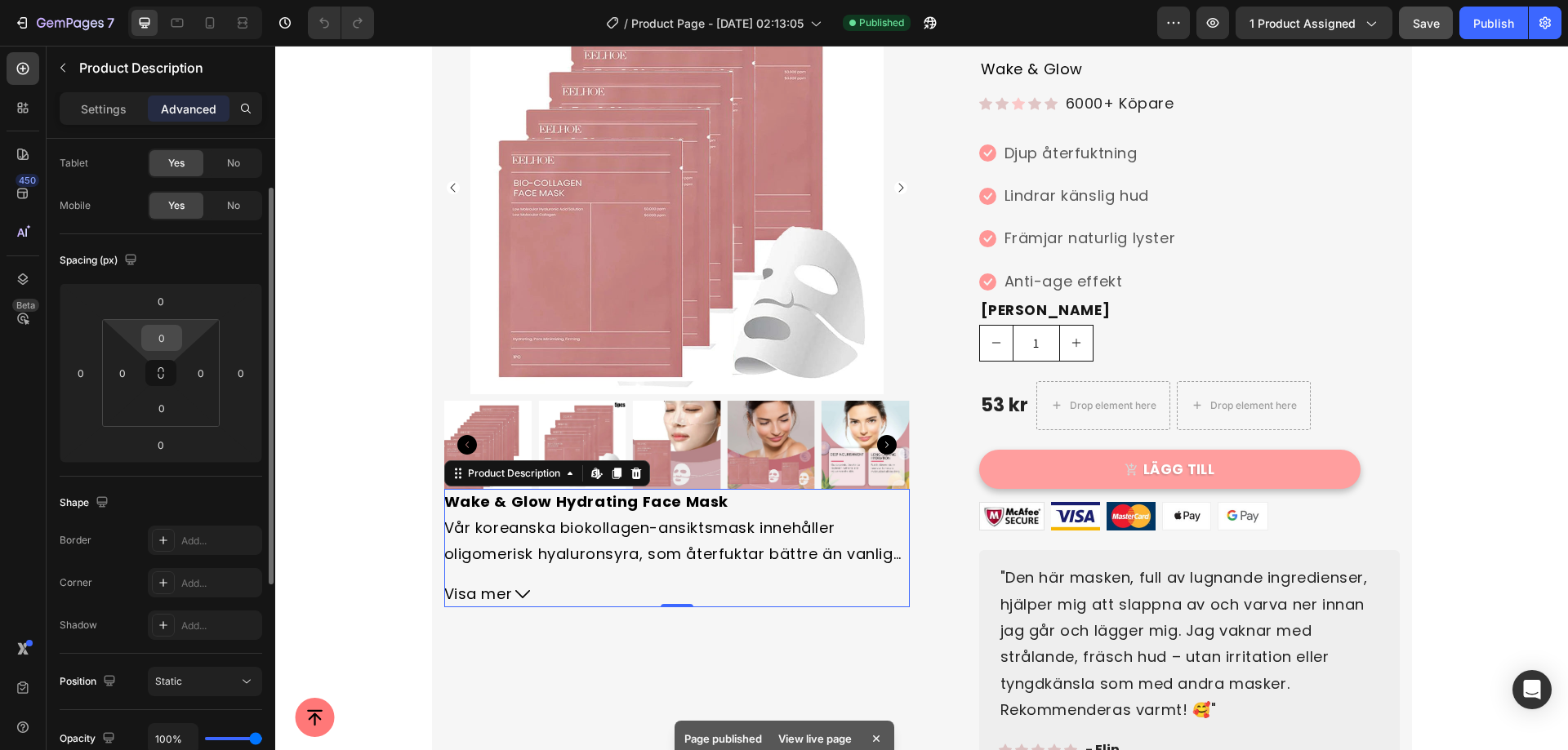
click at [164, 340] on input "0" at bounding box center [161, 337] width 33 height 24
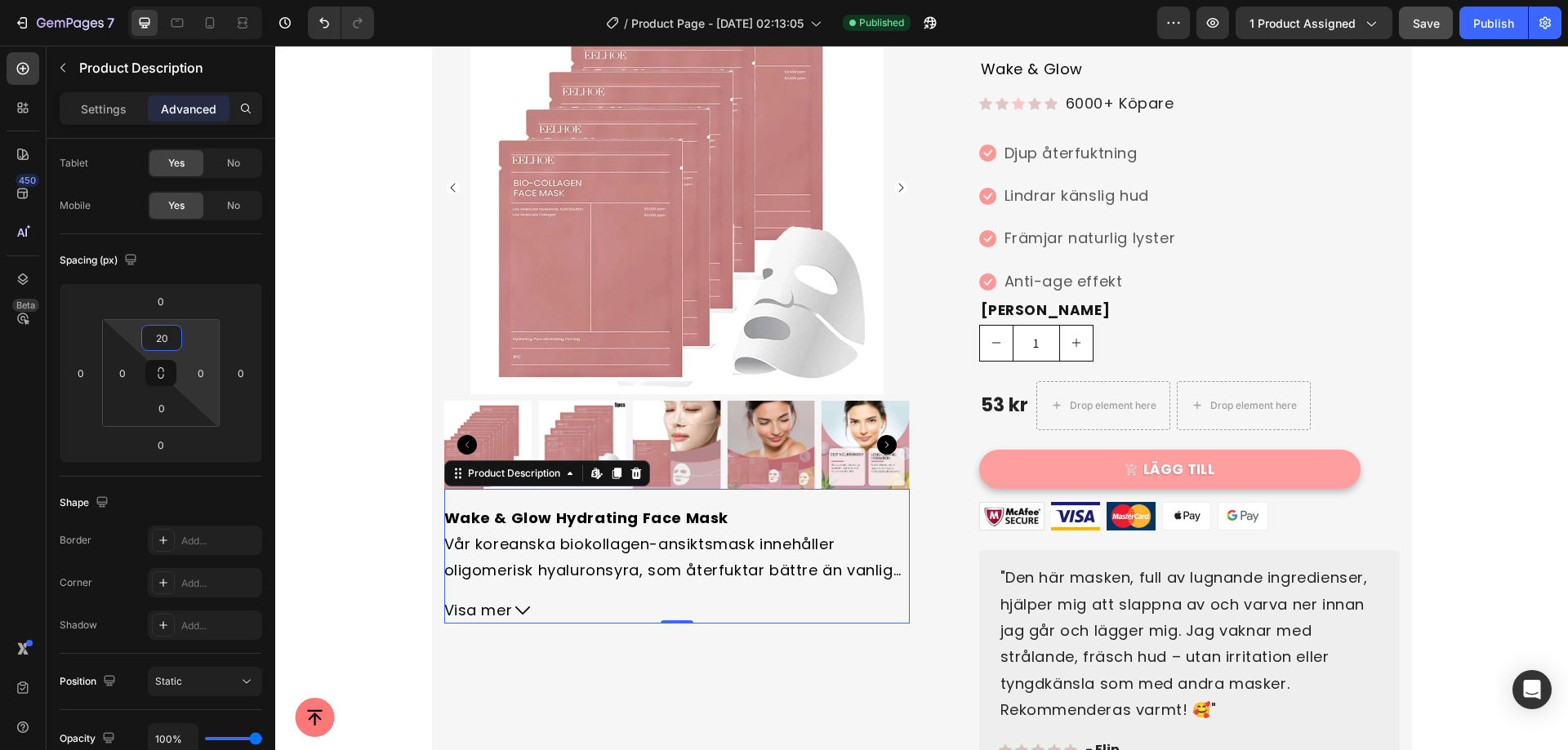
type input "2"
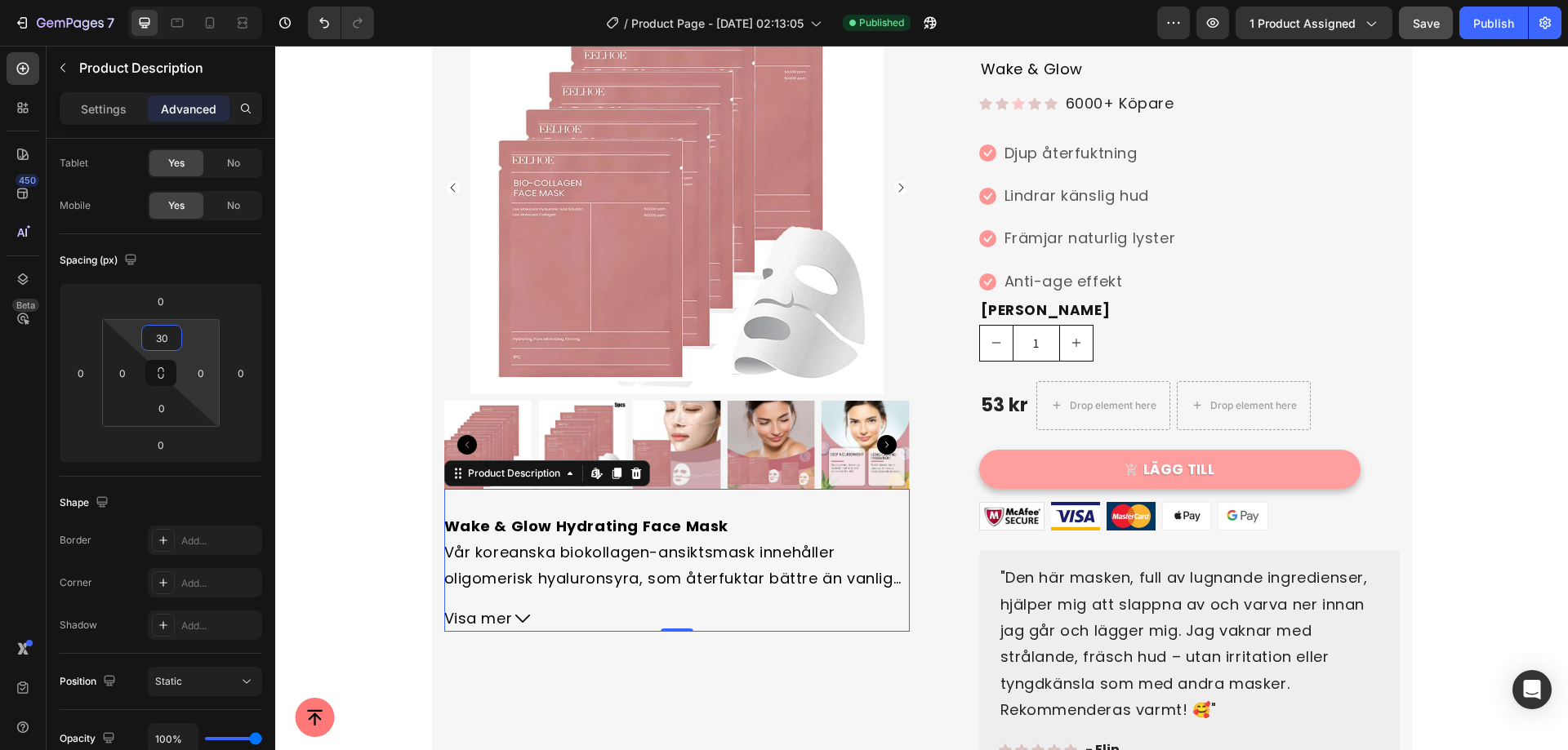
type input "3"
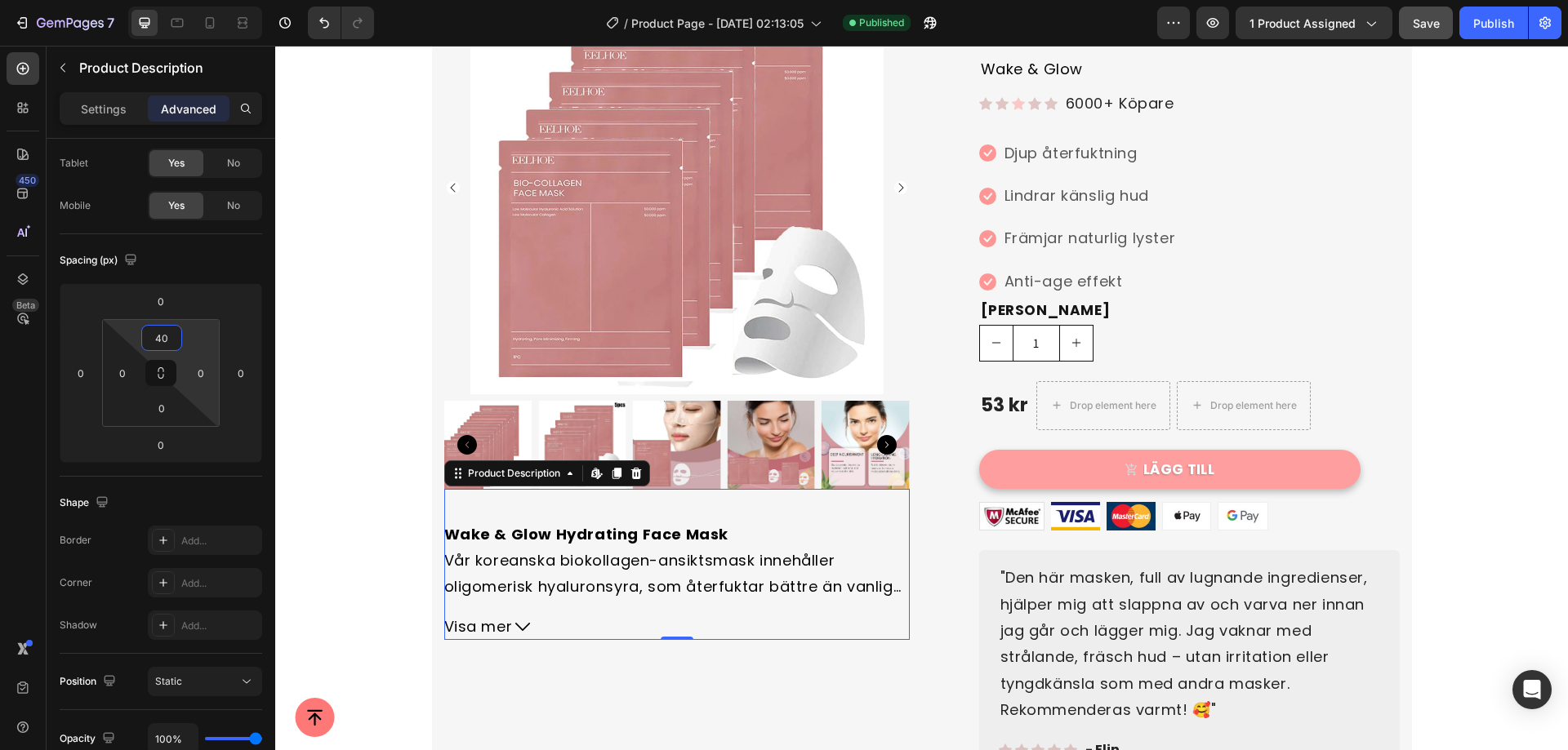
type input "4"
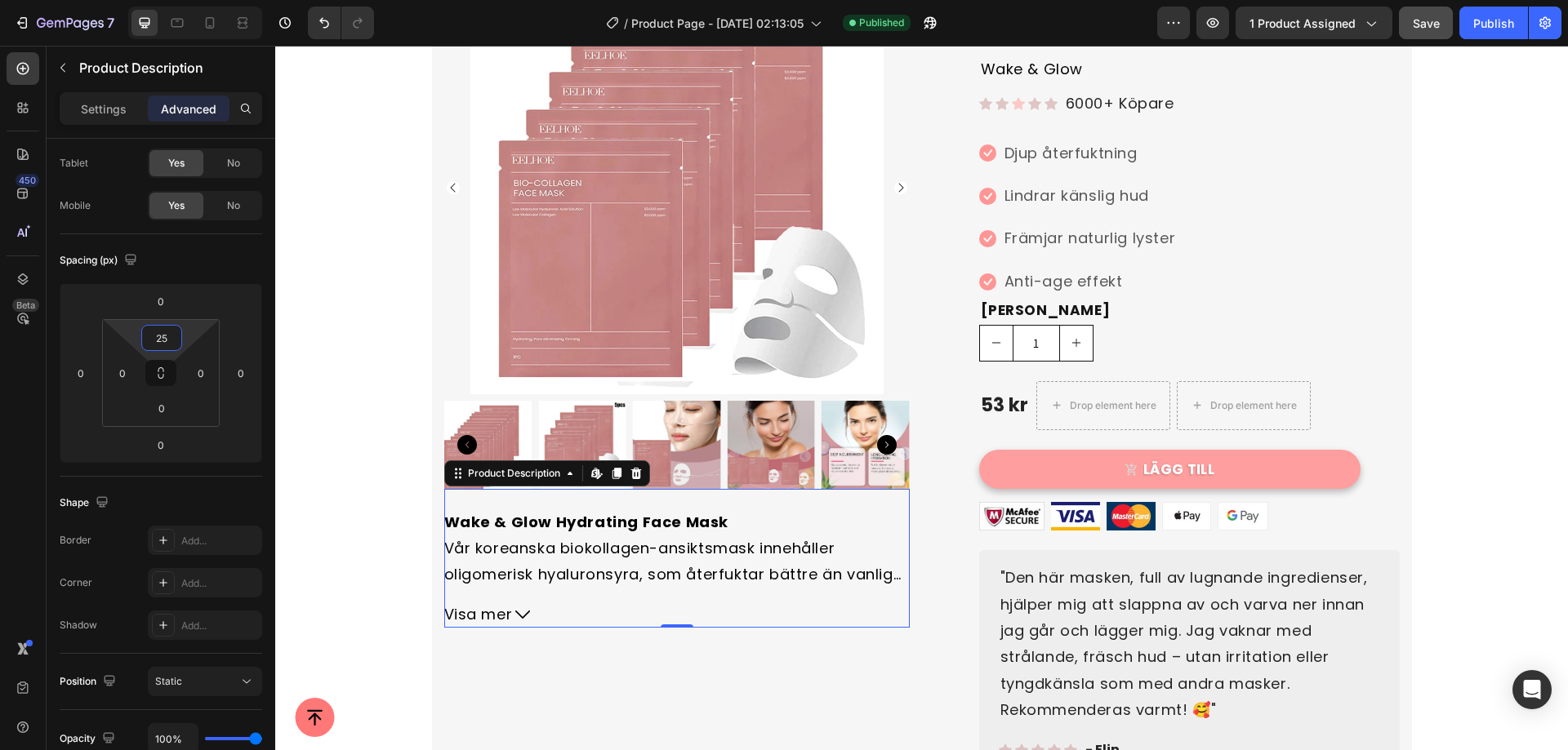
type input "25"
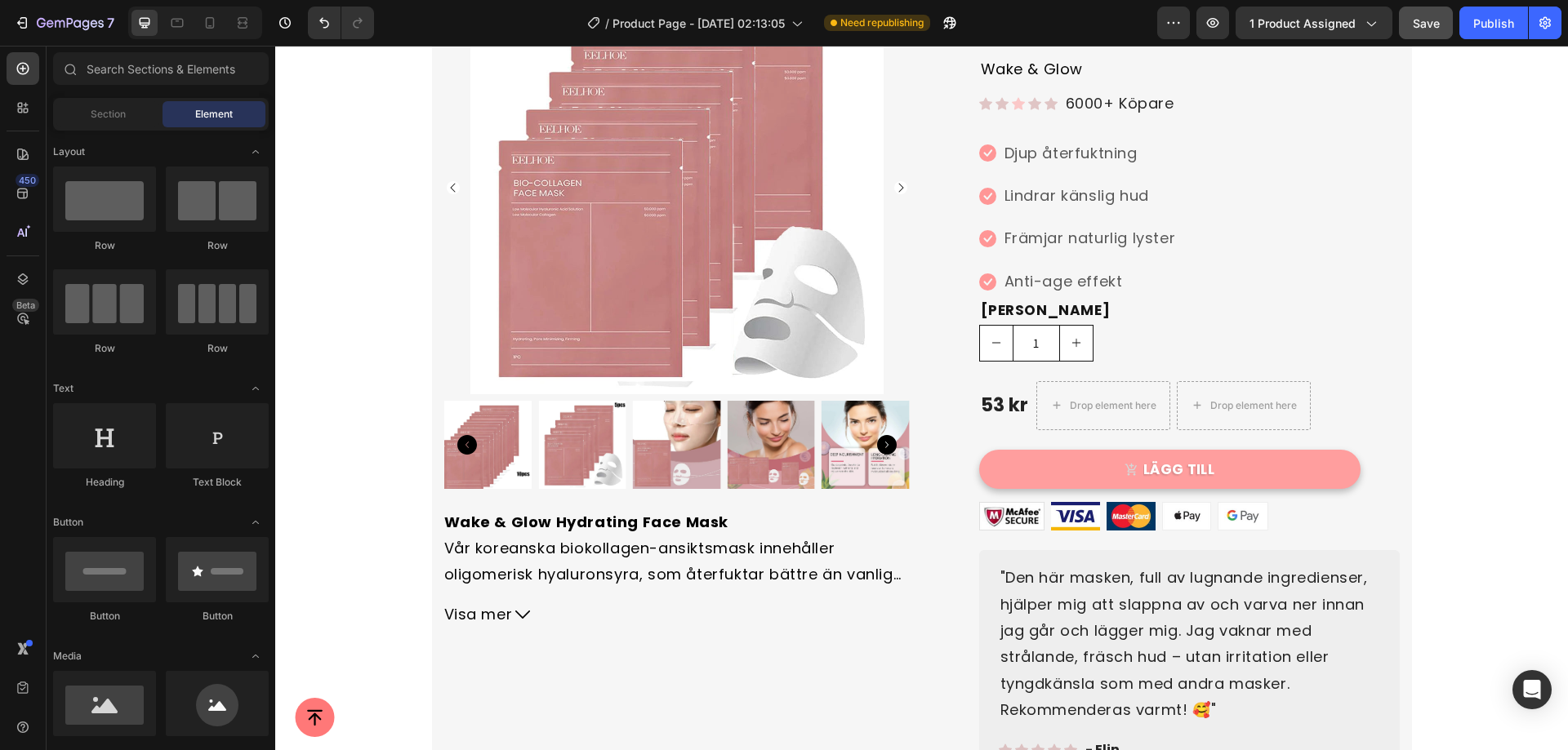
click at [1423, 25] on span "Save" at bounding box center [1426, 23] width 27 height 14
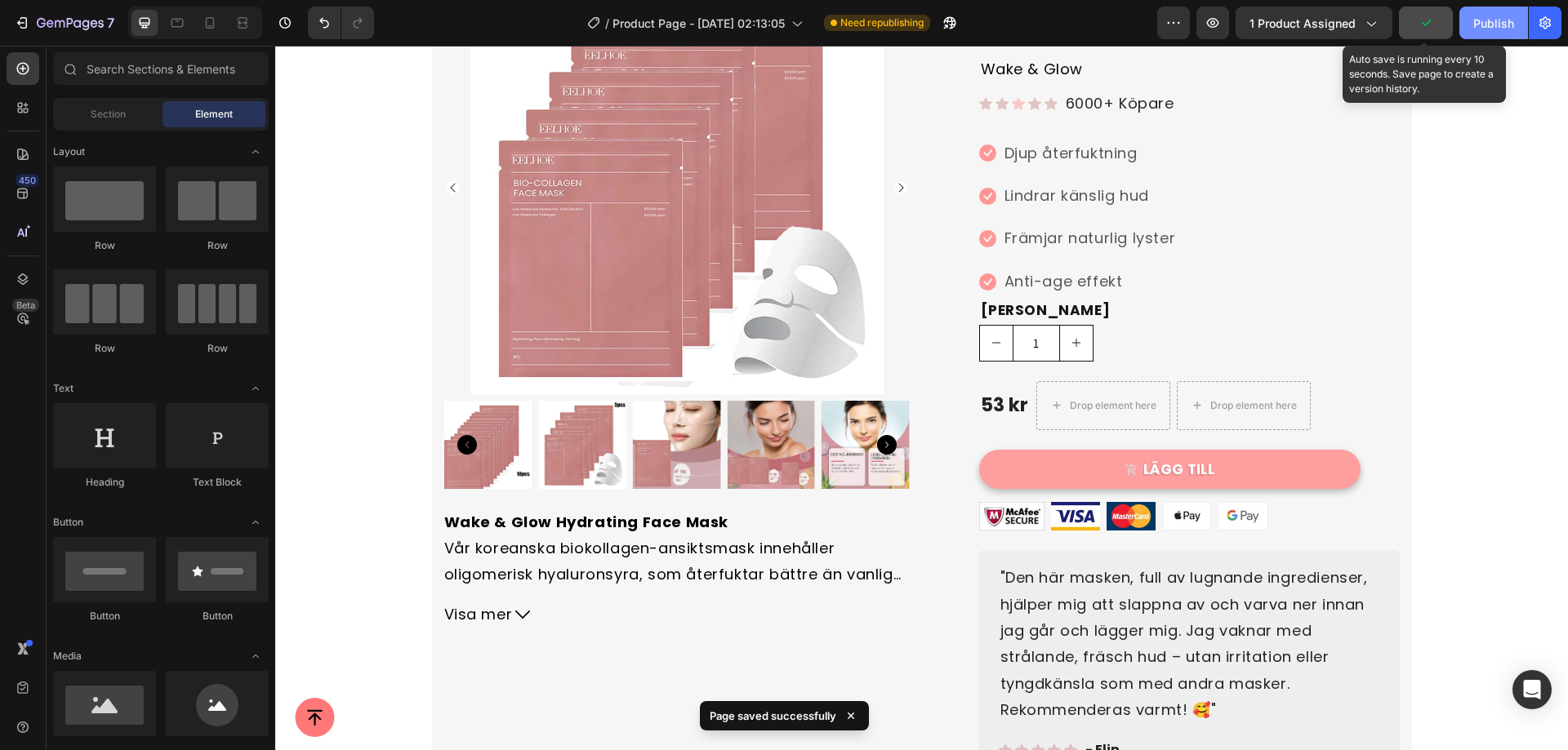
click at [1483, 20] on div "Publish" at bounding box center [1493, 23] width 41 height 18
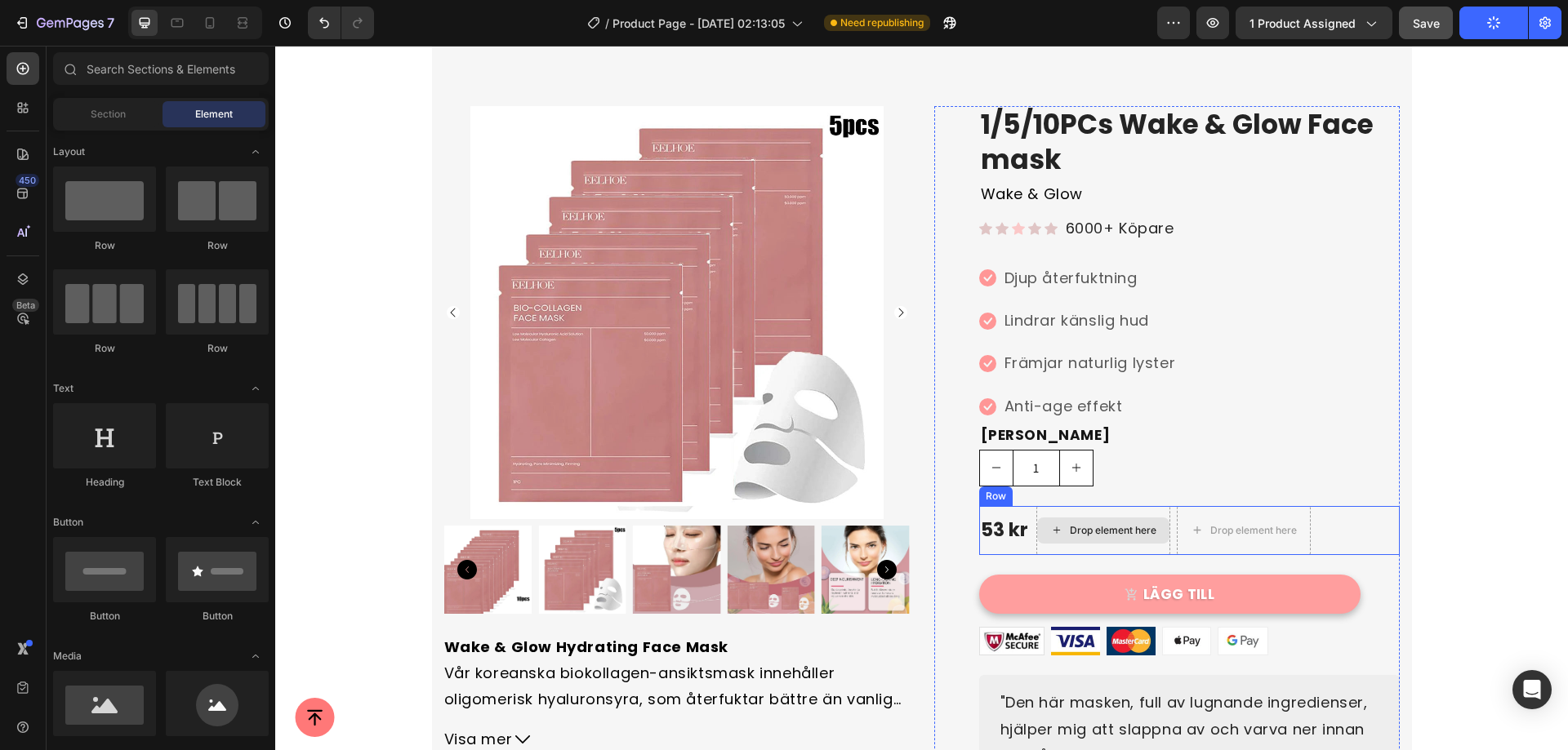
scroll to position [0, 0]
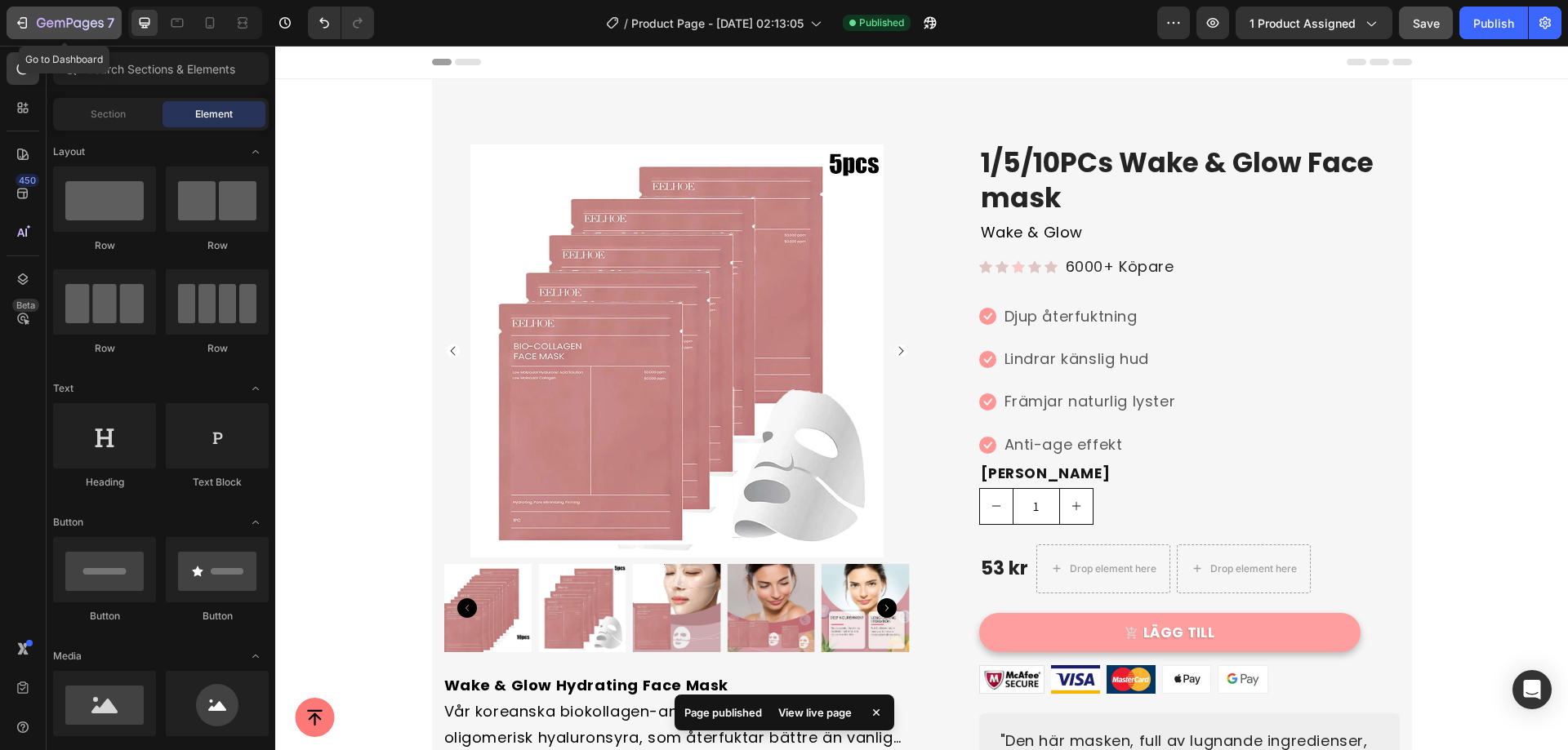
click at [68, 23] on icon "button" at bounding box center [70, 23] width 7 height 10
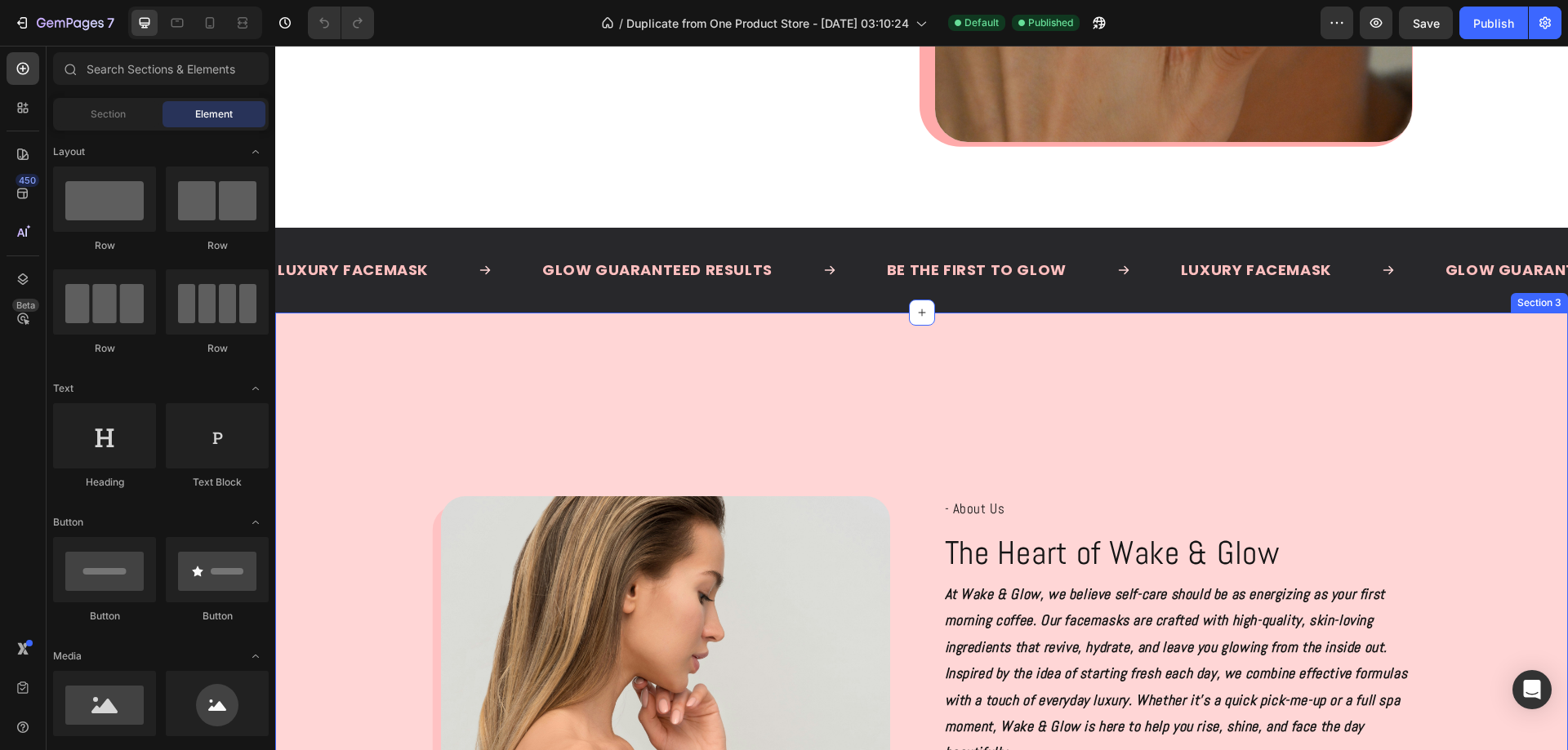
scroll to position [571, 0]
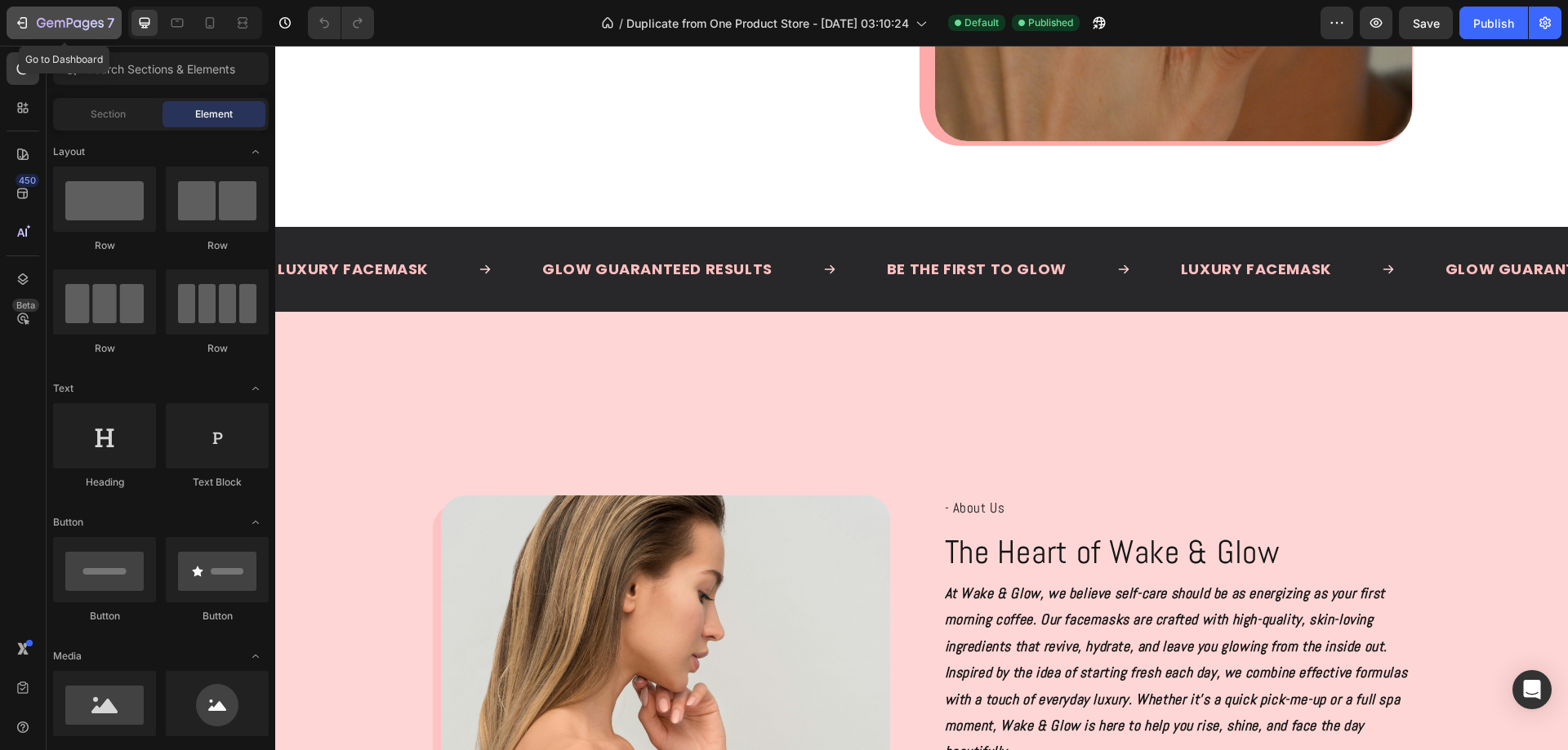
click at [61, 18] on icon "button" at bounding box center [70, 24] width 67 height 14
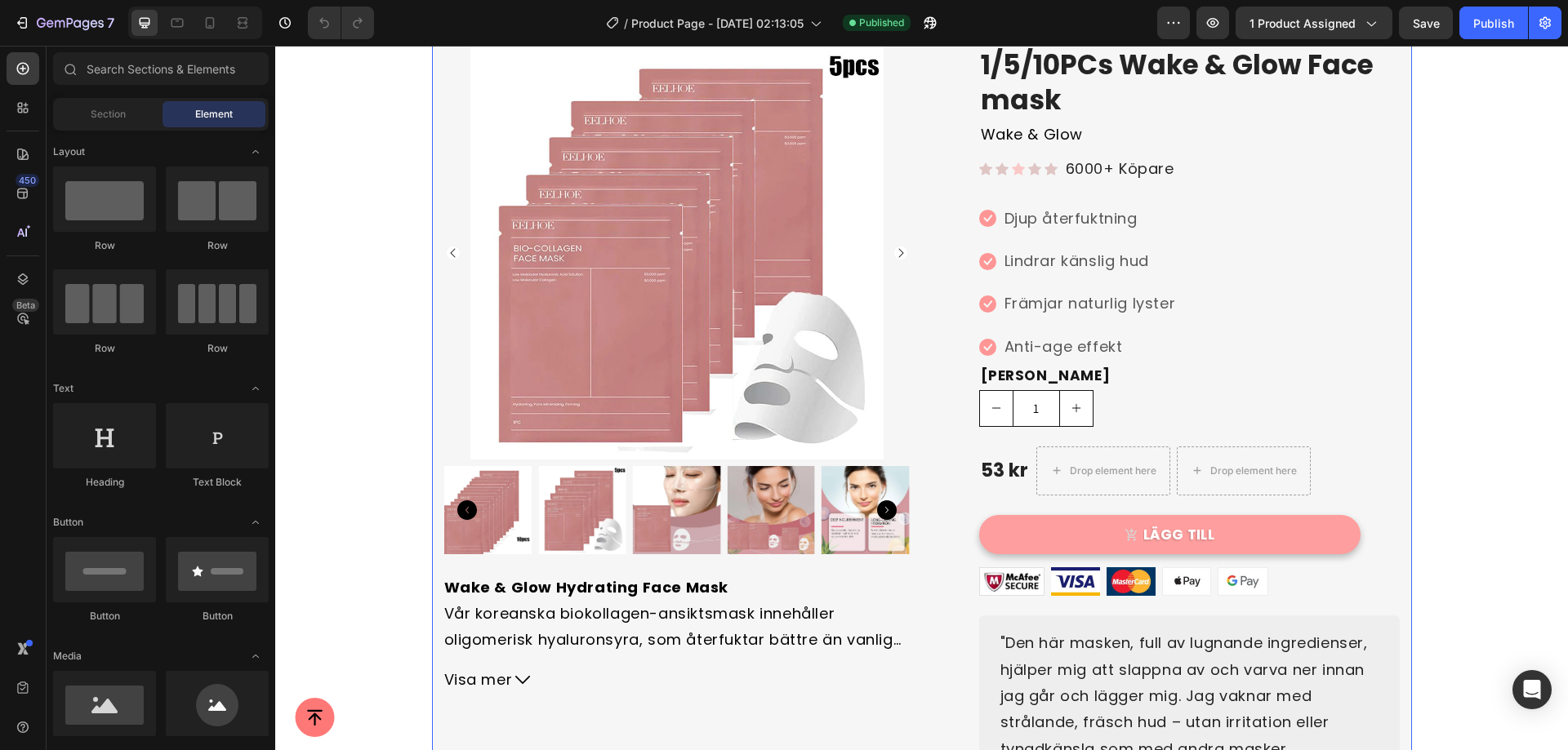
scroll to position [82, 0]
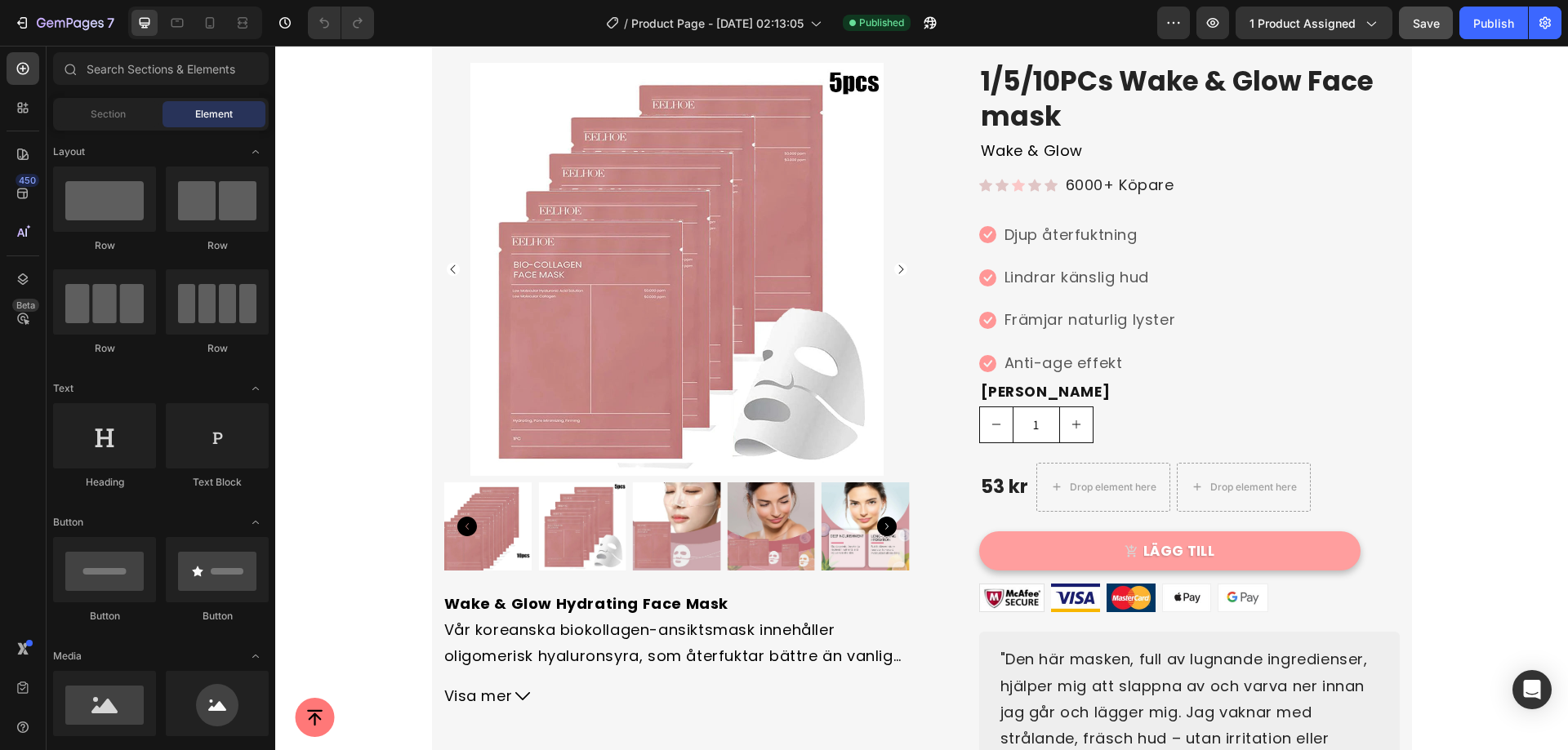
click at [1427, 19] on span "Save" at bounding box center [1426, 23] width 27 height 14
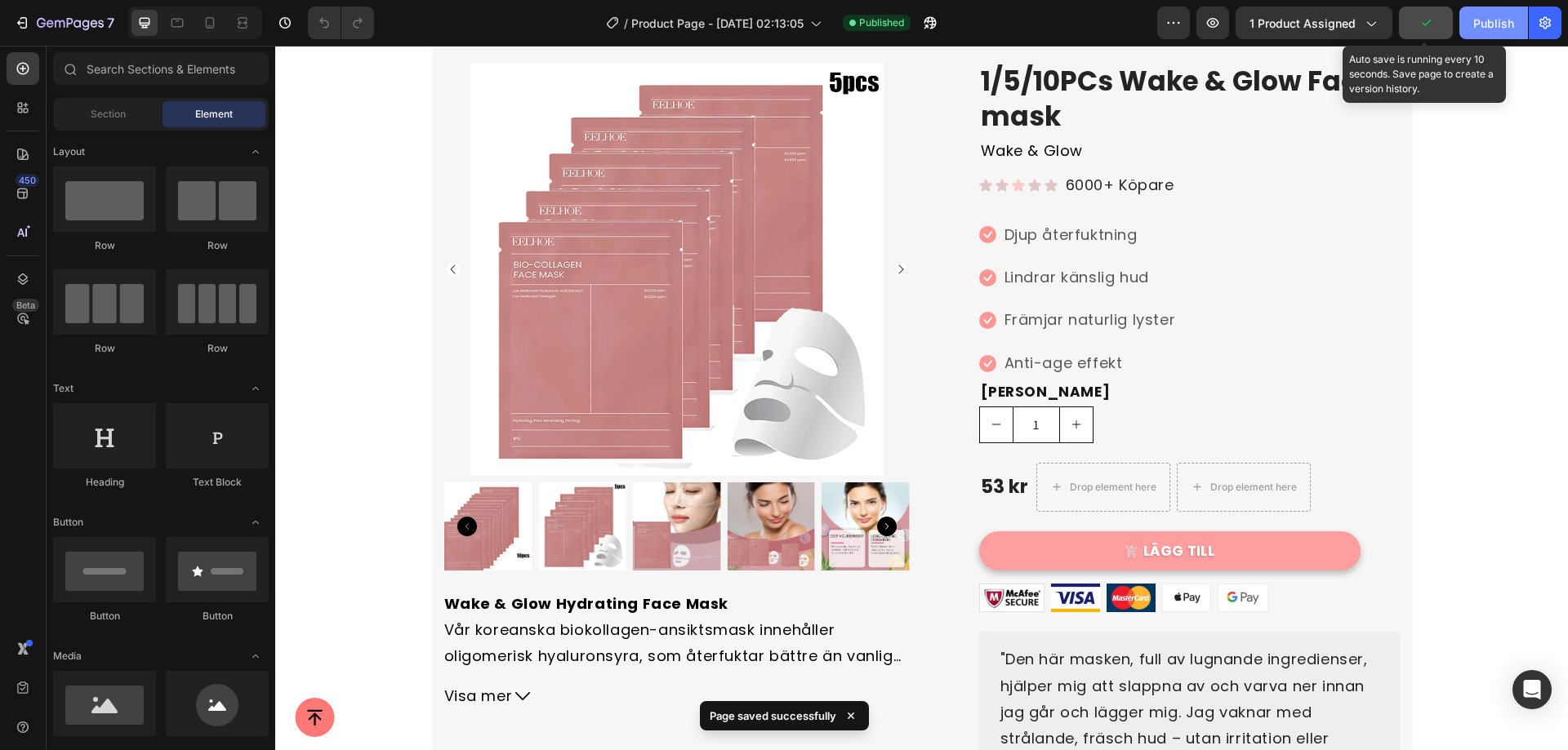
click at [1525, 23] on button "Publish" at bounding box center [1494, 23] width 68 height 33
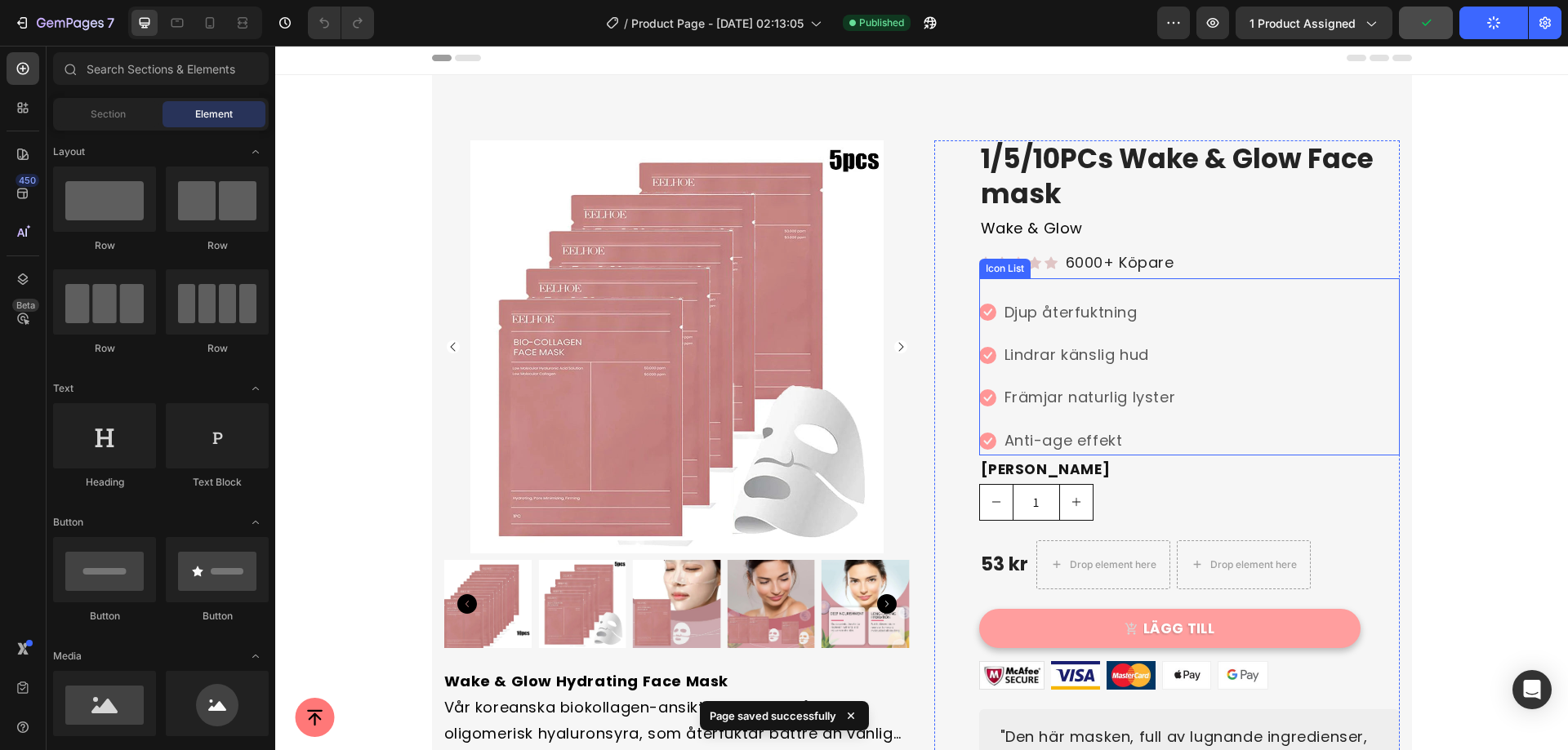
scroll to position [0, 0]
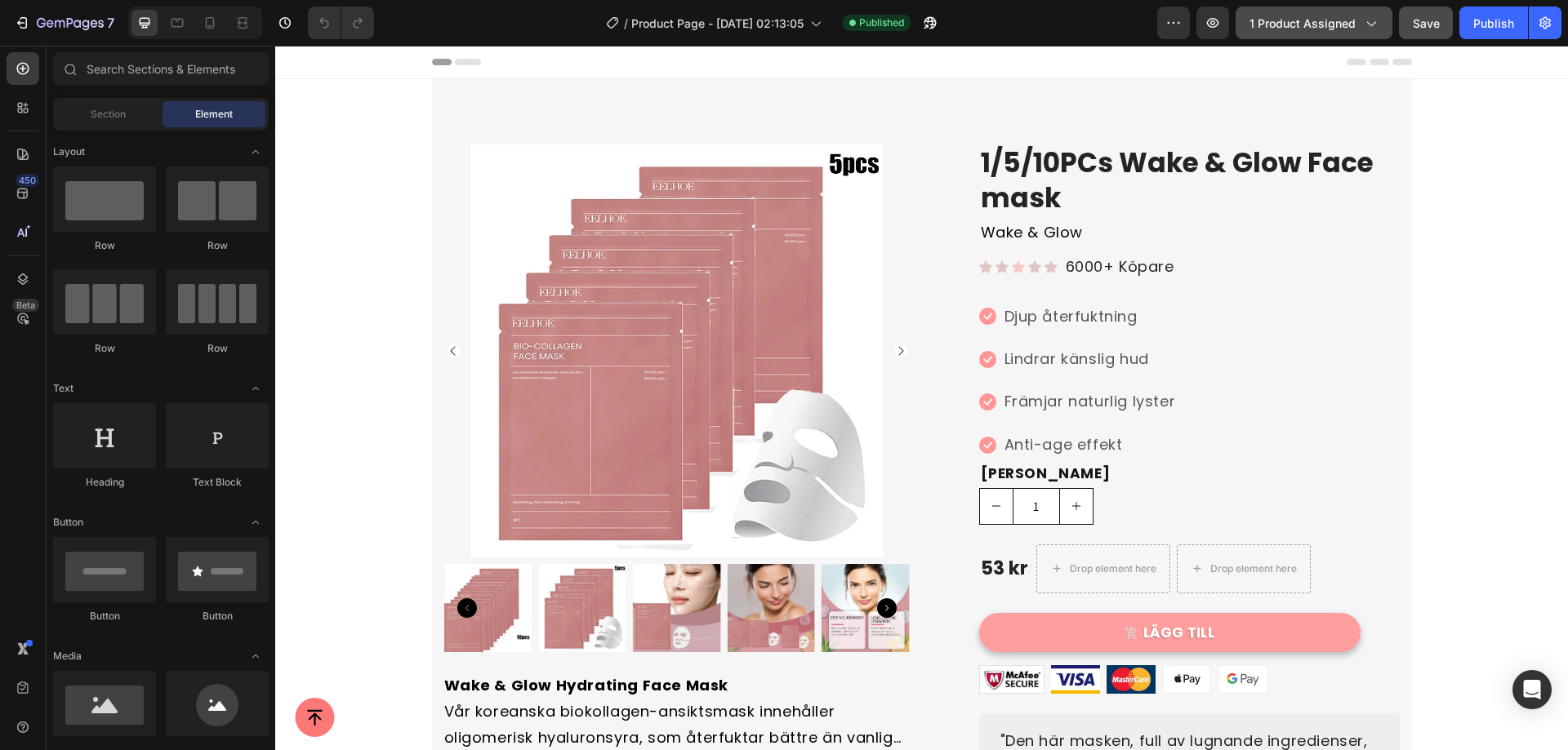
click at [1276, 22] on span "1 product assigned" at bounding box center [1302, 23] width 106 height 18
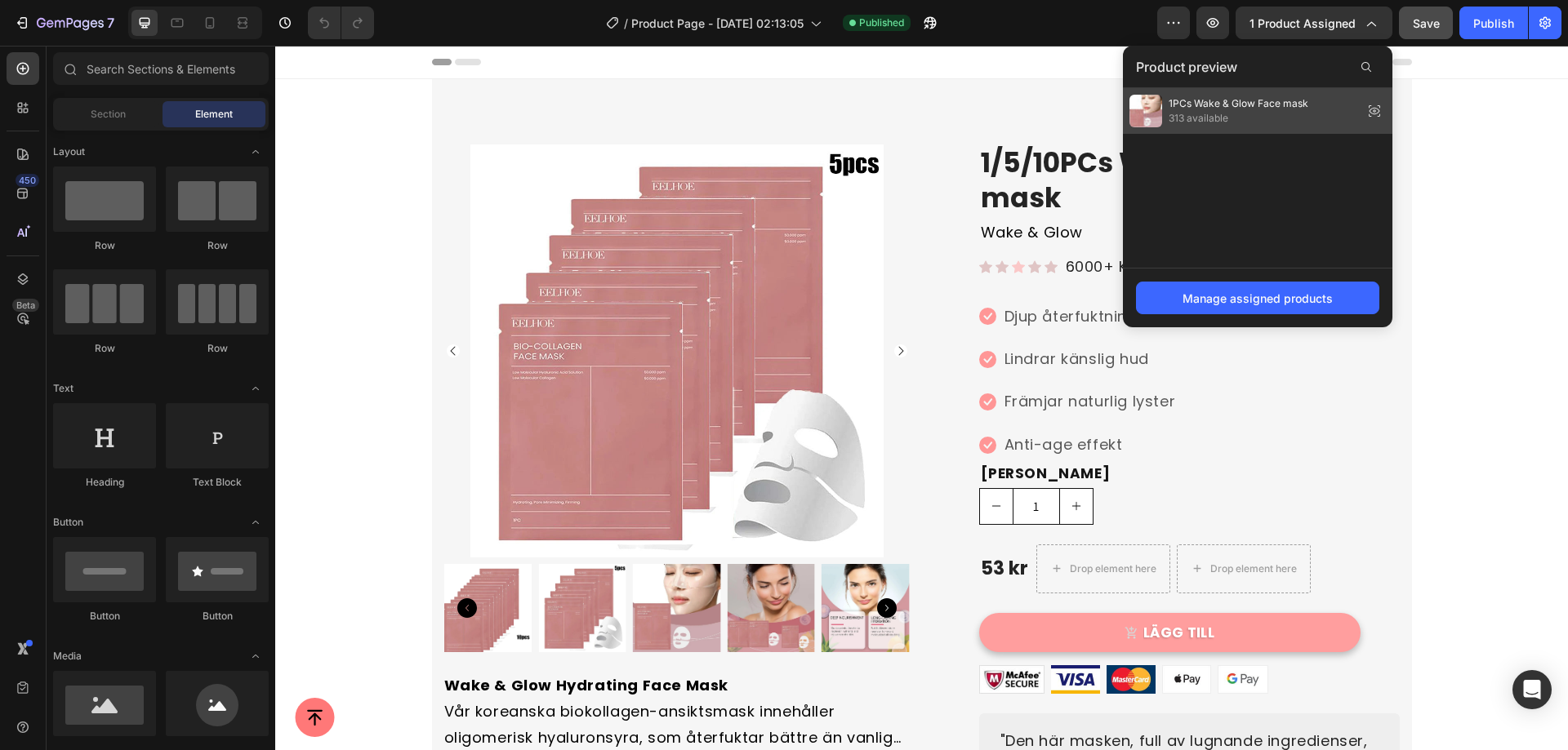
click at [1226, 116] on span "313 available" at bounding box center [1238, 118] width 139 height 15
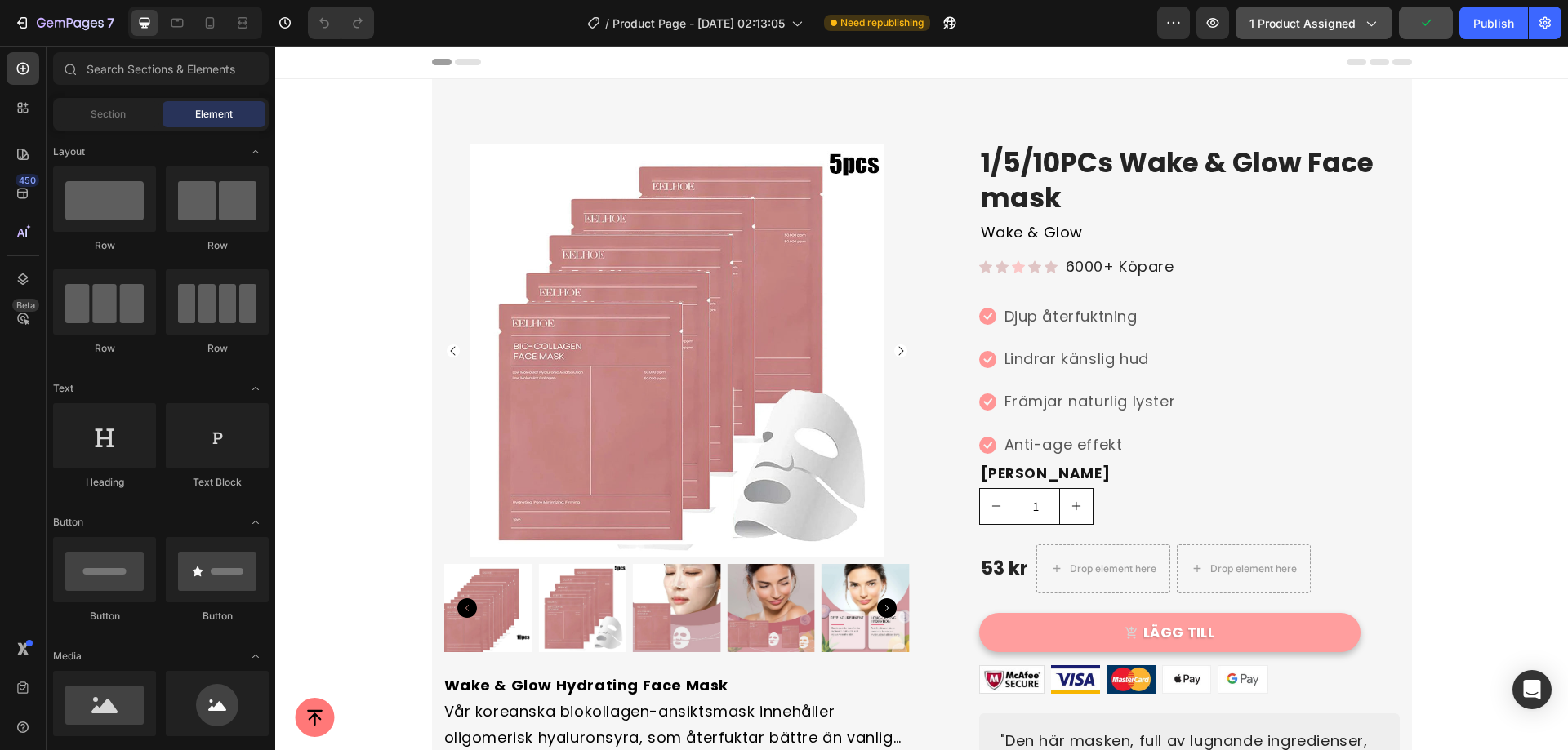
click at [1329, 17] on span "1 product assigned" at bounding box center [1302, 23] width 106 height 18
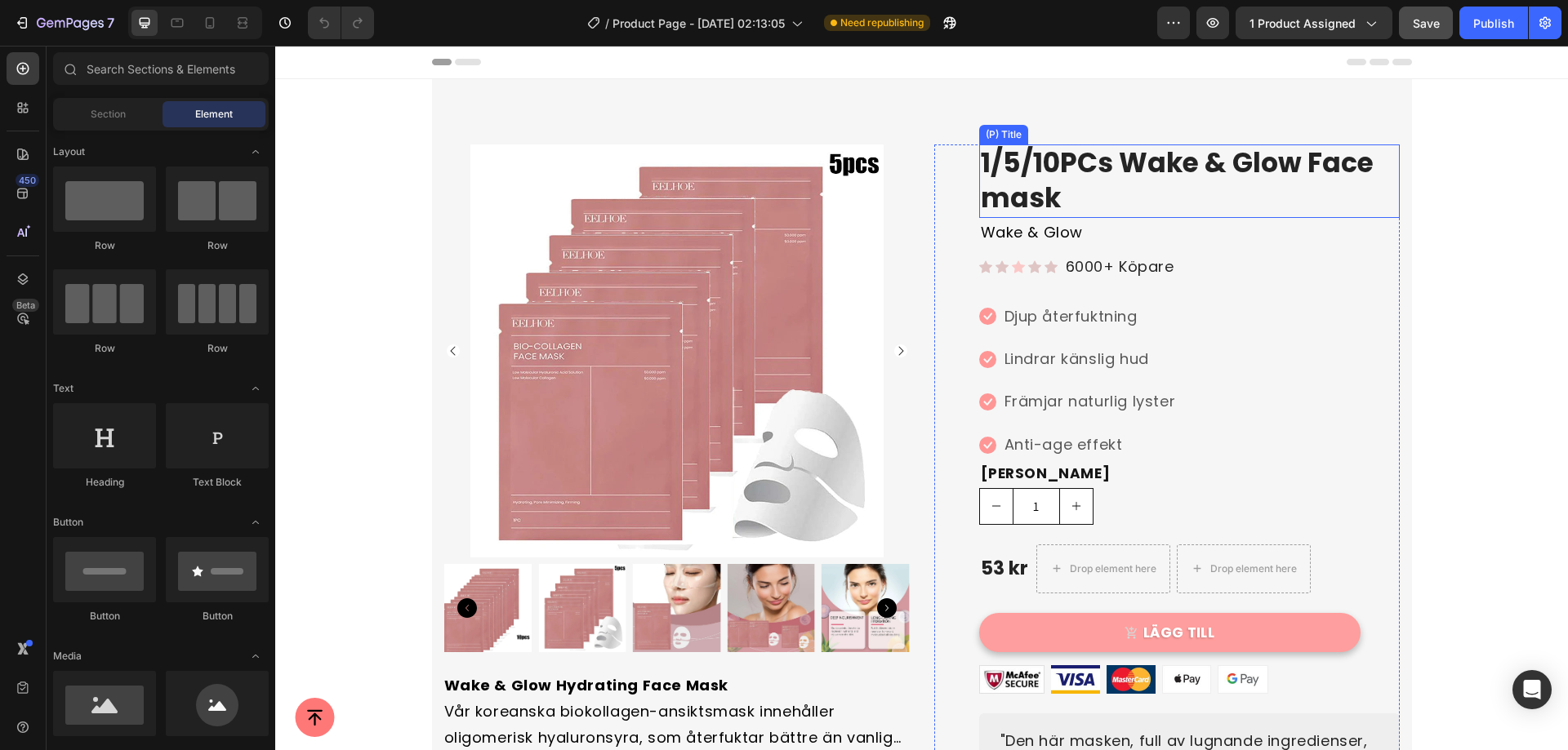
click at [1034, 164] on h2 "1/5/10PCs Wake & Glow Face mask" at bounding box center [1189, 181] width 421 height 73
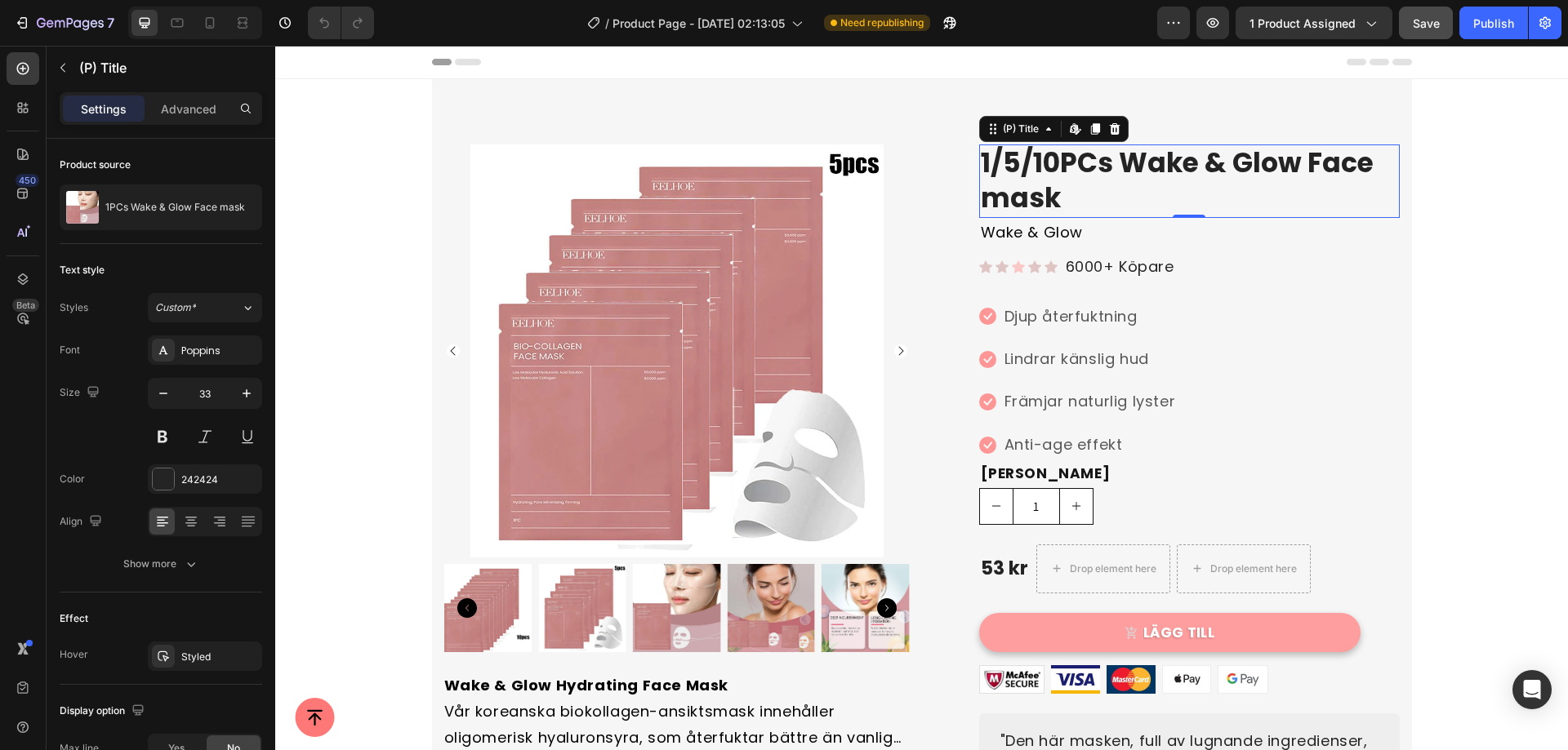
click at [1019, 157] on h2 "1/5/10PCs Wake & Glow Face mask" at bounding box center [1189, 181] width 421 height 73
click at [1051, 190] on h2 "1/5/10PCs Wake & Glow Face mask" at bounding box center [1189, 181] width 421 height 73
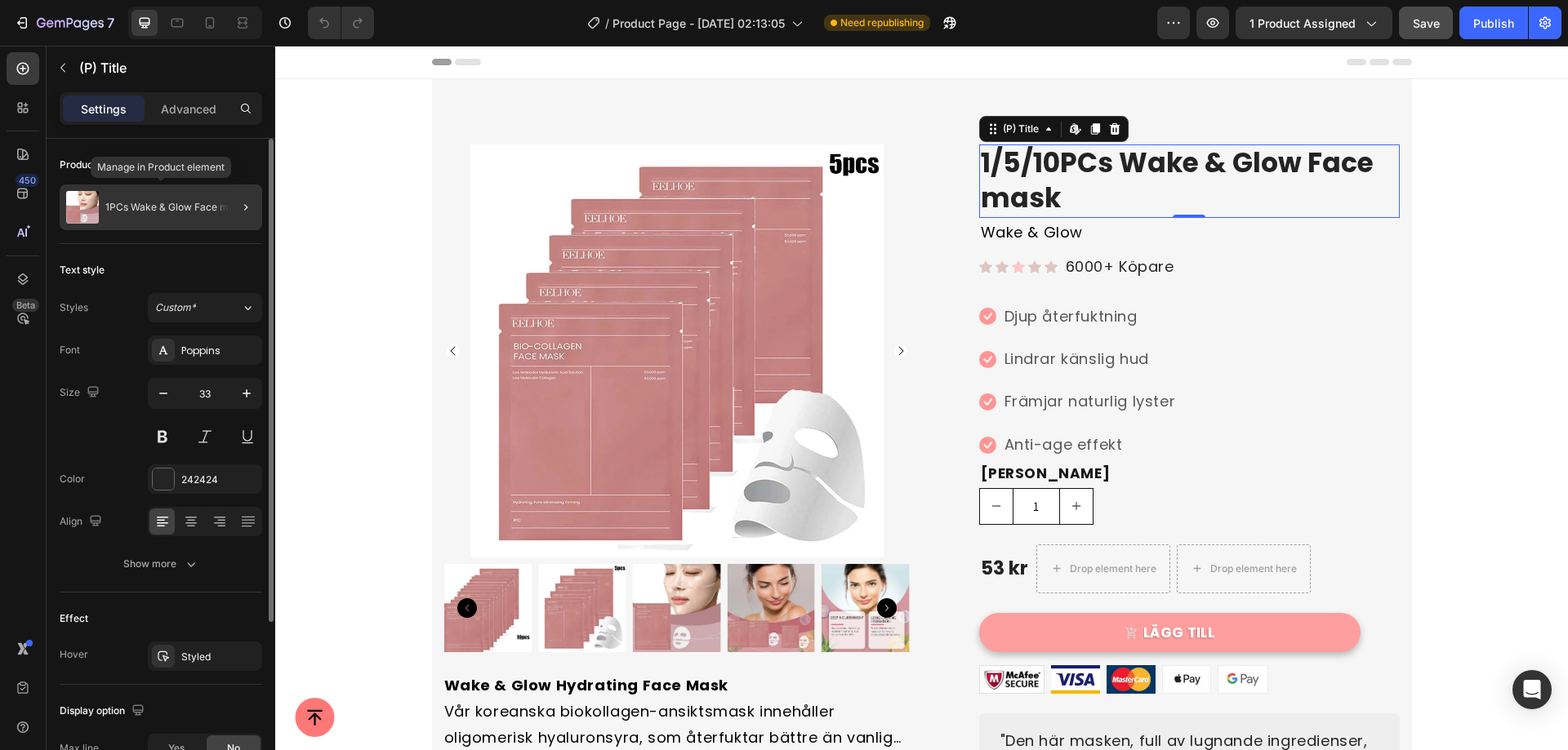
click at [150, 204] on p "1PCs Wake & Glow Face mask" at bounding box center [174, 208] width 139 height 12
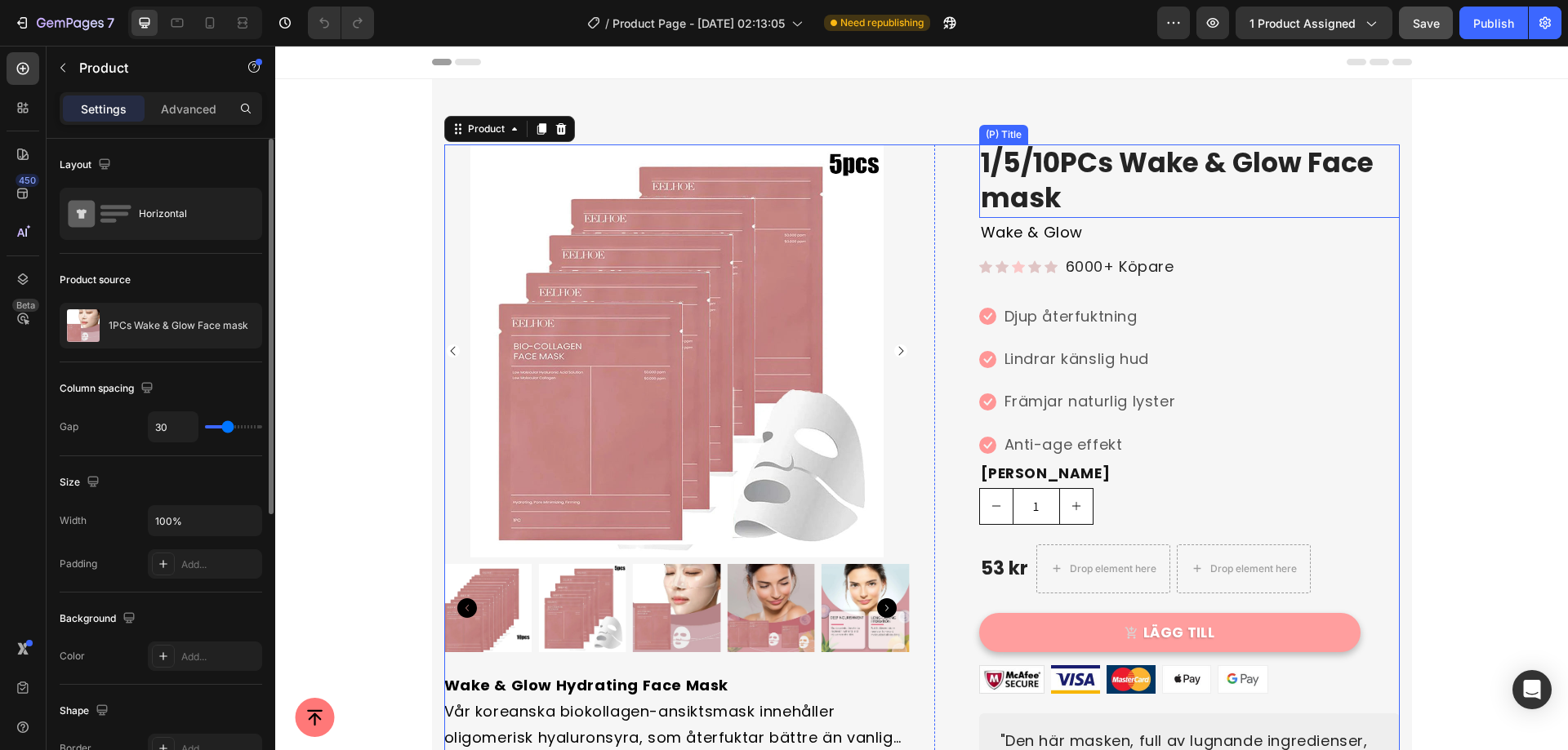
click at [1063, 178] on h2 "1/5/10PCs Wake & Glow Face mask" at bounding box center [1189, 181] width 421 height 73
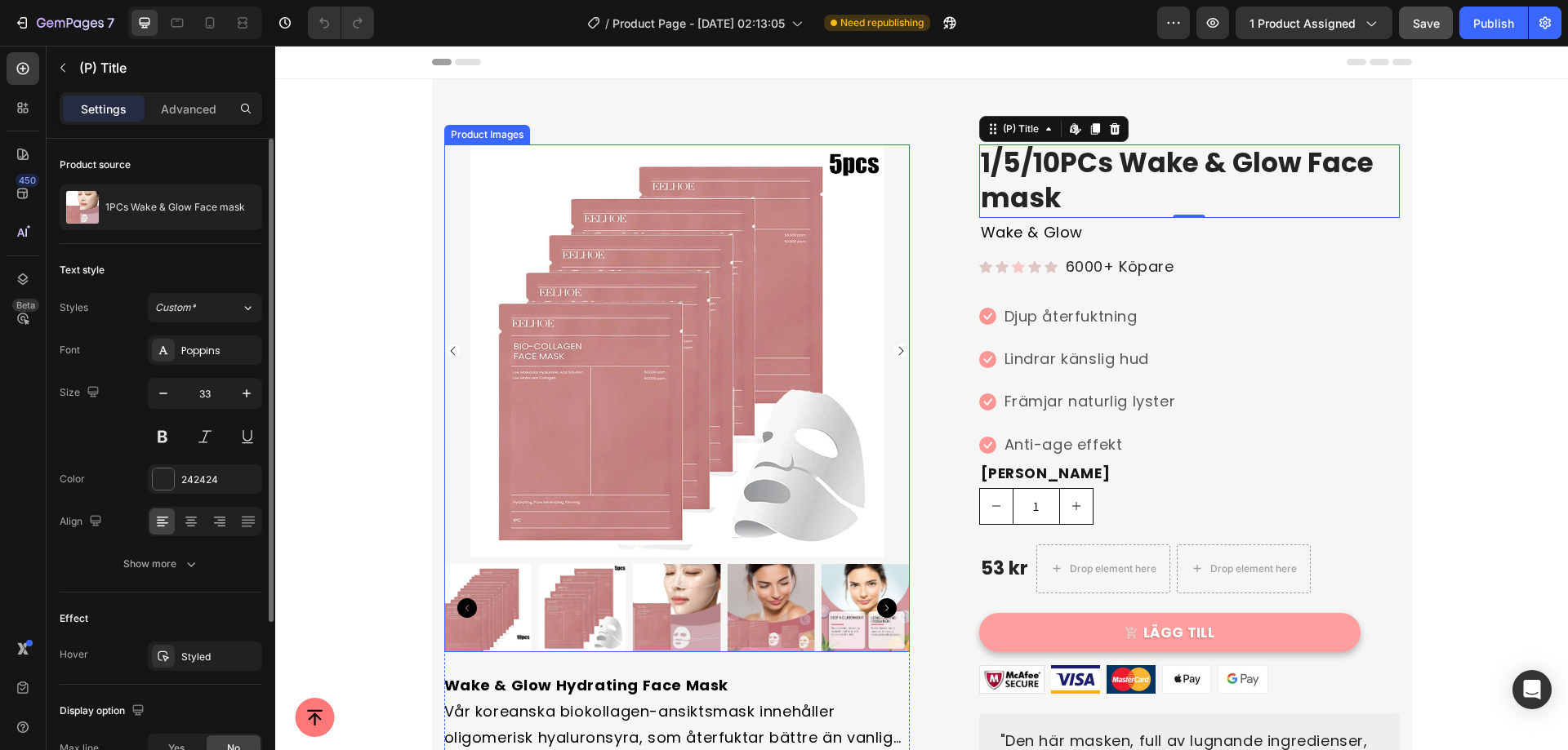
click at [804, 289] on img at bounding box center [677, 350] width 413 height 413
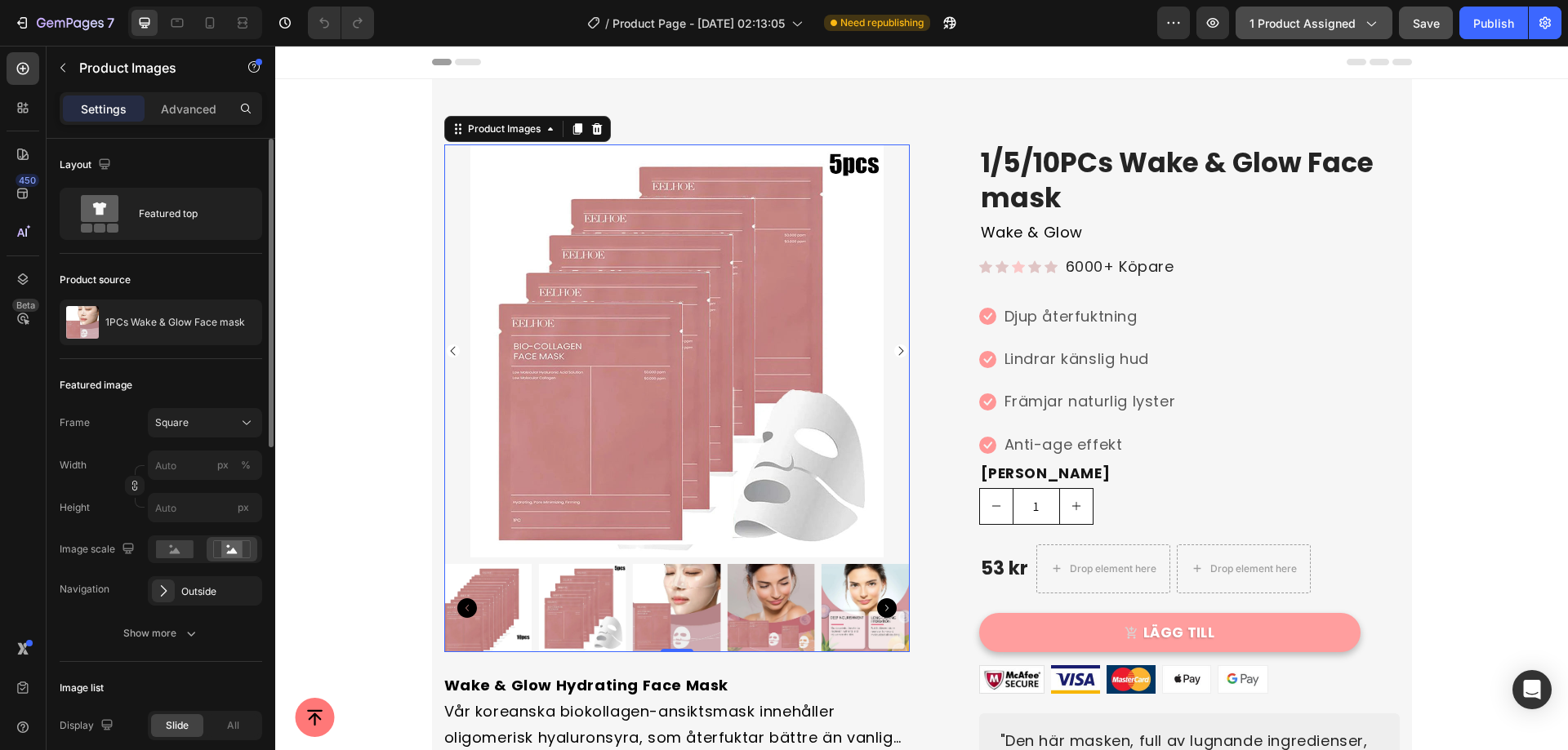
click at [1317, 19] on span "1 product assigned" at bounding box center [1302, 23] width 106 height 18
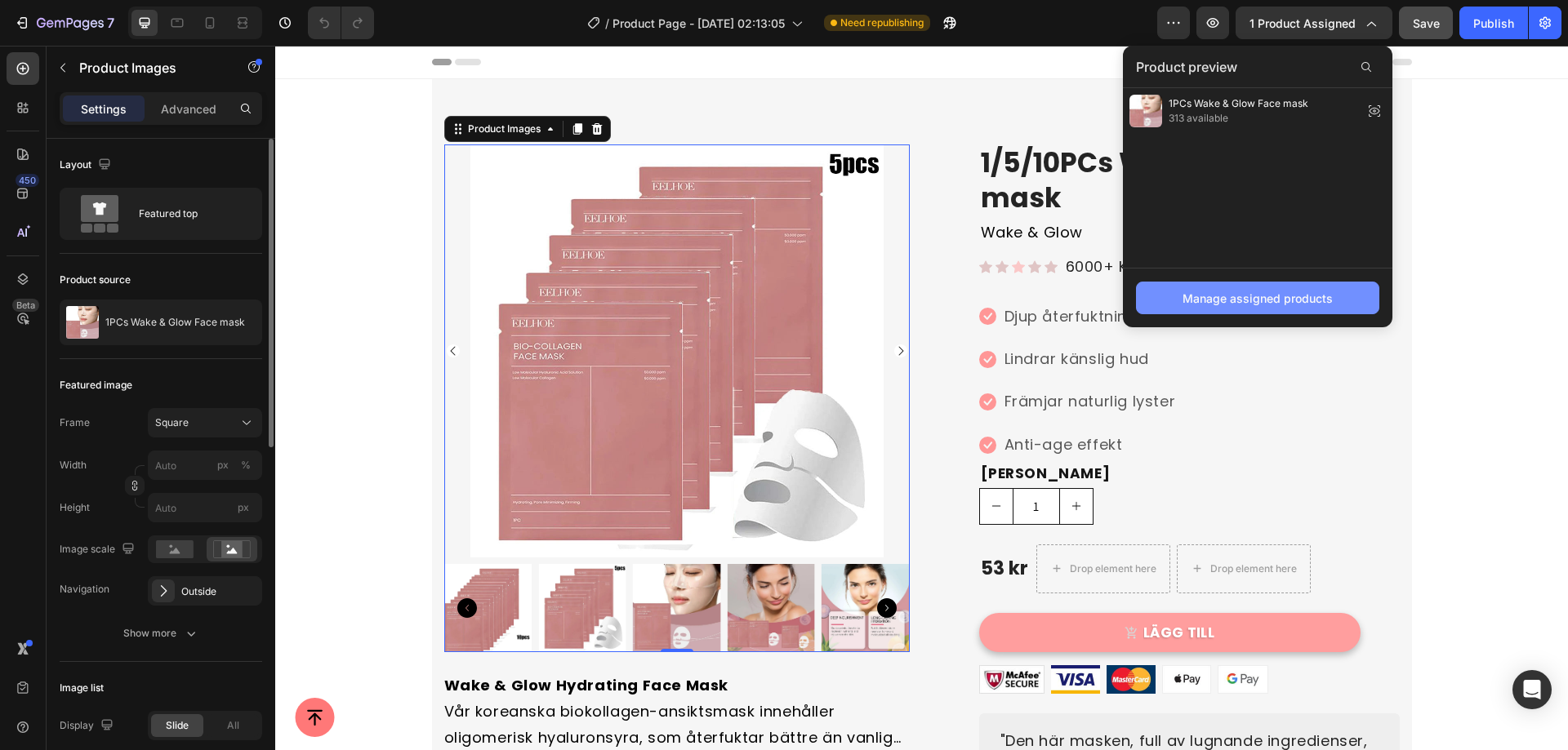
click at [1273, 293] on div "Manage assigned products" at bounding box center [1258, 298] width 150 height 18
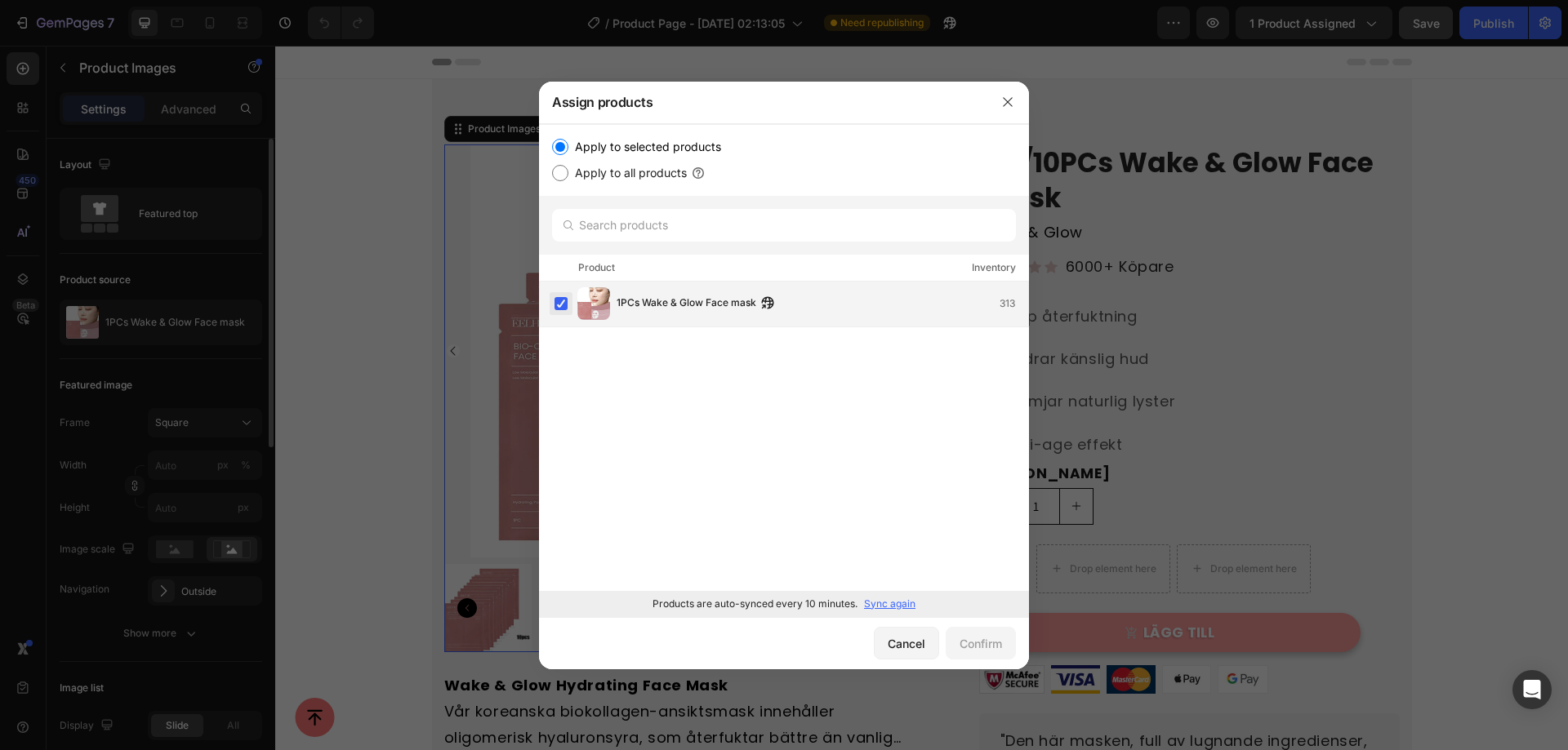
click at [555, 300] on label at bounding box center [562, 304] width 13 height 13
click at [901, 607] on p "Sync again" at bounding box center [890, 604] width 52 height 15
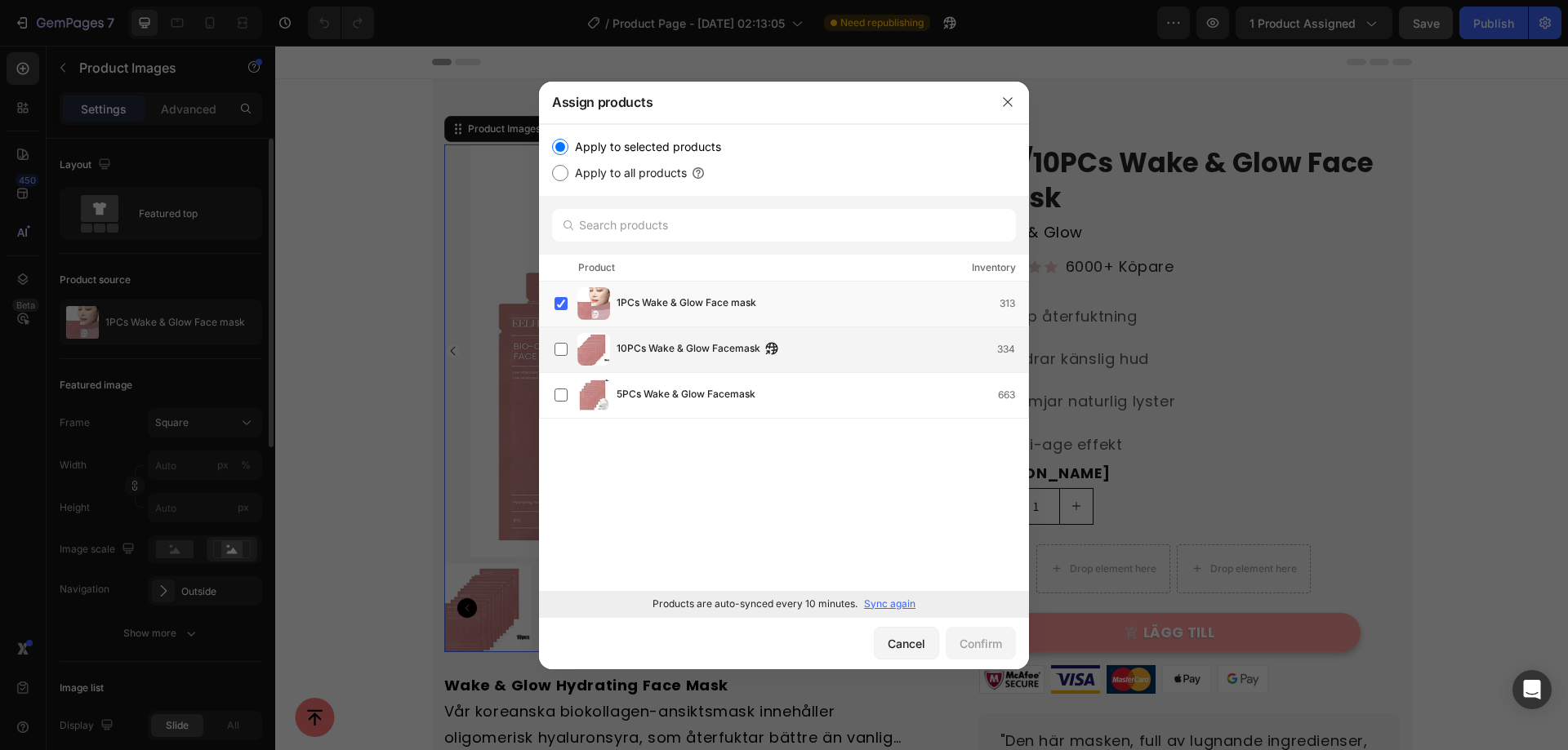
click at [542, 349] on div "10PCs Wake & Glow Facemask 334" at bounding box center [784, 350] width 490 height 46
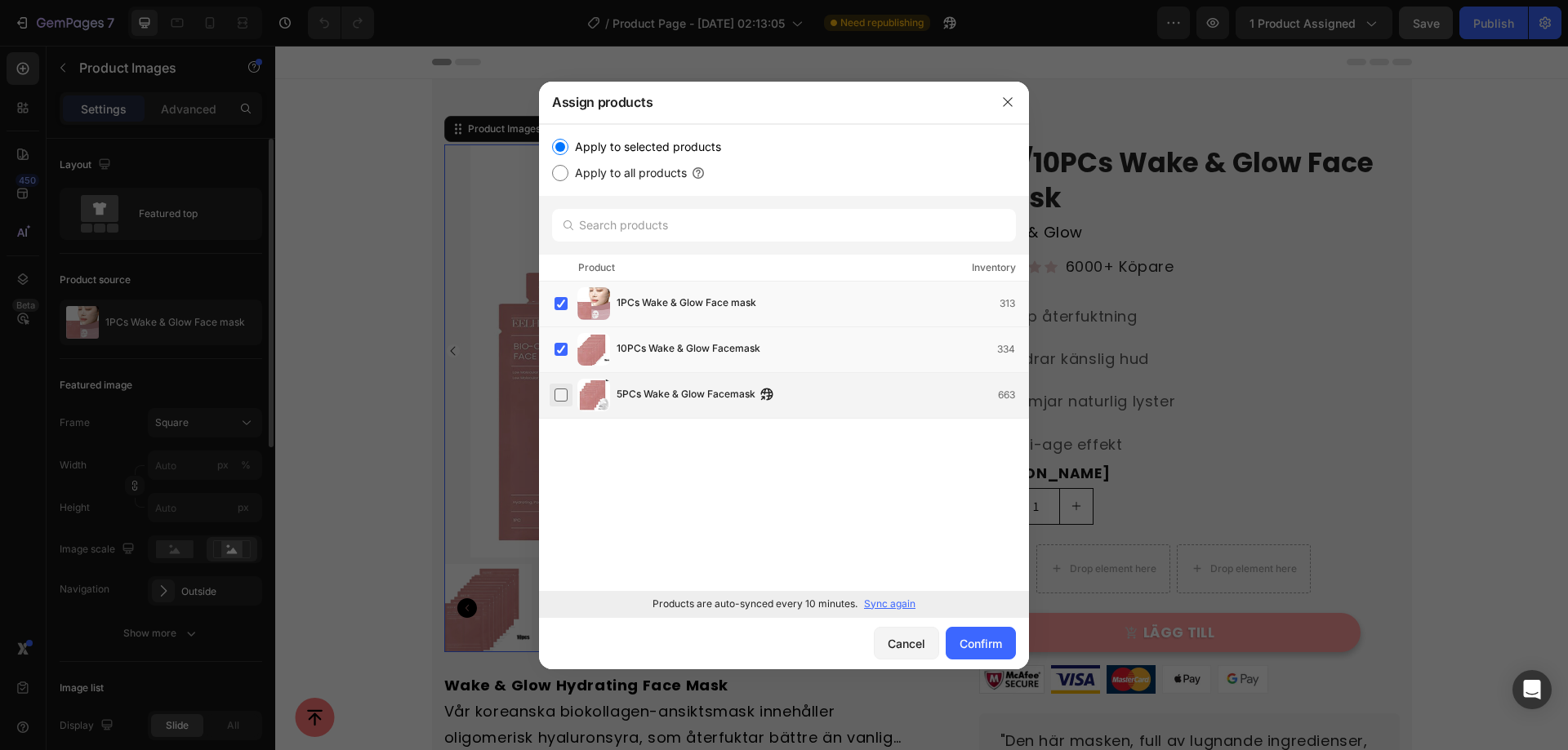
click at [562, 394] on label at bounding box center [562, 395] width 13 height 13
click at [994, 647] on div "Confirm" at bounding box center [981, 643] width 43 height 18
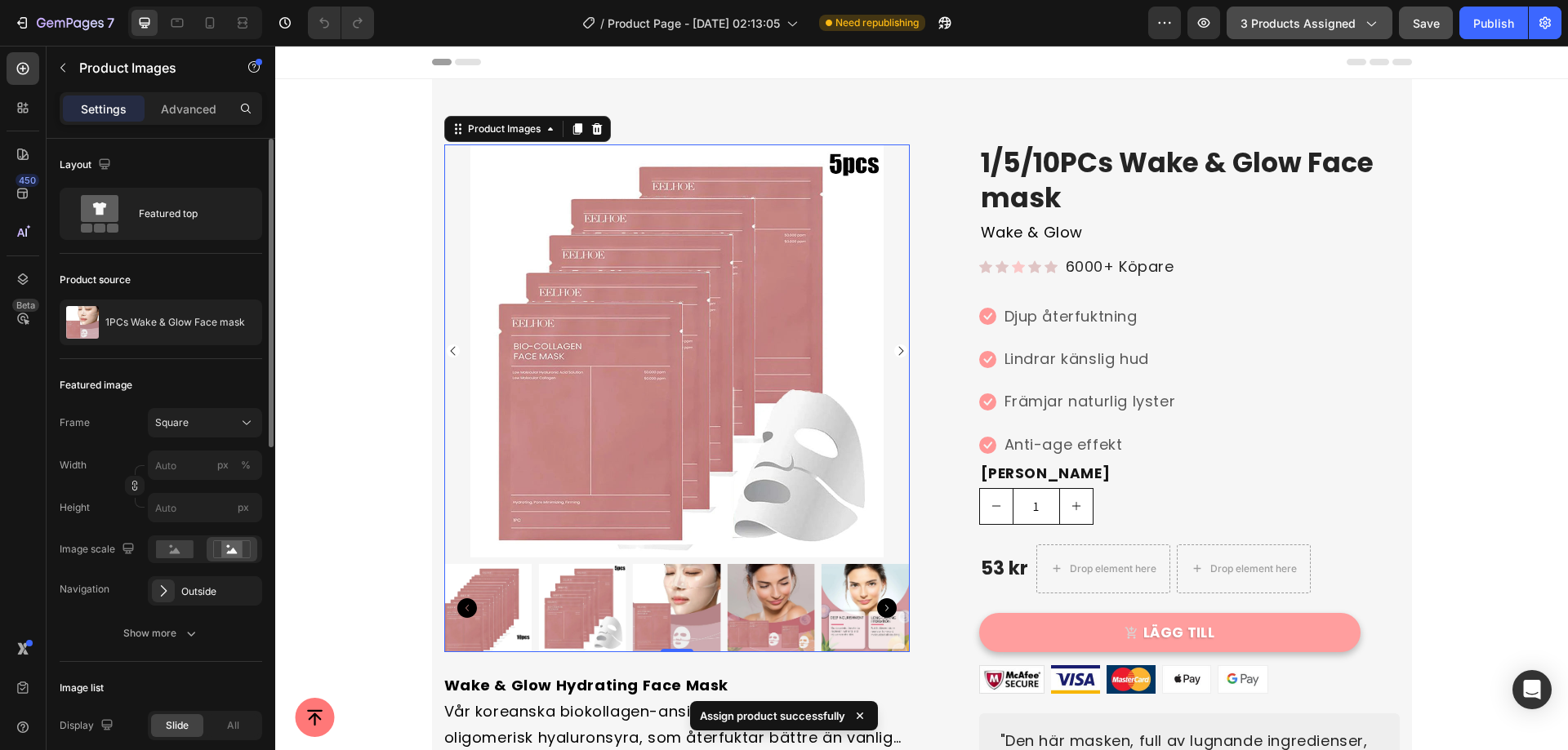
click at [1264, 23] on span "3 products assigned" at bounding box center [1298, 23] width 115 height 18
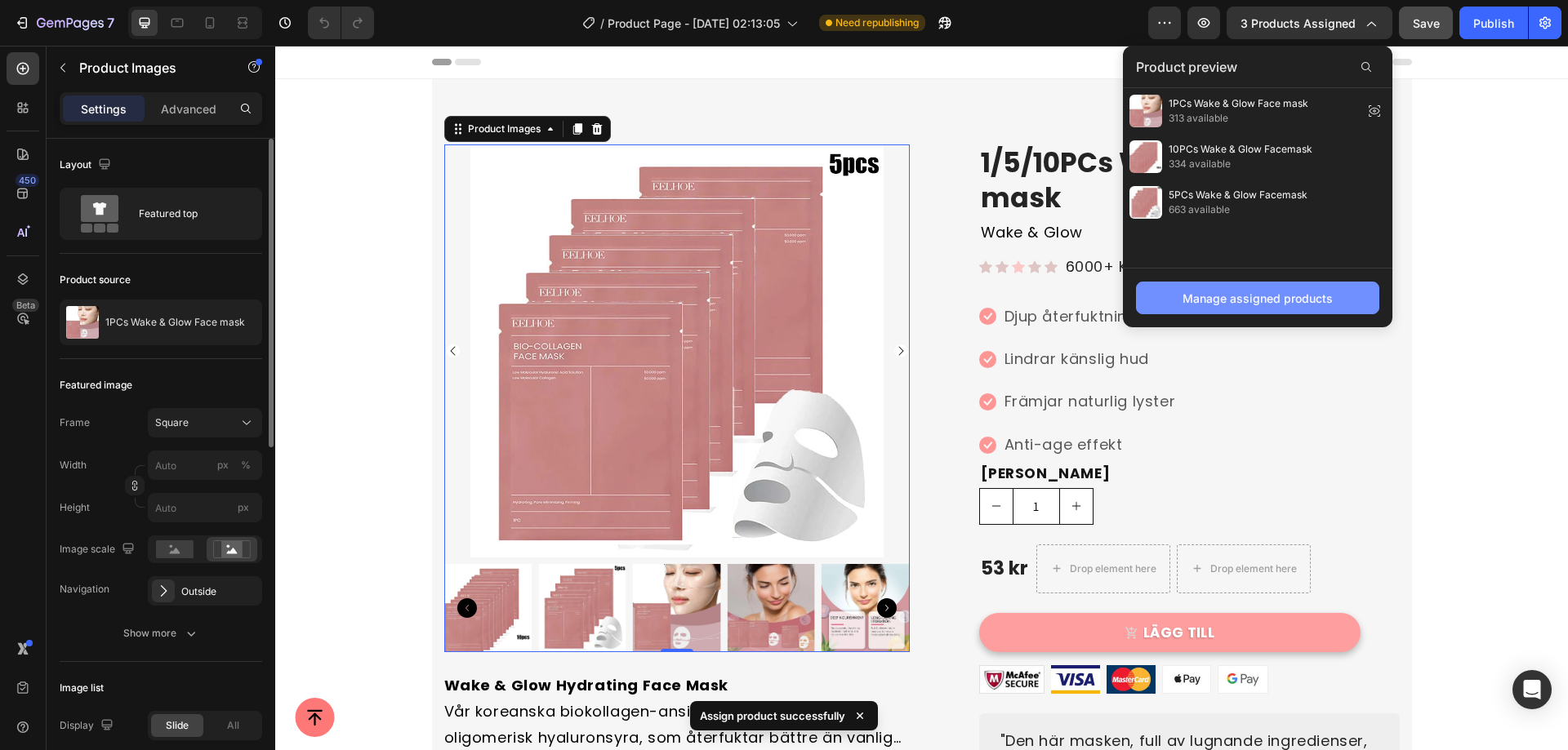
click at [1218, 292] on div "Manage assigned products" at bounding box center [1258, 298] width 150 height 18
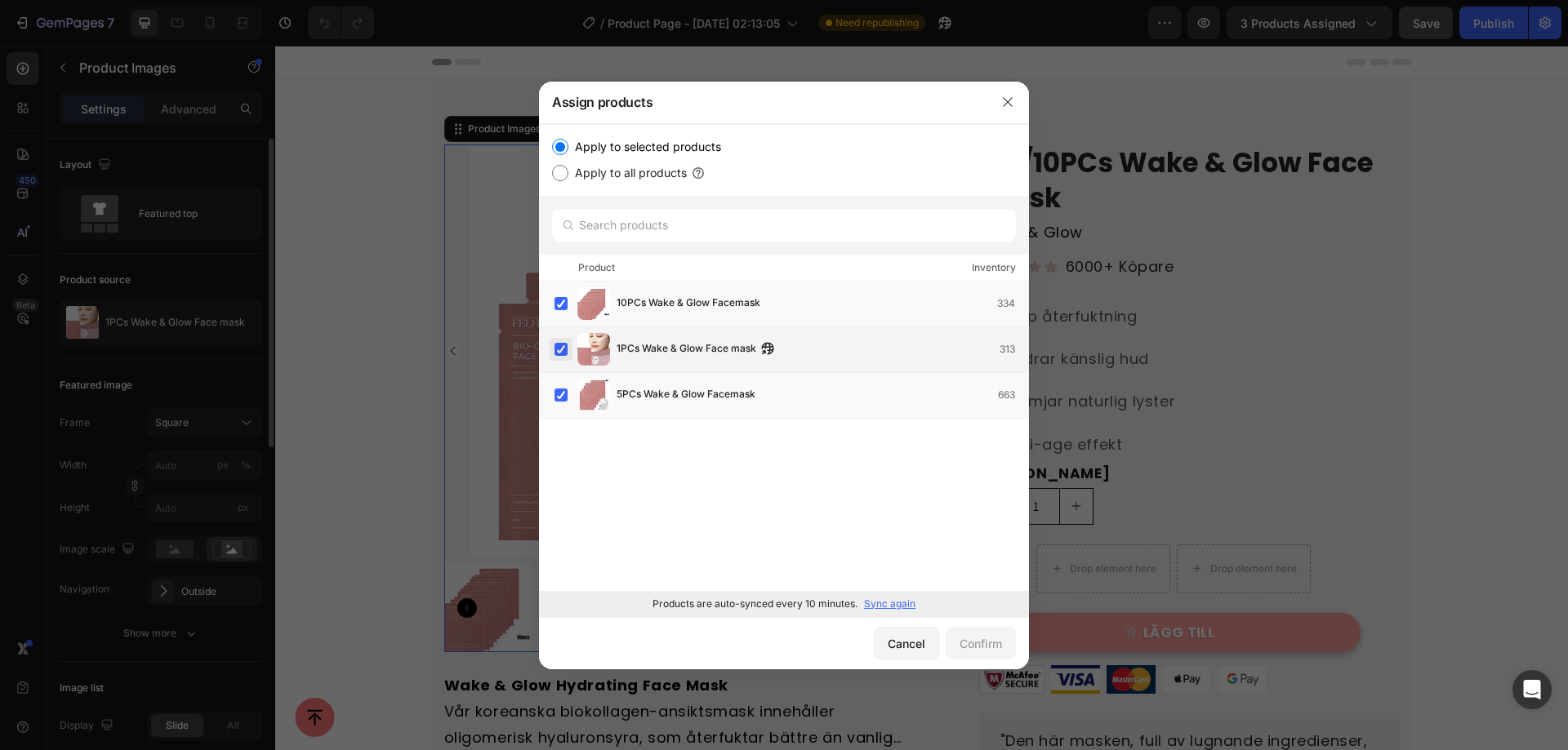
click at [556, 350] on label at bounding box center [562, 350] width 13 height 13
click at [555, 299] on label at bounding box center [562, 304] width 13 height 13
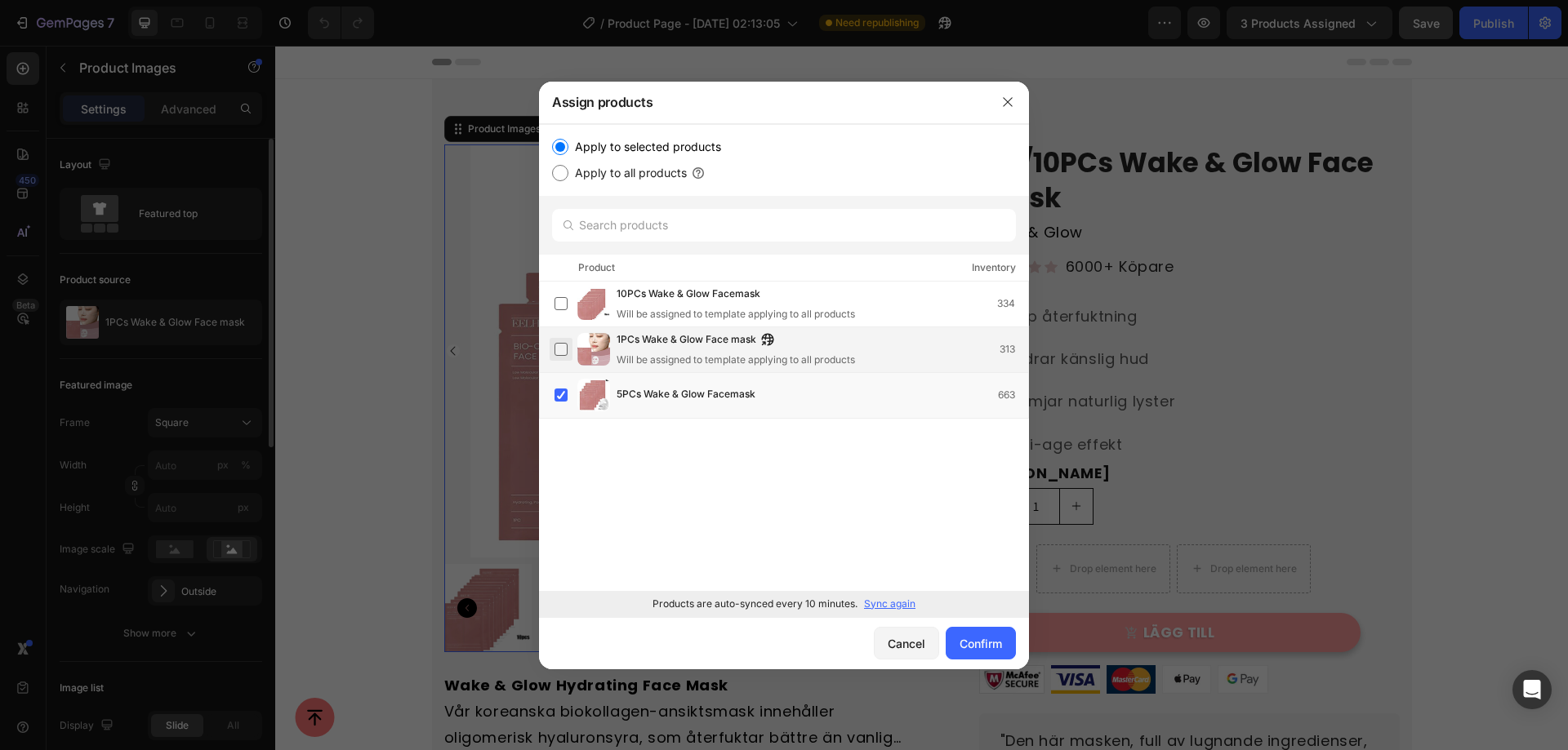
click at [555, 343] on label at bounding box center [562, 350] width 13 height 13
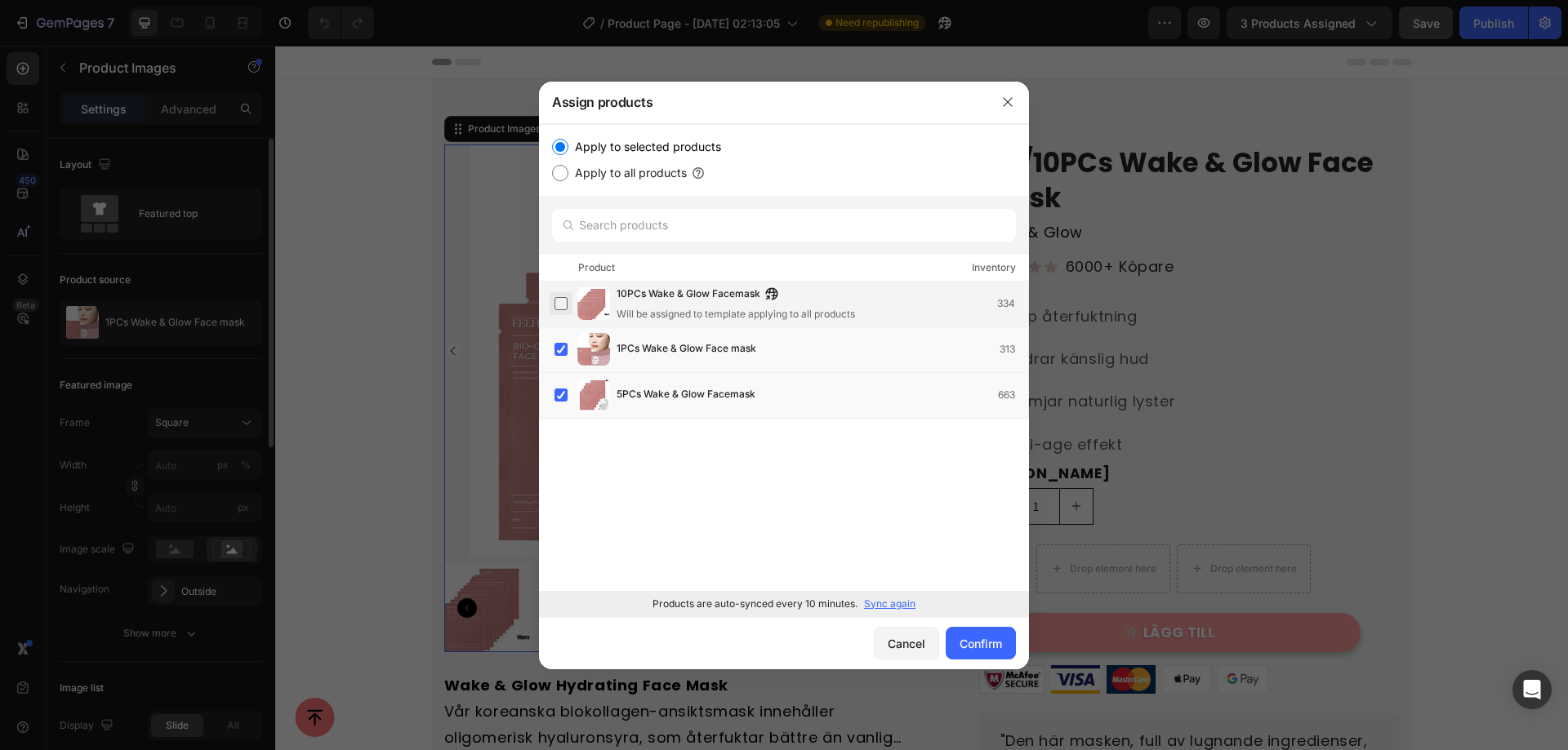
click at [557, 302] on label at bounding box center [562, 304] width 13 height 13
drag, startPoint x: 557, startPoint y: 307, endPoint x: 557, endPoint y: 338, distance: 31.0
click at [557, 310] on label at bounding box center [562, 304] width 13 height 13
click at [557, 343] on label at bounding box center [562, 350] width 13 height 13
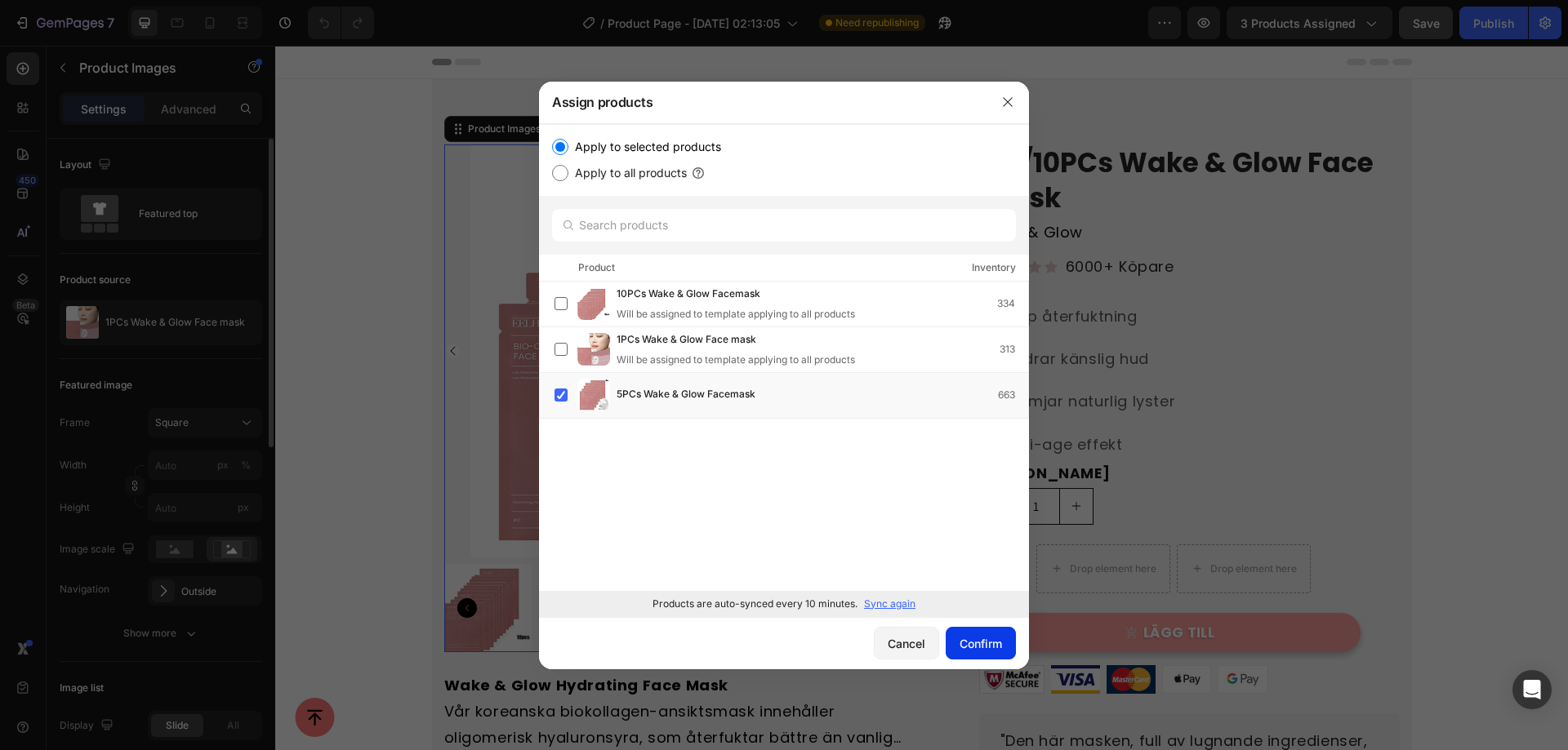
click at [990, 637] on div "Confirm" at bounding box center [981, 643] width 43 height 18
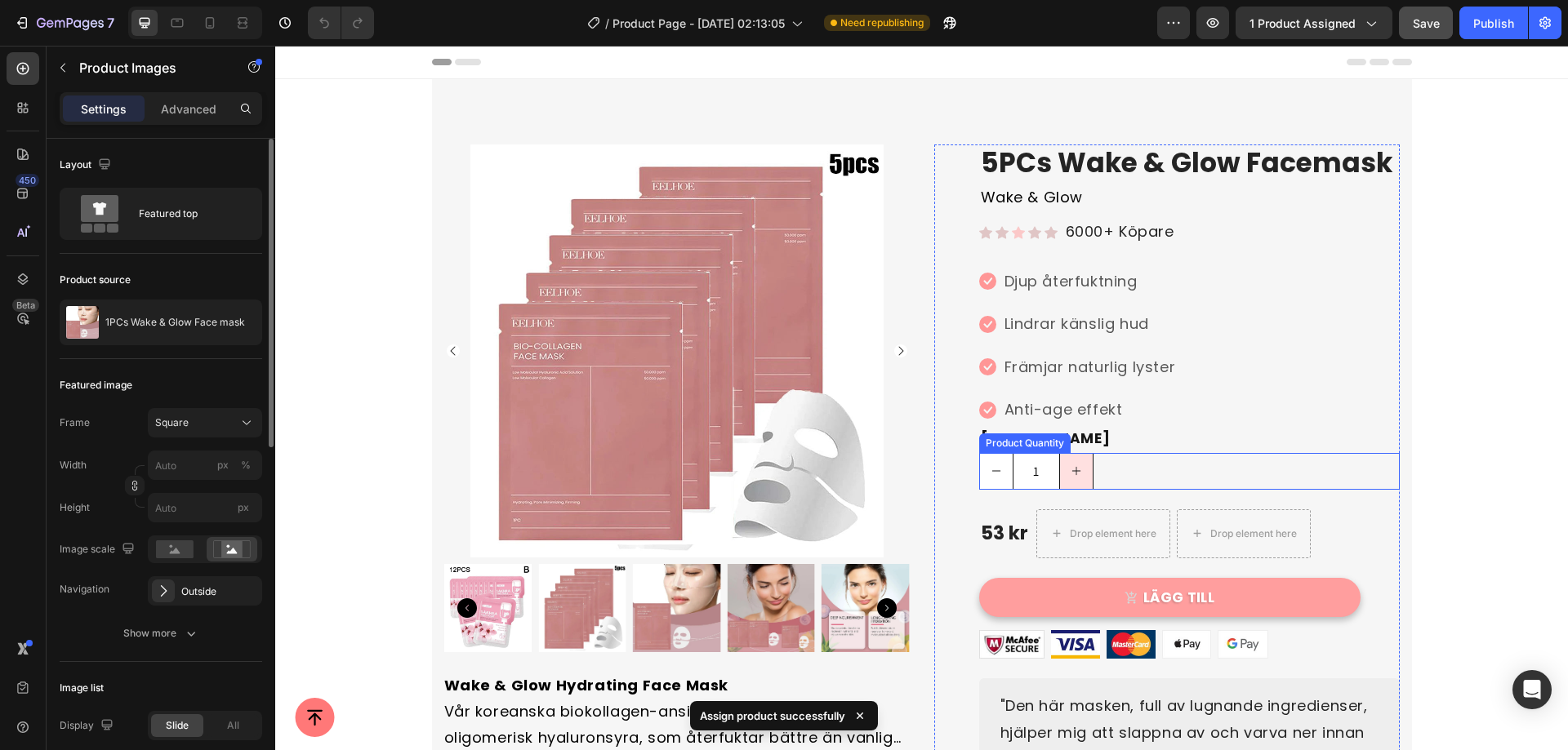
click at [1071, 467] on icon "increment" at bounding box center [1076, 471] width 12 height 12
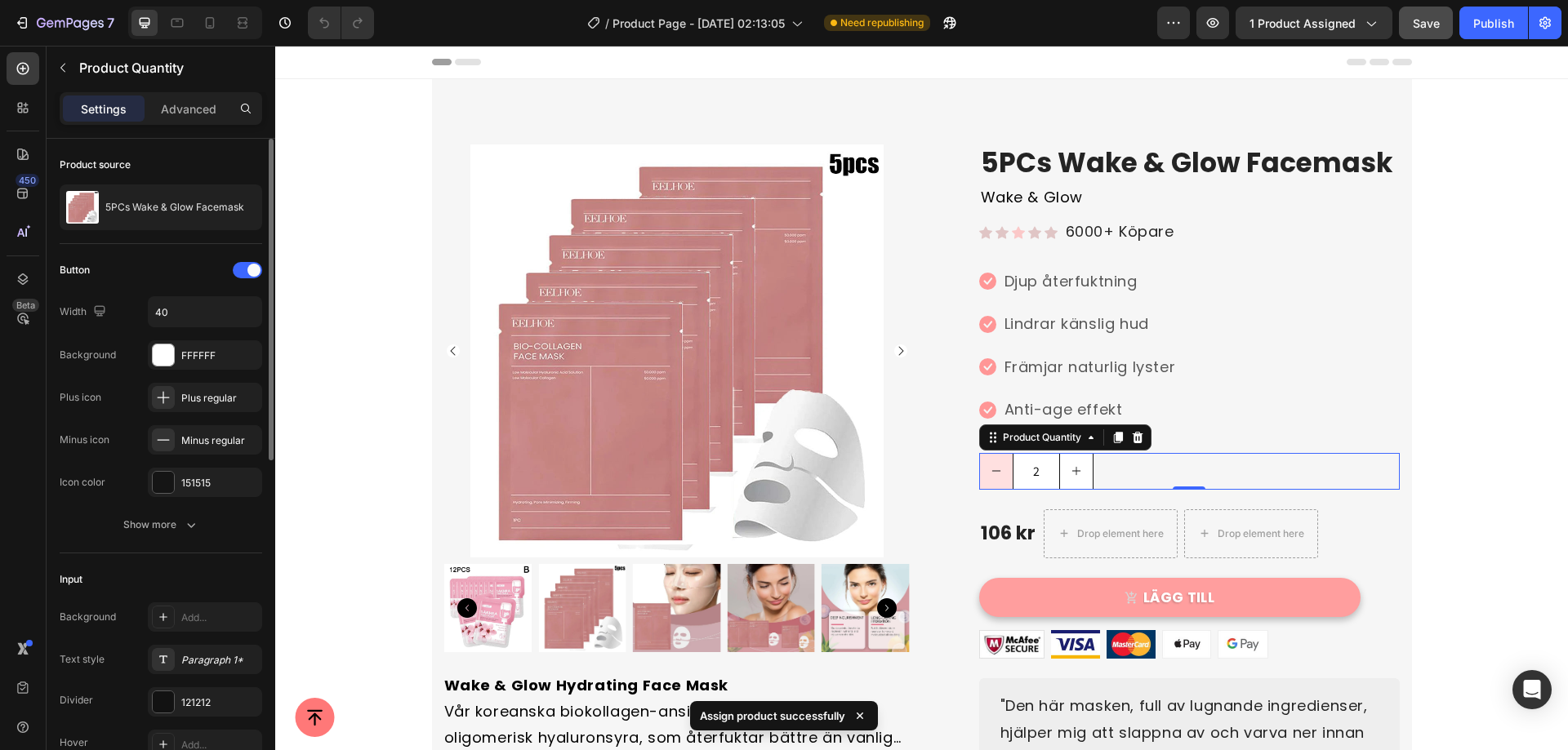
click at [994, 467] on icon "decrement" at bounding box center [996, 471] width 12 height 12
type input "1"
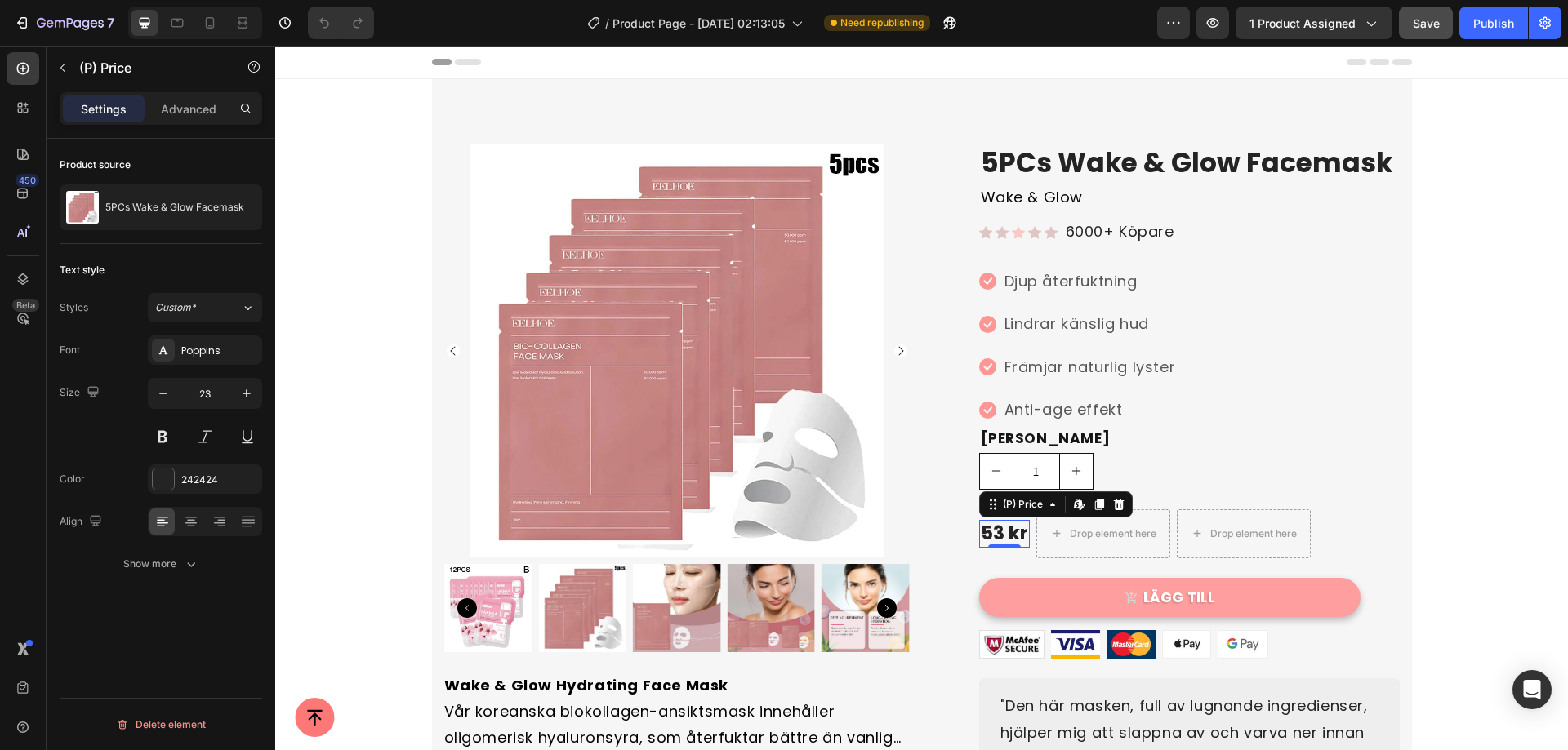
click at [998, 524] on div "53 kr" at bounding box center [1004, 533] width 51 height 28
click at [1001, 538] on div "53 kr" at bounding box center [1004, 533] width 51 height 28
click at [1070, 506] on div "Edit content in Shopify" at bounding box center [1079, 504] width 19 height 19
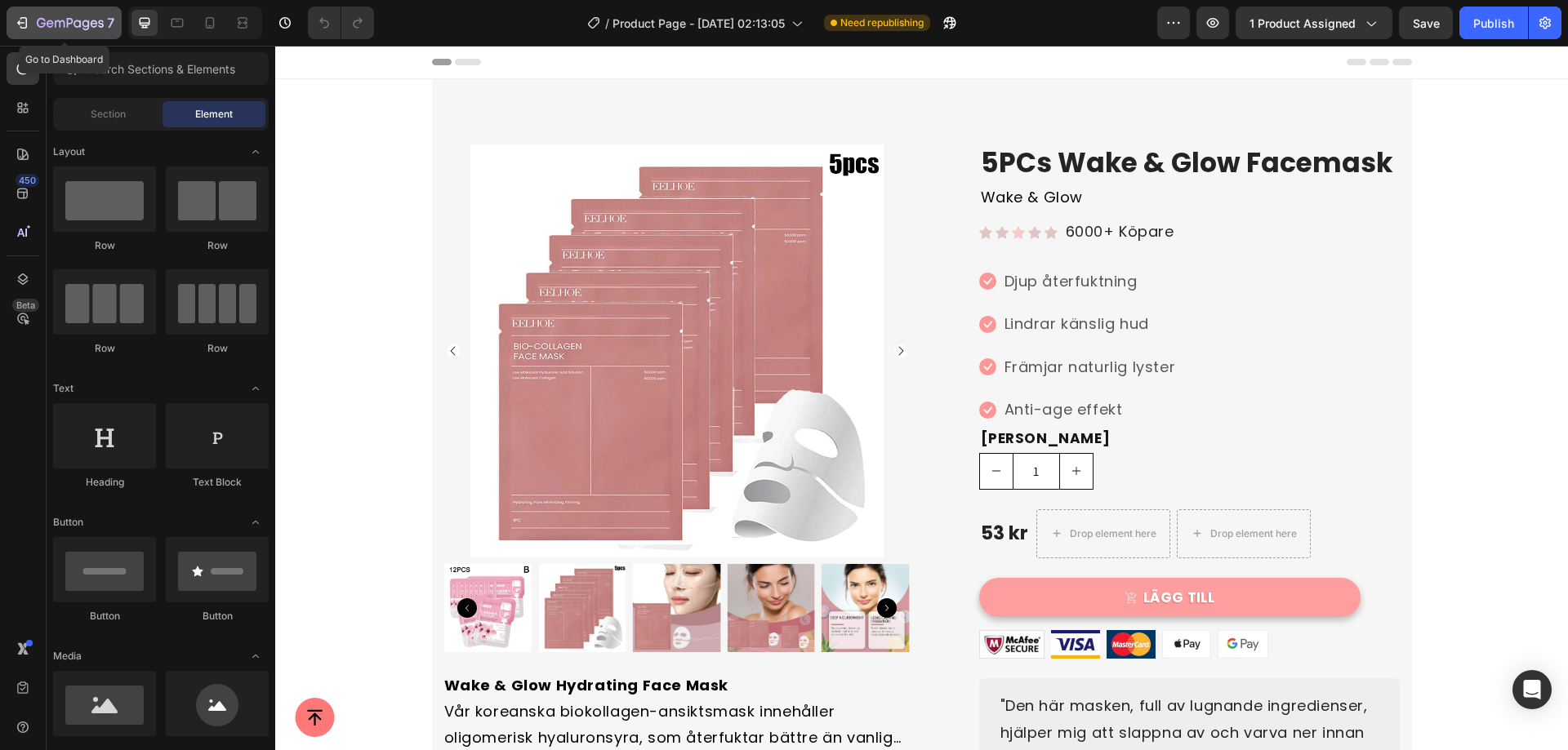
click at [37, 26] on icon "button" at bounding box center [70, 24] width 67 height 14
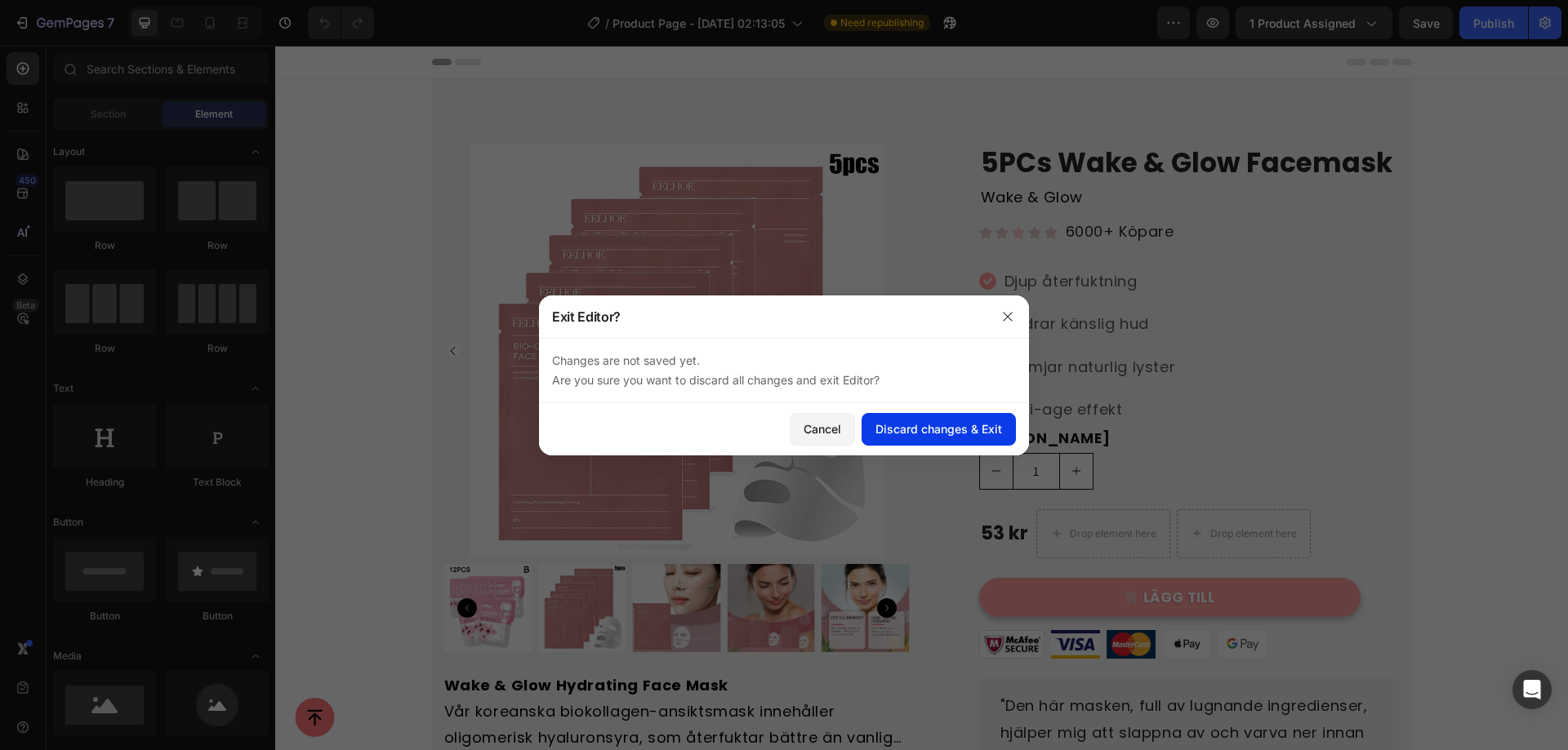
click at [966, 432] on div "Discard changes & Exit" at bounding box center [939, 429] width 127 height 18
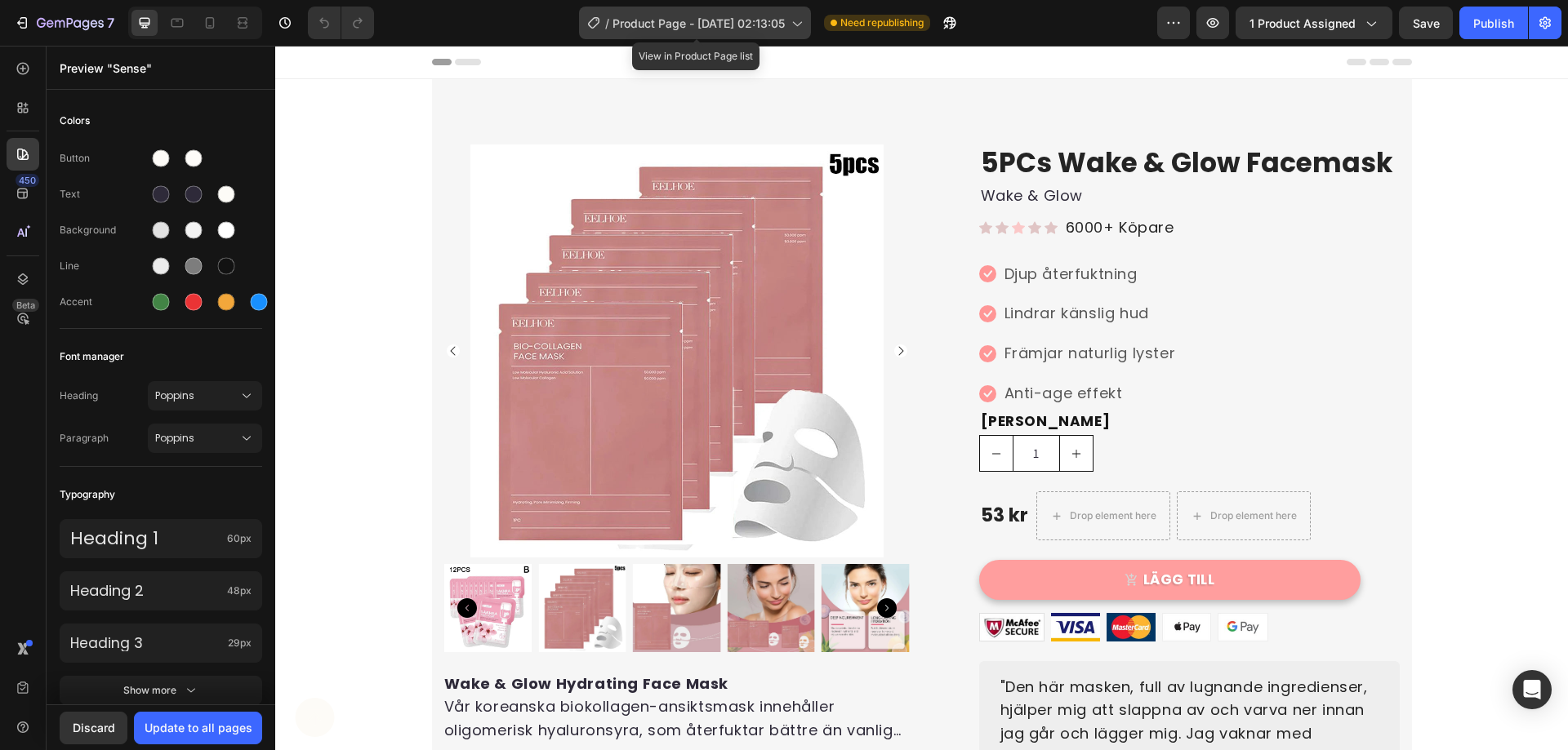
click at [734, 26] on span "Product Page - [DATE] 02:13:05" at bounding box center [698, 23] width 172 height 18
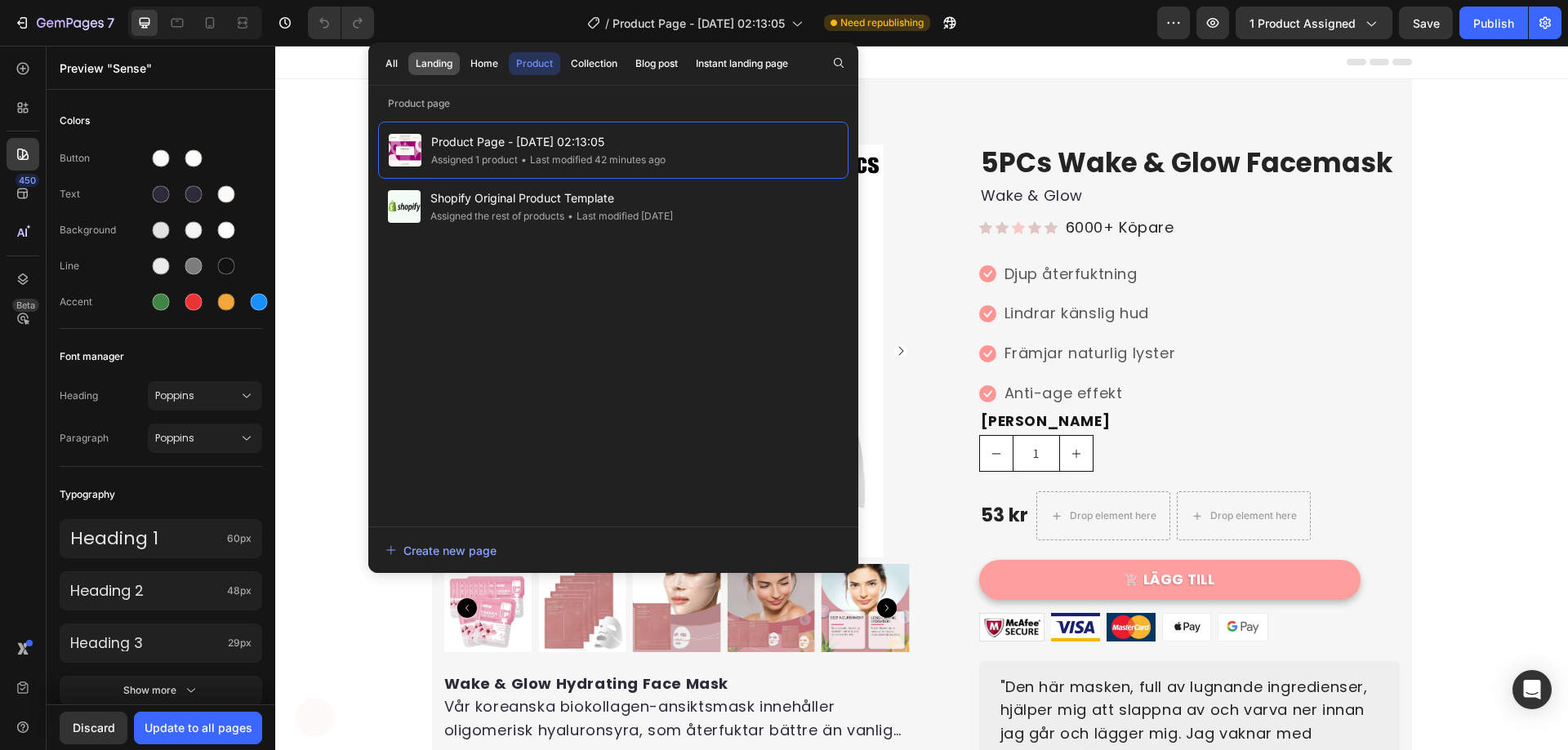
click at [445, 70] on div "Landing" at bounding box center [434, 64] width 37 height 15
click at [481, 63] on div "Home" at bounding box center [484, 64] width 28 height 15
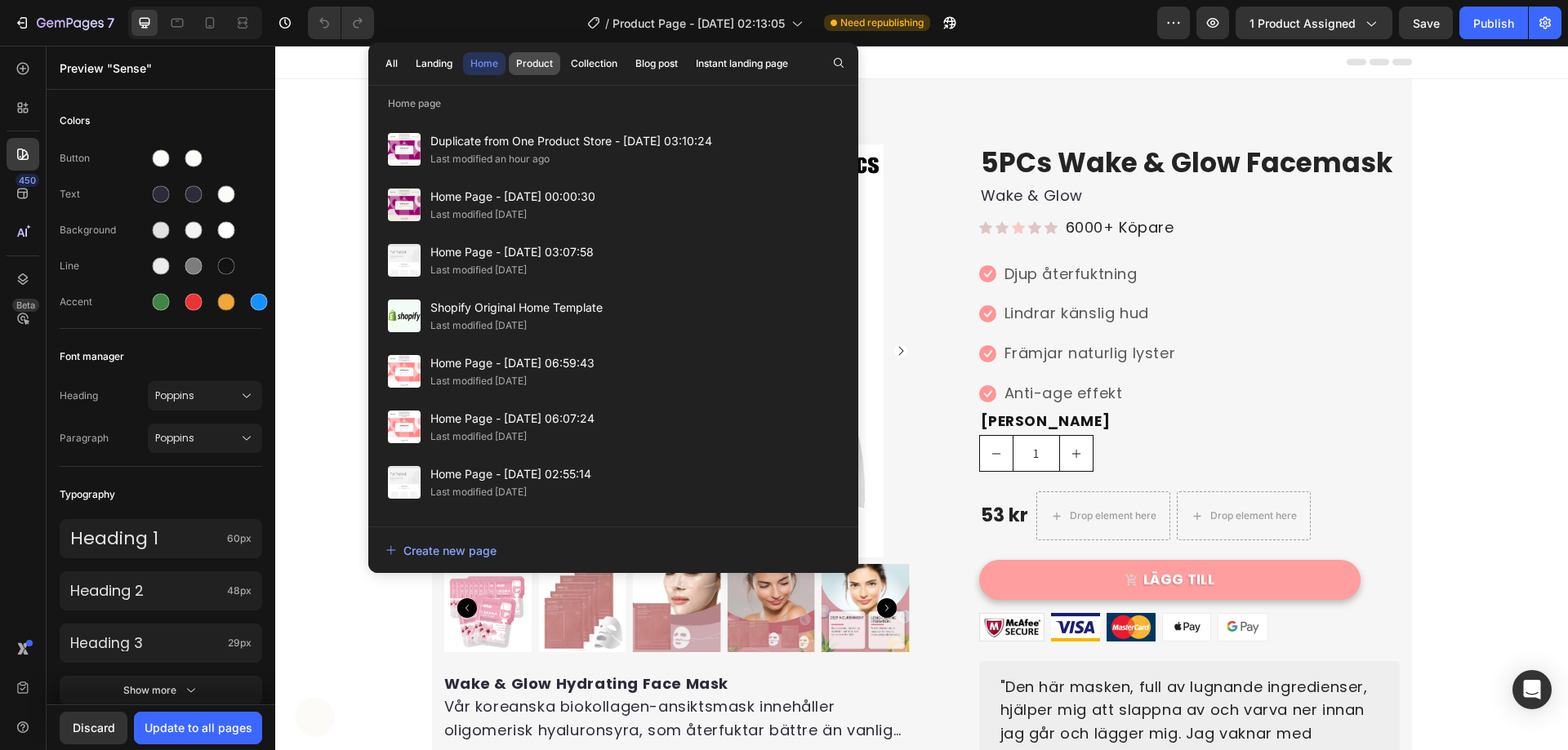
click at [542, 63] on div "Product" at bounding box center [535, 64] width 37 height 15
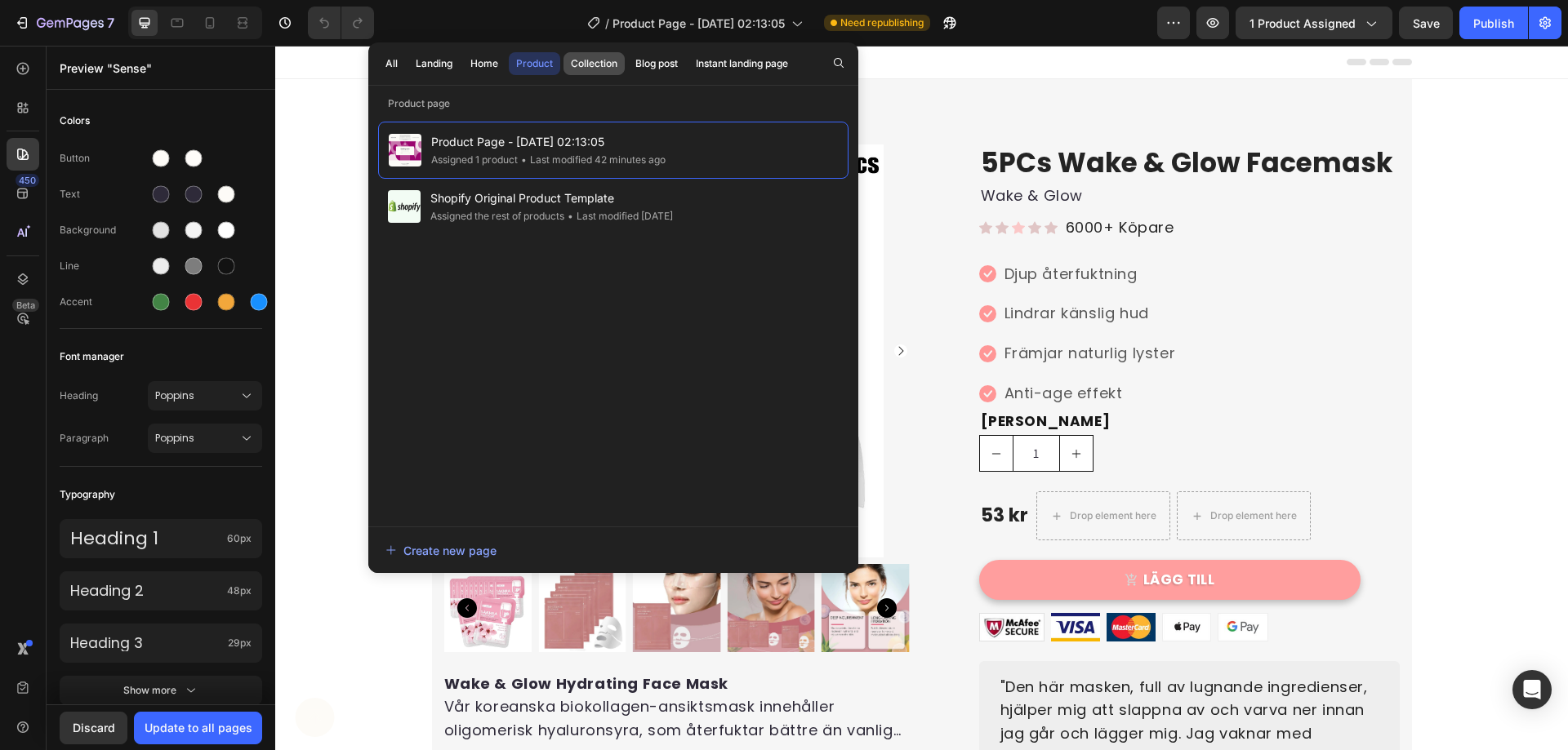
click at [588, 63] on div "Collection" at bounding box center [594, 64] width 47 height 15
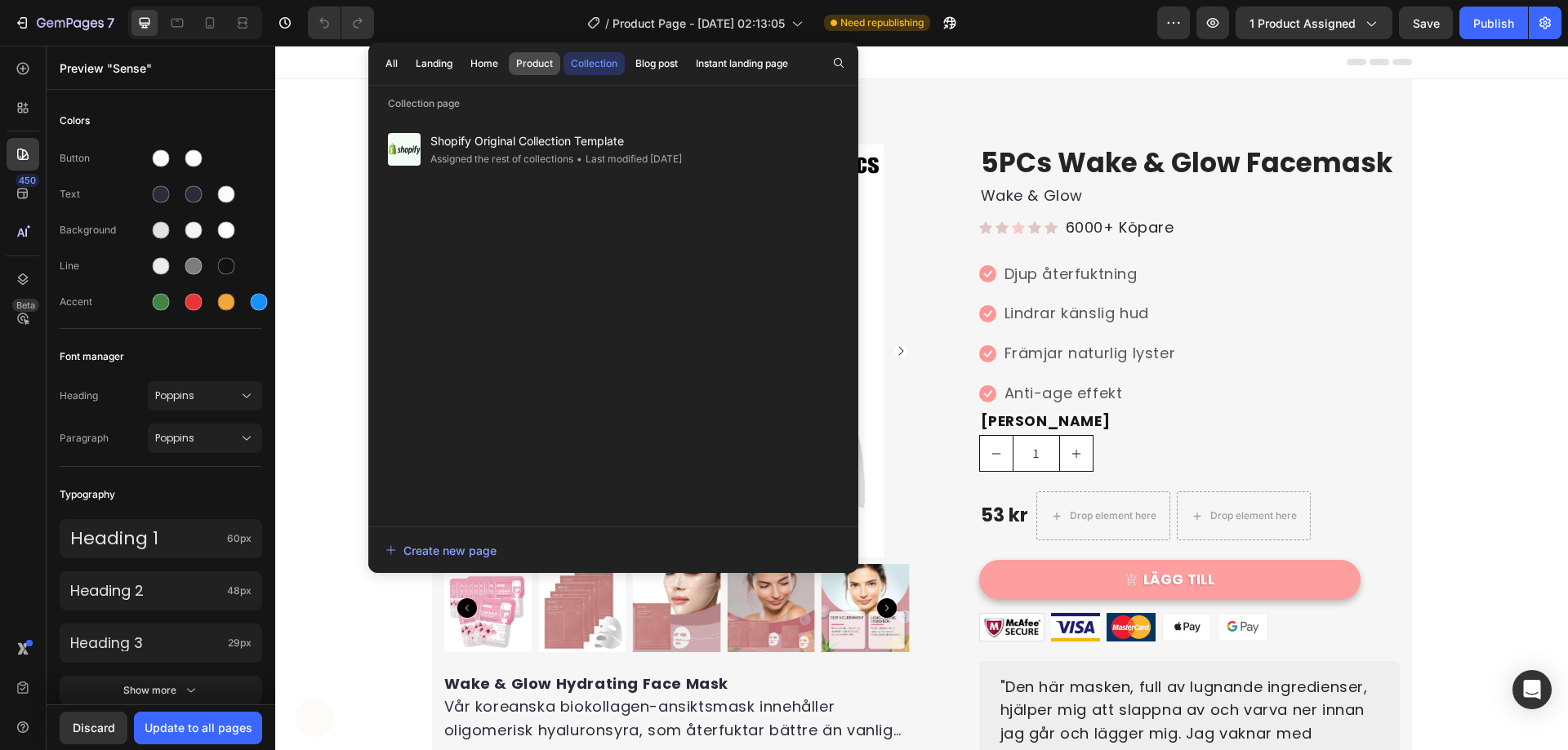
click at [542, 65] on div "Product" at bounding box center [535, 64] width 37 height 15
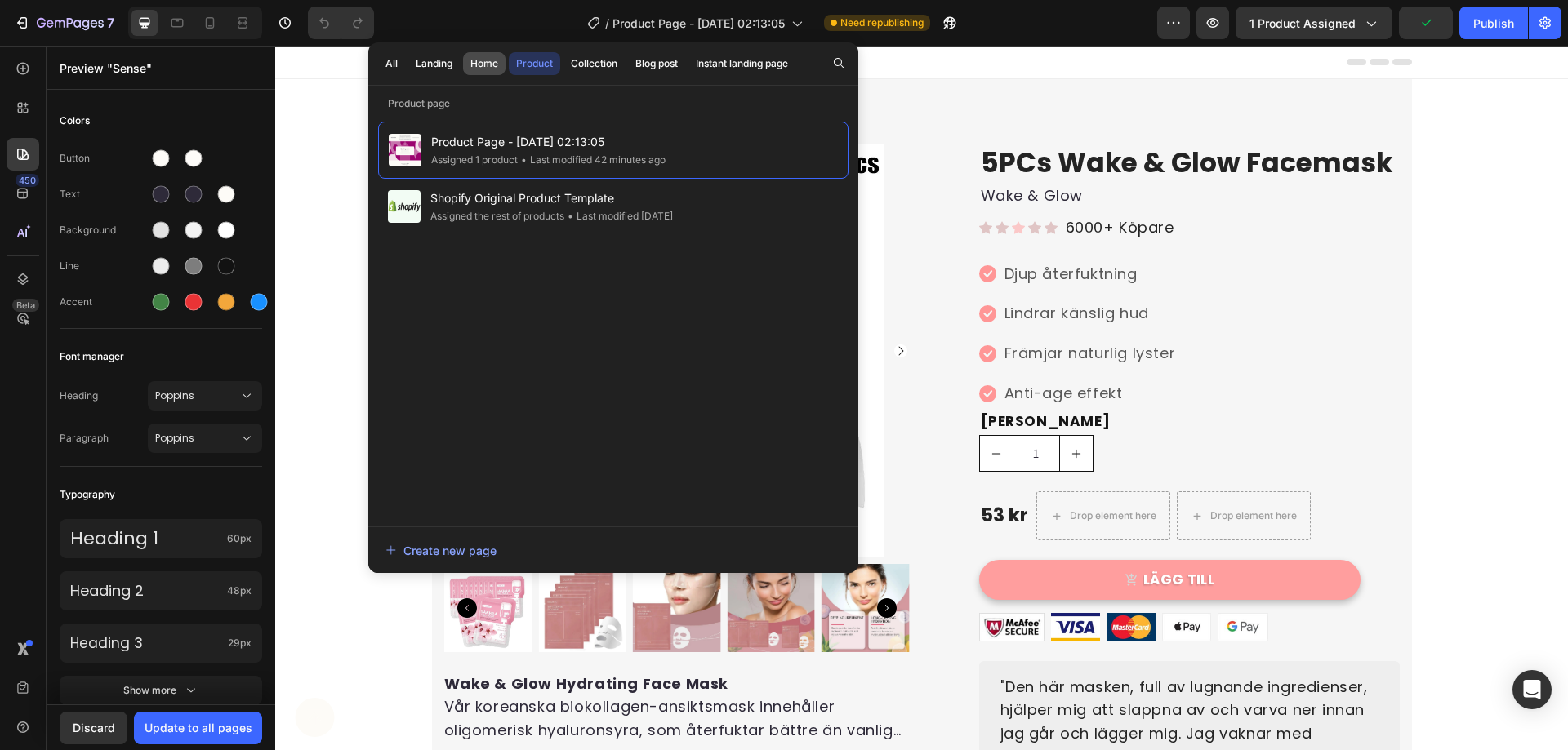
click at [489, 62] on div "Home" at bounding box center [484, 64] width 28 height 15
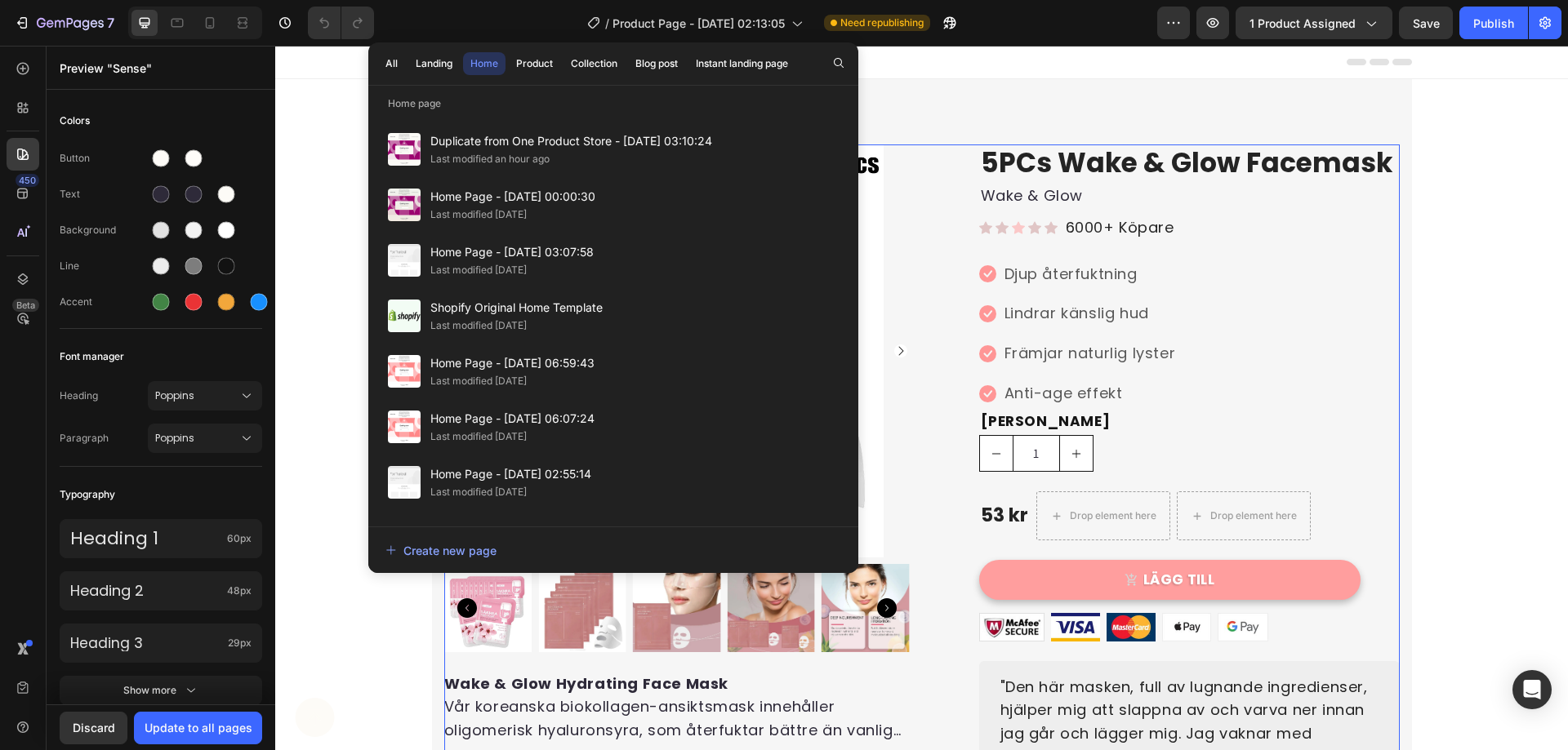
click at [920, 165] on div "Product Images Wake & Glow Hydrating Face Mask Vår koreanska biokollagen-ansikt…" at bounding box center [921, 506] width 955 height 722
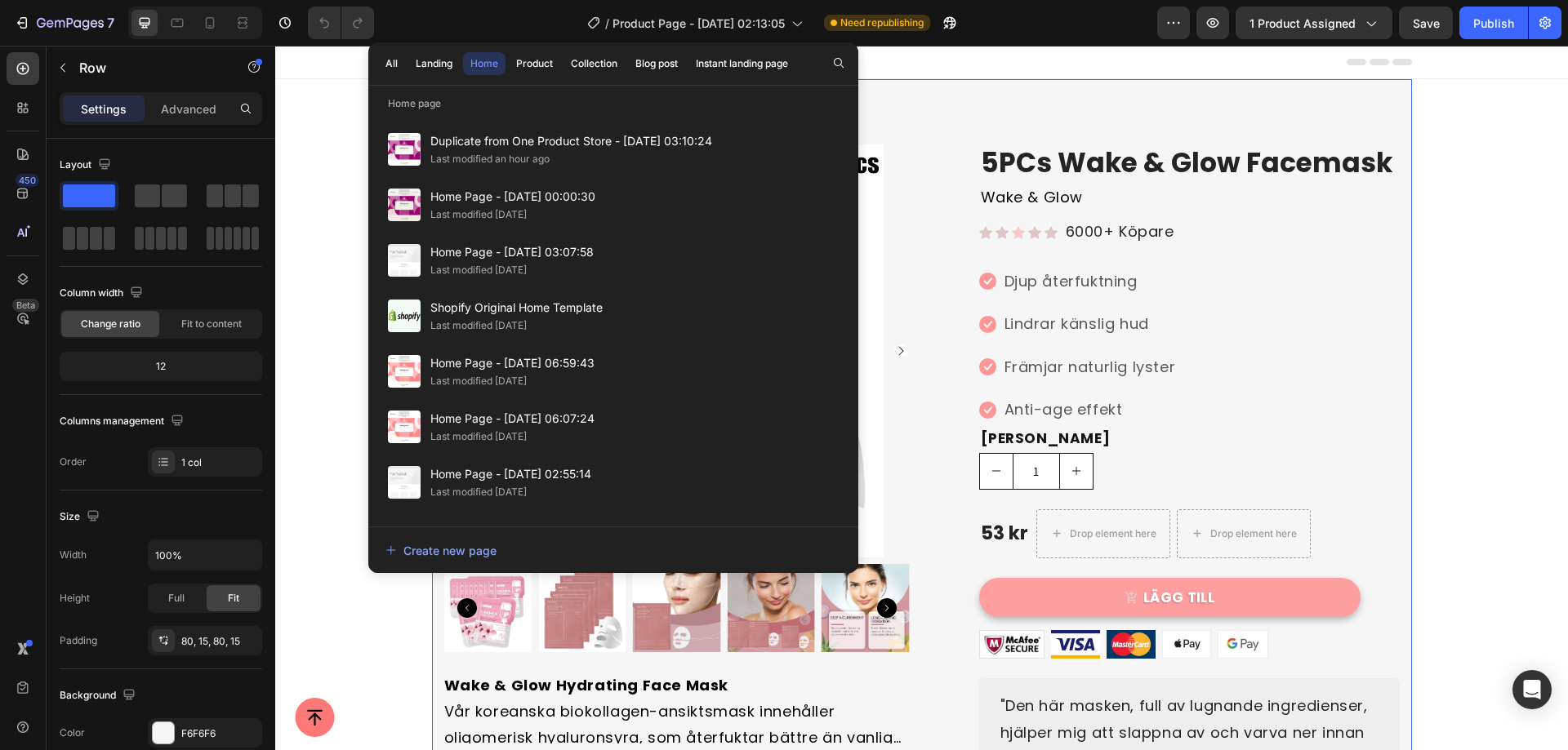
click at [904, 127] on div "Product Images Wake & Glow Hydrating Face Mask Vår koreanska biokollagen-ansikt…" at bounding box center [922, 524] width 980 height 889
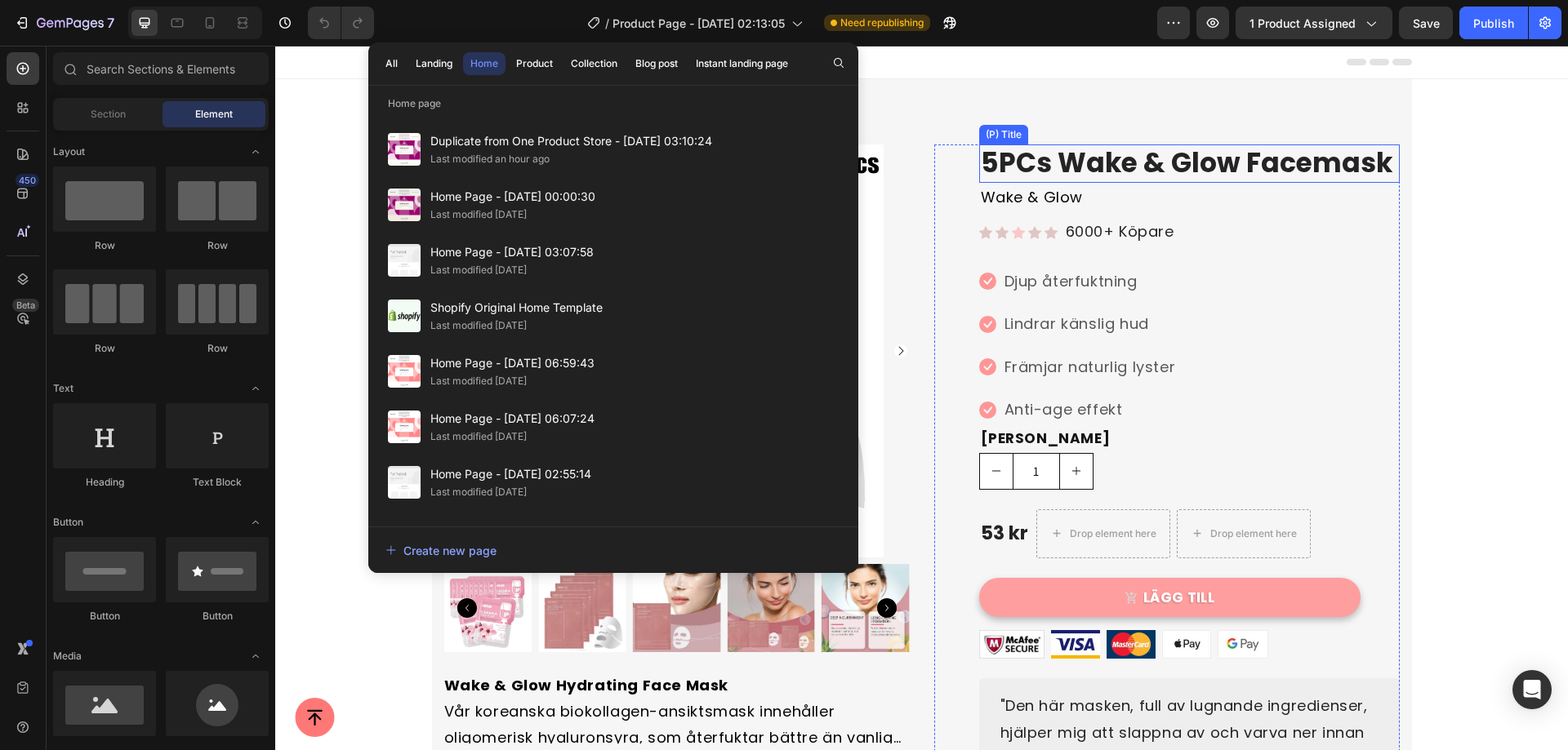
click at [1264, 359] on div "Icon Djup återfuktning Text block Icon Lindrar känslig hud Text block Icon Främ…" at bounding box center [1189, 346] width 421 height 159
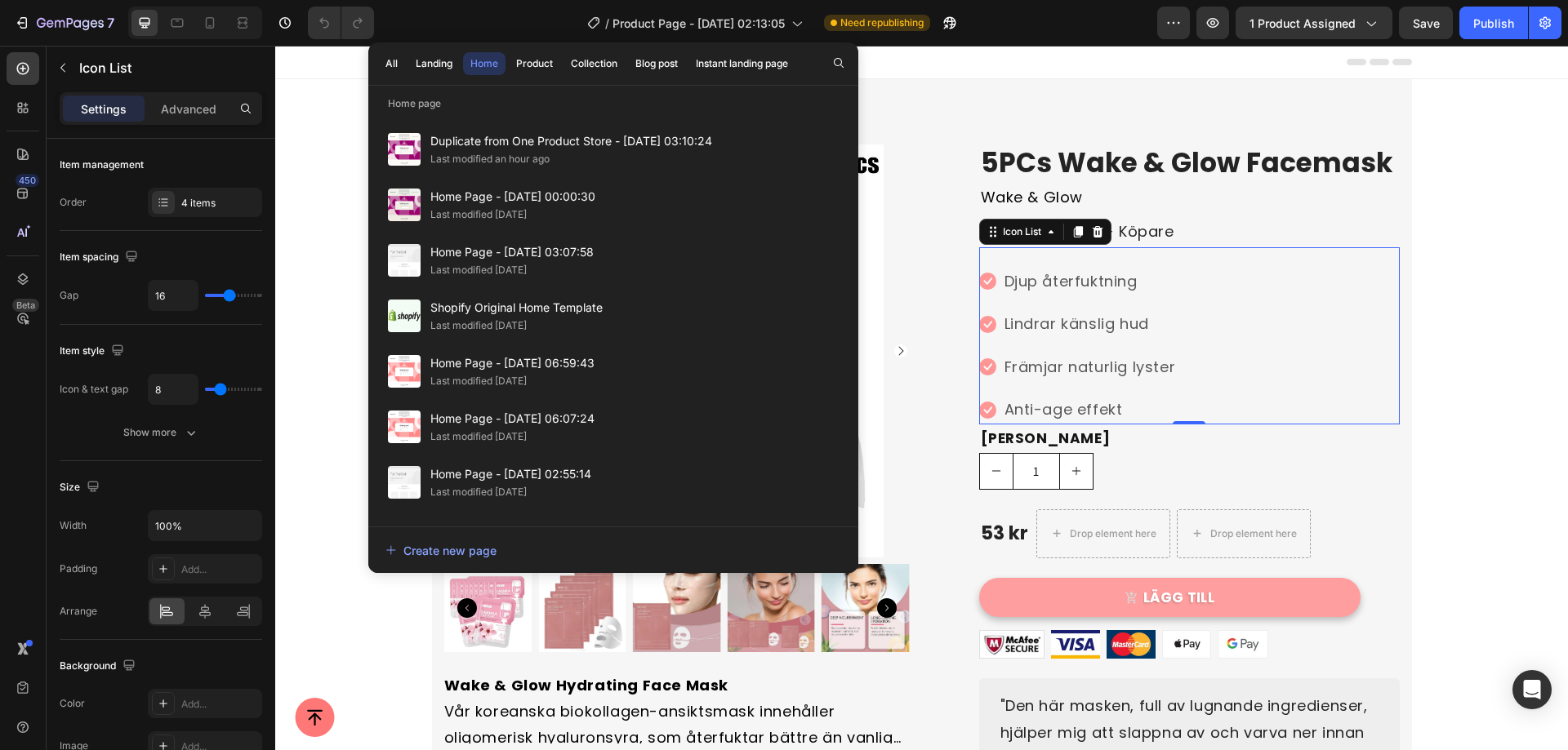
click at [1239, 460] on div "1" at bounding box center [1189, 471] width 421 height 37
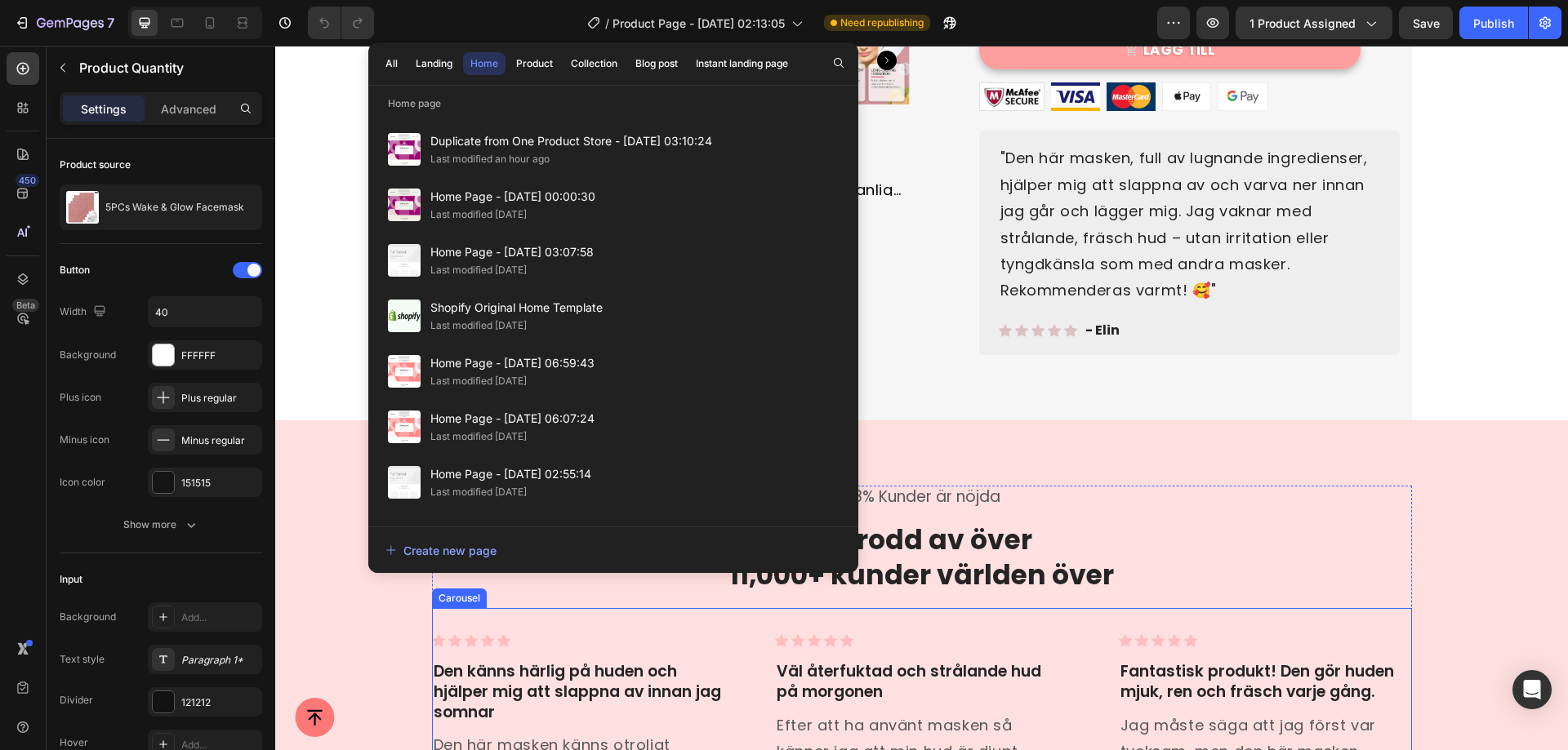
scroll to position [735, 0]
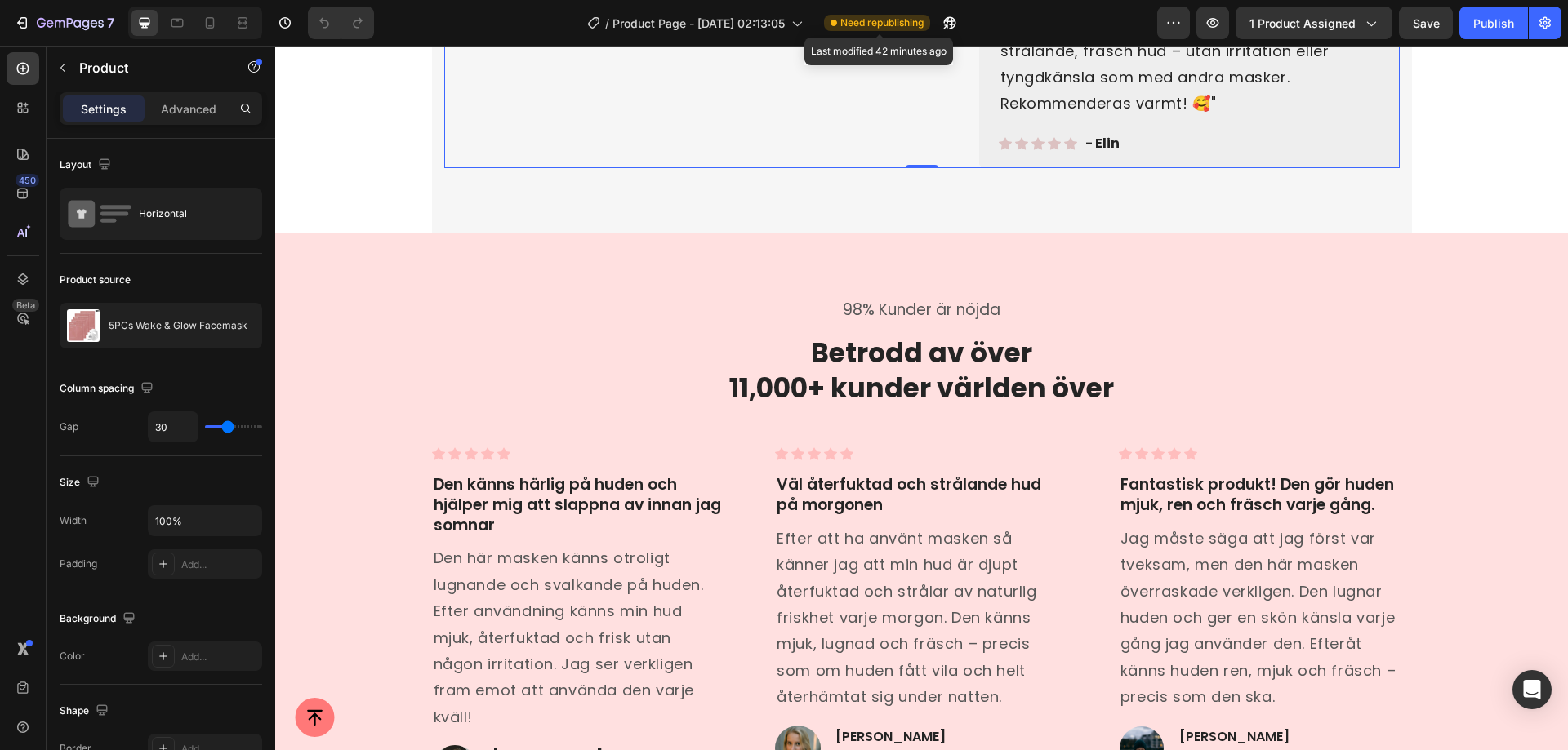
click at [894, 19] on span "Need republishing" at bounding box center [882, 23] width 83 height 15
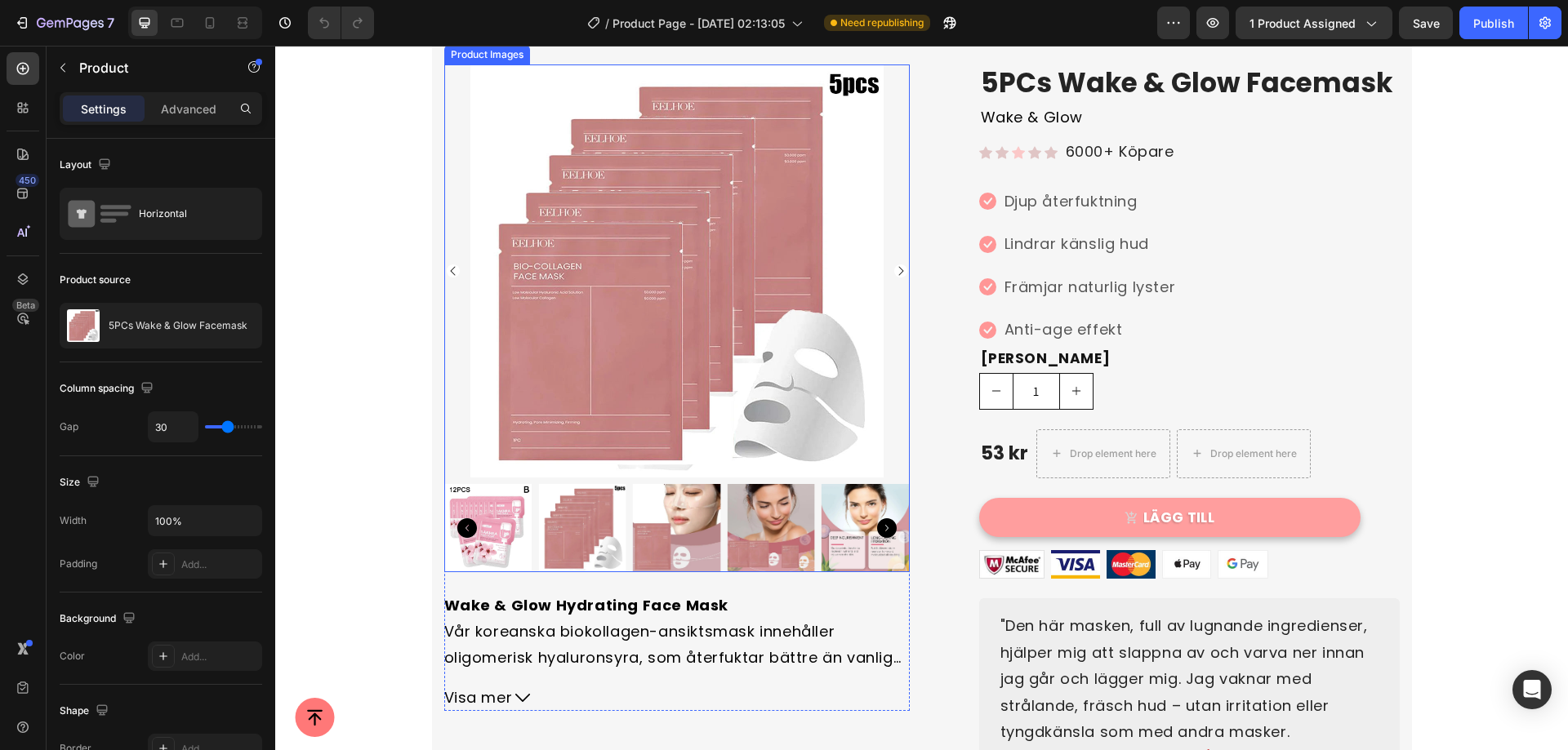
scroll to position [326, 0]
